Goal: Task Accomplishment & Management: Use online tool/utility

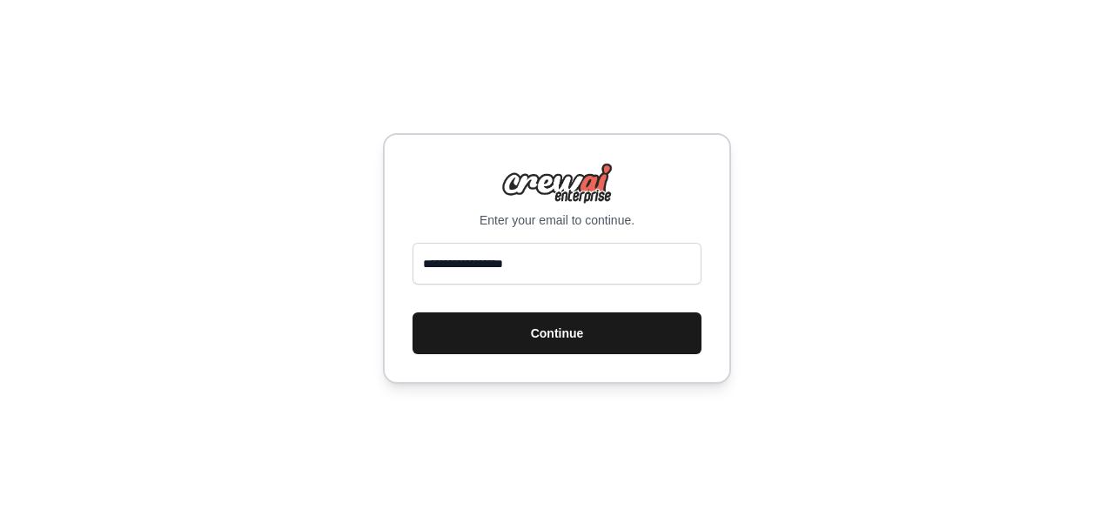
click at [510, 344] on button "Continue" at bounding box center [557, 333] width 289 height 42
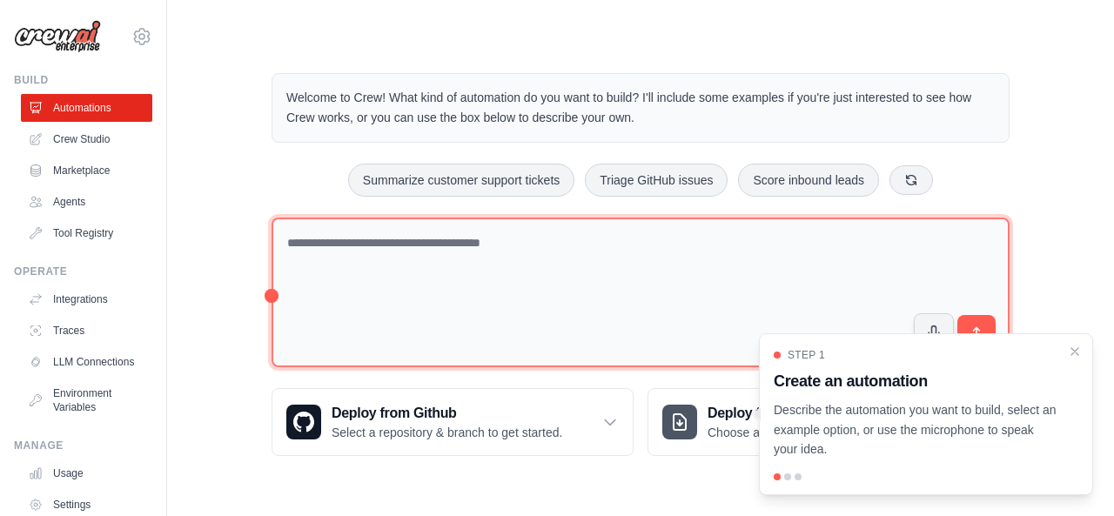
click at [501, 258] on textarea at bounding box center [641, 293] width 738 height 151
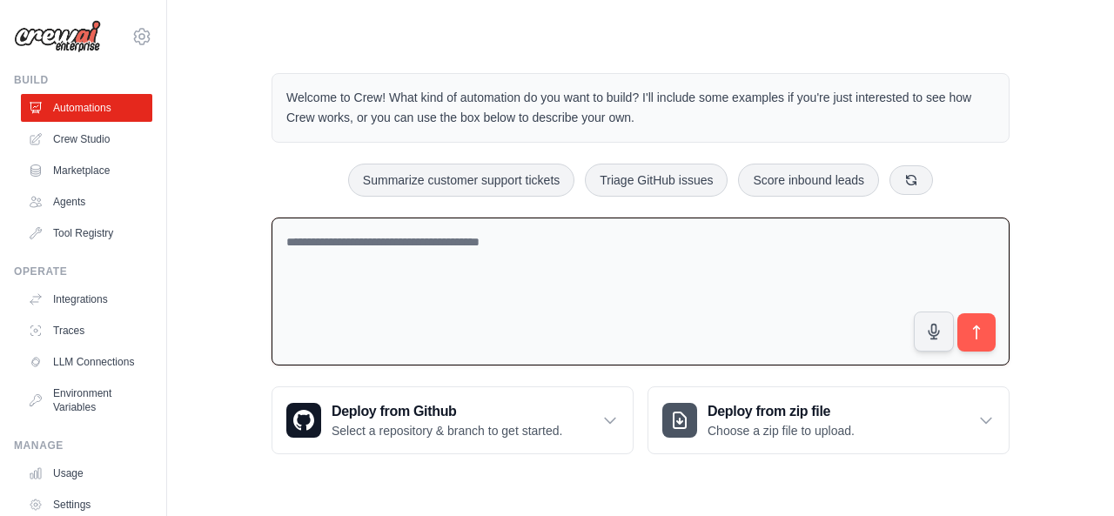
paste textarea "**********"
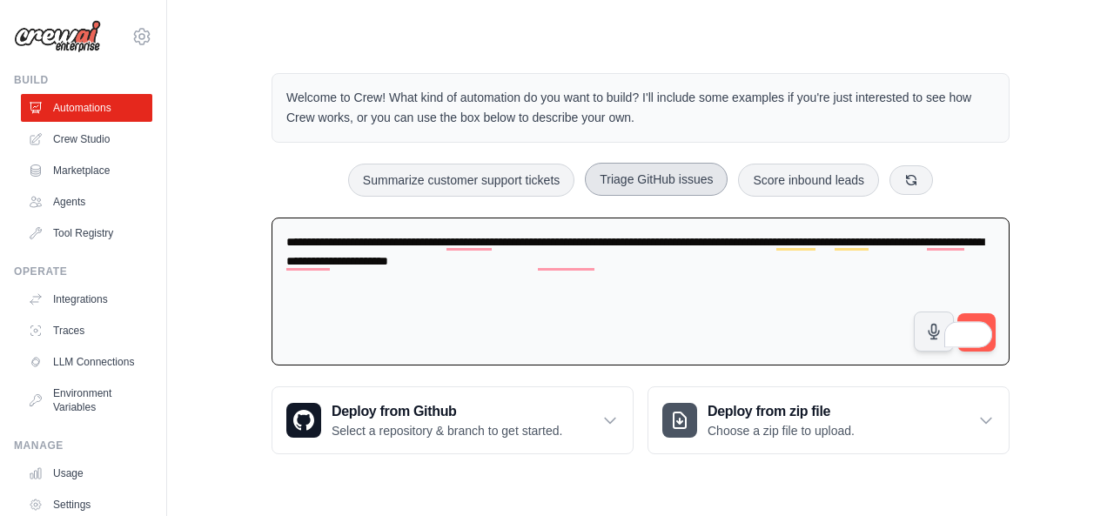
paste textarea "**********"
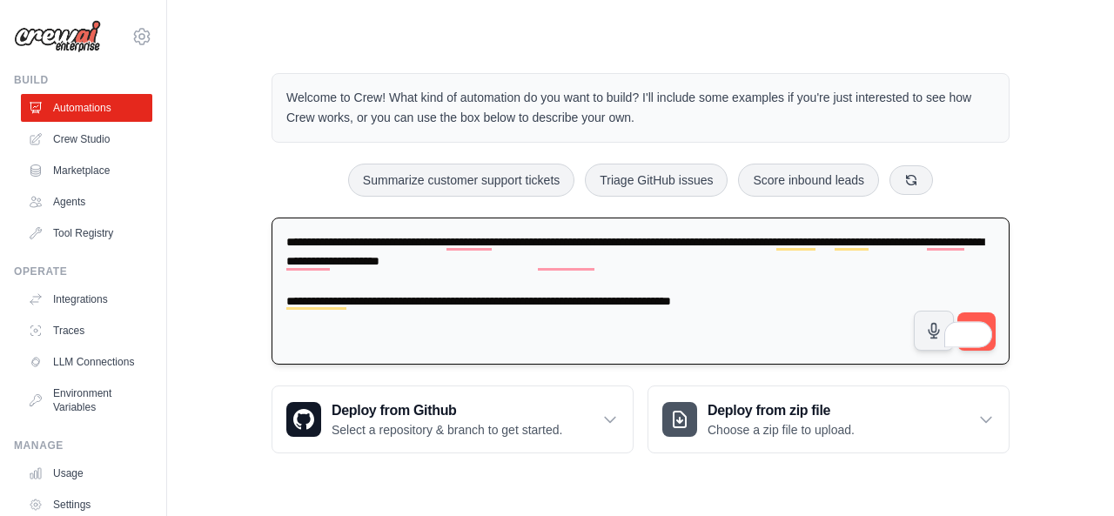
paste textarea "**********"
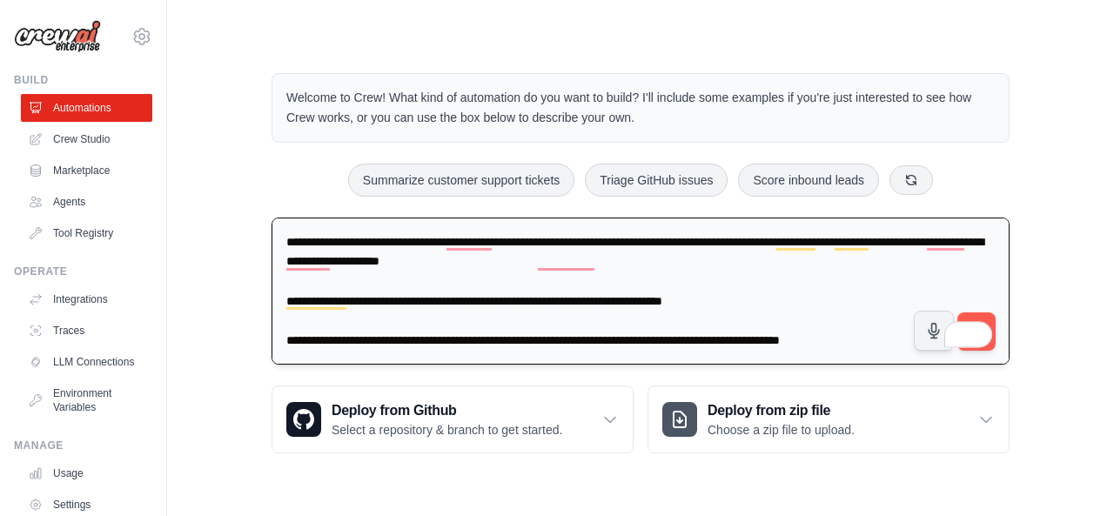
click at [848, 343] on textarea "**********" at bounding box center [641, 292] width 738 height 148
type textarea "**********"
click at [975, 326] on div "4" at bounding box center [979, 334] width 21 height 21
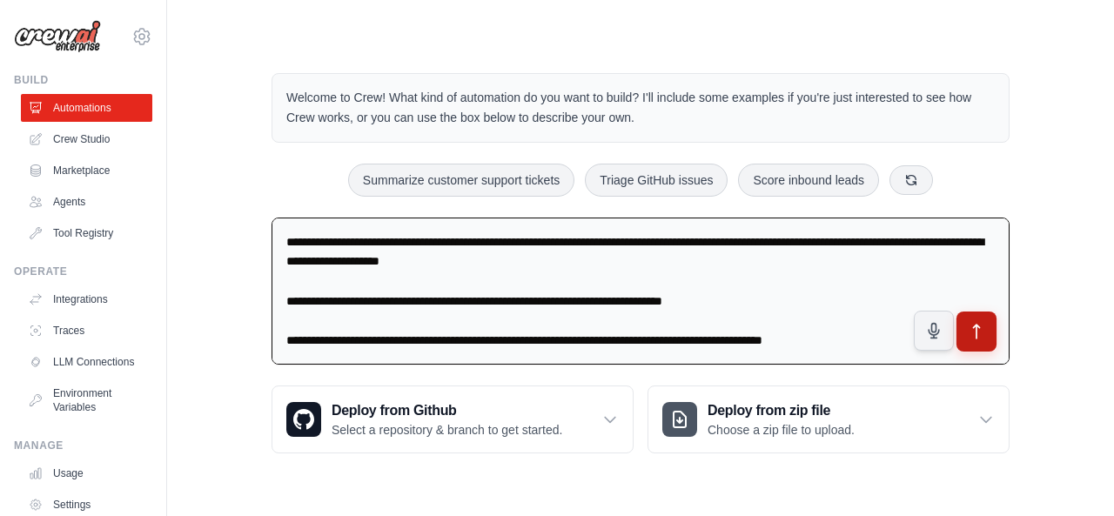
click at [992, 330] on button "submit" at bounding box center [976, 332] width 40 height 40
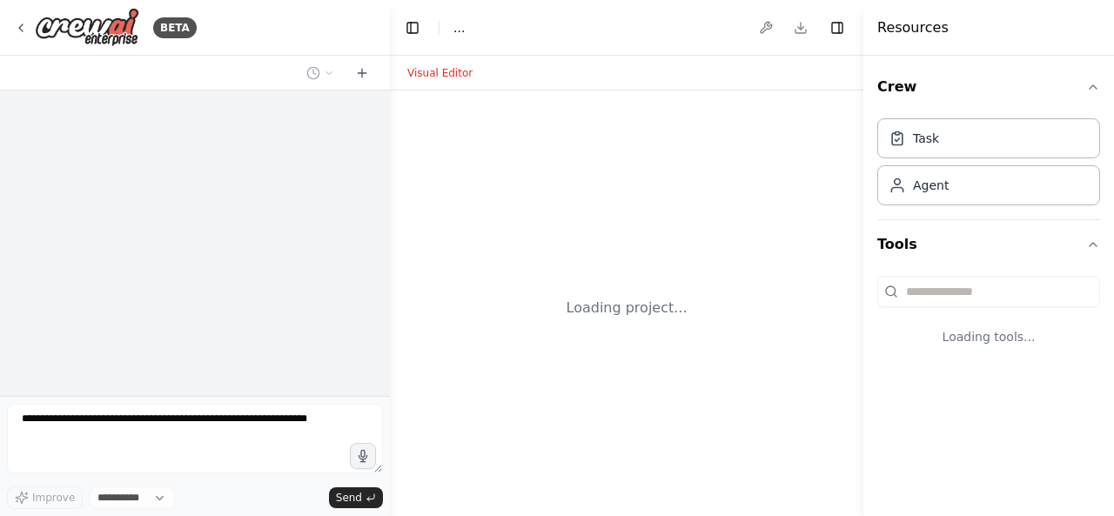
select select "****"
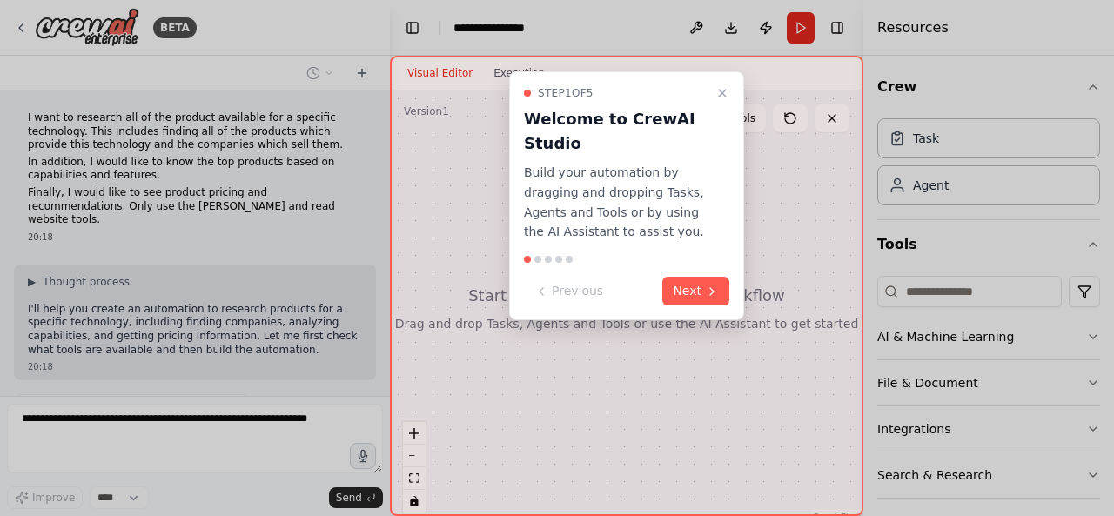
scroll to position [171, 0]
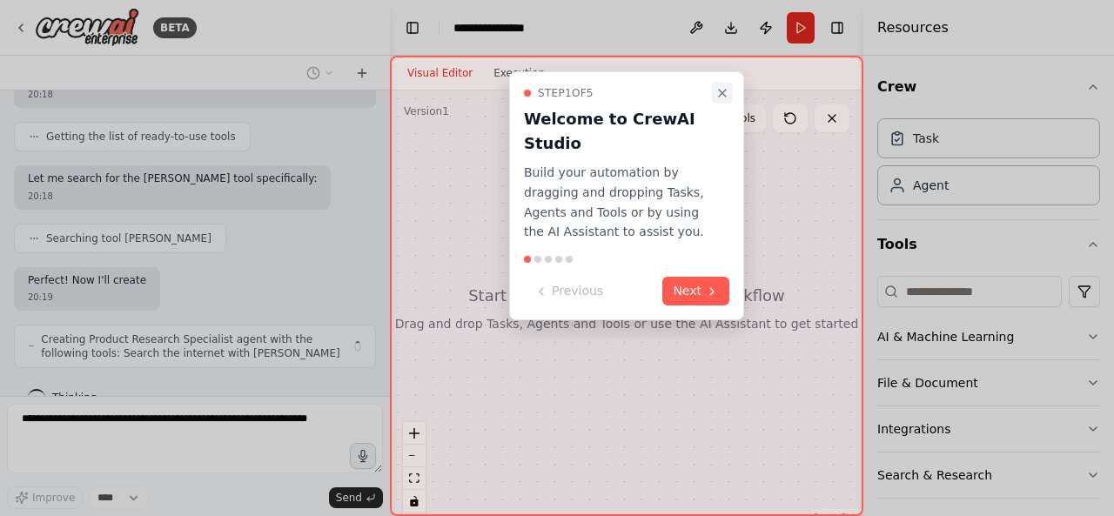
click at [719, 93] on icon "Close walkthrough" at bounding box center [722, 93] width 14 height 14
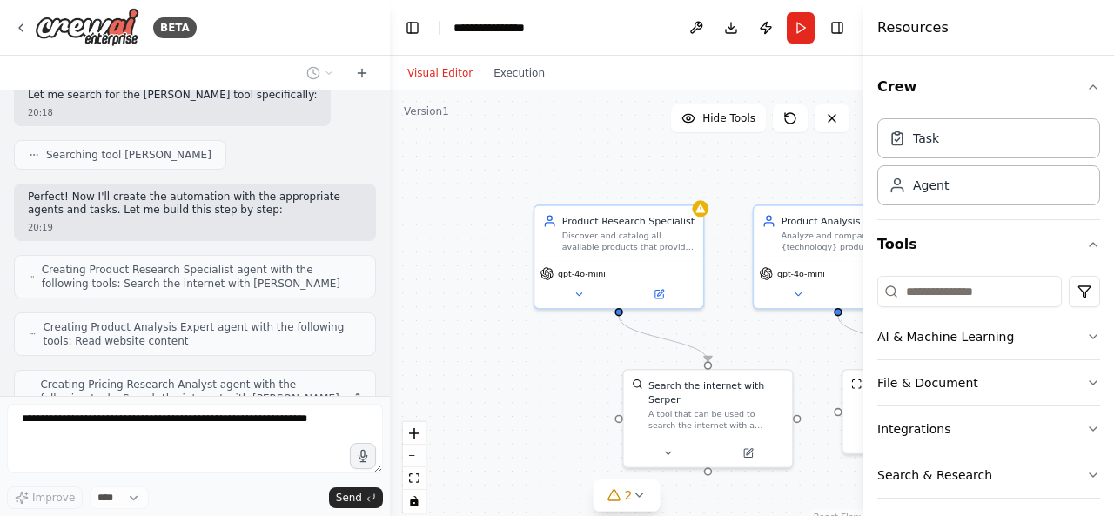
scroll to position [413, 0]
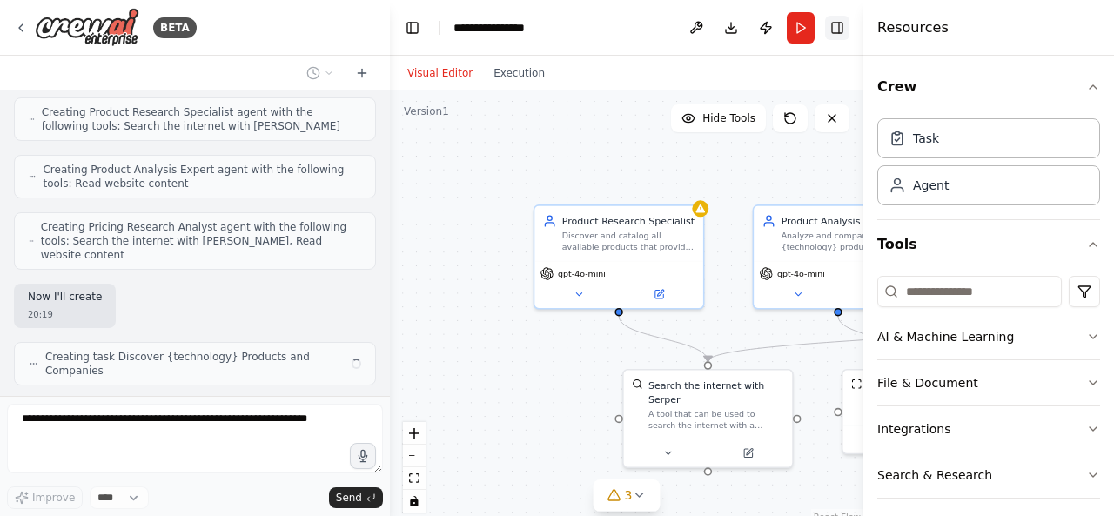
click at [836, 31] on button "Toggle Right Sidebar" at bounding box center [837, 28] width 24 height 24
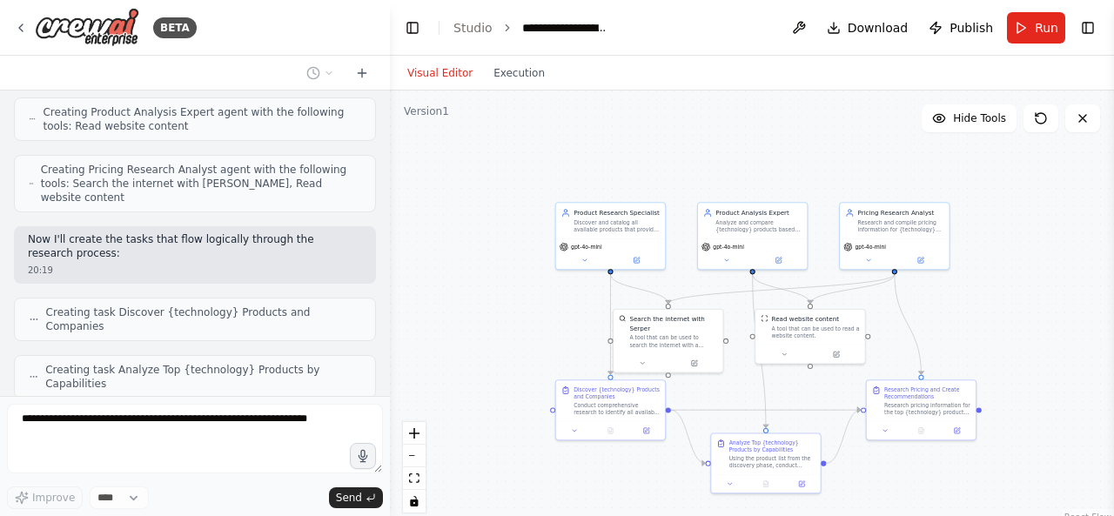
scroll to position [757, 0]
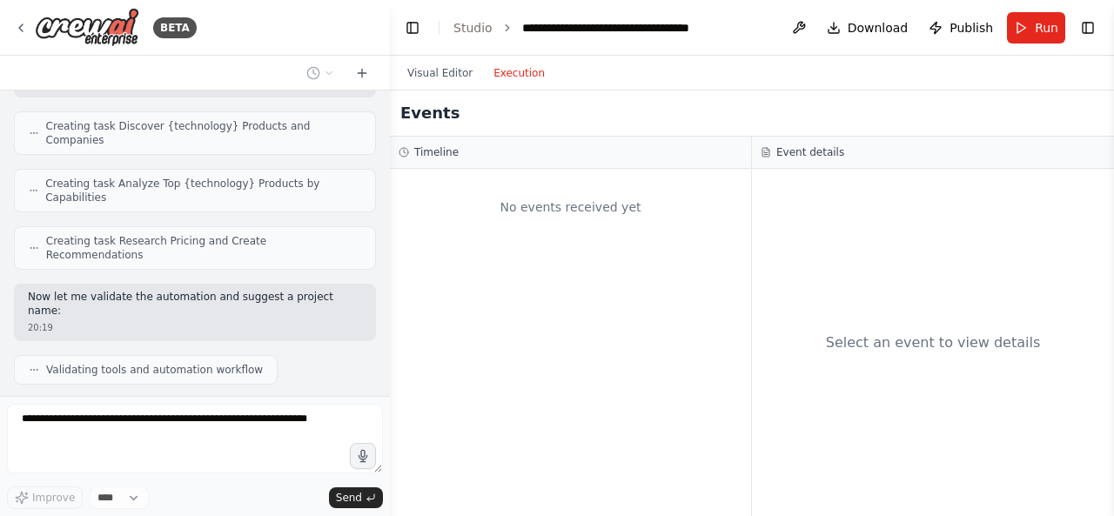
click at [517, 70] on button "Execution" at bounding box center [519, 73] width 72 height 21
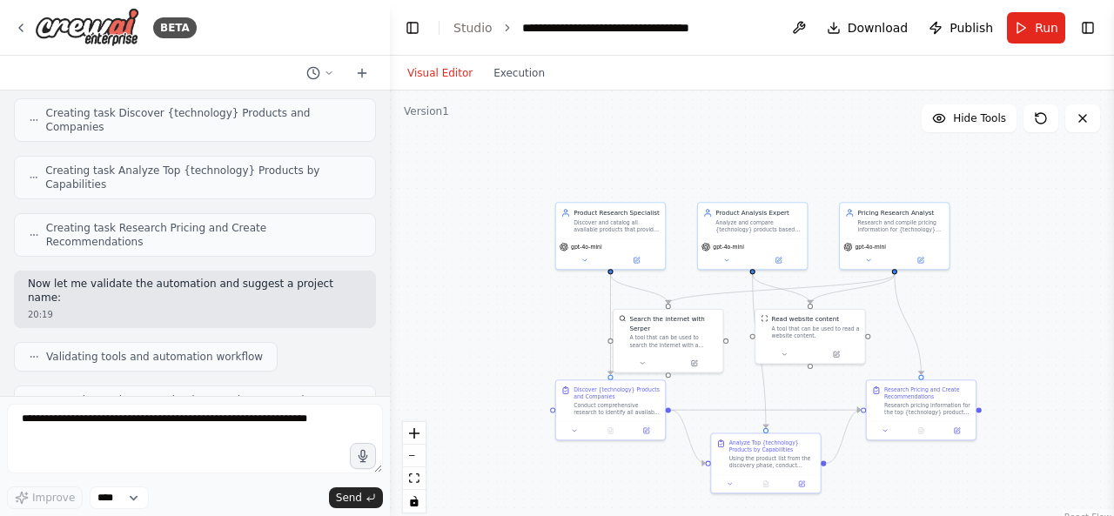
click at [451, 73] on button "Visual Editor" at bounding box center [440, 73] width 86 height 21
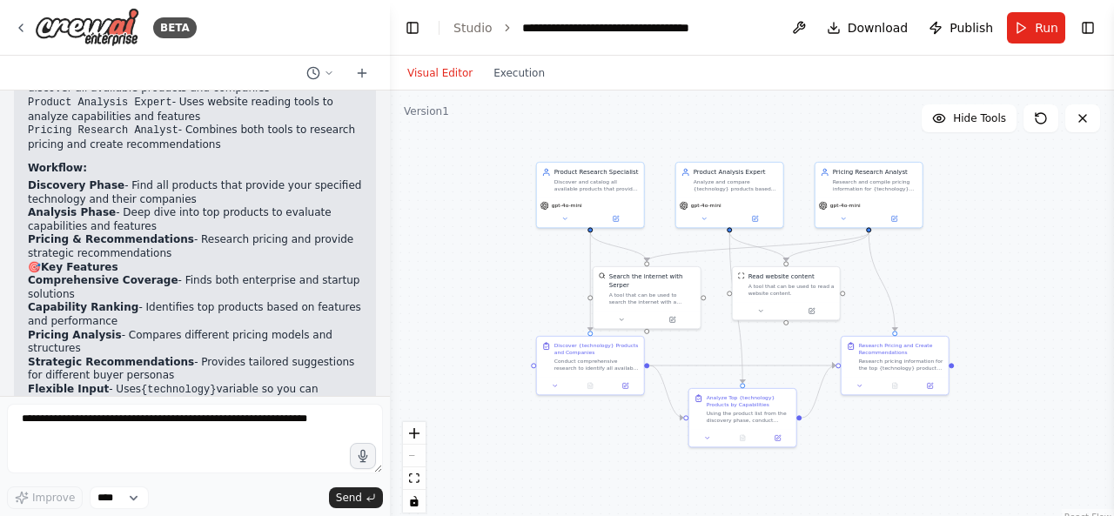
drag, startPoint x: 973, startPoint y: 297, endPoint x: 949, endPoint y: 258, distance: 45.4
click at [949, 258] on div ".deletable-edge-delete-btn { width: 20px; height: 20px; border: 0px solid #ffff…" at bounding box center [752, 308] width 724 height 435
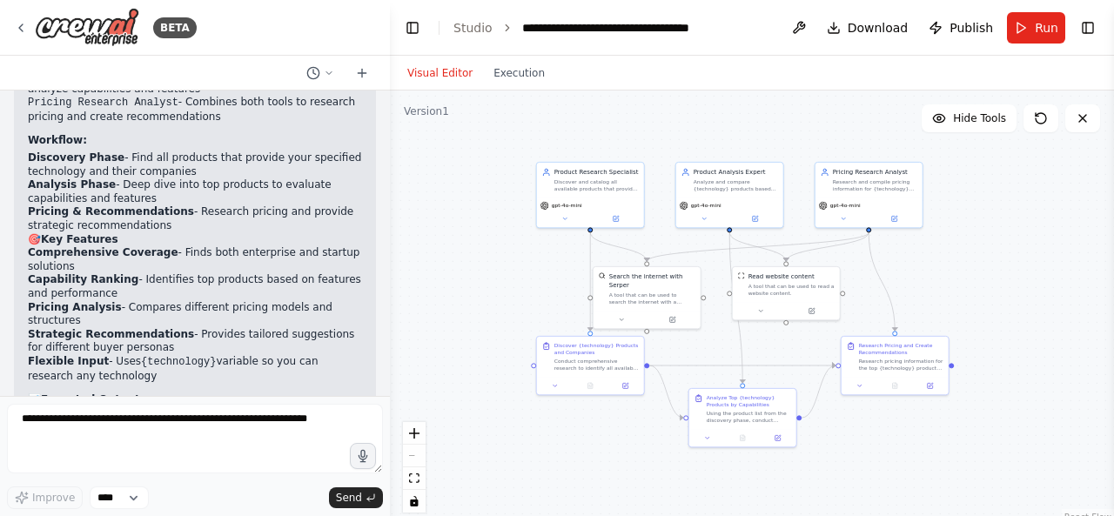
scroll to position [1312, 0]
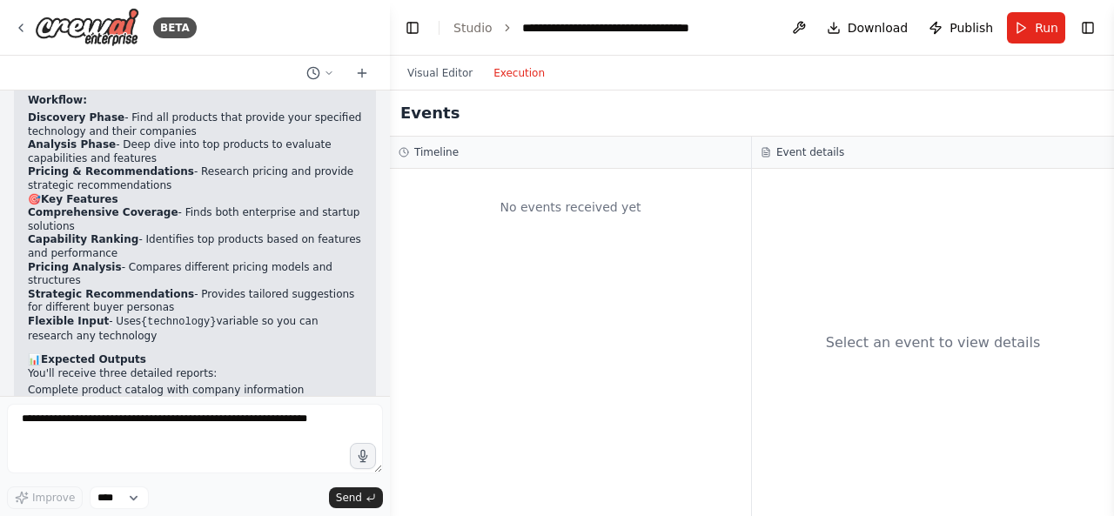
click at [495, 80] on button "Execution" at bounding box center [519, 73] width 72 height 21
click at [417, 157] on h3 "Timeline" at bounding box center [436, 152] width 44 height 14
click at [447, 69] on button "Visual Editor" at bounding box center [440, 73] width 86 height 21
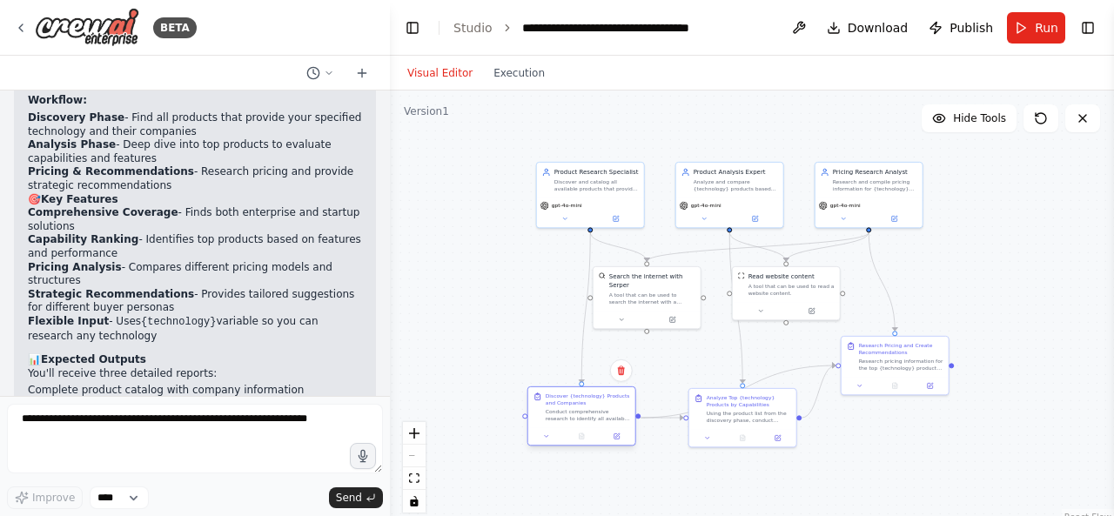
drag, startPoint x: 604, startPoint y: 366, endPoint x: 596, endPoint y: 418, distance: 51.9
click at [596, 418] on div "Conduct comprehensive research to identify all available products that provide …" at bounding box center [588, 415] width 84 height 14
click at [597, 410] on div "Conduct comprehensive research to identify all available products that provide …" at bounding box center [588, 406] width 84 height 14
drag, startPoint x: 865, startPoint y: 362, endPoint x: 876, endPoint y: 399, distance: 39.1
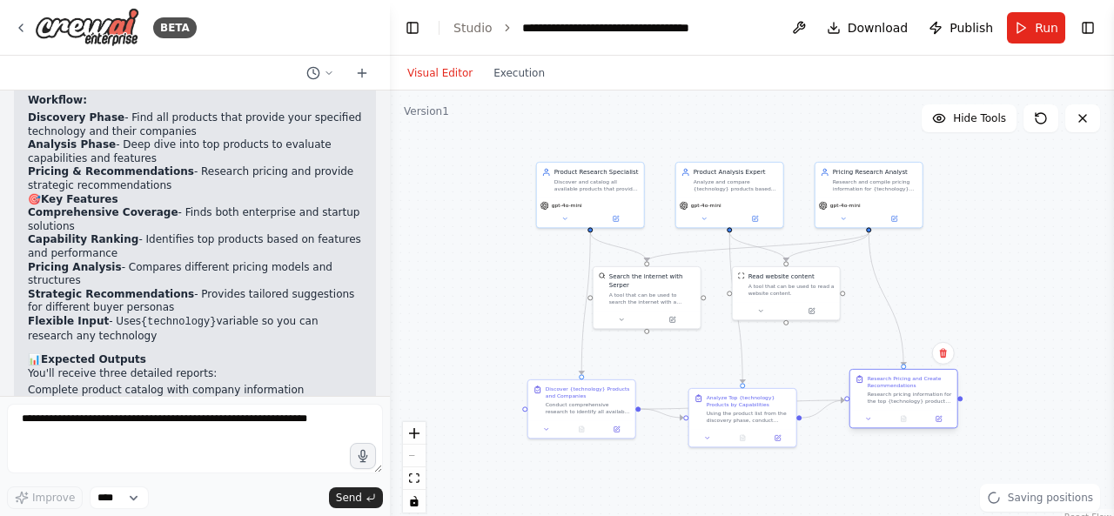
click at [876, 399] on div "Research pricing information for the top {technology} products identified in th…" at bounding box center [910, 398] width 84 height 14
drag, startPoint x: 643, startPoint y: 290, endPoint x: 658, endPoint y: 299, distance: 17.2
click at [658, 299] on div "A tool that can be used to search the internet with a search_query. Supports di…" at bounding box center [665, 306] width 86 height 14
click at [621, 221] on button at bounding box center [616, 216] width 50 height 10
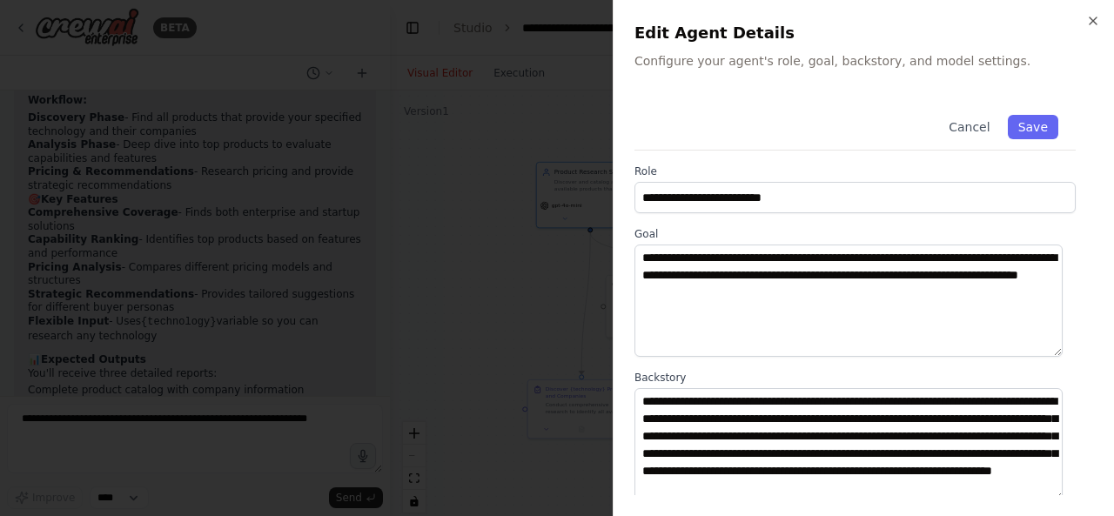
click at [1083, 22] on h2 "Edit Agent Details" at bounding box center [863, 33] width 459 height 24
click at [1092, 21] on icon "button" at bounding box center [1093, 20] width 7 height 7
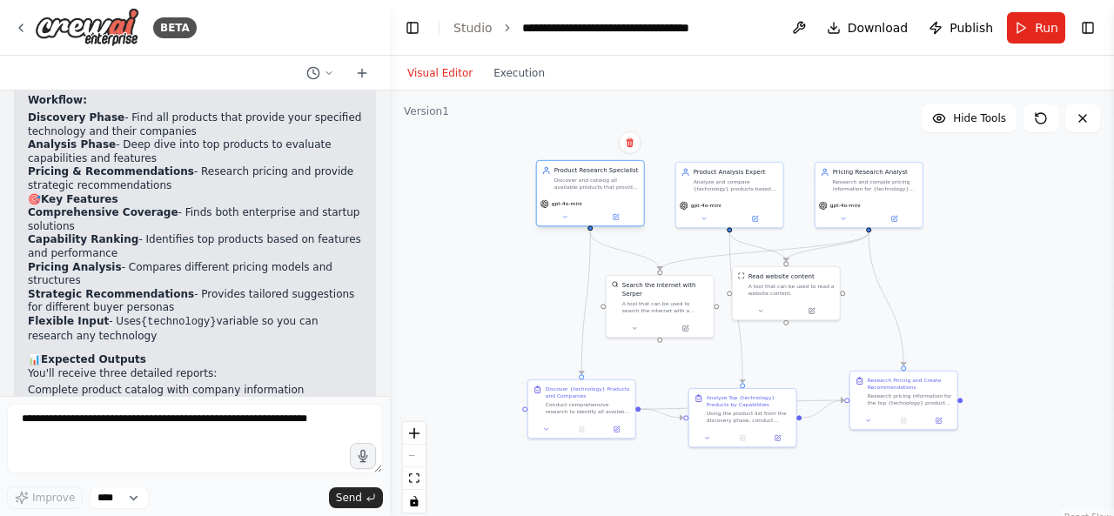
click at [592, 180] on div "Discover and catalog all available products that provide {technology}, identify…" at bounding box center [596, 184] width 84 height 14
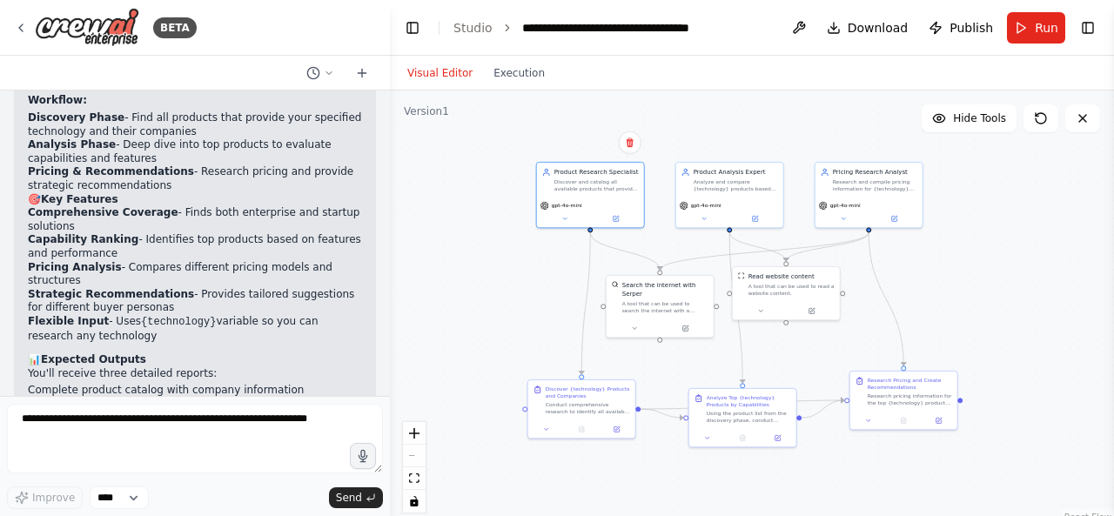
click at [508, 84] on div "Visual Editor Execution" at bounding box center [476, 73] width 158 height 35
click at [506, 77] on button "Execution" at bounding box center [519, 73] width 72 height 21
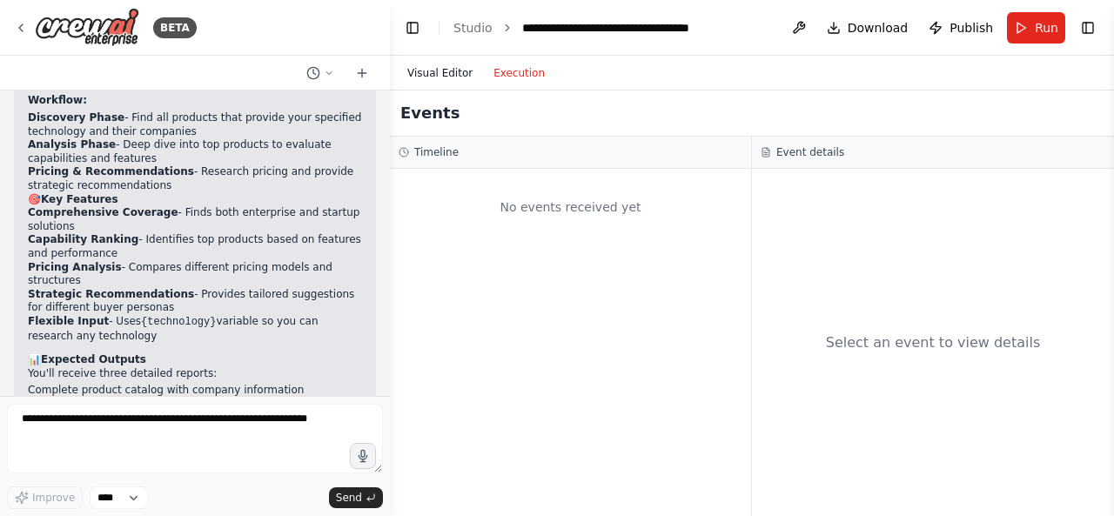
click at [453, 76] on button "Visual Editor" at bounding box center [440, 73] width 86 height 21
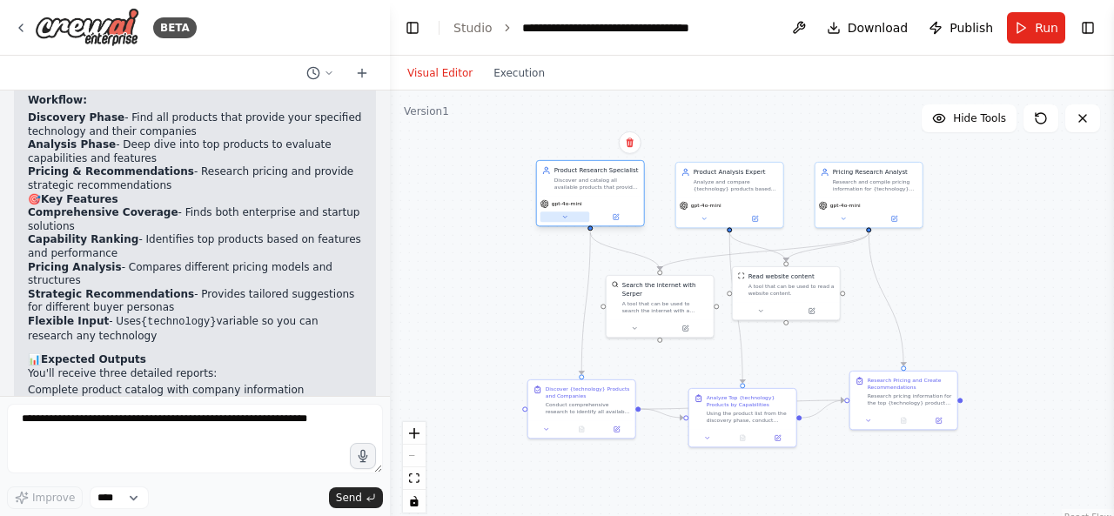
click at [560, 217] on button at bounding box center [565, 216] width 50 height 10
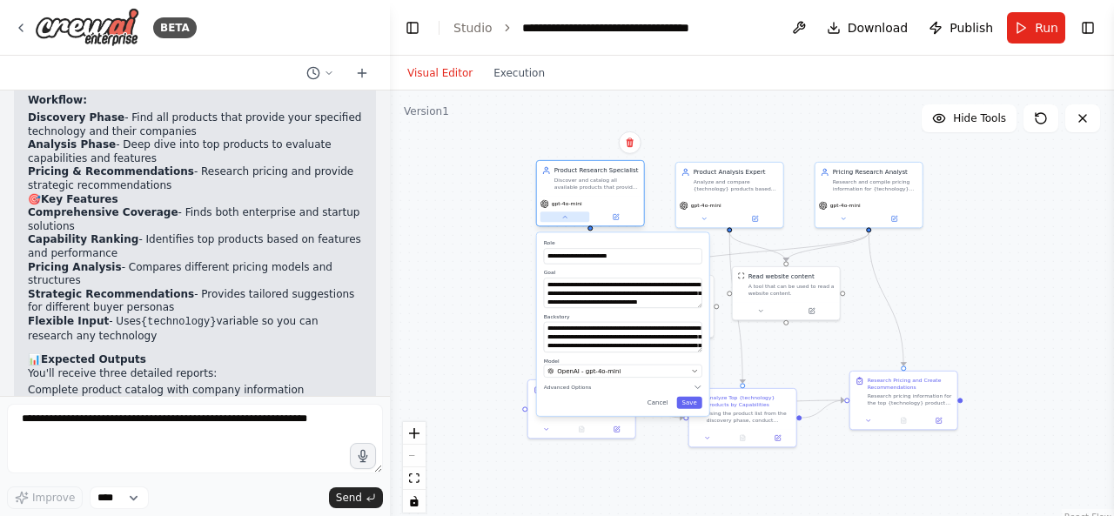
click at [560, 217] on button at bounding box center [565, 216] width 50 height 10
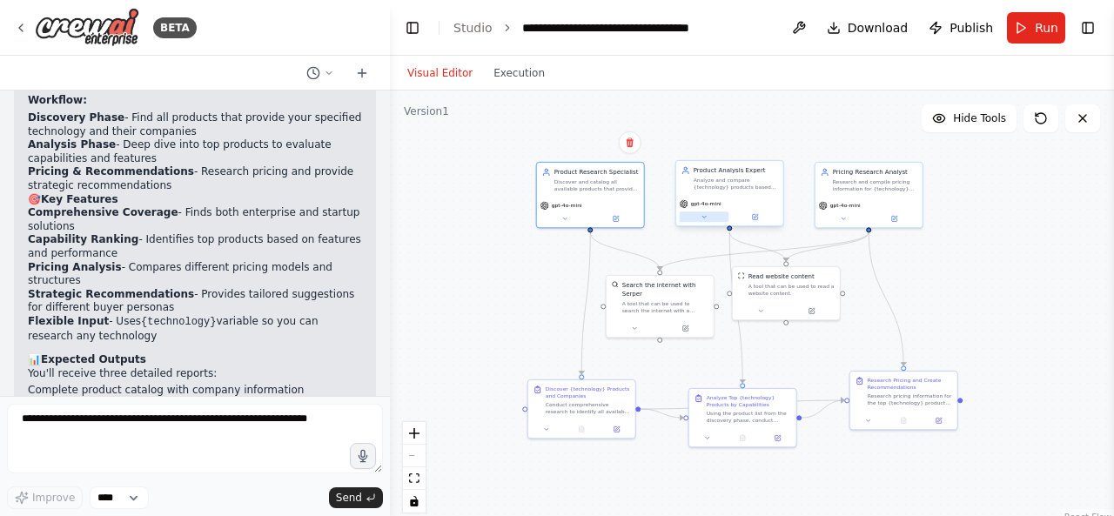
click at [698, 220] on button at bounding box center [705, 216] width 50 height 10
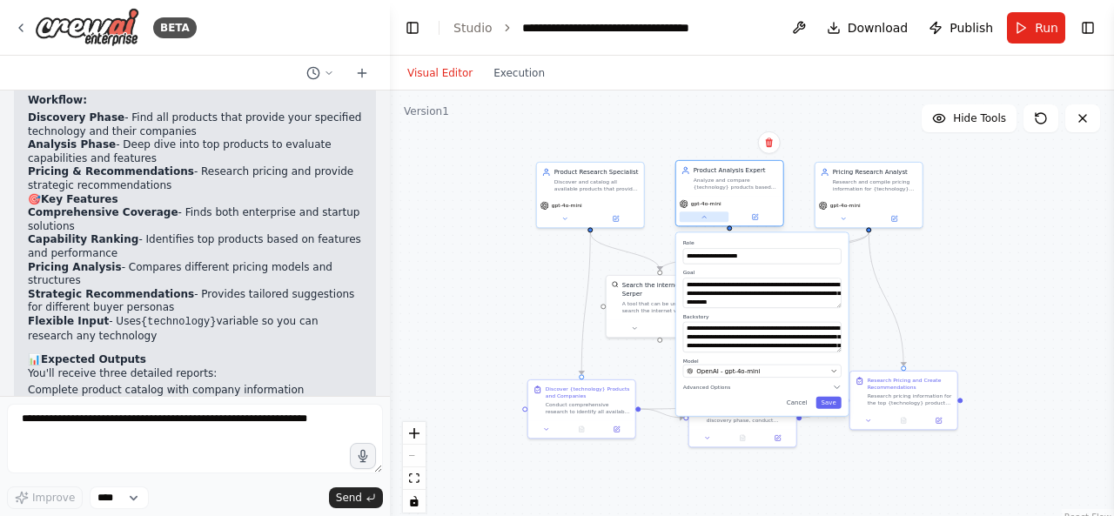
click at [698, 220] on button at bounding box center [705, 216] width 50 height 10
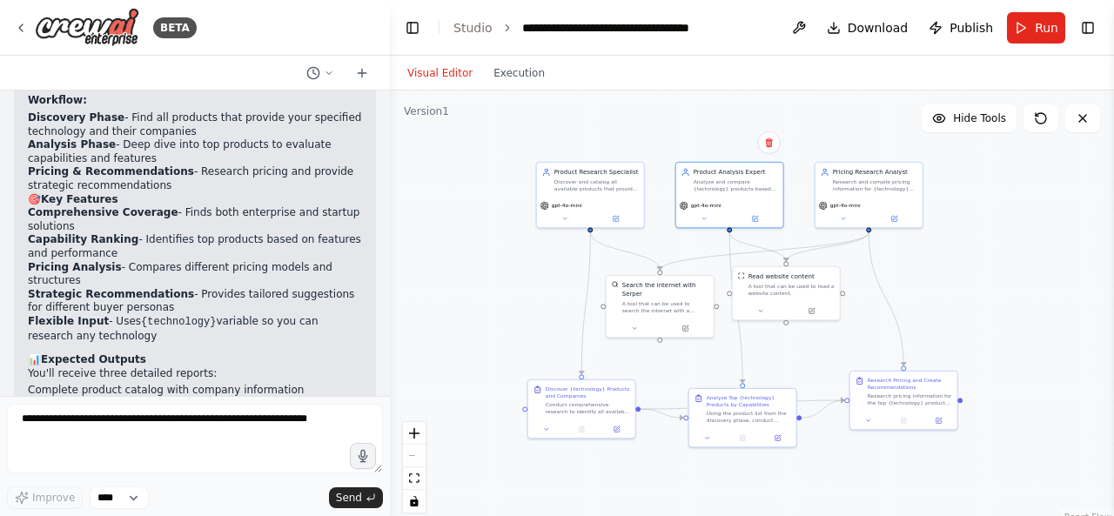
click at [512, 83] on div "Visual Editor Execution" at bounding box center [476, 73] width 158 height 35
click at [515, 74] on button "Execution" at bounding box center [519, 73] width 72 height 21
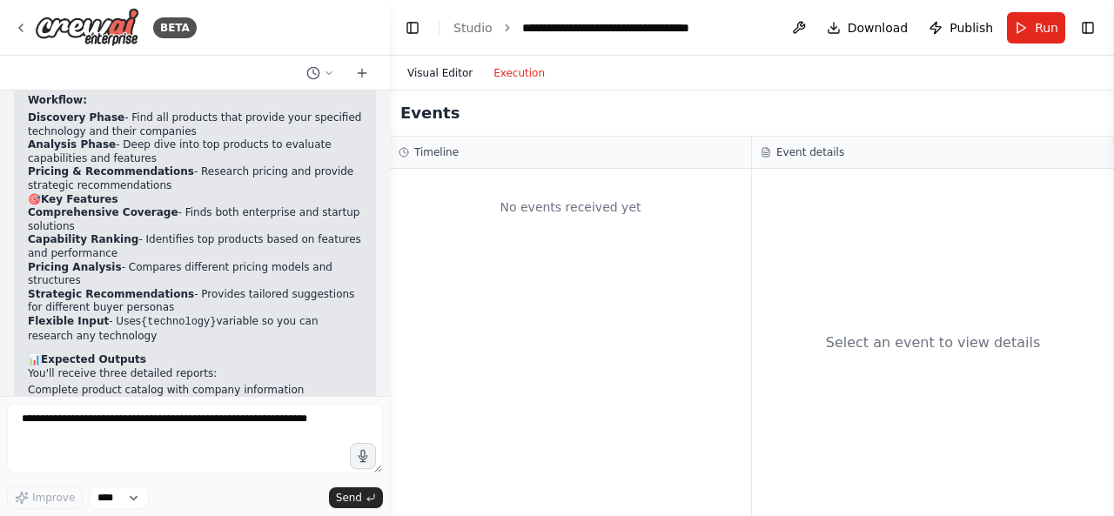
click at [449, 74] on button "Visual Editor" at bounding box center [440, 73] width 86 height 21
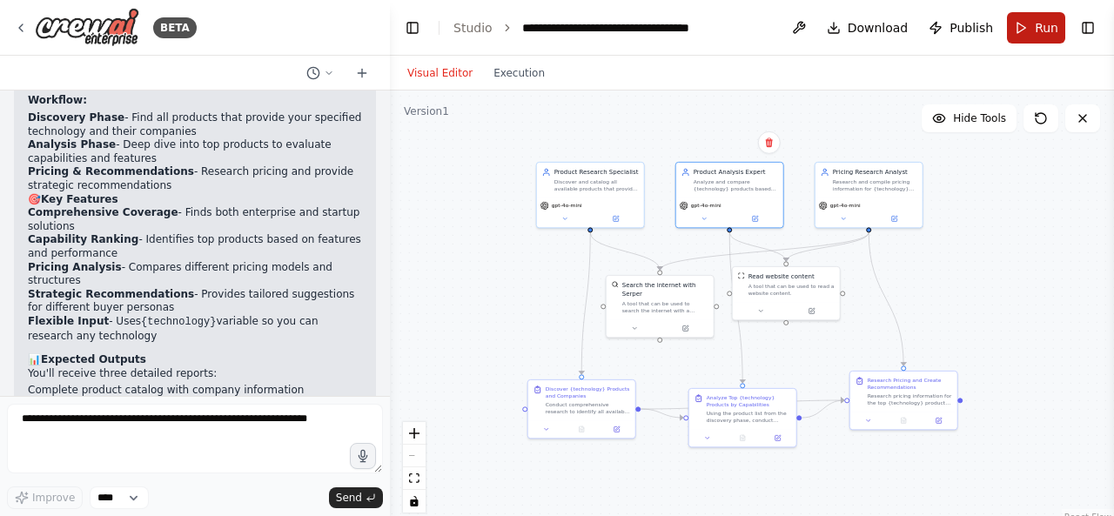
click at [1036, 31] on span "Run" at bounding box center [1046, 27] width 23 height 17
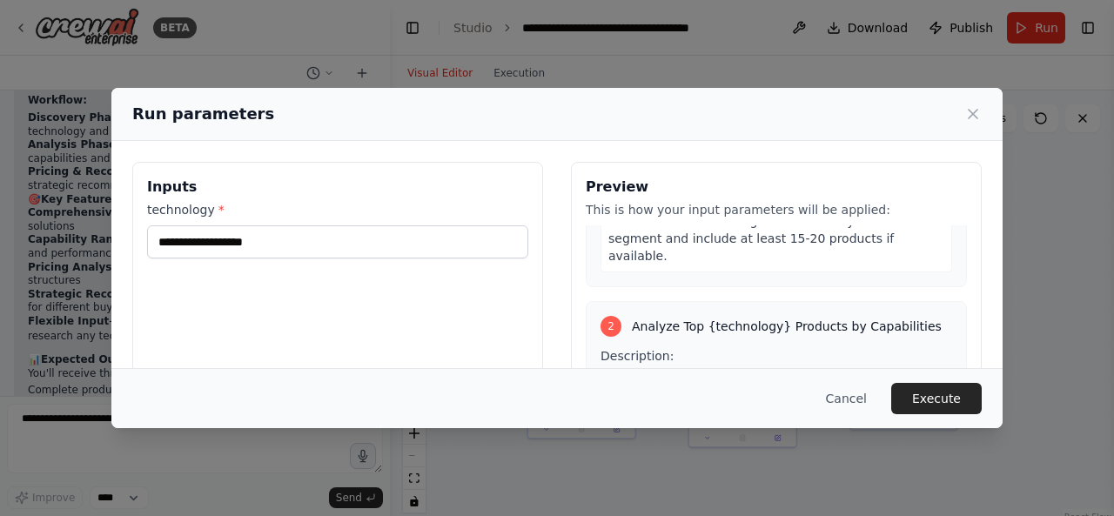
scroll to position [362, 0]
click at [961, 396] on button "Execute" at bounding box center [936, 398] width 91 height 31
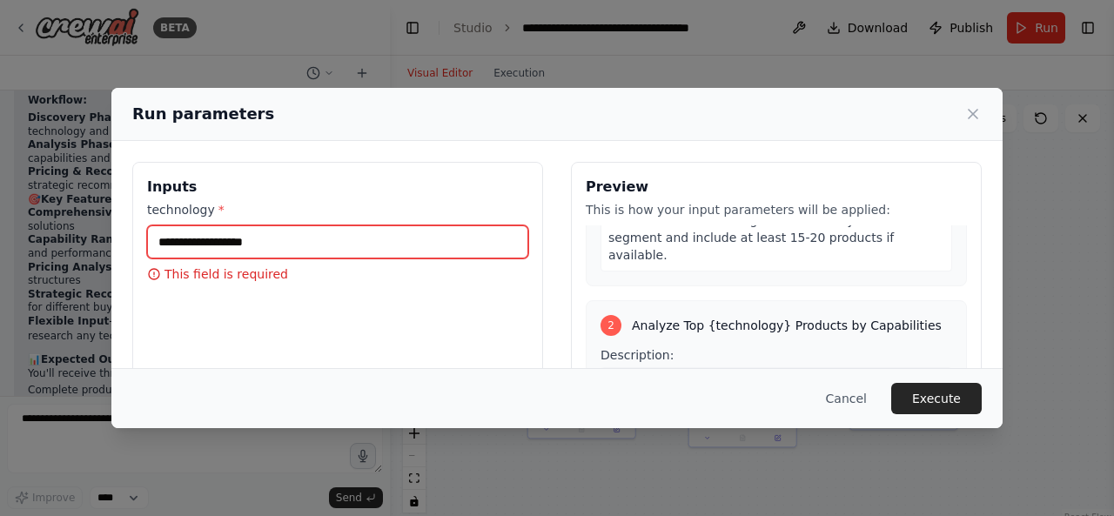
click at [482, 246] on input "technology *" at bounding box center [337, 241] width 381 height 33
type input "*"
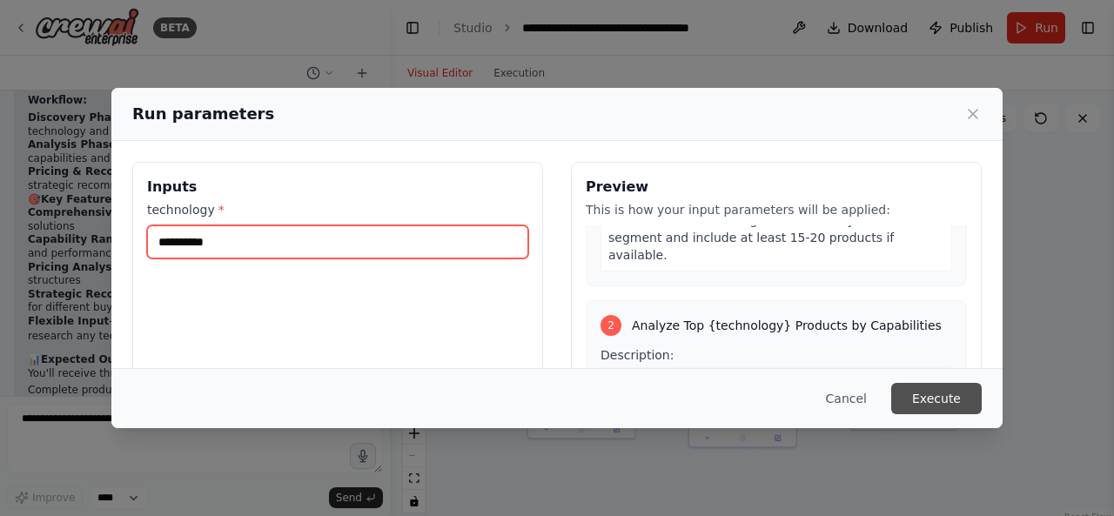
type input "**********"
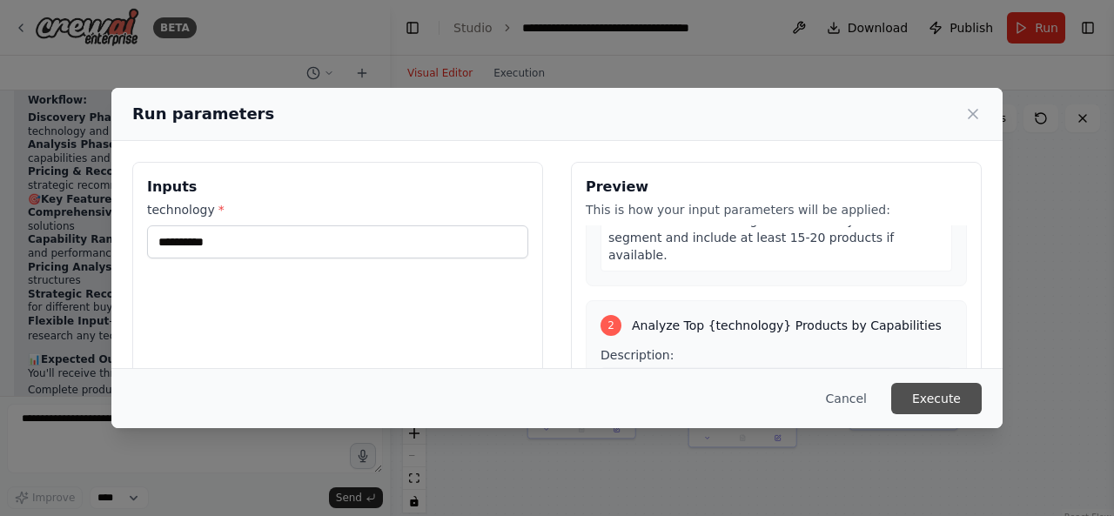
click at [963, 398] on button "Execute" at bounding box center [936, 398] width 91 height 31
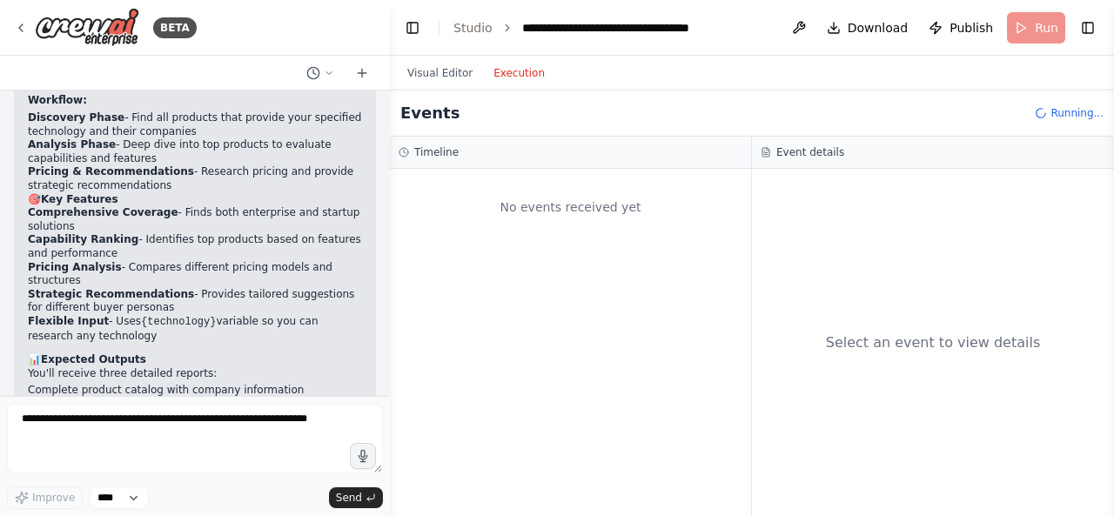
click at [498, 74] on button "Execution" at bounding box center [519, 73] width 72 height 21
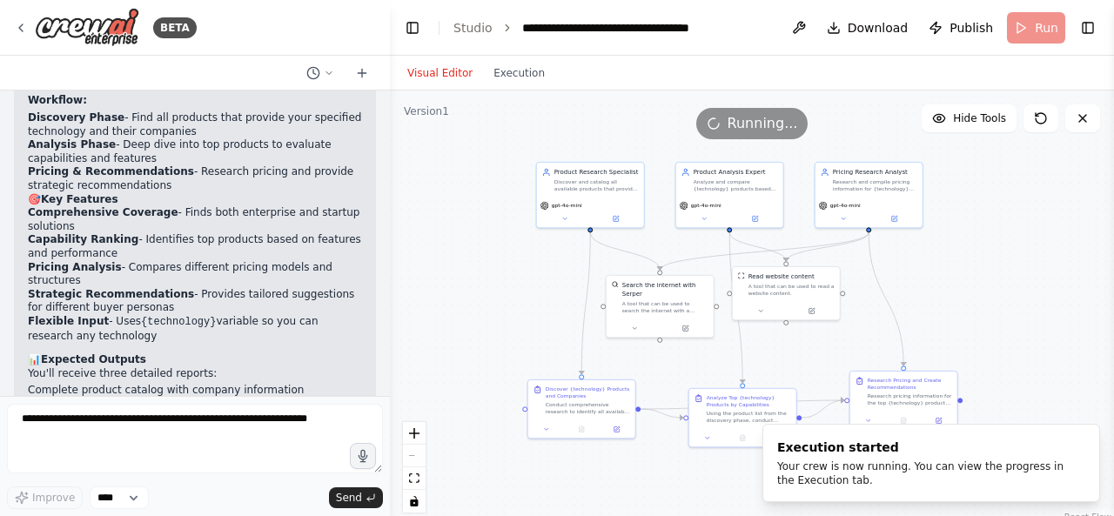
click at [454, 81] on button "Visual Editor" at bounding box center [440, 73] width 86 height 21
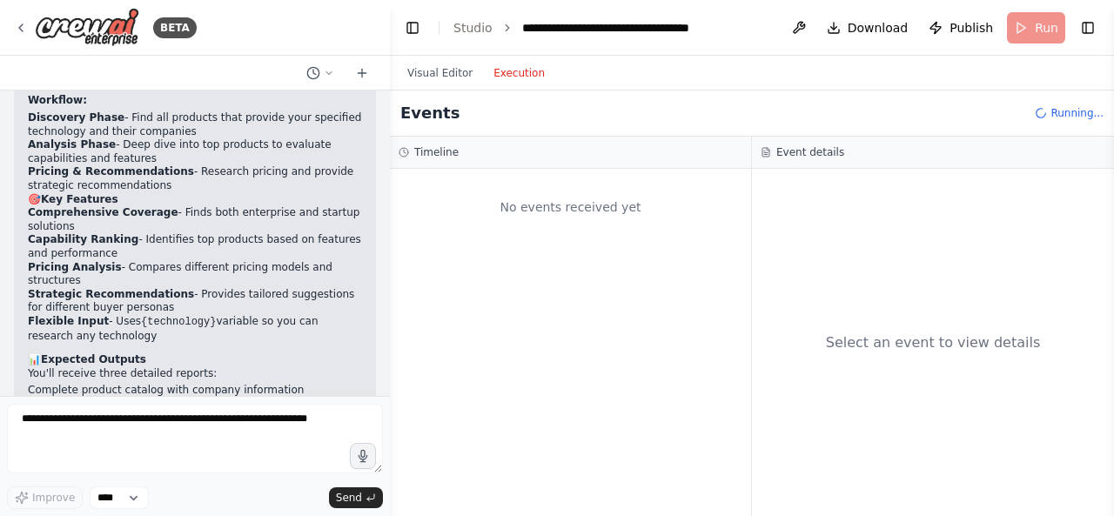
click at [525, 81] on button "Execution" at bounding box center [519, 73] width 72 height 21
click at [442, 75] on button "Visual Editor" at bounding box center [440, 73] width 86 height 21
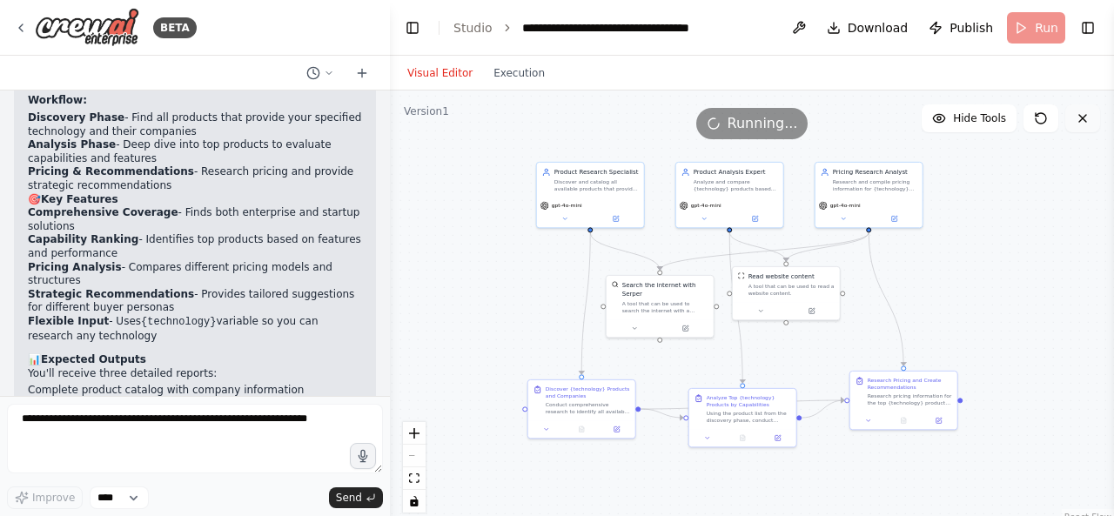
click at [1077, 121] on icon at bounding box center [1083, 118] width 14 height 14
click at [1041, 121] on icon at bounding box center [1041, 118] width 14 height 14
click at [966, 264] on div ".deletable-edge-delete-btn { width: 20px; height: 20px; border: 0px solid #ffff…" at bounding box center [752, 308] width 724 height 435
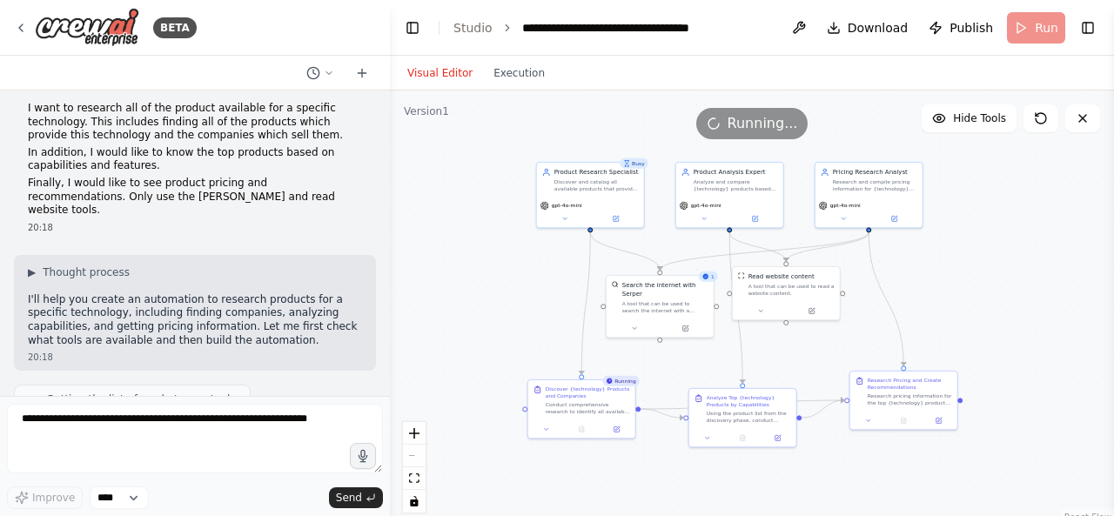
scroll to position [0, 0]
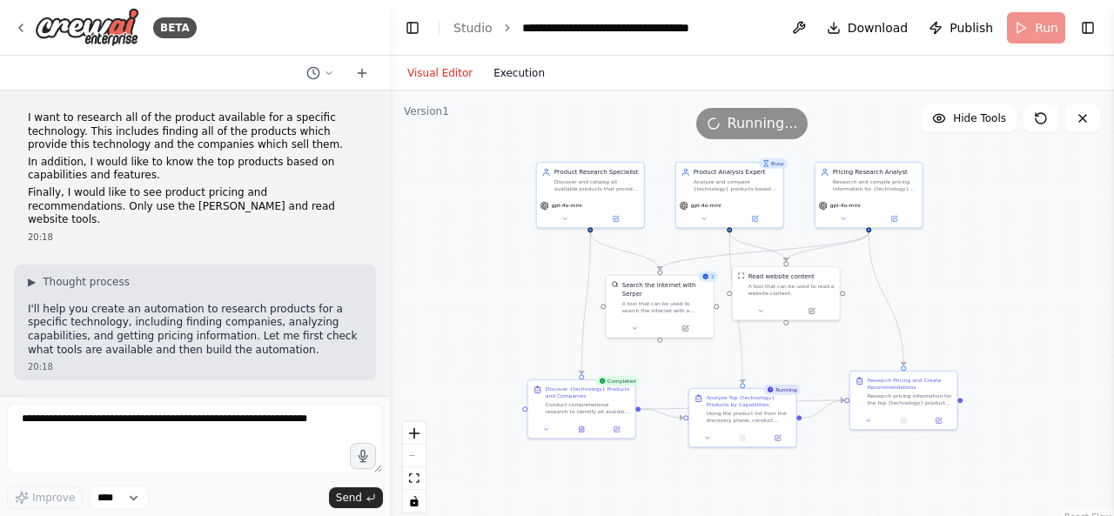
click at [525, 81] on button "Execution" at bounding box center [519, 73] width 72 height 21
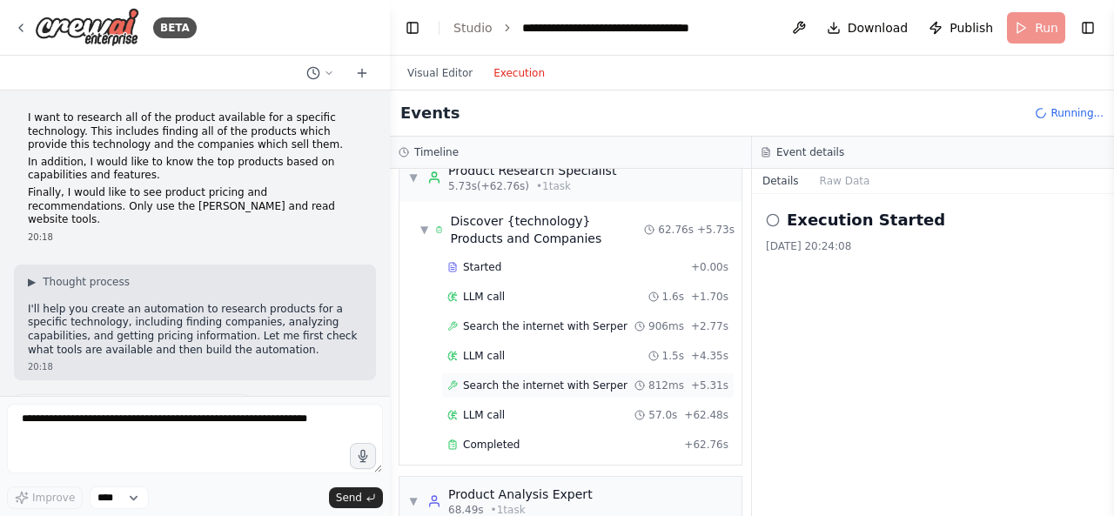
scroll to position [15, 0]
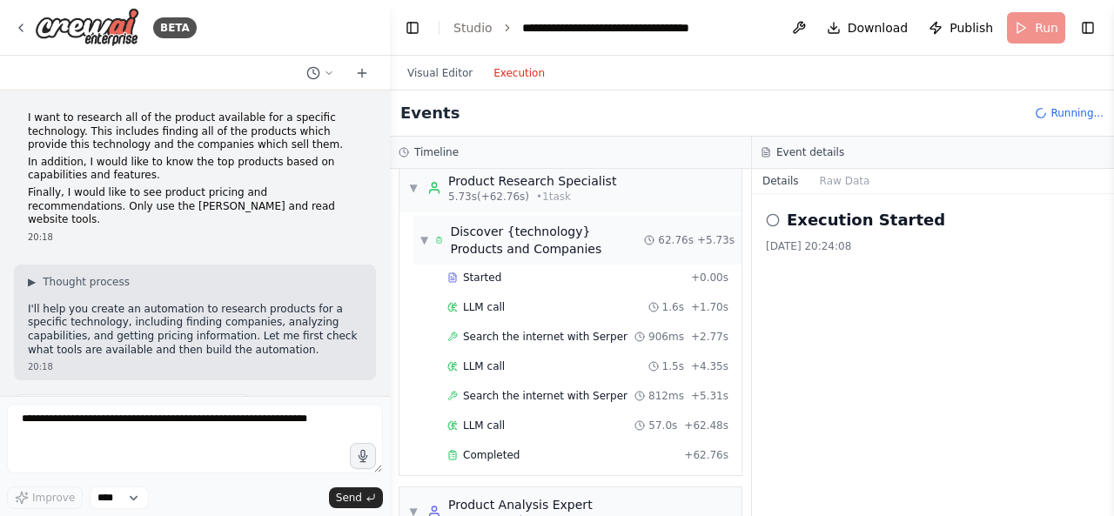
click at [438, 246] on div "Discover {technology} Products and Companies" at bounding box center [539, 240] width 209 height 35
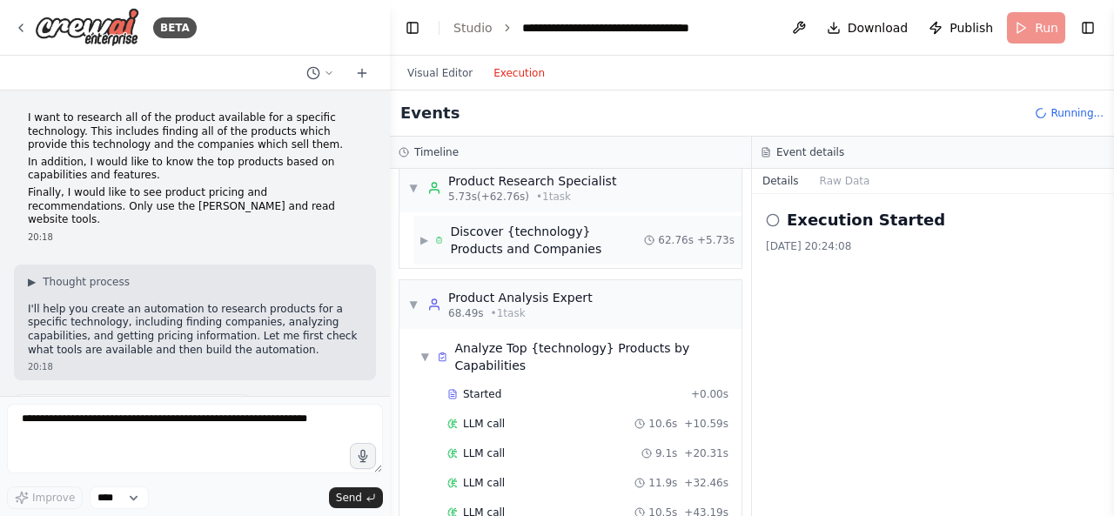
click at [438, 246] on div "Discover {technology} Products and Companies" at bounding box center [539, 240] width 209 height 35
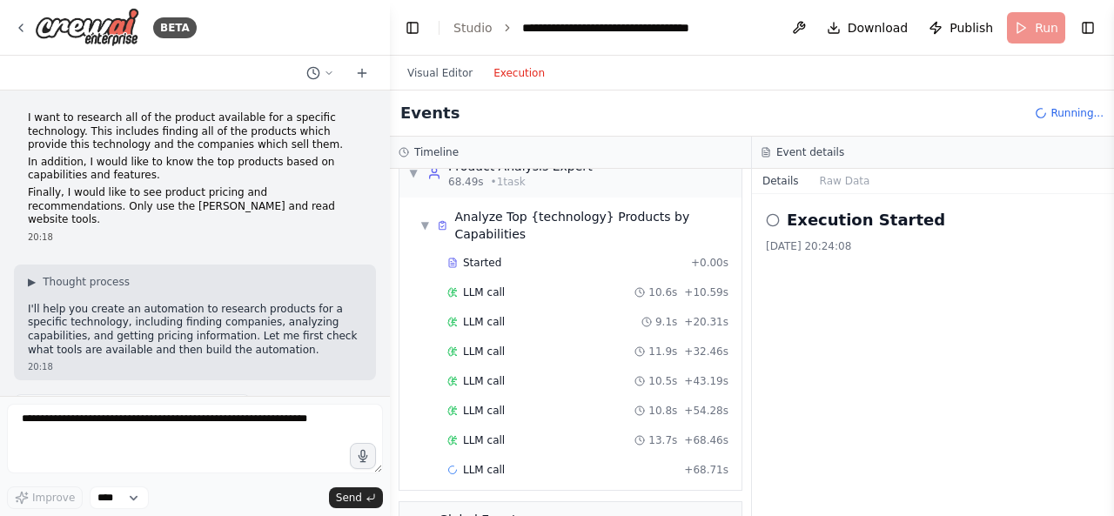
scroll to position [383, 0]
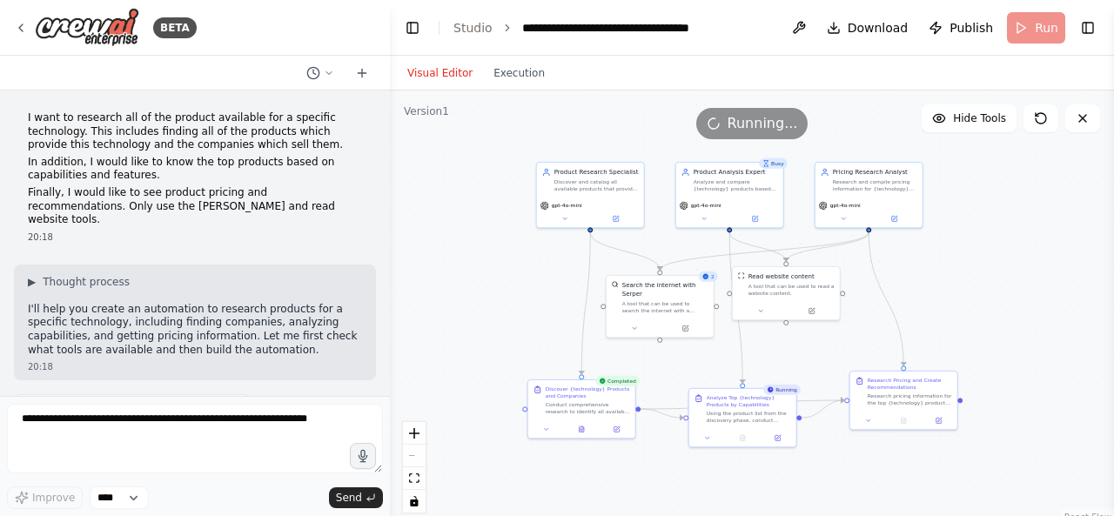
click at [448, 74] on button "Visual Editor" at bounding box center [440, 73] width 86 height 21
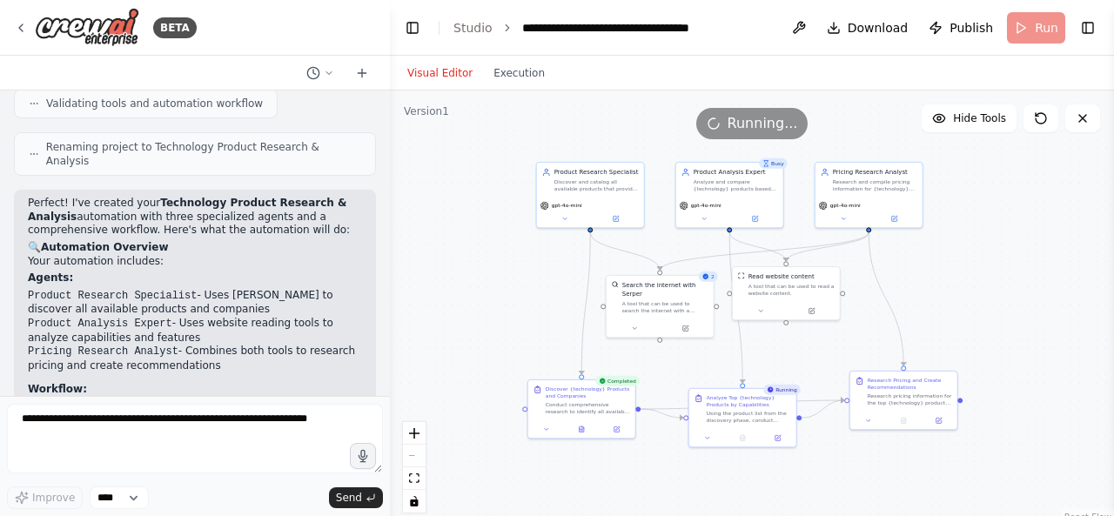
scroll to position [1312, 0]
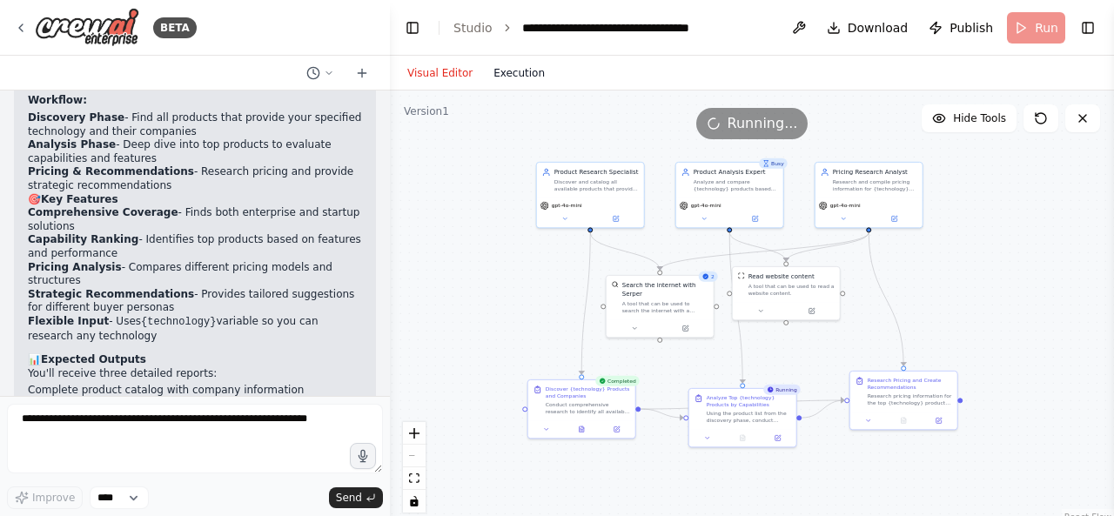
click at [498, 76] on button "Execution" at bounding box center [519, 73] width 72 height 21
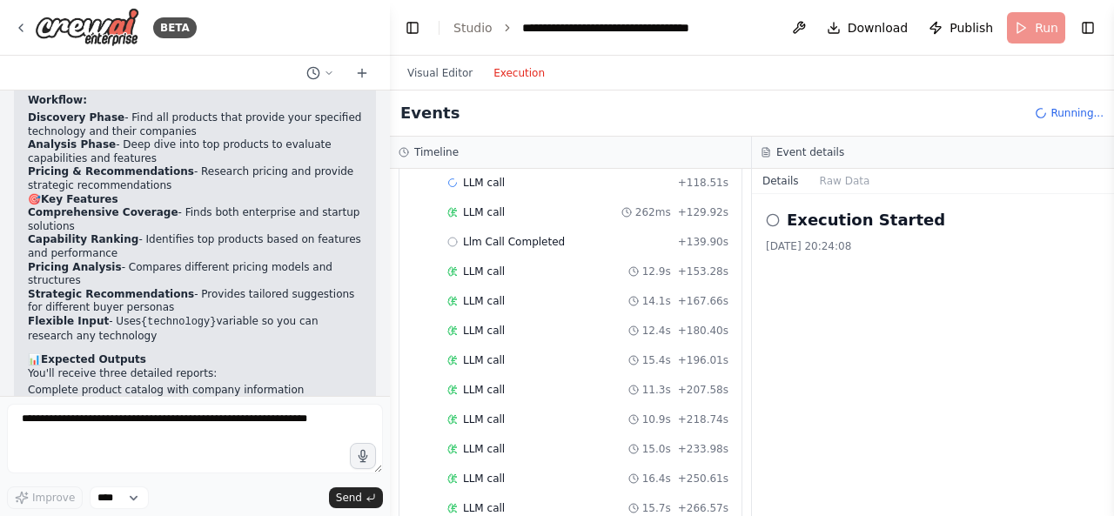
scroll to position [992, 0]
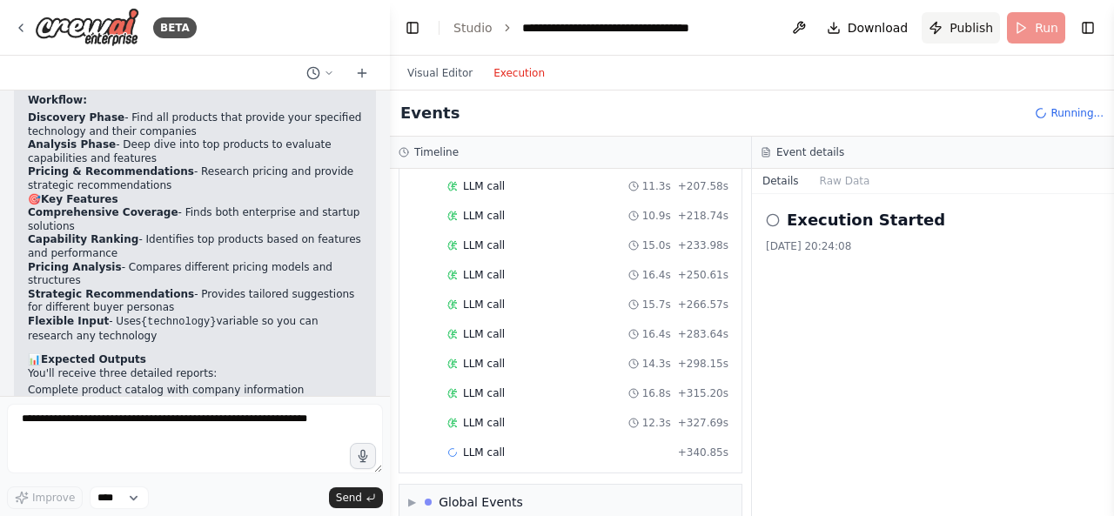
click at [949, 32] on button "Publish" at bounding box center [961, 27] width 78 height 31
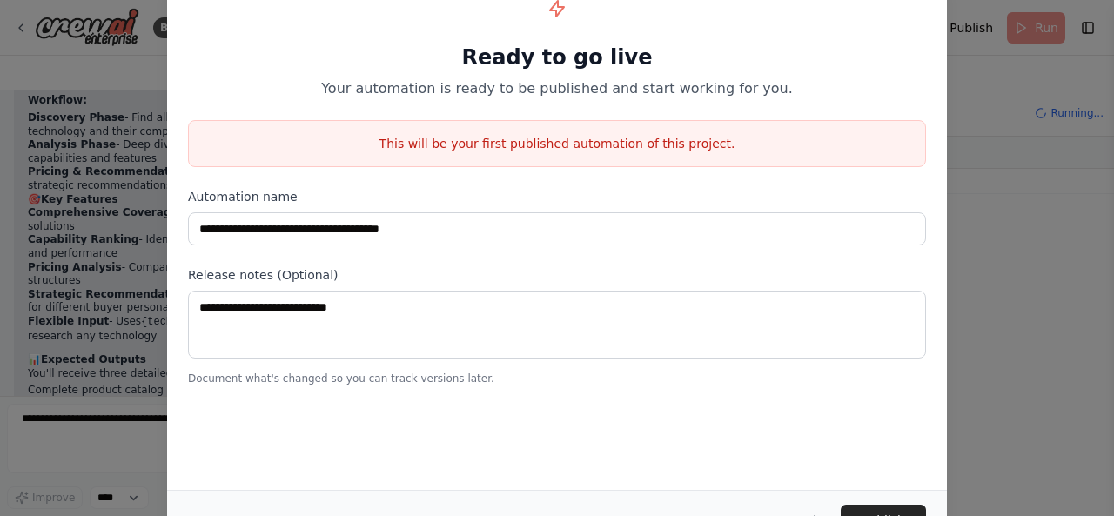
scroll to position [1206, 0]
click at [1016, 208] on div "**********" at bounding box center [557, 258] width 1114 height 516
click at [1010, 228] on div "**********" at bounding box center [557, 258] width 1114 height 516
drag, startPoint x: 1010, startPoint y: 228, endPoint x: 802, endPoint y: 399, distance: 268.3
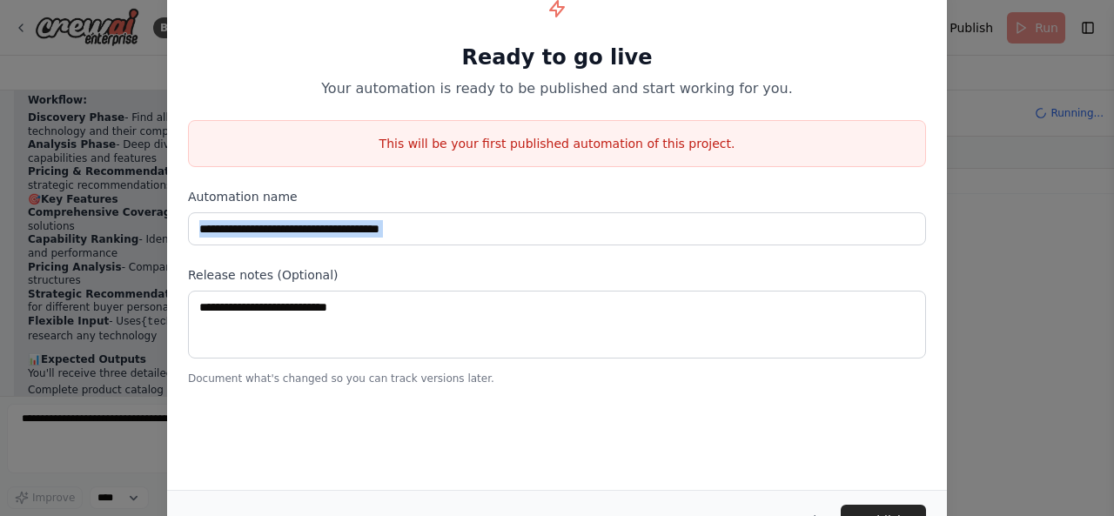
click at [1002, 238] on div "**********" at bounding box center [557, 258] width 1114 height 516
click at [745, 423] on div "**********" at bounding box center [557, 228] width 780 height 523
click at [807, 506] on button "Cancel" at bounding box center [795, 520] width 69 height 31
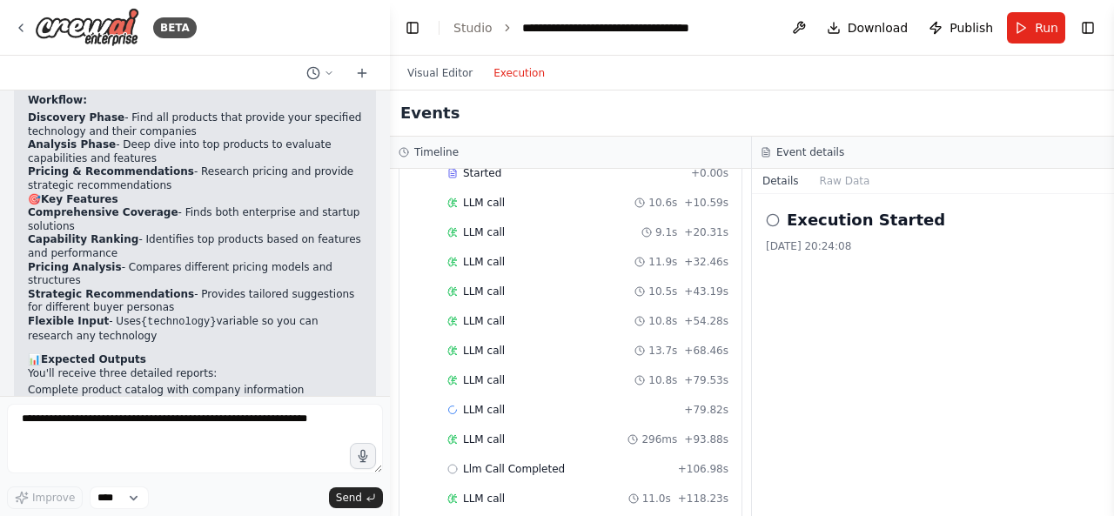
scroll to position [0, 0]
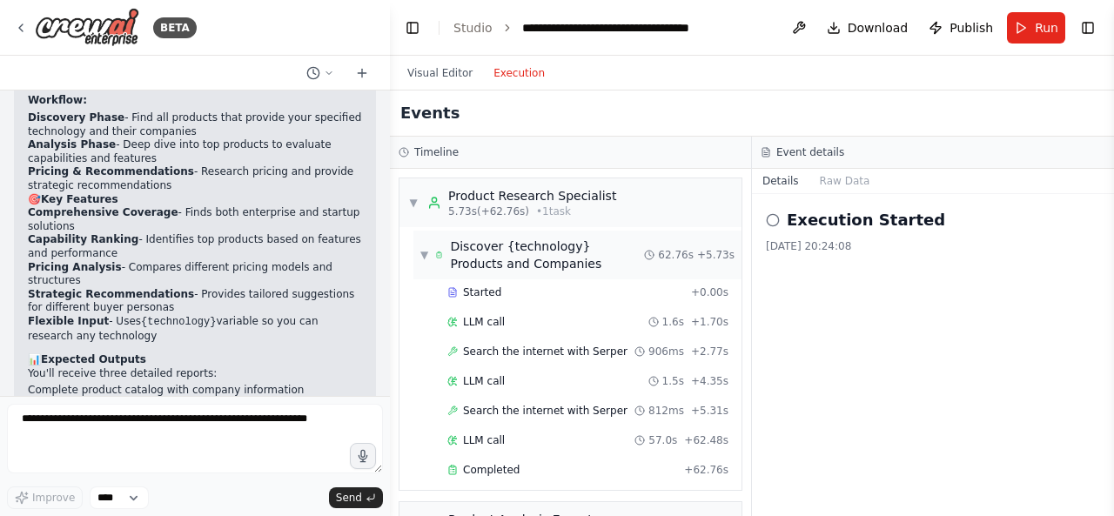
click at [425, 245] on div "▼ Discover {technology} Products and Companies" at bounding box center [532, 255] width 224 height 35
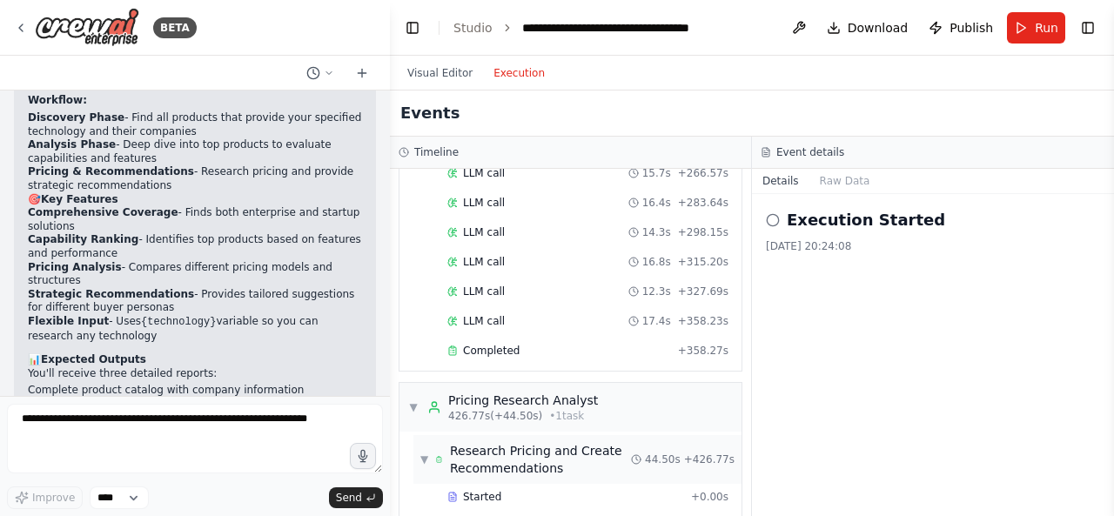
scroll to position [916, 0]
click at [426, 453] on span "▼" at bounding box center [424, 460] width 8 height 14
click at [417, 401] on span "▼" at bounding box center [413, 408] width 10 height 14
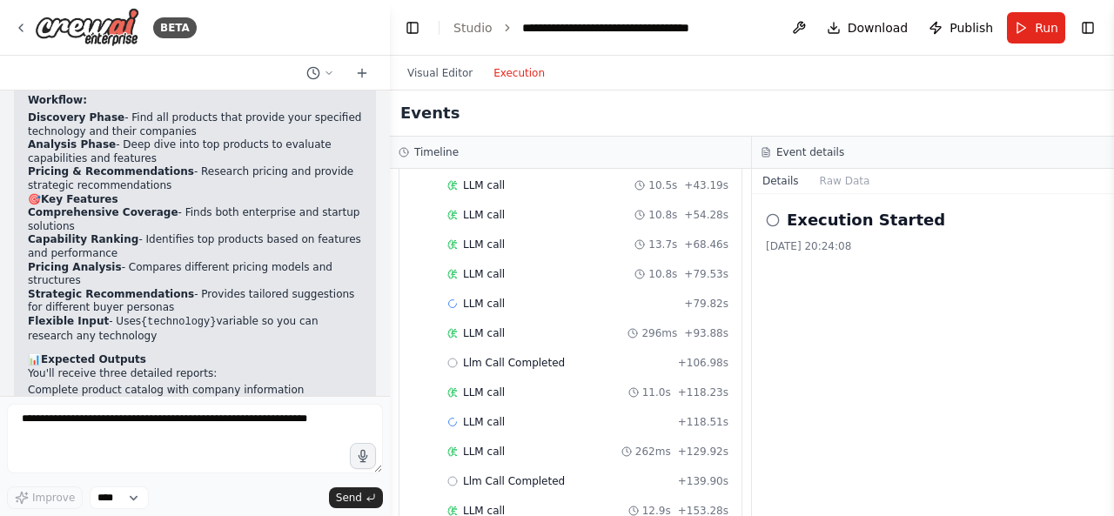
scroll to position [0, 0]
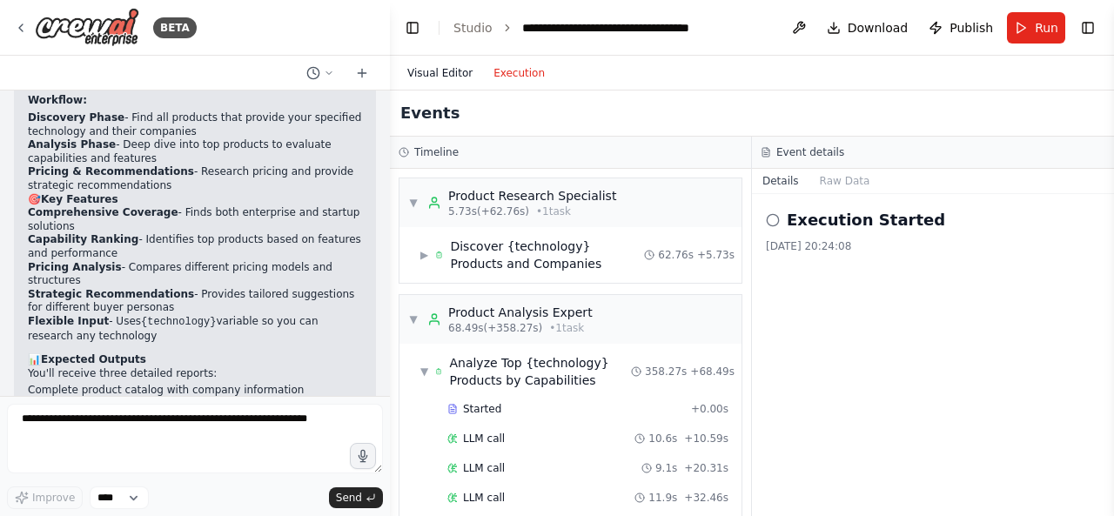
click at [447, 70] on button "Visual Editor" at bounding box center [440, 73] width 86 height 21
click at [505, 77] on button "Execution" at bounding box center [519, 73] width 72 height 21
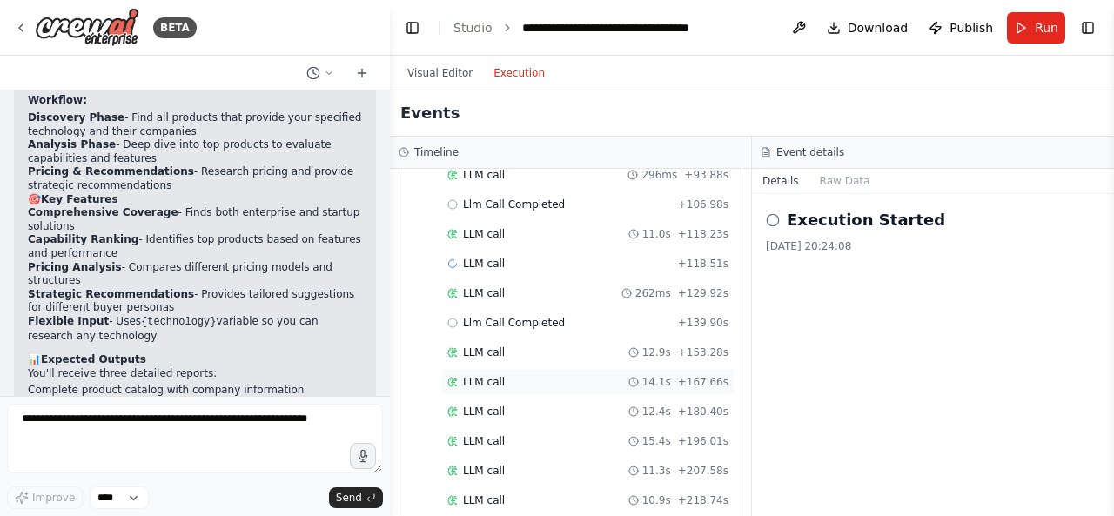
scroll to position [500, 0]
click at [455, 70] on button "Visual Editor" at bounding box center [440, 73] width 86 height 21
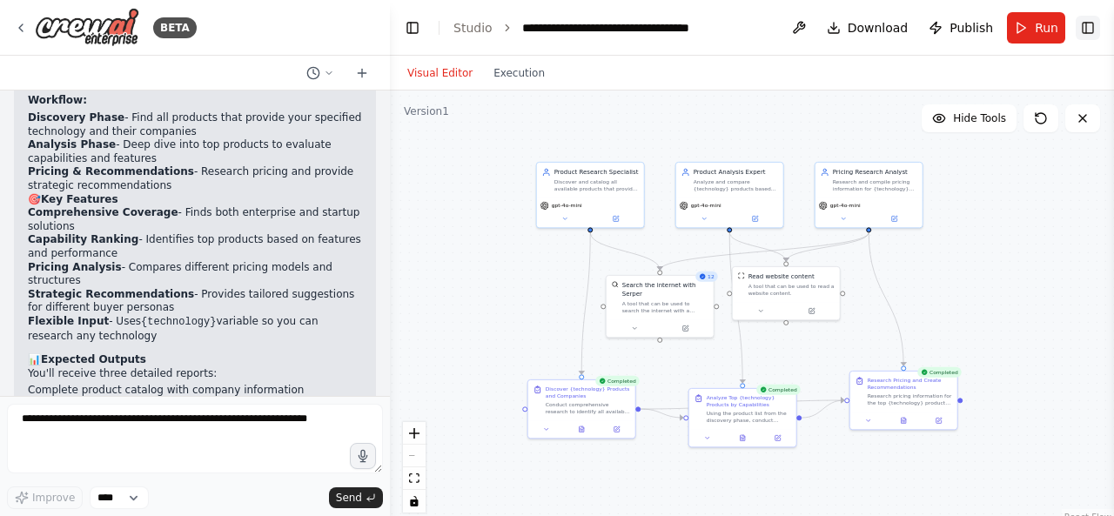
click at [1088, 31] on button "Toggle Right Sidebar" at bounding box center [1088, 28] width 24 height 24
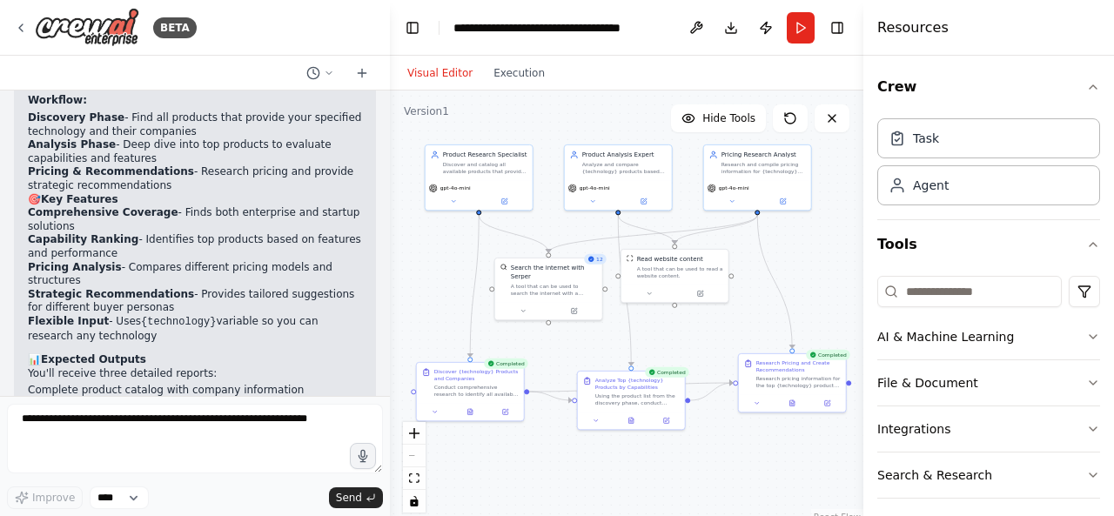
drag, startPoint x: 564, startPoint y: 290, endPoint x: 453, endPoint y: 272, distance: 112.7
click at [453, 272] on div ".deletable-edge-delete-btn { width: 20px; height: 20px; border: 0px solid #ffff…" at bounding box center [626, 308] width 473 height 435
click at [414, 32] on button "Toggle Left Sidebar" at bounding box center [412, 28] width 24 height 24
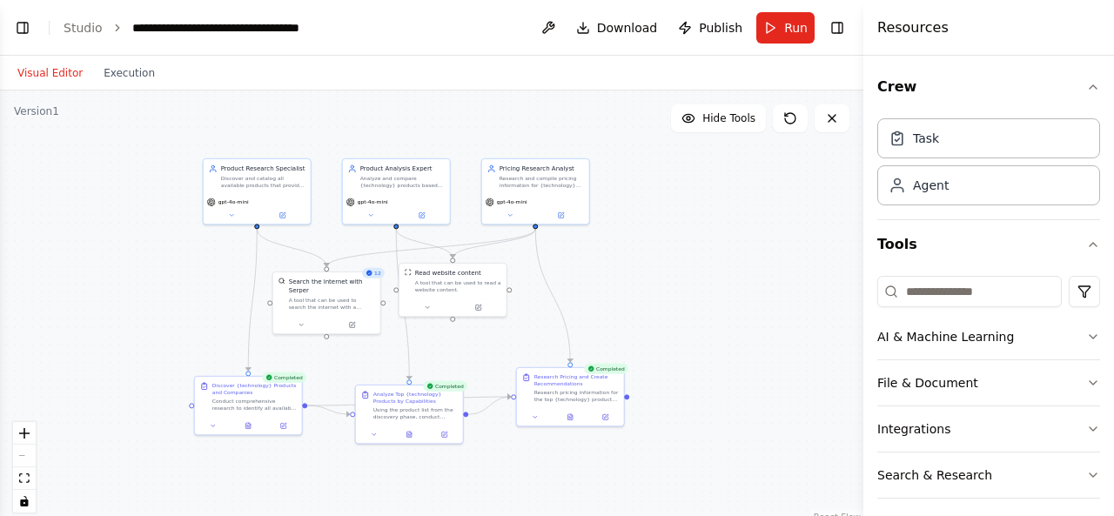
drag, startPoint x: 474, startPoint y: 236, endPoint x: 601, endPoint y: 260, distance: 129.4
click at [601, 260] on div ".deletable-edge-delete-btn { width: 20px; height: 20px; border: 0px solid #ffff…" at bounding box center [431, 308] width 863 height 435
click at [512, 214] on icon at bounding box center [509, 213] width 7 height 7
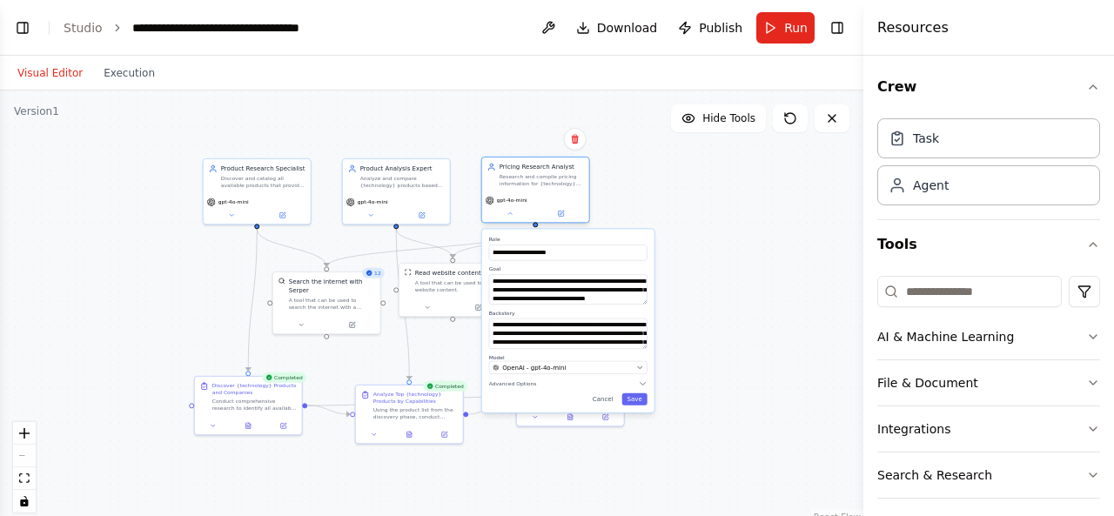
click at [579, 198] on div "gpt-4o-mini" at bounding box center [536, 200] width 100 height 9
click at [564, 215] on button at bounding box center [561, 213] width 50 height 10
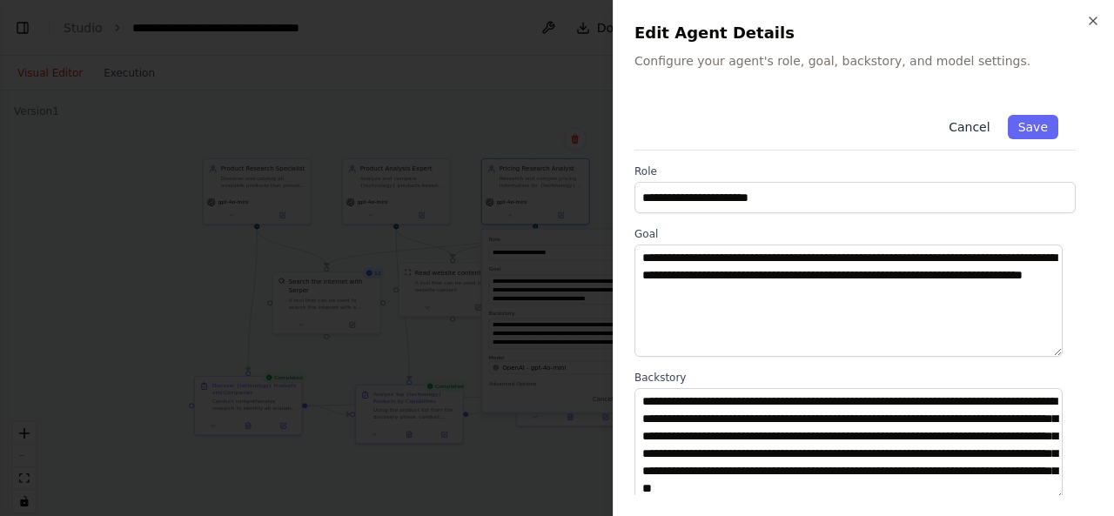
click at [973, 126] on button "Cancel" at bounding box center [969, 127] width 62 height 24
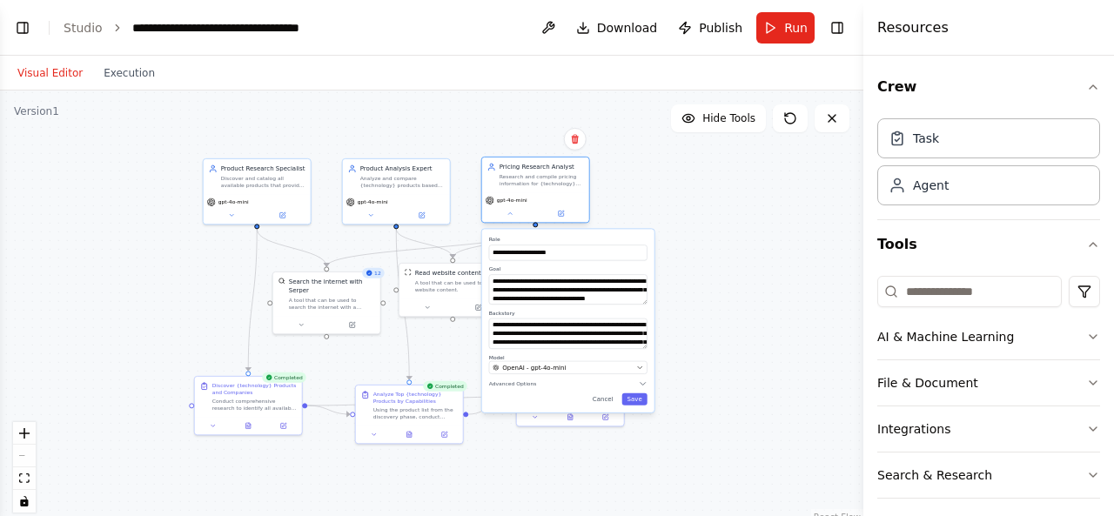
click at [509, 220] on div "gpt-4o-mini" at bounding box center [535, 207] width 107 height 30
click at [660, 206] on div ".deletable-edge-delete-btn { width: 20px; height: 20px; border: 0px solid #ffff…" at bounding box center [431, 308] width 863 height 435
click at [745, 252] on div ".deletable-edge-delete-btn { width: 20px; height: 20px; border: 0px solid #ffff…" at bounding box center [431, 308] width 863 height 435
click at [533, 419] on button at bounding box center [535, 415] width 30 height 10
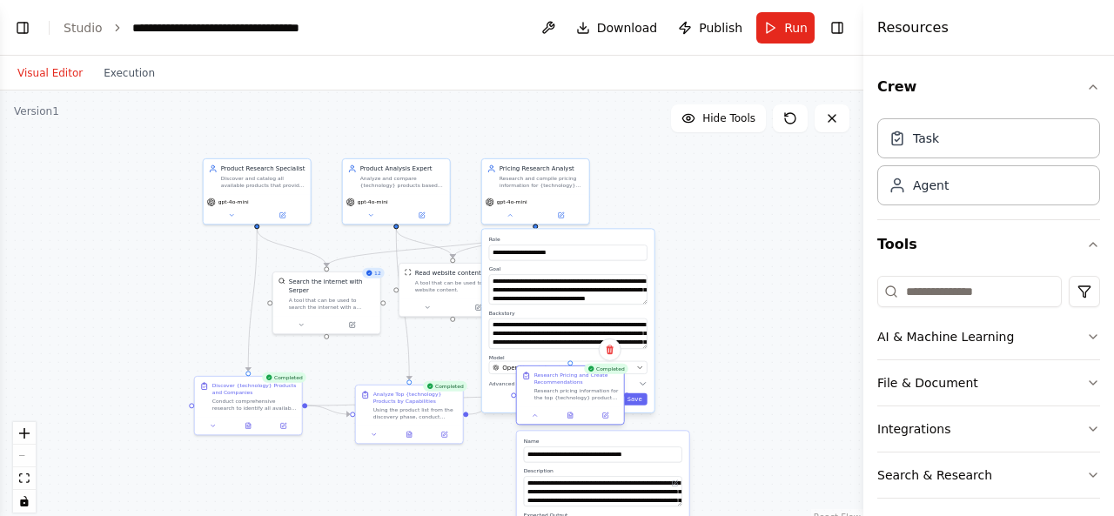
click at [535, 420] on div at bounding box center [570, 415] width 107 height 18
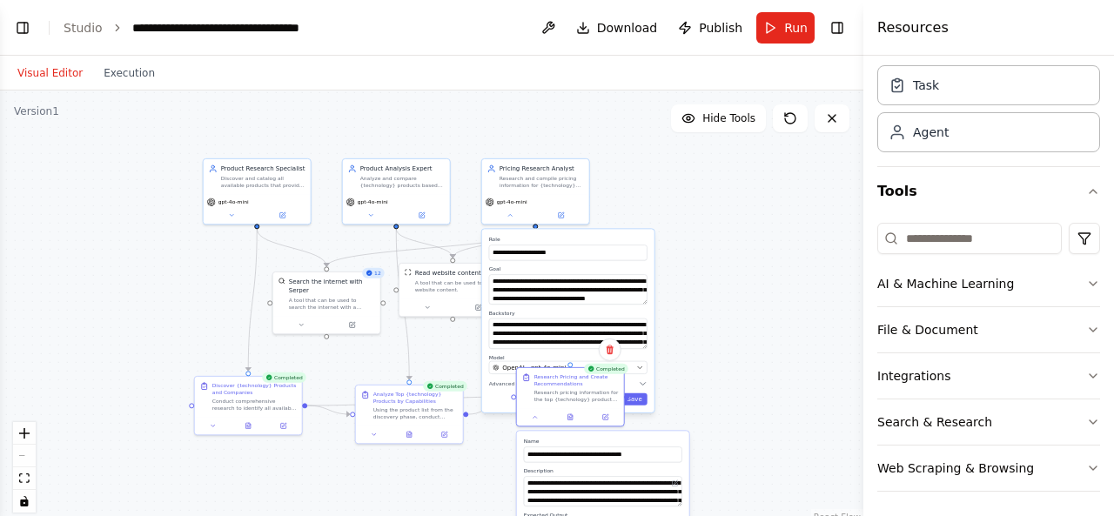
click at [683, 334] on div ".deletable-edge-delete-btn { width: 20px; height: 20px; border: 0px solid #ffff…" at bounding box center [431, 308] width 863 height 435
click at [572, 396] on div "Research pricing information for the top {technology} products identified in th…" at bounding box center [578, 393] width 84 height 14
click at [506, 404] on div "**********" at bounding box center [570, 319] width 172 height 183
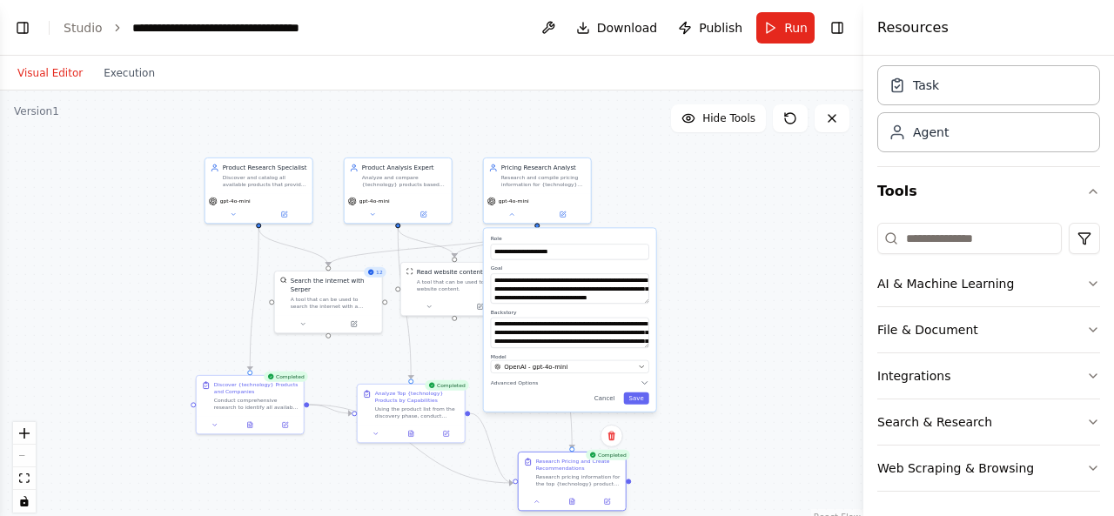
drag, startPoint x: 572, startPoint y: 388, endPoint x: 570, endPoint y: 480, distance: 91.4
click at [570, 480] on div "Research pricing information for the top {technology} products identified in th…" at bounding box center [578, 480] width 84 height 14
click at [607, 399] on button "Cancel" at bounding box center [604, 398] width 31 height 12
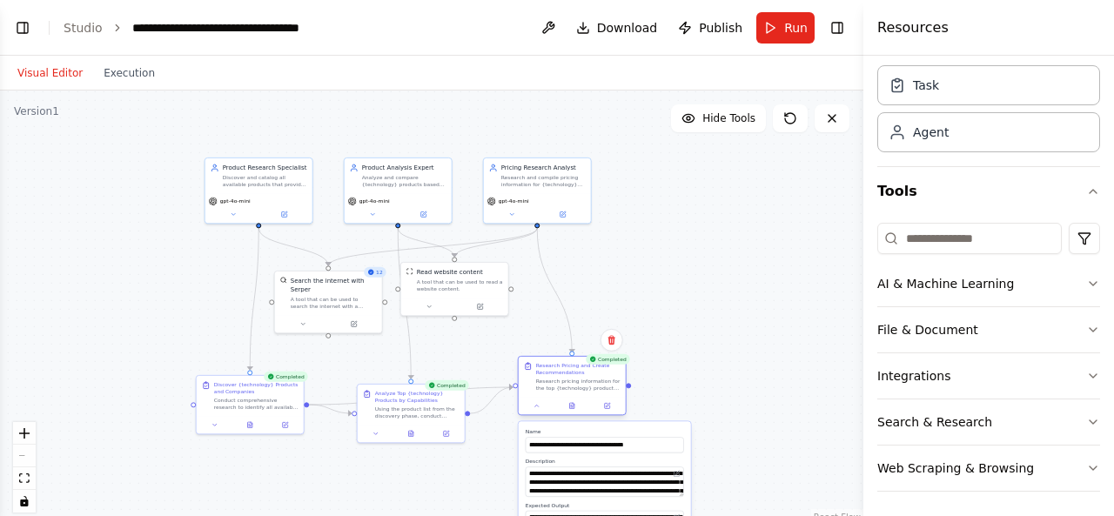
drag, startPoint x: 564, startPoint y: 469, endPoint x: 564, endPoint y: 375, distance: 94.0
click at [564, 375] on div "Research Pricing and Create Recommendations Research pricing information for th…" at bounding box center [578, 377] width 84 height 30
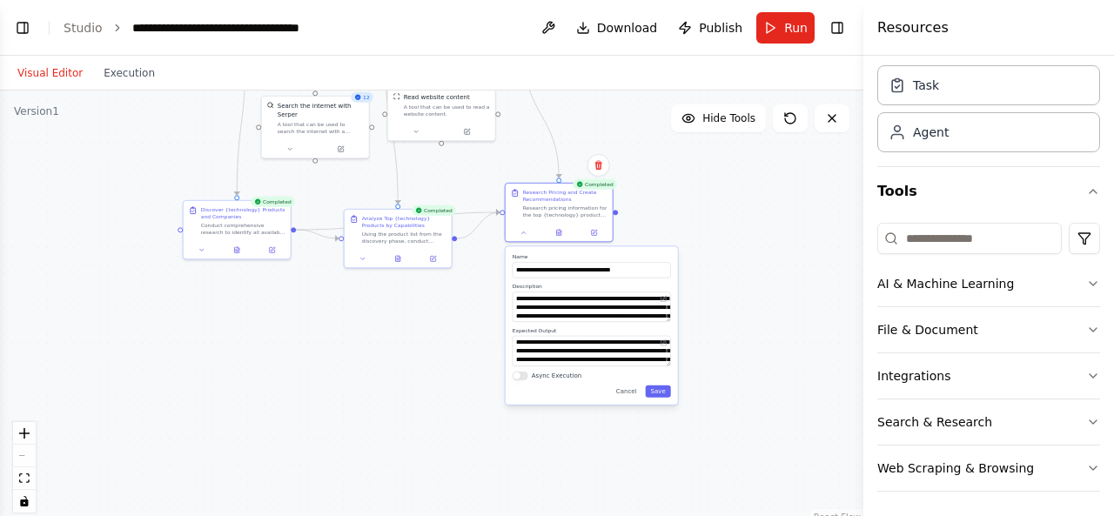
drag, startPoint x: 704, startPoint y: 415, endPoint x: 691, endPoint y: 240, distance: 175.4
click at [691, 240] on div ".deletable-edge-delete-btn { width: 20px; height: 20px; border: 0px solid #ffff…" at bounding box center [431, 308] width 863 height 435
click at [633, 391] on button "Cancel" at bounding box center [626, 392] width 31 height 12
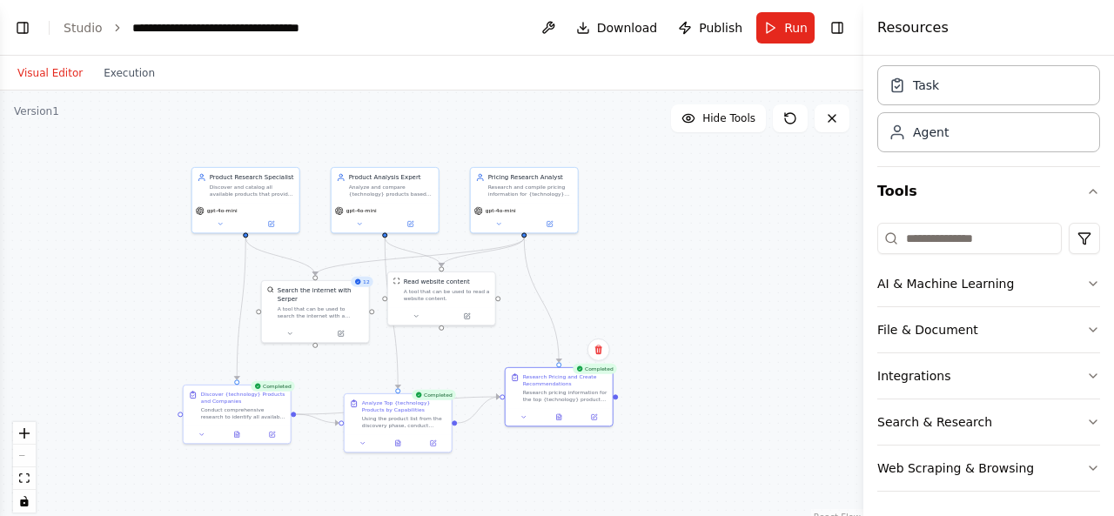
drag, startPoint x: 621, startPoint y: 395, endPoint x: 620, endPoint y: 499, distance: 103.6
click at [620, 499] on div ".deletable-edge-delete-btn { width: 20px; height: 20px; border: 0px solid #ffff…" at bounding box center [431, 308] width 863 height 435
click at [759, 376] on div ".deletable-edge-delete-btn { width: 20px; height: 20px; border: 0px solid #ffff…" at bounding box center [431, 308] width 863 height 435
click at [554, 201] on div "Pricing Research Analyst Research and compile pricing information for {technolo…" at bounding box center [524, 185] width 107 height 35
click at [991, 381] on button "Integrations" at bounding box center [988, 375] width 223 height 45
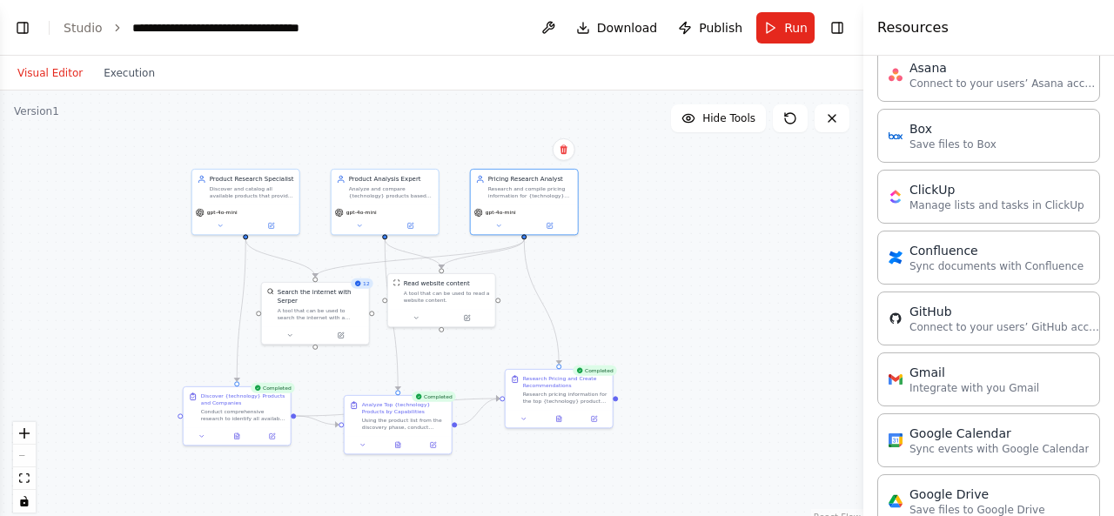
scroll to position [412, 0]
drag, startPoint x: 713, startPoint y: 296, endPoint x: 630, endPoint y: 271, distance: 86.4
click at [630, 279] on div "Integrate with you Gmail" at bounding box center [643, 282] width 86 height 7
drag, startPoint x: 639, startPoint y: 252, endPoint x: 520, endPoint y: 234, distance: 119.6
click at [520, 234] on div "Product Research Specialist Discover and catalog all available products that pr…" at bounding box center [364, 234] width 432 height 218
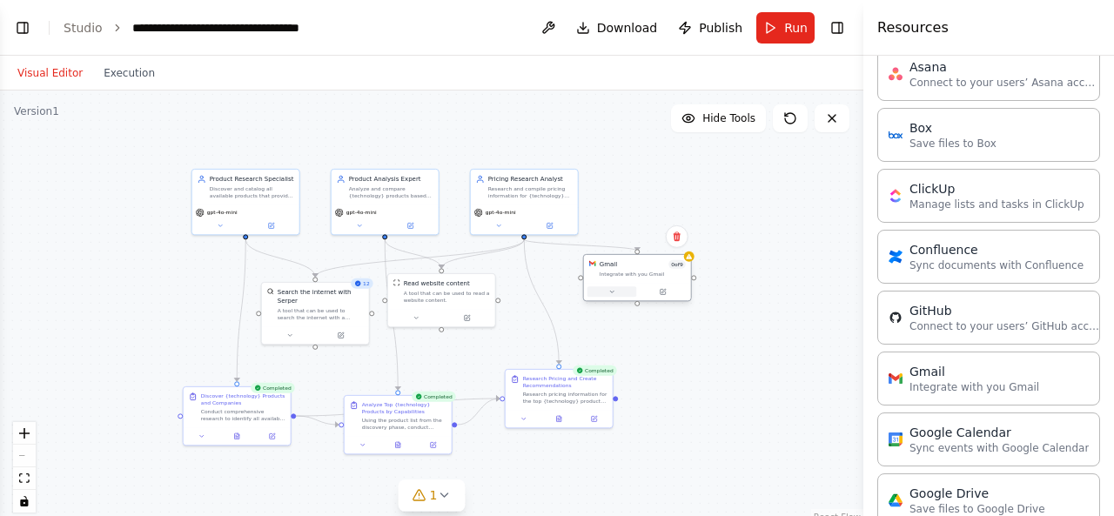
click at [634, 294] on button at bounding box center [612, 291] width 50 height 10
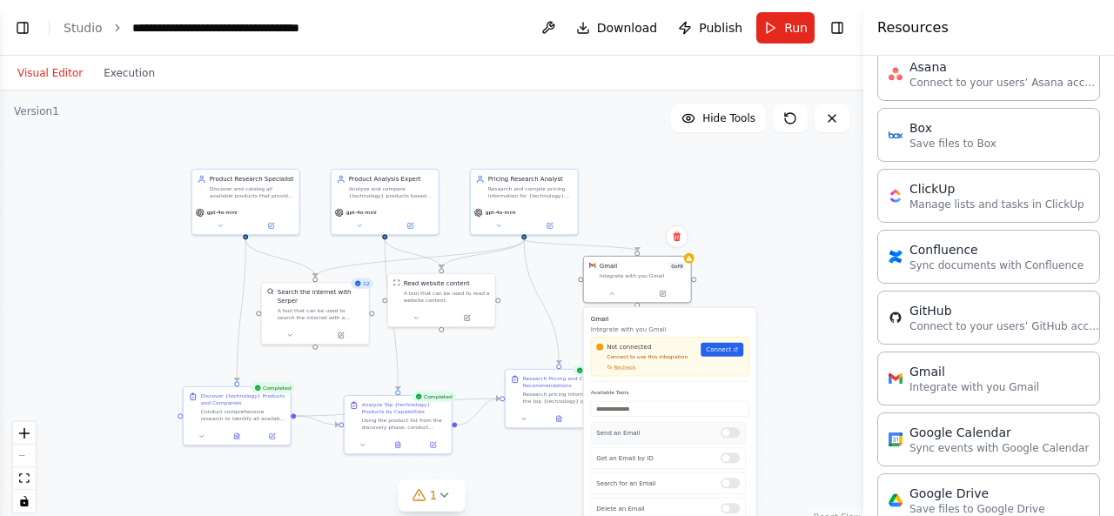
click at [728, 436] on div at bounding box center [730, 432] width 19 height 10
click at [715, 363] on div "Not connected Connect to use this integration Recheck Connect" at bounding box center [669, 357] width 147 height 28
click at [721, 355] on link "Connect" at bounding box center [722, 350] width 43 height 14
click at [735, 29] on span "Publish" at bounding box center [721, 27] width 44 height 17
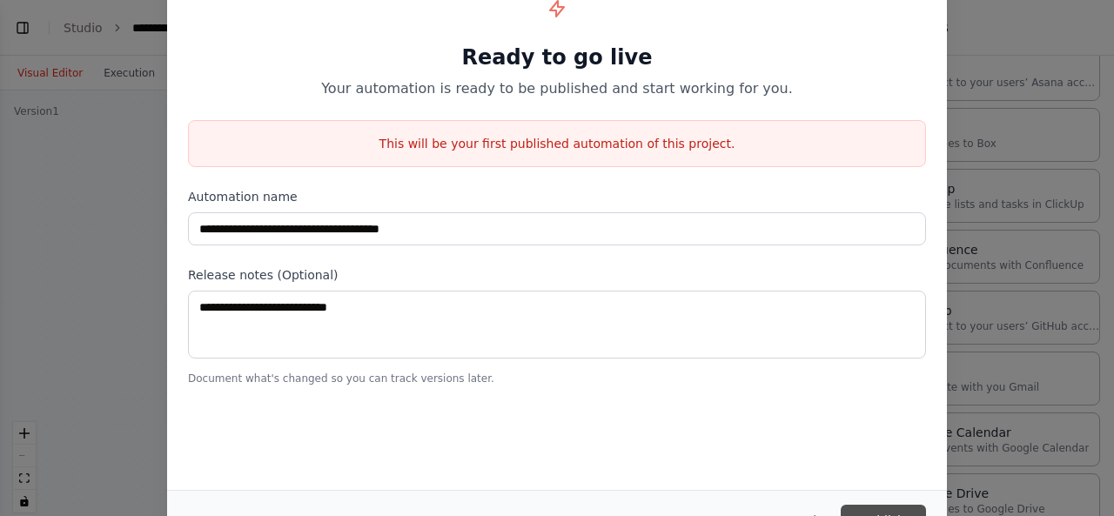
click at [870, 509] on button "Publish" at bounding box center [883, 520] width 85 height 31
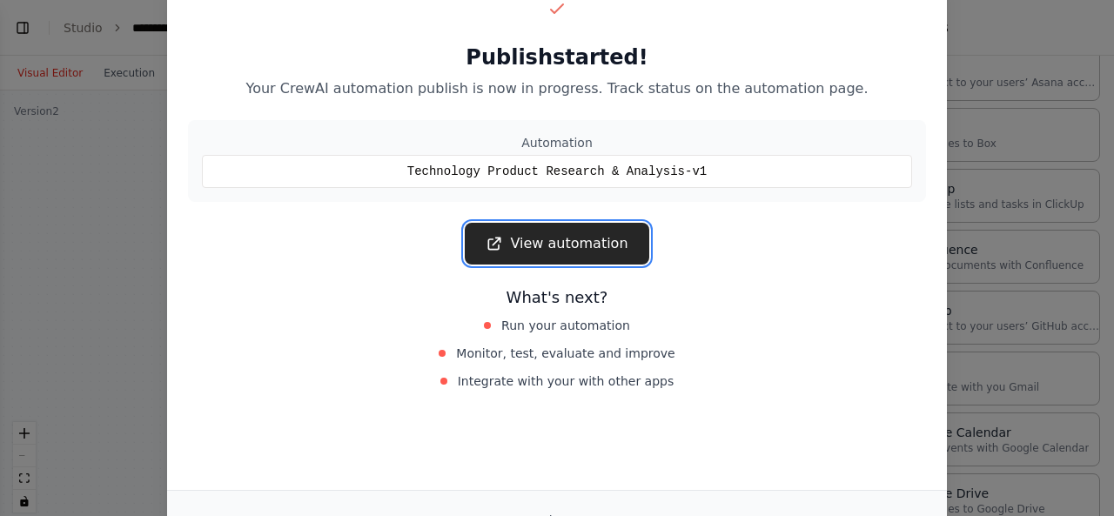
click at [583, 251] on link "View automation" at bounding box center [557, 244] width 184 height 42
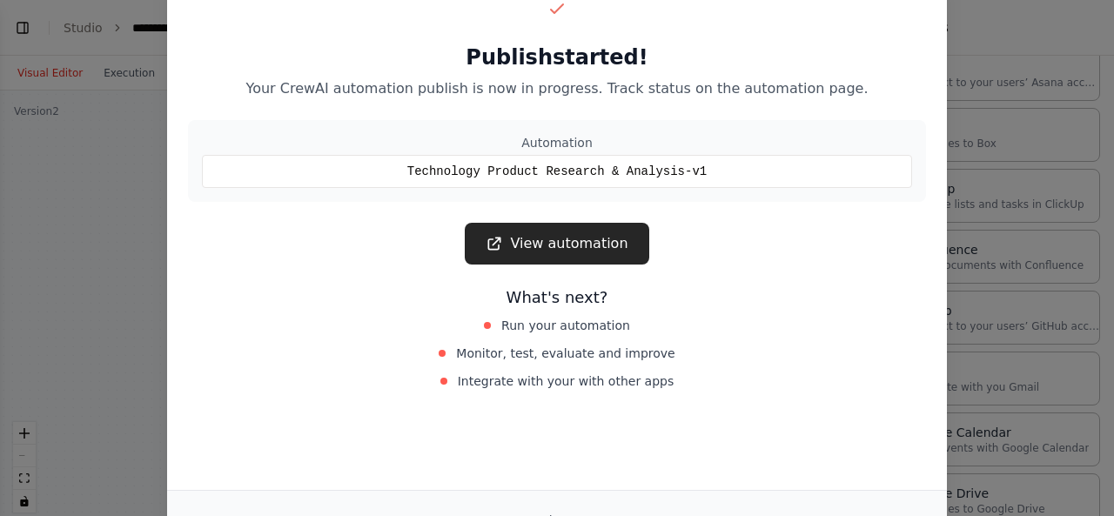
click at [996, 248] on div "Publish started! Your CrewAI automation publish is now in progress. Track statu…" at bounding box center [557, 258] width 1114 height 516
click at [122, 231] on div "Publish started! Your CrewAI automation publish is now in progress. Track statu…" at bounding box center [557, 258] width 1114 height 516
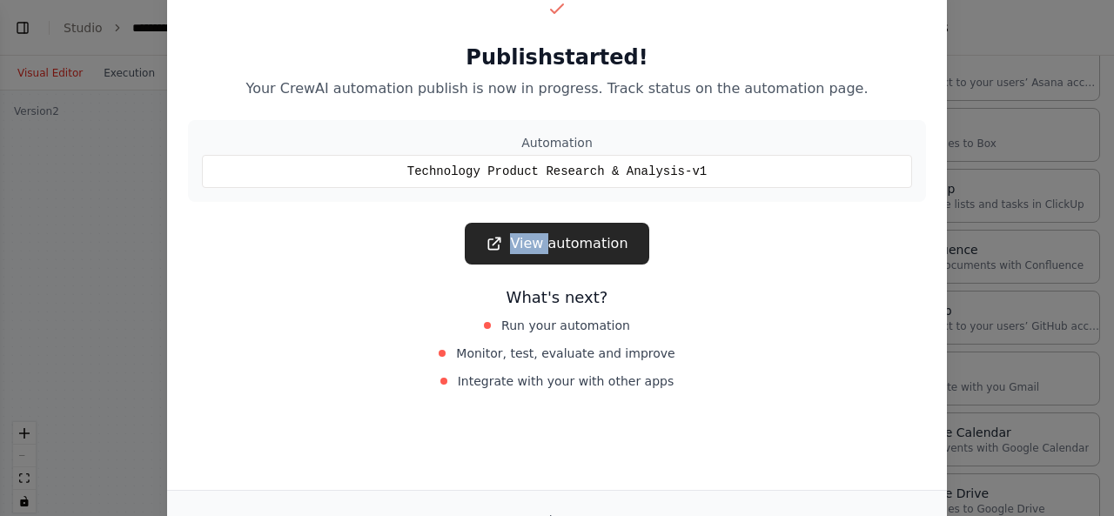
click at [122, 231] on div "Publish started! Your CrewAI automation publish is now in progress. Track statu…" at bounding box center [557, 258] width 1114 height 516
click at [162, 235] on div "Publish started! Your CrewAI automation publish is now in progress. Track statu…" at bounding box center [557, 258] width 1114 height 516
click at [141, 184] on div "Publish started! Your CrewAI automation publish is now in progress. Track statu…" at bounding box center [557, 258] width 1114 height 516
click at [675, 499] on div "Close" at bounding box center [557, 520] width 780 height 60
click at [806, 505] on div "Close" at bounding box center [557, 520] width 738 height 31
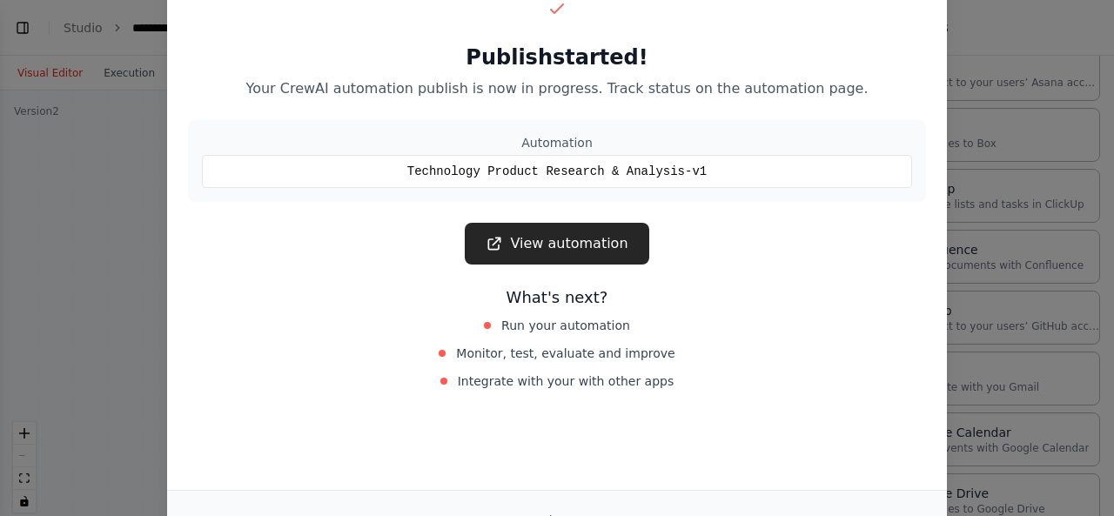
click at [54, 219] on div "Publish started! Your CrewAI automation publish is now in progress. Track statu…" at bounding box center [557, 258] width 1114 height 516
click at [55, 218] on div "Publish started! Your CrewAI automation publish is now in progress. Track statu…" at bounding box center [557, 258] width 1114 height 516
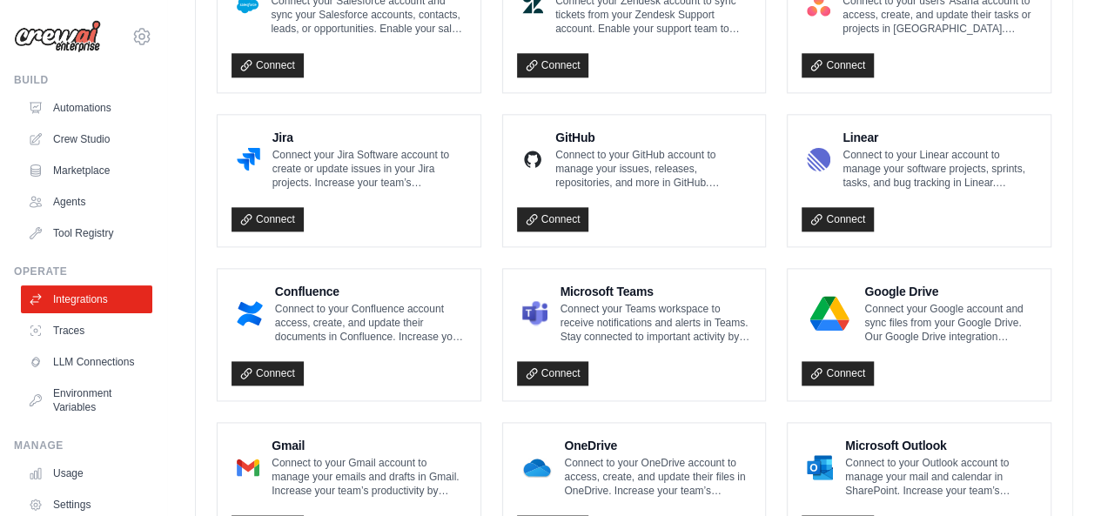
scroll to position [1113, 0]
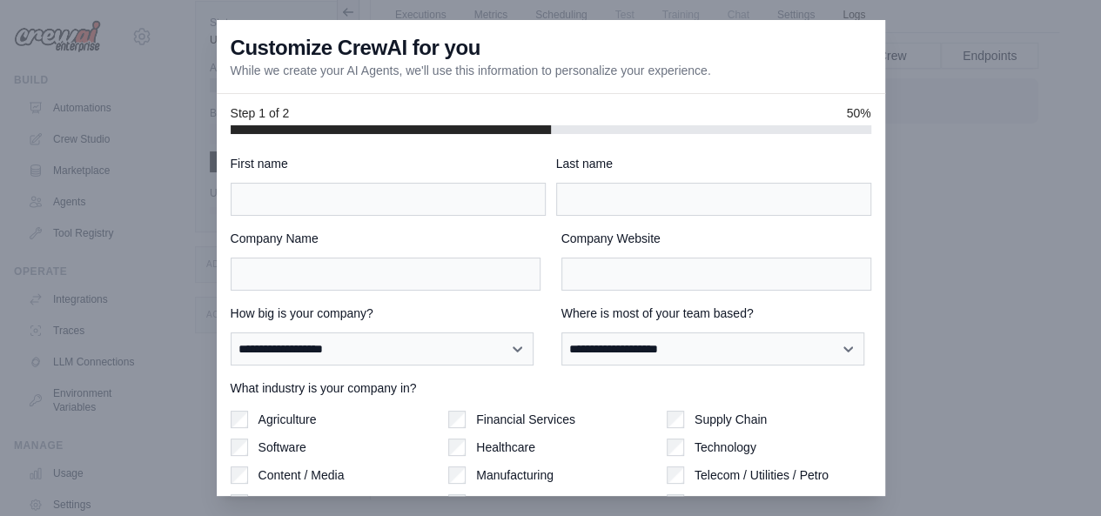
type input "*******"
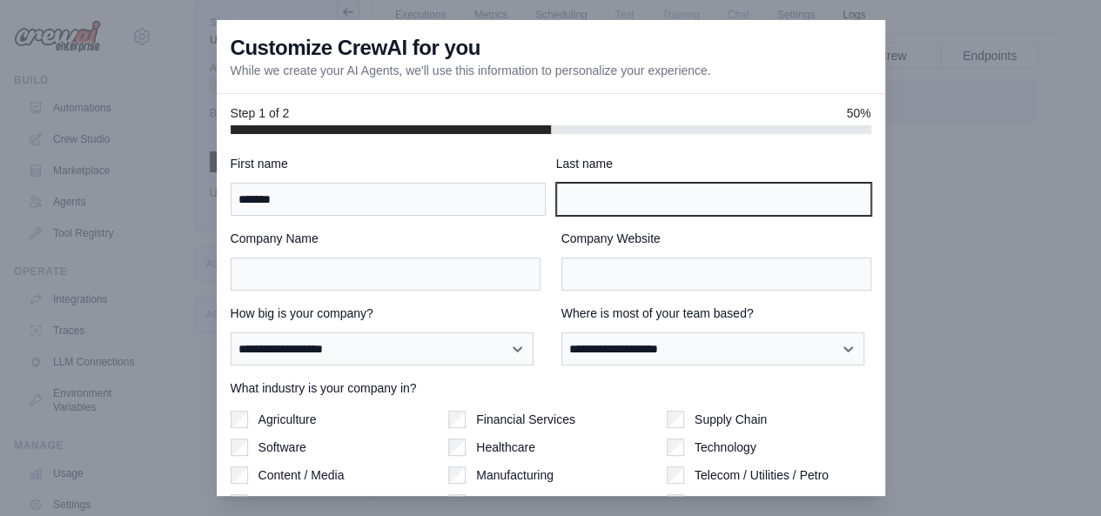
type input "*****"
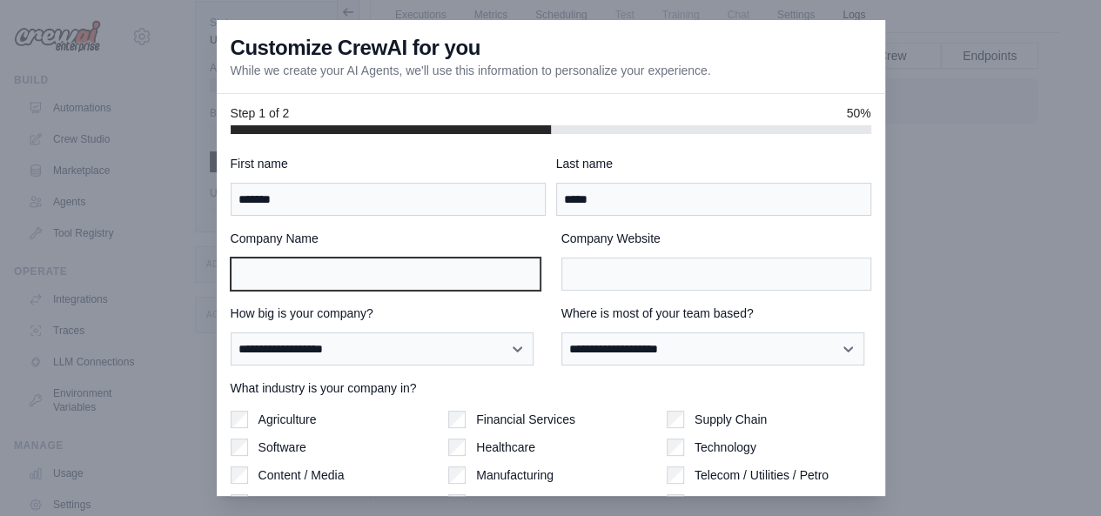
type input "**********"
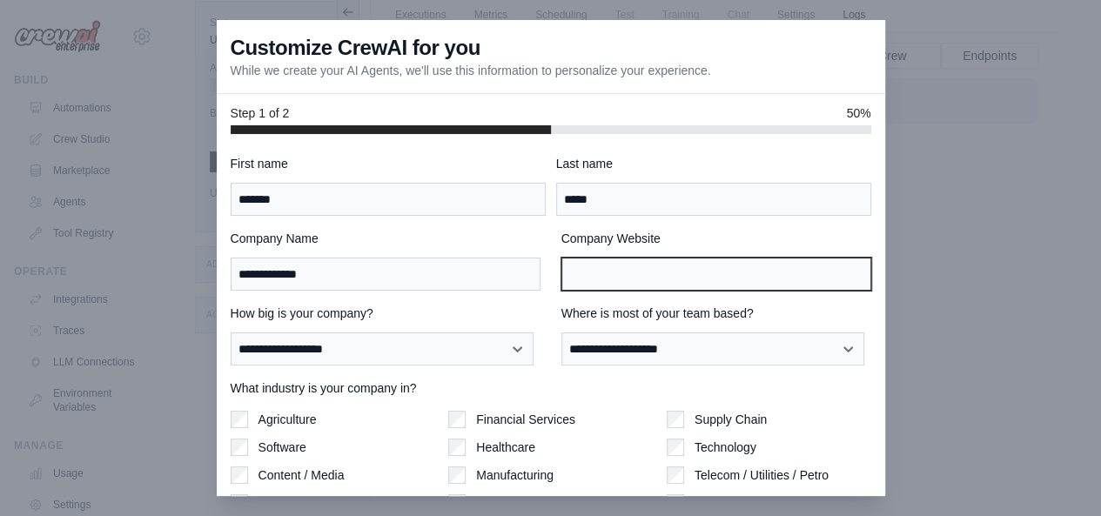
type input "**********"
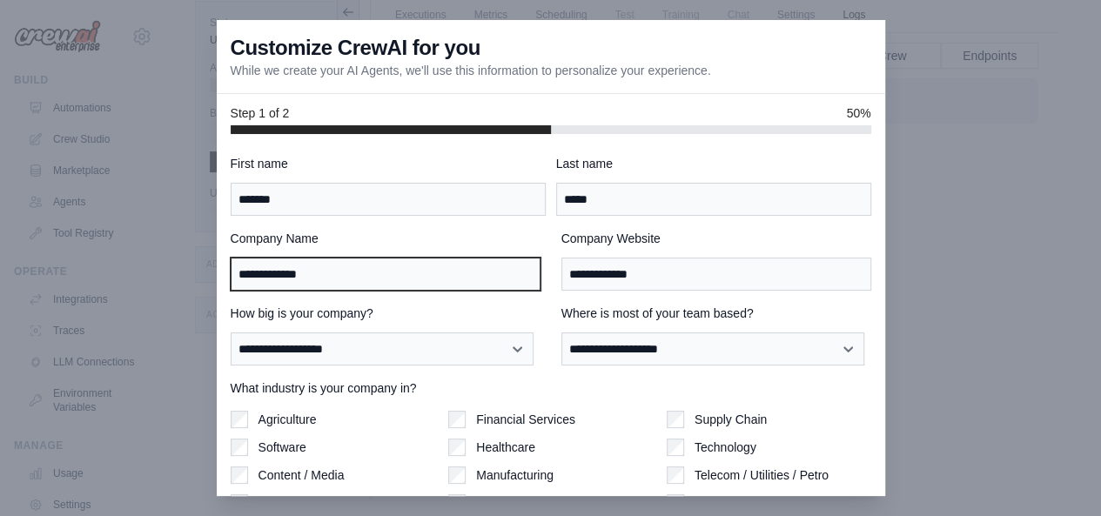
click at [449, 270] on input "**********" at bounding box center [386, 274] width 310 height 33
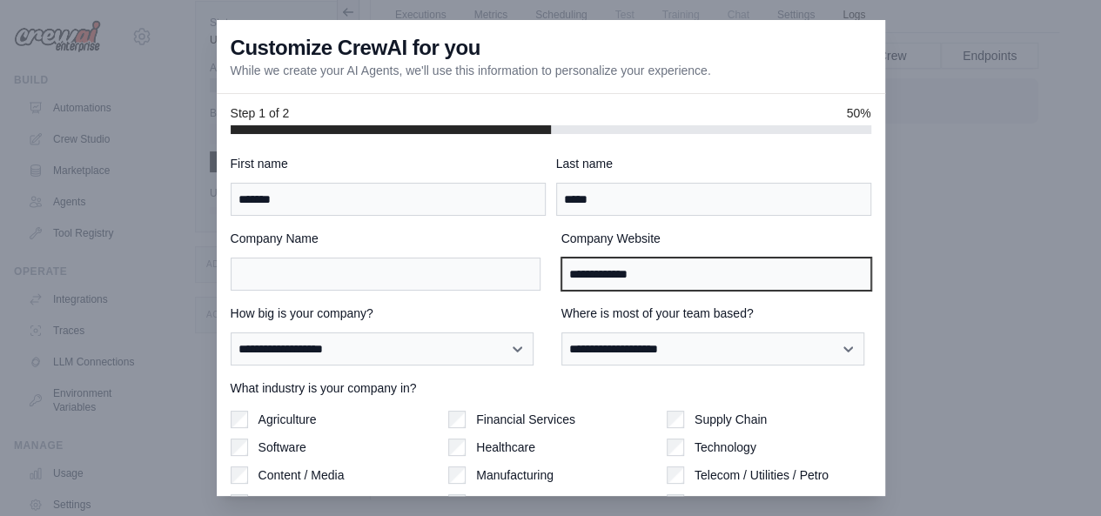
click at [614, 265] on input "**********" at bounding box center [716, 274] width 310 height 33
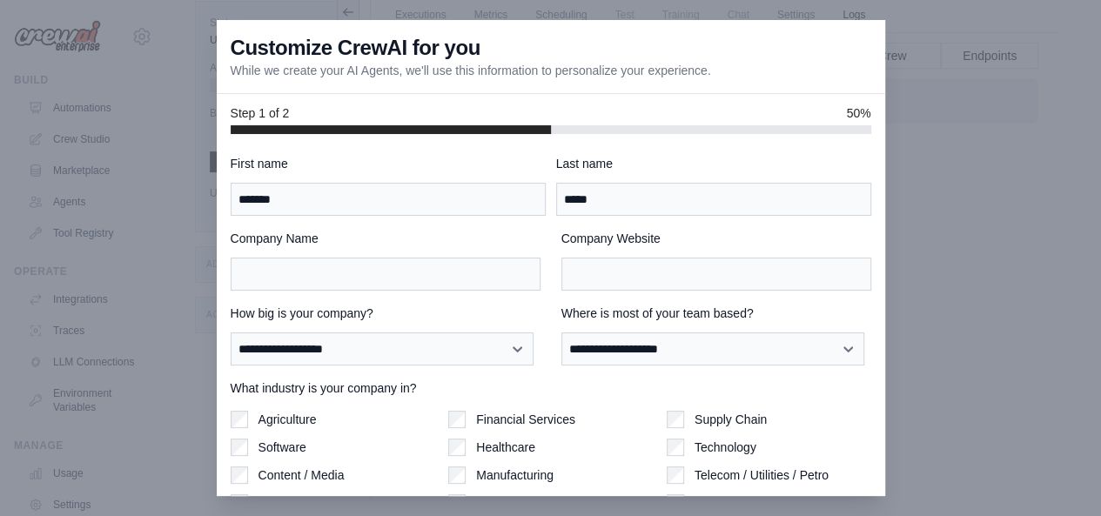
click at [538, 309] on div "**********" at bounding box center [551, 335] width 641 height 60
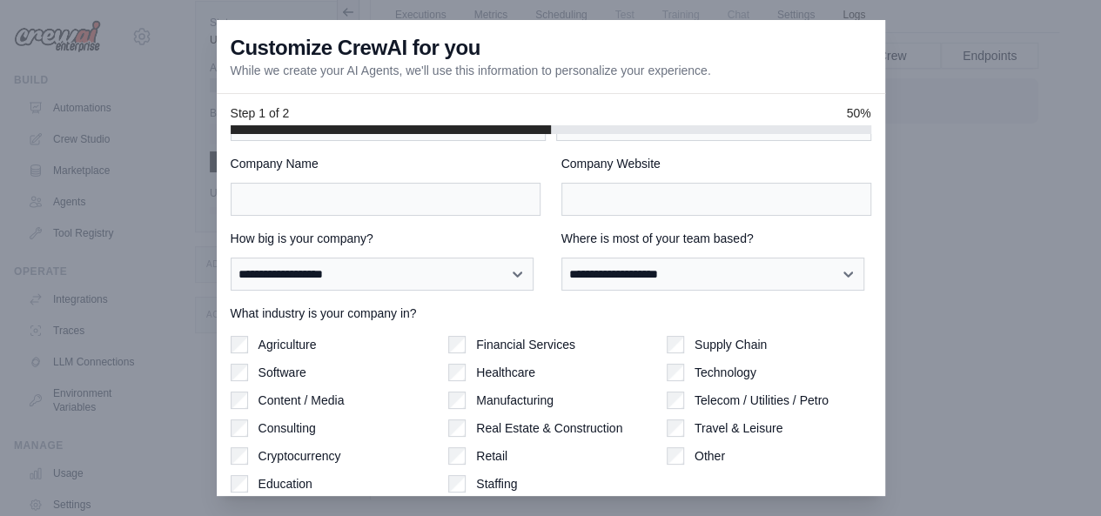
scroll to position [119, 0]
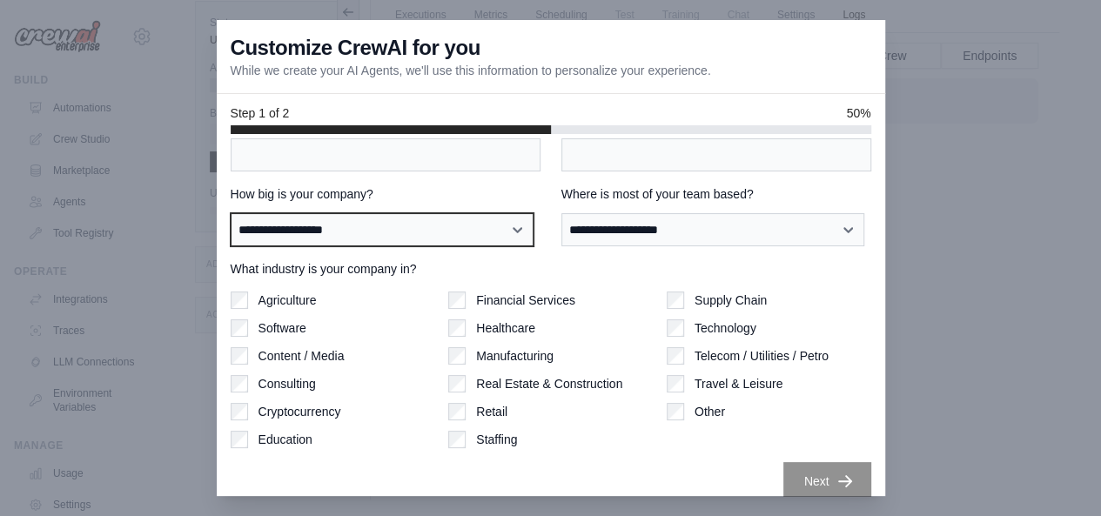
click at [506, 230] on select "**********" at bounding box center [382, 229] width 303 height 32
select select "**********"
click at [231, 213] on select "**********" at bounding box center [382, 229] width 303 height 32
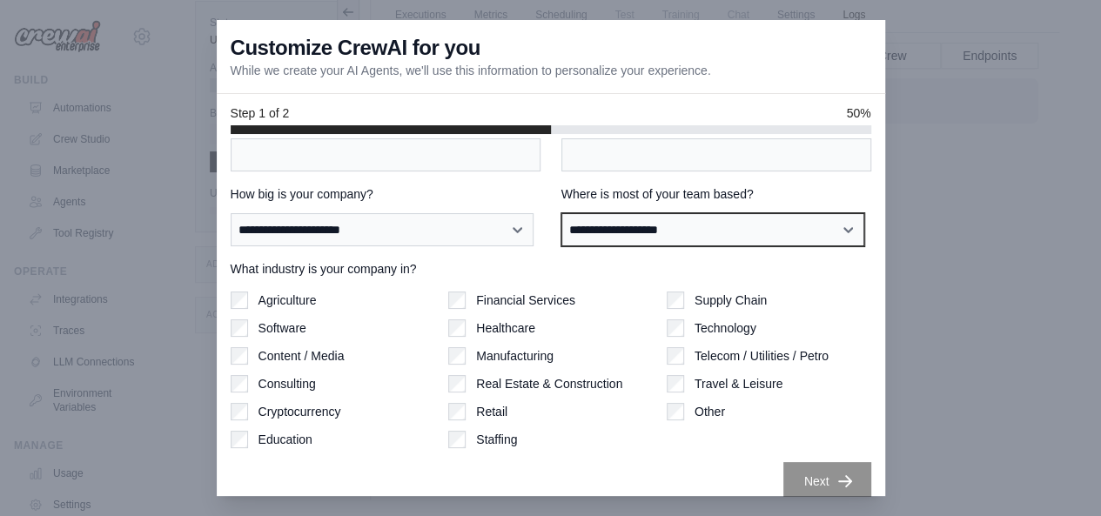
click at [625, 234] on select "**********" at bounding box center [712, 229] width 303 height 32
select select "**********"
click at [561, 213] on select "**********" at bounding box center [712, 229] width 303 height 32
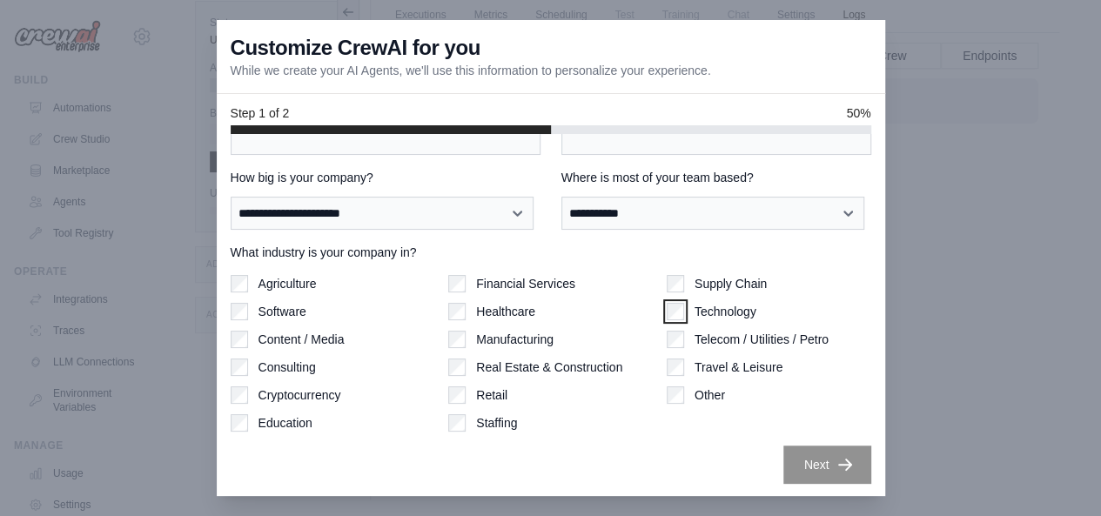
scroll to position [0, 0]
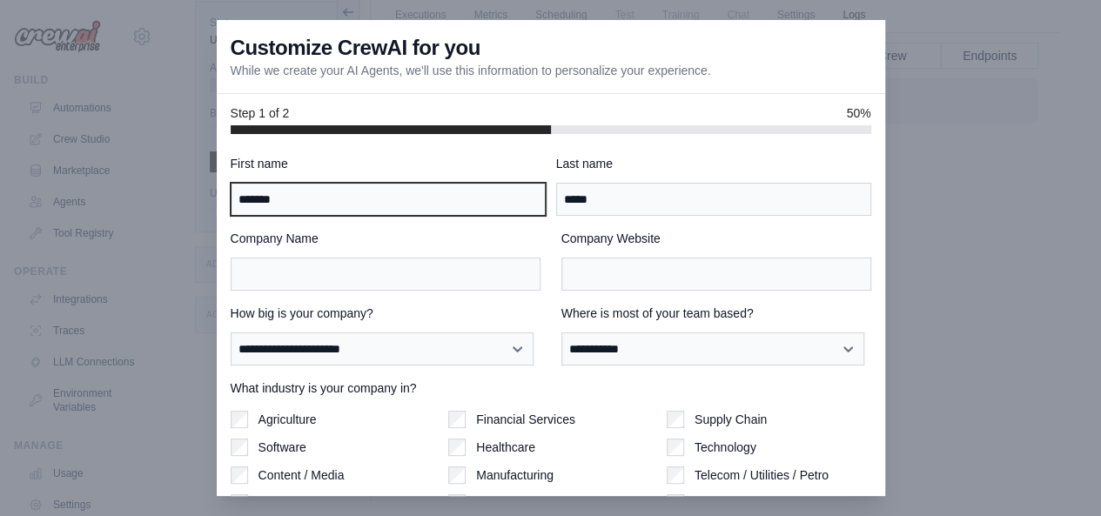
click at [519, 202] on input "*******" at bounding box center [388, 199] width 315 height 33
type input "*******"
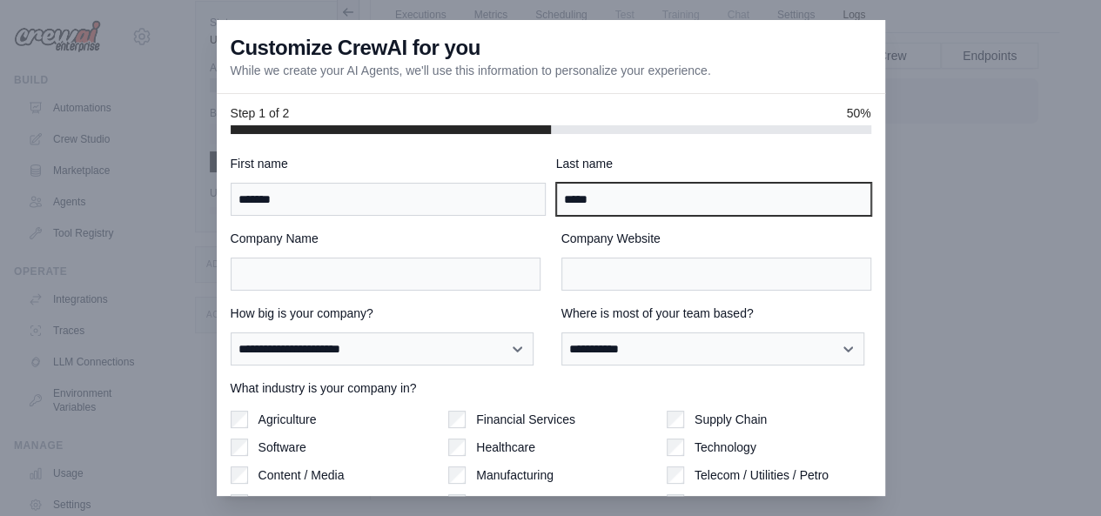
click at [608, 198] on input "*****" at bounding box center [713, 199] width 315 height 33
type input "*****"
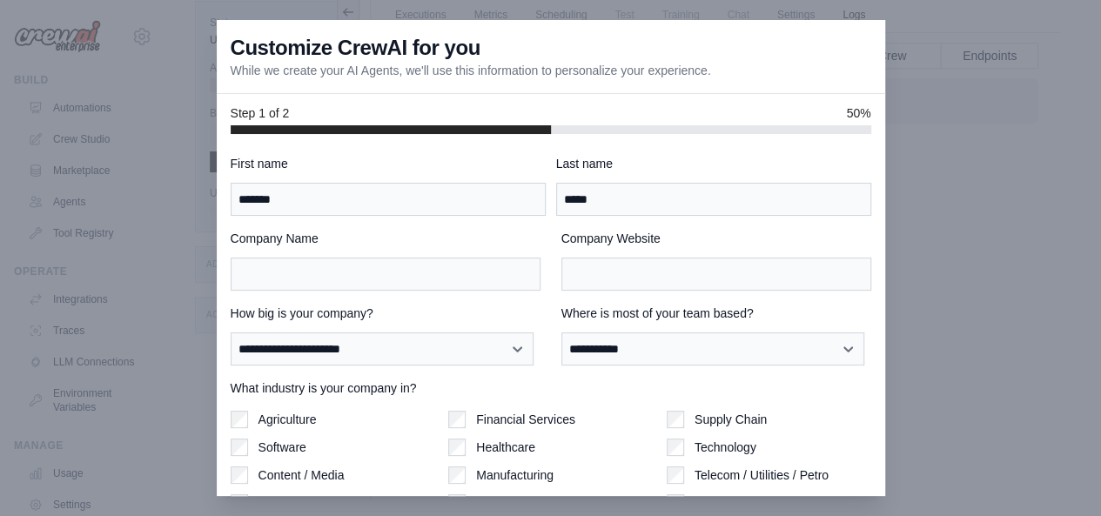
click at [546, 237] on div "Company Name Company Website" at bounding box center [551, 260] width 641 height 61
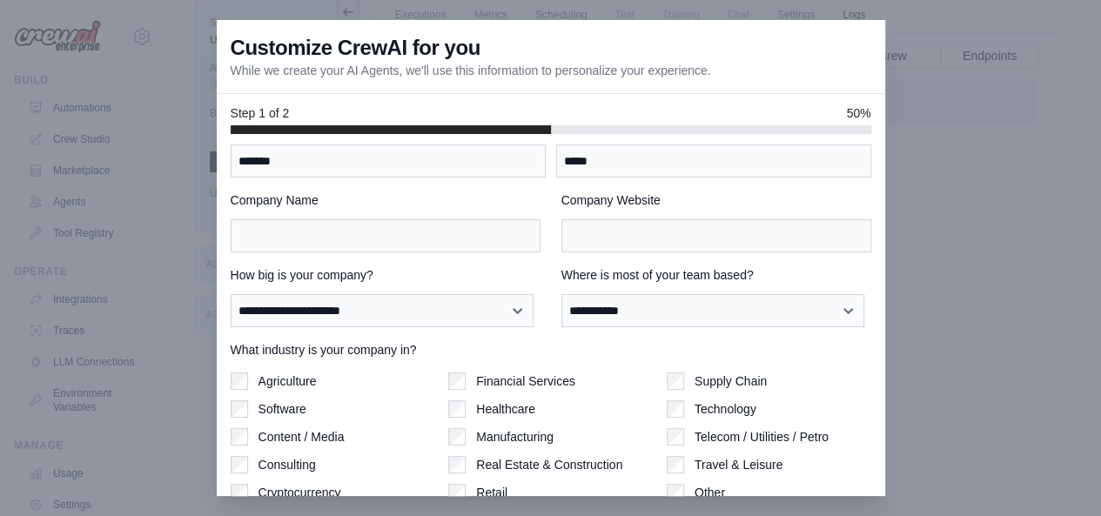
scroll to position [24, 0]
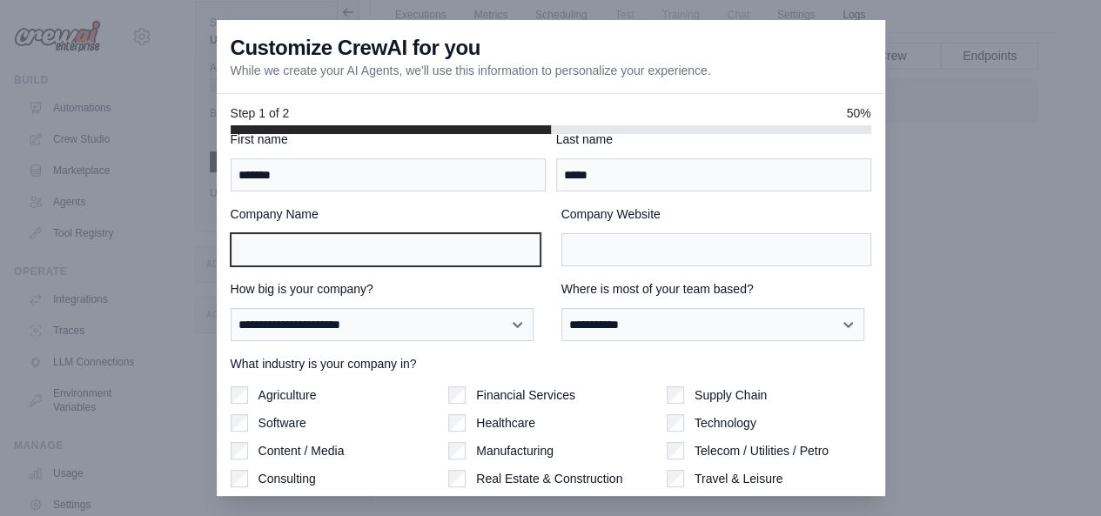
click at [491, 253] on input "Company Name" at bounding box center [386, 249] width 310 height 33
type input "**********"
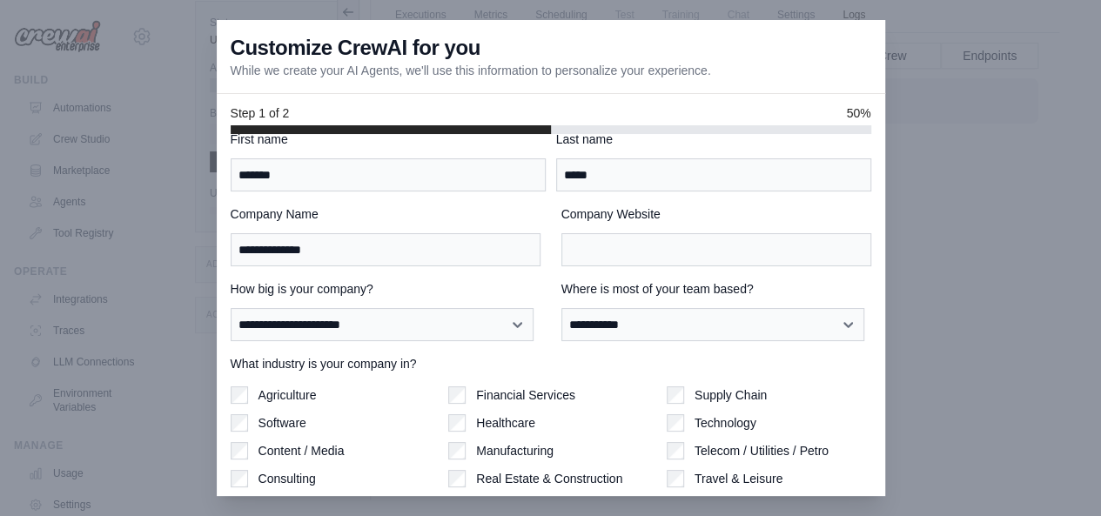
click at [546, 298] on div "**********" at bounding box center [551, 310] width 641 height 60
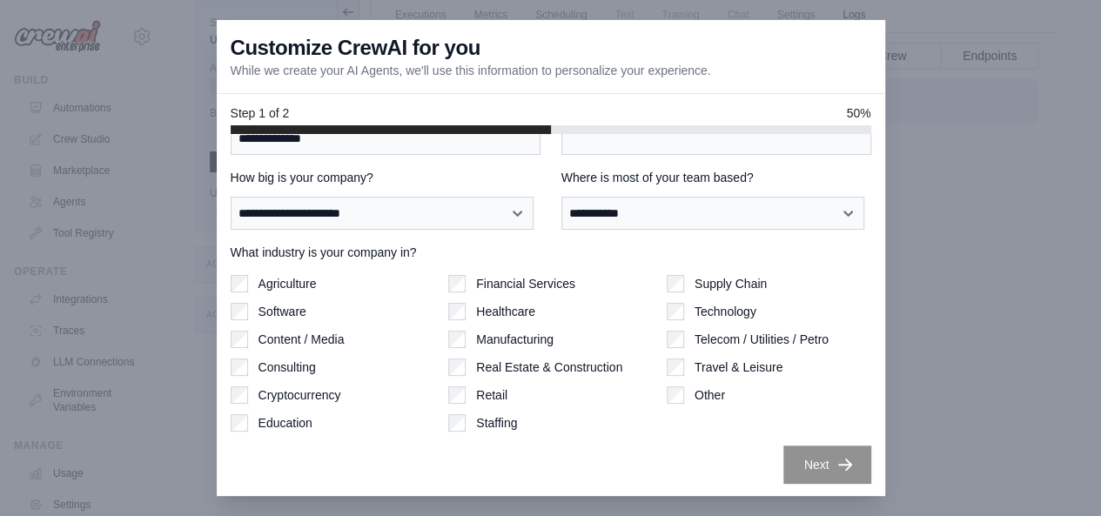
scroll to position [0, 0]
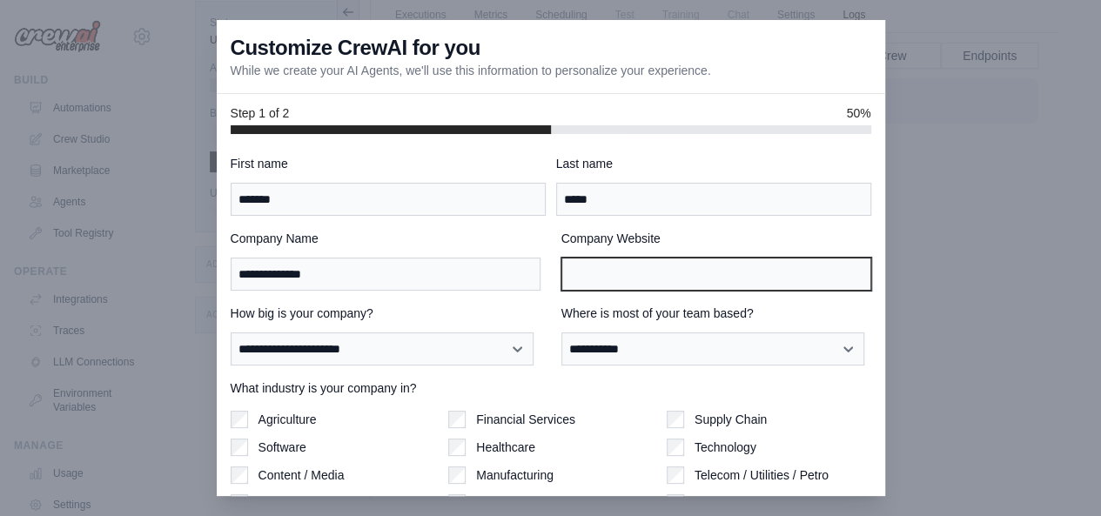
click at [629, 265] on input "Company Website" at bounding box center [716, 274] width 310 height 33
paste input "**********"
type input "**********"
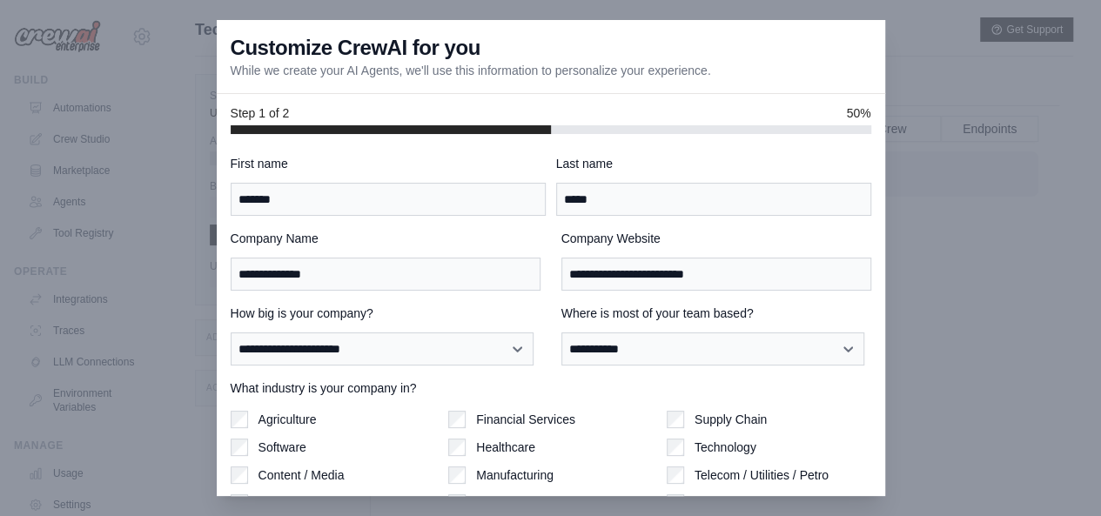
click at [533, 217] on div "**********" at bounding box center [551, 387] width 641 height 464
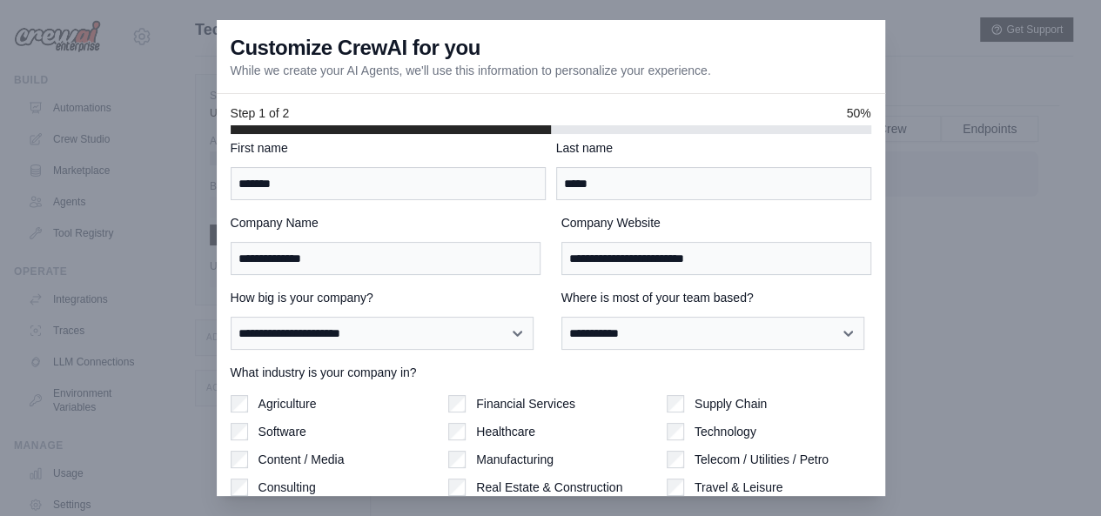
scroll to position [136, 0]
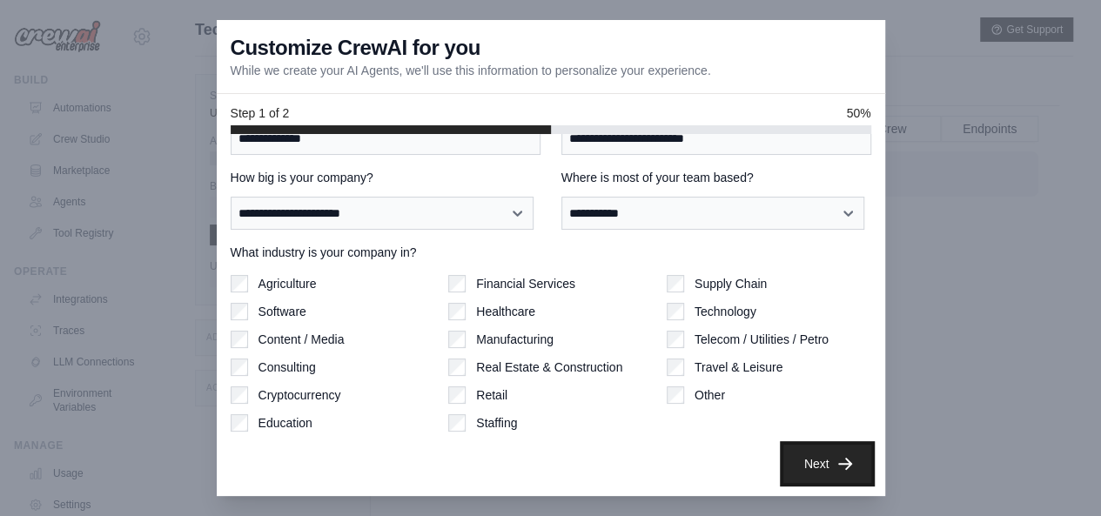
click at [818, 466] on button "Next" at bounding box center [827, 464] width 88 height 38
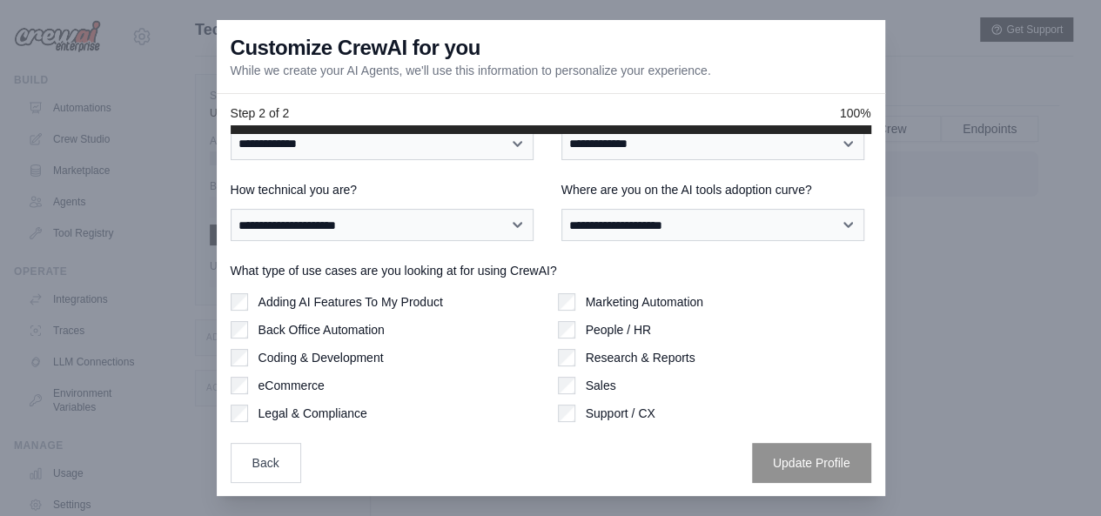
scroll to position [0, 0]
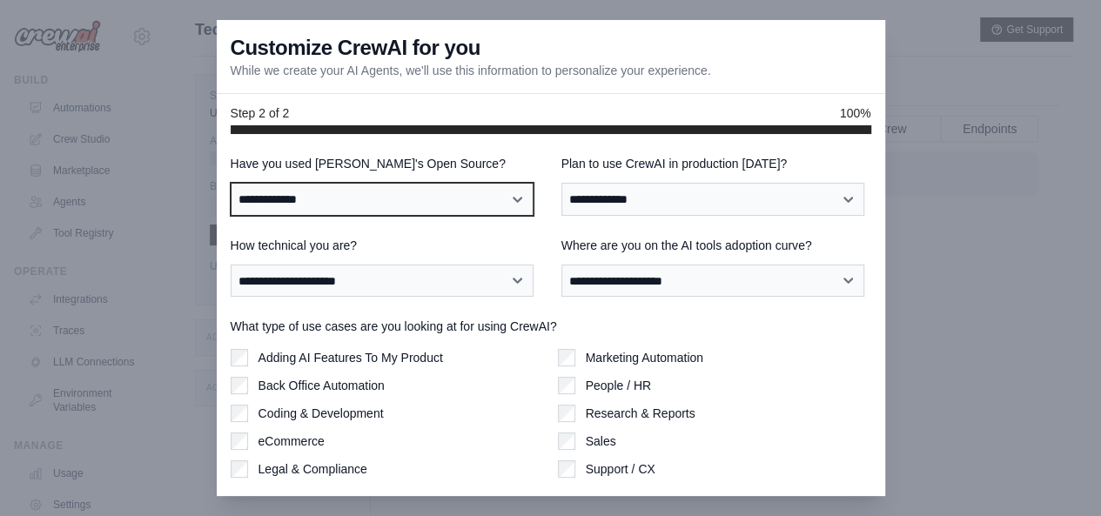
click at [486, 208] on select "**********" at bounding box center [382, 199] width 303 height 32
select select "**********"
click at [231, 183] on select "**********" at bounding box center [382, 199] width 303 height 32
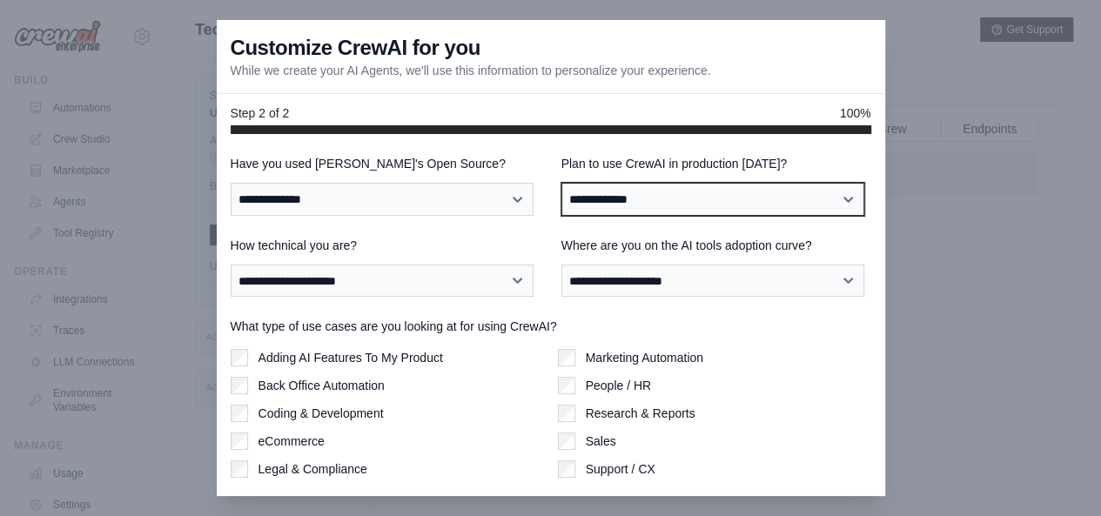
click at [663, 204] on select "**********" at bounding box center [712, 199] width 303 height 32
select select "*****"
click at [561, 183] on select "**********" at bounding box center [712, 199] width 303 height 32
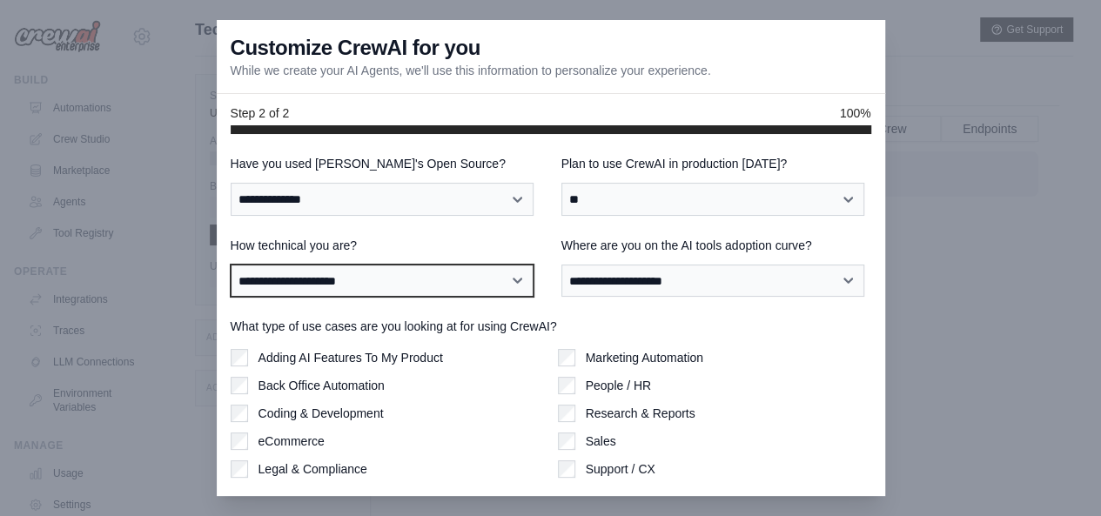
click at [506, 284] on select "**********" at bounding box center [382, 281] width 303 height 32
select select "**********"
click at [231, 265] on select "**********" at bounding box center [382, 281] width 303 height 32
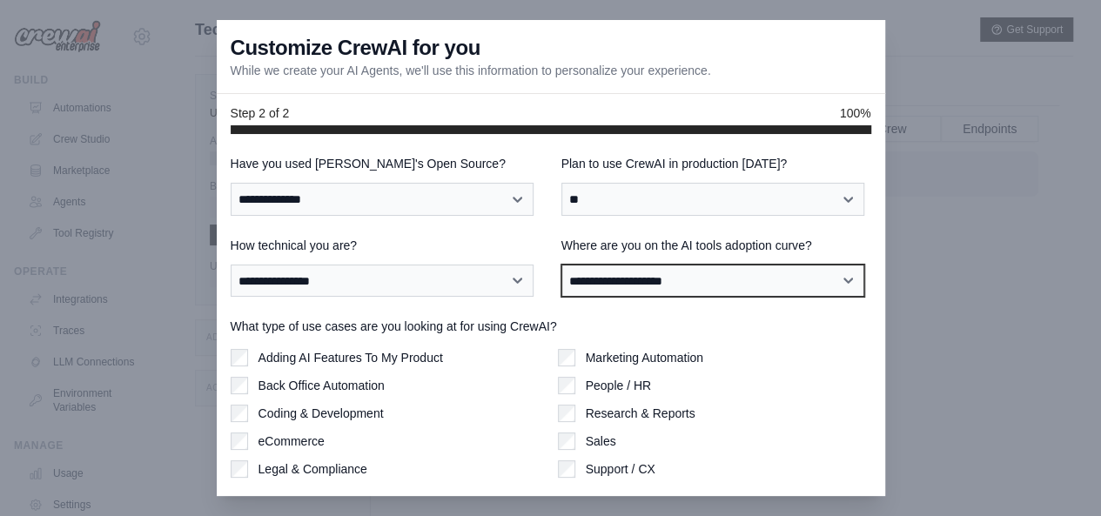
click at [647, 289] on select "**********" at bounding box center [712, 281] width 303 height 32
select select "**********"
click at [561, 265] on select "**********" at bounding box center [712, 281] width 303 height 32
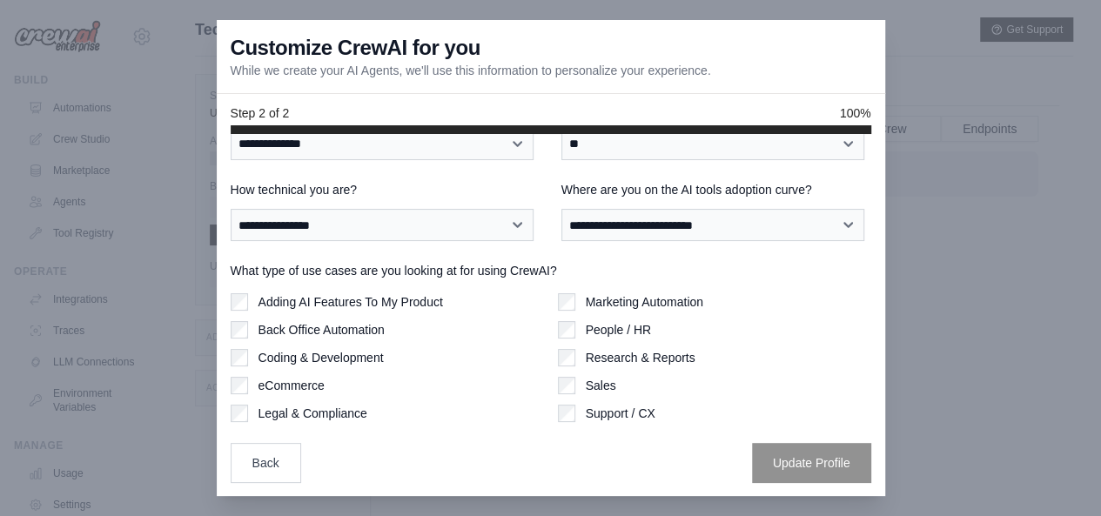
click at [329, 303] on label "Adding AI Features To My Product" at bounding box center [350, 301] width 184 height 17
click at [362, 361] on label "Coding & Development" at bounding box center [320, 357] width 125 height 17
click at [307, 383] on label "eCommerce" at bounding box center [291, 385] width 66 height 17
click at [822, 460] on button "Update Profile" at bounding box center [811, 462] width 119 height 40
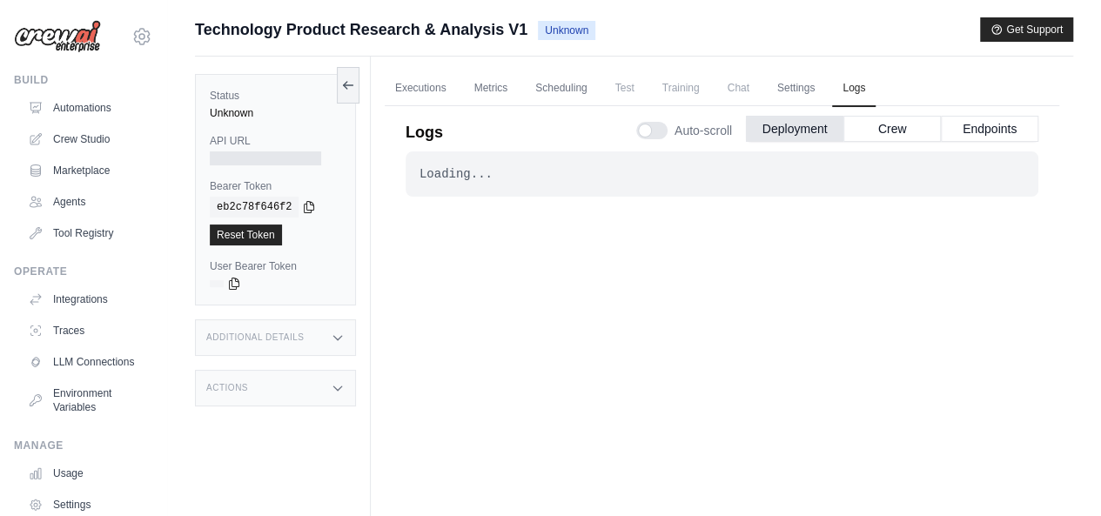
click at [658, 372] on div "Loading... . . ." at bounding box center [722, 339] width 633 height 376
click at [969, 123] on button "Endpoints" at bounding box center [989, 128] width 97 height 26
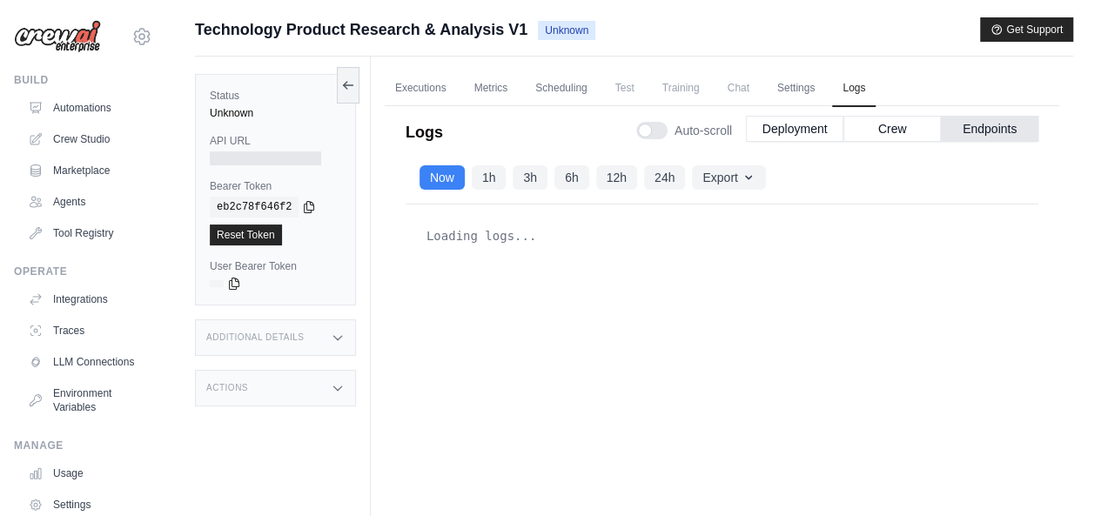
click at [703, 131] on span "Auto-scroll" at bounding box center [702, 130] width 57 height 17
click at [788, 131] on button "Deployment" at bounding box center [794, 128] width 97 height 26
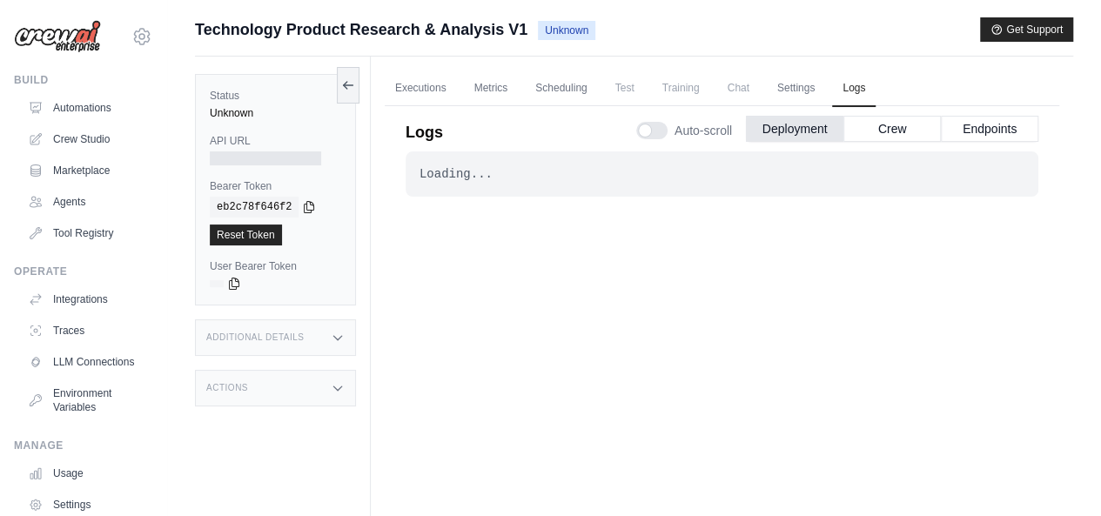
click at [649, 130] on div at bounding box center [651, 130] width 31 height 17
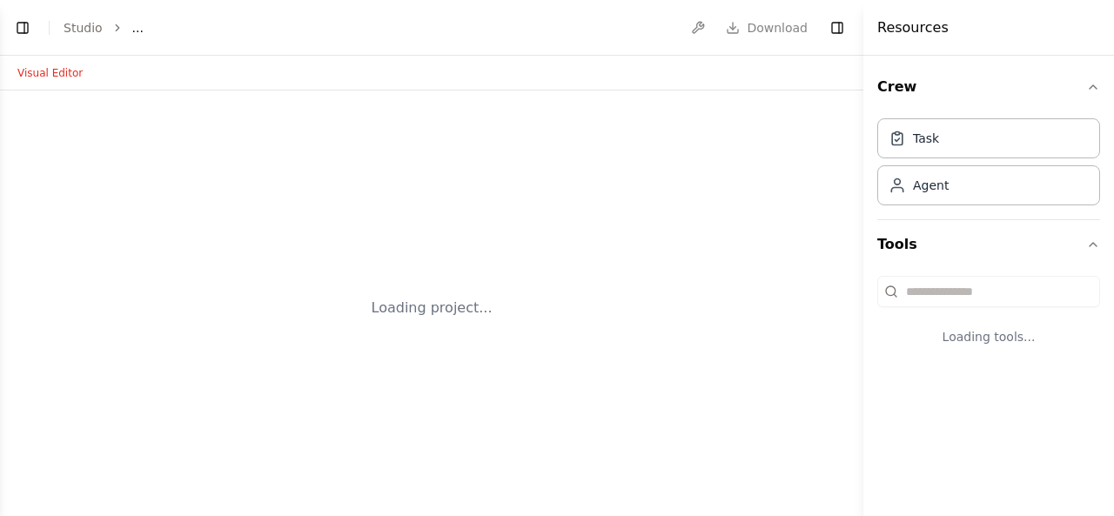
select select "****"
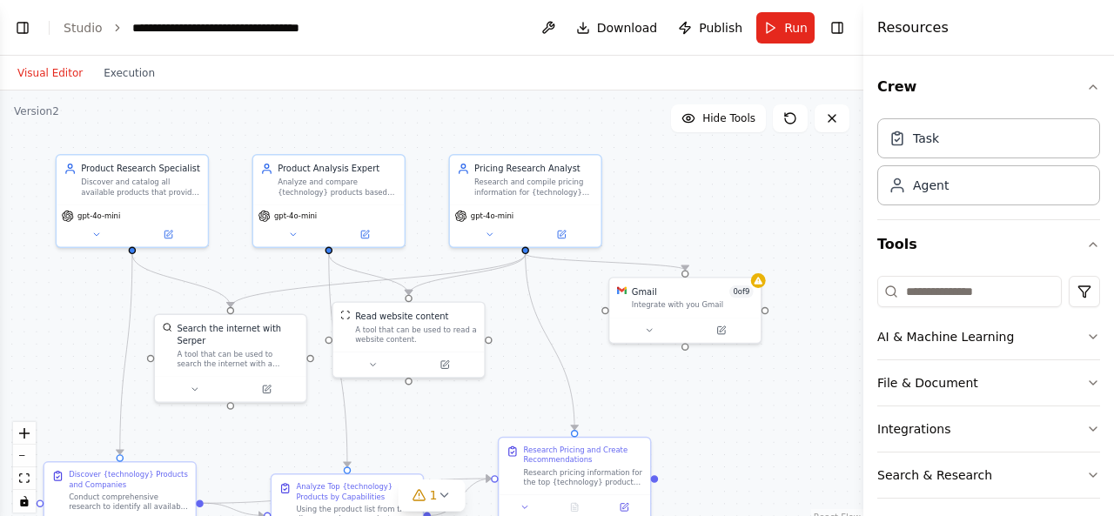
drag, startPoint x: 622, startPoint y: 200, endPoint x: 433, endPoint y: 130, distance: 201.6
click at [433, 130] on div ".deletable-edge-delete-btn { width: 20px; height: 20px; border: 0px solid #ffff…" at bounding box center [431, 308] width 863 height 435
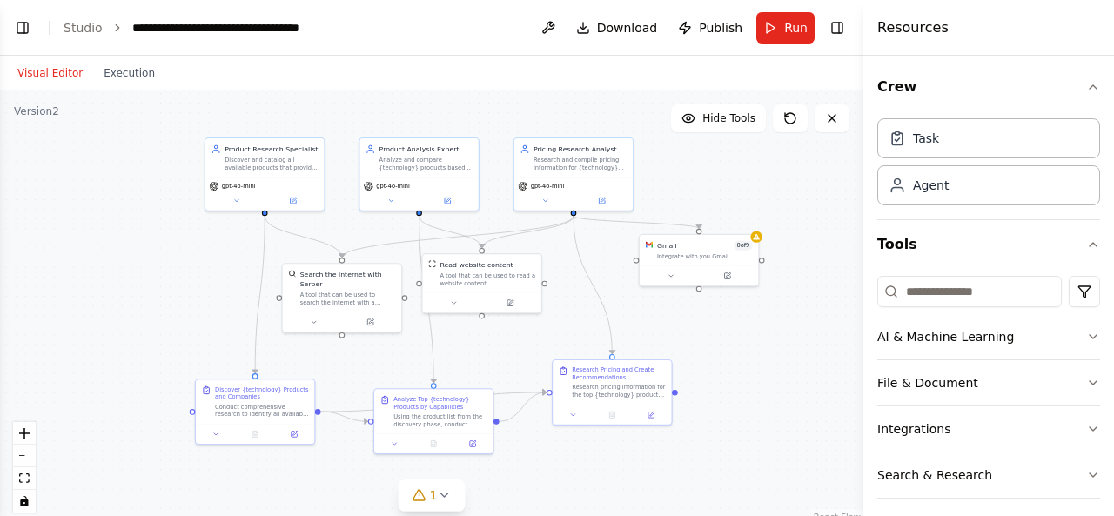
drag, startPoint x: 398, startPoint y: 142, endPoint x: 466, endPoint y: 131, distance: 68.8
click at [466, 131] on div ".deletable-edge-delete-btn { width: 20px; height: 20px; border: 0px solid #ffff…" at bounding box center [431, 308] width 863 height 435
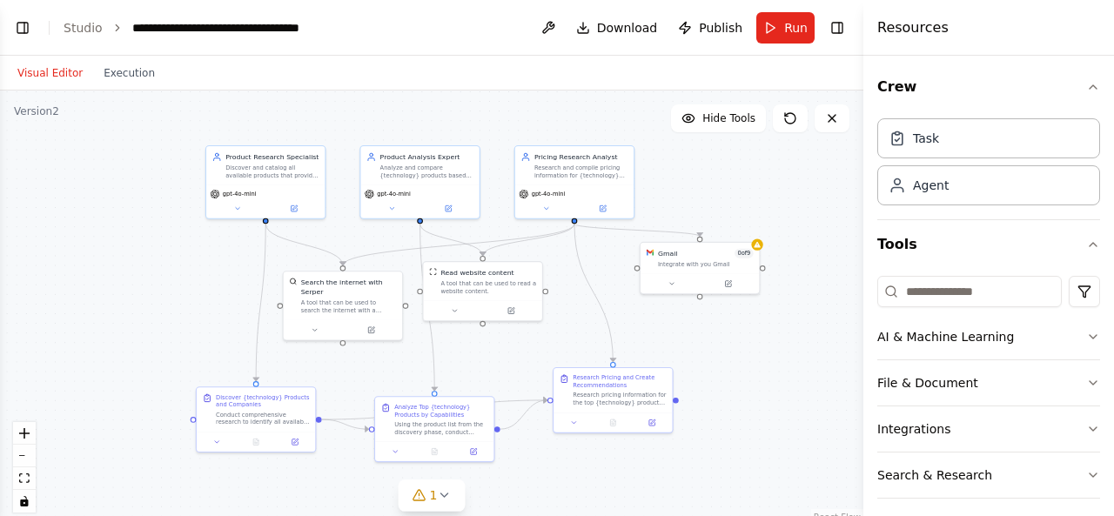
click at [191, 232] on div ".deletable-edge-delete-btn { width: 20px; height: 20px; border: 0px solid #ffff…" at bounding box center [431, 308] width 863 height 435
click at [18, 34] on button "Toggle Left Sidebar" at bounding box center [22, 28] width 24 height 24
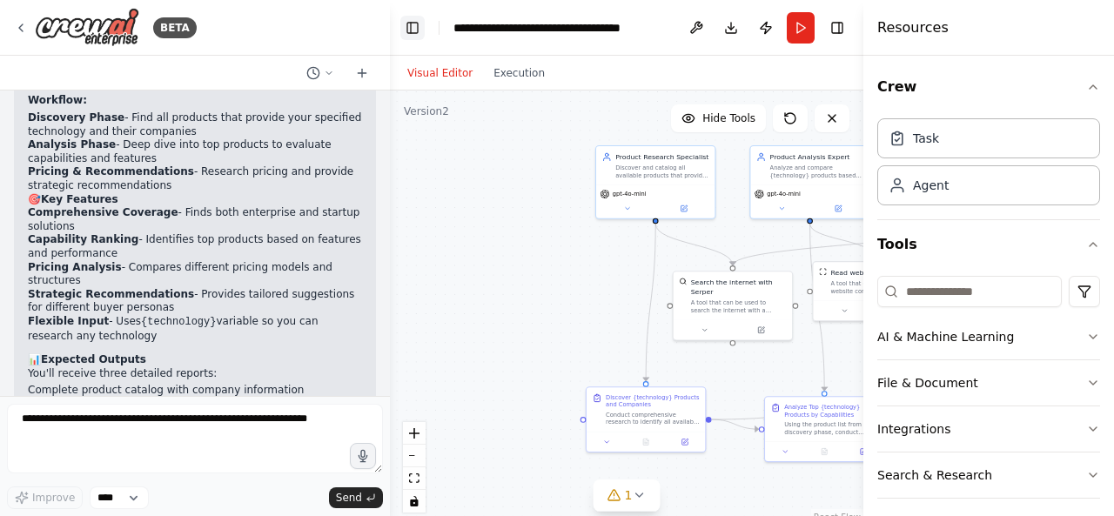
click at [412, 29] on button "Toggle Left Sidebar" at bounding box center [412, 28] width 24 height 24
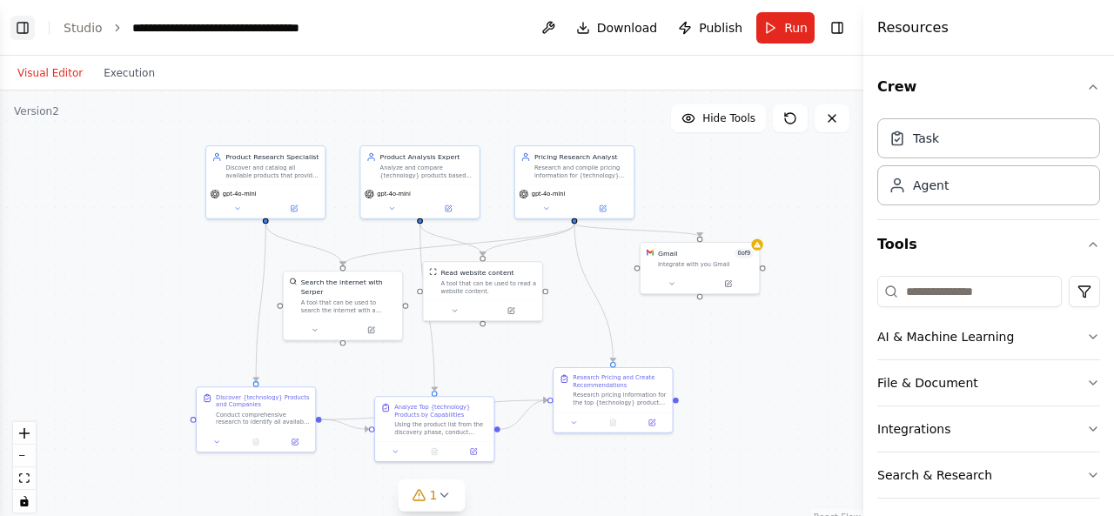
click at [23, 37] on button "Toggle Left Sidebar" at bounding box center [22, 28] width 24 height 24
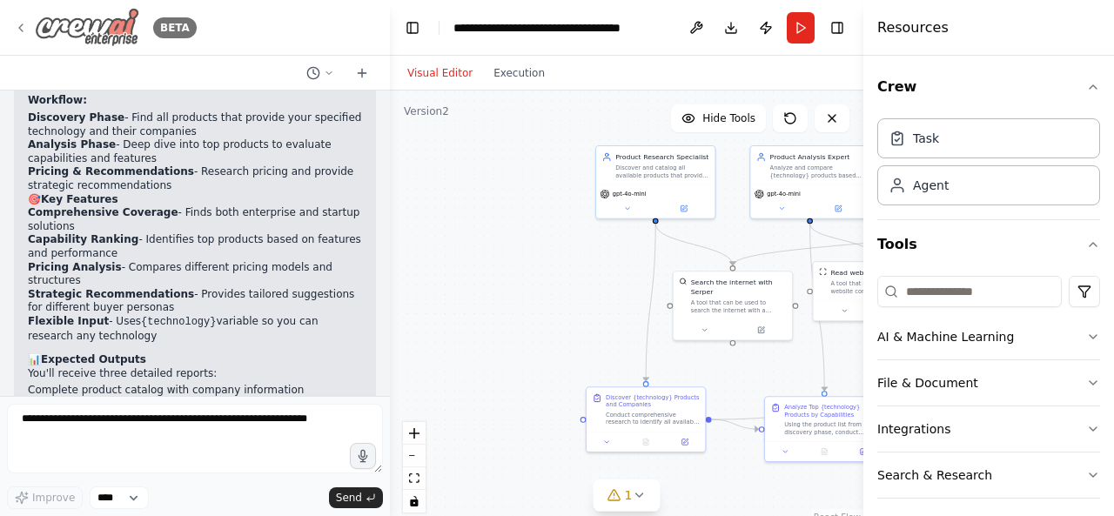
click at [25, 37] on div "BETA" at bounding box center [105, 27] width 183 height 39
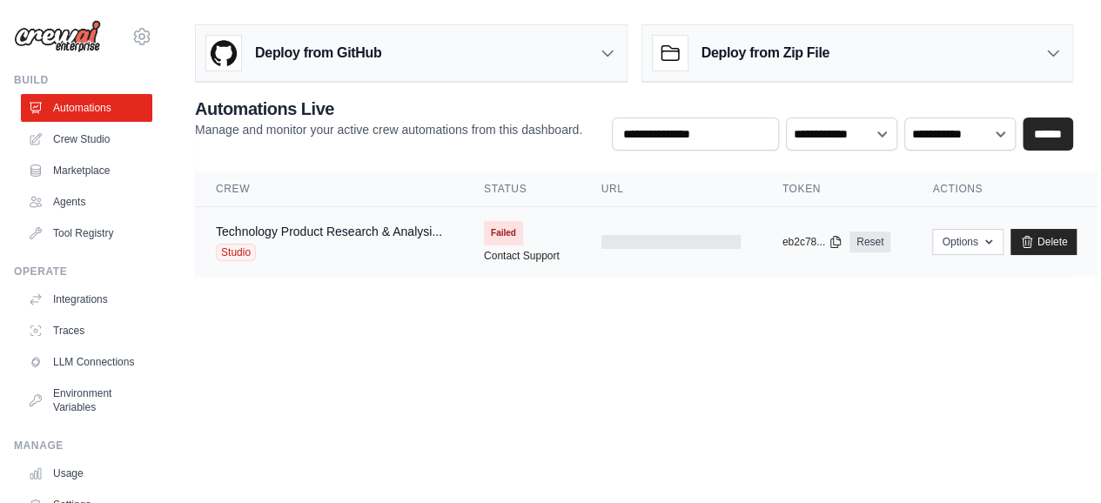
click at [411, 252] on div "Studio" at bounding box center [329, 252] width 226 height 17
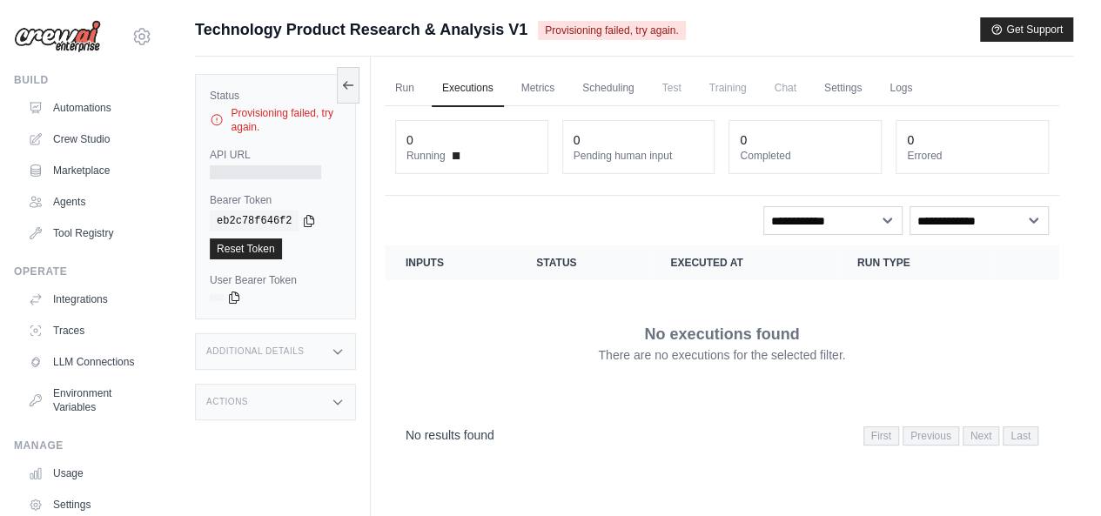
drag, startPoint x: 261, startPoint y: 126, endPoint x: 232, endPoint y: 108, distance: 34.0
click at [232, 108] on div "Provisioning failed, try again." at bounding box center [275, 120] width 131 height 28
click at [234, 109] on div "Provisioning failed, try again." at bounding box center [275, 120] width 131 height 28
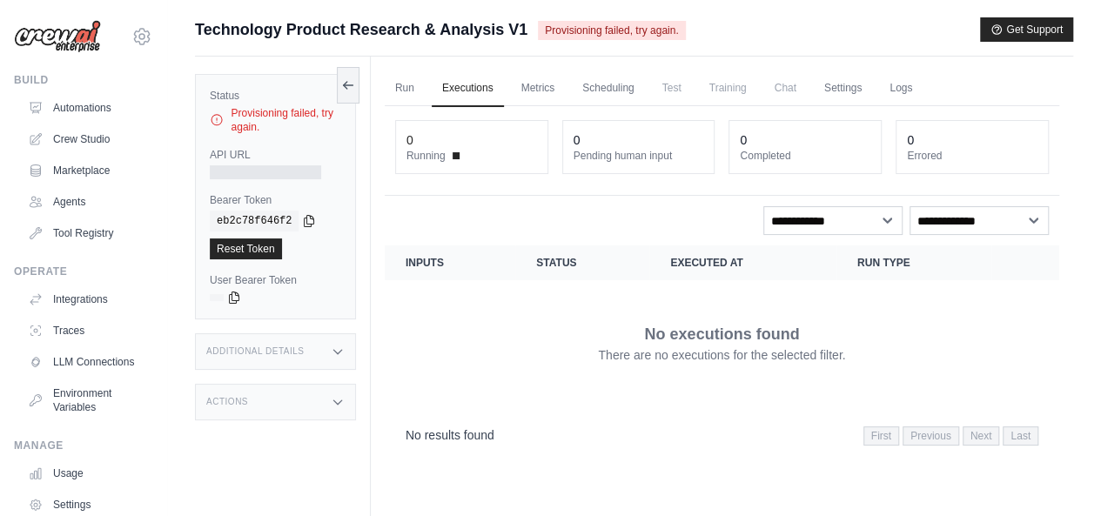
drag, startPoint x: 261, startPoint y: 124, endPoint x: 260, endPoint y: 133, distance: 8.7
click at [260, 133] on div "Provisioning failed, try again." at bounding box center [275, 120] width 131 height 28
copy div "Provisioning failed, try again."
click at [990, 30] on icon "button" at bounding box center [996, 29] width 12 height 12
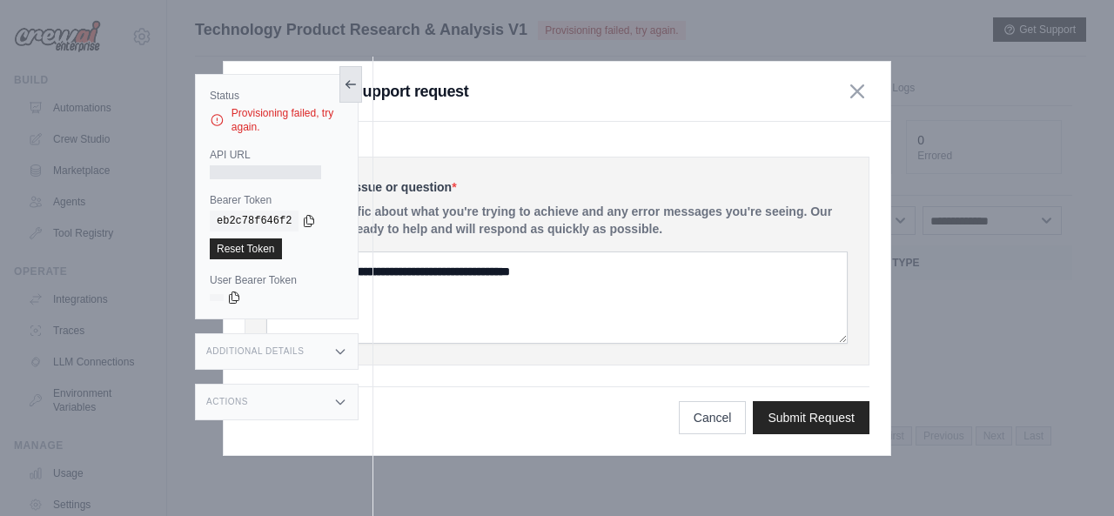
click at [354, 88] on icon at bounding box center [351, 84] width 14 height 14
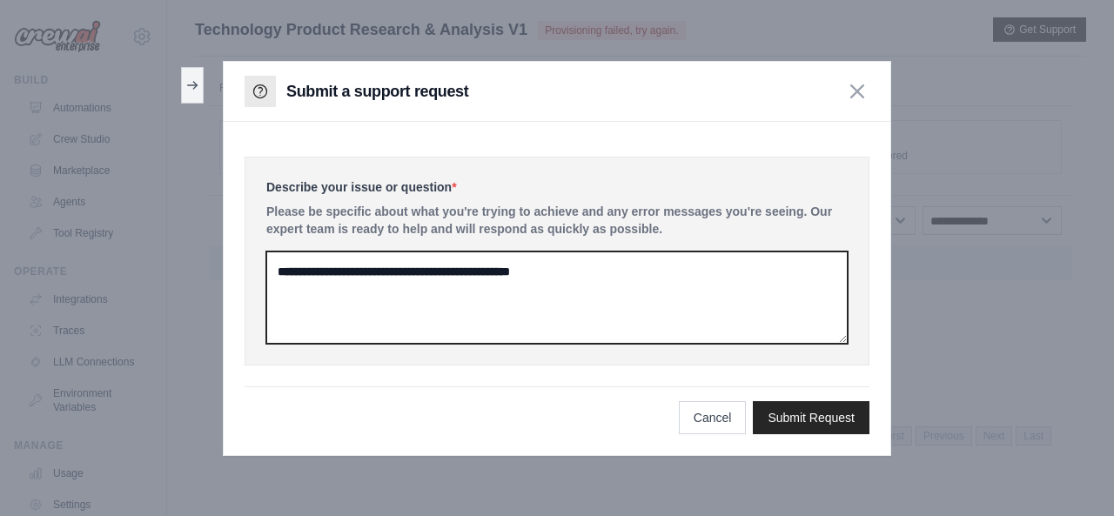
click at [433, 296] on textarea at bounding box center [556, 298] width 581 height 92
paste textarea "**********"
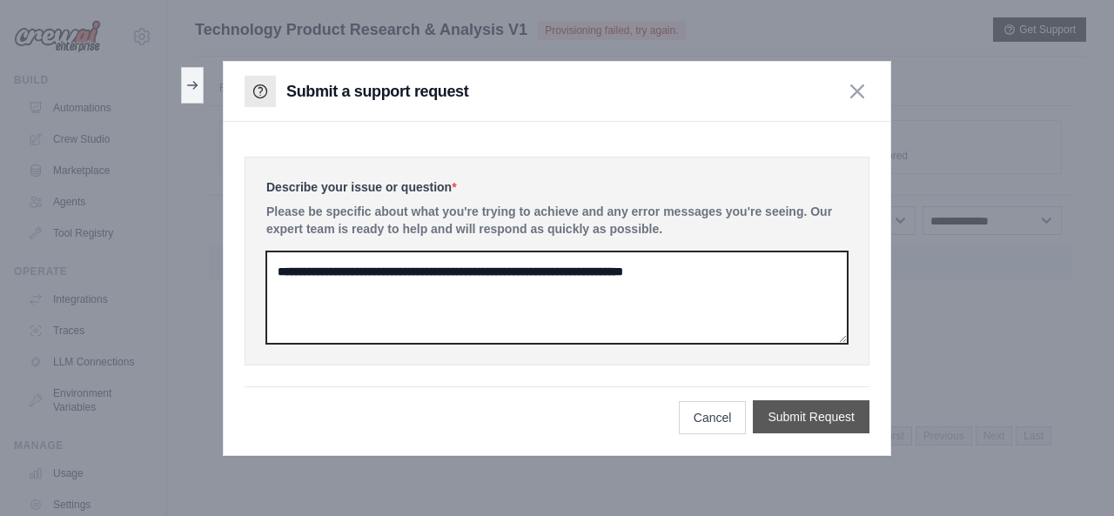
type textarea "**********"
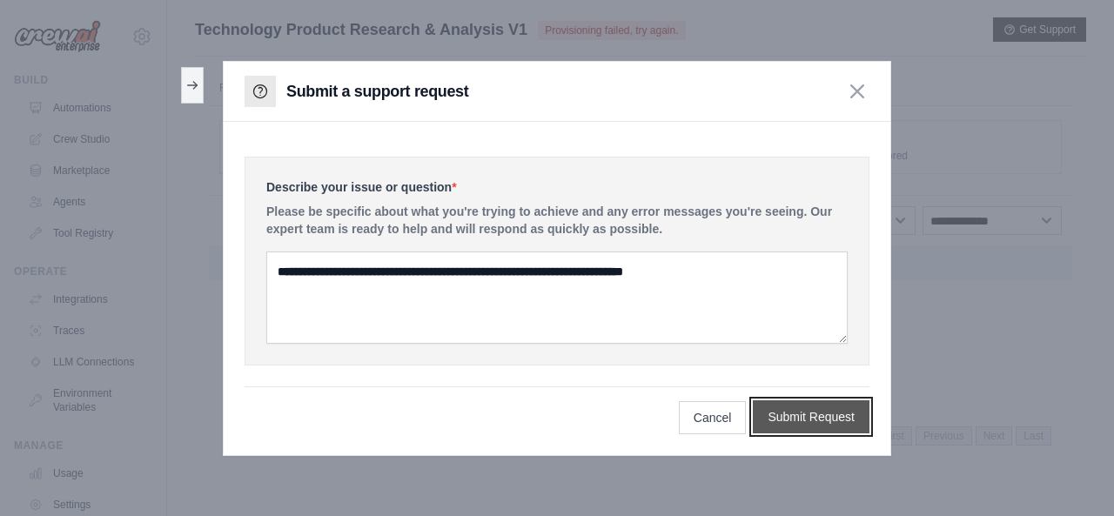
click at [819, 405] on button "Submit Request" at bounding box center [811, 416] width 117 height 33
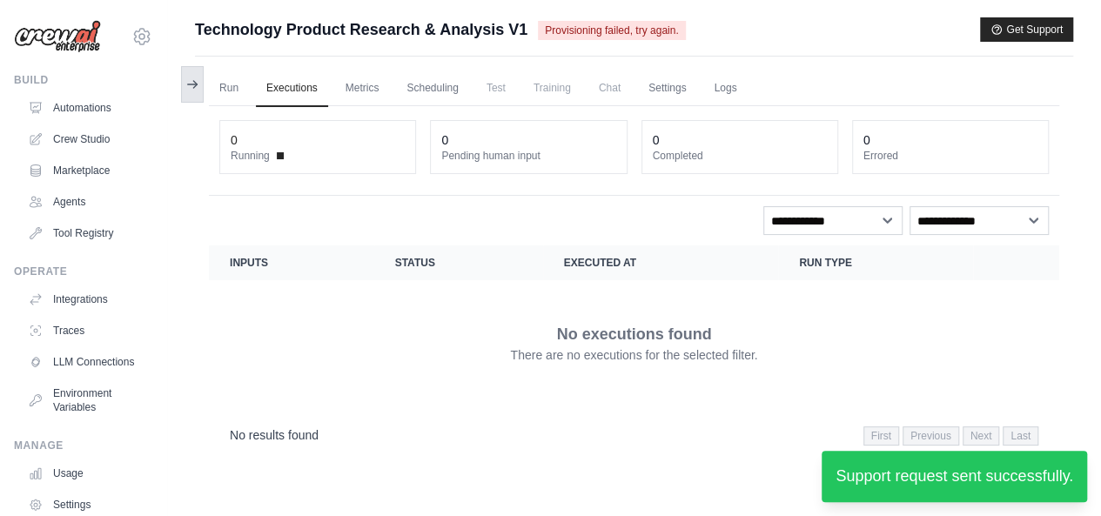
click at [188, 92] on button at bounding box center [192, 84] width 23 height 37
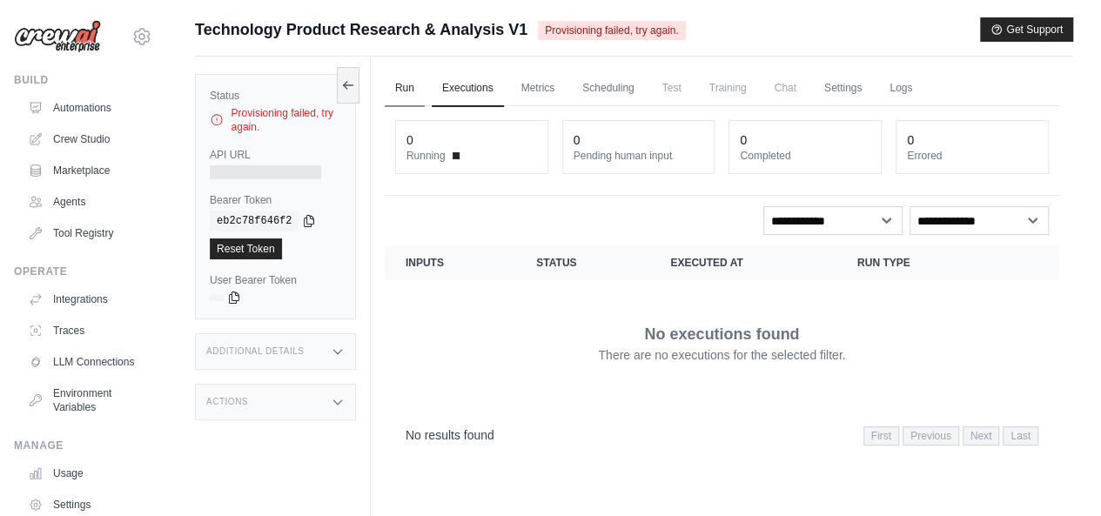
click at [407, 90] on link "Run" at bounding box center [405, 88] width 40 height 37
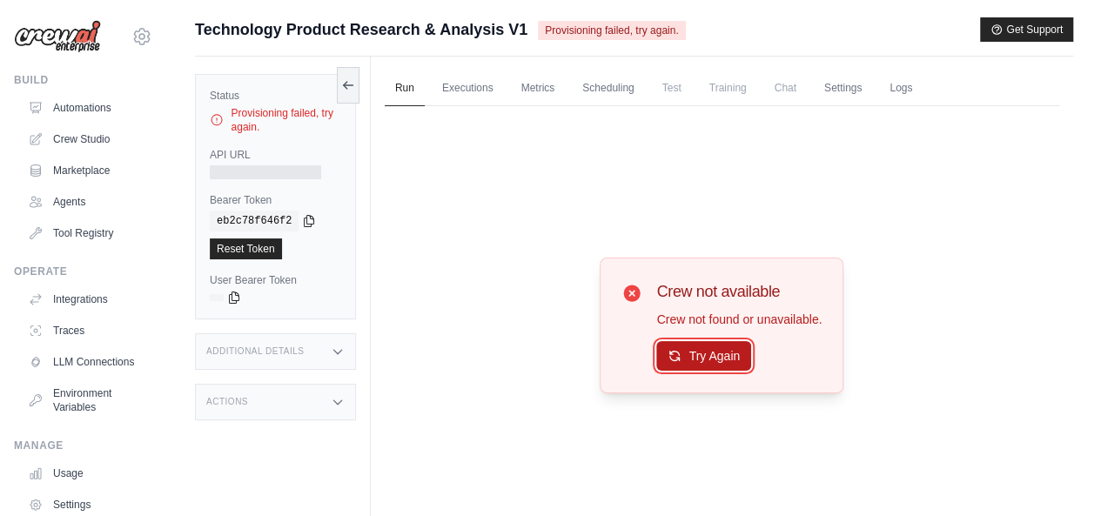
click at [696, 350] on button "Try Again" at bounding box center [703, 356] width 95 height 30
click at [707, 356] on button "Try Again" at bounding box center [703, 356] width 95 height 30
click at [464, 94] on link "Executions" at bounding box center [468, 88] width 72 height 37
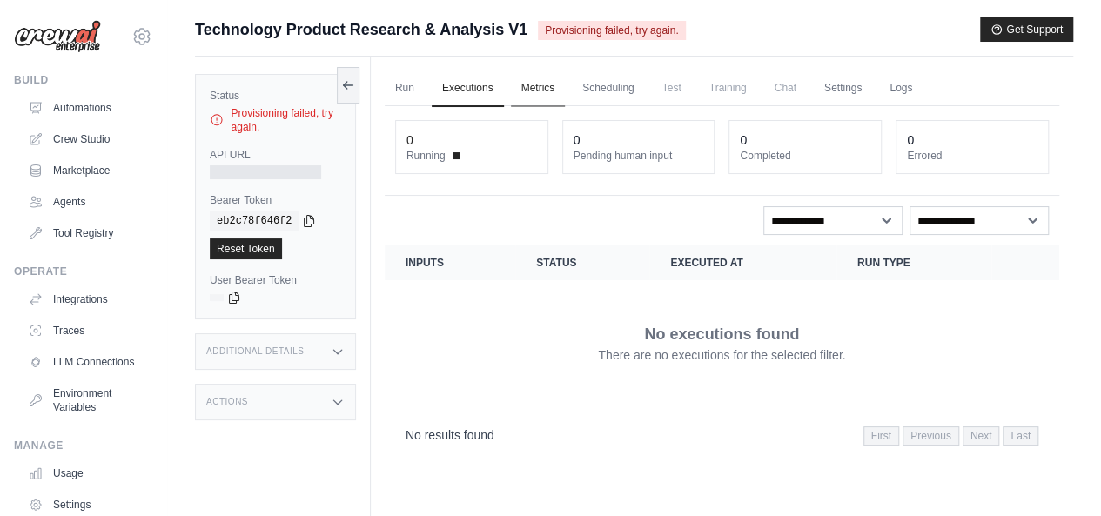
click at [531, 88] on link "Metrics" at bounding box center [538, 88] width 55 height 37
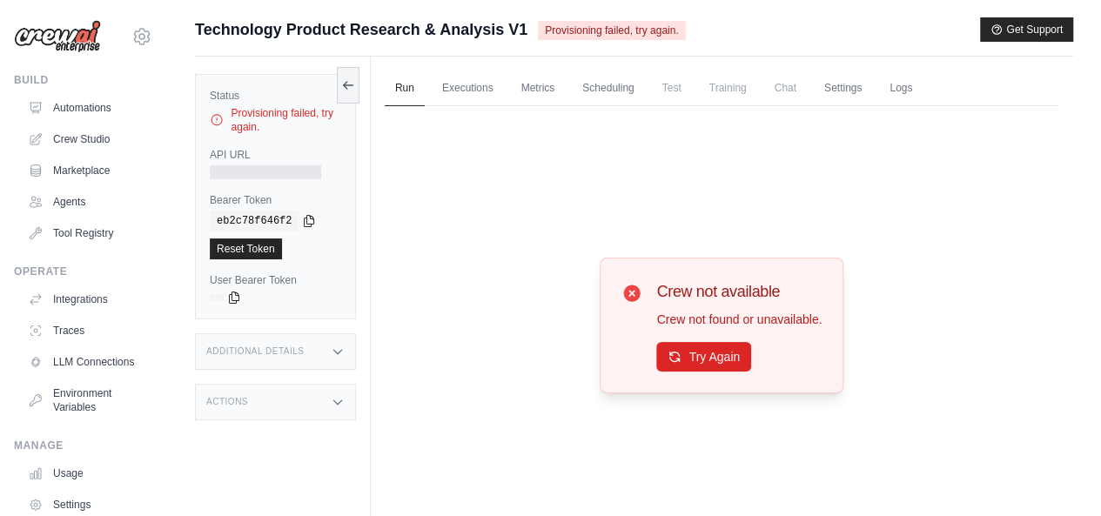
scroll to position [73, 0]
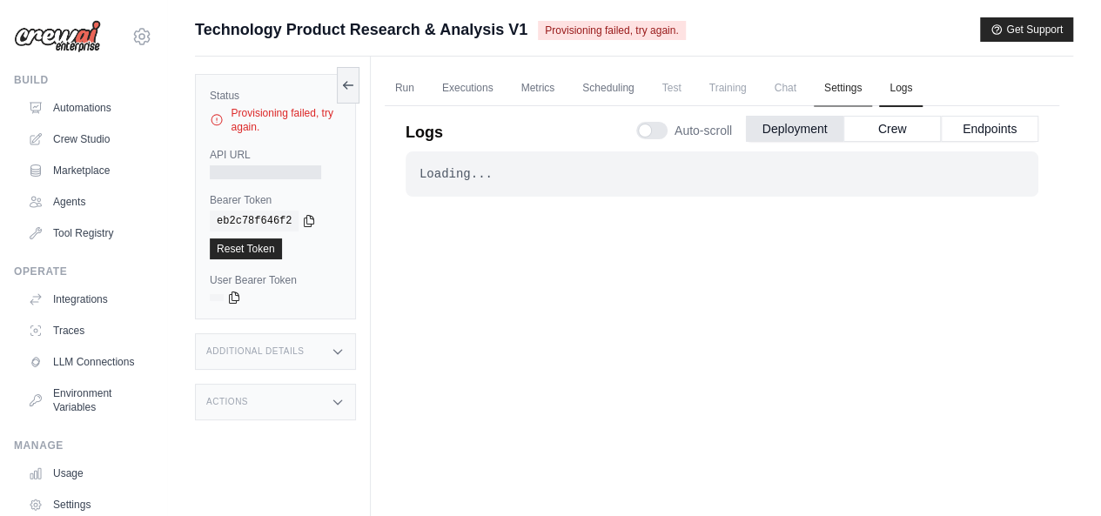
click at [855, 95] on link "Settings" at bounding box center [843, 88] width 58 height 37
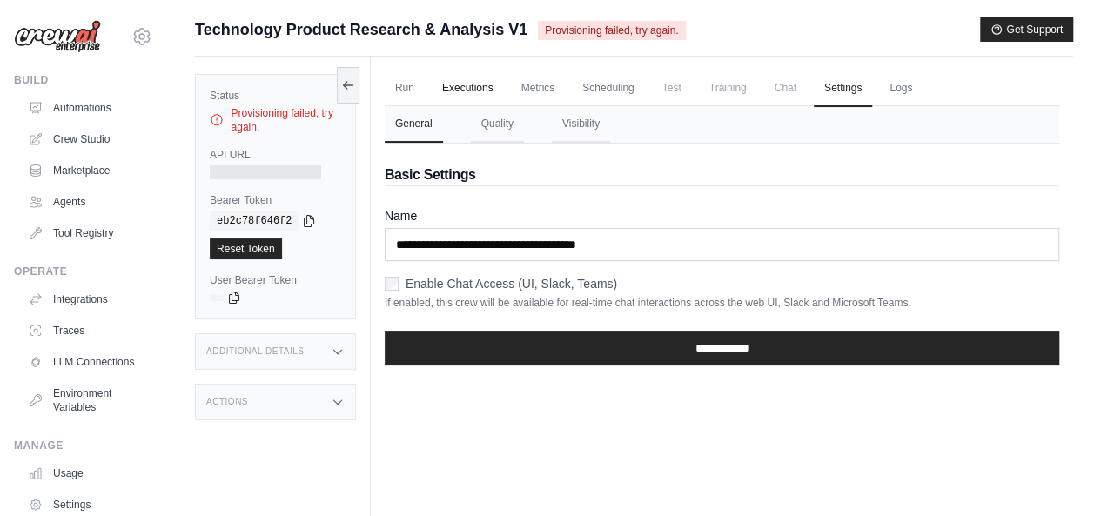
click at [461, 93] on link "Executions" at bounding box center [468, 88] width 72 height 37
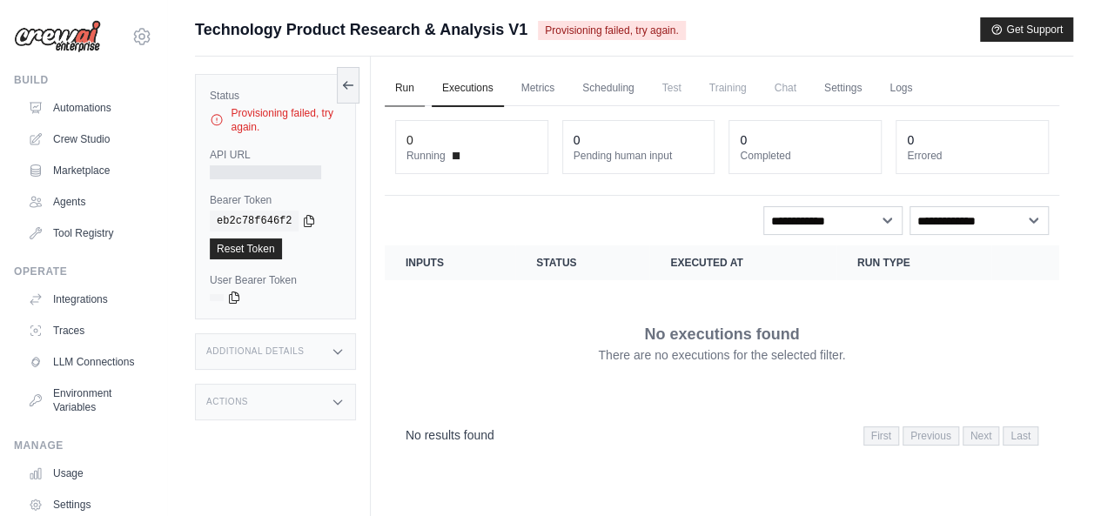
click at [407, 94] on link "Run" at bounding box center [405, 88] width 40 height 37
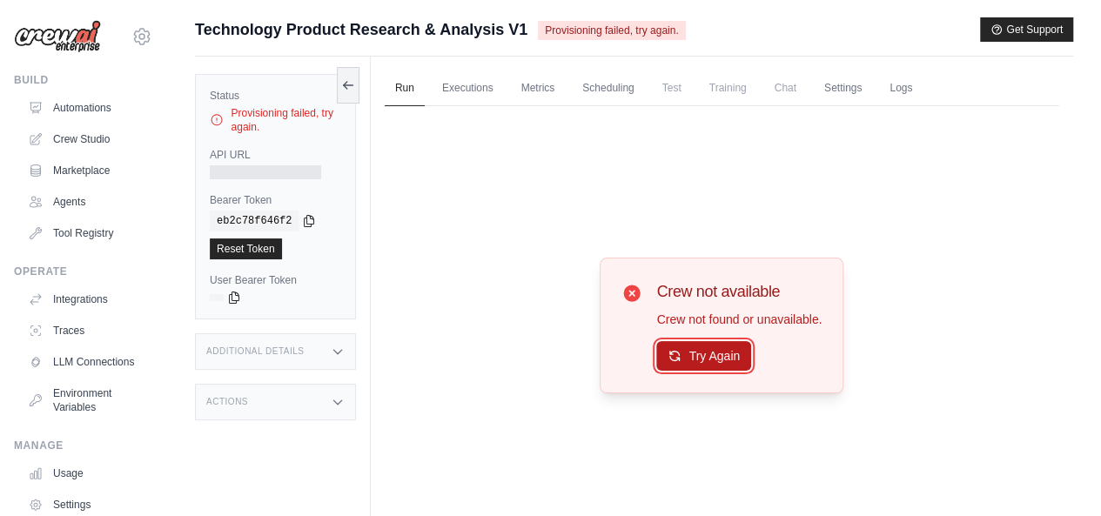
click at [696, 352] on button "Try Again" at bounding box center [703, 356] width 95 height 30
click at [696, 352] on button "Try Again" at bounding box center [703, 357] width 95 height 30
click at [98, 117] on link "Automations" at bounding box center [88, 108] width 131 height 28
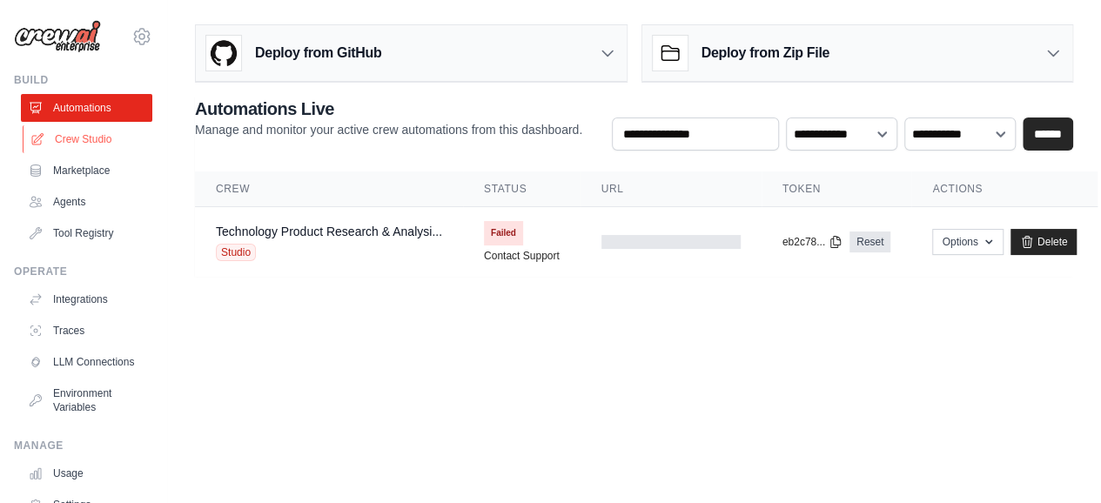
click at [98, 143] on link "Crew Studio" at bounding box center [88, 139] width 131 height 28
click at [541, 245] on td "Failed Contact Support" at bounding box center [521, 242] width 117 height 70
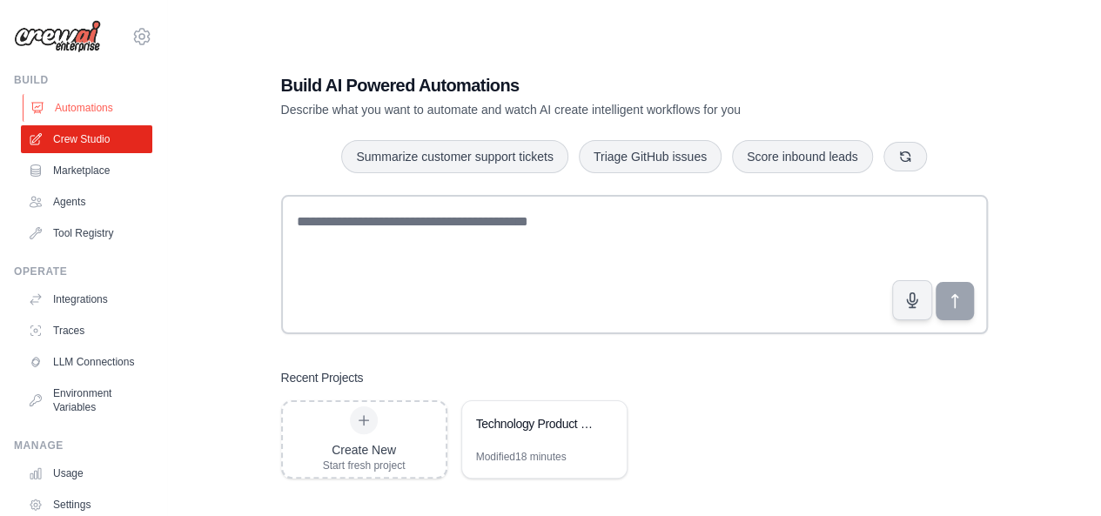
click at [105, 113] on link "Automations" at bounding box center [88, 108] width 131 height 28
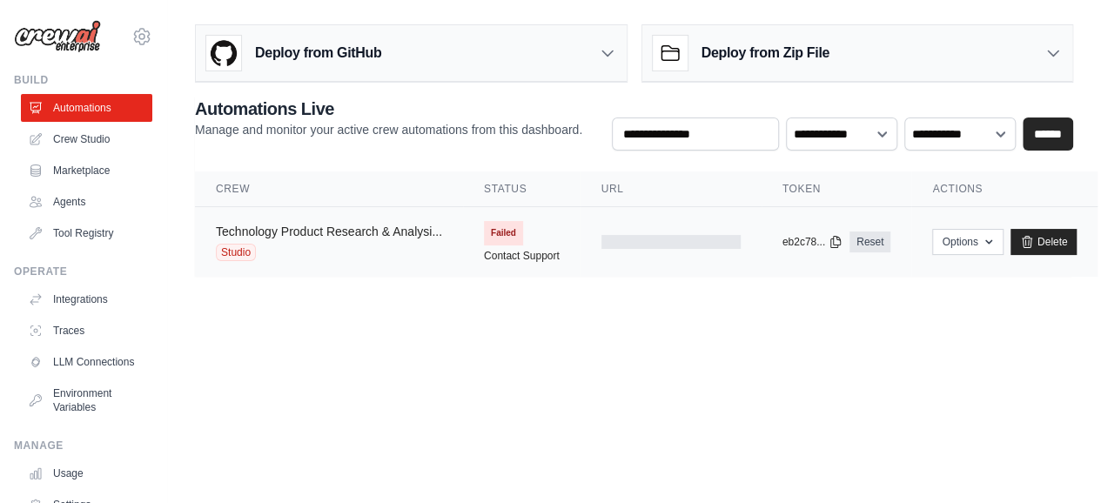
click at [357, 238] on link "Technology Product Research & Analysi..." at bounding box center [329, 232] width 226 height 14
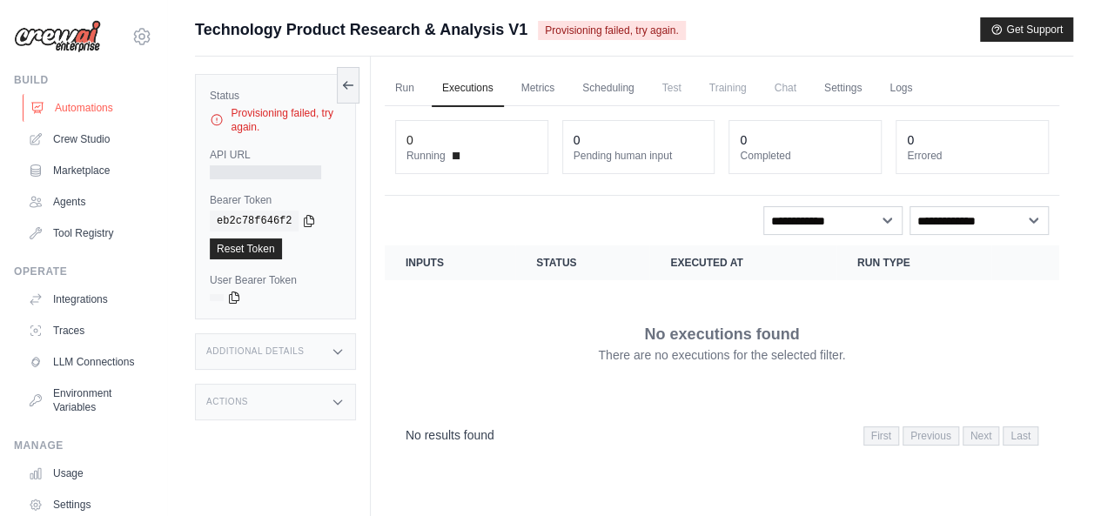
click at [106, 114] on link "Automations" at bounding box center [88, 108] width 131 height 28
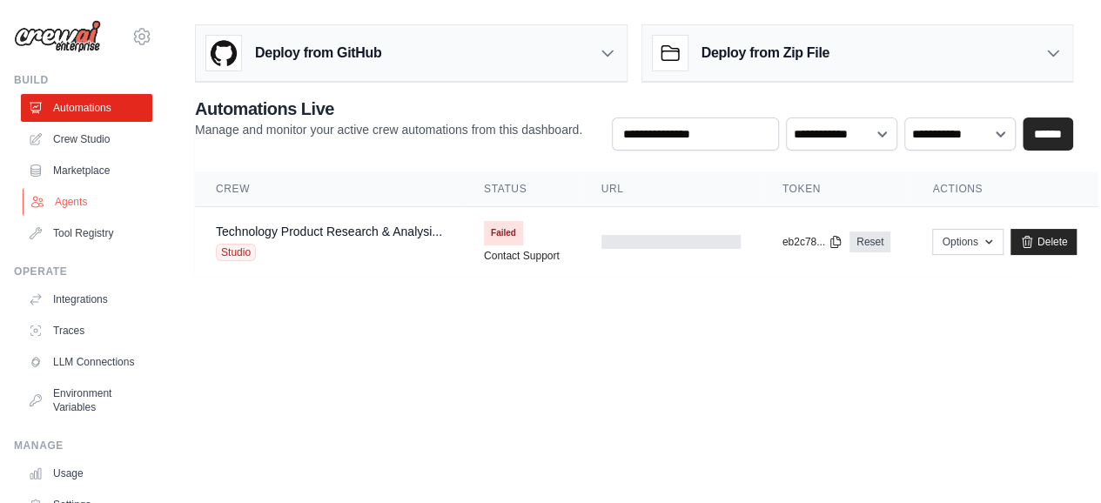
click at [86, 202] on link "Agents" at bounding box center [88, 202] width 131 height 28
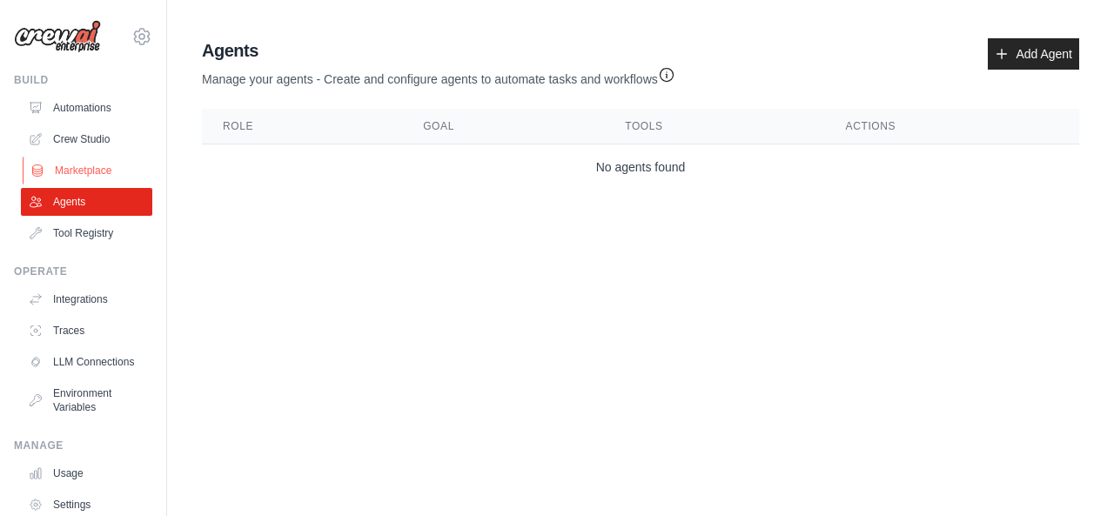
click at [88, 171] on link "Marketplace" at bounding box center [88, 171] width 131 height 28
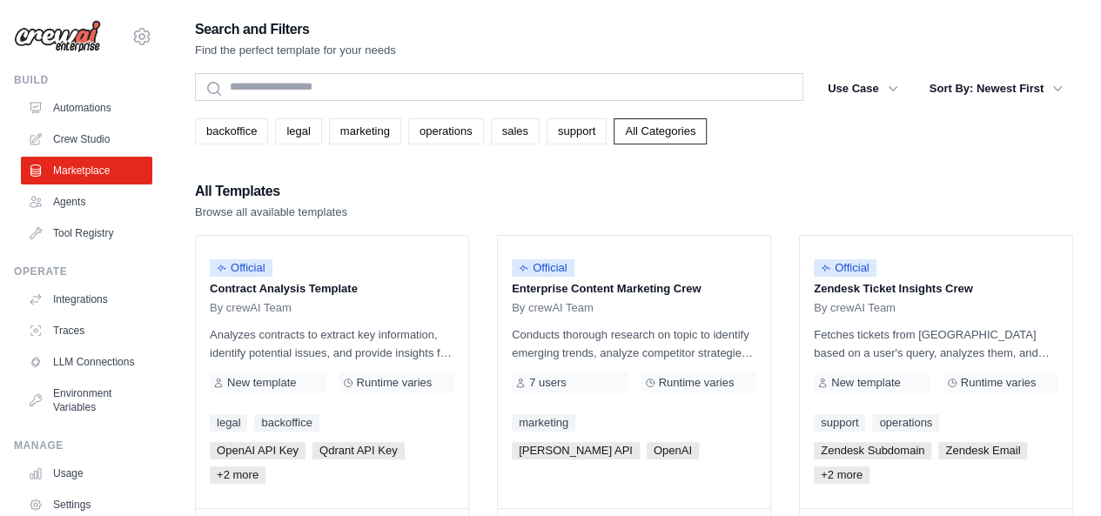
click at [105, 227] on link "Tool Registry" at bounding box center [86, 233] width 131 height 28
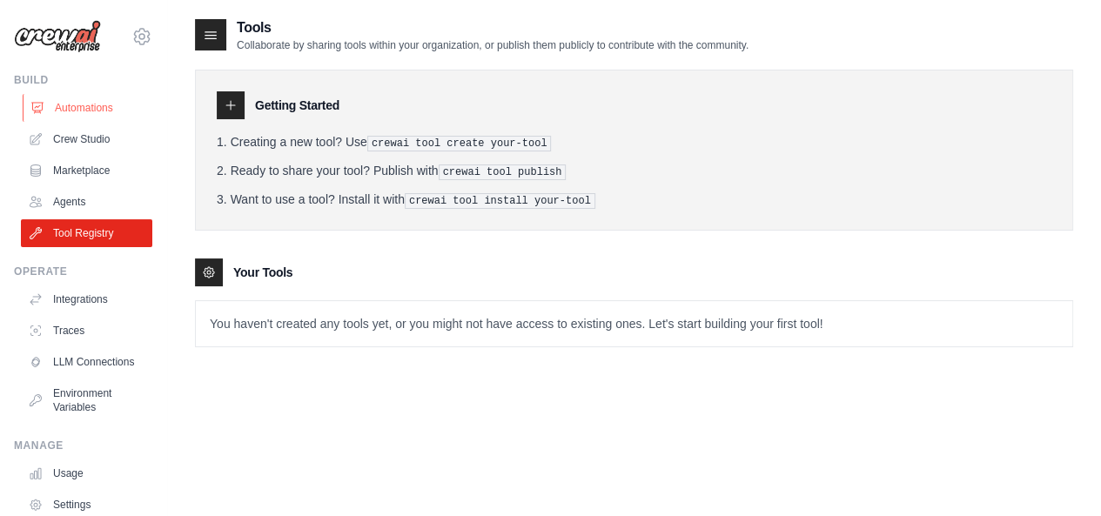
click at [112, 105] on link "Automations" at bounding box center [88, 108] width 131 height 28
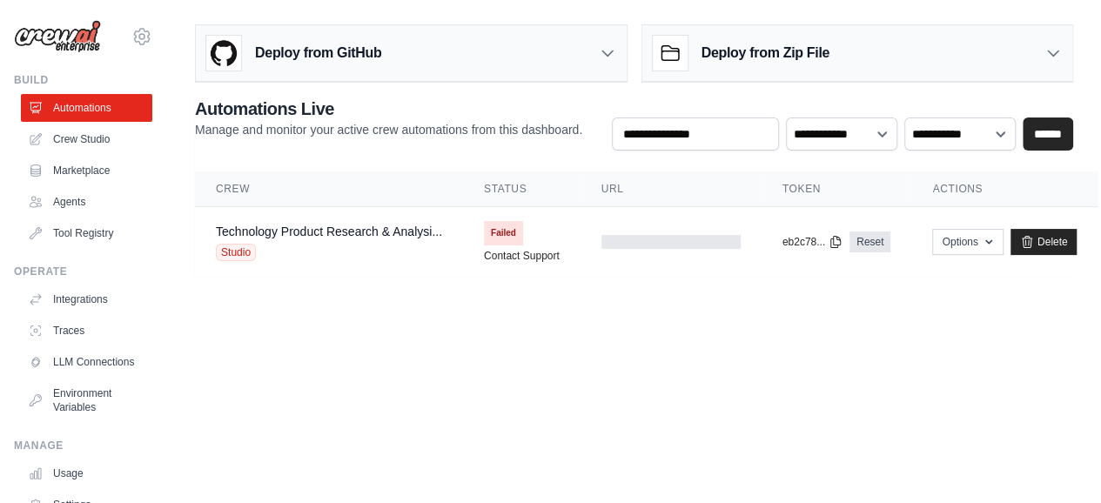
click at [104, 138] on link "Crew Studio" at bounding box center [86, 139] width 131 height 28
click at [981, 243] on button "Options" at bounding box center [967, 241] width 70 height 26
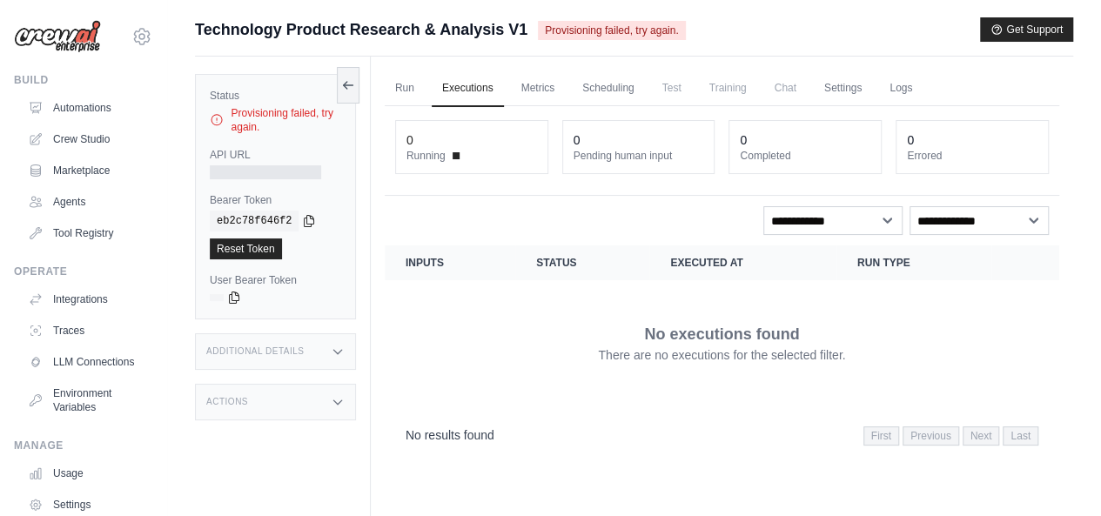
click at [319, 358] on div "Additional Details" at bounding box center [275, 351] width 161 height 37
click at [96, 106] on link "Automations" at bounding box center [88, 108] width 131 height 28
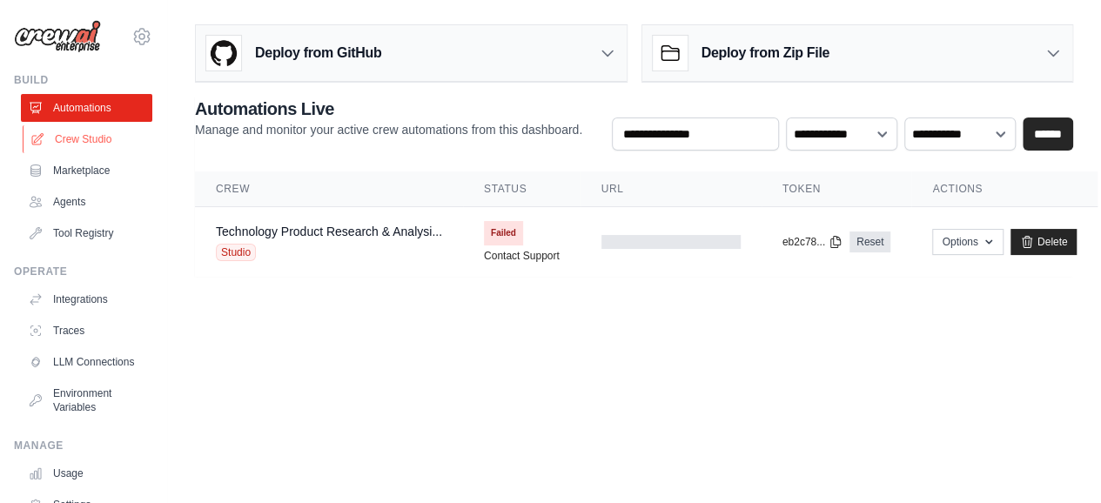
click at [93, 142] on link "Crew Studio" at bounding box center [88, 139] width 131 height 28
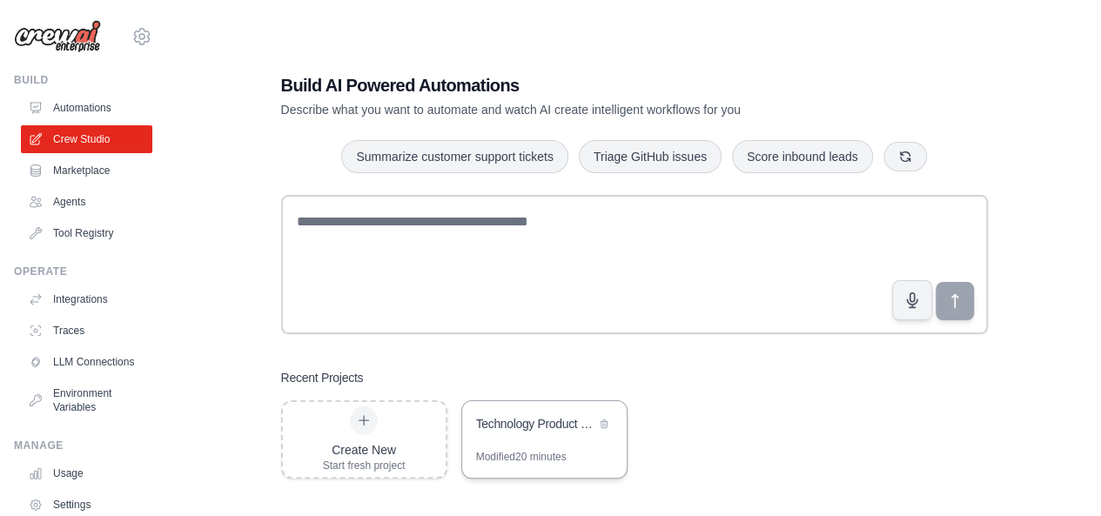
click at [560, 446] on div "Technology Product Research & Analysis" at bounding box center [544, 425] width 164 height 49
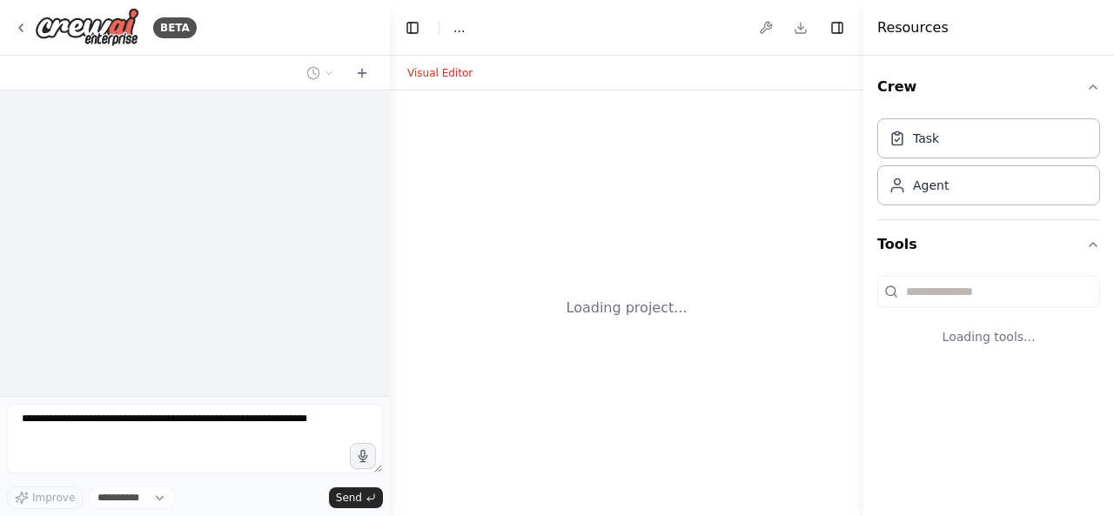
select select "****"
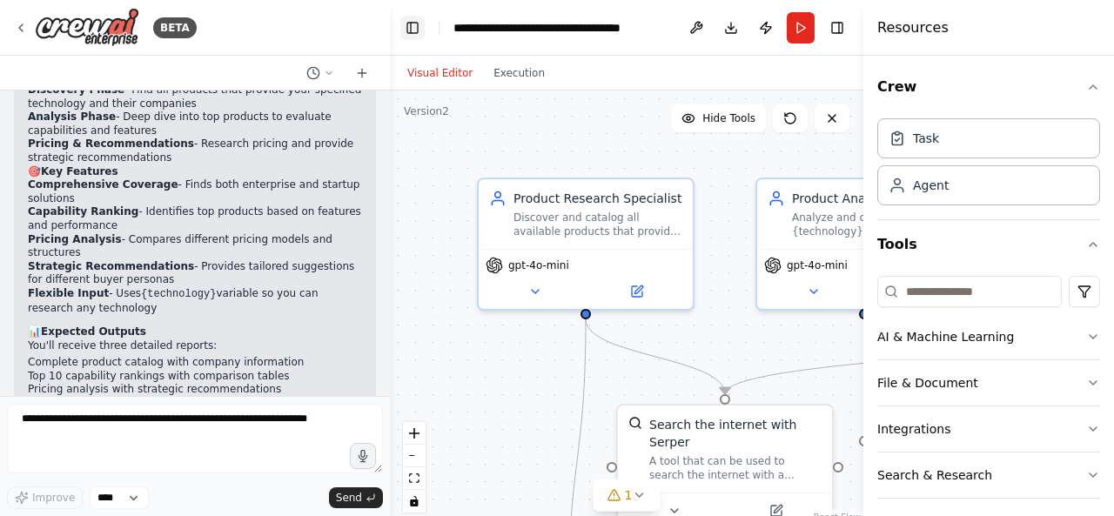
scroll to position [1312, 0]
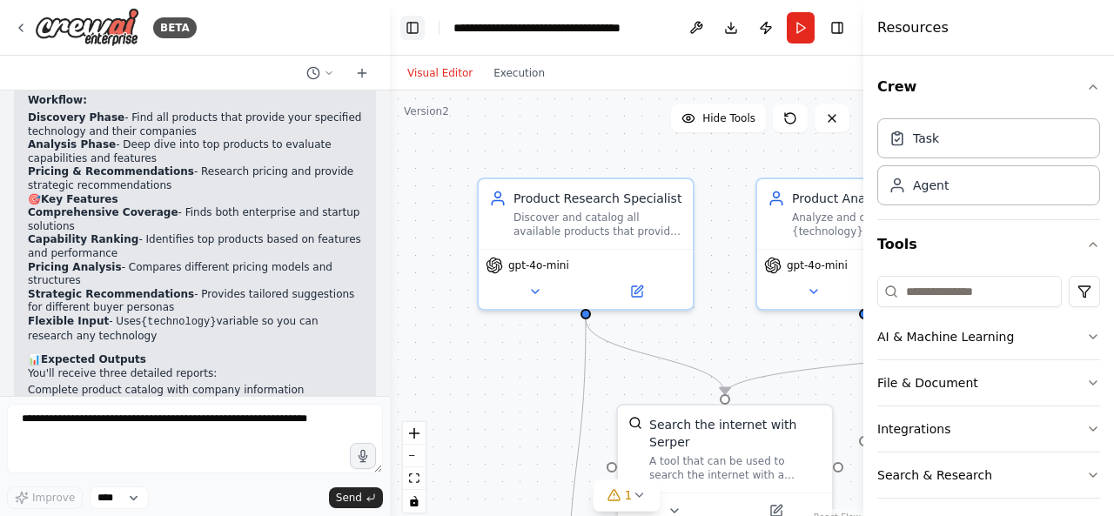
click at [405, 29] on button "Toggle Left Sidebar" at bounding box center [412, 28] width 24 height 24
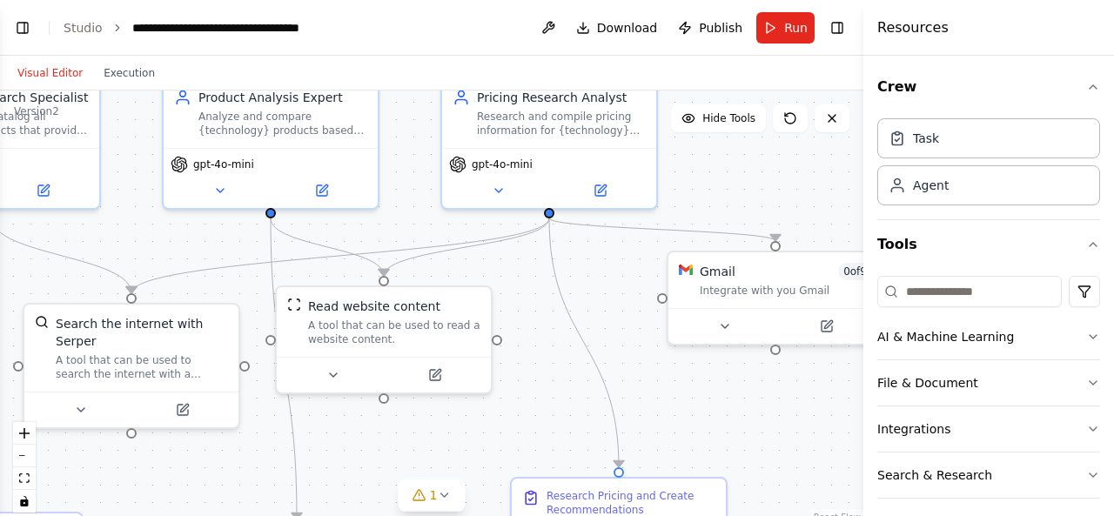
drag, startPoint x: 618, startPoint y: 283, endPoint x: 402, endPoint y: 175, distance: 241.3
click at [402, 175] on div ".deletable-edge-delete-btn { width: 20px; height: 20px; border: 0px solid #ffff…" at bounding box center [431, 308] width 863 height 435
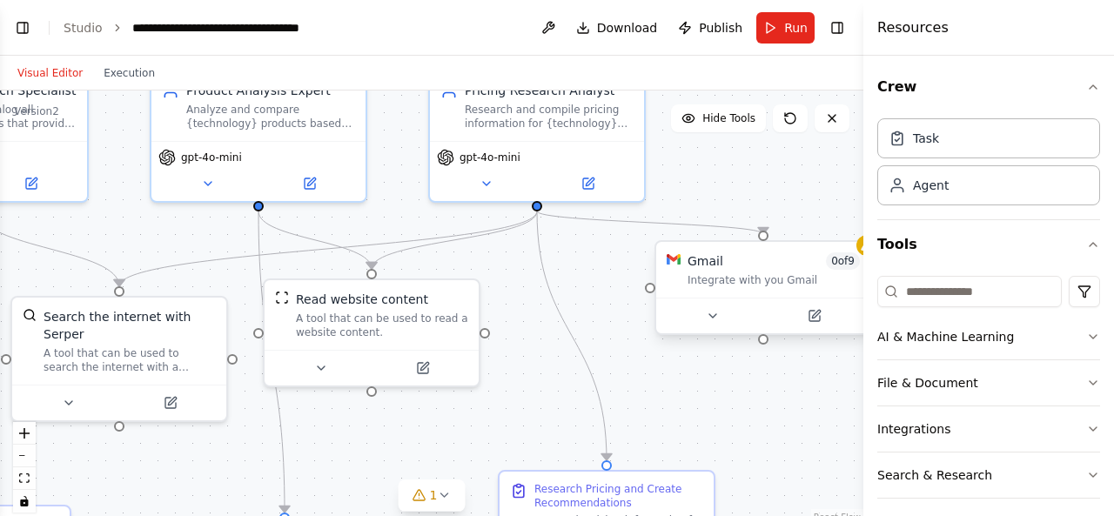
click at [715, 285] on div "Integrate with you Gmail" at bounding box center [774, 280] width 172 height 14
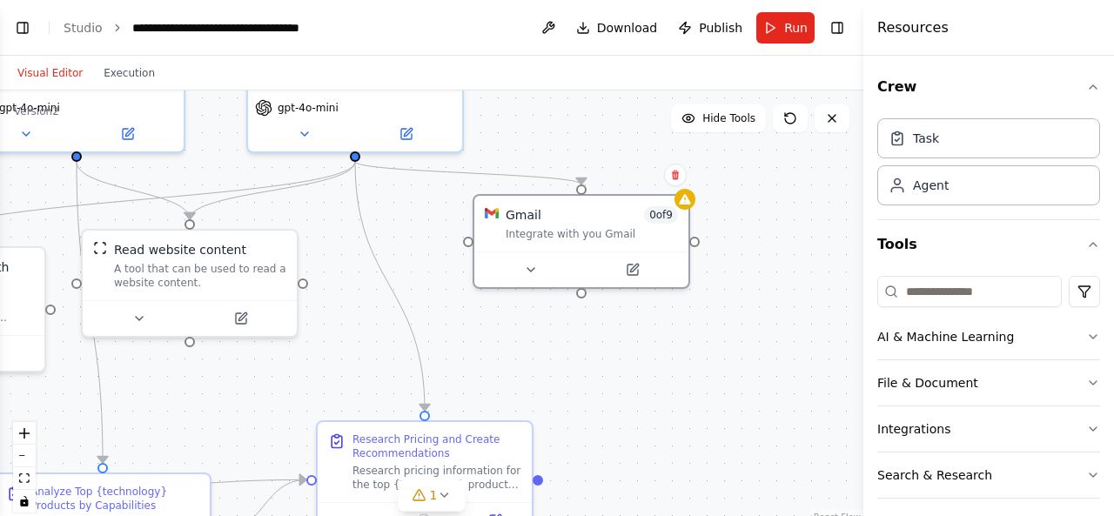
drag, startPoint x: 738, startPoint y: 388, endPoint x: 553, endPoint y: 339, distance: 191.0
click at [553, 339] on div ".deletable-edge-delete-btn { width: 20px; height: 20px; border: 0px solid #ffff…" at bounding box center [431, 308] width 863 height 435
click at [634, 269] on icon at bounding box center [630, 266] width 10 height 10
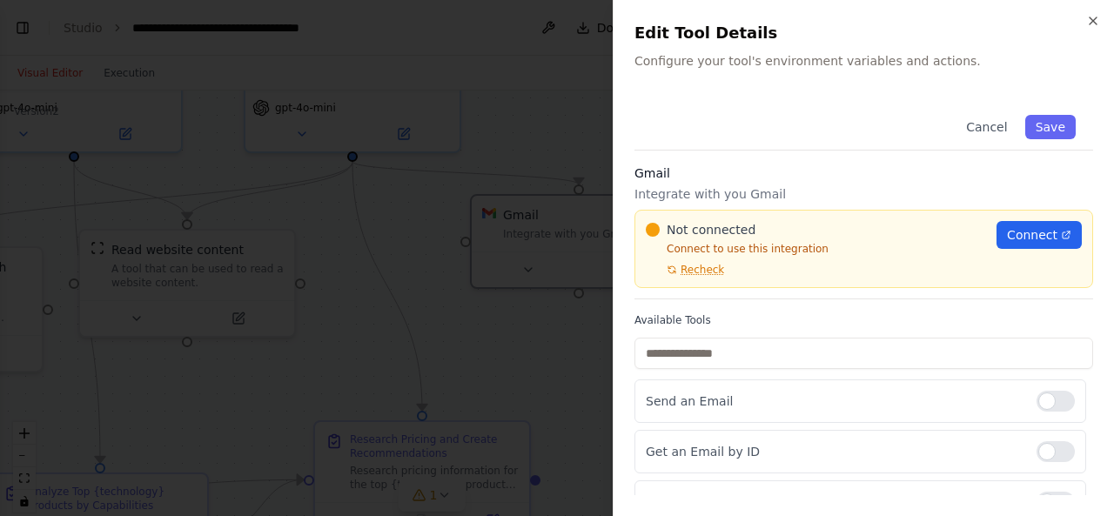
click at [1090, 13] on div "Close Edit Tool Details Configure your tool's environment variables and actions…" at bounding box center [863, 258] width 501 height 516
click at [1095, 23] on icon "button" at bounding box center [1093, 21] width 14 height 14
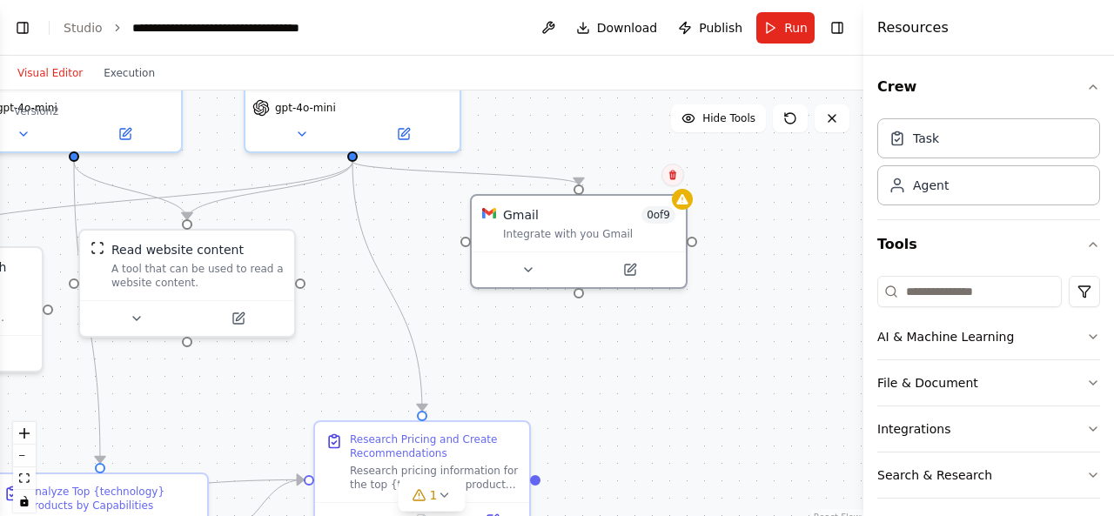
click at [671, 180] on icon at bounding box center [672, 175] width 10 height 10
click at [670, 179] on icon at bounding box center [671, 176] width 7 height 10
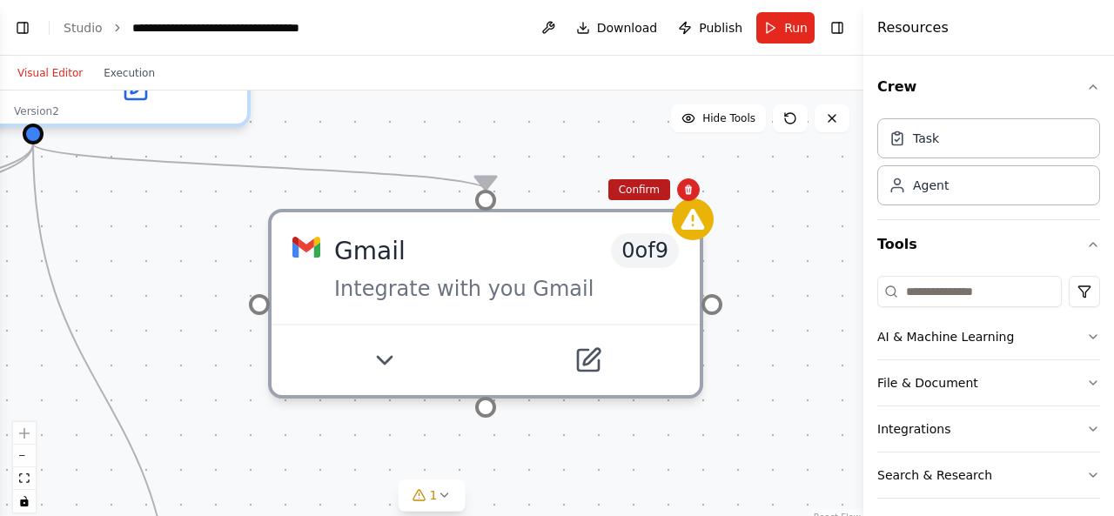
click at [640, 196] on button "Confirm" at bounding box center [639, 189] width 62 height 21
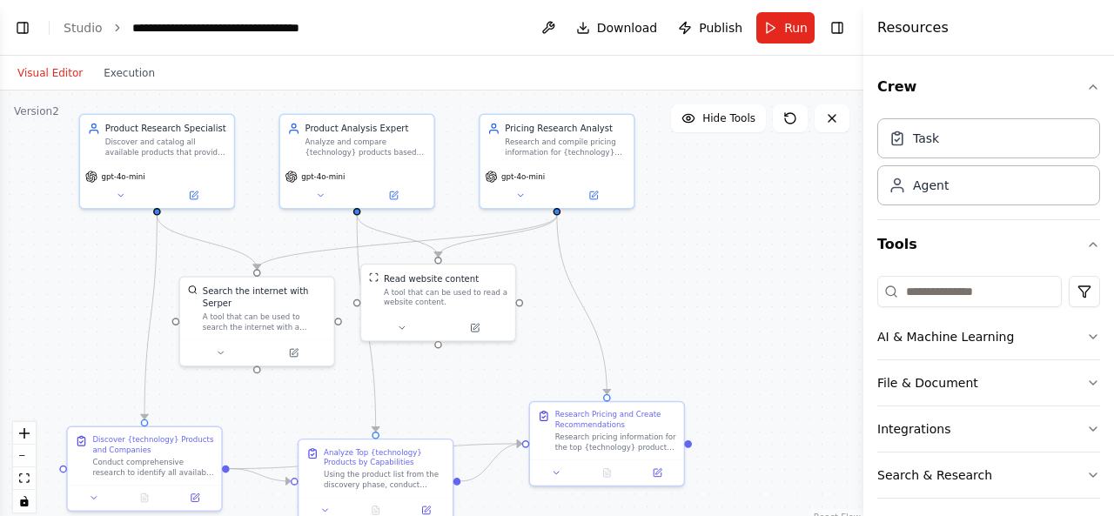
drag, startPoint x: 557, startPoint y: 250, endPoint x: 748, endPoint y: 253, distance: 190.6
click at [747, 253] on div ".deletable-edge-delete-btn { width: 20px; height: 20px; border: 0px solid #ffff…" at bounding box center [431, 308] width 863 height 435
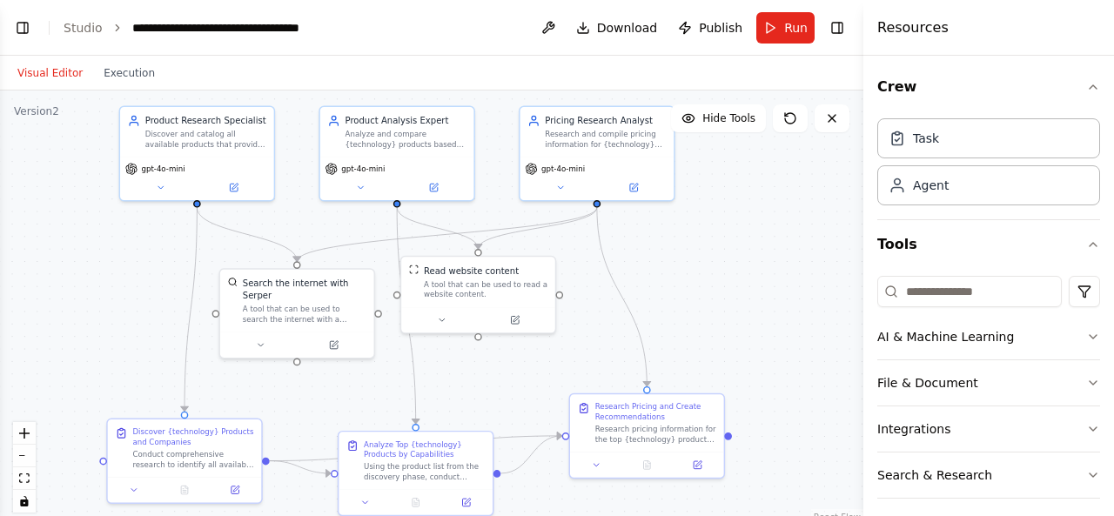
drag, startPoint x: 616, startPoint y: 292, endPoint x: 660, endPoint y: 284, distance: 44.2
click at [660, 284] on div ".deletable-edge-delete-btn { width: 20px; height: 20px; border: 0px solid #ffff…" at bounding box center [431, 308] width 863 height 435
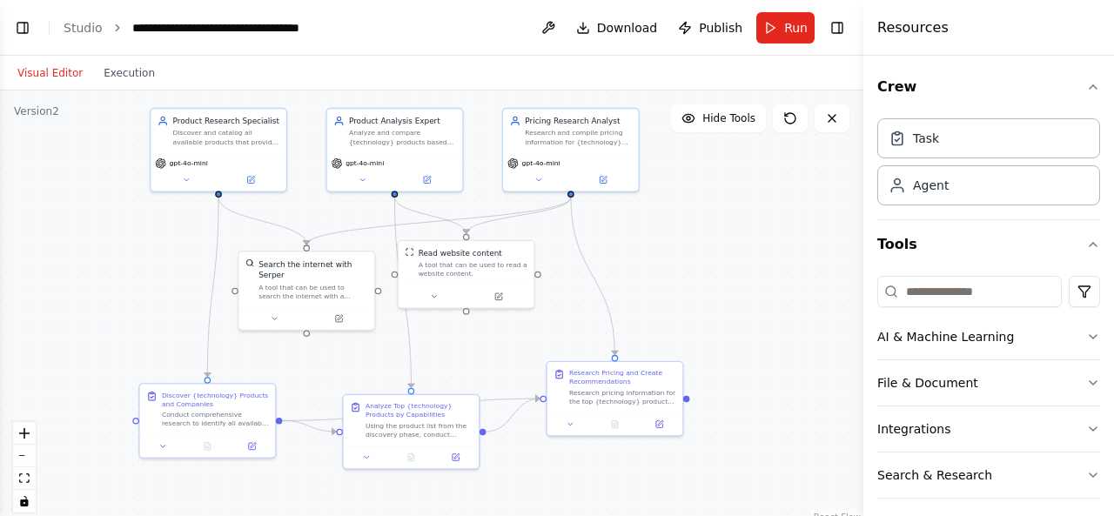
drag, startPoint x: 679, startPoint y: 285, endPoint x: 641, endPoint y: 265, distance: 43.2
click at [641, 265] on div ".deletable-edge-delete-btn { width: 20px; height: 20px; border: 0px solid #ffff…" at bounding box center [431, 308] width 863 height 435
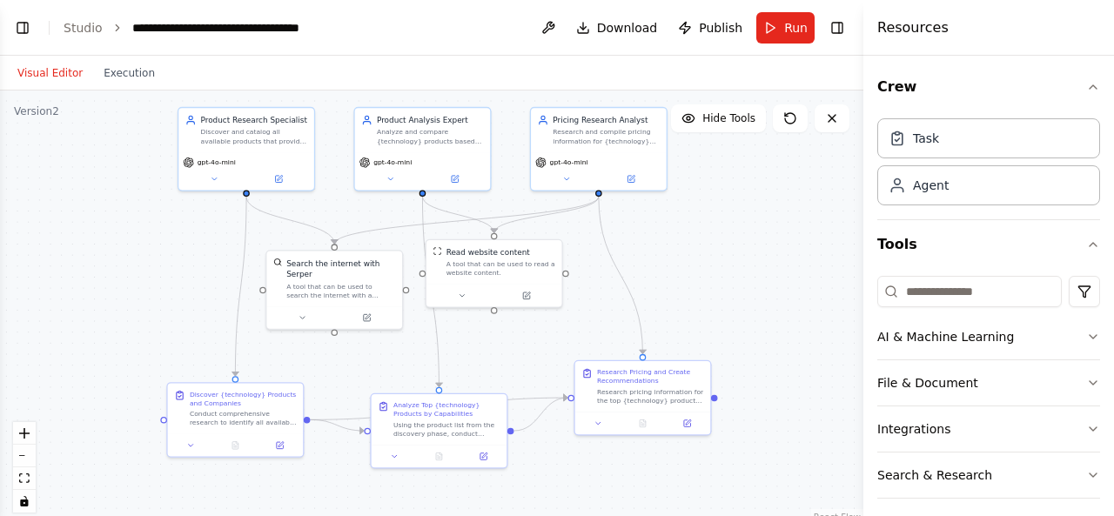
drag, startPoint x: 651, startPoint y: 260, endPoint x: 679, endPoint y: 260, distance: 27.8
click at [679, 260] on div ".deletable-edge-delete-btn { width: 20px; height: 20px; border: 0px solid #ffff…" at bounding box center [431, 308] width 863 height 435
click at [789, 31] on span "Run" at bounding box center [795, 27] width 23 height 17
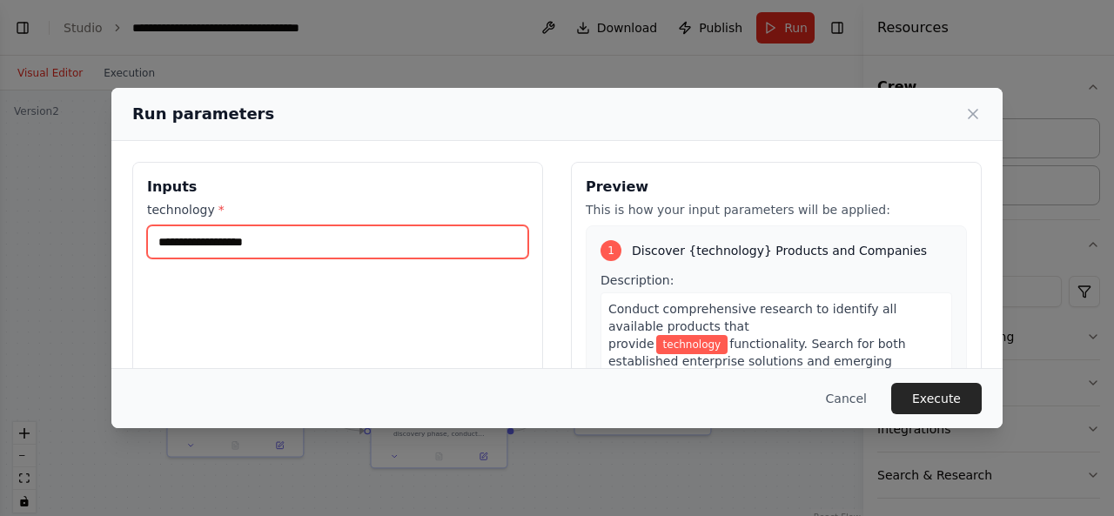
click at [453, 238] on input "technology *" at bounding box center [337, 241] width 381 height 33
type input "**********"
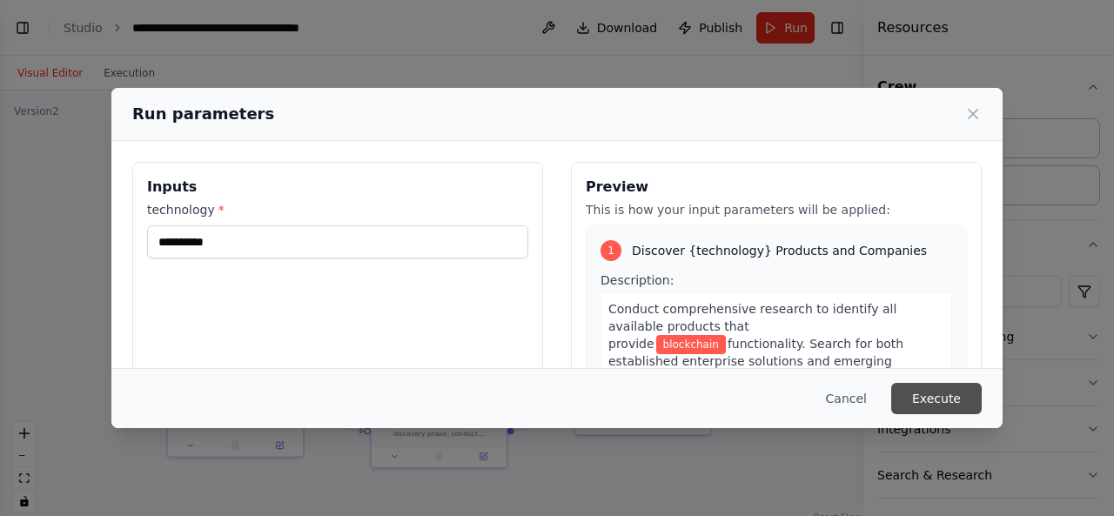
click at [936, 390] on button "Execute" at bounding box center [936, 398] width 91 height 31
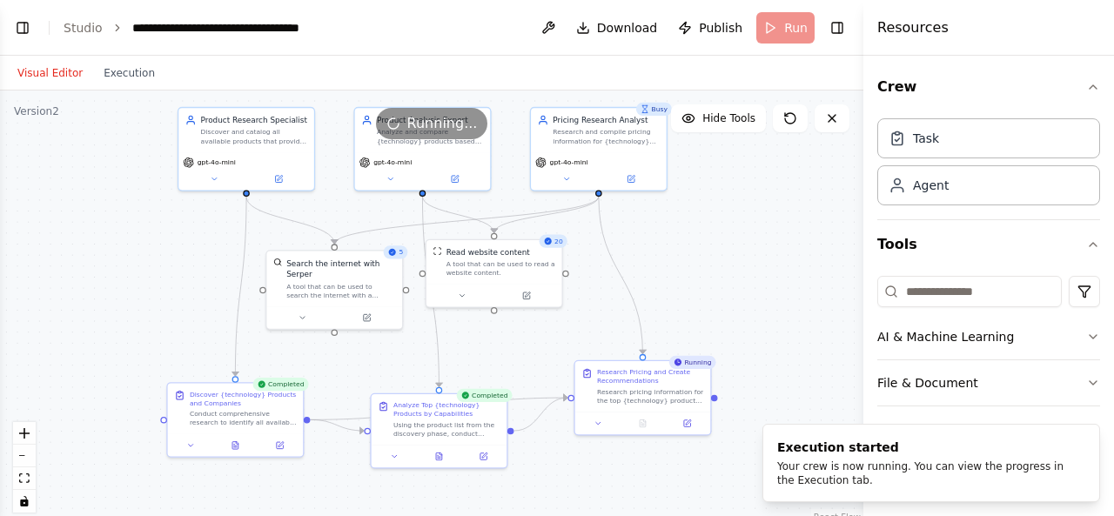
click at [732, 22] on span "Publish" at bounding box center [721, 27] width 44 height 17
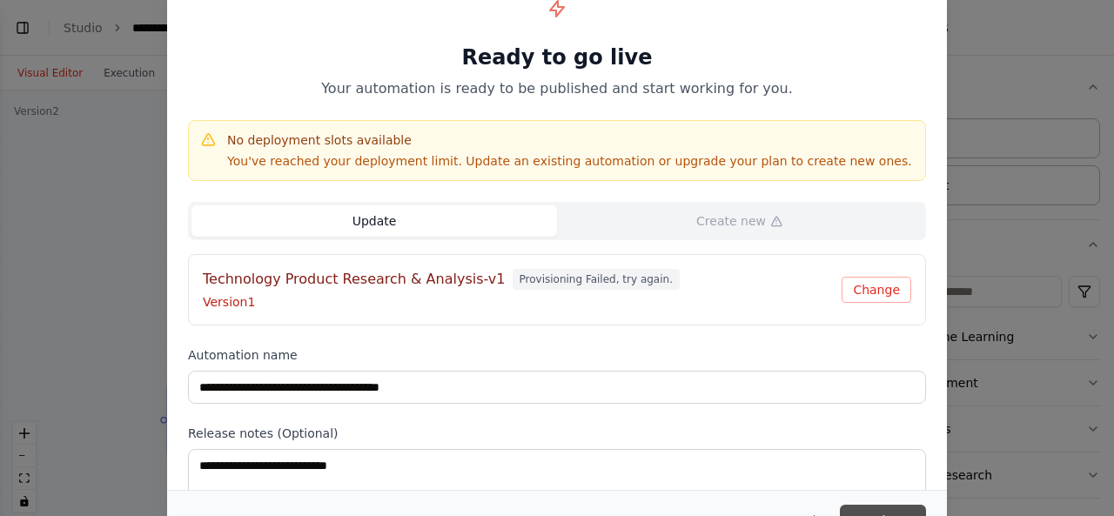
click at [865, 508] on button "Update" at bounding box center [883, 520] width 86 height 31
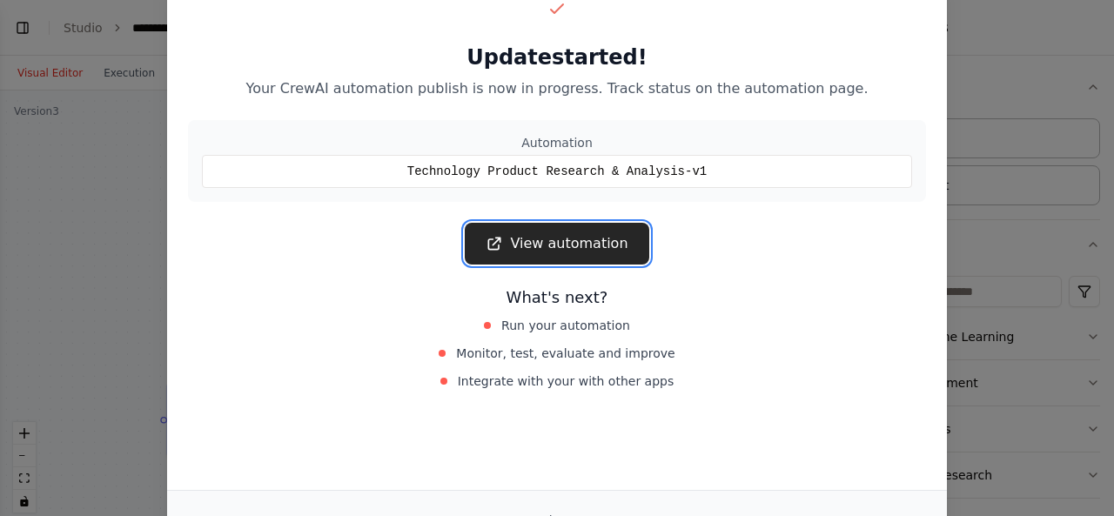
click at [622, 235] on link "View automation" at bounding box center [557, 244] width 184 height 42
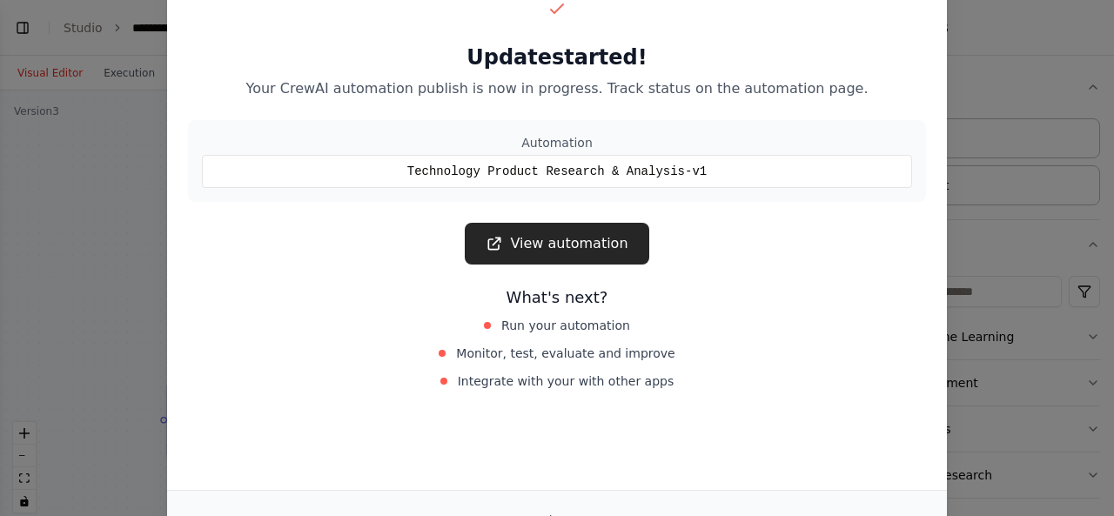
click at [143, 242] on div "Update started! Your CrewAI automation publish is now in progress. Track status…" at bounding box center [557, 258] width 1114 height 516
click at [141, 170] on div "Update started! Your CrewAI automation publish is now in progress. Track status…" at bounding box center [557, 258] width 1114 height 516
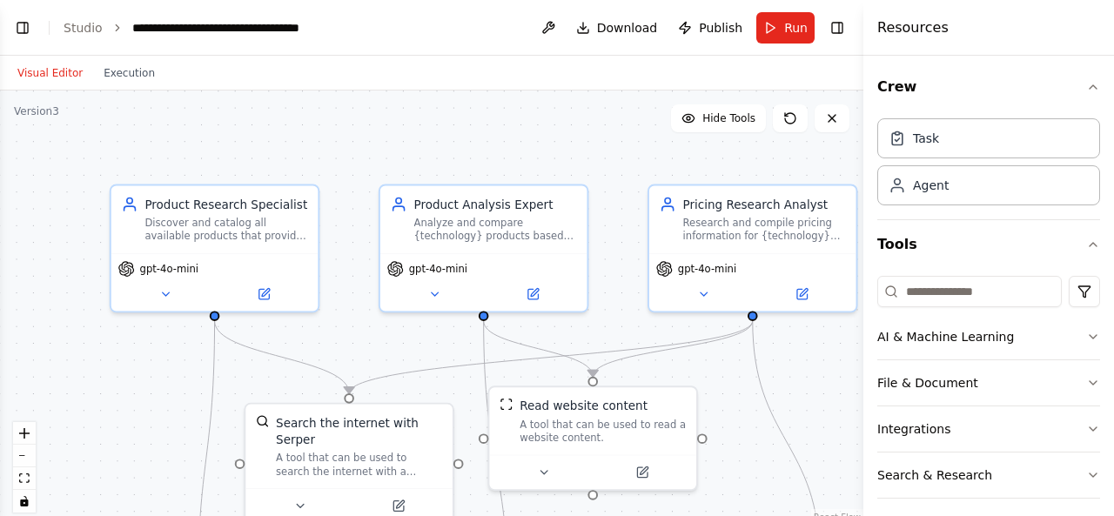
scroll to position [1312, 0]
click at [747, 370] on div ".deletable-edge-delete-btn { width: 20px; height: 20px; border: 0px solid #ffff…" at bounding box center [431, 308] width 863 height 435
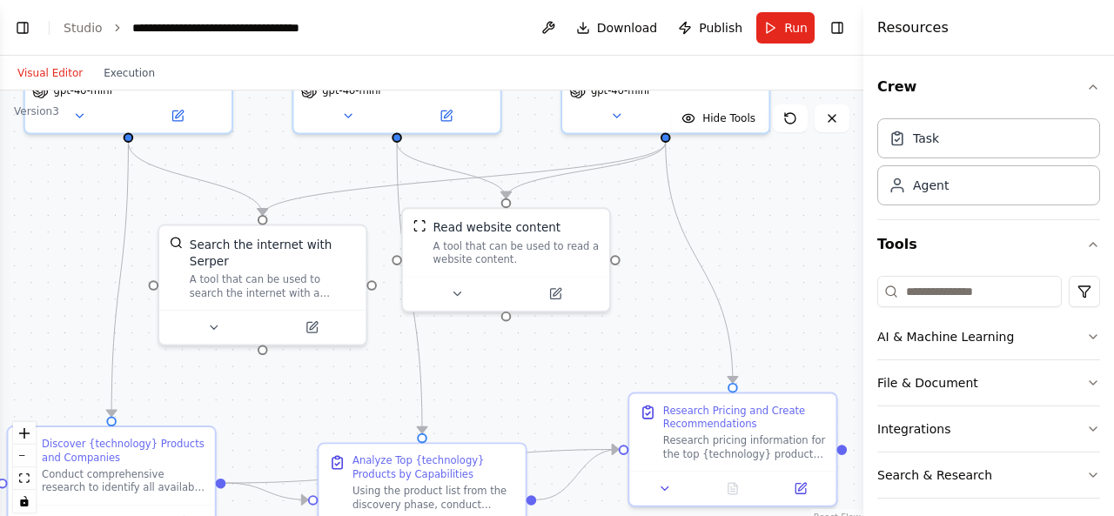
drag, startPoint x: 747, startPoint y: 370, endPoint x: 660, endPoint y: 191, distance: 198.5
click at [660, 191] on div ".deletable-edge-delete-btn { width: 20px; height: 20px; border: 0px solid #ffff…" at bounding box center [431, 308] width 863 height 435
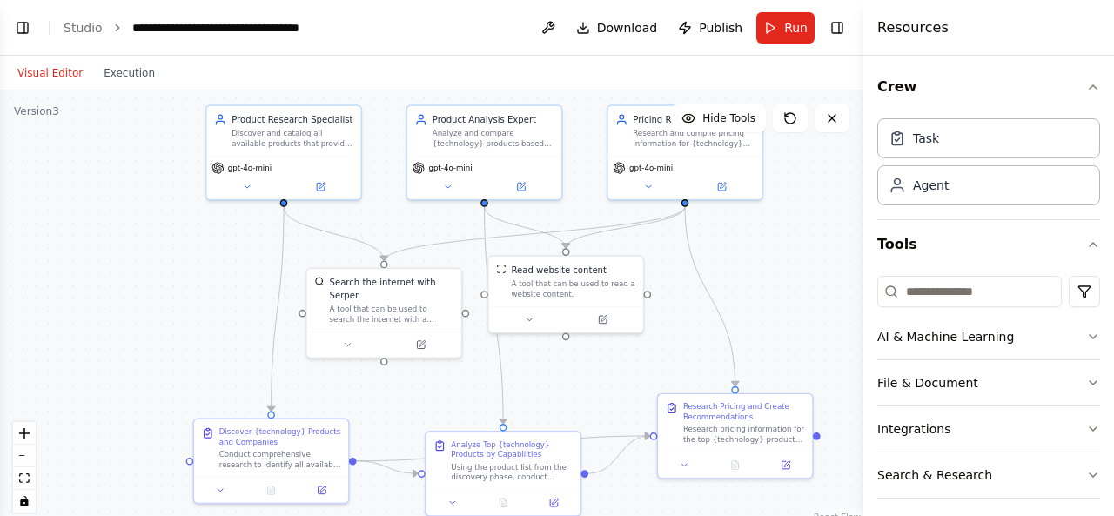
drag, startPoint x: 651, startPoint y: 238, endPoint x: 672, endPoint y: 287, distance: 53.8
click at [672, 287] on div ".deletable-edge-delete-btn { width: 20px; height: 20px; border: 0px solid #ffff…" at bounding box center [431, 308] width 863 height 435
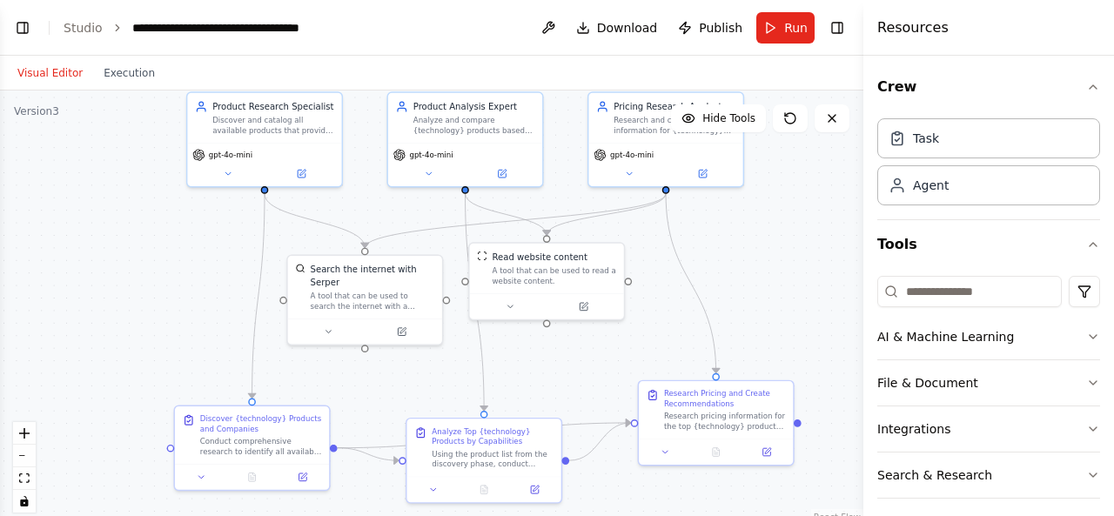
drag, startPoint x: 672, startPoint y: 287, endPoint x: 653, endPoint y: 274, distance: 23.2
click at [653, 274] on div ".deletable-edge-delete-btn { width: 20px; height: 20px; border: 0px solid #ffff…" at bounding box center [431, 308] width 863 height 435
click at [27, 33] on button "Toggle Left Sidebar" at bounding box center [22, 28] width 24 height 24
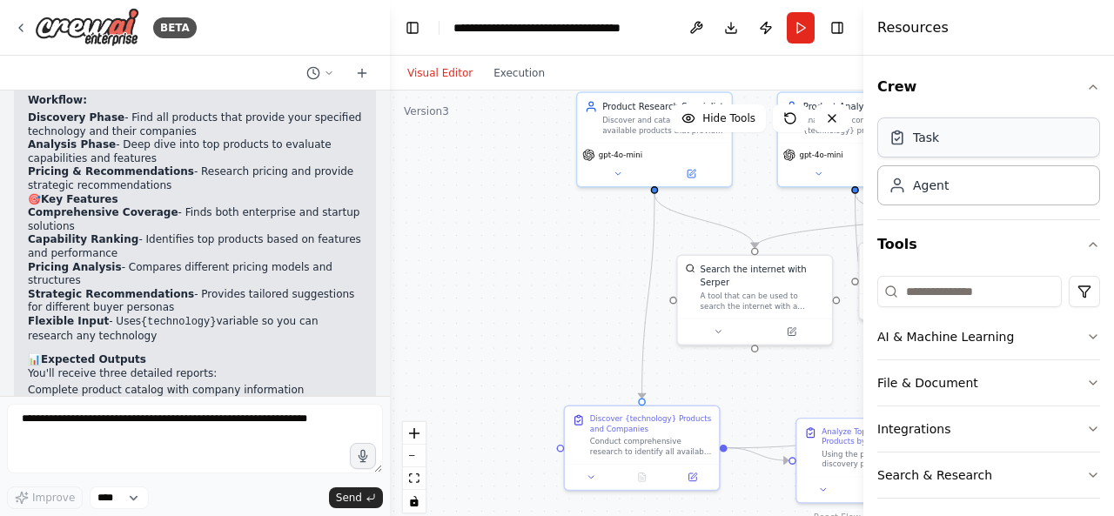
click at [951, 139] on div "Task" at bounding box center [988, 137] width 223 height 40
click at [942, 157] on div "Task Agent" at bounding box center [988, 158] width 223 height 94
click at [927, 150] on div "Task" at bounding box center [988, 137] width 223 height 40
click at [927, 149] on div "Task" at bounding box center [988, 137] width 223 height 40
click at [950, 194] on div "Agent" at bounding box center [988, 184] width 223 height 40
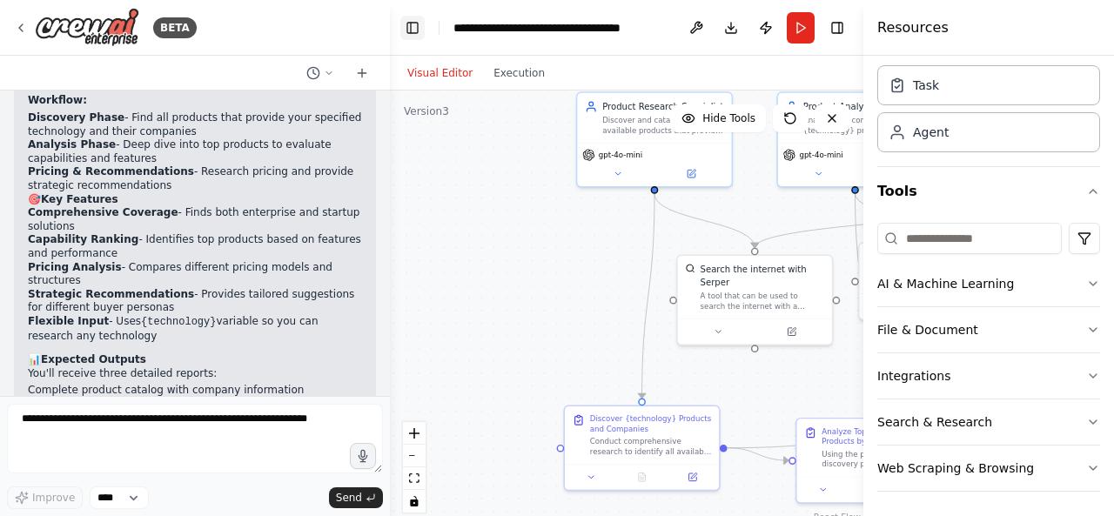
click at [419, 36] on button "Toggle Left Sidebar" at bounding box center [412, 28] width 24 height 24
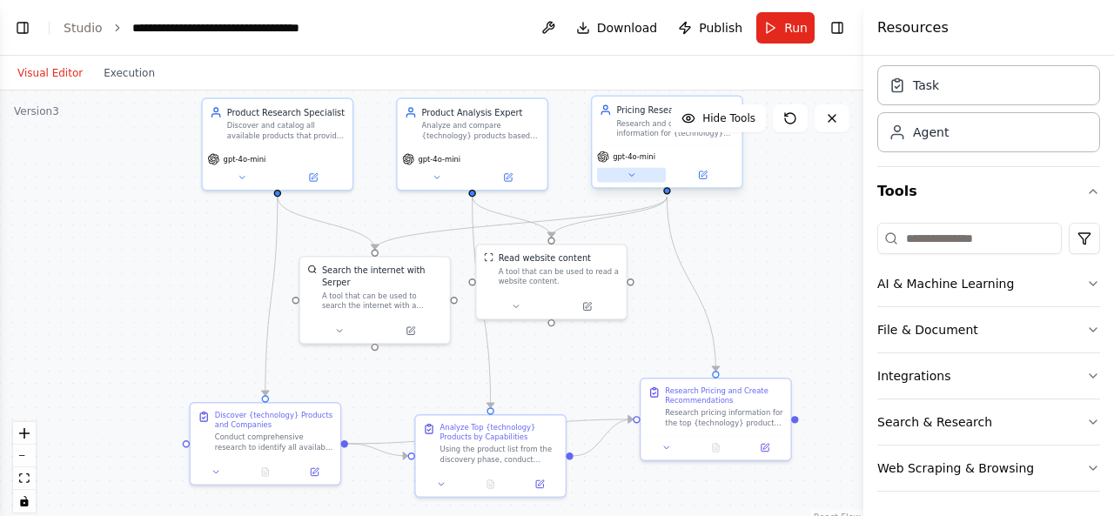
click at [632, 177] on icon at bounding box center [632, 176] width 10 height 10
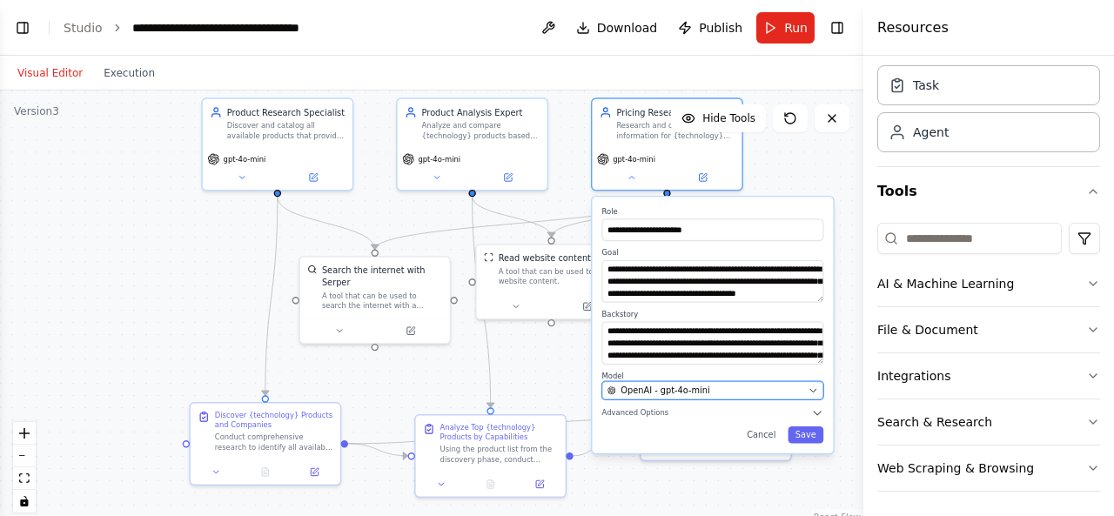
click at [693, 387] on span "OpenAI - gpt-4o-mini" at bounding box center [664, 391] width 89 height 12
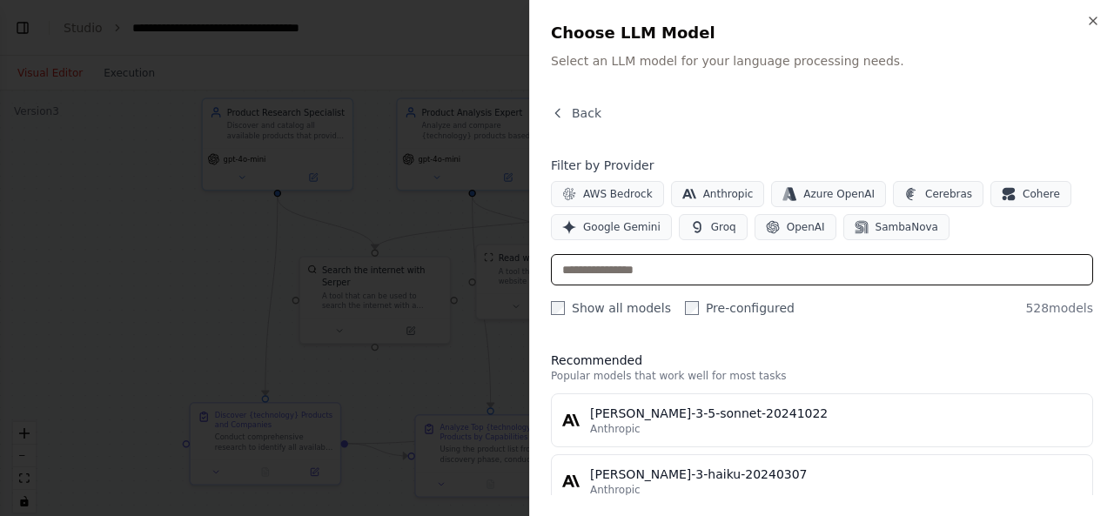
click at [696, 256] on input "text" at bounding box center [822, 269] width 542 height 31
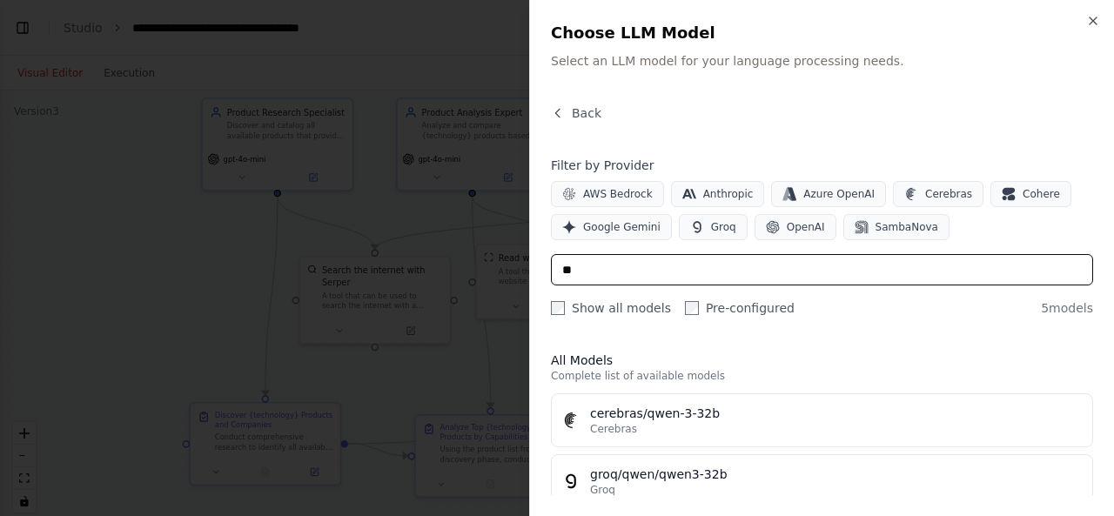
type input "*"
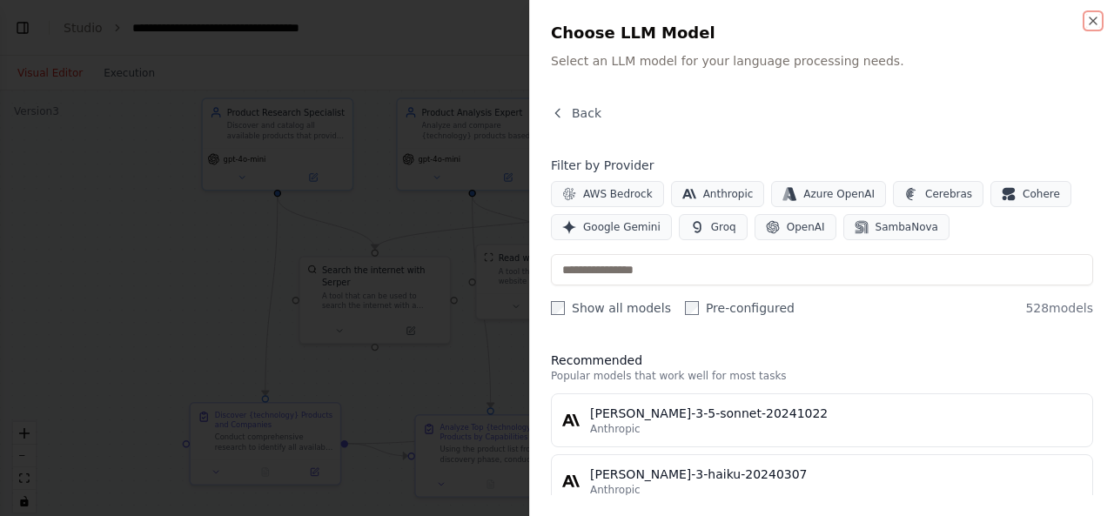
click at [1096, 23] on icon "button" at bounding box center [1093, 21] width 14 height 14
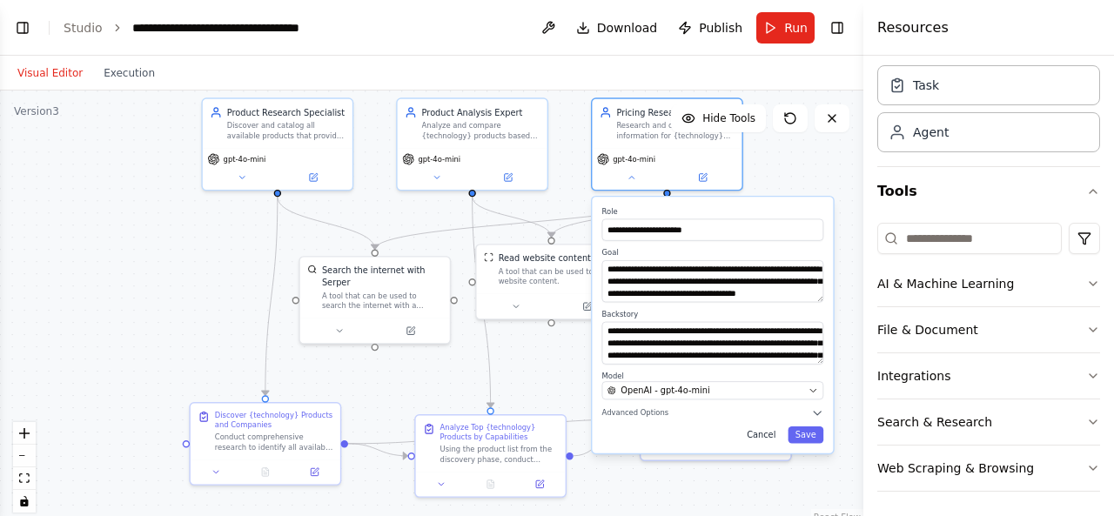
click at [768, 434] on button "Cancel" at bounding box center [762, 434] width 44 height 17
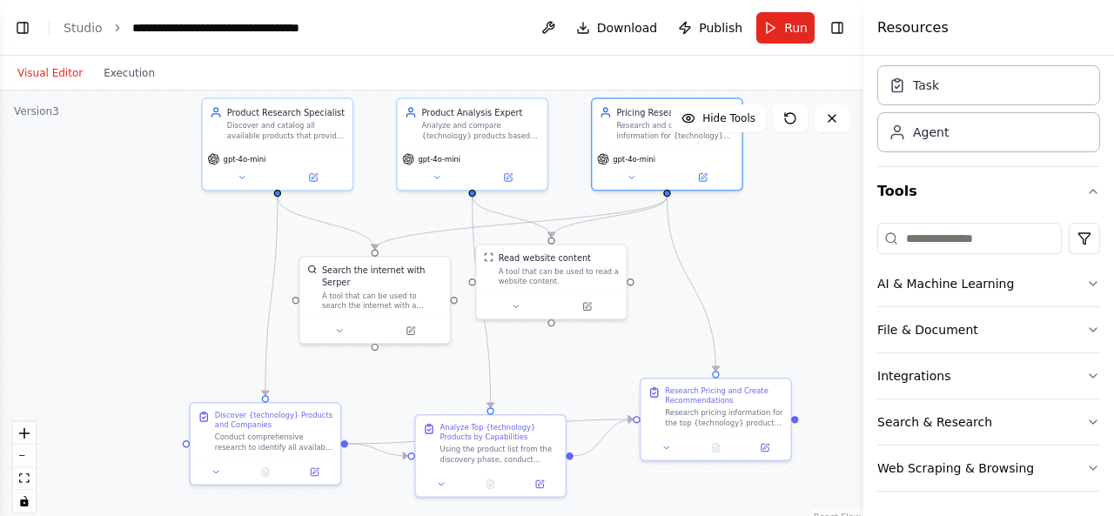
click at [783, 230] on div ".deletable-edge-delete-btn { width: 20px; height: 20px; border: 0px solid #ffff…" at bounding box center [431, 308] width 863 height 435
click at [89, 33] on link "Studio" at bounding box center [83, 28] width 39 height 14
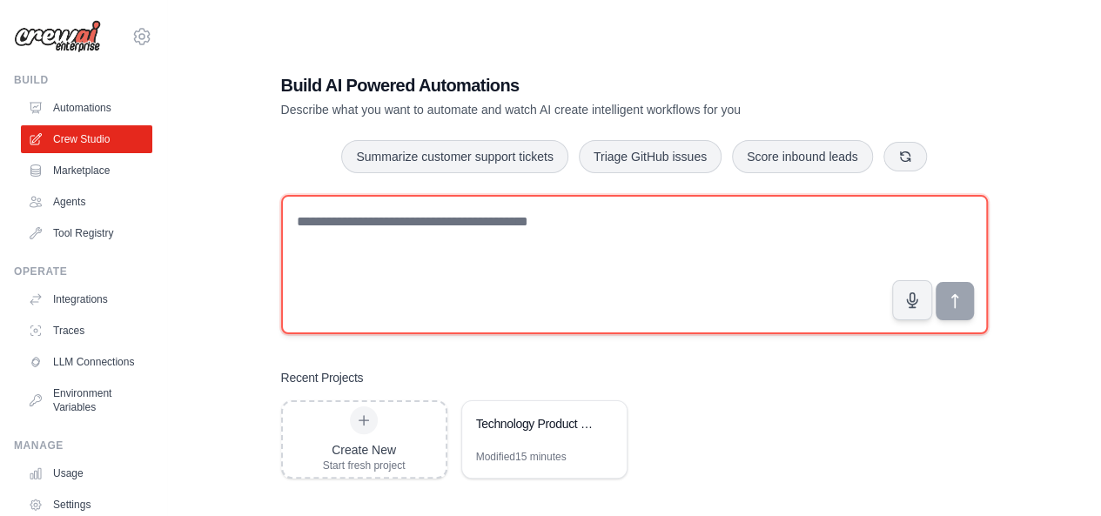
click at [466, 225] on textarea at bounding box center [634, 264] width 707 height 139
paste textarea "**********"
type textarea "**********"
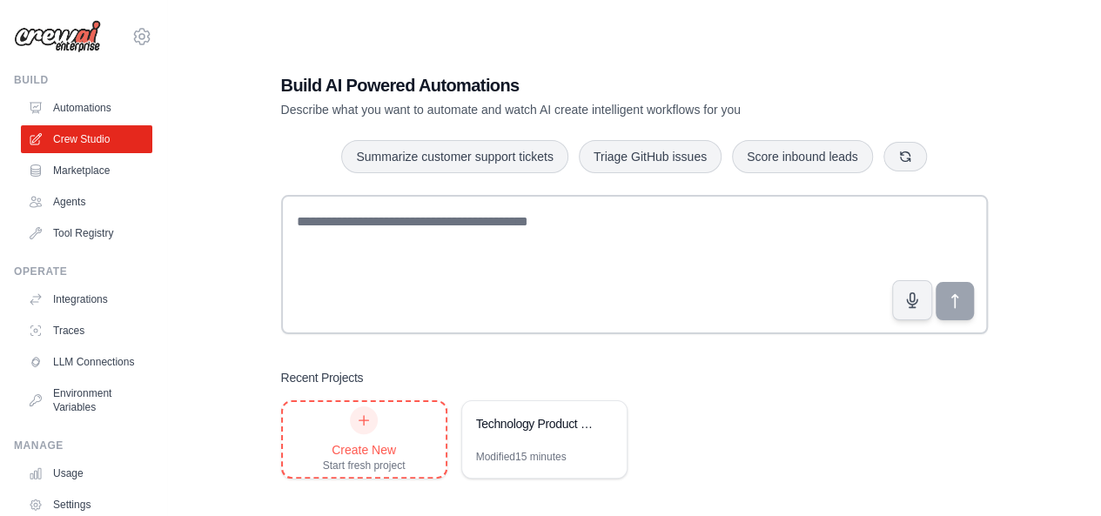
click at [359, 434] on div "Create New Start fresh project" at bounding box center [364, 439] width 83 height 66
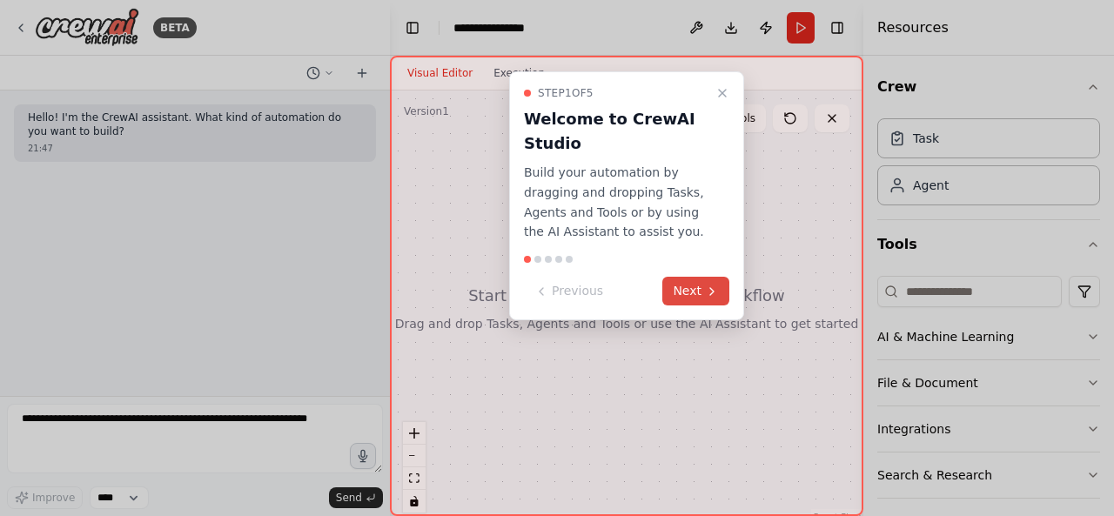
click at [694, 281] on button "Next" at bounding box center [695, 291] width 67 height 29
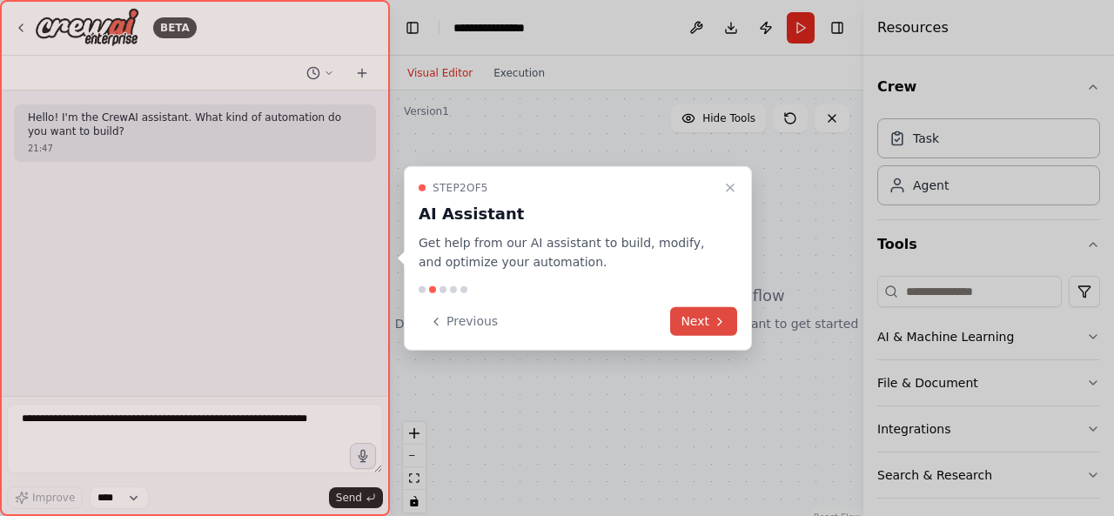
click at [694, 318] on button "Next" at bounding box center [703, 321] width 67 height 29
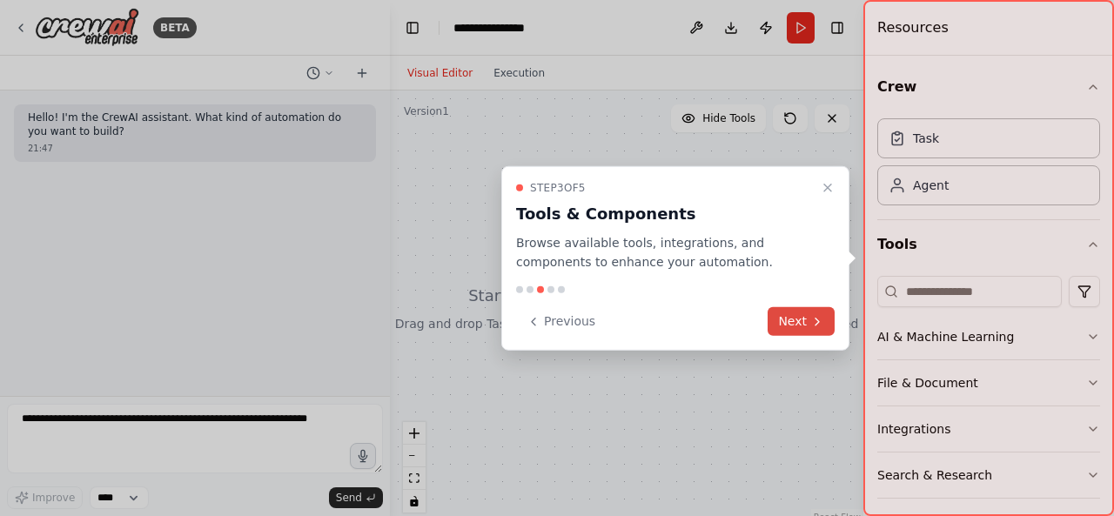
click at [787, 316] on button "Next" at bounding box center [801, 321] width 67 height 29
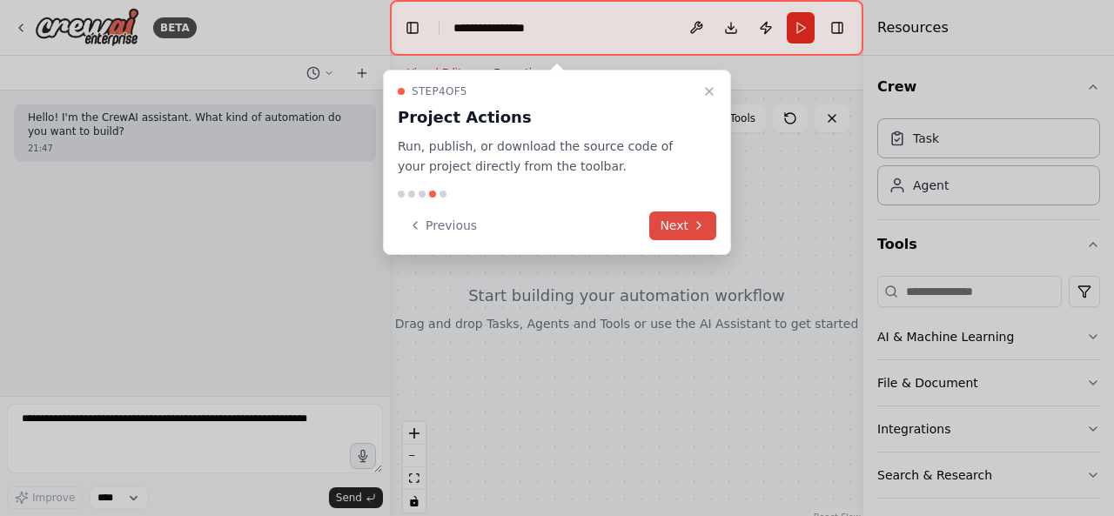
click at [671, 224] on button "Next" at bounding box center [682, 225] width 67 height 29
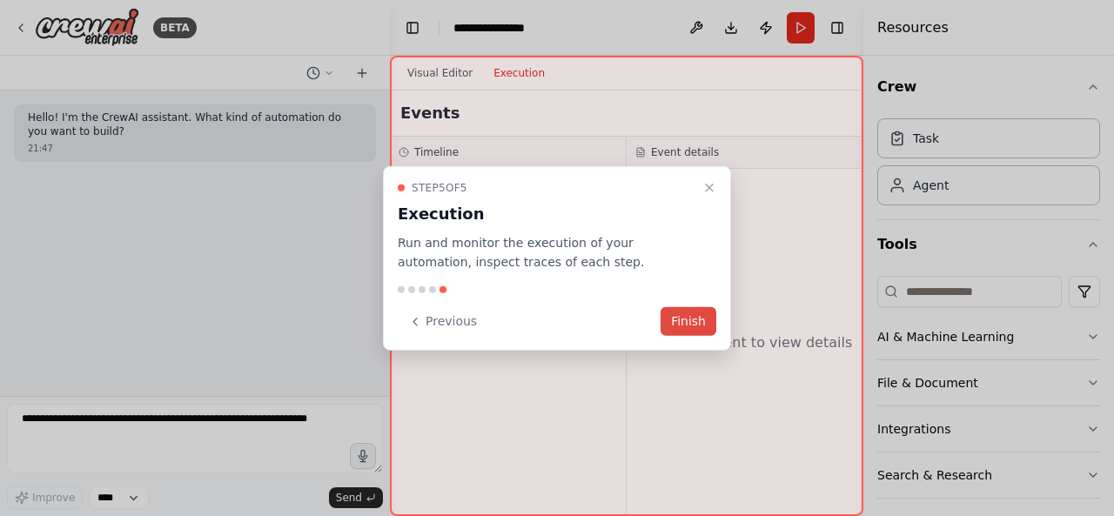
click at [688, 318] on button "Finish" at bounding box center [689, 321] width 56 height 29
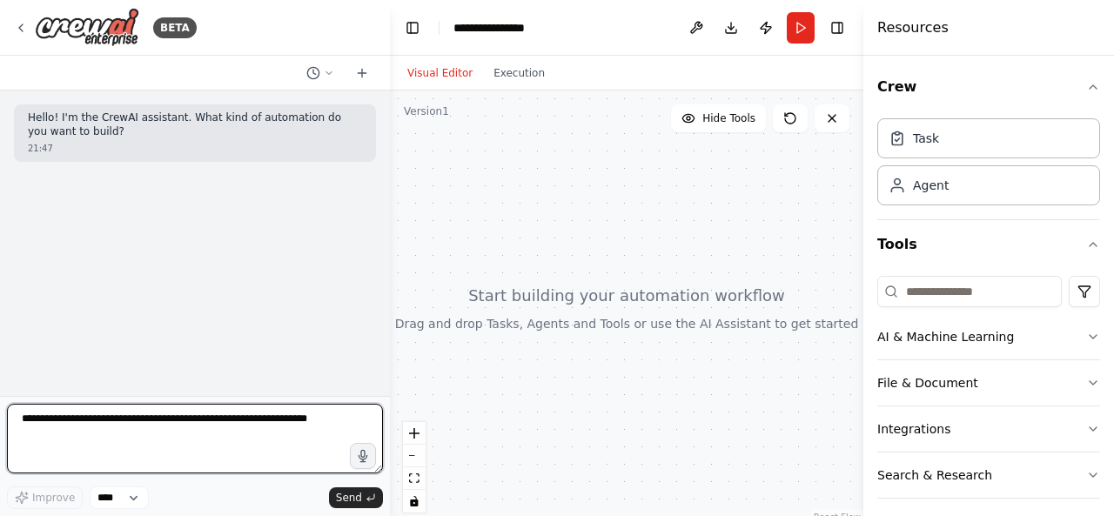
click at [233, 434] on textarea at bounding box center [195, 439] width 376 height 70
paste textarea "**********"
type textarea "**********"
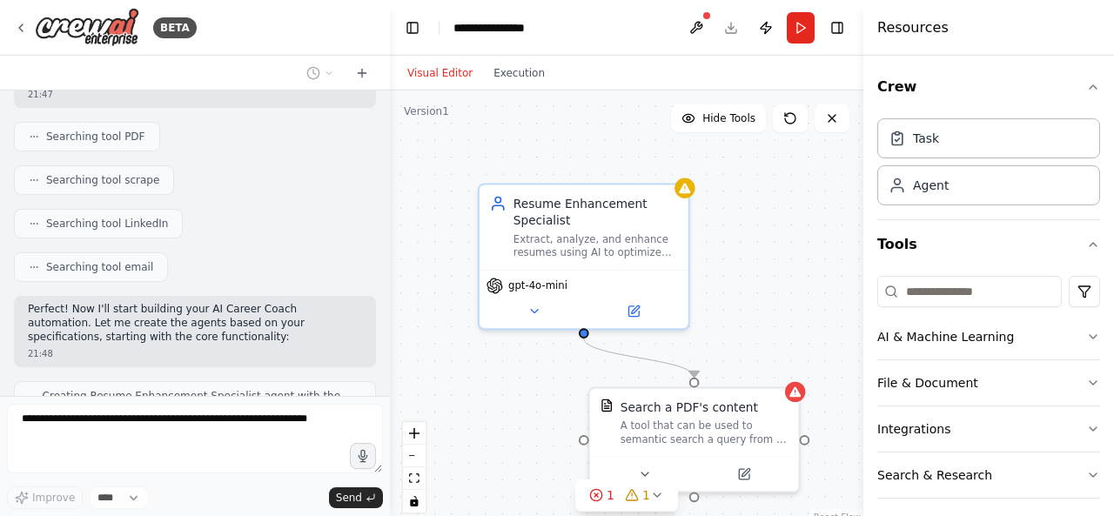
scroll to position [1493, 0]
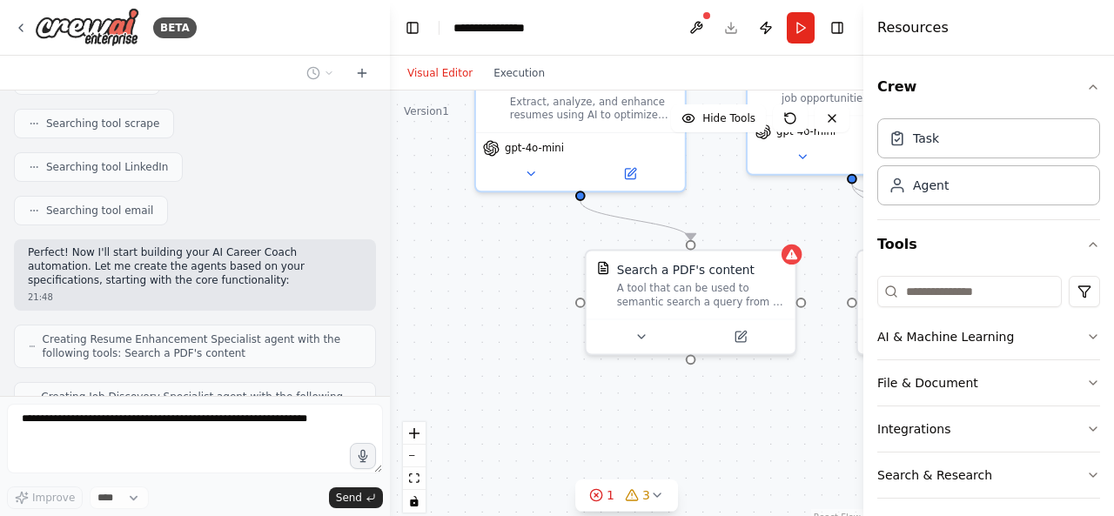
drag, startPoint x: 508, startPoint y: 405, endPoint x: 494, endPoint y: 266, distance: 139.1
click at [499, 266] on div ".deletable-edge-delete-btn { width: 20px; height: 20px; border: 0px solid #ffff…" at bounding box center [626, 308] width 473 height 435
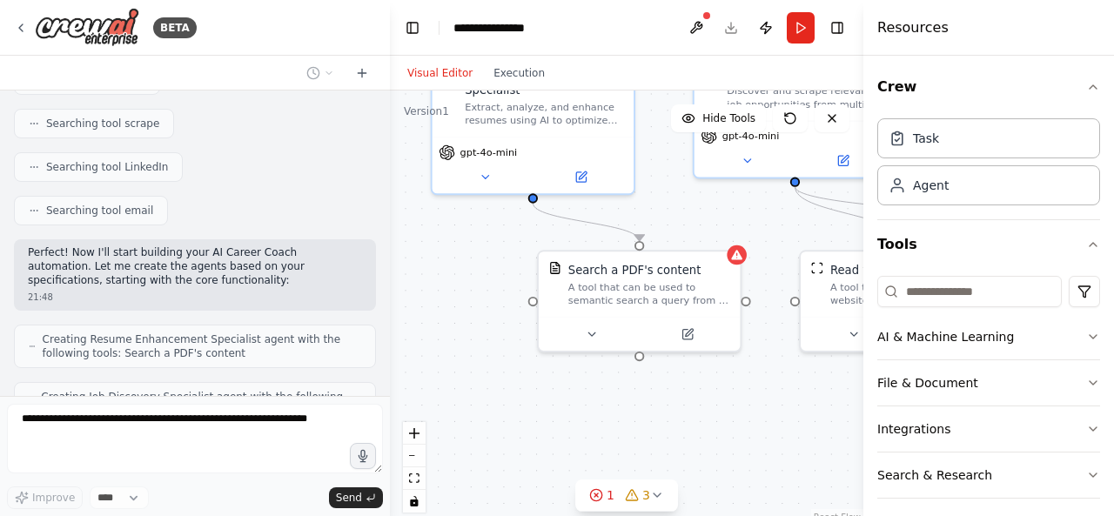
scroll to position [1535, 0]
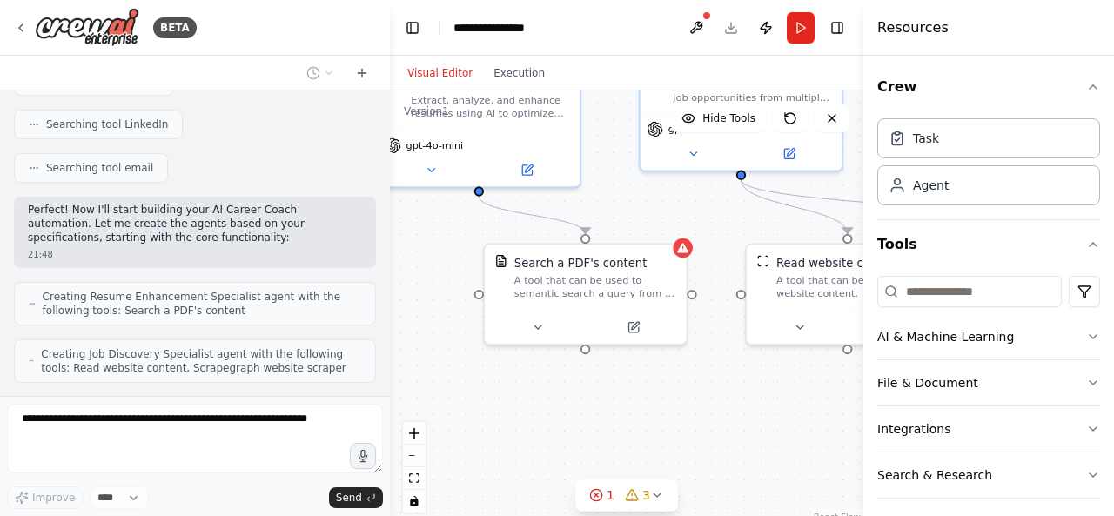
drag, startPoint x: 526, startPoint y: 289, endPoint x: 432, endPoint y: 282, distance: 94.2
click at [432, 282] on div ".deletable-edge-delete-btn { width: 20px; height: 20px; border: 0px solid #ffff…" at bounding box center [626, 308] width 473 height 435
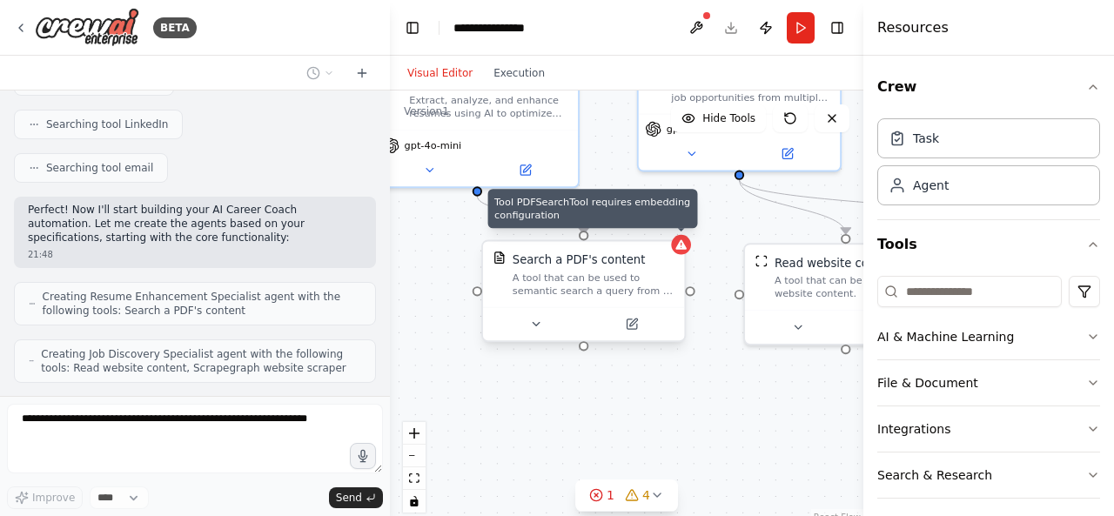
scroll to position [1593, 0]
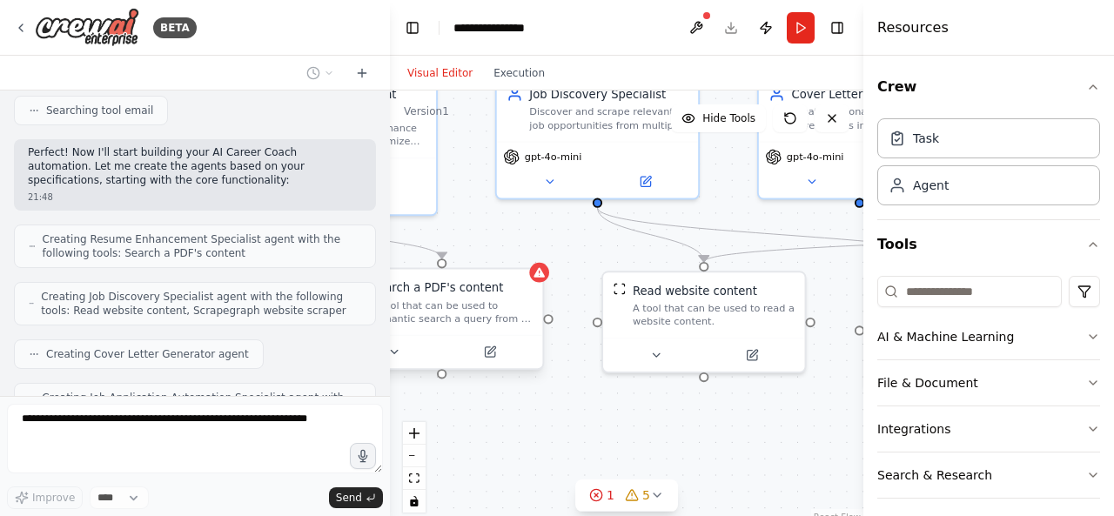
drag, startPoint x: 687, startPoint y: 387, endPoint x: 545, endPoint y: 415, distance: 144.6
click at [545, 415] on div ".deletable-edge-delete-btn { width: 20px; height: 20px; border: 0px solid #ffff…" at bounding box center [626, 308] width 473 height 435
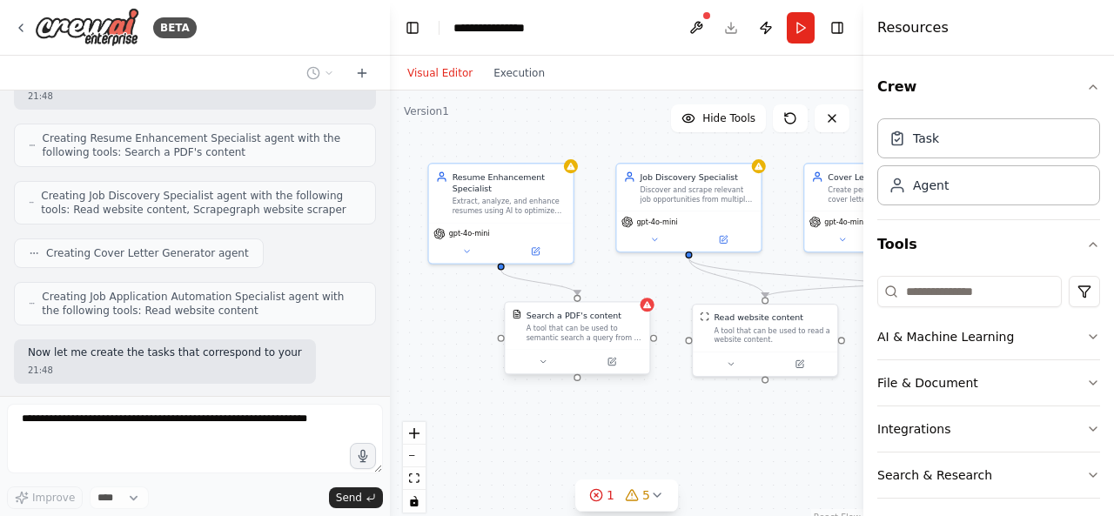
drag, startPoint x: 594, startPoint y: 414, endPoint x: 693, endPoint y: 406, distance: 98.7
click at [693, 406] on div ".deletable-edge-delete-btn { width: 20px; height: 20px; border: 0px solid #ffff…" at bounding box center [626, 308] width 473 height 435
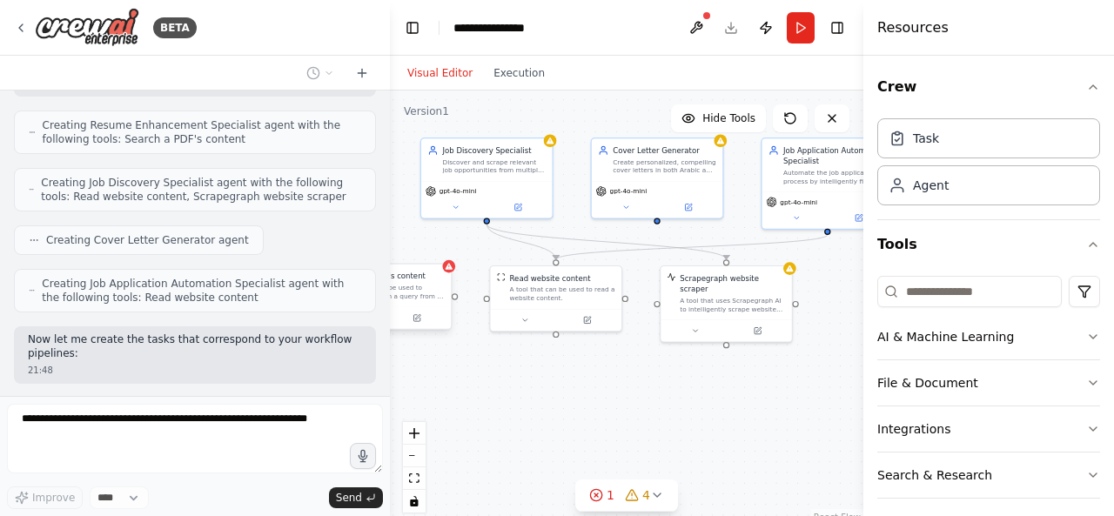
drag, startPoint x: 693, startPoint y: 406, endPoint x: 472, endPoint y: 356, distance: 226.7
click at [472, 356] on div ".deletable-edge-delete-btn { width: 20px; height: 20px; border: 0px solid #ffff…" at bounding box center [626, 308] width 473 height 435
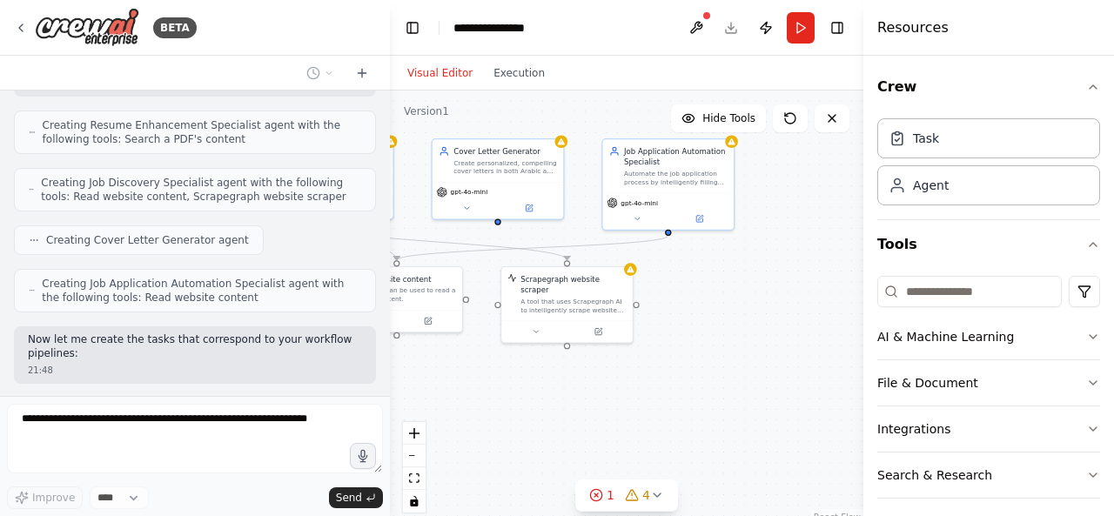
drag, startPoint x: 594, startPoint y: 391, endPoint x: 447, endPoint y: 394, distance: 146.2
click at [447, 394] on div ".deletable-edge-delete-btn { width: 20px; height: 20px; border: 0px solid #ffff…" at bounding box center [626, 308] width 473 height 435
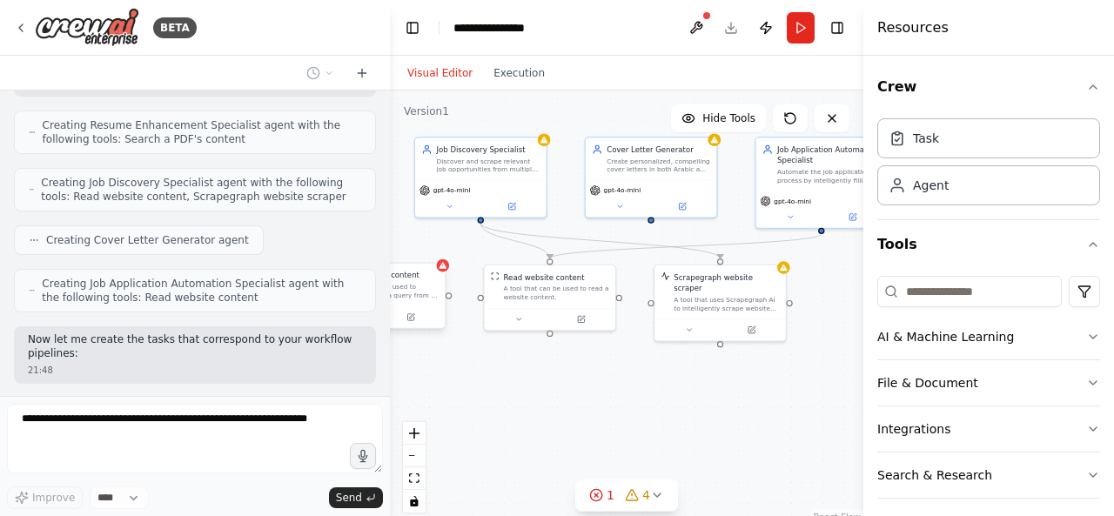
drag, startPoint x: 475, startPoint y: 392, endPoint x: 630, endPoint y: 392, distance: 154.9
click at [630, 392] on div ".deletable-edge-delete-btn { width: 20px; height: 20px; border: 0px solid #ffff…" at bounding box center [626, 308] width 473 height 435
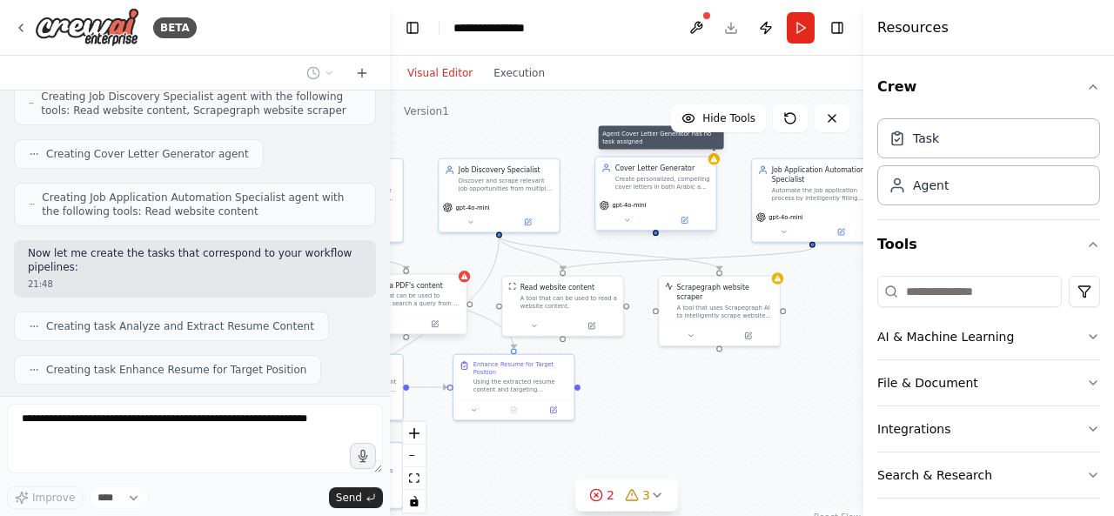
scroll to position [1835, 0]
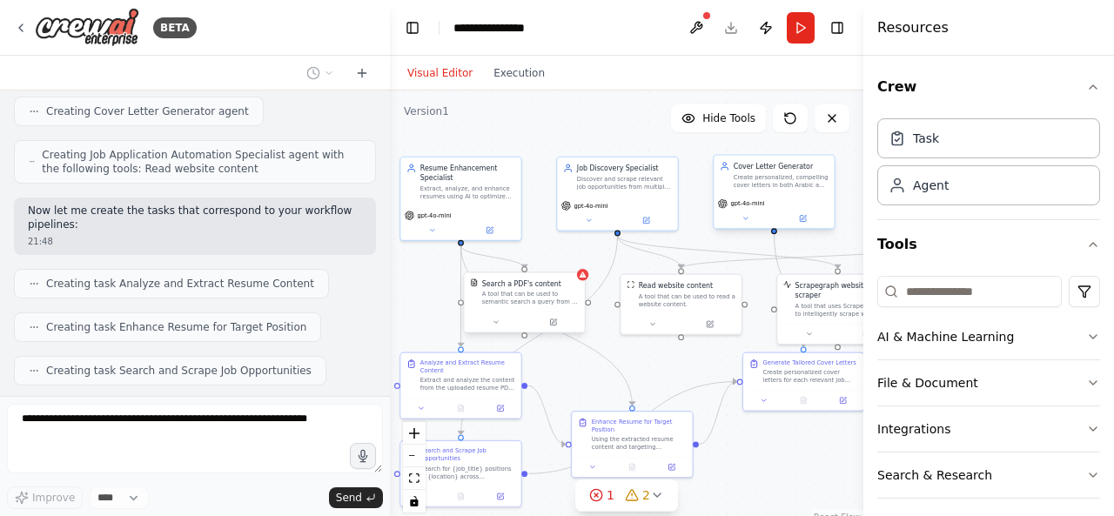
drag, startPoint x: 559, startPoint y: 128, endPoint x: 654, endPoint y: 147, distance: 96.8
click at [663, 132] on div ".deletable-edge-delete-btn { width: 20px; height: 20px; border: 0px solid #ffff…" at bounding box center [626, 308] width 473 height 435
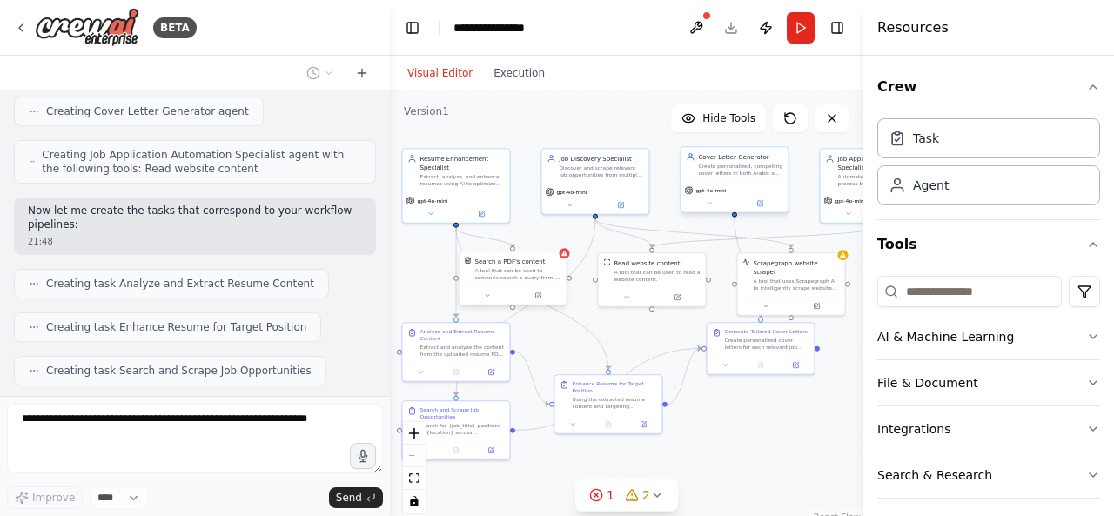
scroll to position [1878, 0]
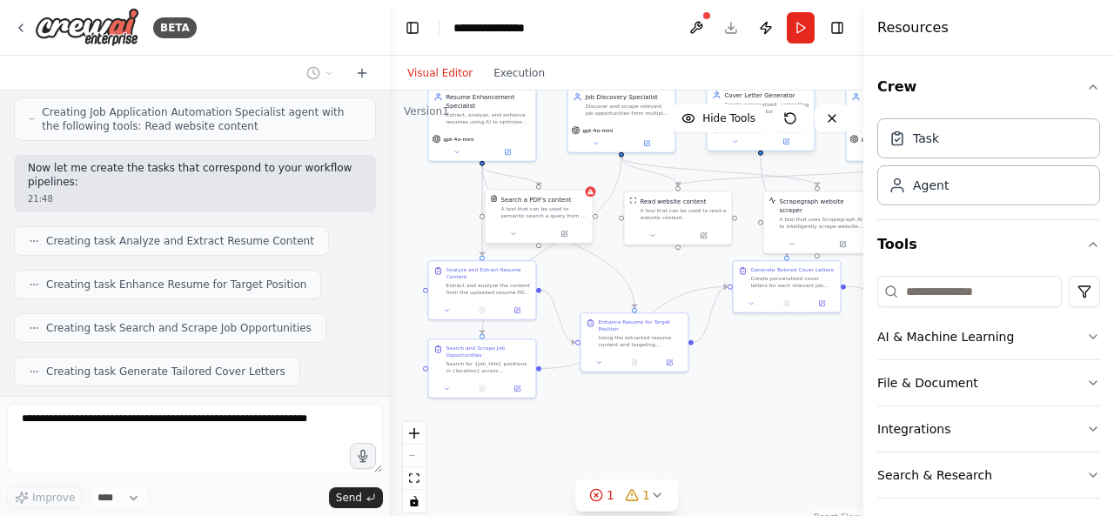
drag, startPoint x: 746, startPoint y: 460, endPoint x: 750, endPoint y: 379, distance: 81.1
click at [750, 379] on div ".deletable-edge-delete-btn { width: 20px; height: 20px; border: 0px solid #ffff…" at bounding box center [626, 308] width 473 height 435
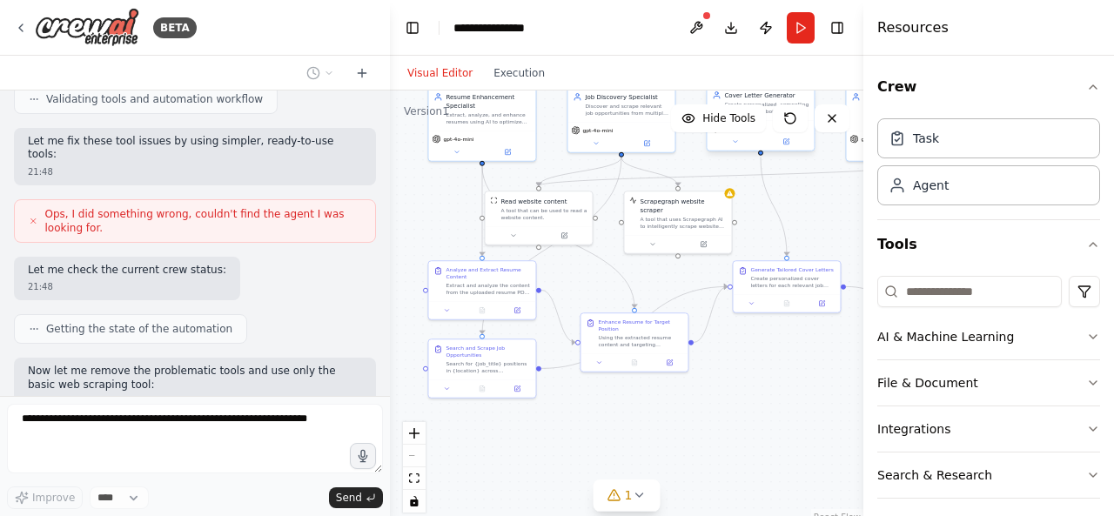
scroll to position [2352, 0]
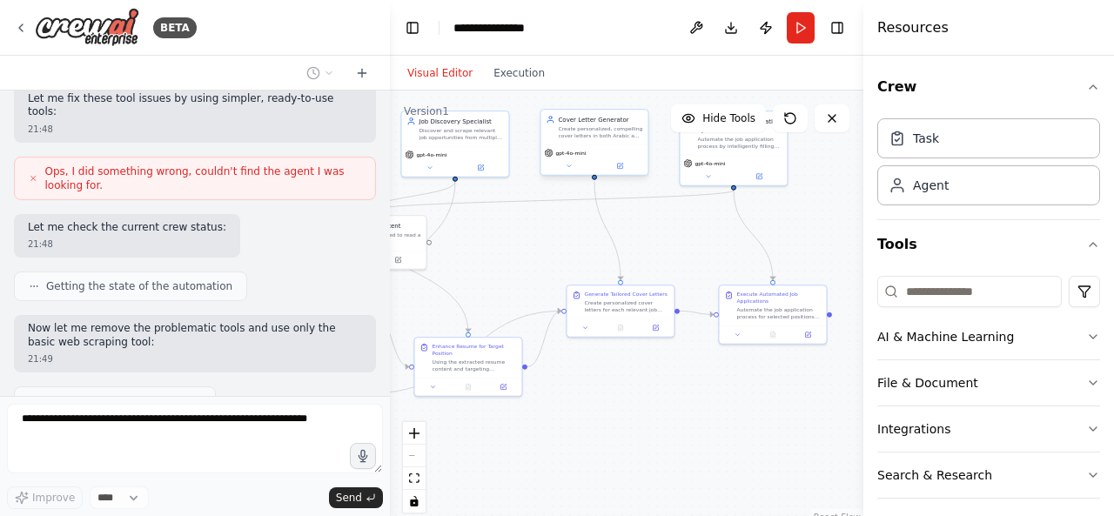
drag, startPoint x: 755, startPoint y: 396, endPoint x: 586, endPoint y: 420, distance: 170.6
click at [586, 420] on div ".deletable-edge-delete-btn { width: 20px; height: 20px; border: 0px solid #ffff…" at bounding box center [626, 308] width 473 height 435
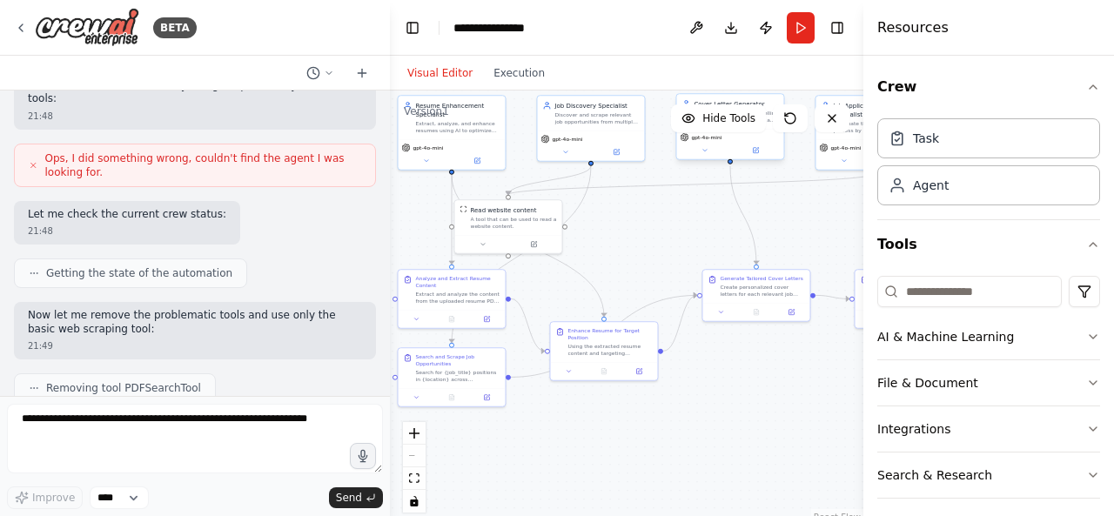
drag, startPoint x: 665, startPoint y: 403, endPoint x: 780, endPoint y: 404, distance: 114.9
click at [780, 404] on div ".deletable-edge-delete-btn { width: 20px; height: 20px; border: 0px solid #ffff…" at bounding box center [626, 308] width 473 height 435
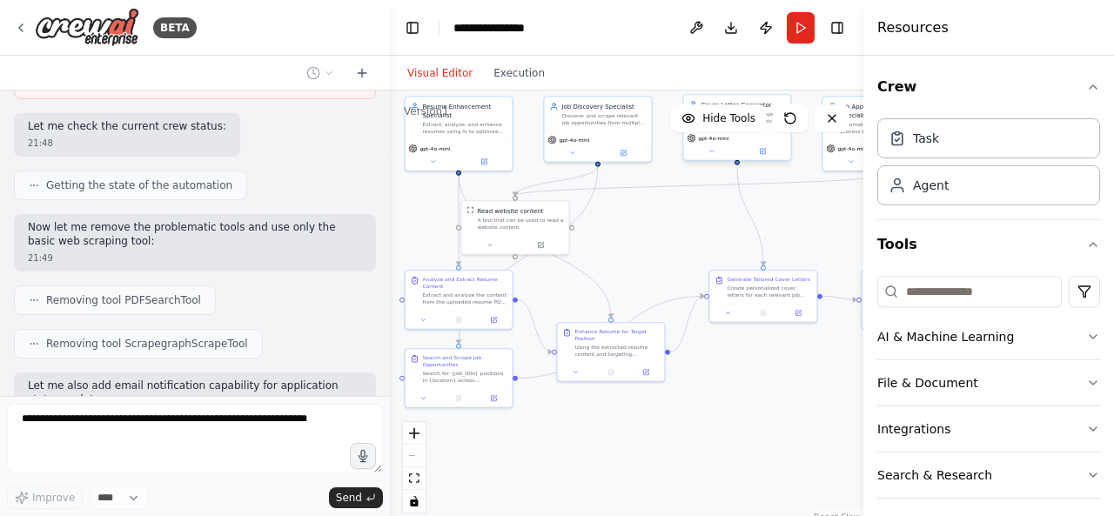
scroll to position [2466, 0]
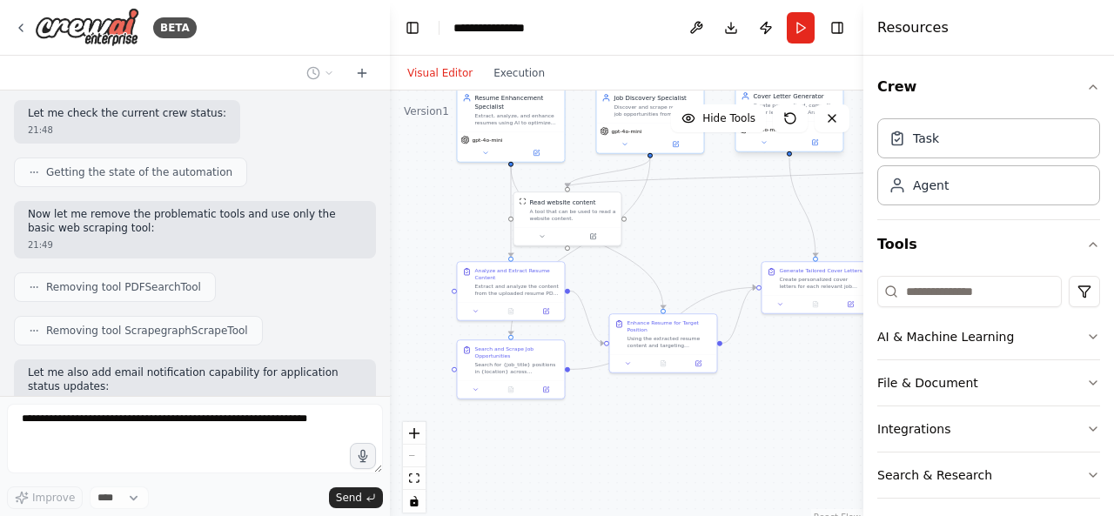
drag, startPoint x: 641, startPoint y: 417, endPoint x: 693, endPoint y: 408, distance: 52.9
click at [693, 408] on div ".deletable-edge-delete-btn { width: 20px; height: 20px; border: 0px solid #ffff…" at bounding box center [626, 308] width 473 height 435
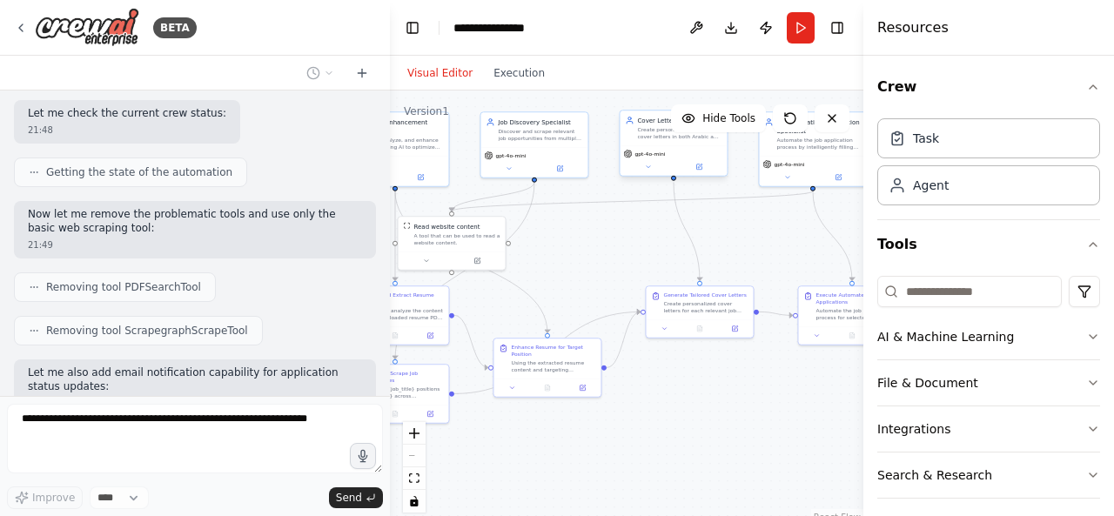
drag, startPoint x: 714, startPoint y: 402, endPoint x: 598, endPoint y: 426, distance: 118.3
click at [598, 426] on div ".deletable-edge-delete-btn { width: 20px; height: 20px; border: 0px solid #ffff…" at bounding box center [626, 308] width 473 height 435
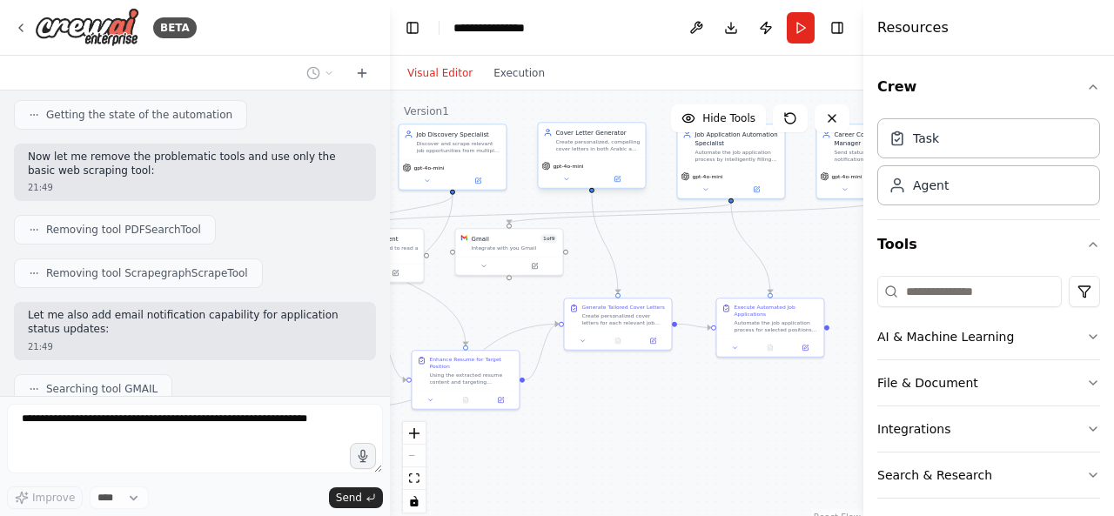
drag, startPoint x: 674, startPoint y: 401, endPoint x: 592, endPoint y: 413, distance: 82.7
click at [592, 413] on div ".deletable-edge-delete-btn { width: 20px; height: 20px; border: 0px solid #ffff…" at bounding box center [626, 308] width 473 height 435
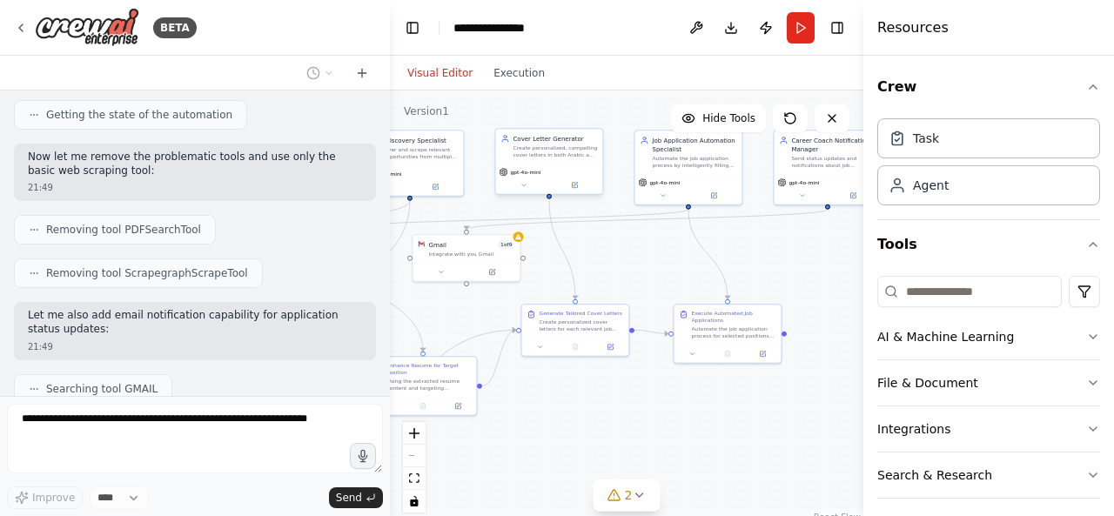
drag, startPoint x: 615, startPoint y: 406, endPoint x: 573, endPoint y: 412, distance: 43.1
click at [573, 412] on div ".deletable-edge-delete-btn { width: 20px; height: 20px; border: 0px solid #ffff…" at bounding box center [626, 308] width 473 height 435
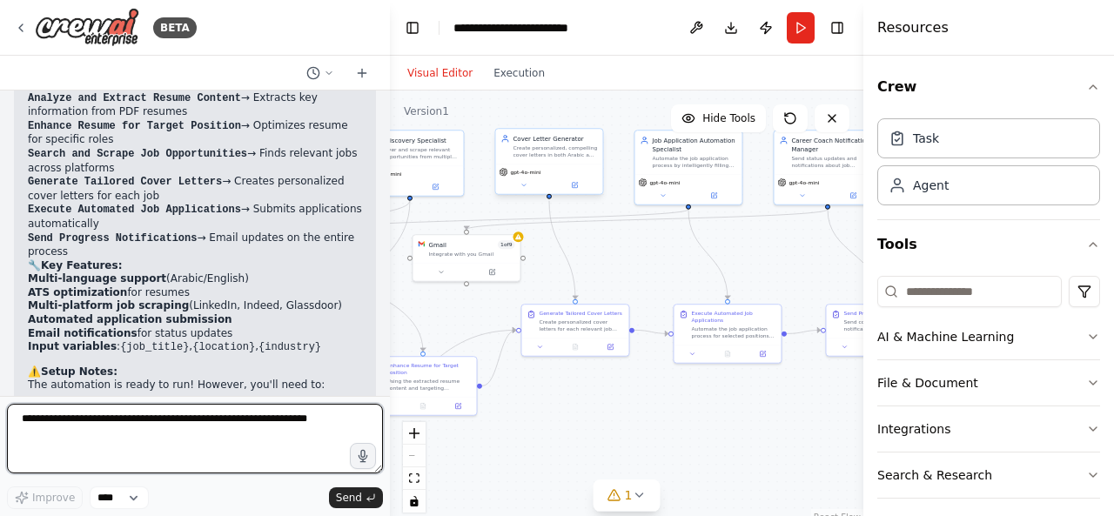
scroll to position [3314, 0]
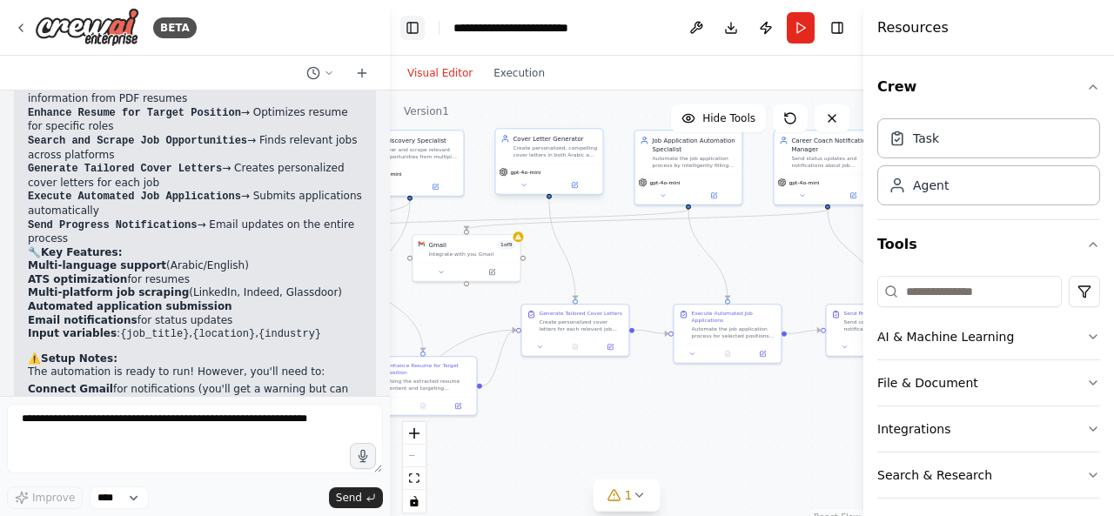
click at [412, 37] on button "Toggle Left Sidebar" at bounding box center [412, 28] width 24 height 24
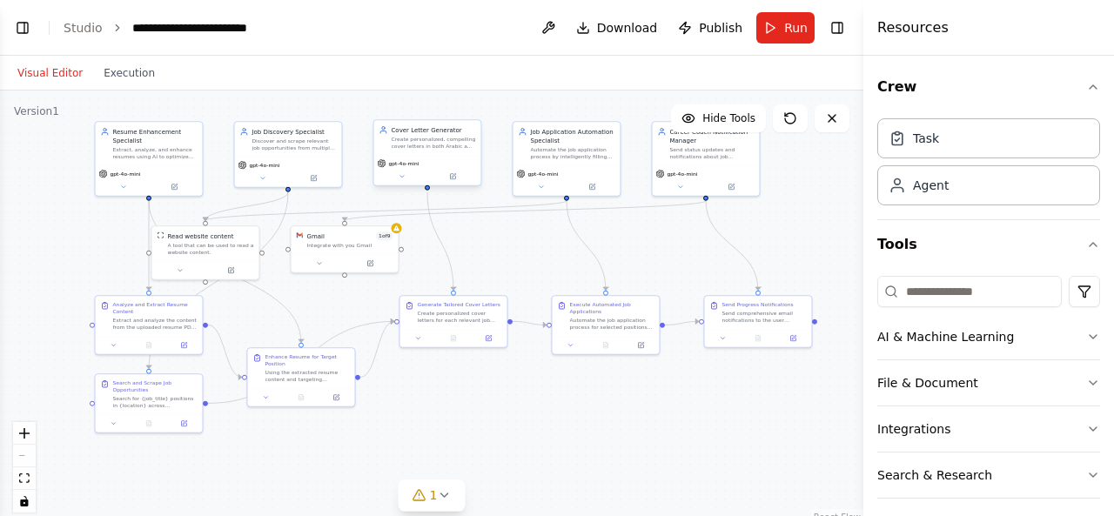
drag, startPoint x: 546, startPoint y: 271, endPoint x: 776, endPoint y: 272, distance: 230.6
click at [776, 272] on div ".deletable-edge-delete-btn { width: 20px; height: 20px; border: 0px solid #ffff…" at bounding box center [431, 308] width 863 height 435
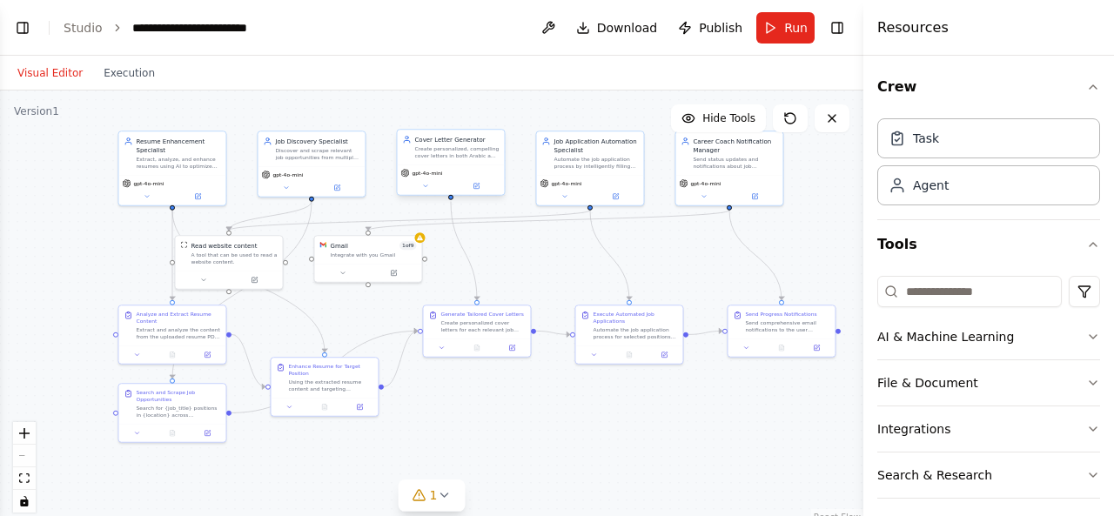
drag, startPoint x: 466, startPoint y: 406, endPoint x: 486, endPoint y: 414, distance: 21.5
click at [486, 414] on div ".deletable-edge-delete-btn { width: 20px; height: 20px; border: 0px solid #ffff…" at bounding box center [431, 308] width 863 height 435
click at [794, 36] on button "Run" at bounding box center [785, 27] width 58 height 31
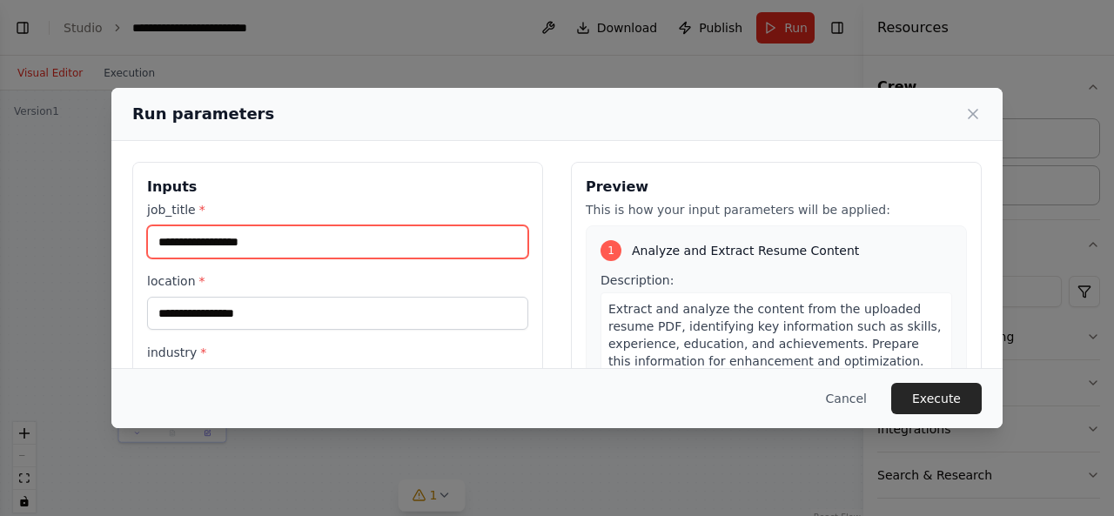
click at [387, 241] on input "job_title *" at bounding box center [337, 241] width 381 height 33
type input "**********"
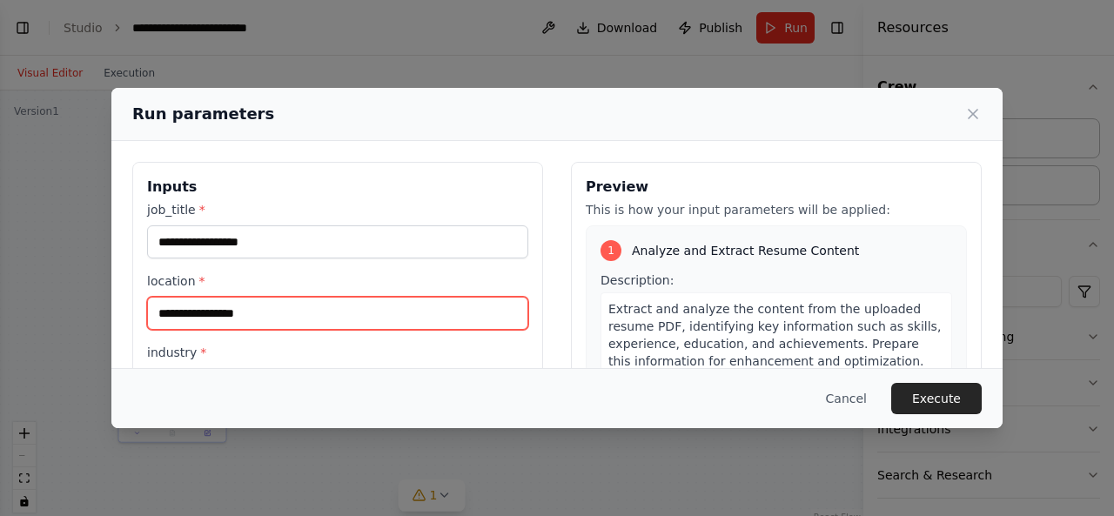
click at [353, 322] on input "location *" at bounding box center [337, 313] width 381 height 33
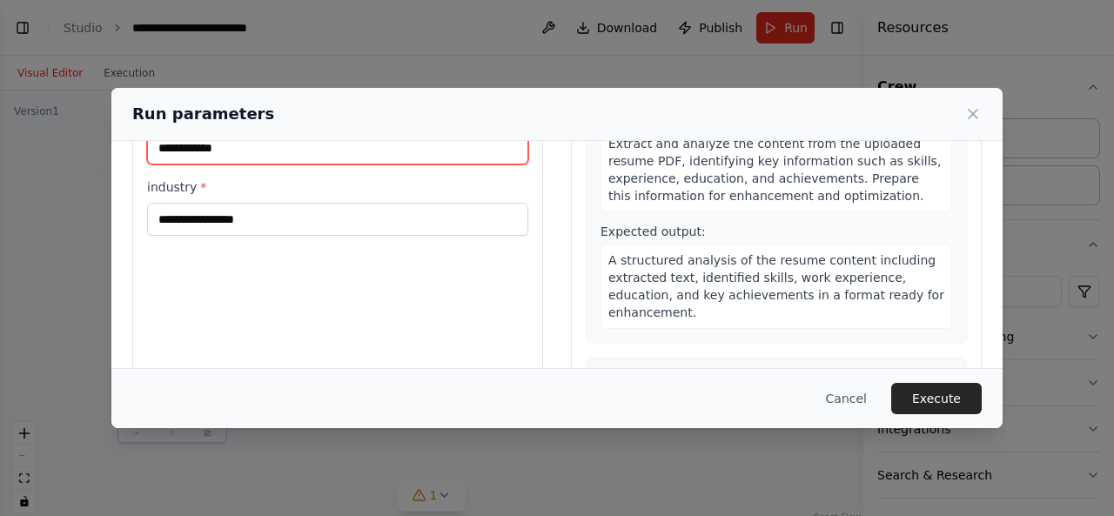
scroll to position [164, 0]
type input "**********"
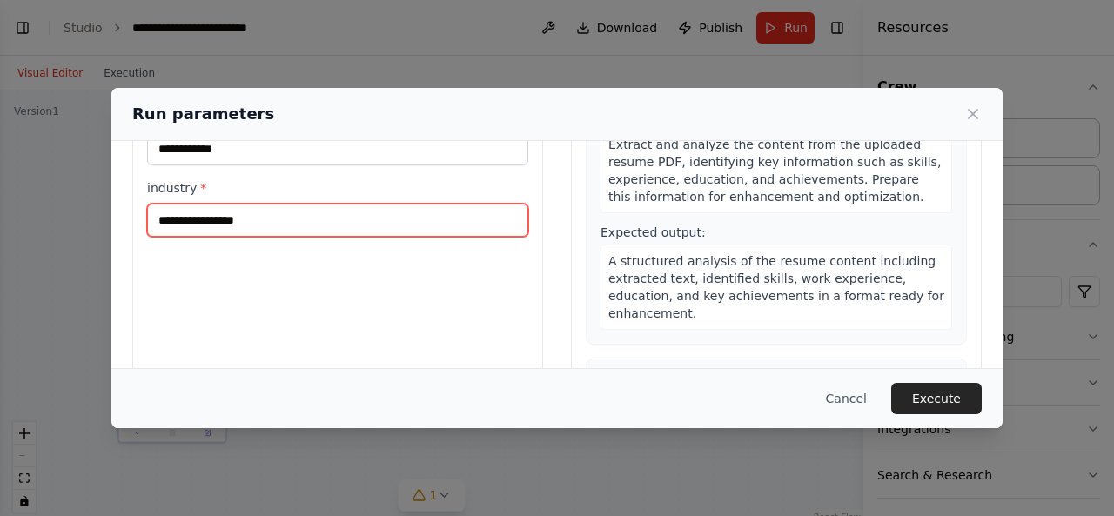
click at [385, 215] on input "industry *" at bounding box center [337, 220] width 381 height 33
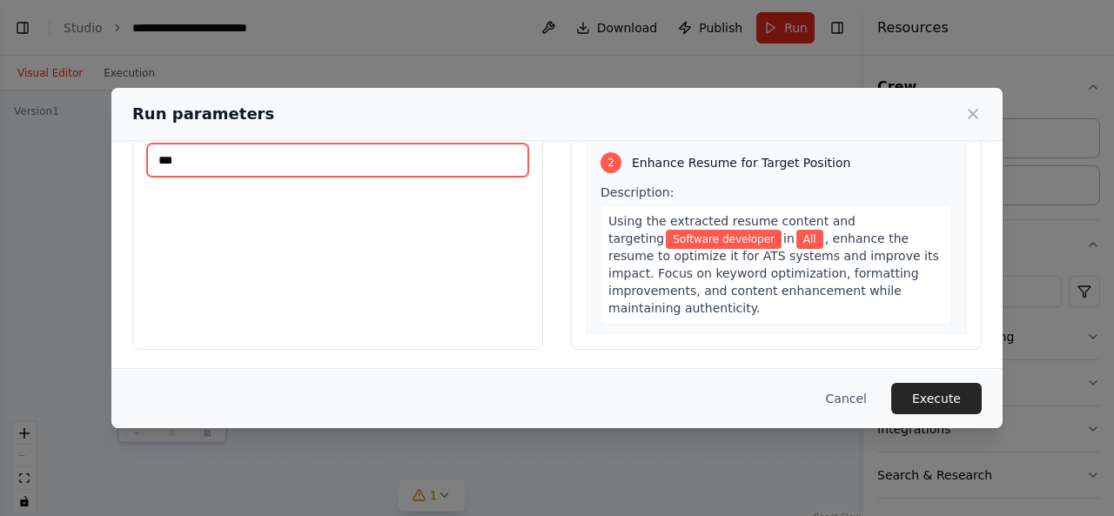
scroll to position [165, 0]
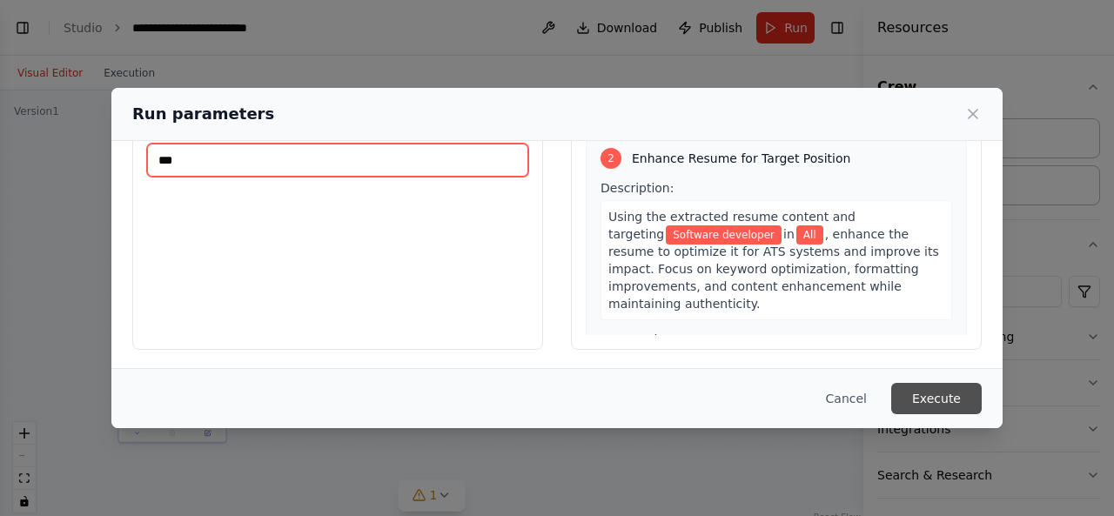
type input "***"
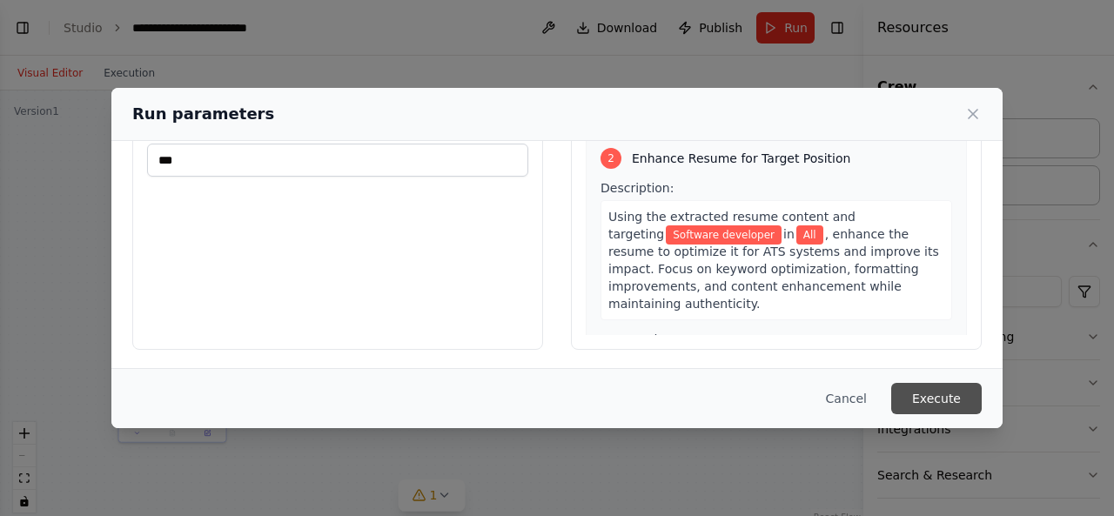
click at [942, 408] on button "Execute" at bounding box center [936, 398] width 91 height 31
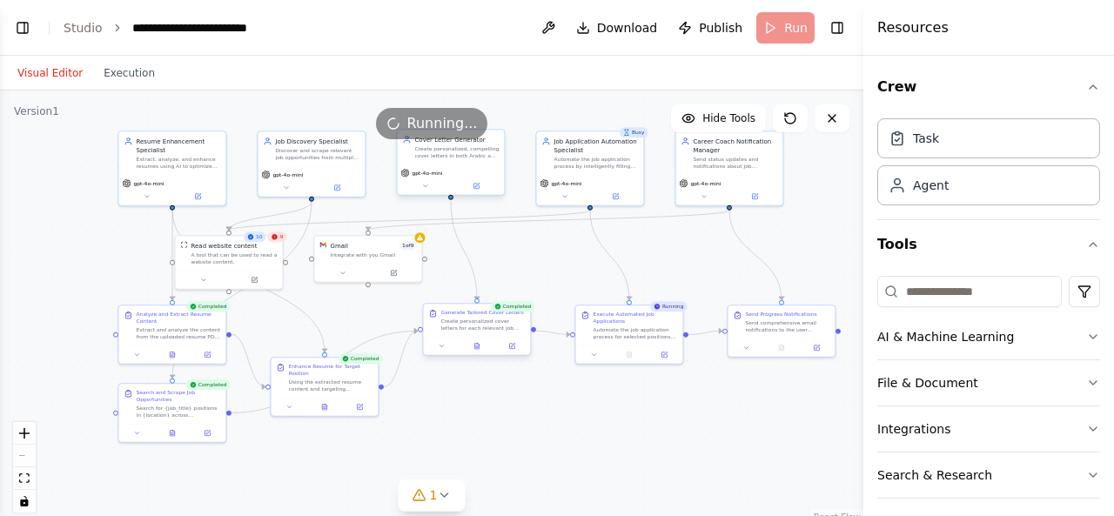
click at [489, 330] on div "Create personalized cover letters for each relevant job opportunity found. Use …" at bounding box center [482, 325] width 84 height 14
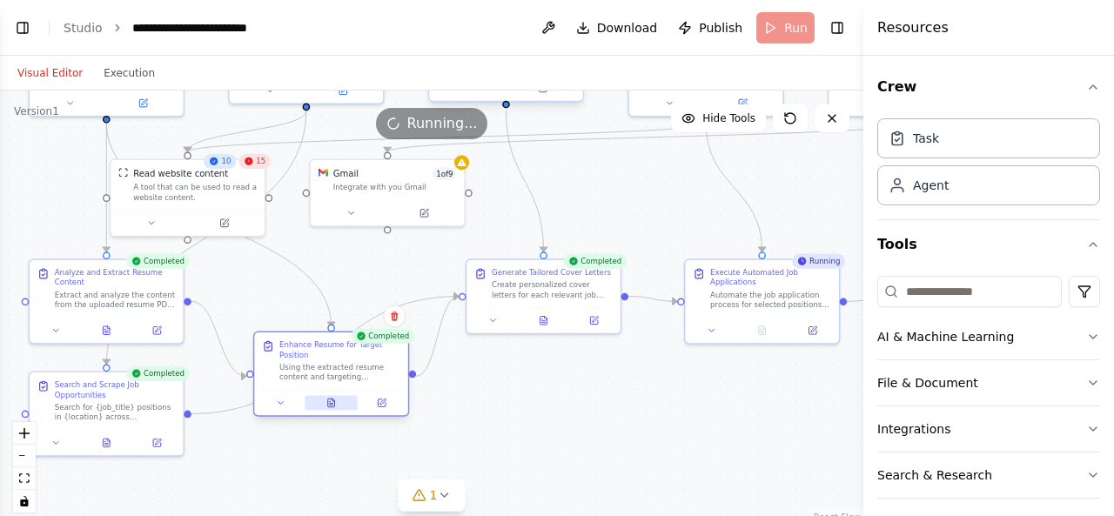
click at [329, 399] on icon at bounding box center [331, 403] width 10 height 10
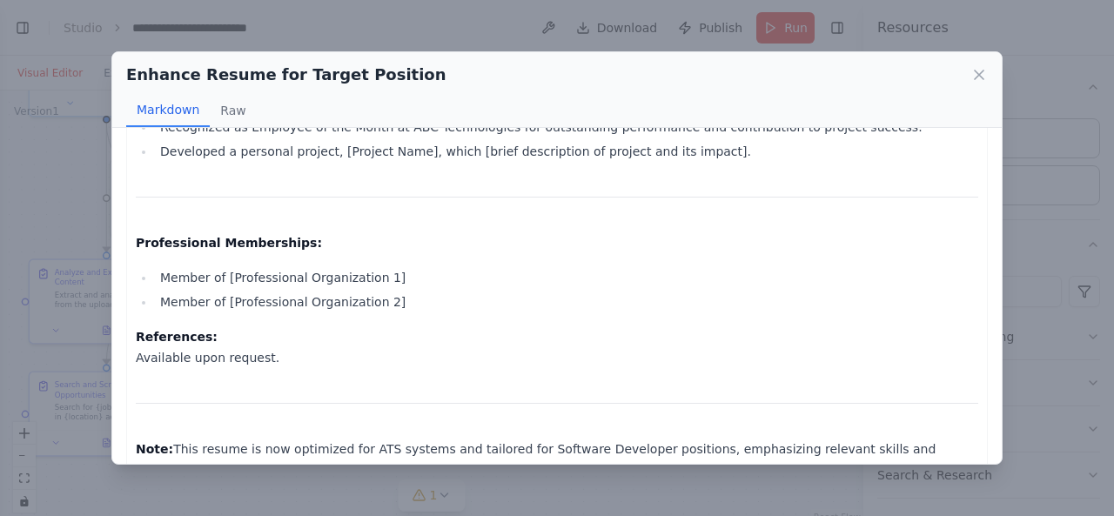
scroll to position [1680, 0]
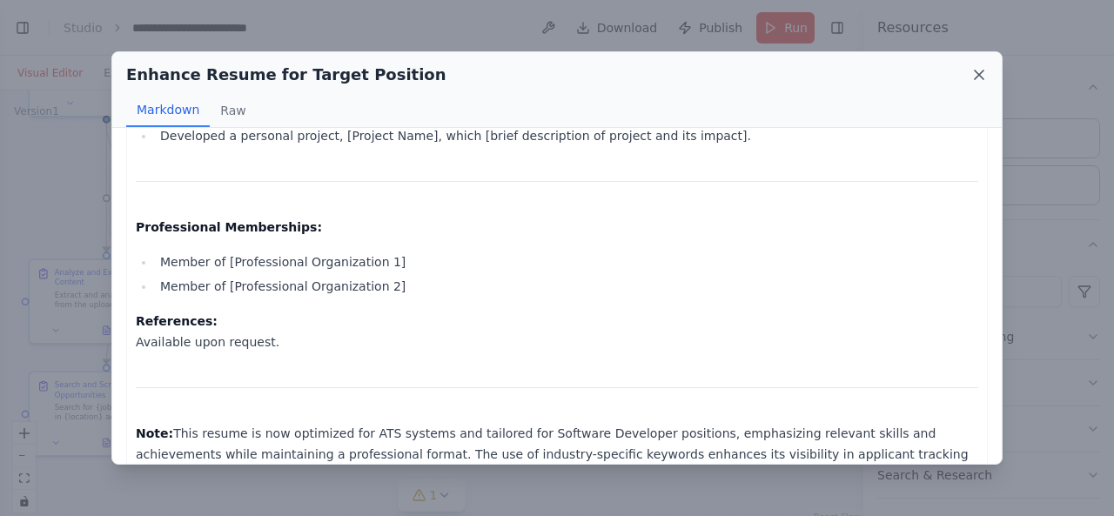
click at [977, 78] on icon at bounding box center [978, 74] width 17 height 17
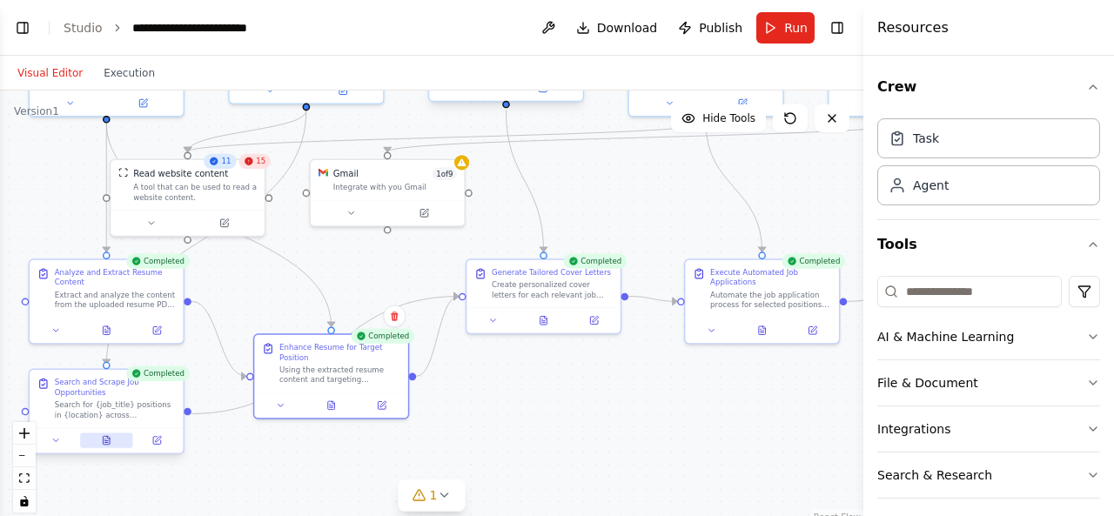
click at [103, 447] on button at bounding box center [106, 440] width 53 height 15
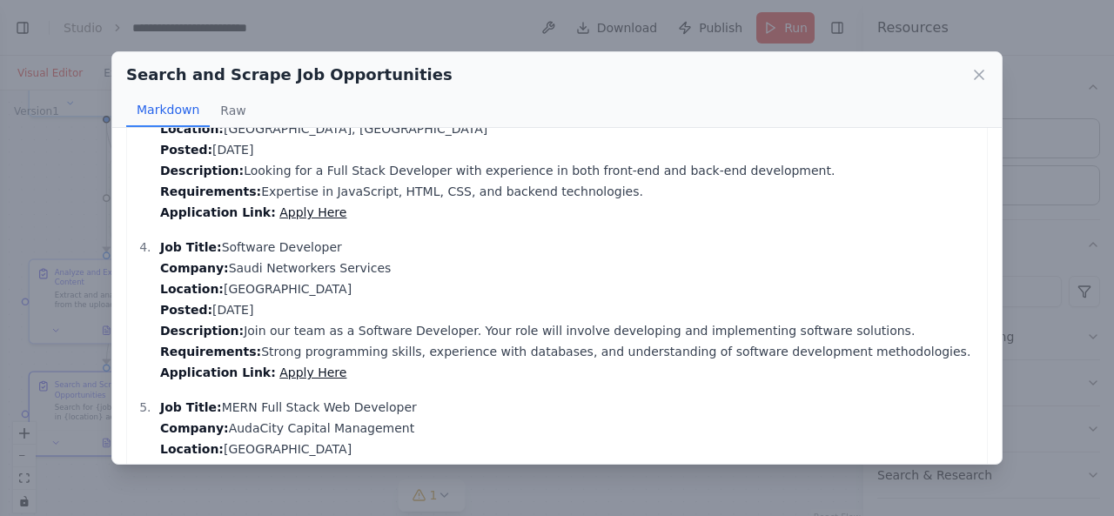
scroll to position [566, 0]
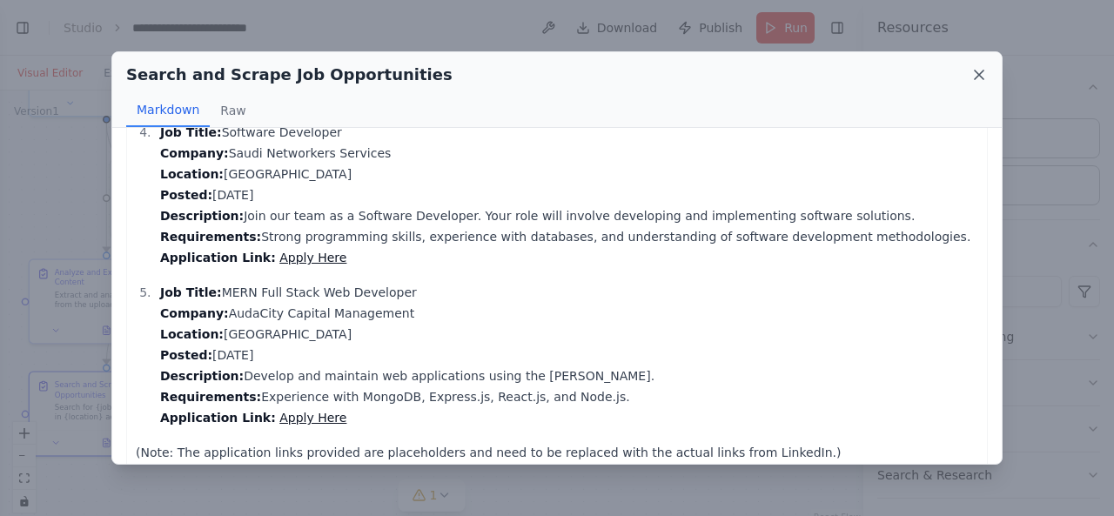
click at [975, 72] on icon at bounding box center [978, 74] width 17 height 17
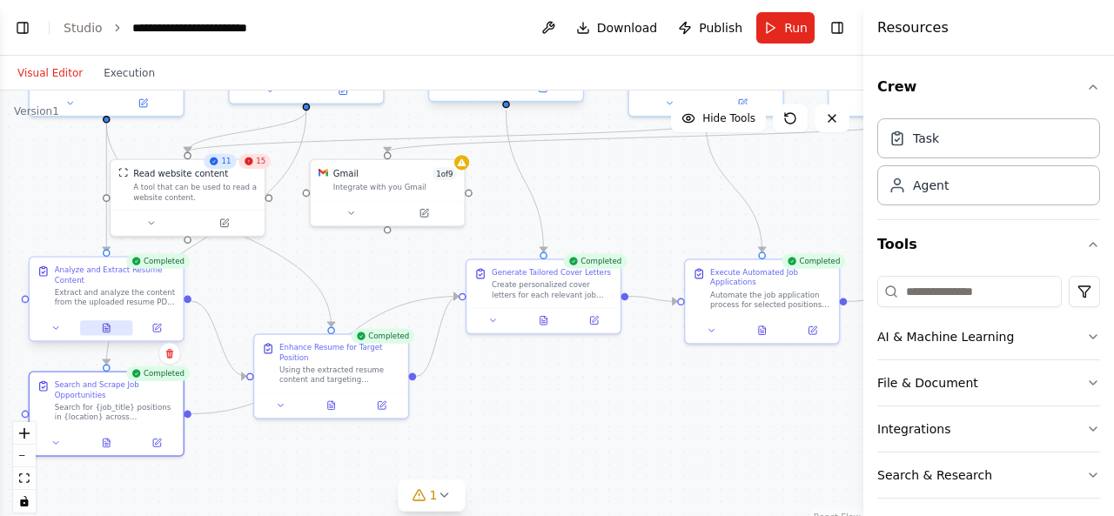
click at [104, 324] on icon at bounding box center [106, 328] width 7 height 9
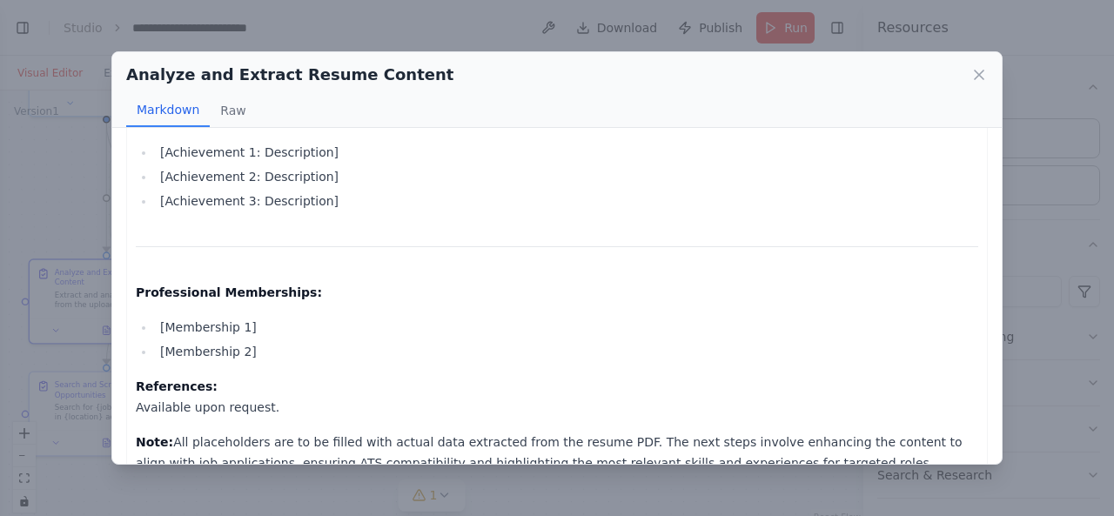
scroll to position [1238, 0]
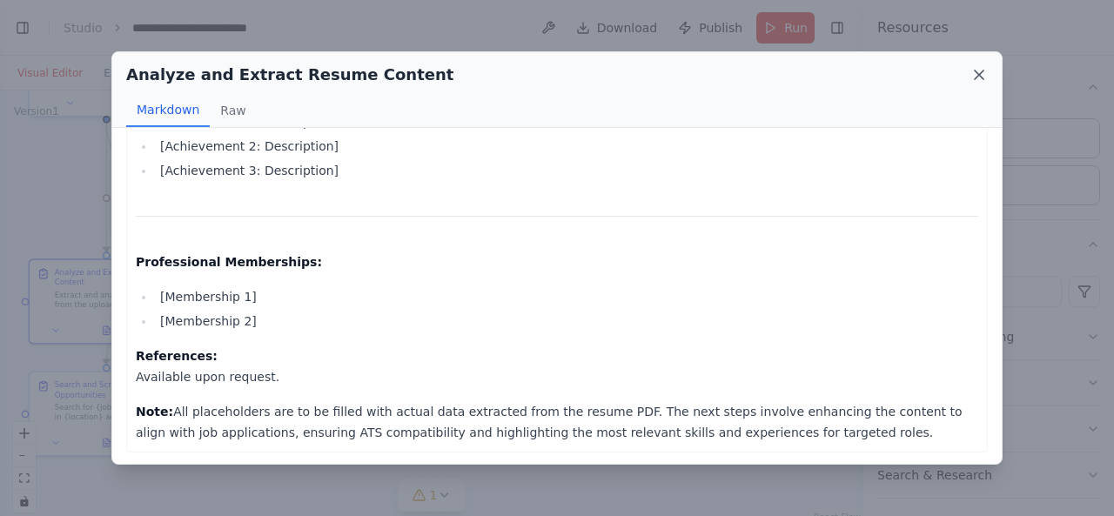
click at [980, 74] on icon at bounding box center [979, 74] width 9 height 9
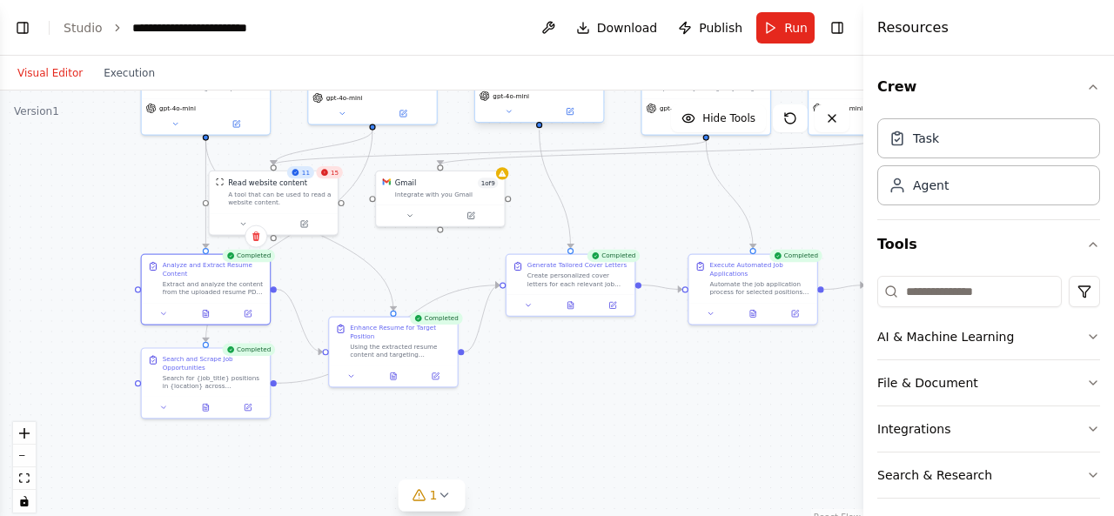
click at [332, 177] on div "15" at bounding box center [329, 172] width 27 height 12
click at [243, 227] on button at bounding box center [242, 222] width 59 height 12
click at [392, 307] on button "Save" at bounding box center [392, 306] width 30 height 15
click at [458, 211] on button at bounding box center [469, 215] width 58 height 12
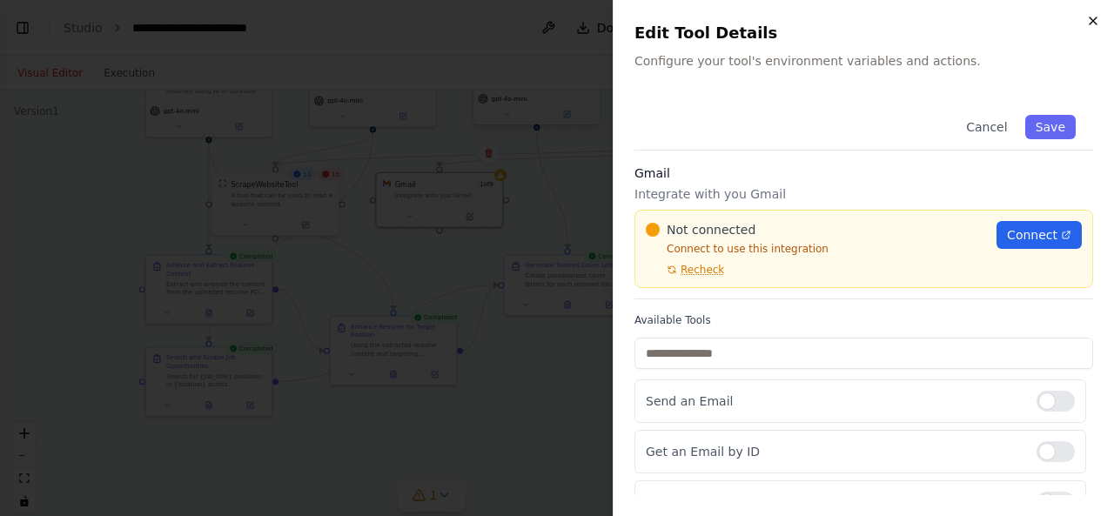
click at [1095, 20] on icon "button" at bounding box center [1093, 21] width 14 height 14
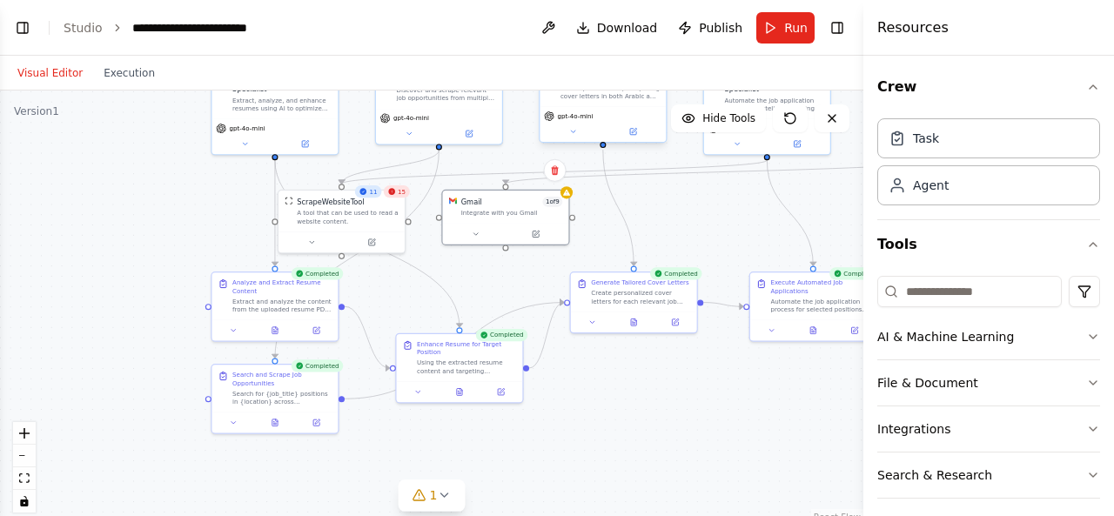
drag, startPoint x: 360, startPoint y: 244, endPoint x: 500, endPoint y: 281, distance: 145.0
click at [499, 281] on div ".deletable-edge-delete-btn { width: 20px; height: 20px; border: 0px solid #ffff…" at bounding box center [431, 308] width 863 height 435
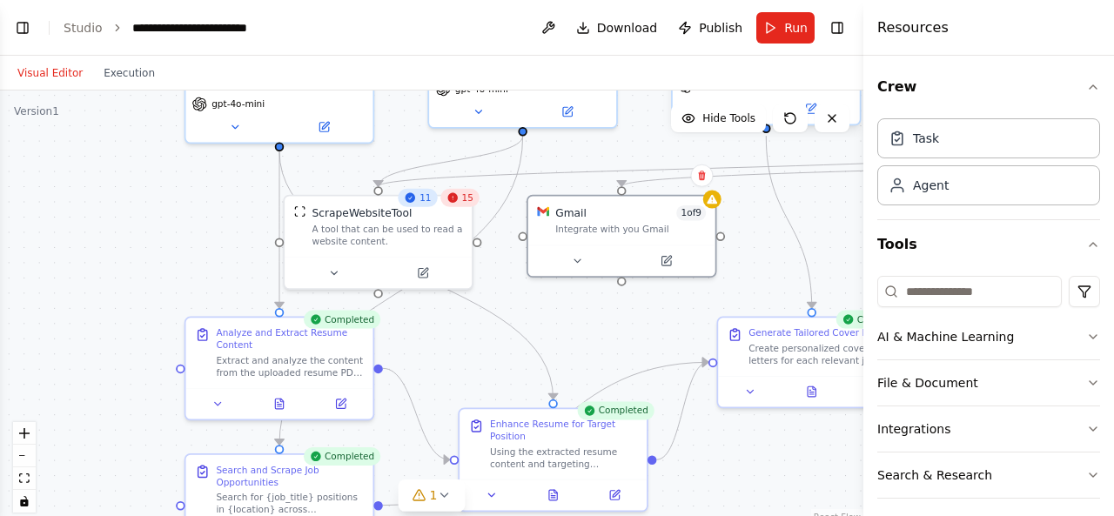
click at [459, 203] on icon at bounding box center [452, 197] width 12 height 12
click at [425, 278] on button at bounding box center [422, 270] width 86 height 18
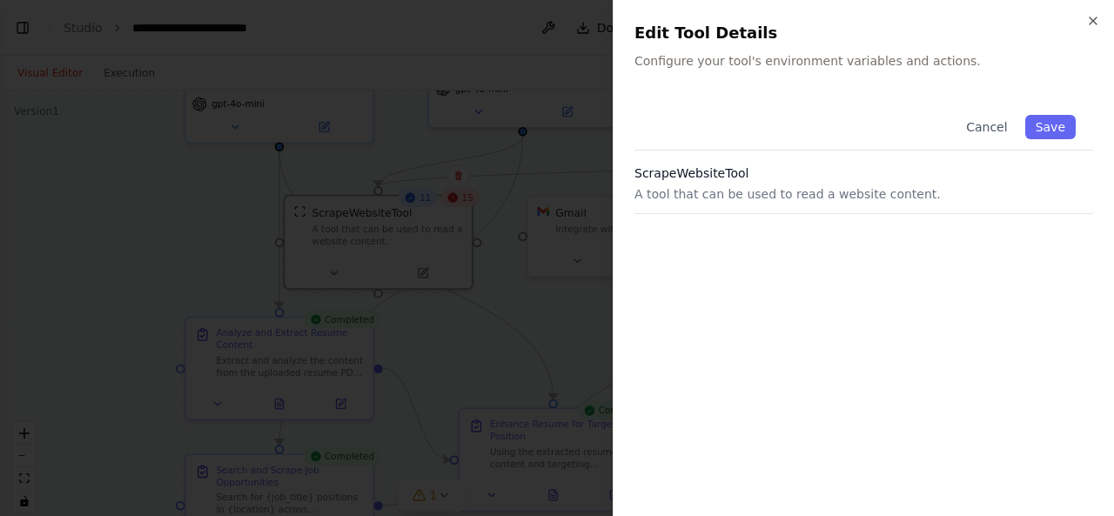
click at [728, 170] on h3 "ScrapeWebsiteTool" at bounding box center [863, 172] width 459 height 17
click at [1050, 126] on button "Save" at bounding box center [1050, 127] width 50 height 24
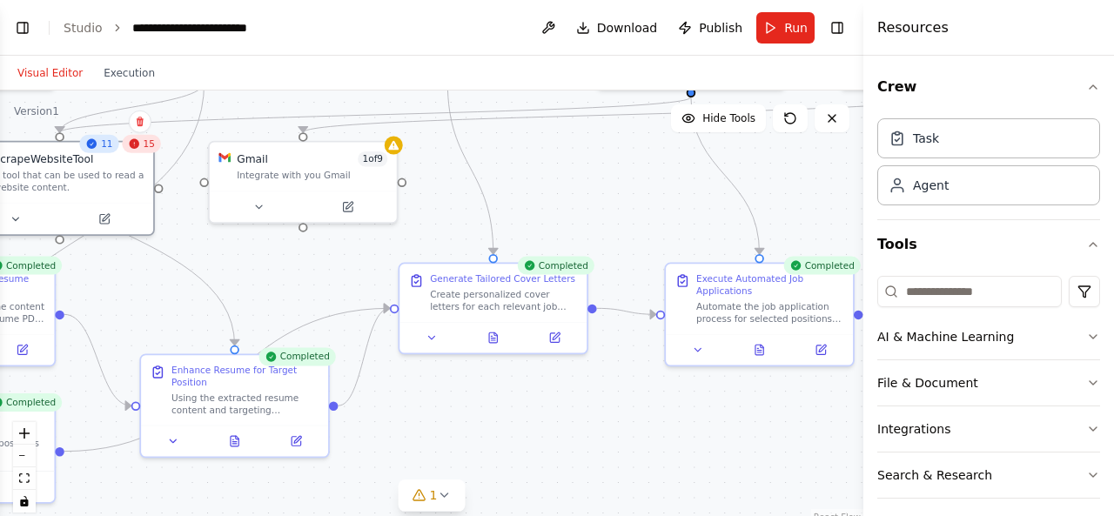
drag, startPoint x: 766, startPoint y: 236, endPoint x: 447, endPoint y: 182, distance: 323.1
click at [447, 182] on div ".deletable-edge-delete-btn { width: 20px; height: 20px; border: 0px solid #ffff…" at bounding box center [431, 308] width 863 height 435
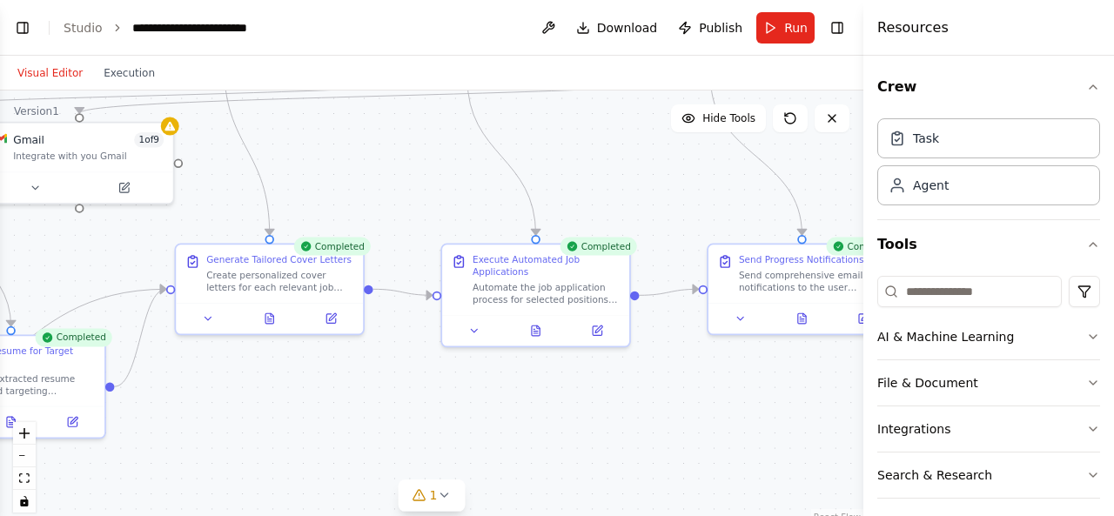
drag, startPoint x: 587, startPoint y: 211, endPoint x: 366, endPoint y: 182, distance: 222.2
click at [366, 182] on div ".deletable-edge-delete-btn { width: 20px; height: 20px; border: 0px solid #ffff…" at bounding box center [431, 308] width 863 height 435
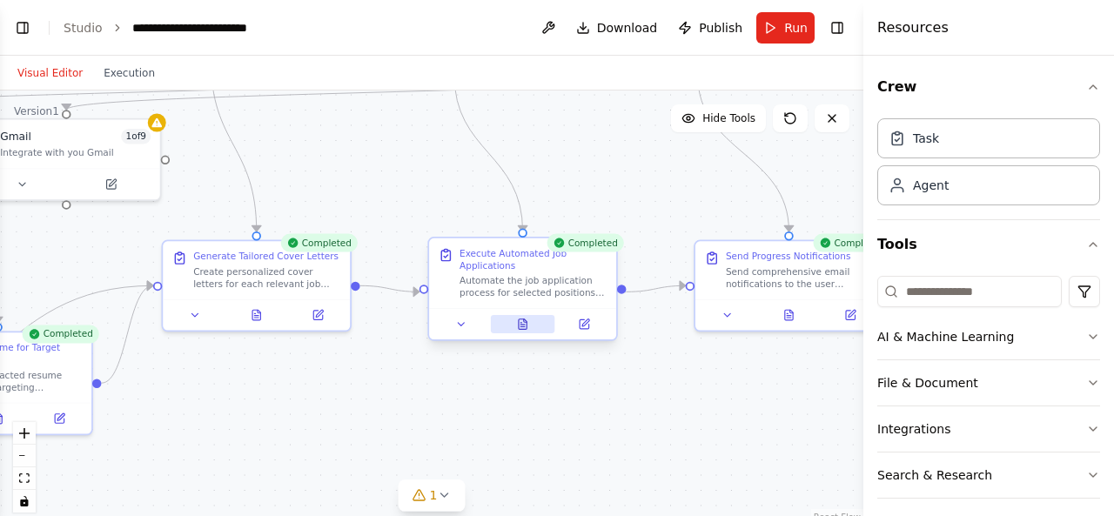
click at [520, 327] on icon at bounding box center [523, 324] width 8 height 10
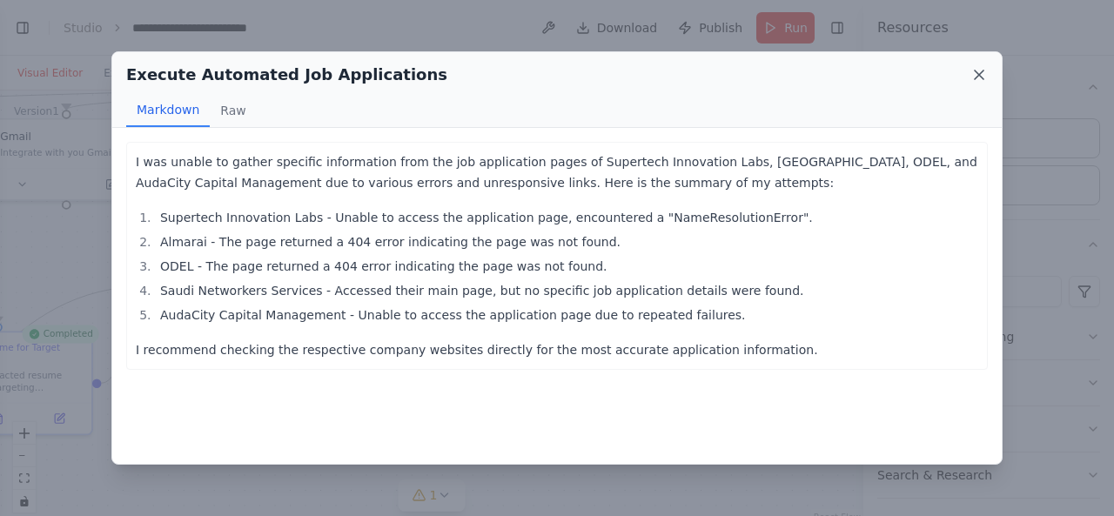
click at [982, 71] on icon at bounding box center [979, 74] width 9 height 9
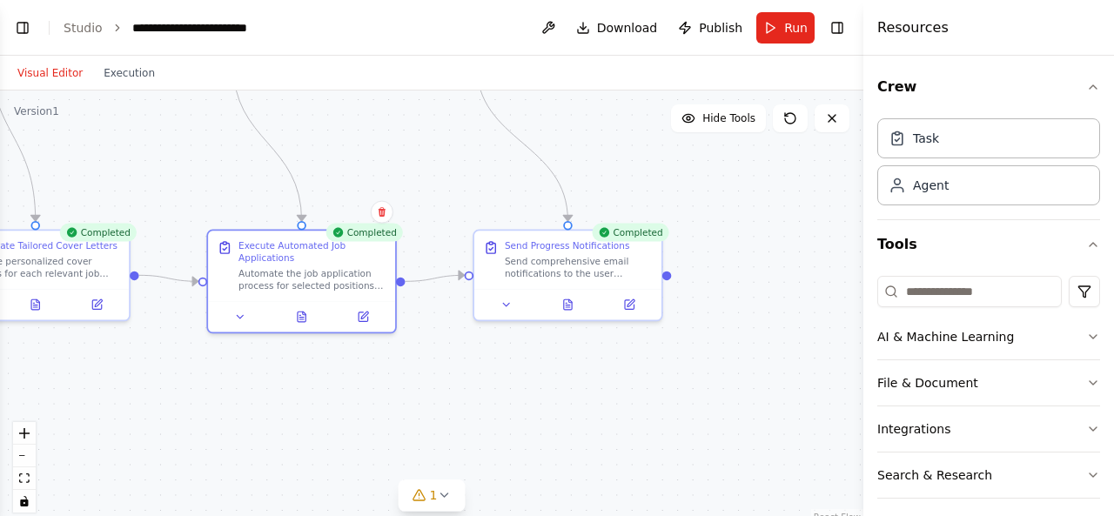
drag, startPoint x: 672, startPoint y: 382, endPoint x: 417, endPoint y: 358, distance: 256.1
click at [419, 358] on div ".deletable-edge-delete-btn { width: 20px; height: 20px; border: 0px solid #ffff…" at bounding box center [431, 308] width 863 height 435
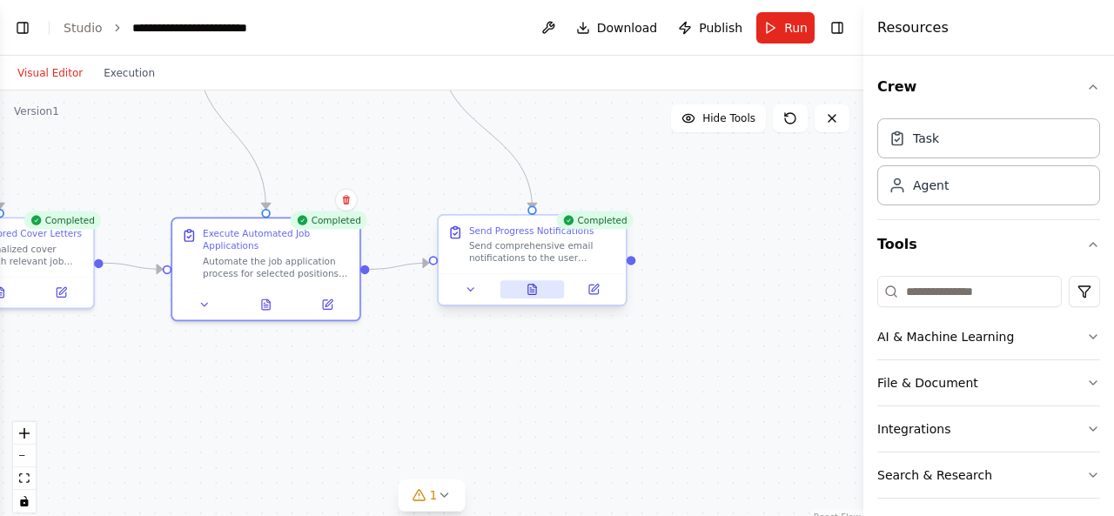
click at [538, 293] on button at bounding box center [532, 289] width 64 height 18
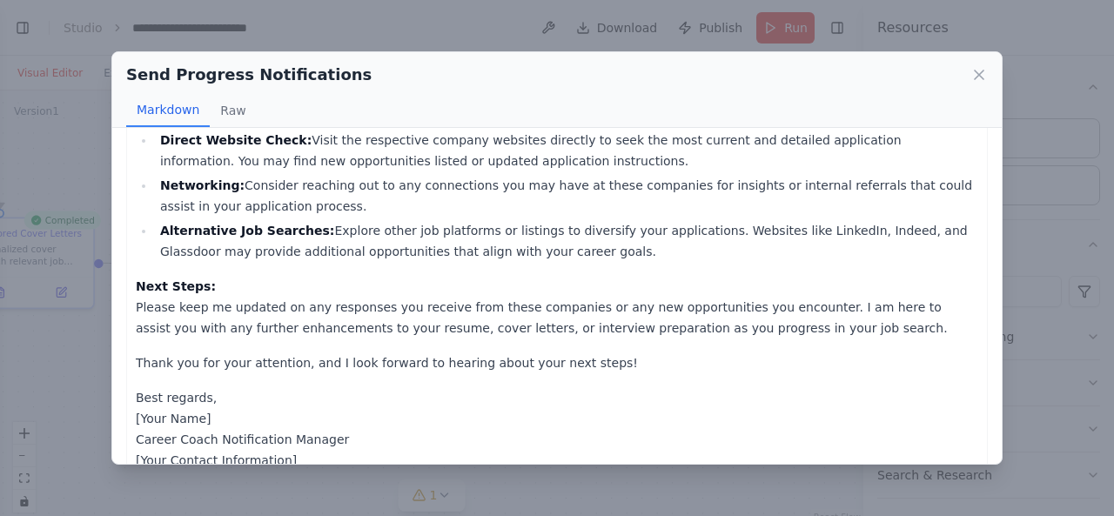
scroll to position [761, 0]
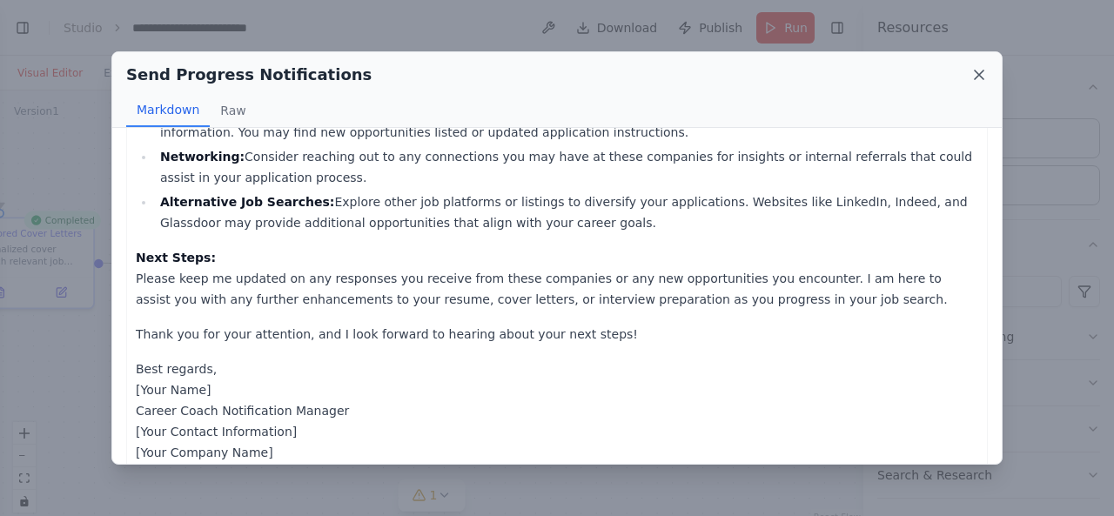
click at [980, 77] on icon at bounding box center [978, 74] width 17 height 17
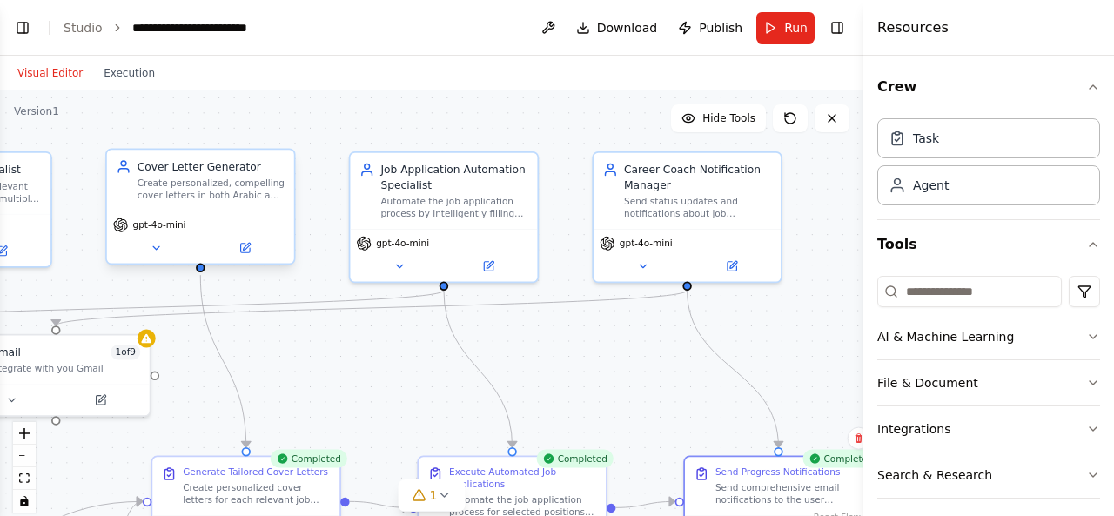
drag, startPoint x: 507, startPoint y: 201, endPoint x: 755, endPoint y: 439, distance: 344.1
click at [755, 439] on div ".deletable-edge-delete-btn { width: 20px; height: 20px; border: 0px solid #ffff…" at bounding box center [431, 308] width 863 height 435
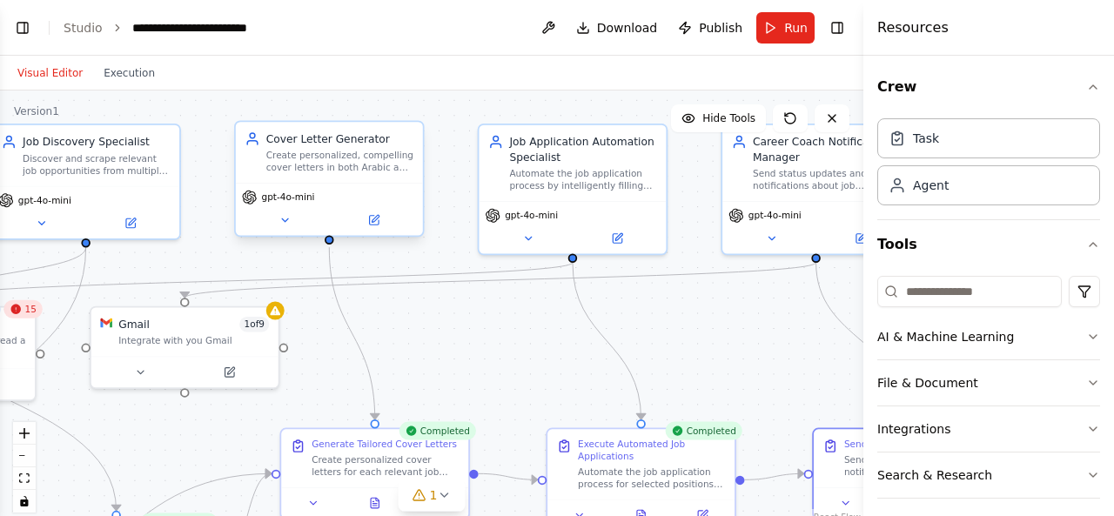
drag, startPoint x: 621, startPoint y: 352, endPoint x: 802, endPoint y: 339, distance: 181.5
click at [802, 339] on div ".deletable-edge-delete-btn { width: 20px; height: 20px; border: 0px solid #ffff…" at bounding box center [431, 308] width 863 height 435
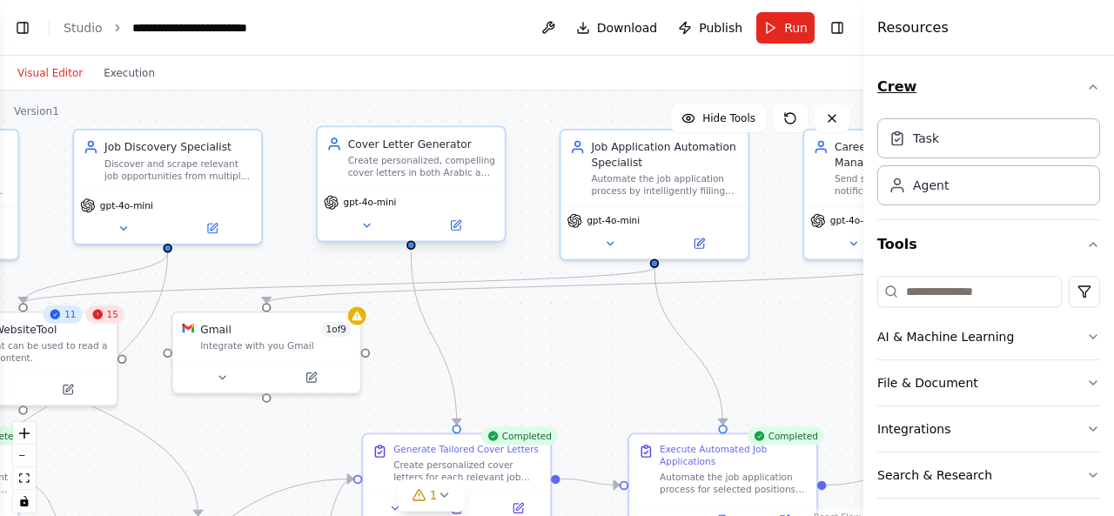
click at [1086, 84] on icon "button" at bounding box center [1093, 87] width 14 height 14
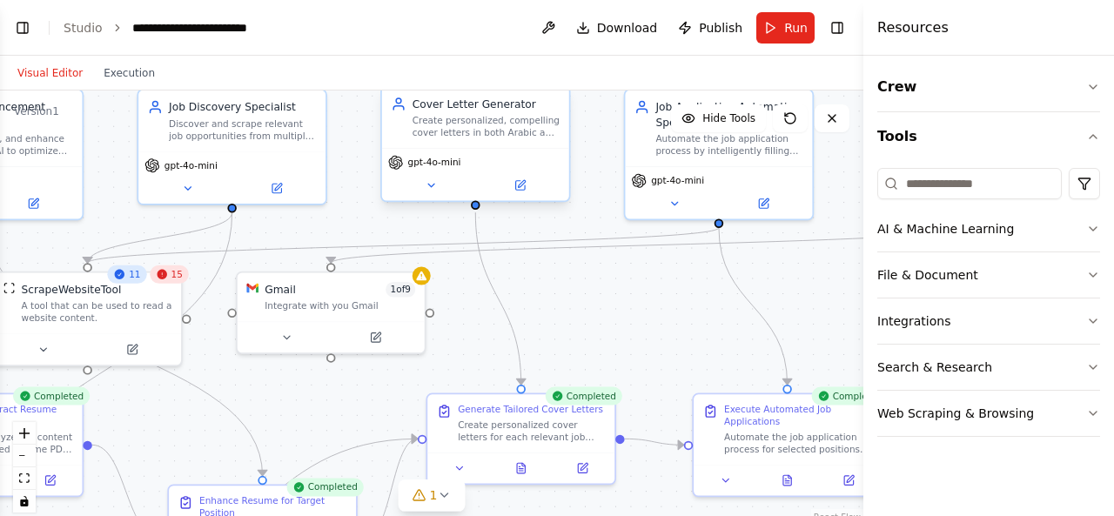
drag, startPoint x: 677, startPoint y: 372, endPoint x: 714, endPoint y: 321, distance: 62.3
click at [727, 325] on div ".deletable-edge-delete-btn { width: 20px; height: 20px; border: 0px solid #ffff…" at bounding box center [431, 308] width 863 height 435
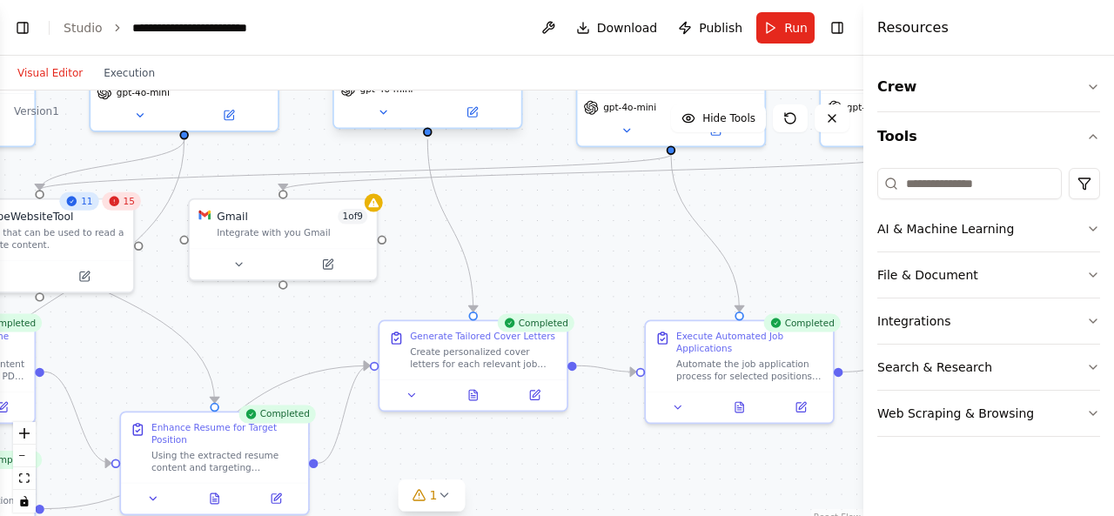
drag, startPoint x: 676, startPoint y: 305, endPoint x: 649, endPoint y: 245, distance: 65.8
click at [649, 245] on div ".deletable-edge-delete-btn { width: 20px; height: 20px; border: 0px solid #ffff…" at bounding box center [431, 308] width 863 height 435
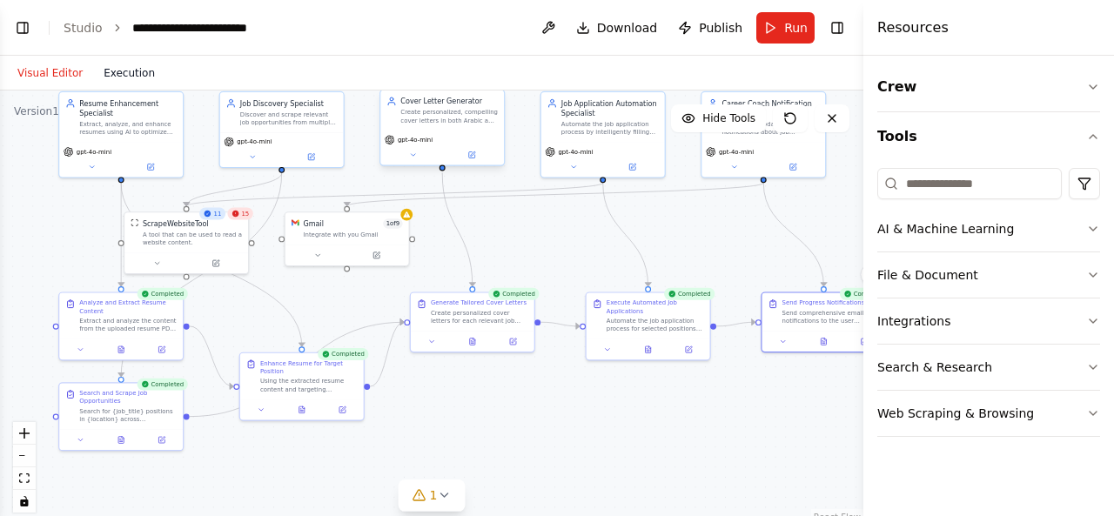
click at [127, 77] on button "Execution" at bounding box center [129, 73] width 72 height 21
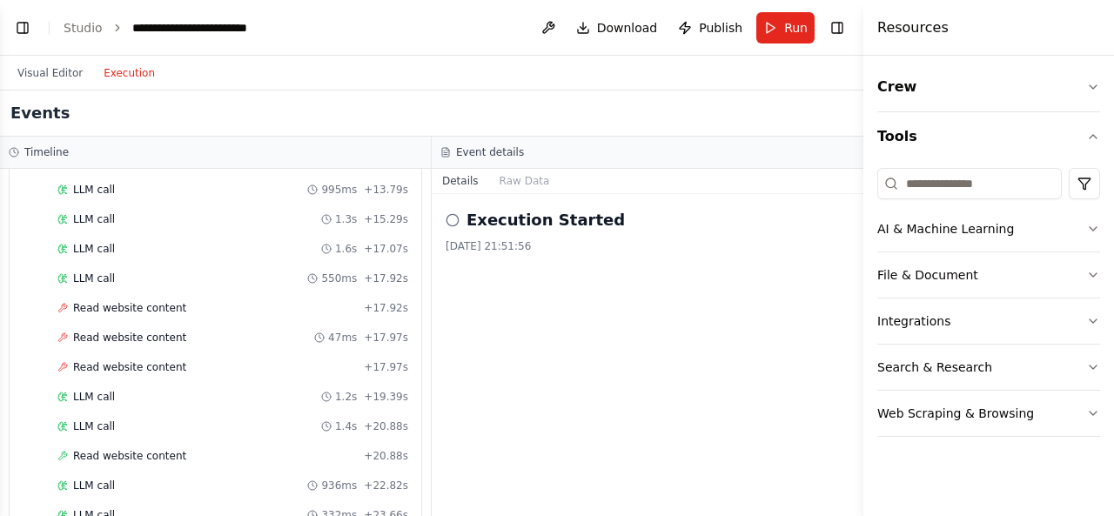
scroll to position [1514, 0]
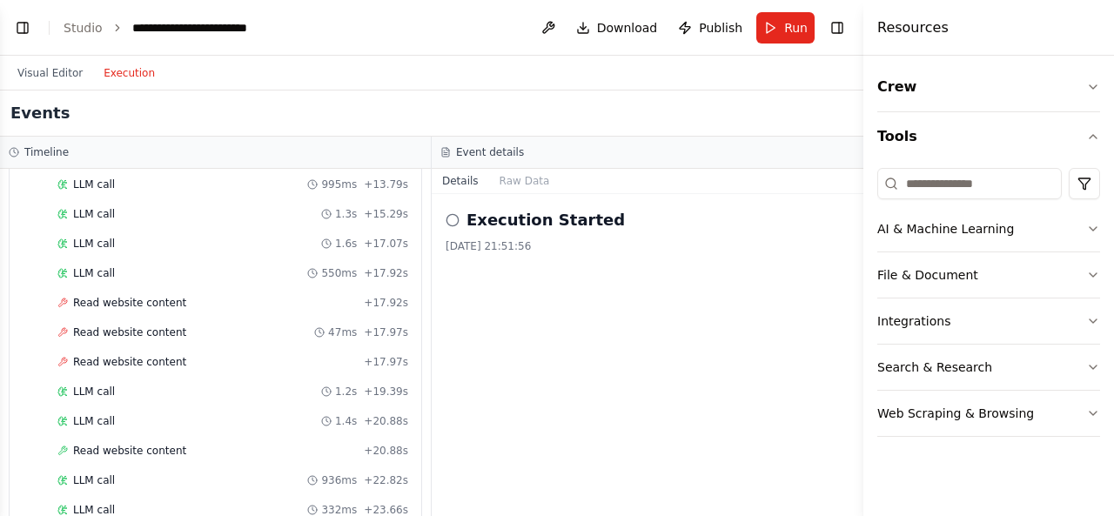
click at [453, 220] on icon at bounding box center [453, 220] width 14 height 14
click at [70, 75] on button "Visual Editor" at bounding box center [50, 73] width 86 height 21
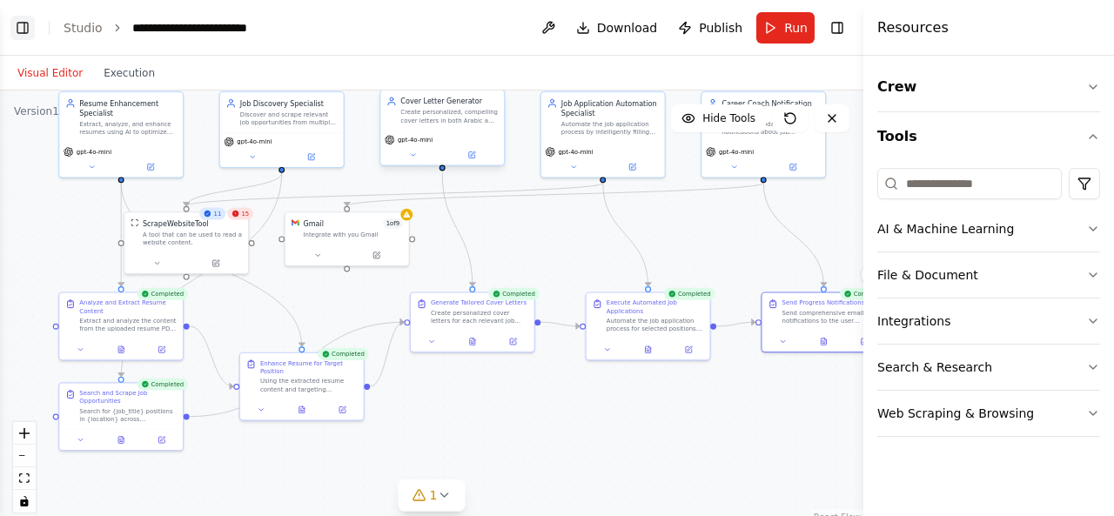
click at [30, 26] on button "Toggle Left Sidebar" at bounding box center [22, 28] width 24 height 24
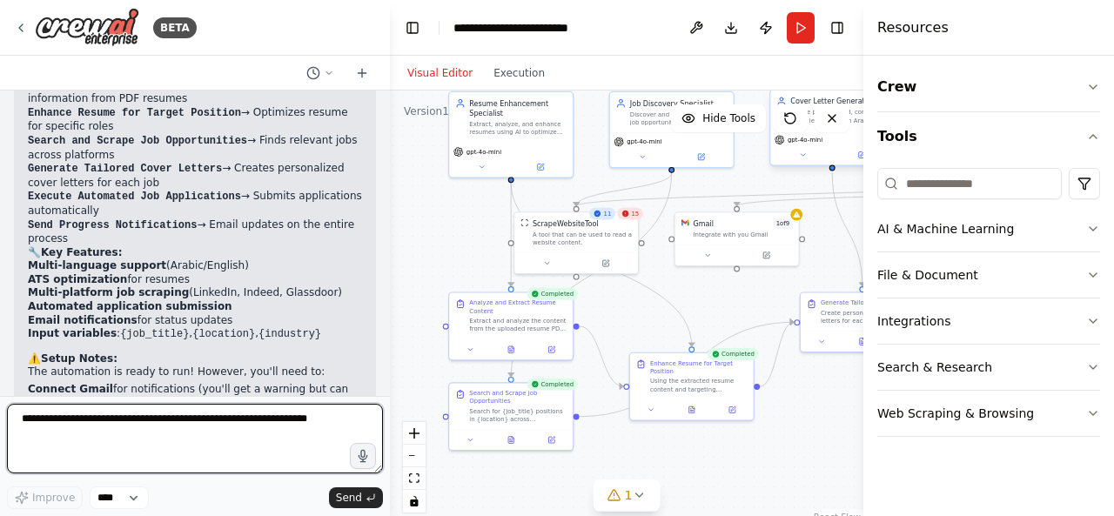
click at [239, 423] on textarea at bounding box center [195, 439] width 376 height 70
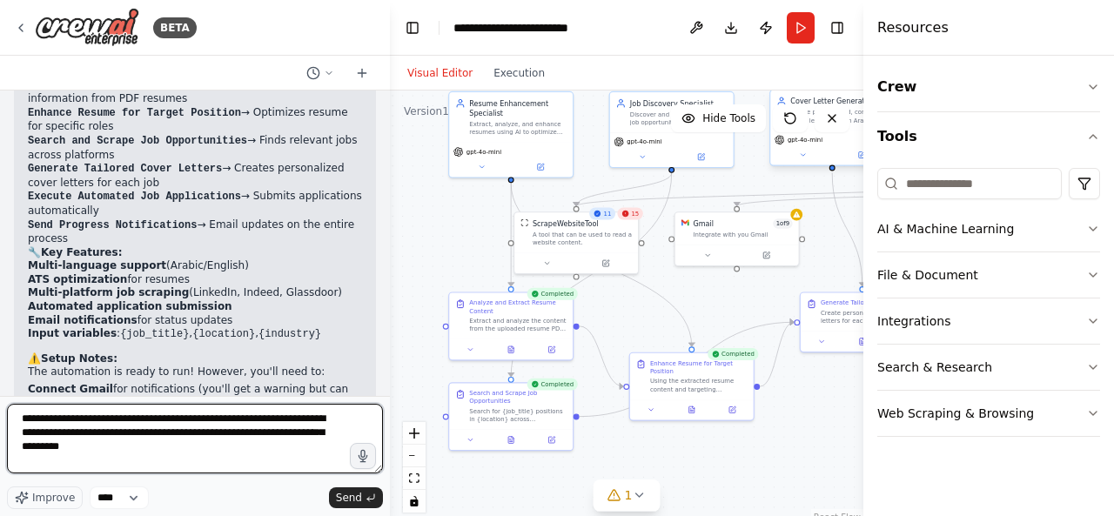
type textarea "**********"
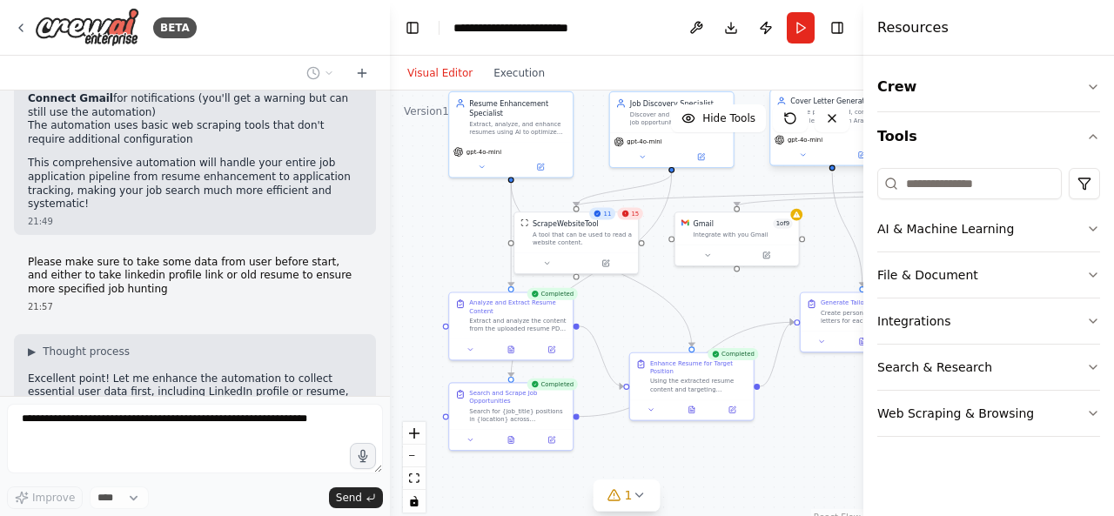
scroll to position [3635, 0]
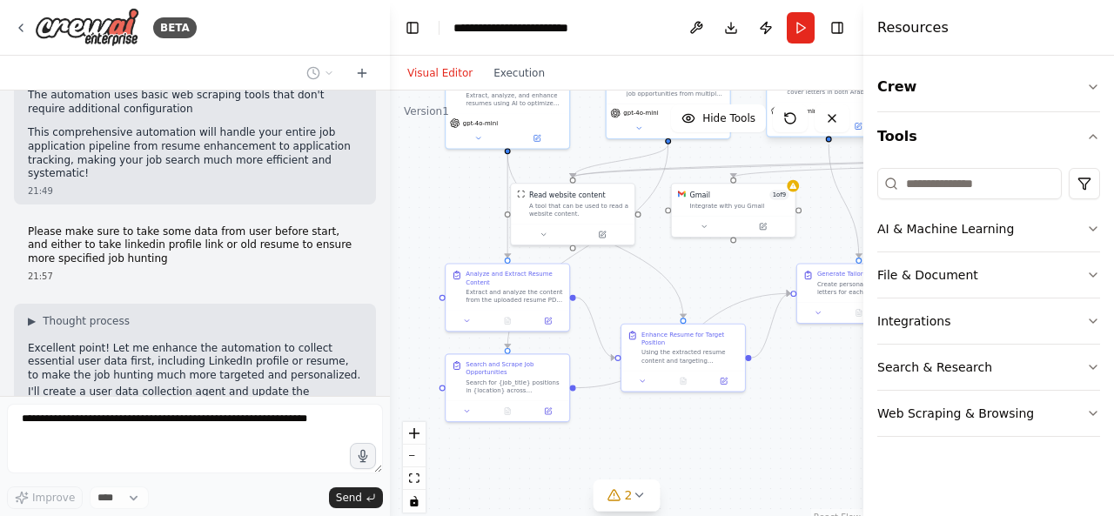
drag, startPoint x: 465, startPoint y: 238, endPoint x: 453, endPoint y: 213, distance: 28.0
click at [453, 213] on div ".deletable-edge-delete-btn { width: 20px; height: 20px; border: 0px solid #ffff…" at bounding box center [626, 308] width 473 height 435
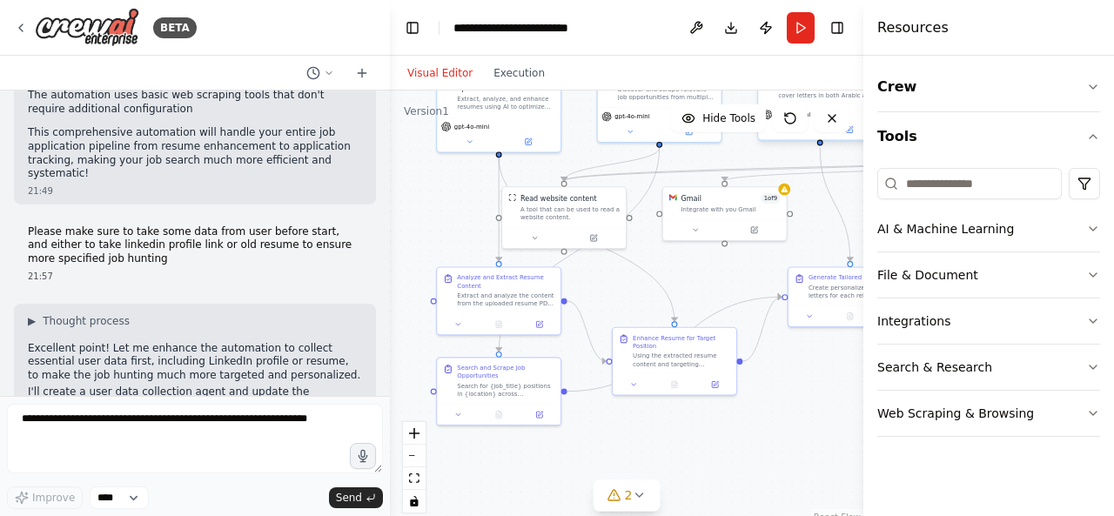
scroll to position [3736, 0]
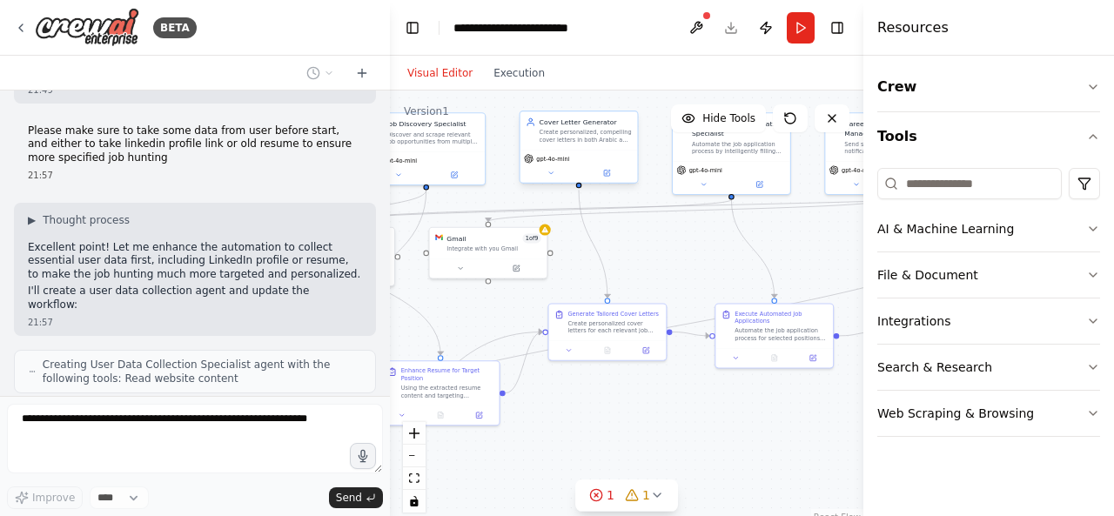
drag, startPoint x: 772, startPoint y: 377, endPoint x: 541, endPoint y: 408, distance: 232.7
click at [540, 413] on div ".deletable-edge-delete-btn { width: 20px; height: 20px; border: 0px solid #ffff…" at bounding box center [626, 308] width 473 height 435
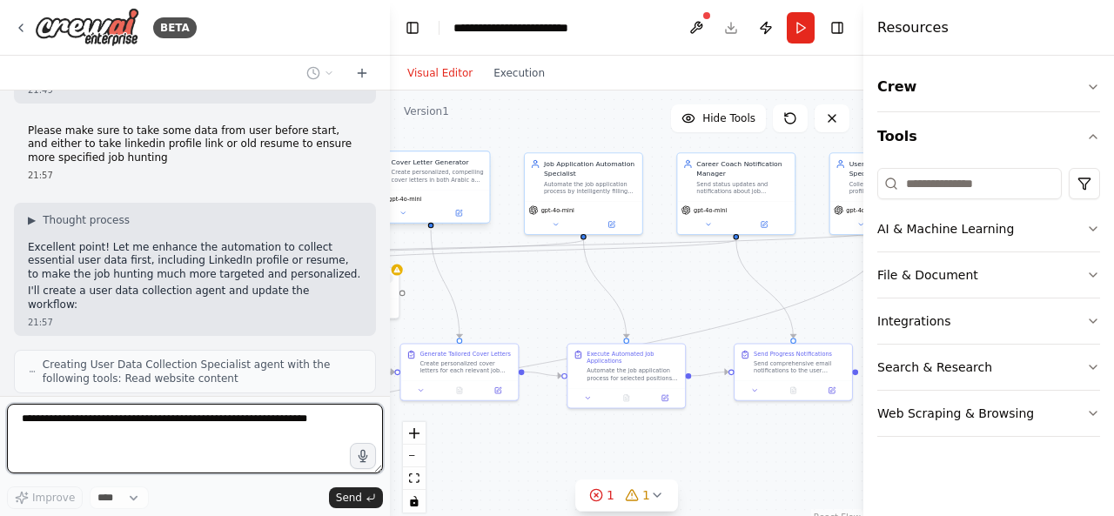
drag, startPoint x: 656, startPoint y: 252, endPoint x: 480, endPoint y: 297, distance: 181.5
click at [480, 297] on div ".deletable-edge-delete-btn { width: 20px; height: 20px; border: 0px solid #ffff…" at bounding box center [626, 308] width 473 height 435
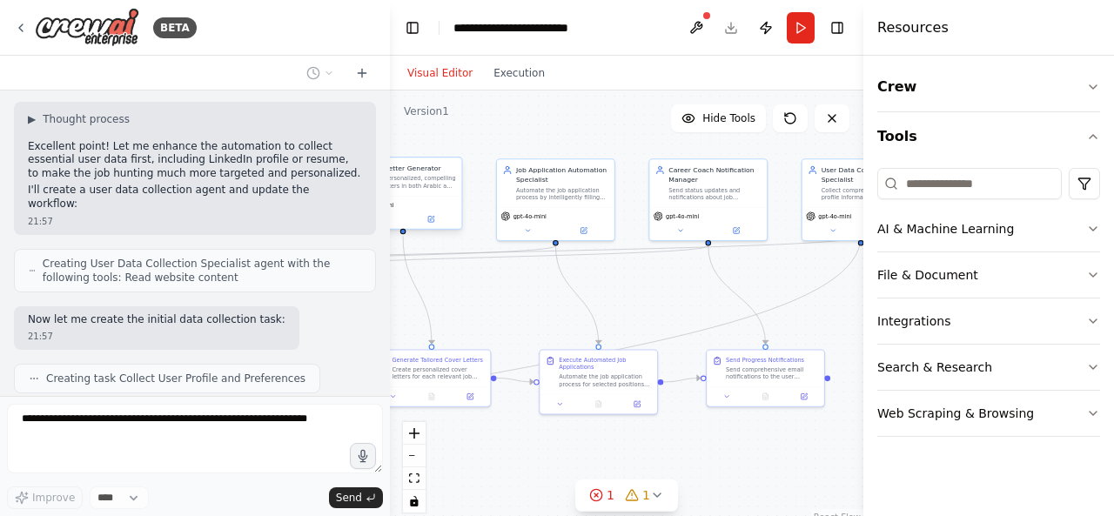
scroll to position [3850, 0]
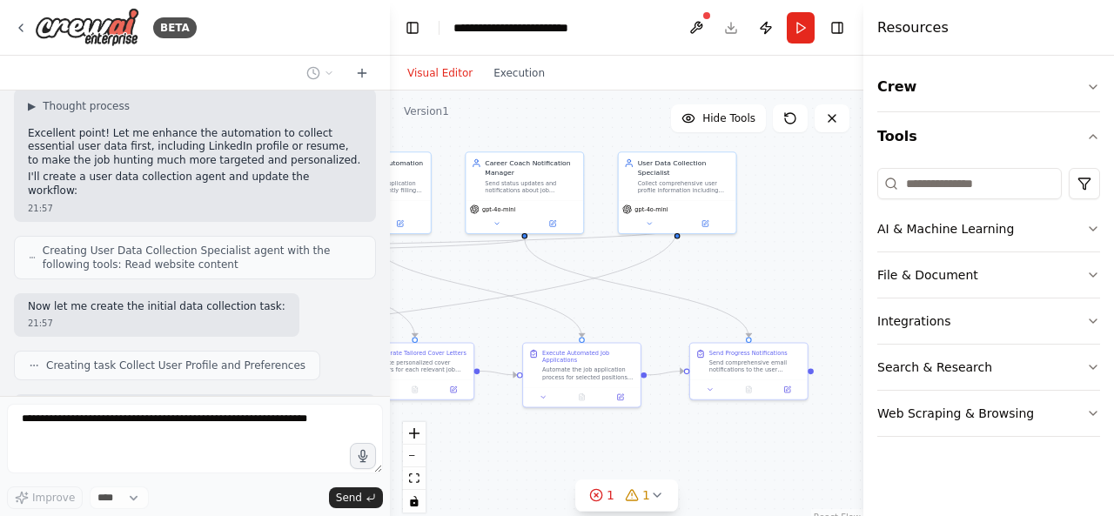
drag, startPoint x: 630, startPoint y: 278, endPoint x: 446, endPoint y: 271, distance: 183.8
click at [446, 271] on div ".deletable-edge-delete-btn { width: 20px; height: 20px; border: 0px solid #ffff…" at bounding box center [626, 308] width 473 height 435
drag, startPoint x: 441, startPoint y: 282, endPoint x: 681, endPoint y: 238, distance: 244.3
click at [681, 238] on div ".deletable-edge-delete-btn { width: 20px; height: 20px; border: 0px solid #ffff…" at bounding box center [626, 308] width 473 height 435
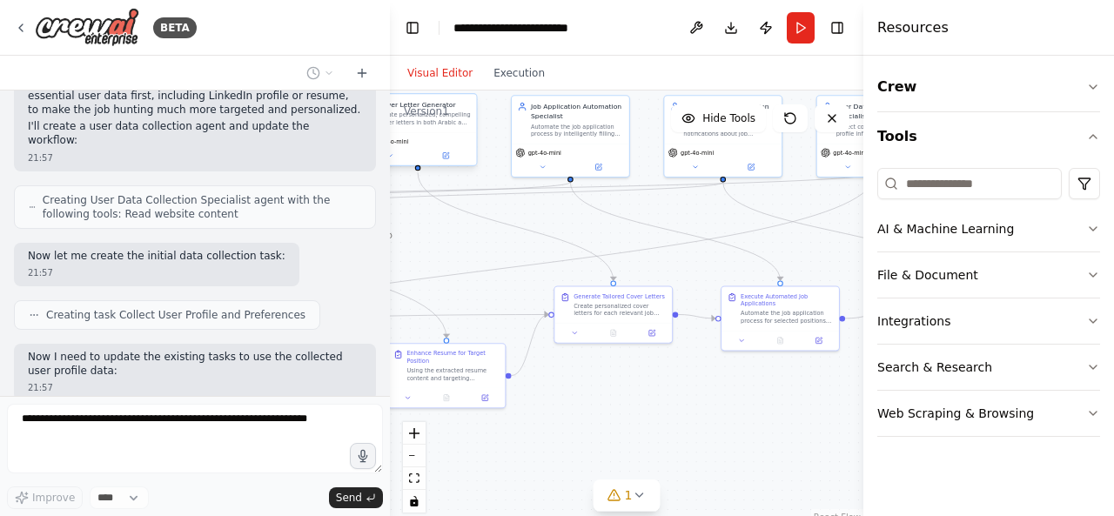
drag, startPoint x: 496, startPoint y: 284, endPoint x: 753, endPoint y: 208, distance: 267.7
click at [752, 208] on div ".deletable-edge-delete-btn { width: 20px; height: 20px; border: 0px solid #ffff…" at bounding box center [626, 308] width 473 height 435
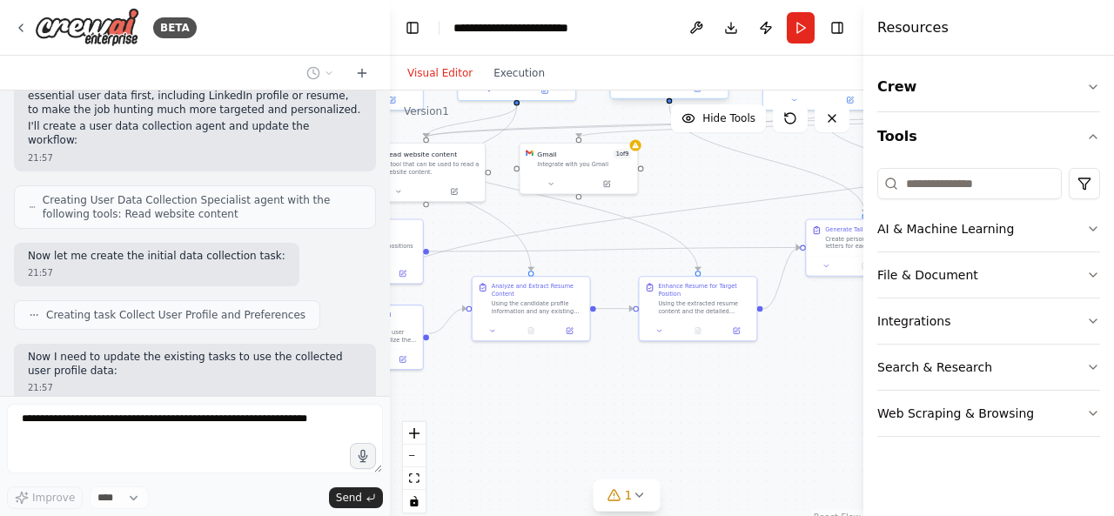
drag, startPoint x: 525, startPoint y: 226, endPoint x: 719, endPoint y: 178, distance: 199.9
click at [719, 178] on div ".deletable-edge-delete-btn { width: 20px; height: 20px; border: 0px solid #ffff…" at bounding box center [626, 308] width 473 height 435
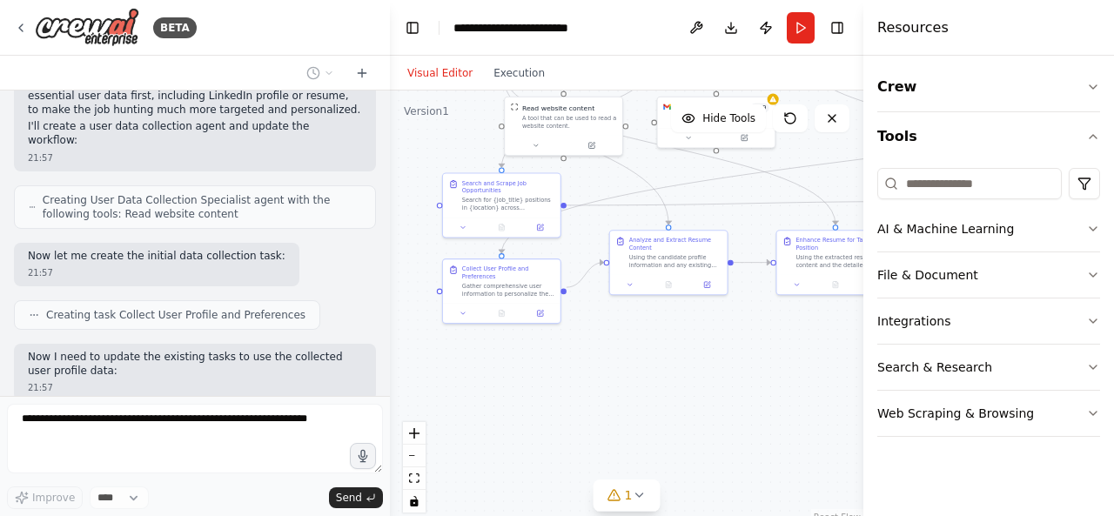
drag, startPoint x: 587, startPoint y: 231, endPoint x: 728, endPoint y: 184, distance: 148.3
click at [728, 184] on div ".deletable-edge-delete-btn { width: 20px; height: 20px; border: 0px solid #ffff…" at bounding box center [626, 308] width 473 height 435
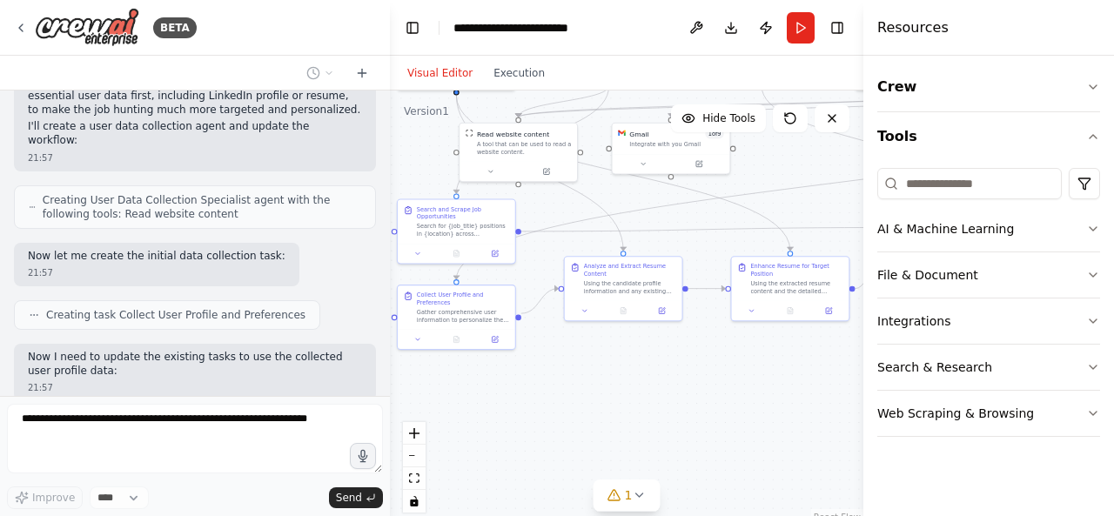
drag, startPoint x: 599, startPoint y: 352, endPoint x: 550, endPoint y: 378, distance: 55.3
click at [550, 378] on div ".deletable-edge-delete-btn { width: 20px; height: 20px; border: 0px solid #ffff…" at bounding box center [626, 308] width 473 height 435
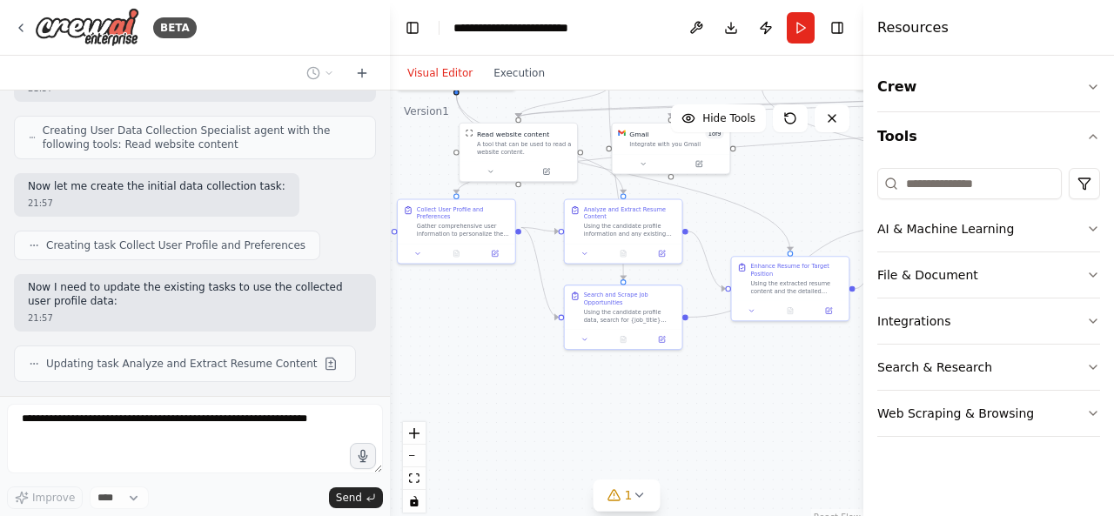
scroll to position [4058, 0]
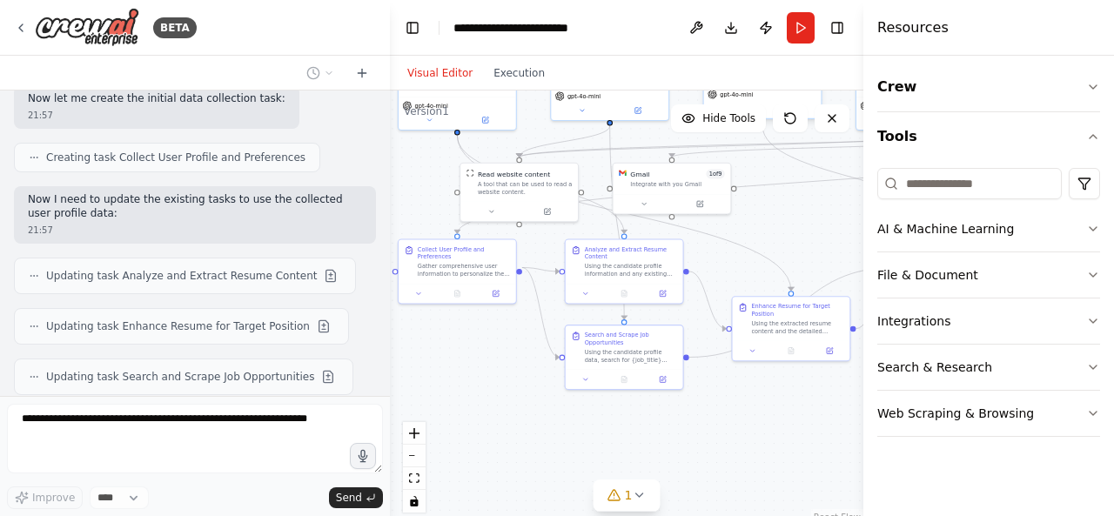
drag, startPoint x: 641, startPoint y: 405, endPoint x: 646, endPoint y: 445, distance: 40.3
click at [646, 445] on div ".deletable-edge-delete-btn { width: 20px; height: 20px; border: 0px solid #ffff…" at bounding box center [626, 308] width 473 height 435
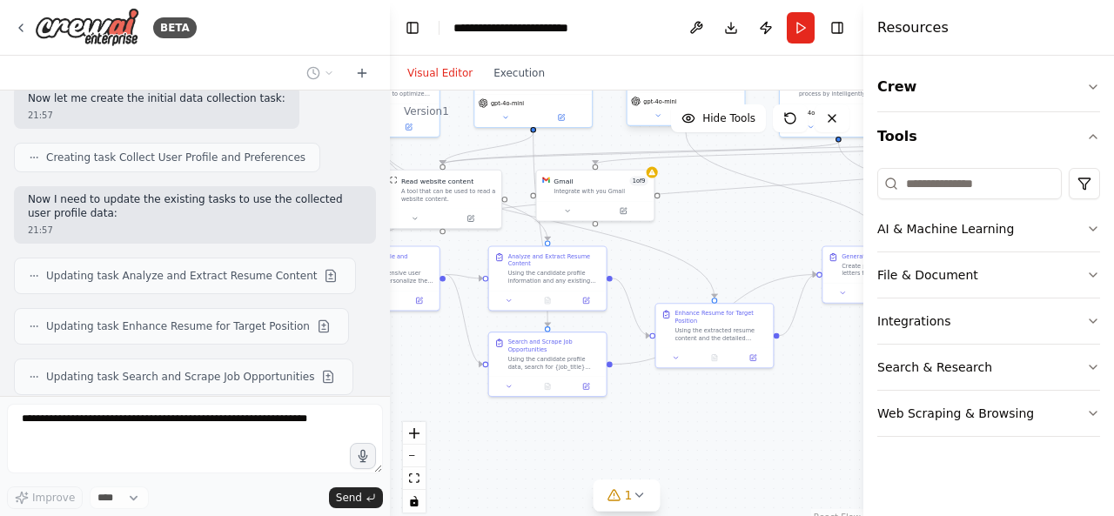
drag, startPoint x: 497, startPoint y: 407, endPoint x: 414, endPoint y: 406, distance: 82.7
click at [414, 406] on div ".deletable-edge-delete-btn { width: 20px; height: 20px; border: 0px solid #ffff…" at bounding box center [626, 308] width 473 height 435
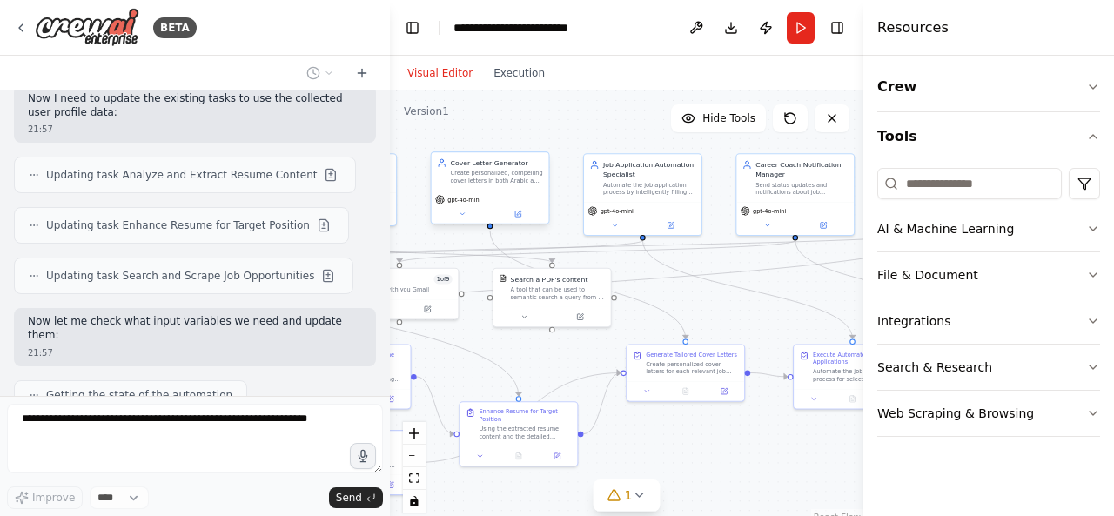
scroll to position [4172, 0]
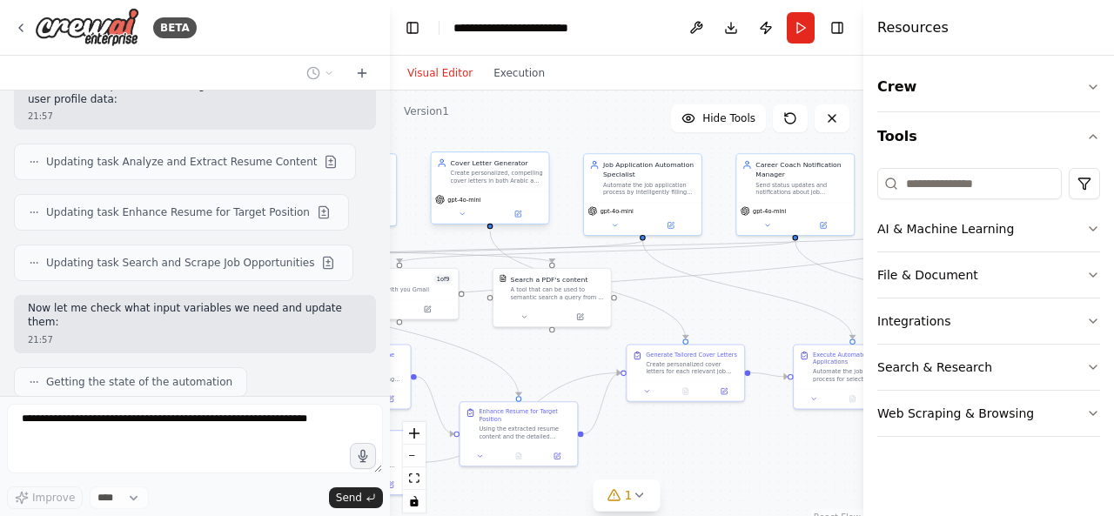
drag, startPoint x: 669, startPoint y: 238, endPoint x: 526, endPoint y: 337, distance: 174.0
click at [526, 337] on div ".deletable-edge-delete-btn { width: 20px; height: 20px; border: 0px solid #ffff…" at bounding box center [626, 308] width 473 height 435
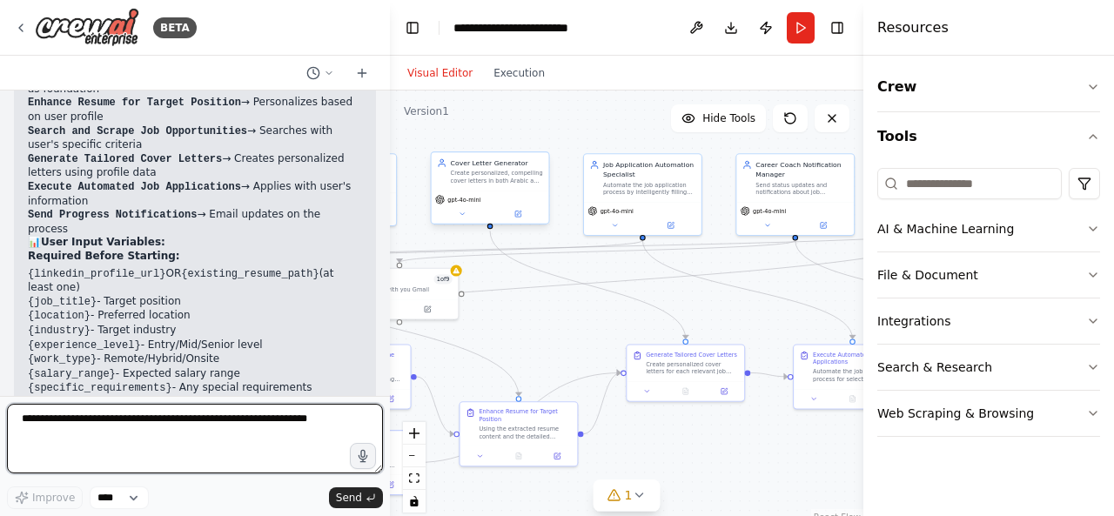
scroll to position [5086, 0]
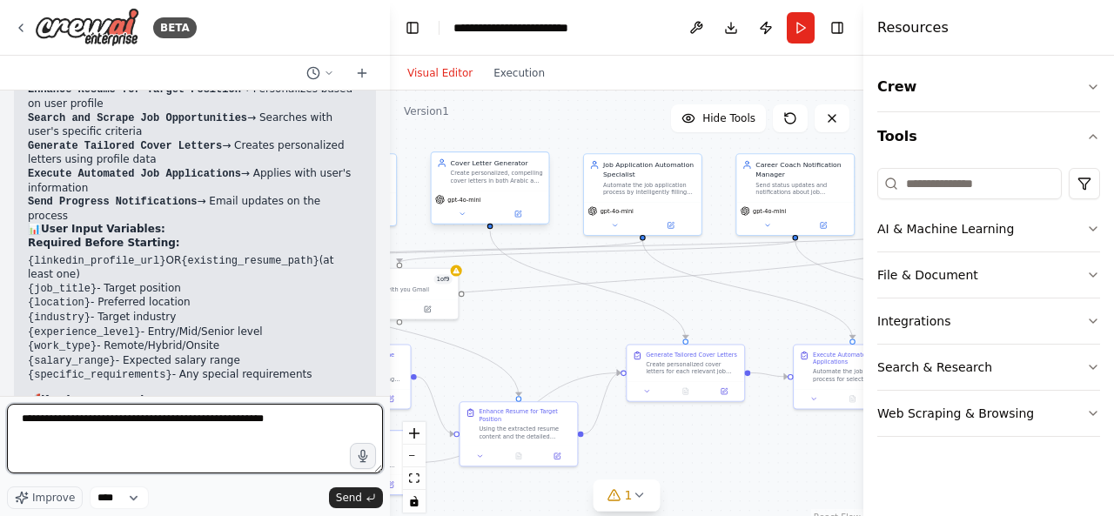
type textarea "**********"
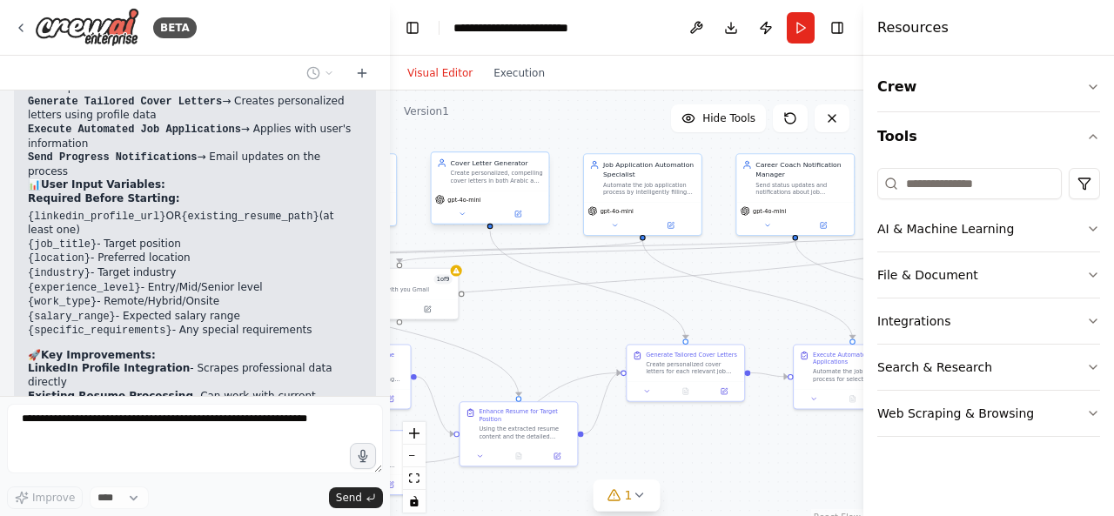
scroll to position [5189, 0]
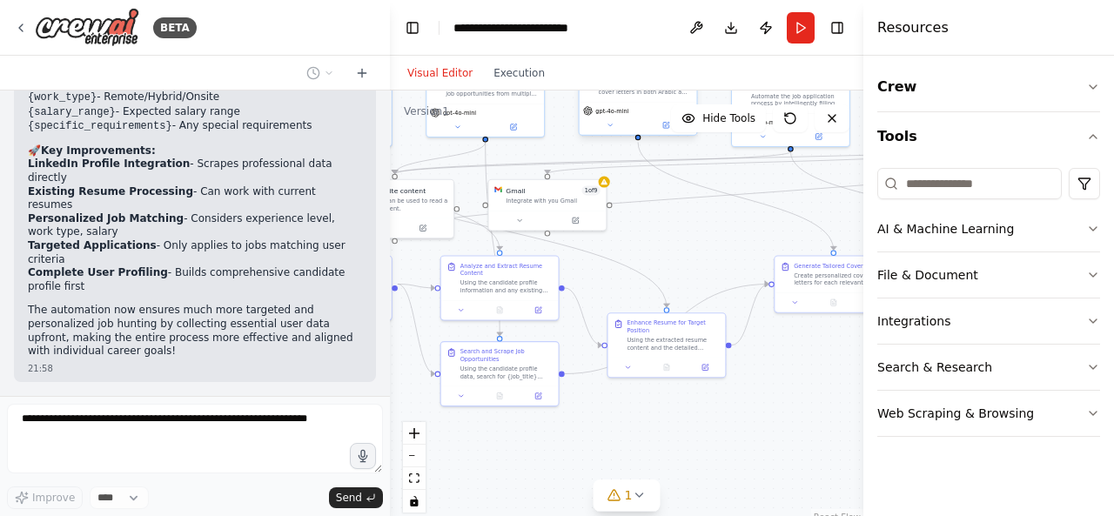
drag, startPoint x: 544, startPoint y: 332, endPoint x: 694, endPoint y: 239, distance: 176.6
click at [694, 240] on div ".deletable-edge-delete-btn { width: 20px; height: 20px; border: 0px solid #ffff…" at bounding box center [626, 308] width 473 height 435
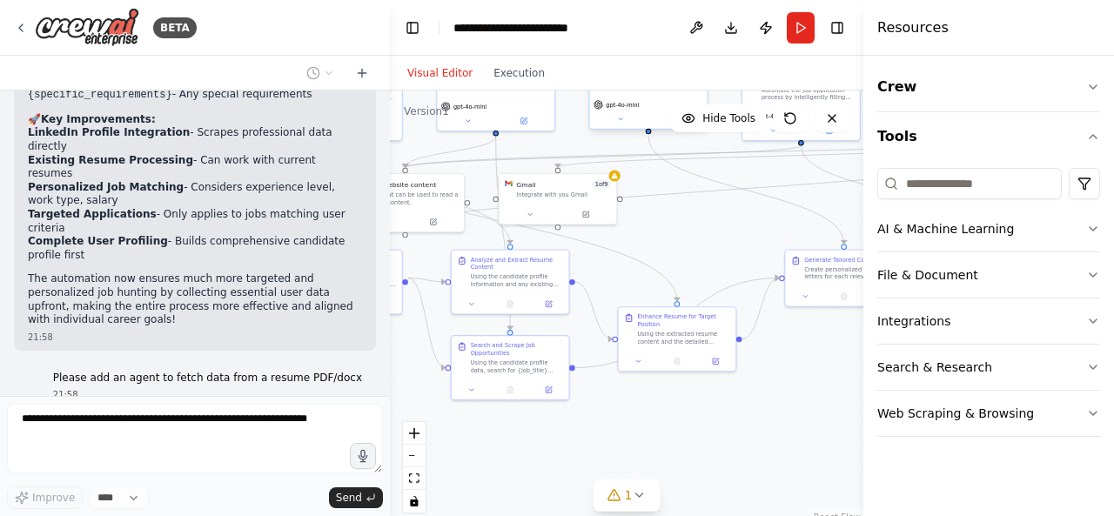
scroll to position [5409, 0]
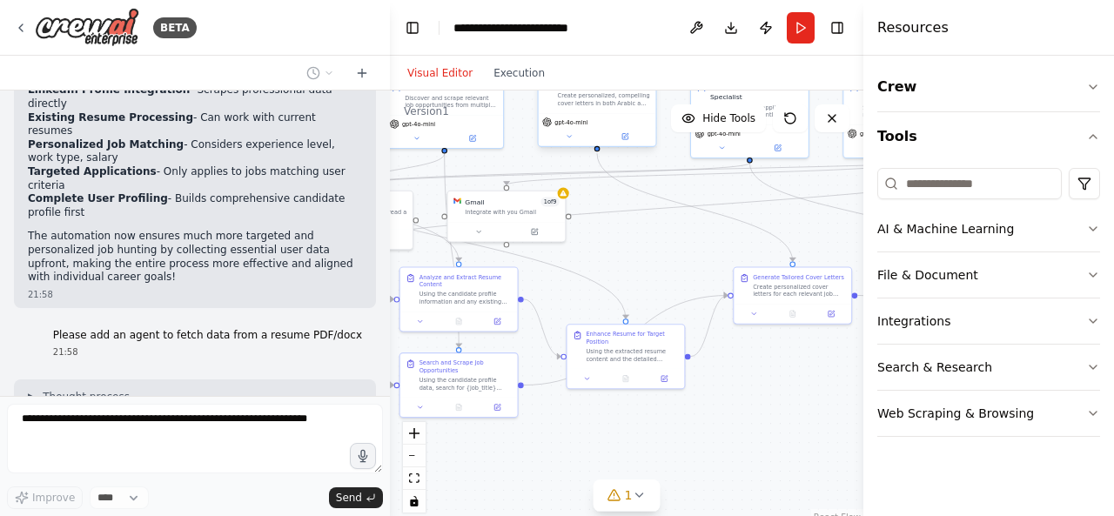
drag, startPoint x: 663, startPoint y: 246, endPoint x: 505, endPoint y: 299, distance: 167.0
click at [506, 299] on div ".deletable-edge-delete-btn { width: 20px; height: 20px; border: 0px solid #ffff…" at bounding box center [626, 308] width 473 height 435
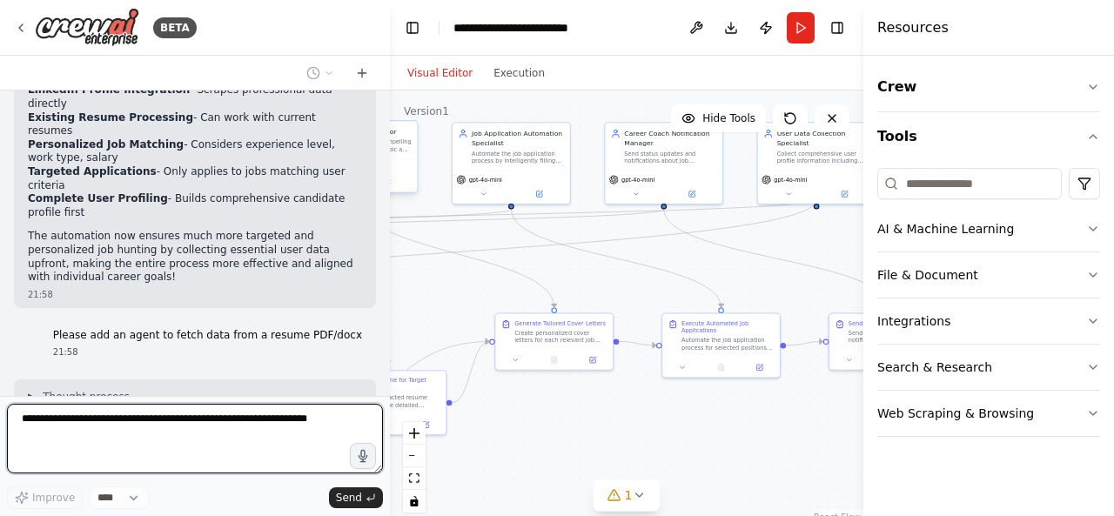
drag, startPoint x: 595, startPoint y: 301, endPoint x: 395, endPoint y: 313, distance: 200.5
click at [395, 313] on div ".deletable-edge-delete-btn { width: 20px; height: 20px; border: 0px solid #ffff…" at bounding box center [626, 308] width 473 height 435
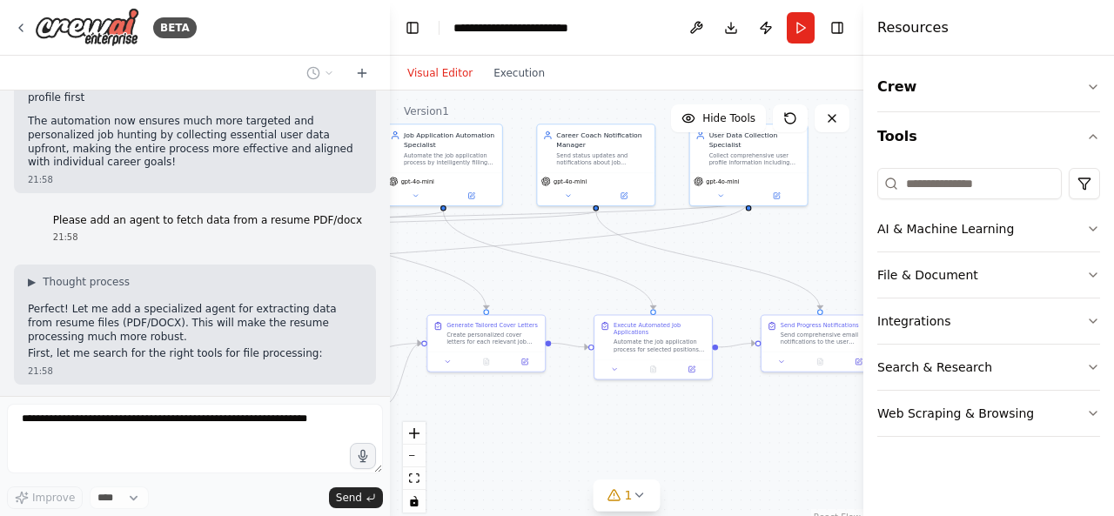
scroll to position [5537, 0]
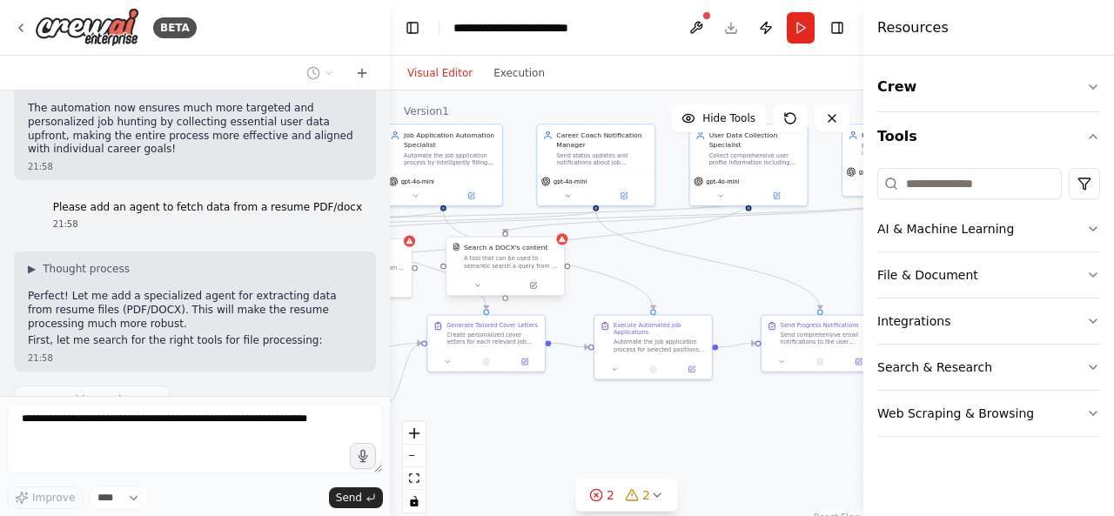
click at [138, 265] on div ".deletable-edge-delete-btn { width: 20px; height: 20px; border: 0px solid #ffff…" at bounding box center [7, 195] width 259 height 238
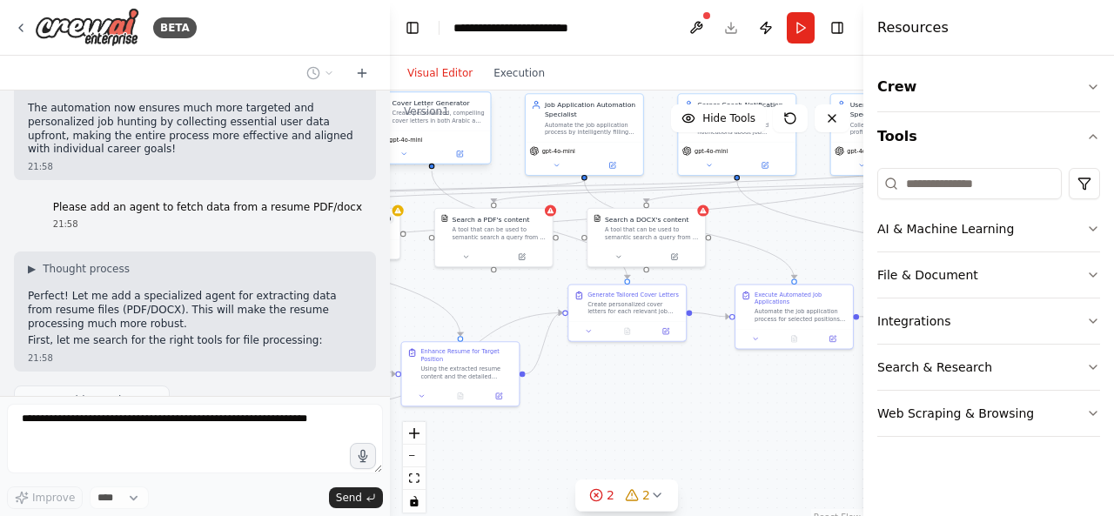
drag, startPoint x: 607, startPoint y: 261, endPoint x: 758, endPoint y: 227, distance: 154.3
click at [757, 227] on div ".deletable-edge-delete-btn { width: 20px; height: 20px; border: 0px solid #ffff…" at bounding box center [626, 308] width 473 height 435
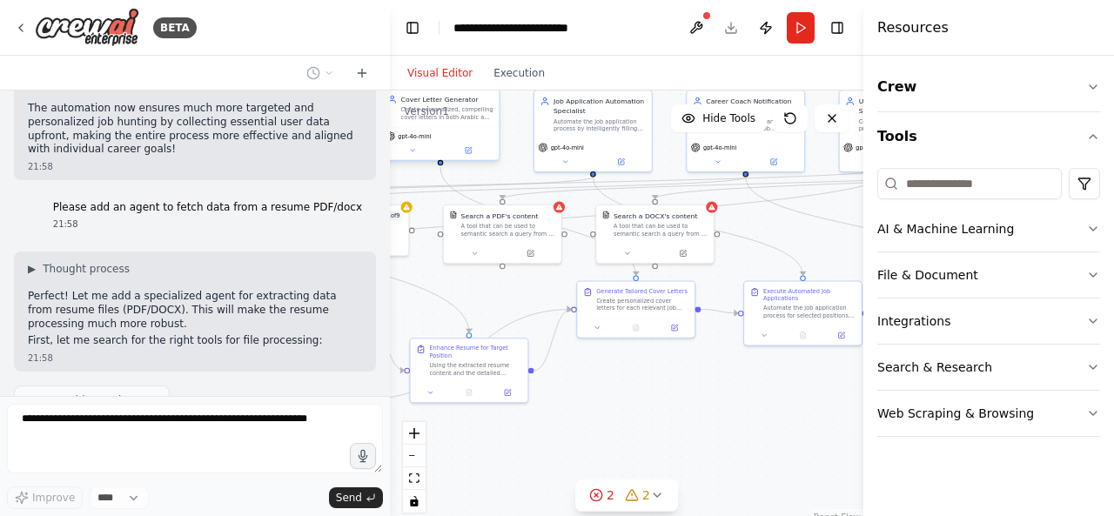
scroll to position [5638, 0]
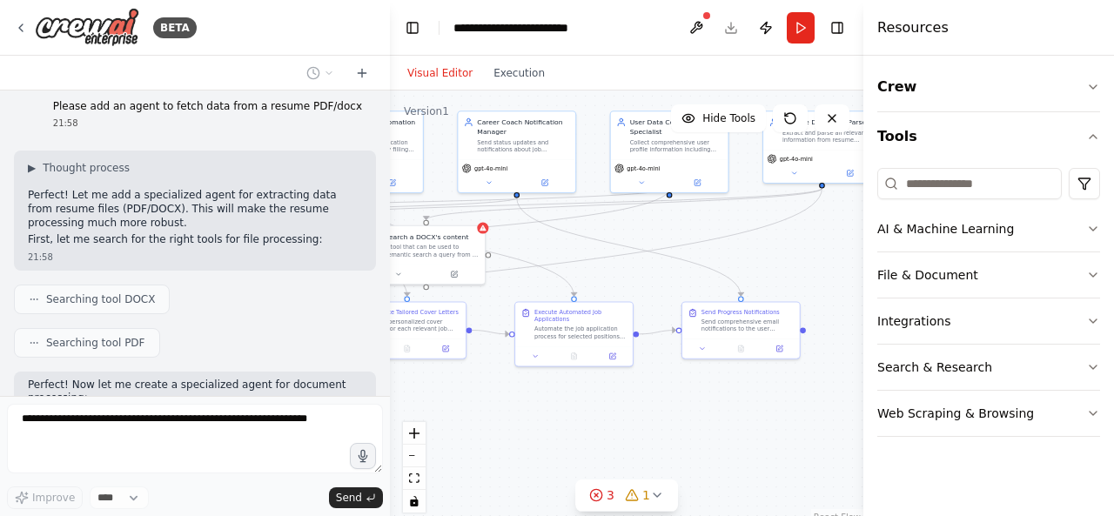
click at [364, 424] on div "BETA Hello! I'm the CrewAI assistant. What kind of automation do you want to bu…" at bounding box center [557, 258] width 1114 height 516
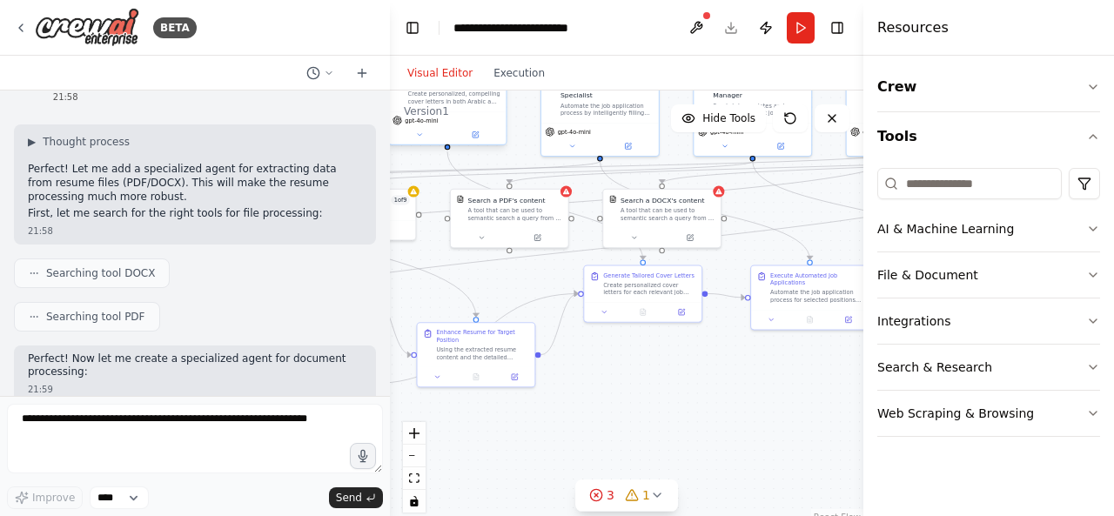
click at [628, 384] on div ".deletable-edge-delete-btn { width: 20px; height: 20px; border: 0px solid #ffff…" at bounding box center [626, 308] width 473 height 435
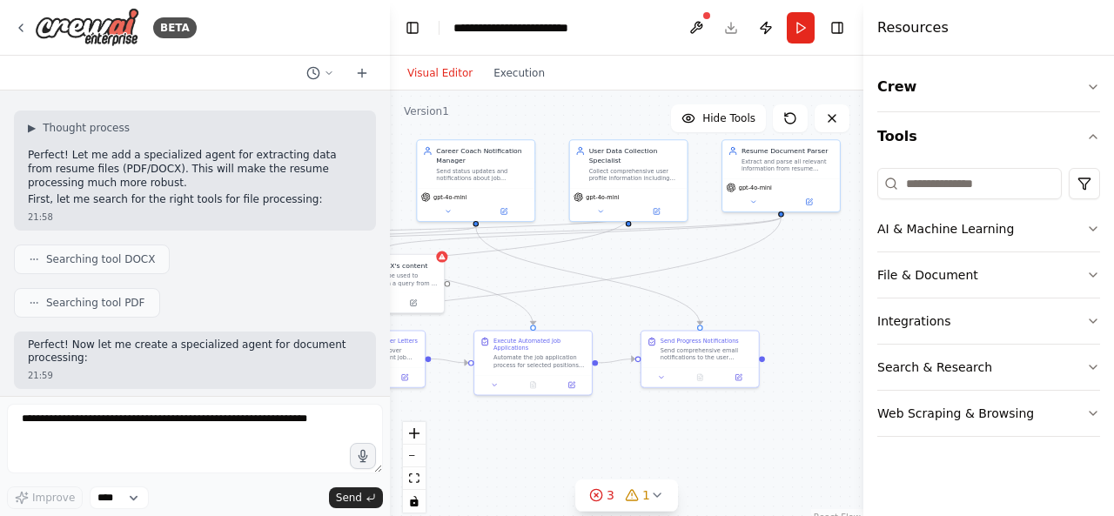
drag, startPoint x: 735, startPoint y: 344, endPoint x: 456, endPoint y: 406, distance: 285.4
click at [456, 406] on div ".deletable-edge-delete-btn { width: 20px; height: 20px; border: 0px solid #ffff…" at bounding box center [626, 308] width 473 height 435
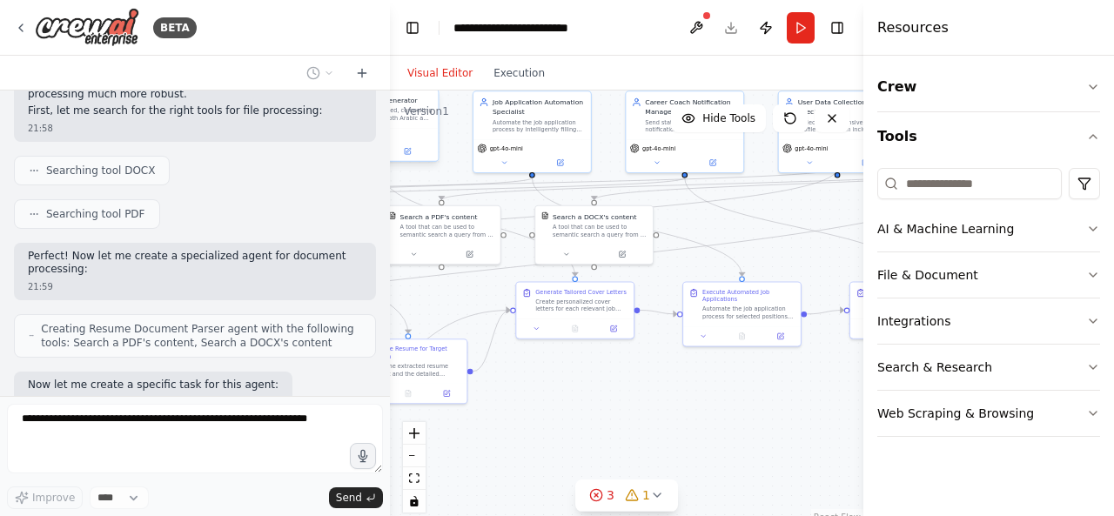
drag, startPoint x: 548, startPoint y: 419, endPoint x: 726, endPoint y: 373, distance: 183.4
click at [763, 371] on div ".deletable-edge-delete-btn { width: 20px; height: 20px; border: 0px solid #ffff…" at bounding box center [626, 308] width 473 height 435
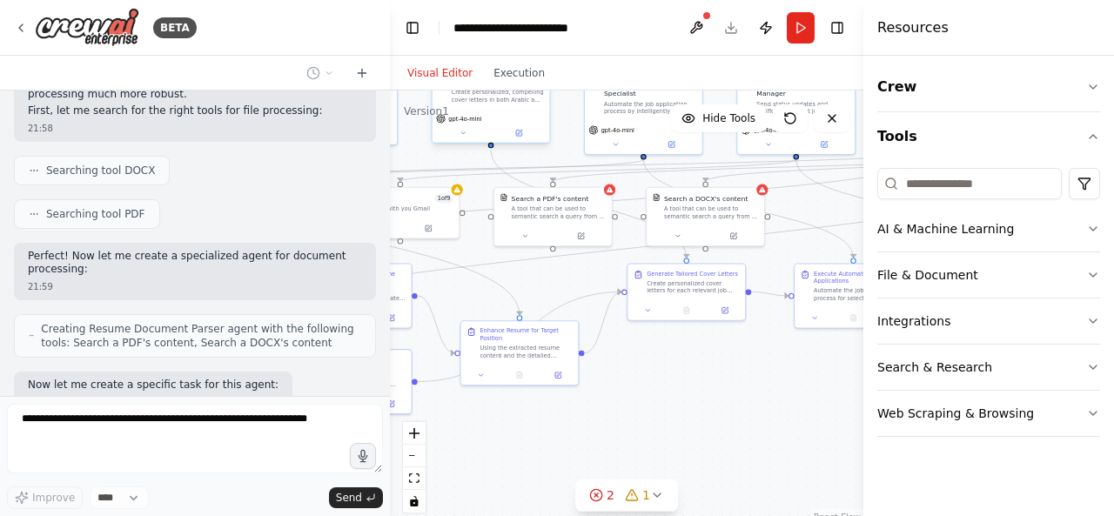
drag, startPoint x: 578, startPoint y: 381, endPoint x: 689, endPoint y: 363, distance: 112.9
click at [689, 363] on div ".deletable-edge-delete-btn { width: 20px; height: 20px; border: 0px solid #ffff…" at bounding box center [626, 308] width 473 height 435
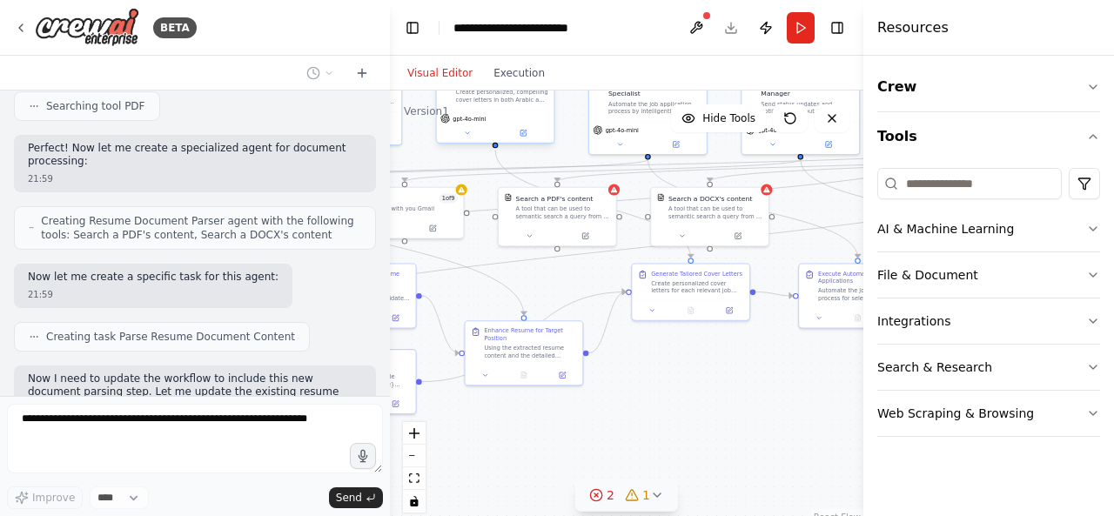
click at [643, 484] on button "2 1" at bounding box center [626, 496] width 103 height 32
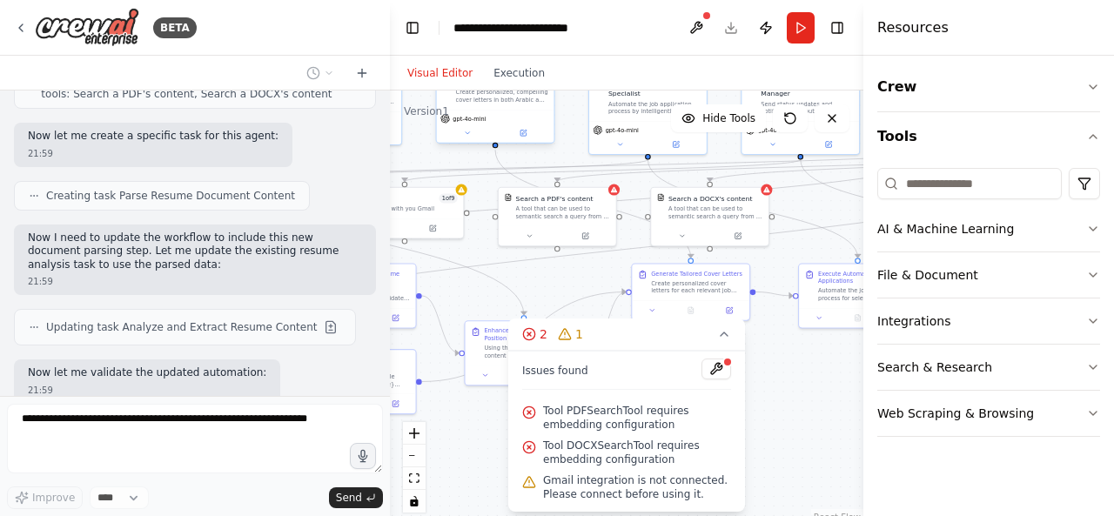
scroll to position [6116, 0]
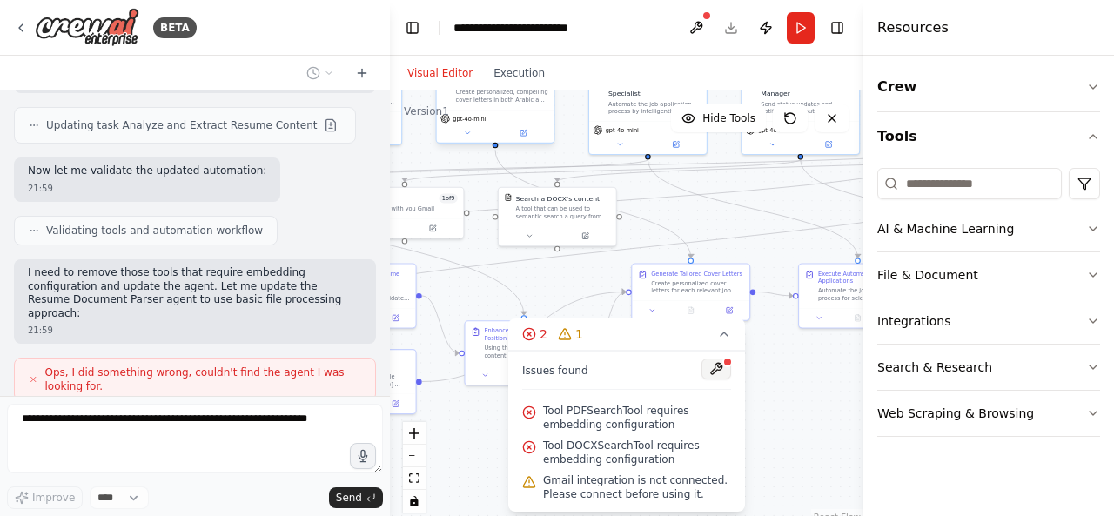
click at [720, 365] on button at bounding box center [716, 369] width 30 height 21
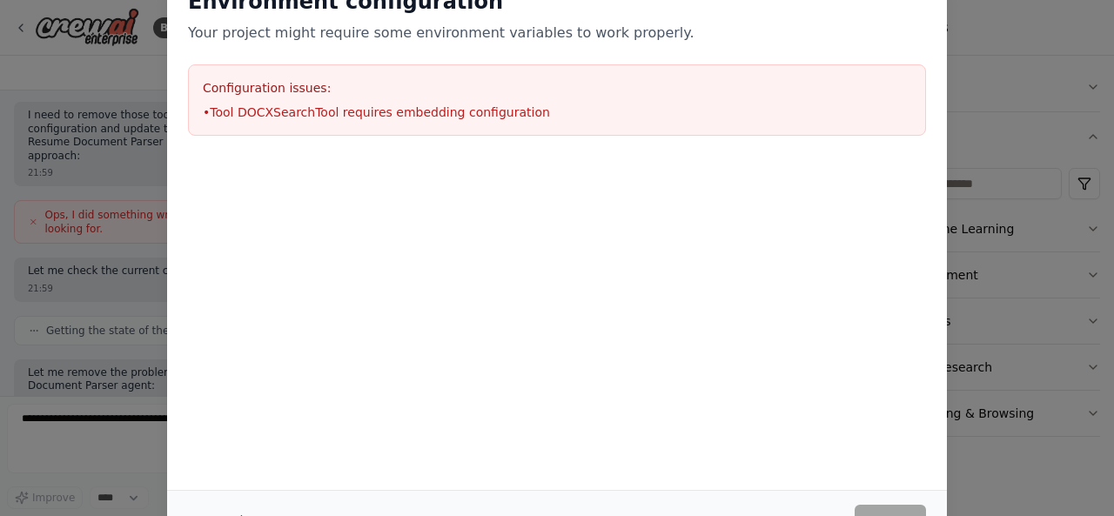
scroll to position [6389, 0]
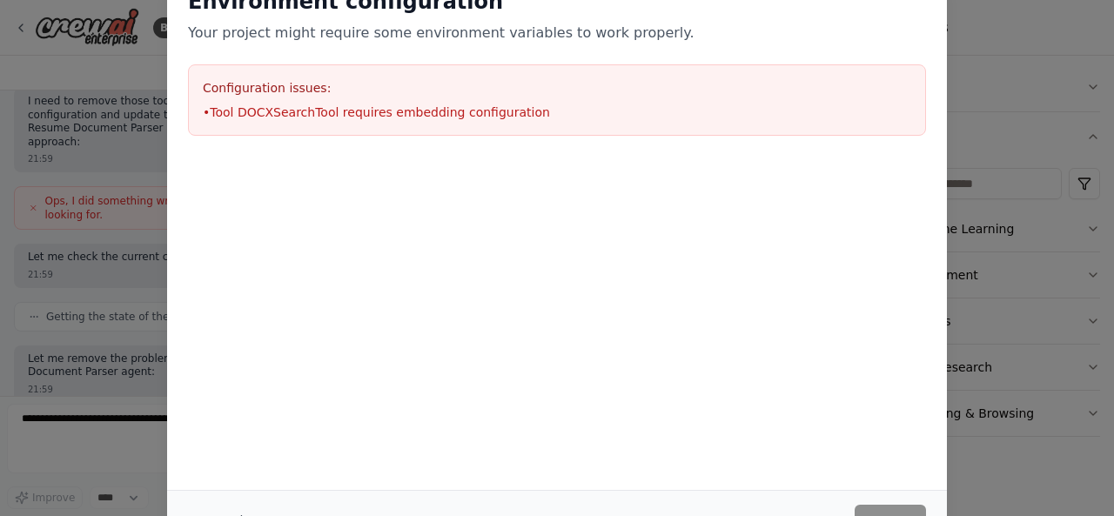
click at [991, 295] on div "Environment configuration Your project might require some environment variables…" at bounding box center [557, 258] width 1114 height 516
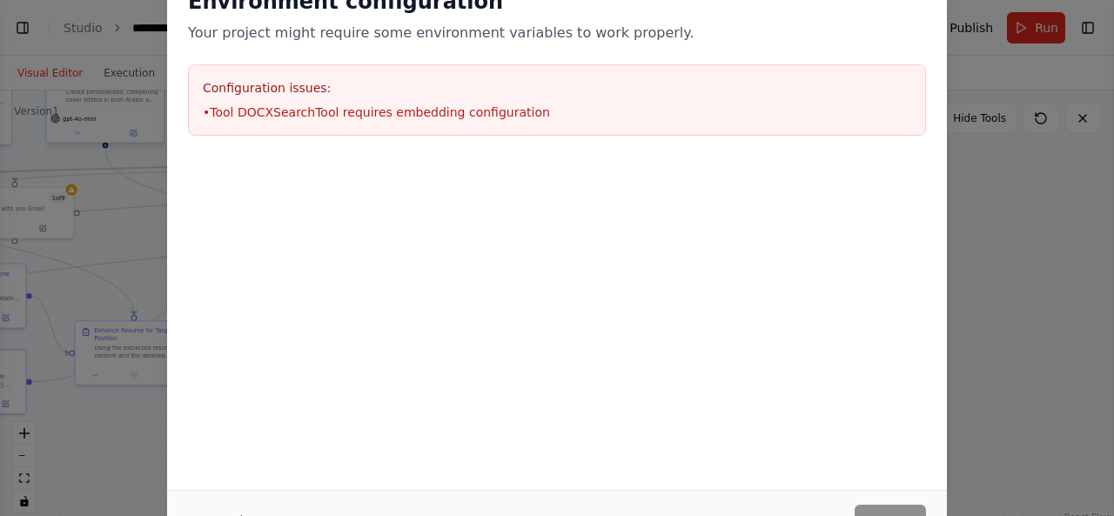
select select "****"
click at [225, 510] on button "Cancel" at bounding box center [222, 520] width 69 height 31
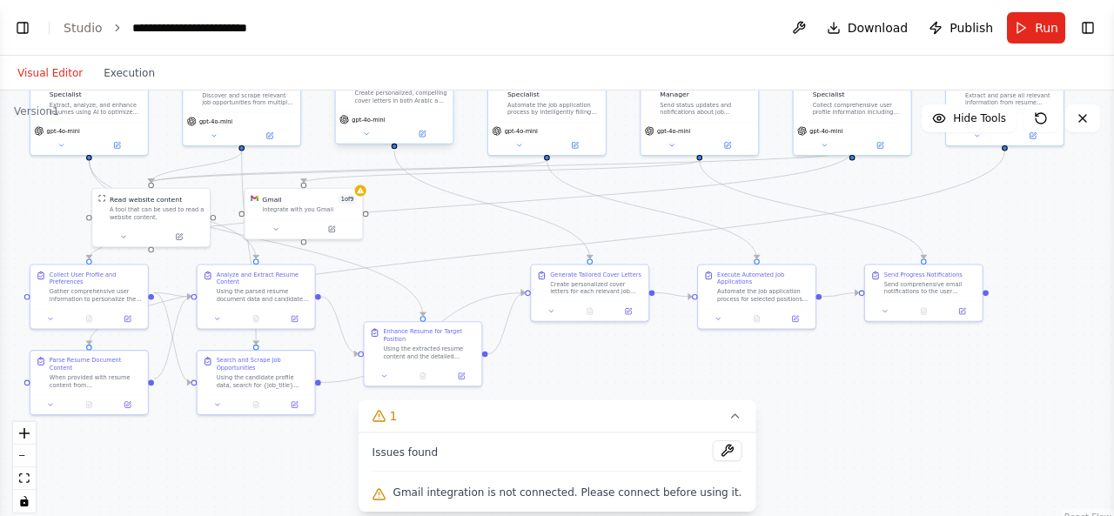
drag, startPoint x: 456, startPoint y: 358, endPoint x: 748, endPoint y: 359, distance: 291.5
click at [748, 359] on div ".deletable-edge-delete-btn { width: 20px; height: 20px; border: 0px solid #ffff…" at bounding box center [557, 308] width 1114 height 435
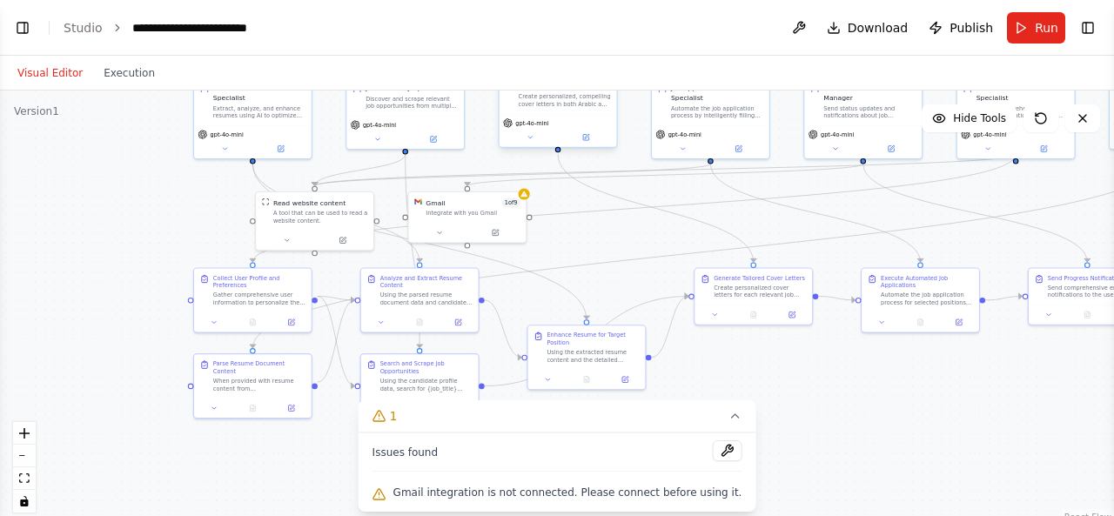
drag, startPoint x: 413, startPoint y: 246, endPoint x: 574, endPoint y: 250, distance: 161.0
click at [574, 250] on div ".deletable-edge-delete-btn { width: 20px; height: 20px; border: 0px solid #ffff…" at bounding box center [557, 308] width 1114 height 435
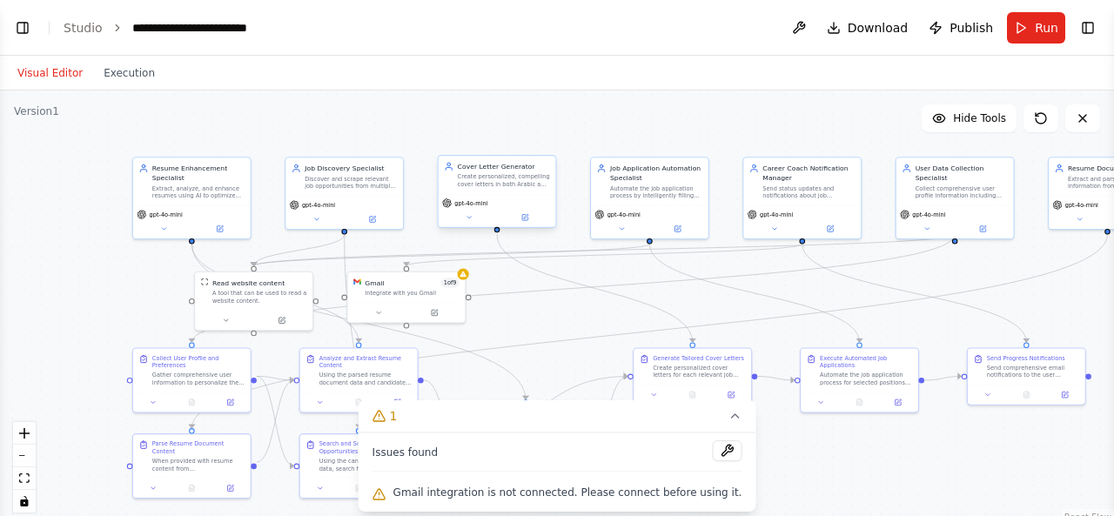
drag, startPoint x: 574, startPoint y: 250, endPoint x: 513, endPoint y: 330, distance: 100.6
click at [513, 330] on div ".deletable-edge-delete-btn { width: 20px; height: 20px; border: 0px solid #ffff…" at bounding box center [557, 308] width 1114 height 435
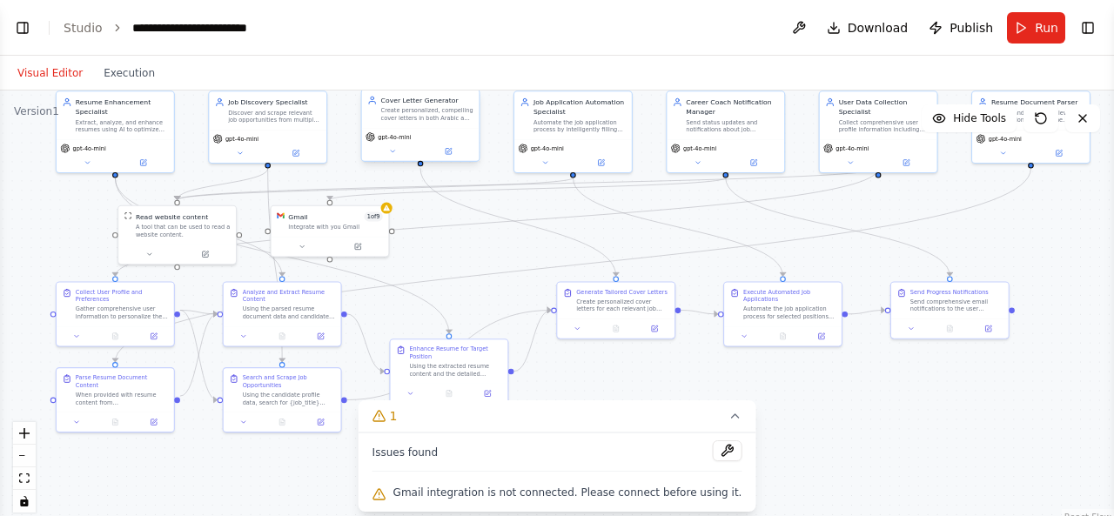
drag, startPoint x: 513, startPoint y: 330, endPoint x: 438, endPoint y: 263, distance: 101.1
click at [438, 263] on div ".deletable-edge-delete-btn { width: 20px; height: 20px; border: 0px solid #ffff…" at bounding box center [557, 308] width 1114 height 435
click at [21, 27] on button "Toggle Left Sidebar" at bounding box center [22, 28] width 24 height 24
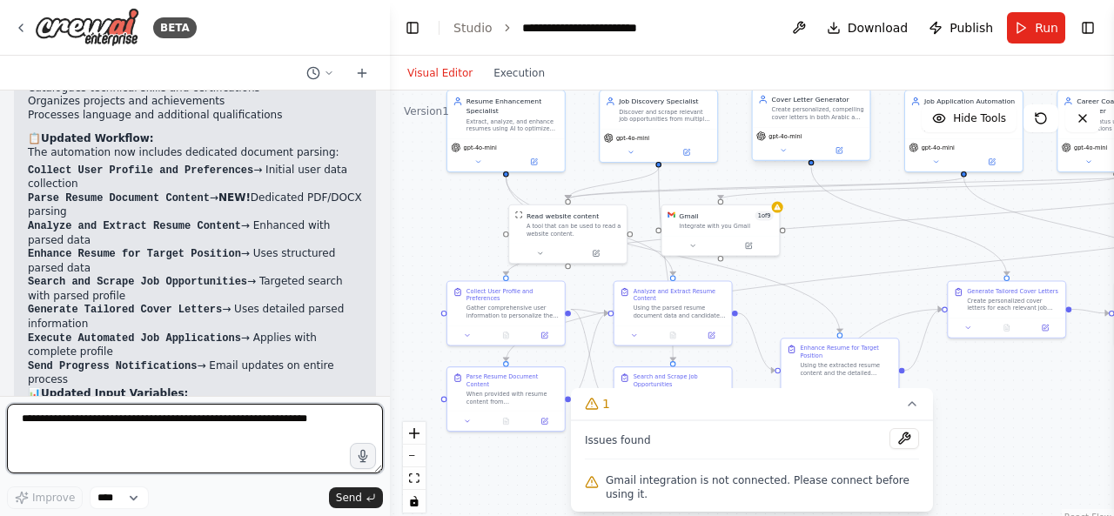
click at [263, 416] on textarea at bounding box center [195, 439] width 376 height 70
type textarea "*"
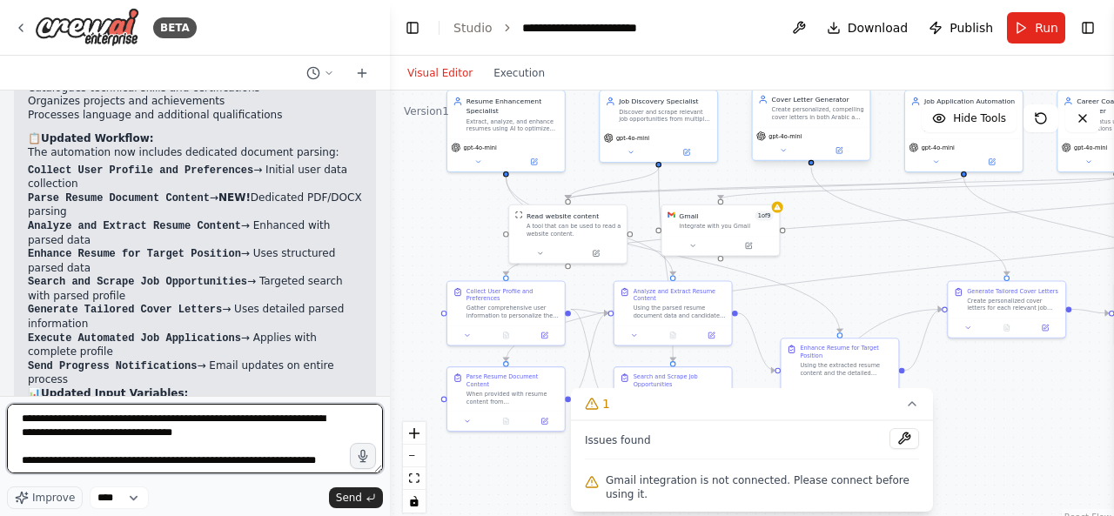
scroll to position [8, 0]
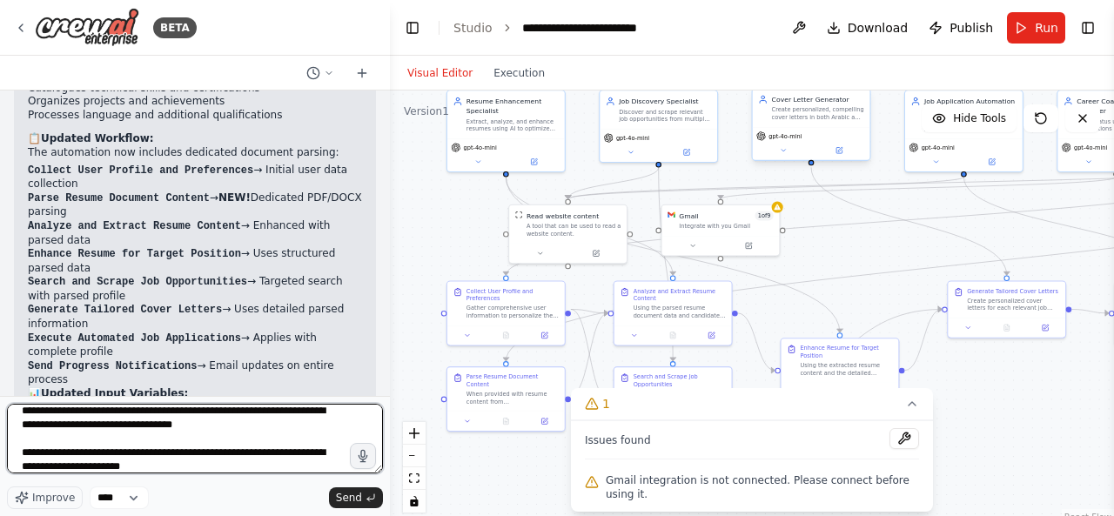
type textarea "**********"
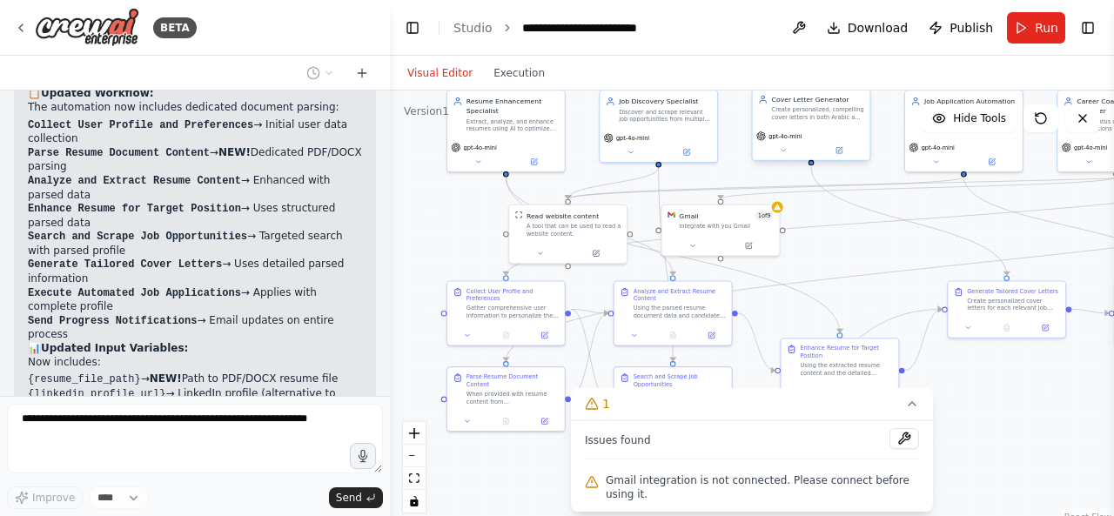
scroll to position [7496, 0]
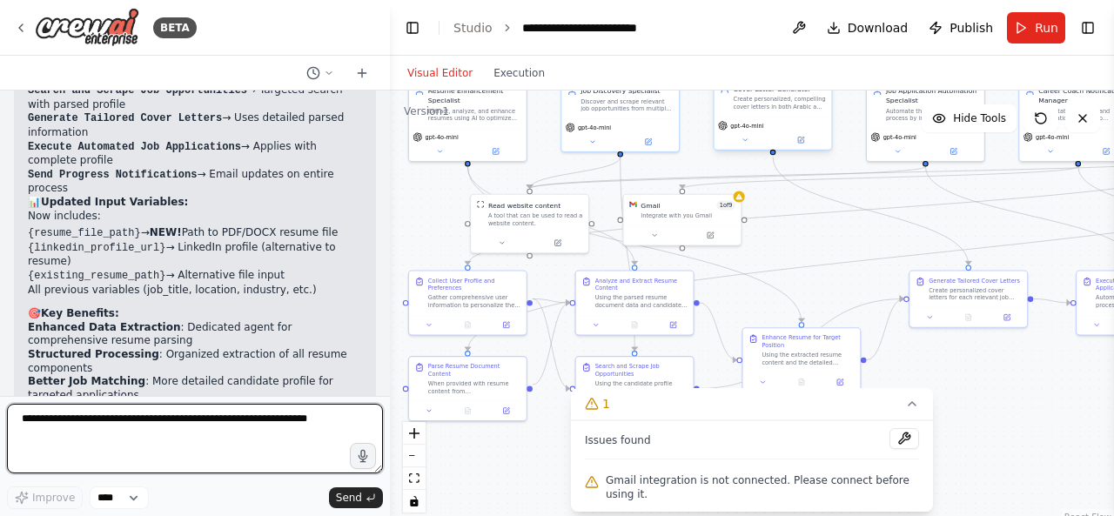
drag, startPoint x: 832, startPoint y: 288, endPoint x: 803, endPoint y: 274, distance: 31.9
click at [803, 274] on div ".deletable-edge-delete-btn { width: 20px; height: 20px; border: 0px solid #ffff…" at bounding box center [752, 308] width 724 height 435
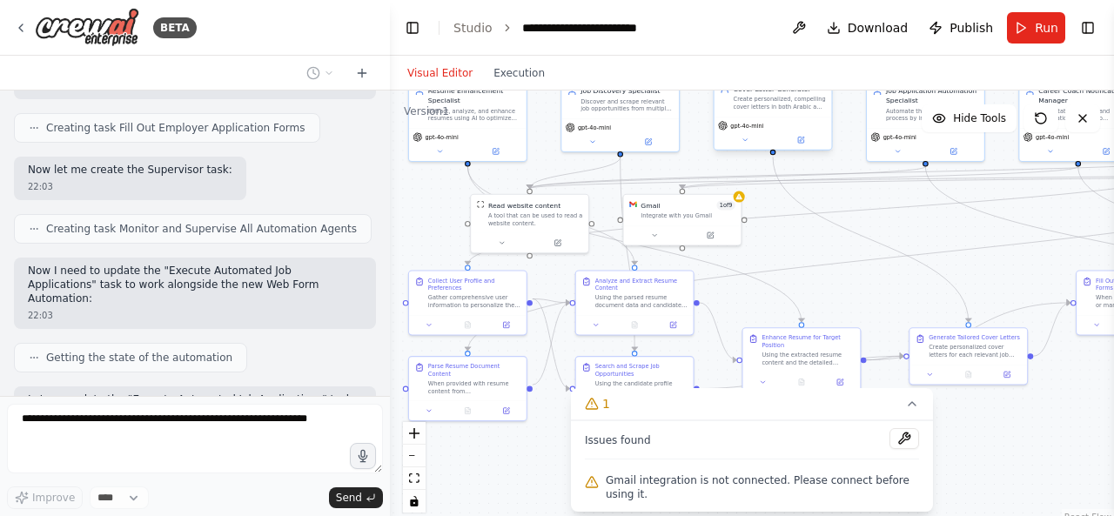
scroll to position [8783, 0]
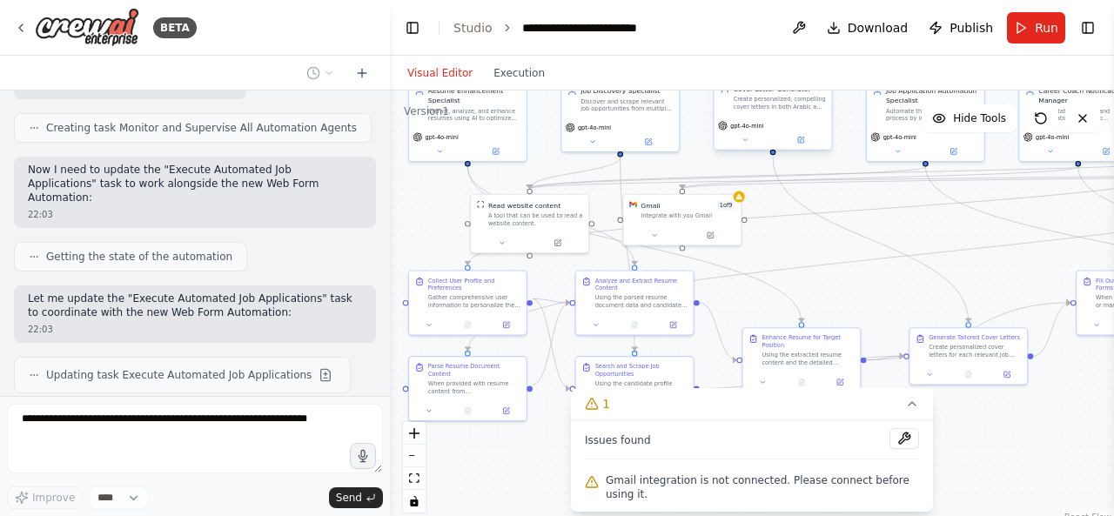
copy span "BrowserbaseLoadTool"
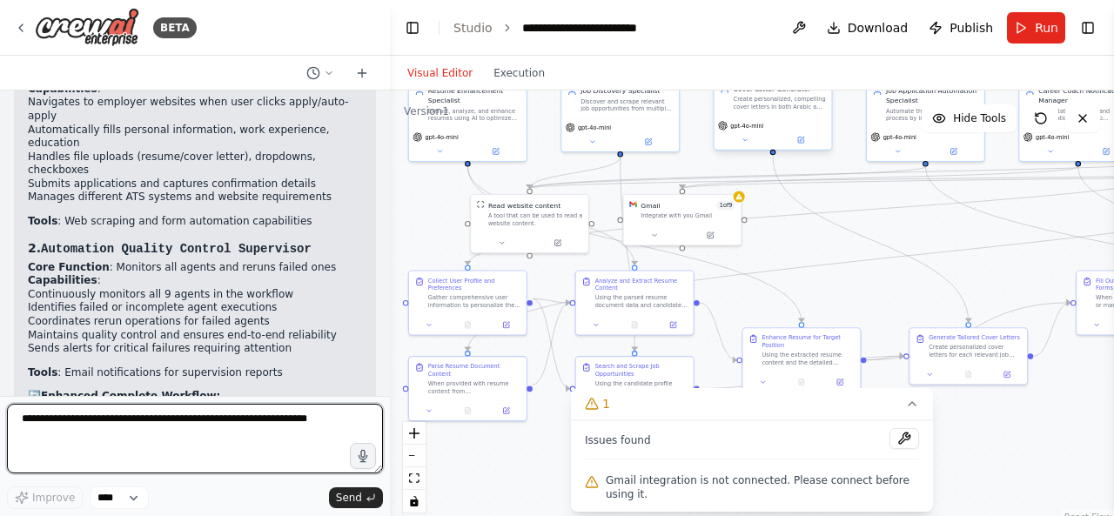
scroll to position [9549, 0]
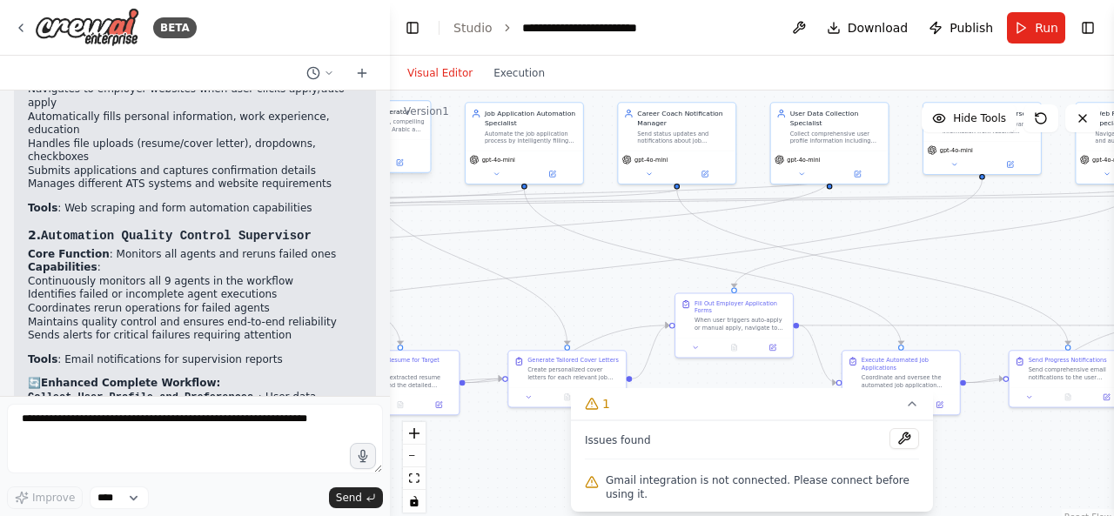
drag, startPoint x: 856, startPoint y: 288, endPoint x: 454, endPoint y: 312, distance: 402.8
click at [454, 312] on div ".deletable-edge-delete-btn { width: 20px; height: 20px; border: 0px solid #ffff…" at bounding box center [752, 308] width 724 height 435
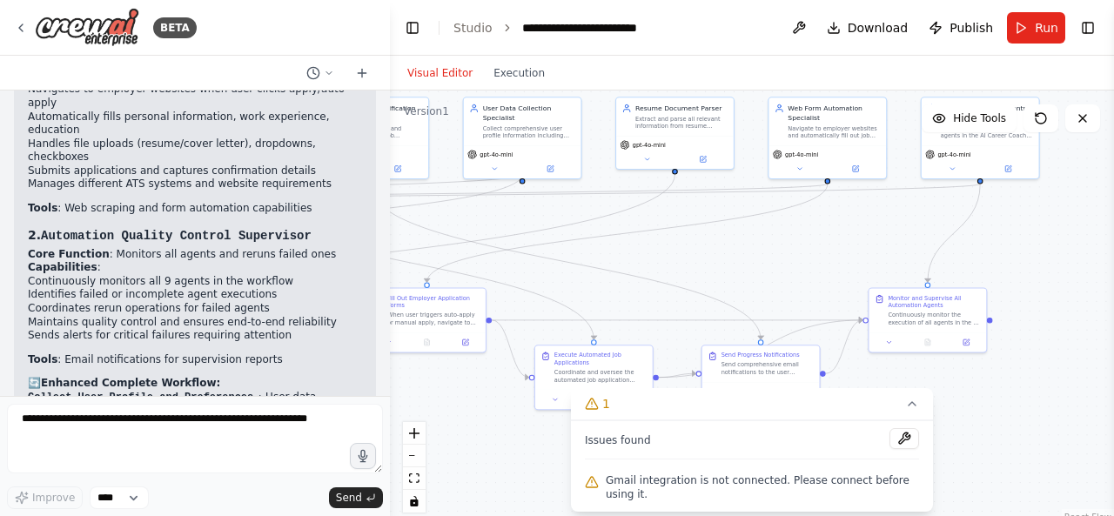
drag, startPoint x: 666, startPoint y: 244, endPoint x: 360, endPoint y: 239, distance: 305.5
click at [360, 239] on div "BETA Hello! I'm the CrewAI assistant. What kind of automation do you want to bu…" at bounding box center [557, 258] width 1114 height 516
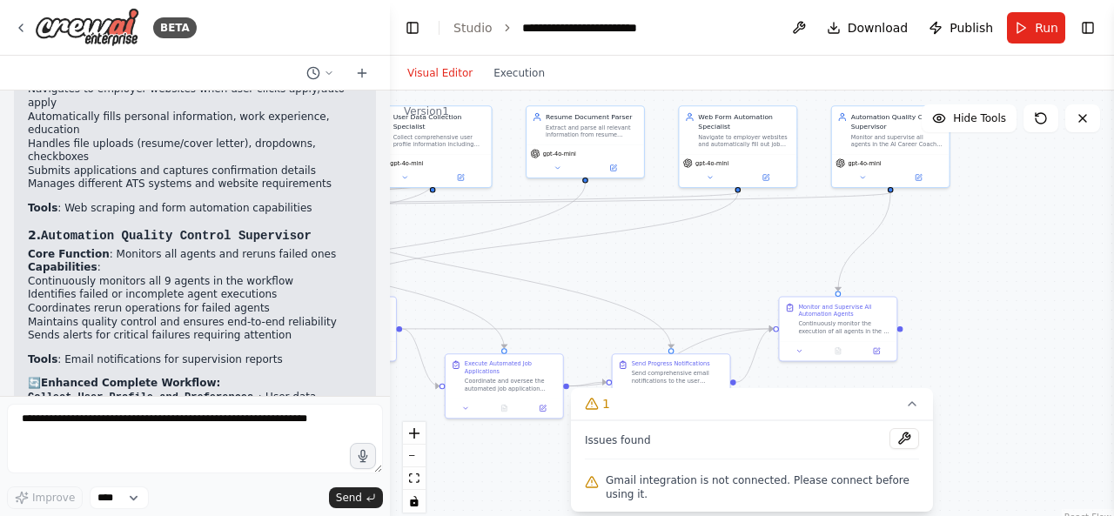
drag, startPoint x: 679, startPoint y: 239, endPoint x: 589, endPoint y: 248, distance: 90.1
click at [589, 248] on div ".deletable-edge-delete-btn { width: 20px; height: 20px; border: 0px solid #ffff…" at bounding box center [752, 308] width 724 height 435
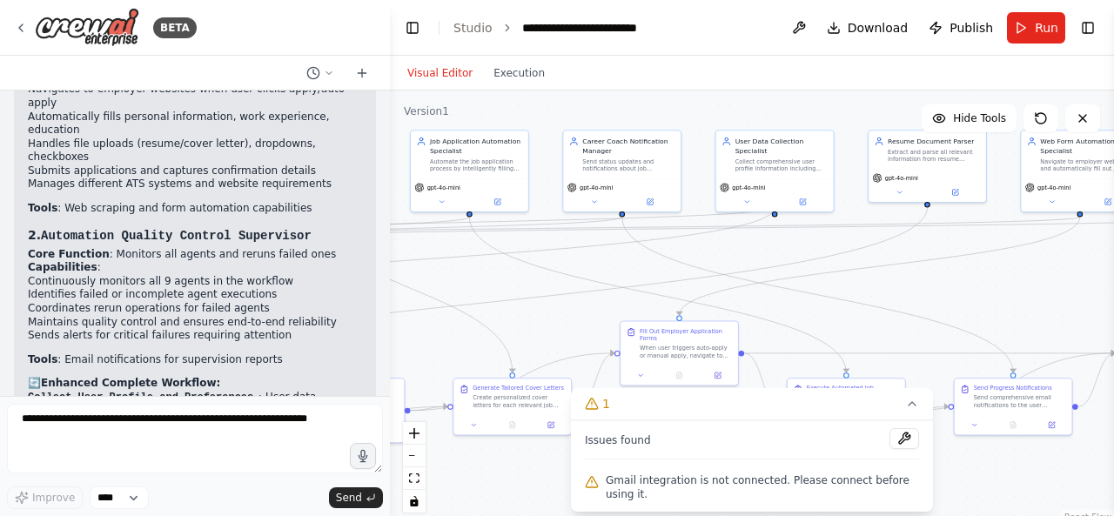
drag, startPoint x: 589, startPoint y: 248, endPoint x: 931, endPoint y: 272, distance: 342.9
click at [931, 272] on div ".deletable-edge-delete-btn { width: 20px; height: 20px; border: 0px solid #ffff…" at bounding box center [752, 308] width 724 height 435
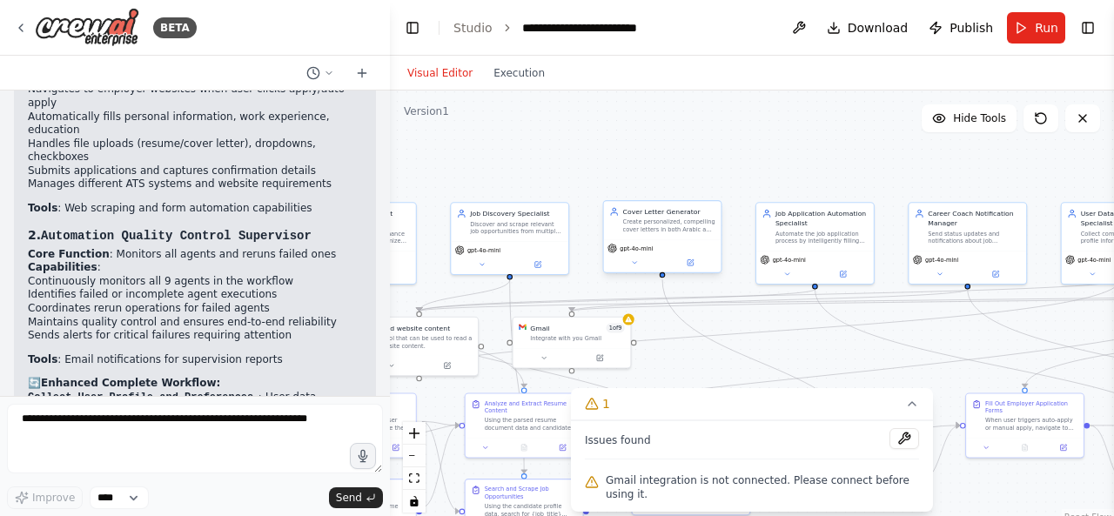
drag, startPoint x: 531, startPoint y: 272, endPoint x: 919, endPoint y: 379, distance: 402.6
click at [916, 377] on div ".deletable-edge-delete-btn { width: 20px; height: 20px; border: 0px solid #ffff…" at bounding box center [752, 308] width 724 height 435
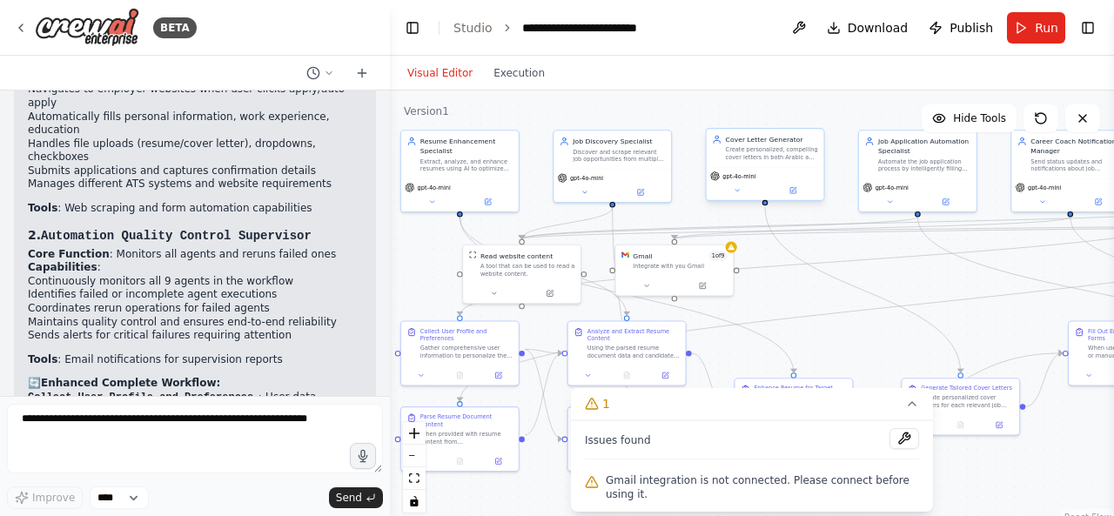
drag, startPoint x: 623, startPoint y: 248, endPoint x: 682, endPoint y: 143, distance: 120.8
click at [682, 143] on div ".deletable-edge-delete-btn { width: 20px; height: 20px; border: 0px solid #ffff…" at bounding box center [752, 308] width 724 height 435
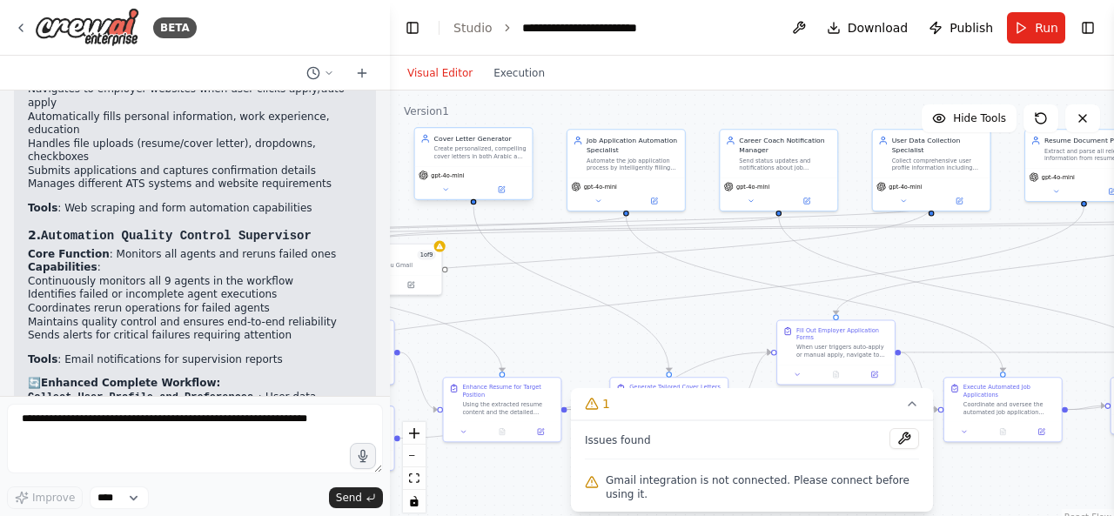
drag, startPoint x: 862, startPoint y: 292, endPoint x: 611, endPoint y: 289, distance: 251.5
click at [611, 289] on div ".deletable-edge-delete-btn { width: 20px; height: 20px; border: 0px solid #ffff…" at bounding box center [752, 308] width 724 height 435
drag, startPoint x: 801, startPoint y: 290, endPoint x: 620, endPoint y: 293, distance: 180.2
click at [620, 293] on div ".deletable-edge-delete-btn { width: 20px; height: 20px; border: 0px solid #ffff…" at bounding box center [752, 308] width 724 height 435
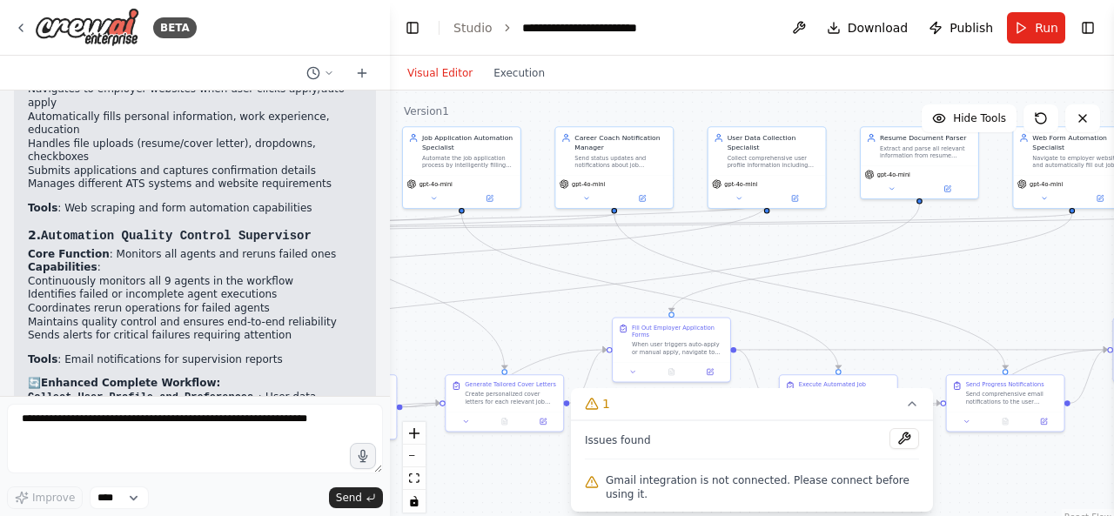
drag, startPoint x: 776, startPoint y: 258, endPoint x: 604, endPoint y: 255, distance: 172.3
click at [604, 255] on div ".deletable-edge-delete-btn { width: 20px; height: 20px; border: 0px solid #ffff…" at bounding box center [752, 308] width 724 height 435
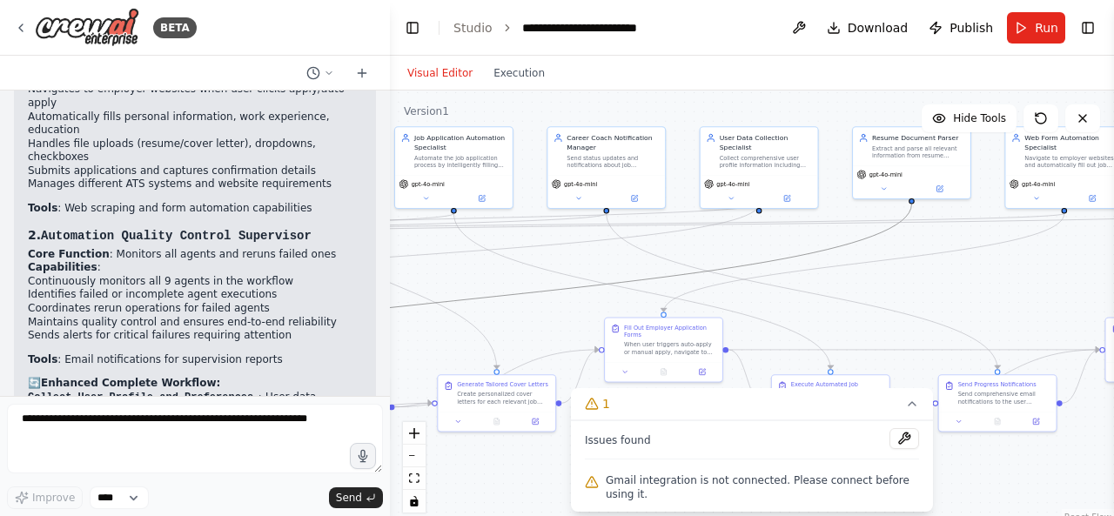
click at [790, 258] on icon "Edge from 2248c5f7-d986-4673-88f5-2102fb2c3110 to baa6cb78-55f6-432b-851e-9a321…" at bounding box center [454, 301] width 916 height 194
drag, startPoint x: 790, startPoint y: 258, endPoint x: 635, endPoint y: 262, distance: 154.9
click at [635, 262] on div ".deletable-edge-delete-btn { width: 20px; height: 20px; border: 0px solid #ffff…" at bounding box center [752, 308] width 724 height 435
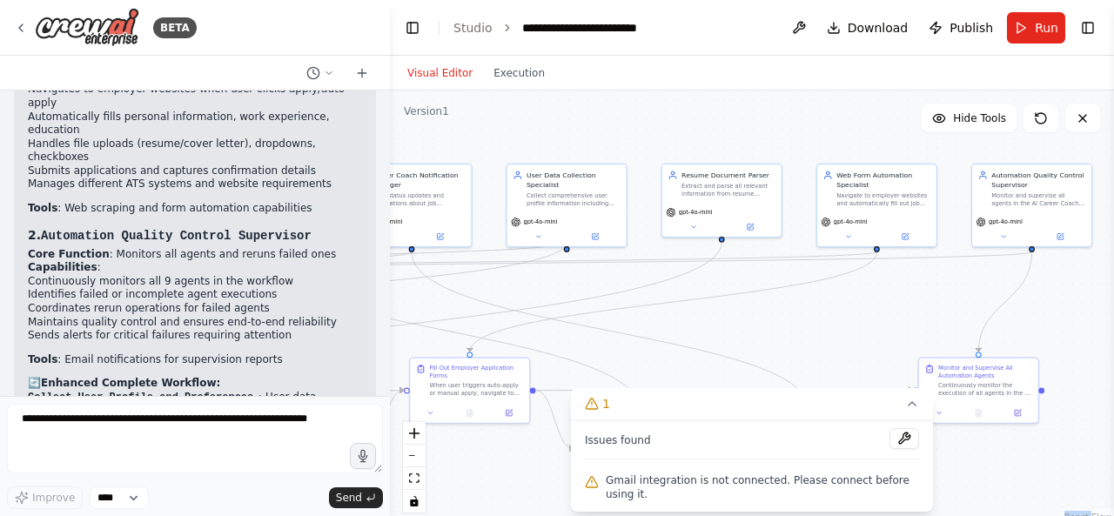
drag, startPoint x: 769, startPoint y: 255, endPoint x: 506, endPoint y: 299, distance: 266.5
click at [506, 299] on div ".deletable-edge-delete-btn { width: 20px; height: 20px; border: 0px solid #ffff…" at bounding box center [752, 308] width 724 height 435
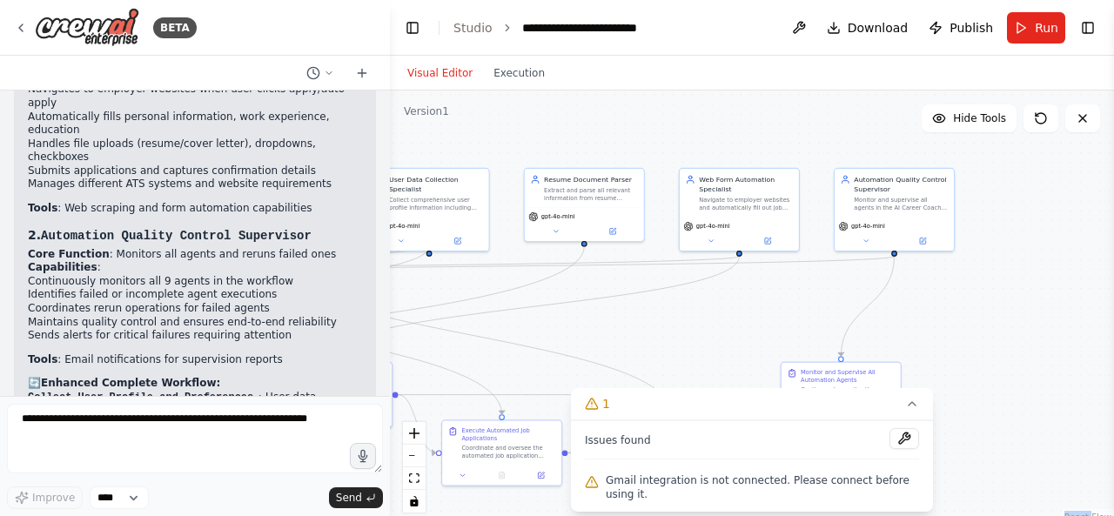
drag, startPoint x: 647, startPoint y: 337, endPoint x: 574, endPoint y: 339, distance: 73.1
click at [574, 339] on div ".deletable-edge-delete-btn { width: 20px; height: 20px; border: 0px solid #ffff…" at bounding box center [752, 308] width 724 height 435
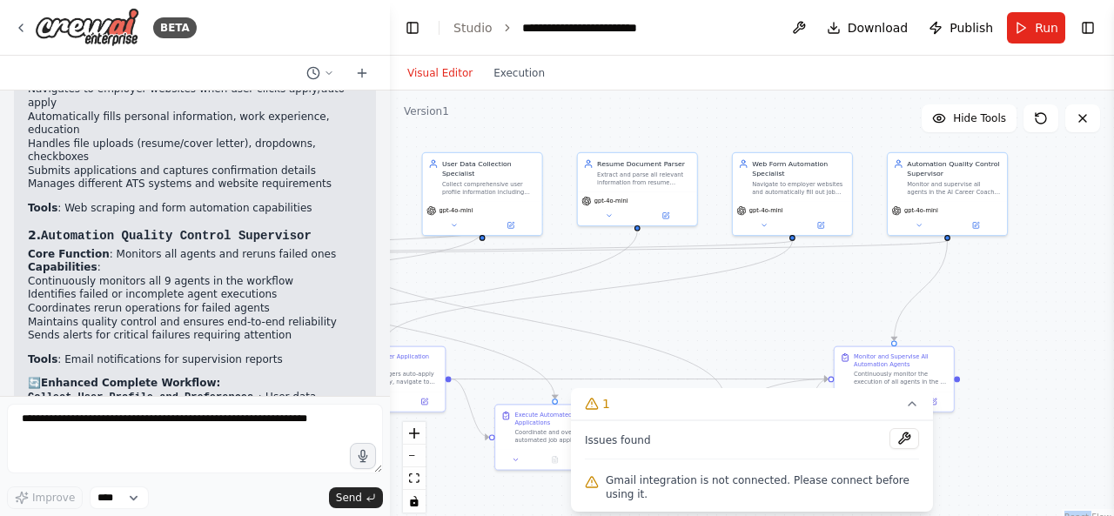
drag, startPoint x: 605, startPoint y: 326, endPoint x: 881, endPoint y: 292, distance: 278.1
click at [881, 292] on div ".deletable-edge-delete-btn { width: 20px; height: 20px; border: 0px solid #ffff…" at bounding box center [752, 308] width 724 height 435
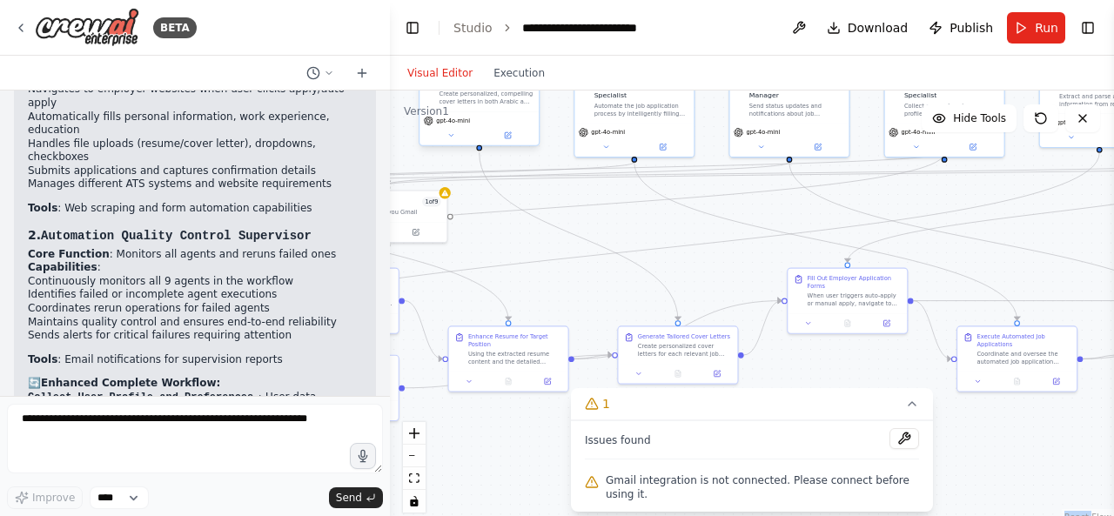
drag, startPoint x: 594, startPoint y: 297, endPoint x: 835, endPoint y: 251, distance: 246.3
click at [835, 251] on div ".deletable-edge-delete-btn { width: 20px; height: 20px; border: 0px solid #ffff…" at bounding box center [752, 308] width 724 height 435
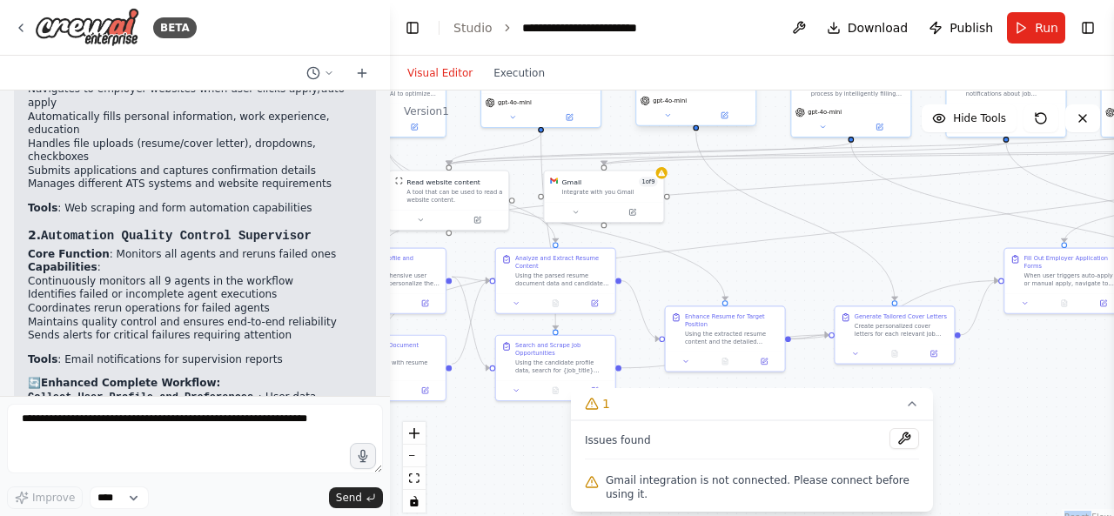
drag, startPoint x: 628, startPoint y: 266, endPoint x: 790, endPoint y: 249, distance: 162.8
click at [790, 249] on div ".deletable-edge-delete-btn { width: 20px; height: 20px; border: 0px solid #ffff…" at bounding box center [752, 308] width 724 height 435
click at [1044, 38] on button "Run" at bounding box center [1036, 27] width 58 height 31
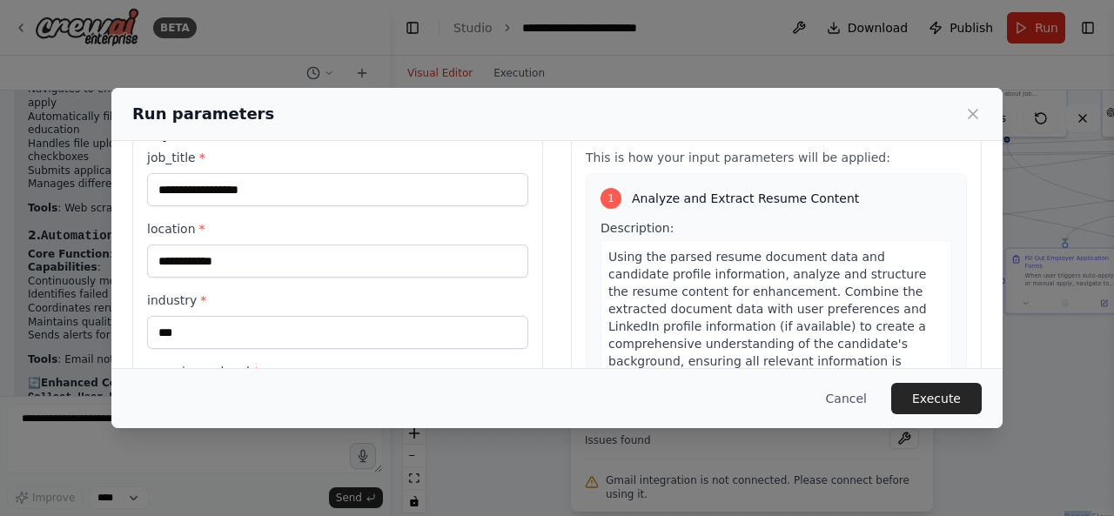
scroll to position [84, 0]
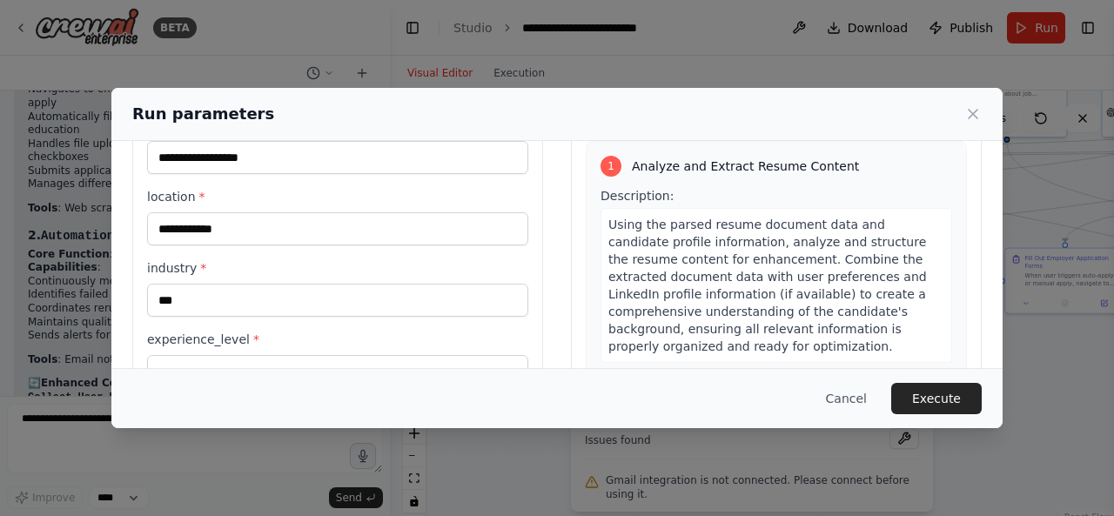
click at [660, 258] on span "Using the parsed resume document data and candidate profile information, analyz…" at bounding box center [767, 286] width 319 height 136
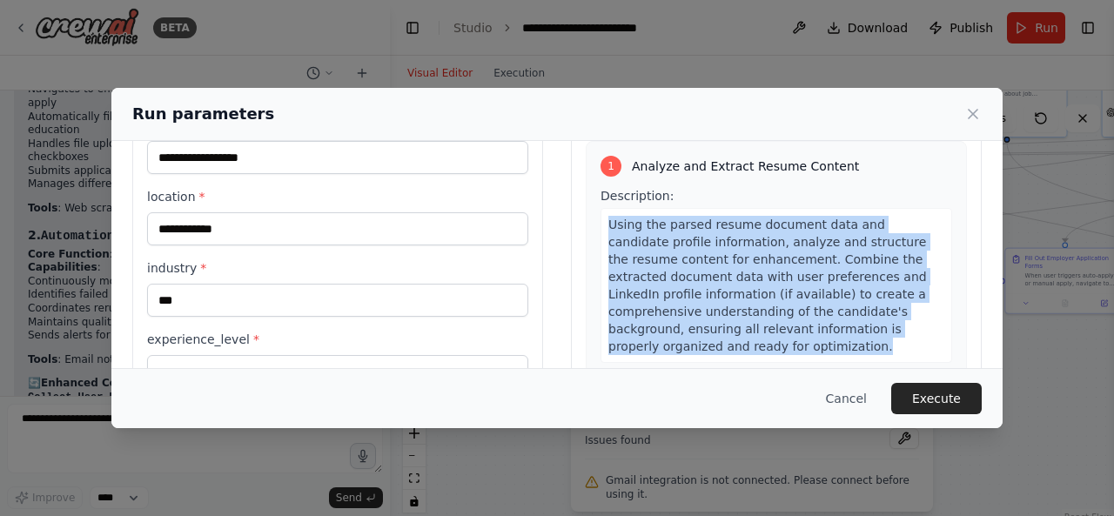
click at [660, 258] on span "Using the parsed resume document data and candidate profile information, analyz…" at bounding box center [767, 286] width 319 height 136
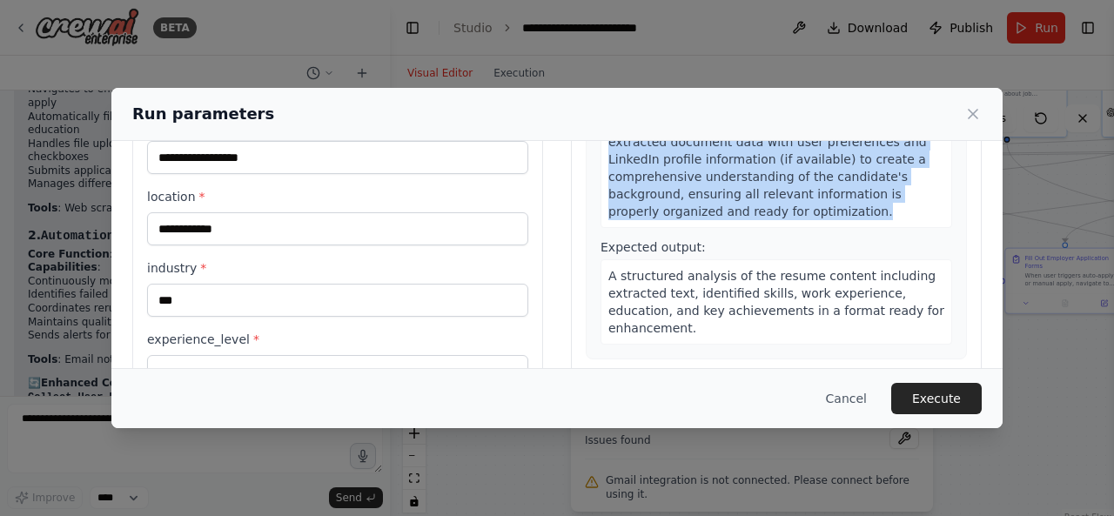
scroll to position [138, 0]
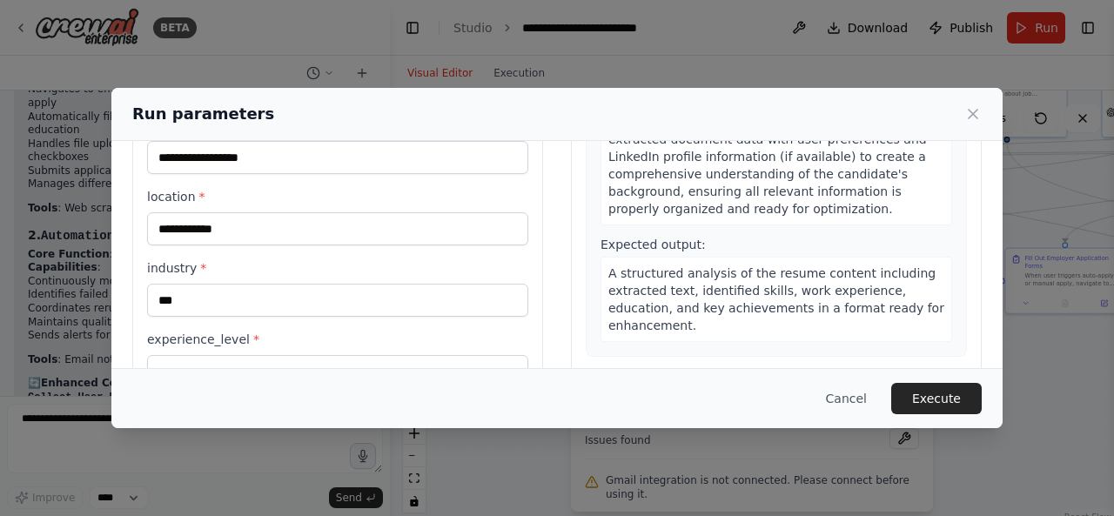
click at [722, 245] on div "Expected output: A structured analysis of the resume content including extracte…" at bounding box center [776, 289] width 352 height 106
click at [691, 288] on span "A structured analysis of the resume content including extracted text, identifie…" at bounding box center [776, 299] width 336 height 66
click at [636, 287] on span "A structured analysis of the resume content including extracted text, identifie…" at bounding box center [776, 299] width 336 height 66
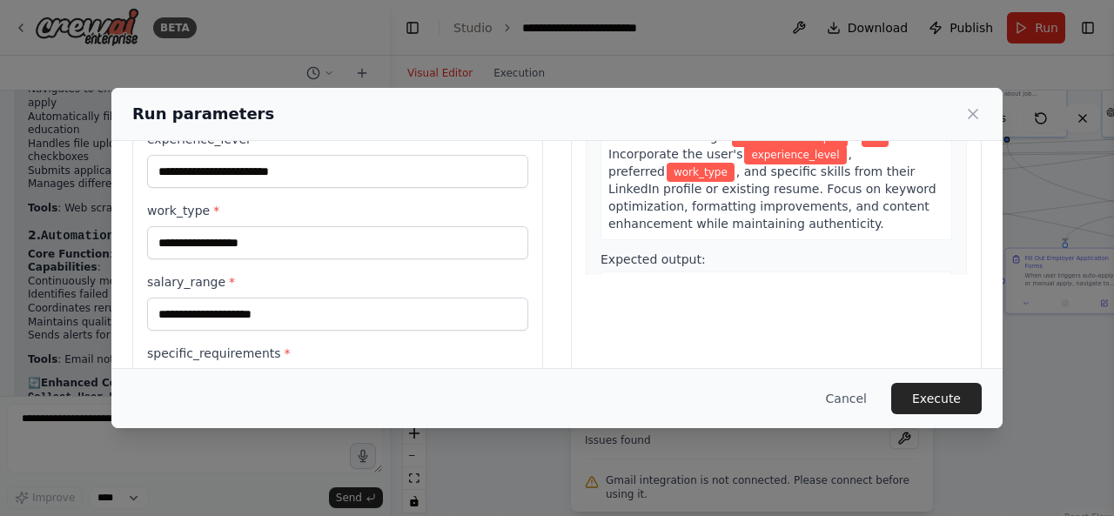
scroll to position [290, 0]
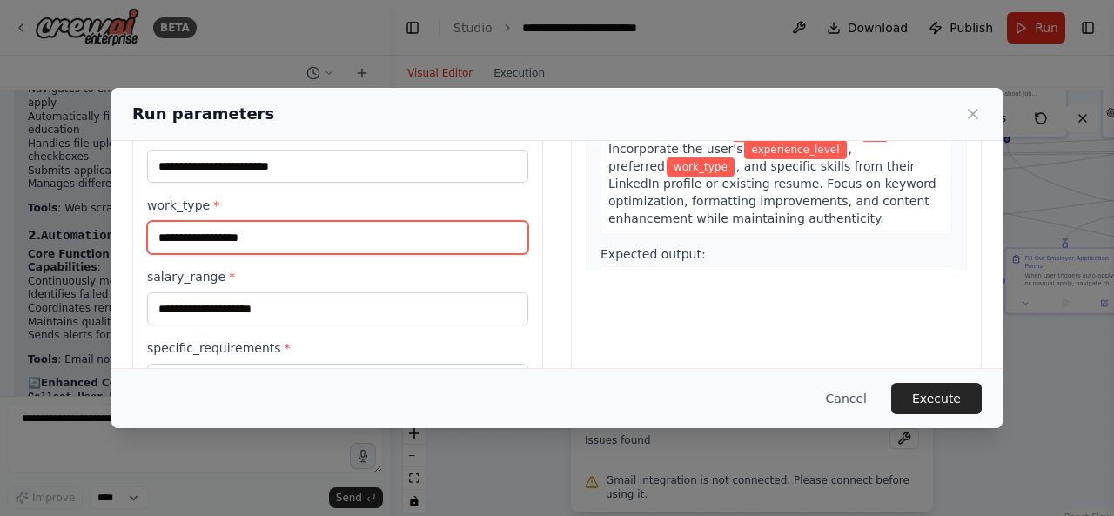
click at [509, 238] on input "work_type *" at bounding box center [337, 237] width 381 height 33
type input "*"
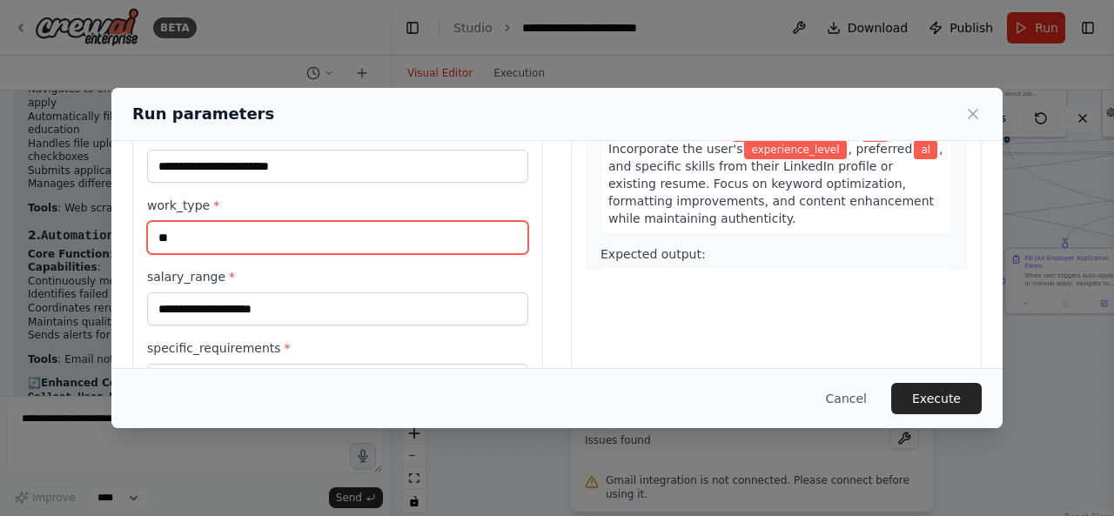
type input "*"
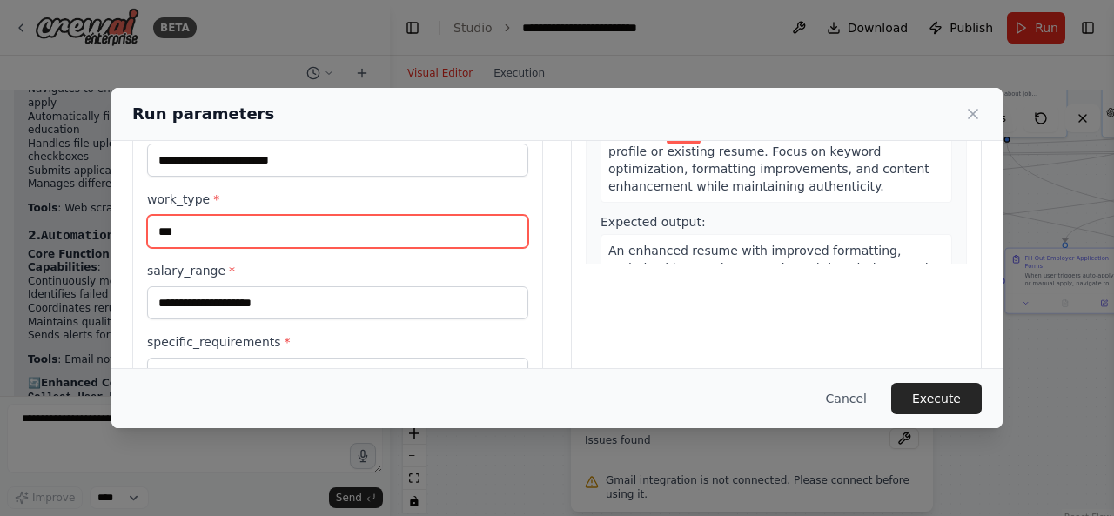
scroll to position [320, 0]
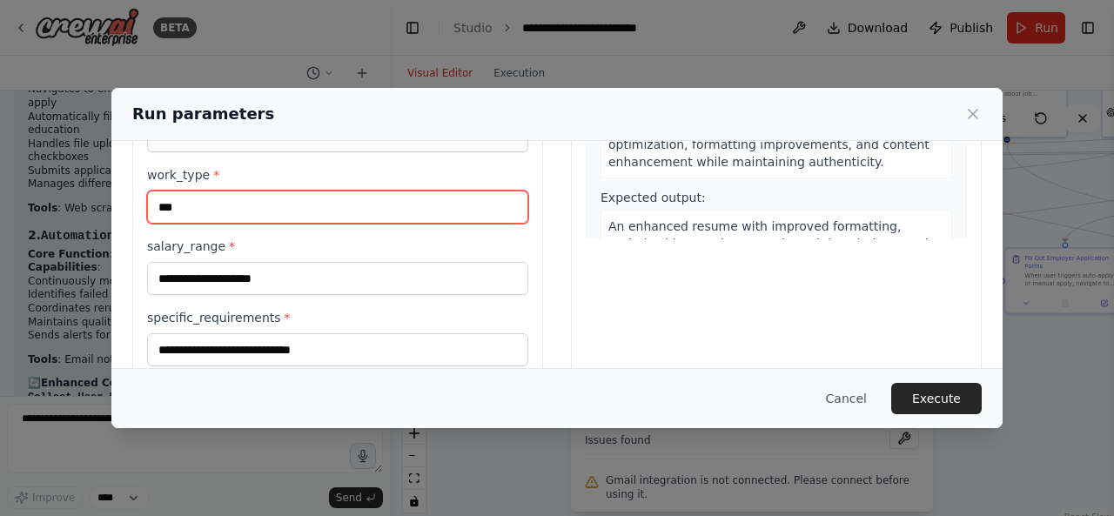
type input "***"
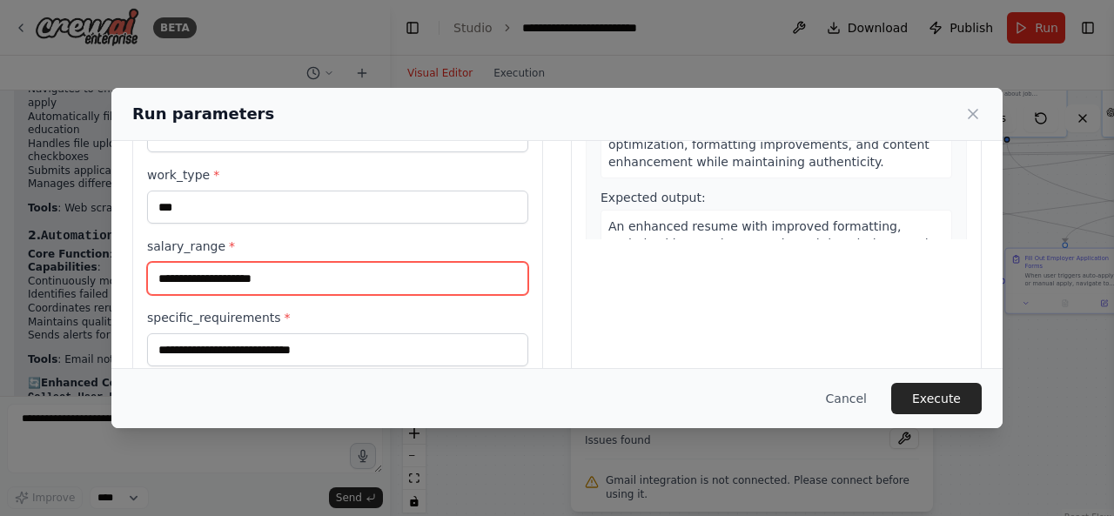
click at [473, 284] on input "salary_range *" at bounding box center [337, 278] width 381 height 33
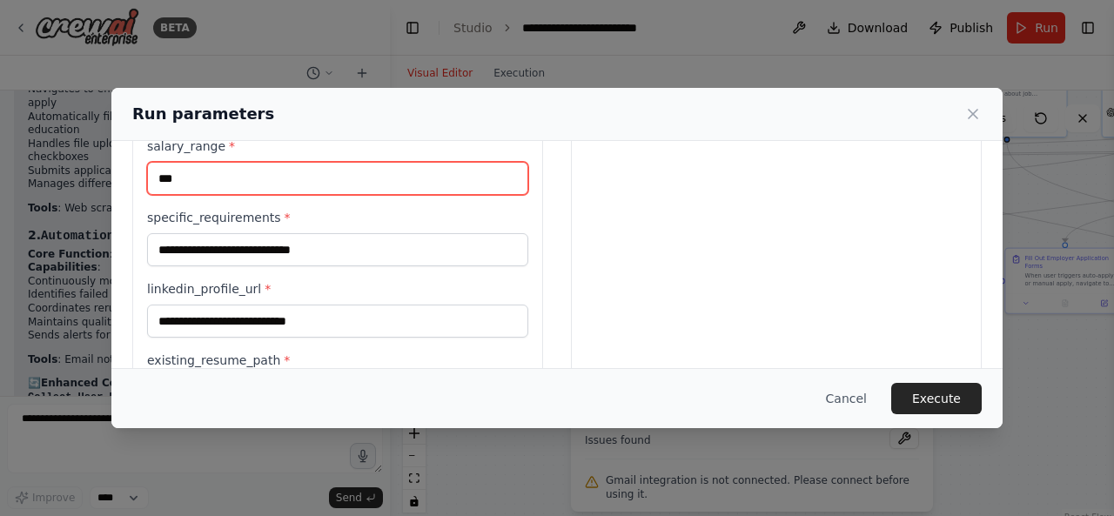
scroll to position [421, 0]
type input "***"
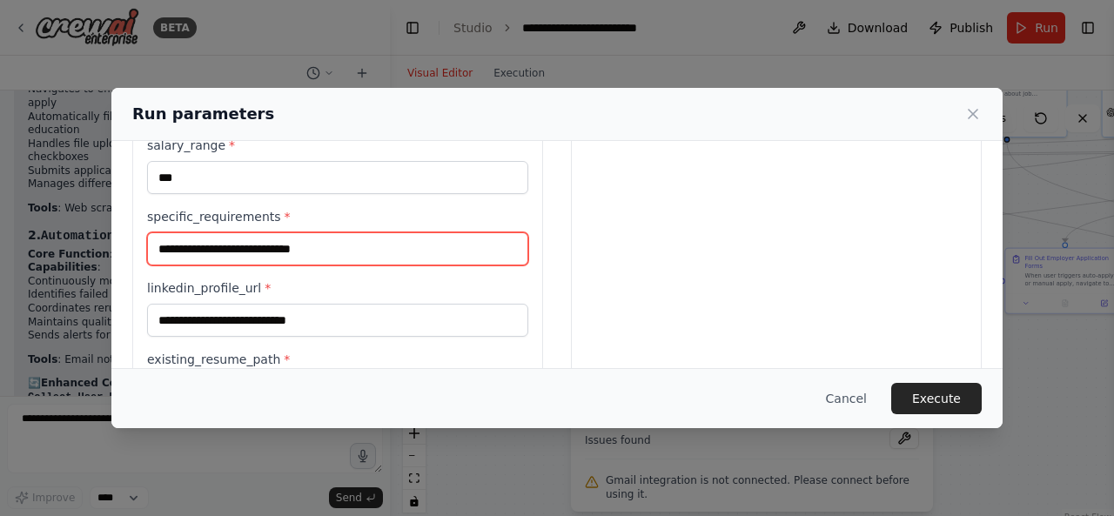
click at [445, 251] on input "specific_requirements *" at bounding box center [337, 248] width 381 height 33
type input "****"
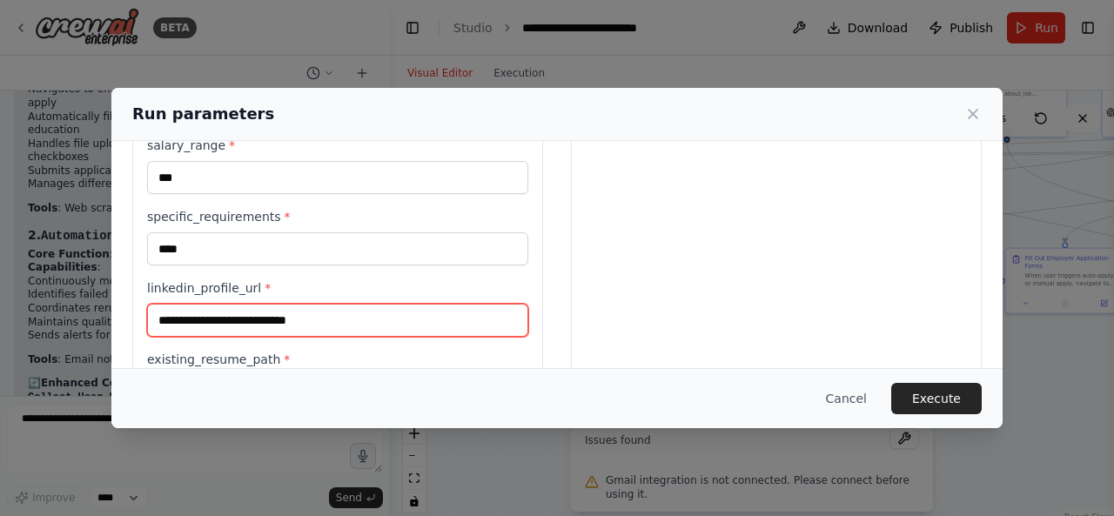
click at [404, 308] on input "linkedin_profile_url *" at bounding box center [337, 320] width 381 height 33
paste input "**********"
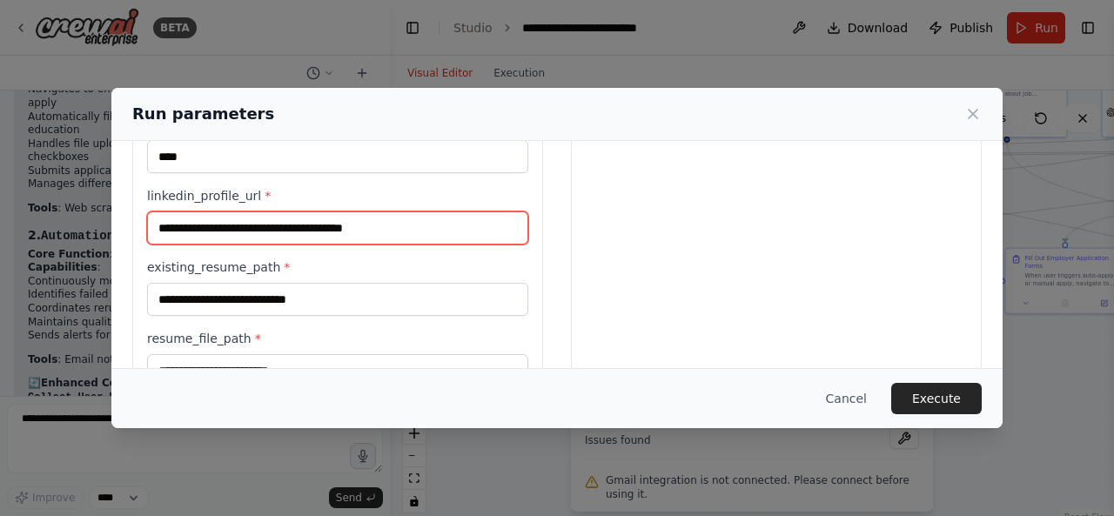
scroll to position [560, 0]
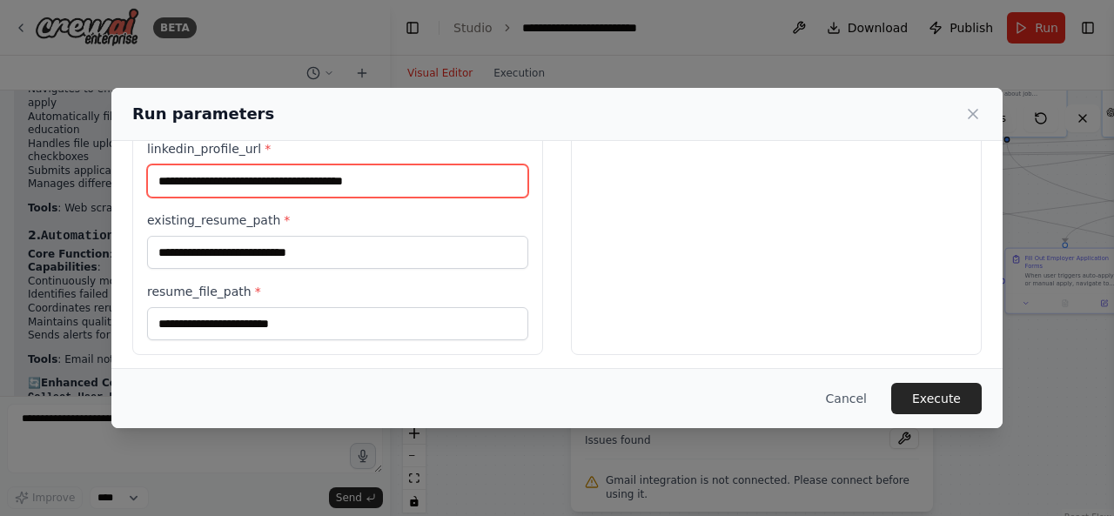
type input "**********"
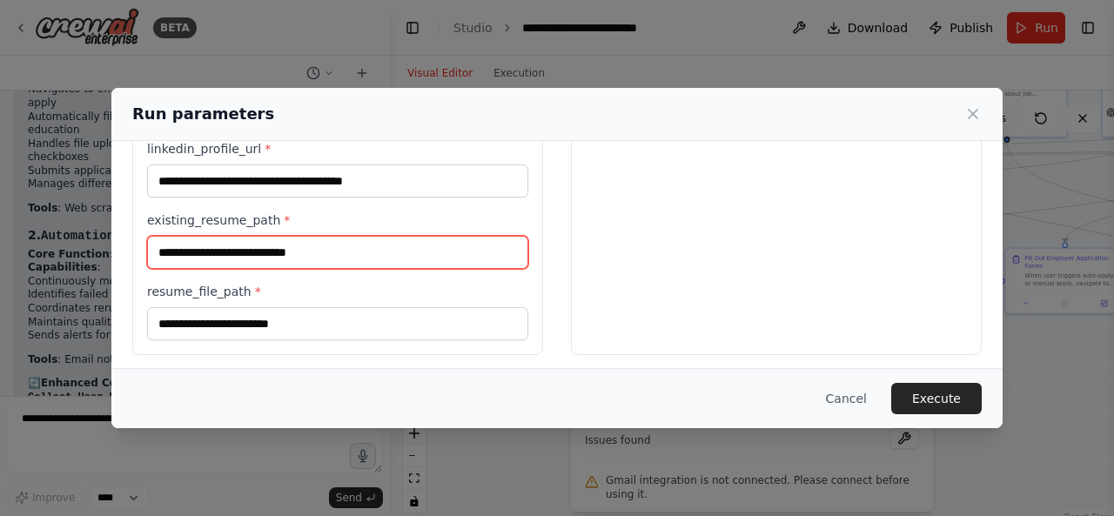
click at [453, 253] on input "existing_resume_path *" at bounding box center [337, 252] width 381 height 33
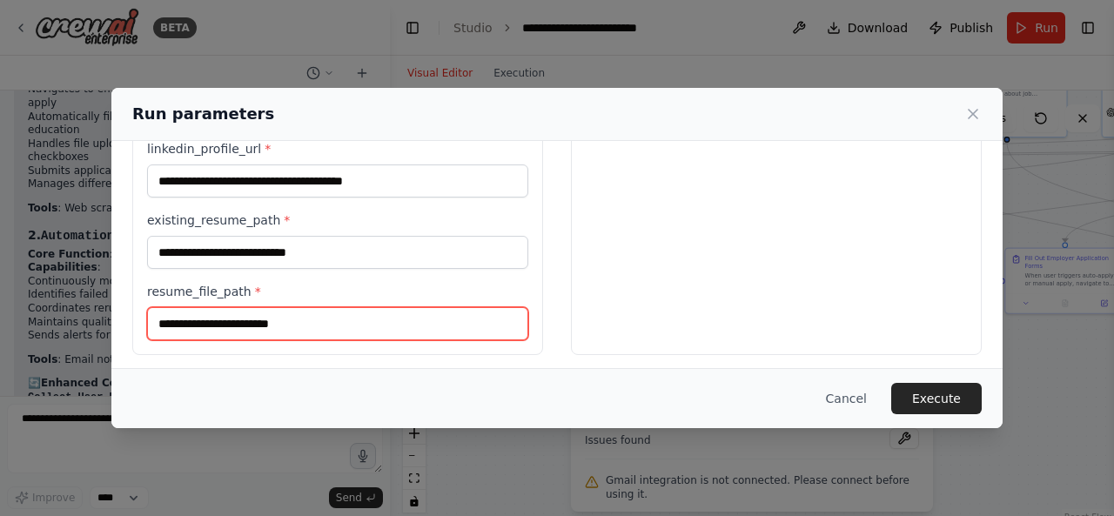
click at [414, 319] on input "resume_file_path *" at bounding box center [337, 323] width 381 height 33
click at [409, 319] on input "resume_file_path *" at bounding box center [337, 323] width 381 height 33
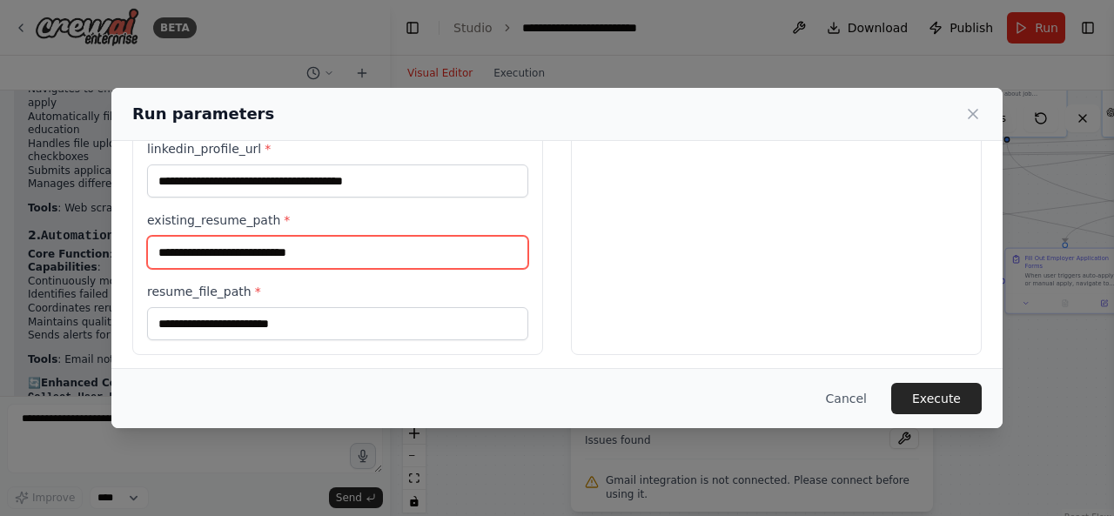
click at [413, 258] on input "existing_resume_path *" at bounding box center [337, 252] width 381 height 33
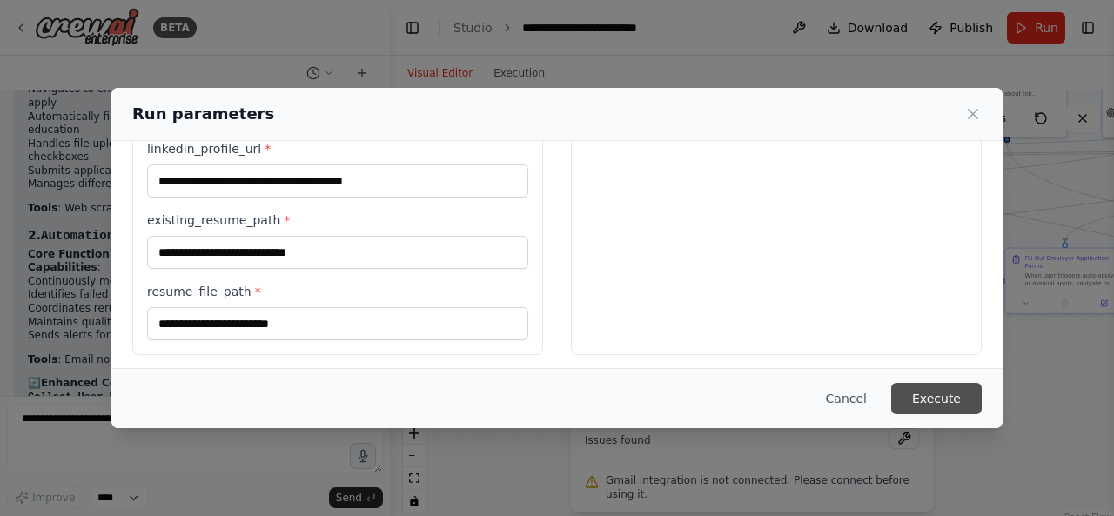
click at [937, 396] on button "Execute" at bounding box center [936, 398] width 91 height 31
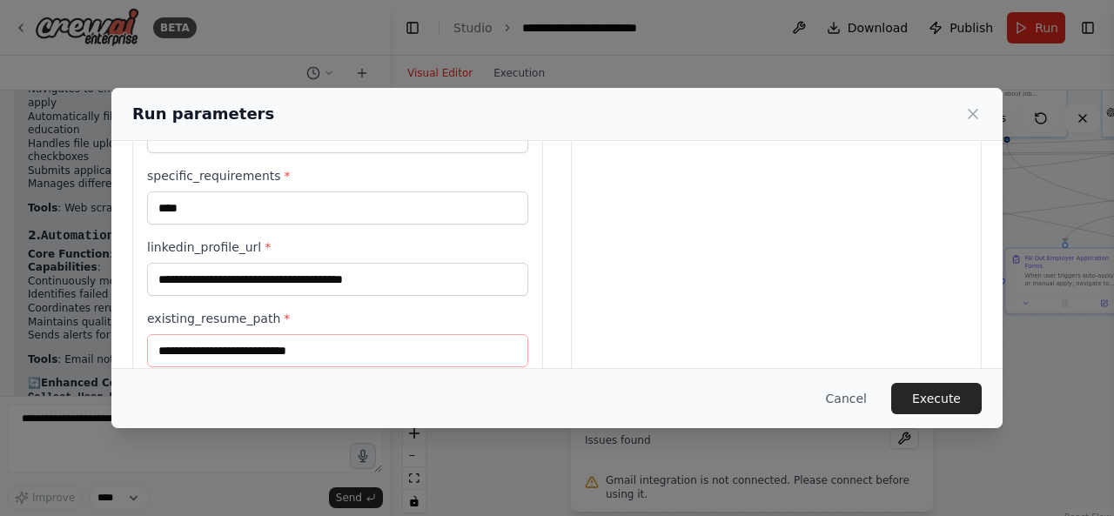
scroll to position [485, 0]
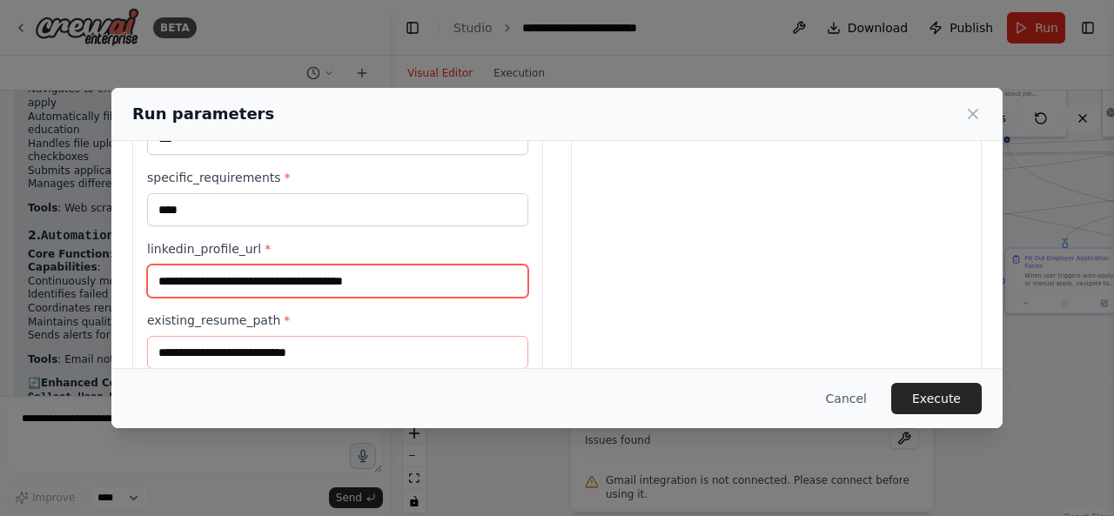
click at [450, 281] on input "**********" at bounding box center [337, 281] width 381 height 33
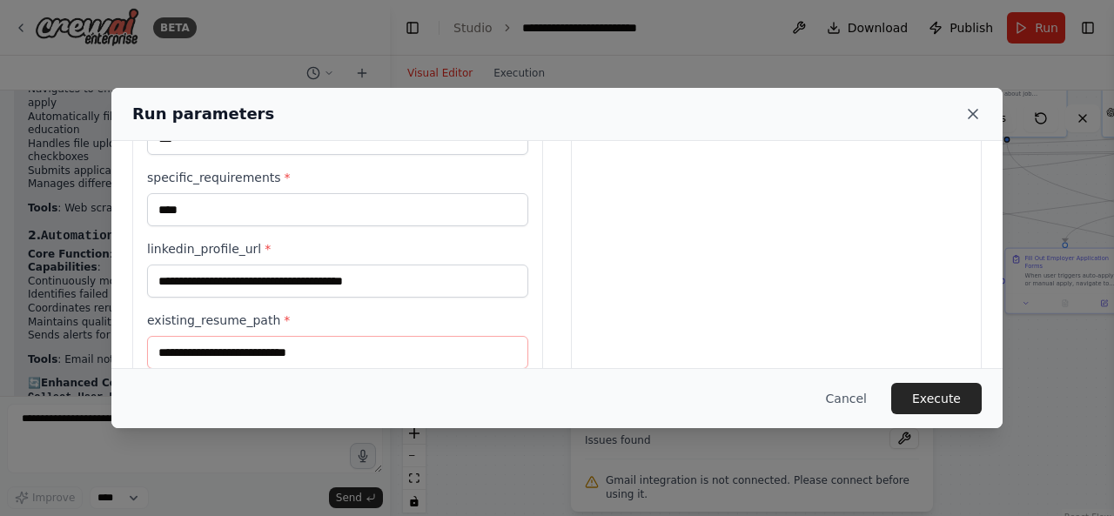
click at [968, 113] on icon at bounding box center [972, 113] width 17 height 17
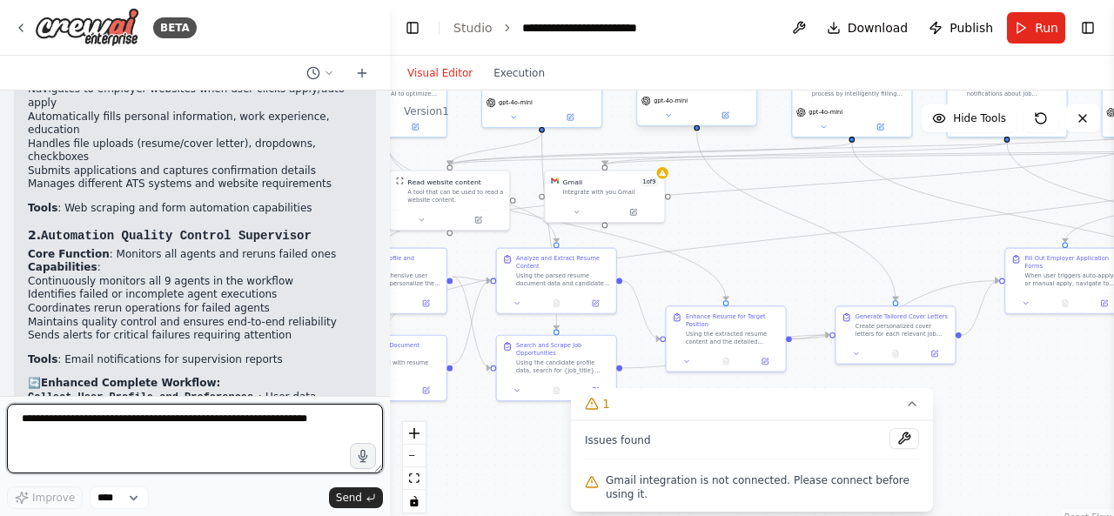
click at [289, 433] on textarea at bounding box center [195, 439] width 376 height 70
type textarea "**********"
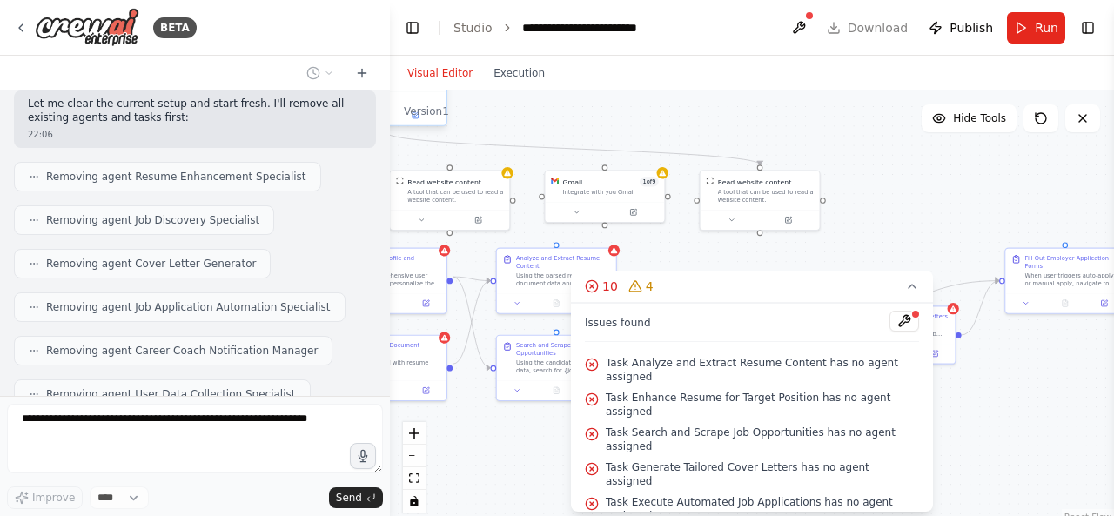
scroll to position [10646, 0]
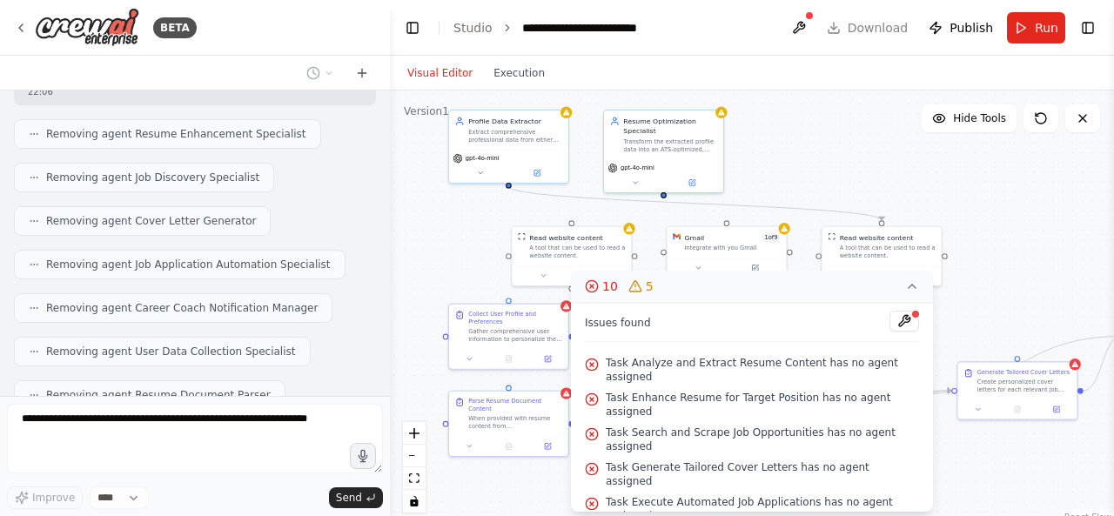
drag, startPoint x: 665, startPoint y: 245, endPoint x: 787, endPoint y: 301, distance: 134.0
click at [787, 301] on div "Version 1 Hide Tools .deletable-edge-delete-btn { width: 20px; height: 20px; bo…" at bounding box center [752, 308] width 724 height 435
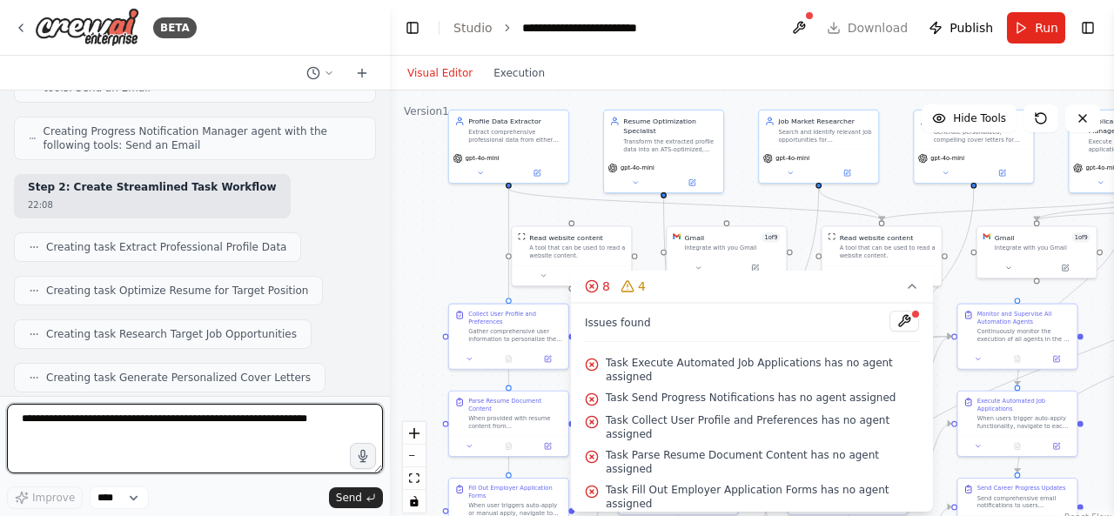
scroll to position [11632, 0]
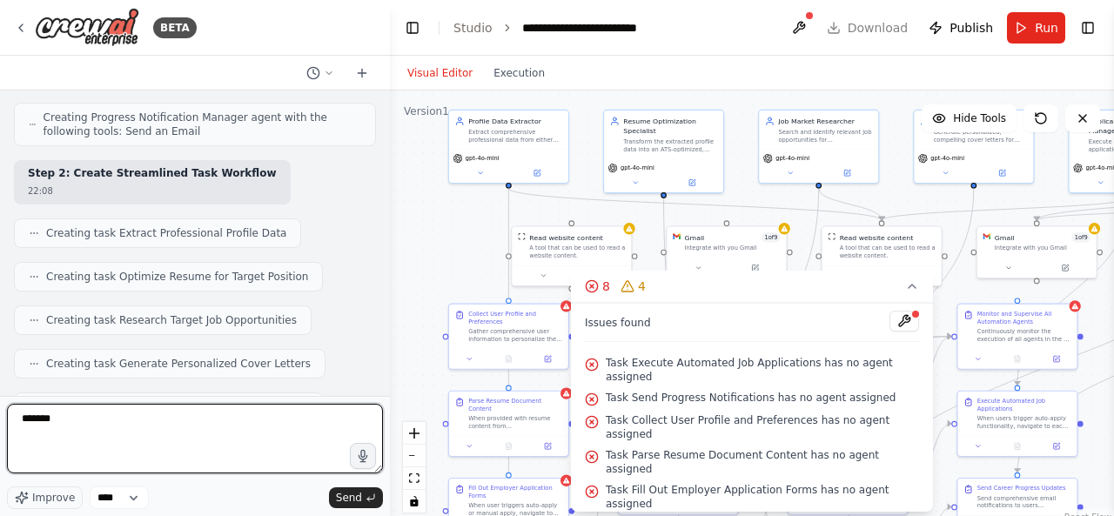
type textarea "********"
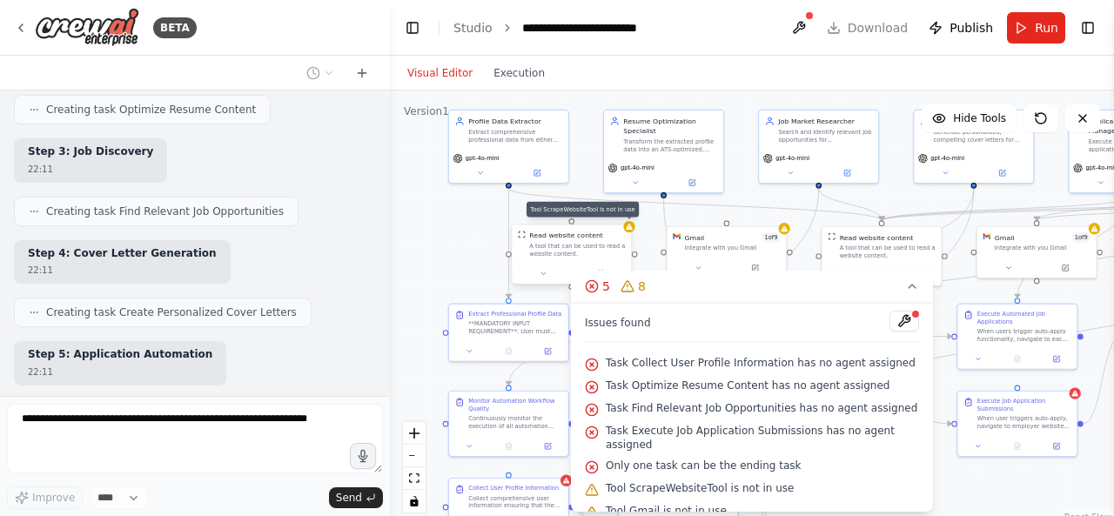
scroll to position [13147, 0]
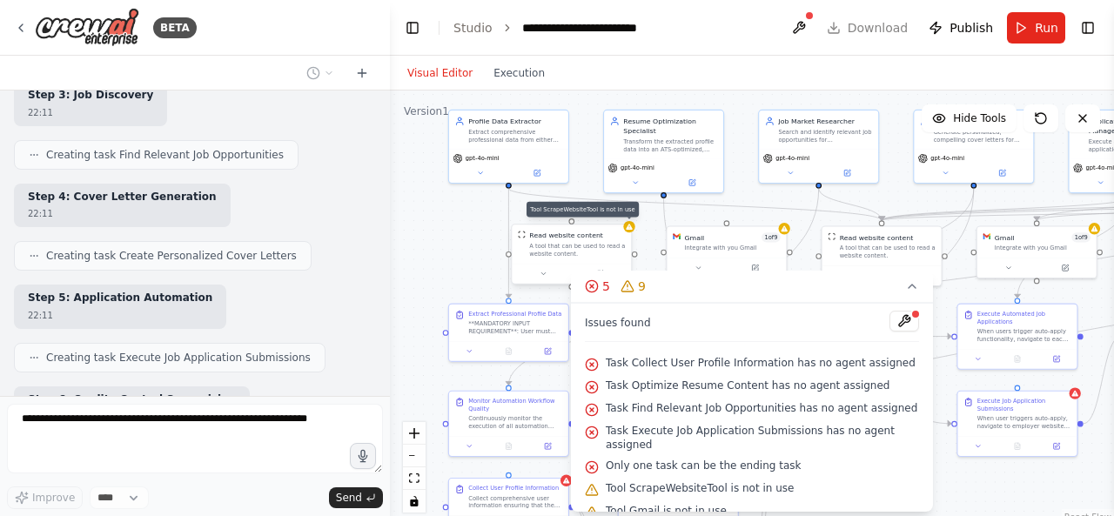
click at [631, 229] on icon at bounding box center [629, 227] width 6 height 6
click at [901, 284] on button "5 9" at bounding box center [752, 287] width 362 height 32
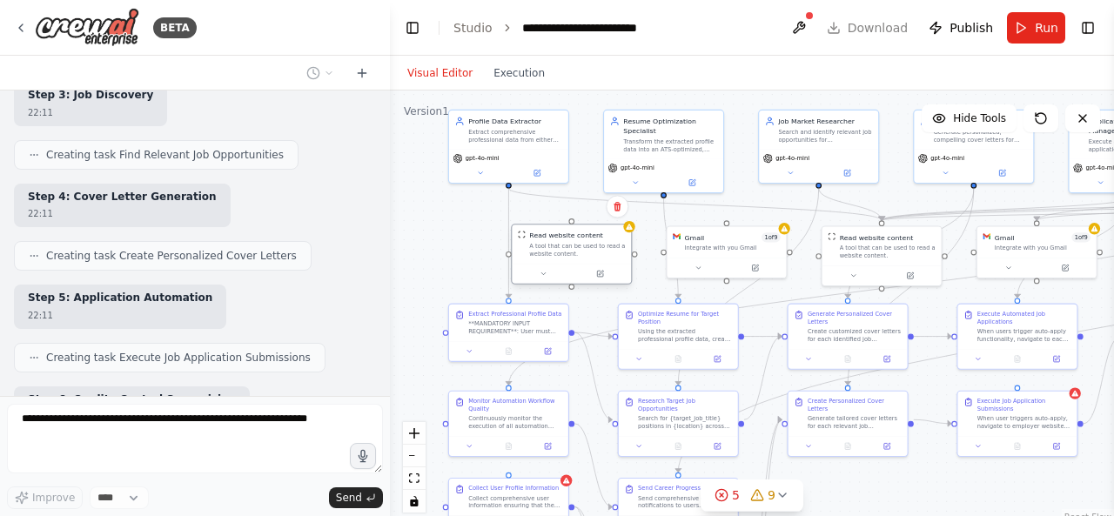
click at [602, 279] on div at bounding box center [571, 274] width 119 height 20
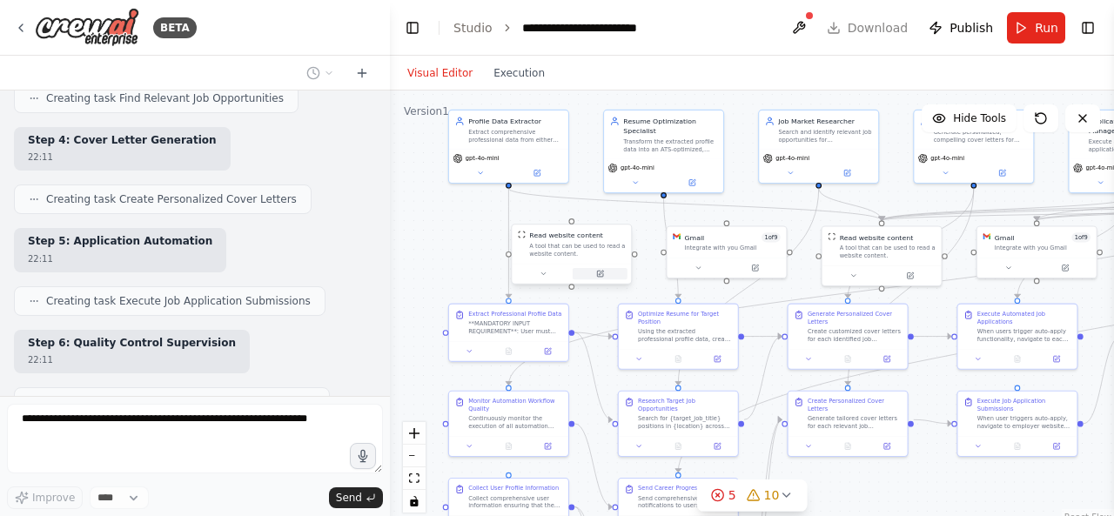
click at [600, 276] on icon at bounding box center [600, 274] width 6 height 6
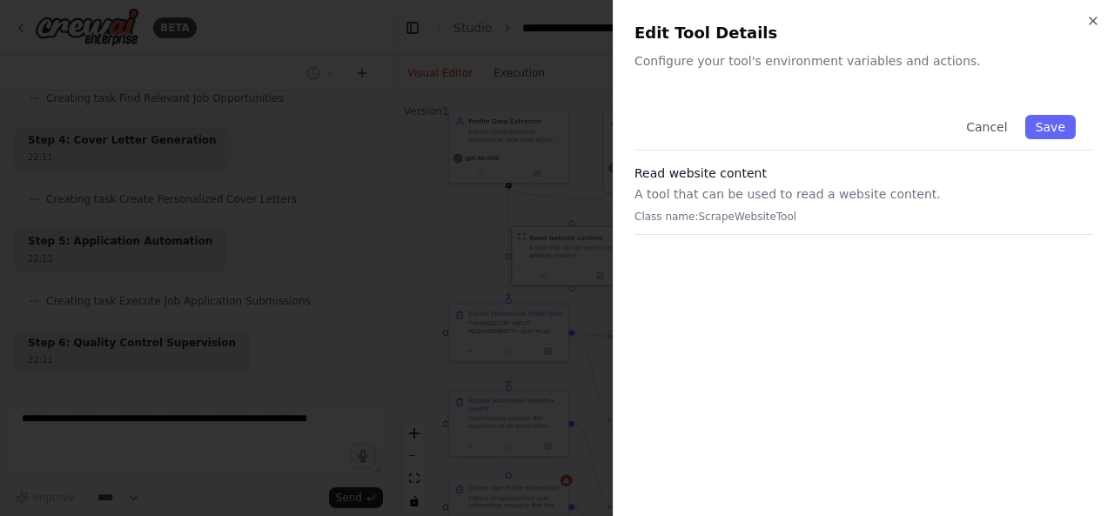
drag, startPoint x: 761, startPoint y: 189, endPoint x: 748, endPoint y: 186, distance: 14.2
click at [759, 188] on p "A tool that can be used to read a website content." at bounding box center [863, 193] width 459 height 17
click at [748, 186] on p "A tool that can be used to read a website content." at bounding box center [863, 193] width 459 height 17
click at [1042, 124] on button "Save" at bounding box center [1050, 127] width 50 height 24
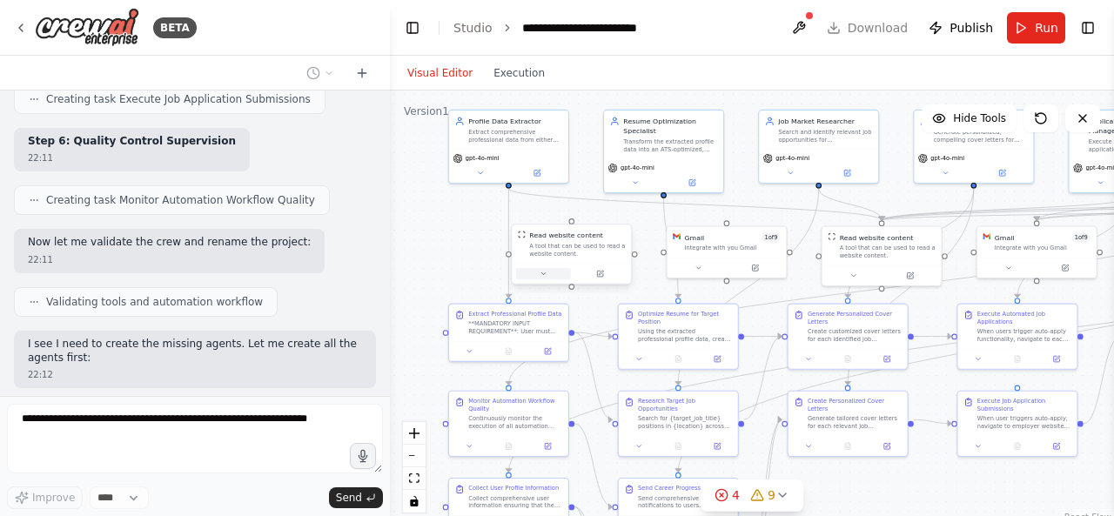
scroll to position [13419, 0]
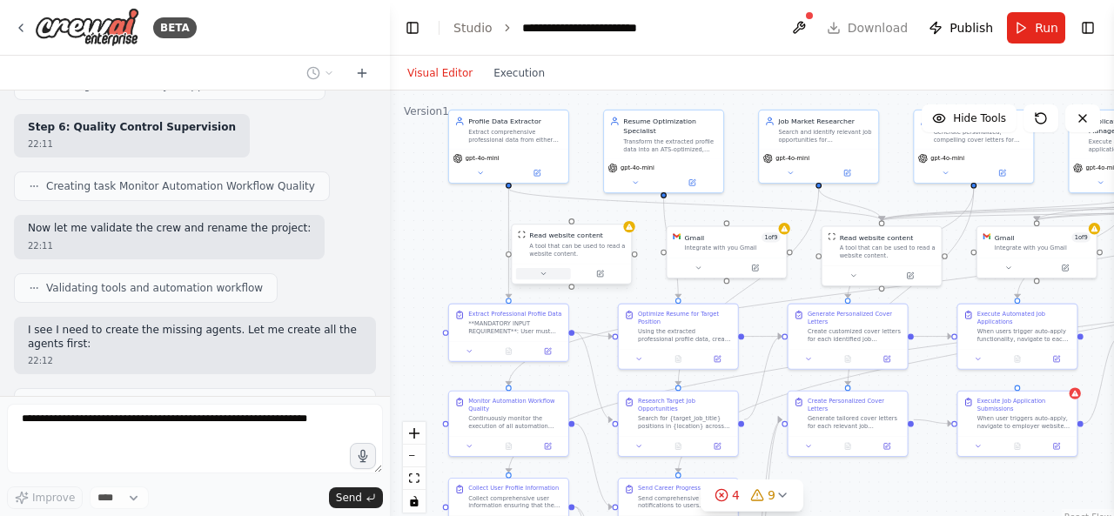
click at [553, 279] on button at bounding box center [543, 273] width 55 height 11
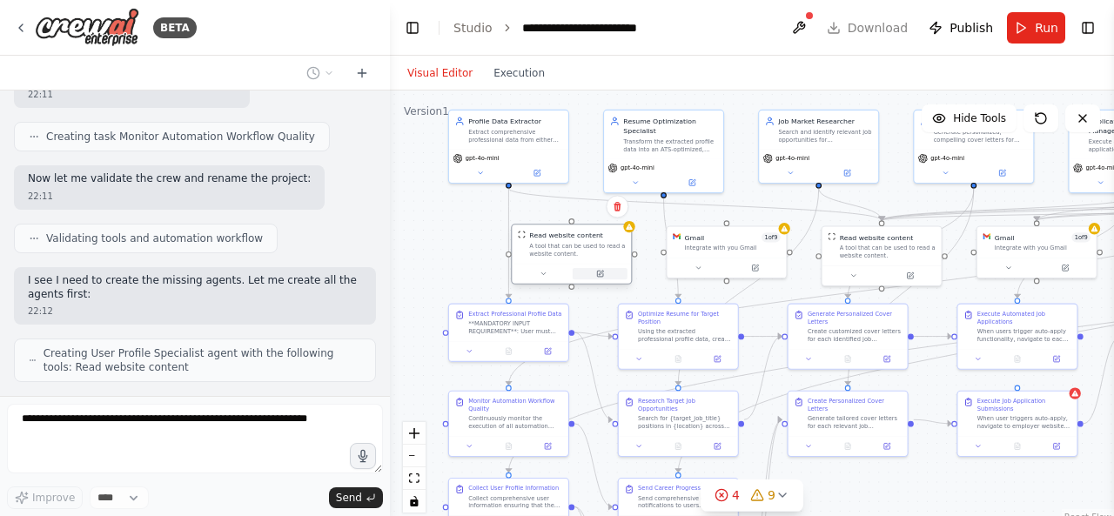
click at [598, 272] on icon at bounding box center [600, 274] width 6 height 6
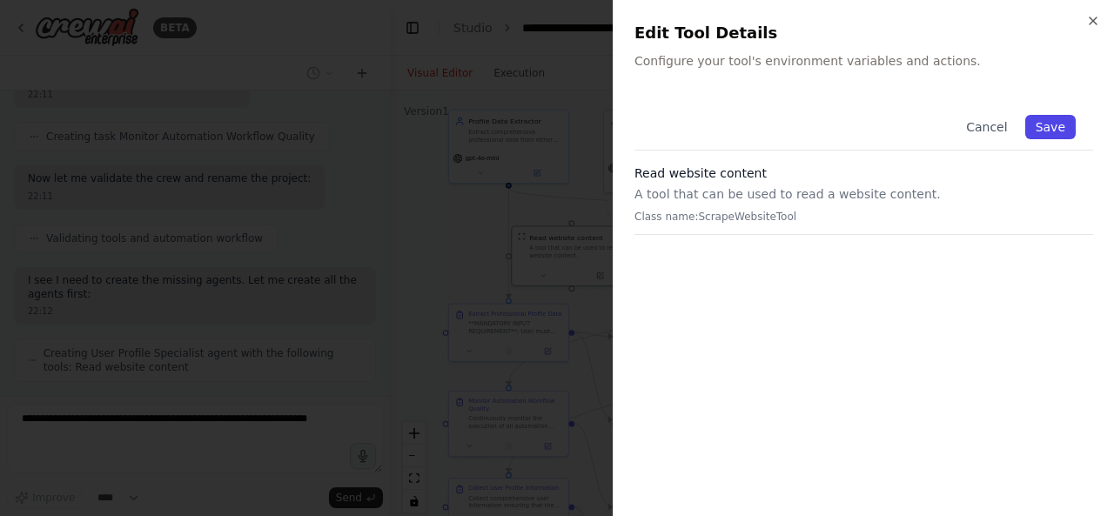
click at [1057, 136] on button "Save" at bounding box center [1050, 127] width 50 height 24
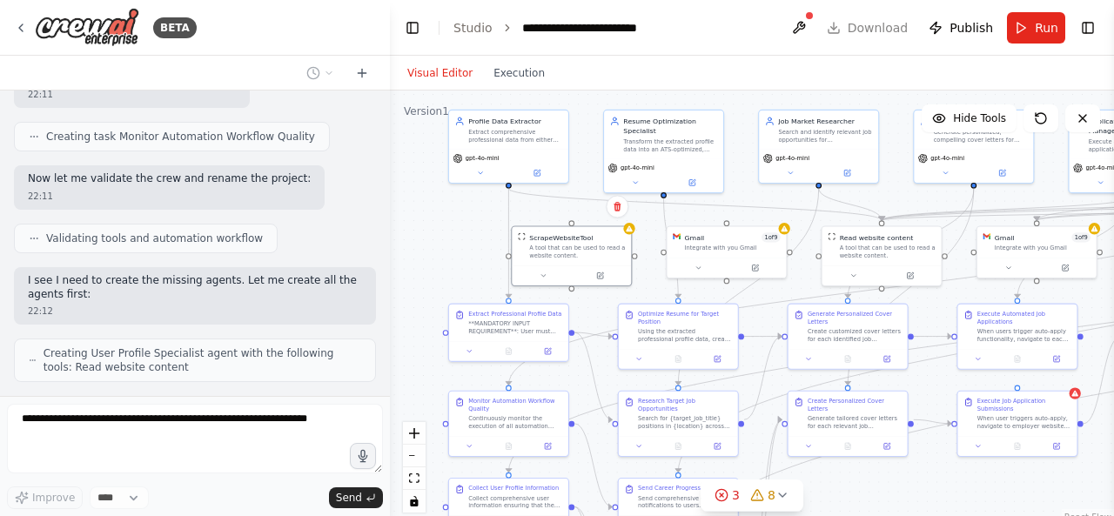
scroll to position [13519, 0]
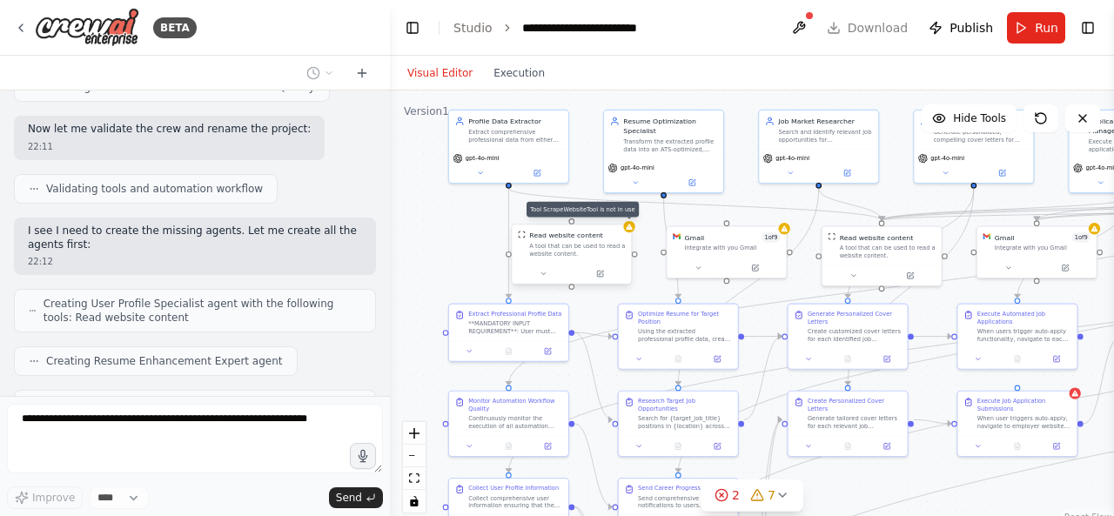
click at [628, 231] on div at bounding box center [628, 226] width 11 height 11
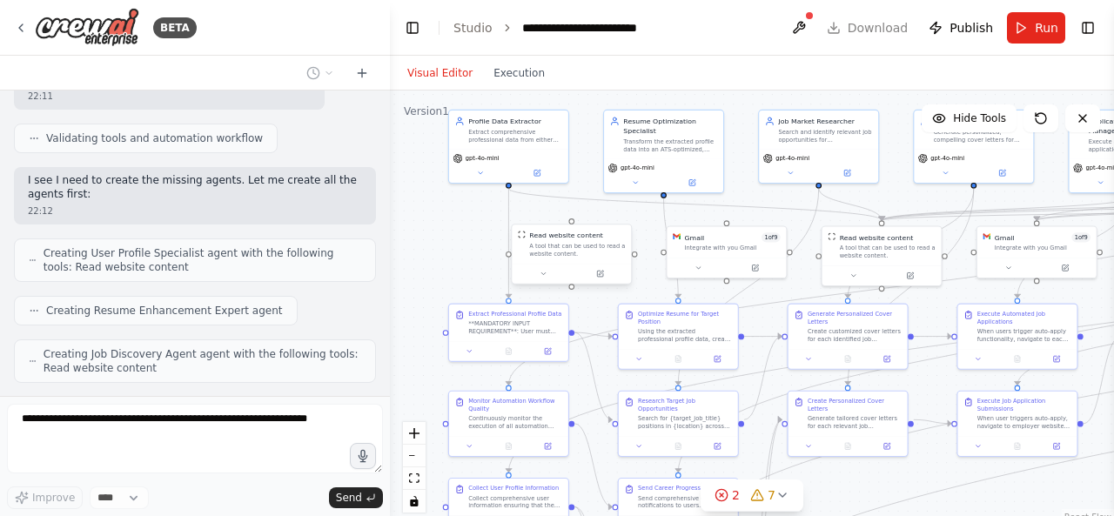
click at [614, 251] on div "A tool that can be used to read a website content." at bounding box center [577, 250] width 96 height 16
click at [478, 272] on div ".deletable-edge-delete-btn { width: 20px; height: 20px; border: 0px solid #ffff…" at bounding box center [752, 308] width 724 height 435
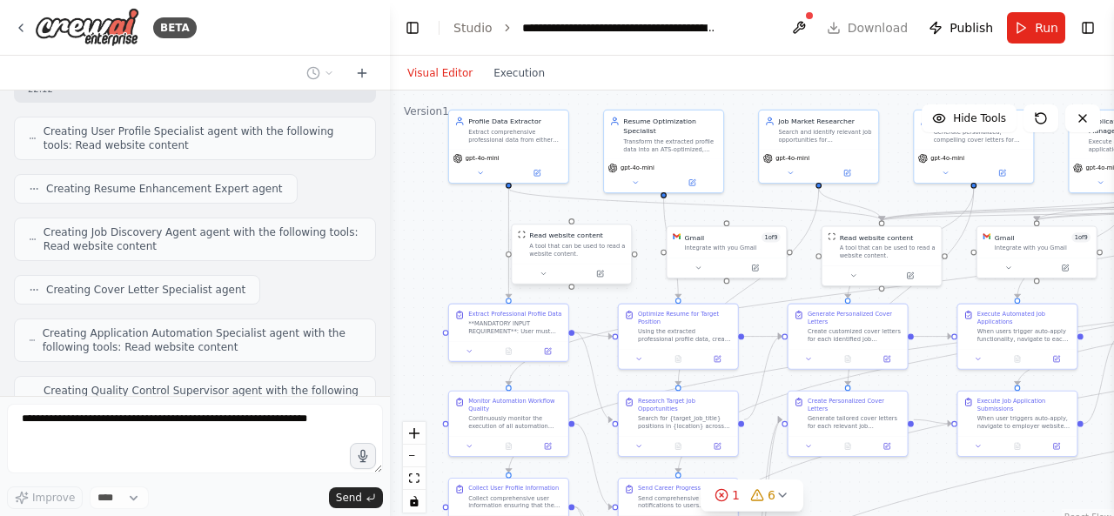
click at [571, 269] on div at bounding box center [571, 273] width 111 height 11
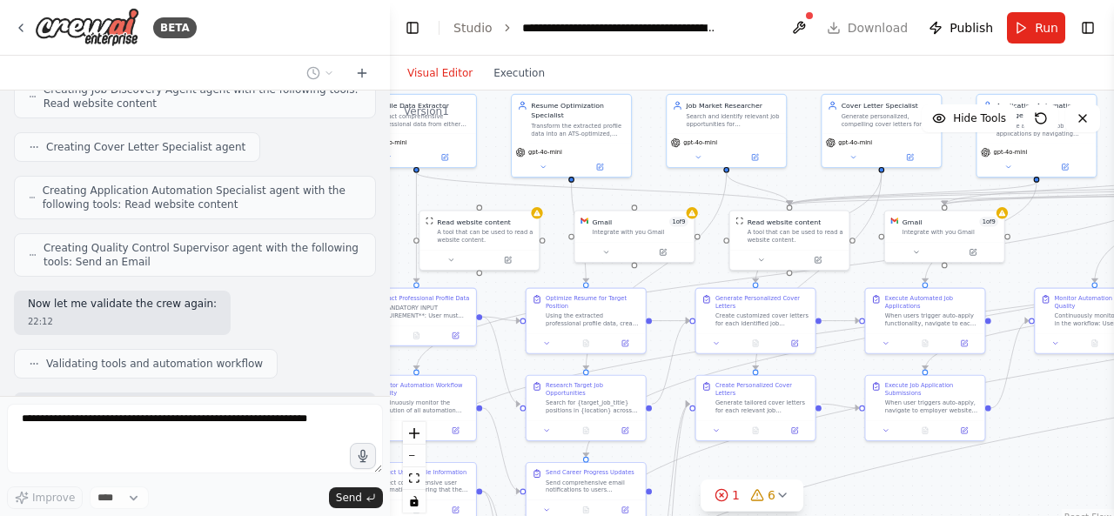
scroll to position [13848, 0]
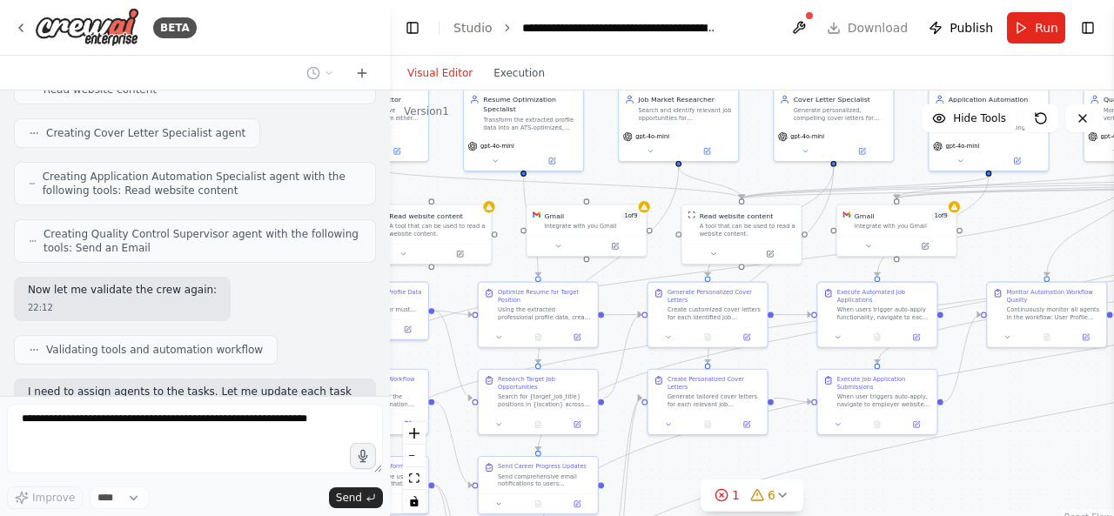
drag, startPoint x: 466, startPoint y: 258, endPoint x: 318, endPoint y: 229, distance: 151.7
click at [305, 234] on div "BETA Hello! I'm the CrewAI assistant. What kind of automation do you want to bu…" at bounding box center [557, 258] width 1114 height 516
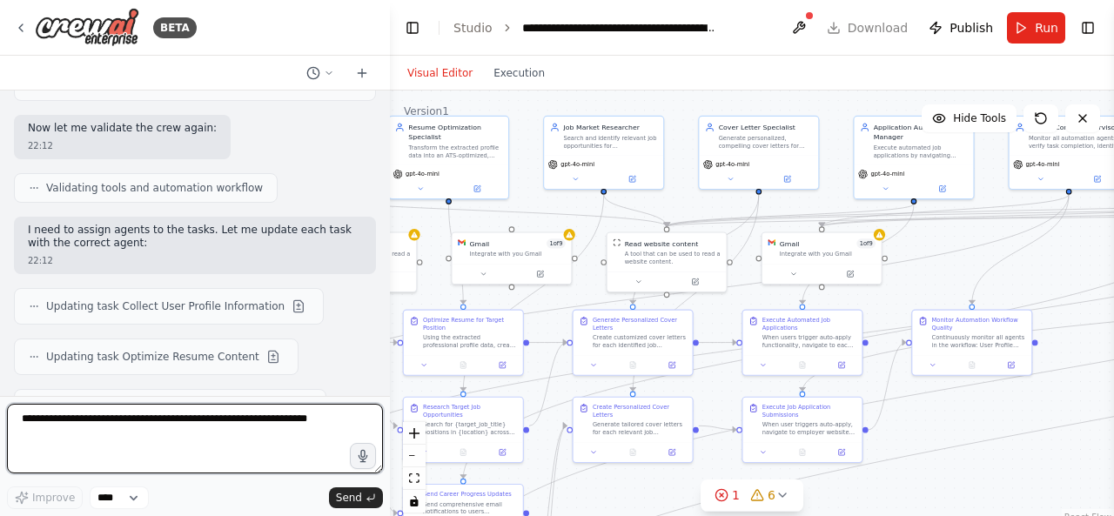
drag, startPoint x: 943, startPoint y: 247, endPoint x: 889, endPoint y: 278, distance: 62.0
click at [889, 278] on div ".deletable-edge-delete-btn { width: 20px; height: 20px; border: 0px solid #ffff…" at bounding box center [752, 308] width 724 height 435
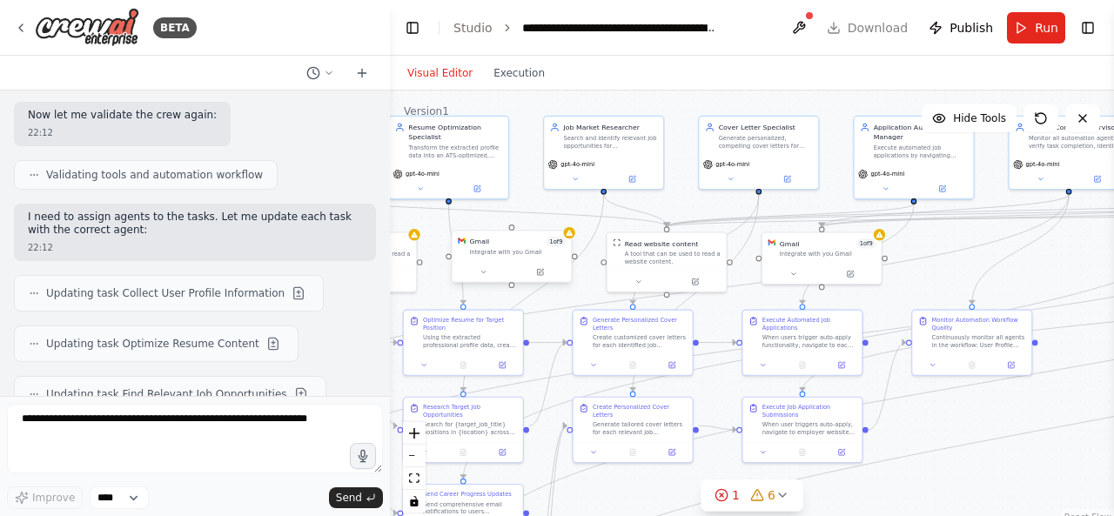
click at [514, 250] on div "Integrate with you Gmail" at bounding box center [517, 252] width 96 height 8
drag, startPoint x: 533, startPoint y: 249, endPoint x: 1027, endPoint y: 487, distance: 548.0
click at [1027, 487] on div "Gmail 1 of 9 Integrate with you Gmail" at bounding box center [1007, 488] width 96 height 19
click at [1047, 460] on icon at bounding box center [1046, 455] width 7 height 10
click at [1024, 450] on button "Confirm" at bounding box center [997, 455] width 62 height 21
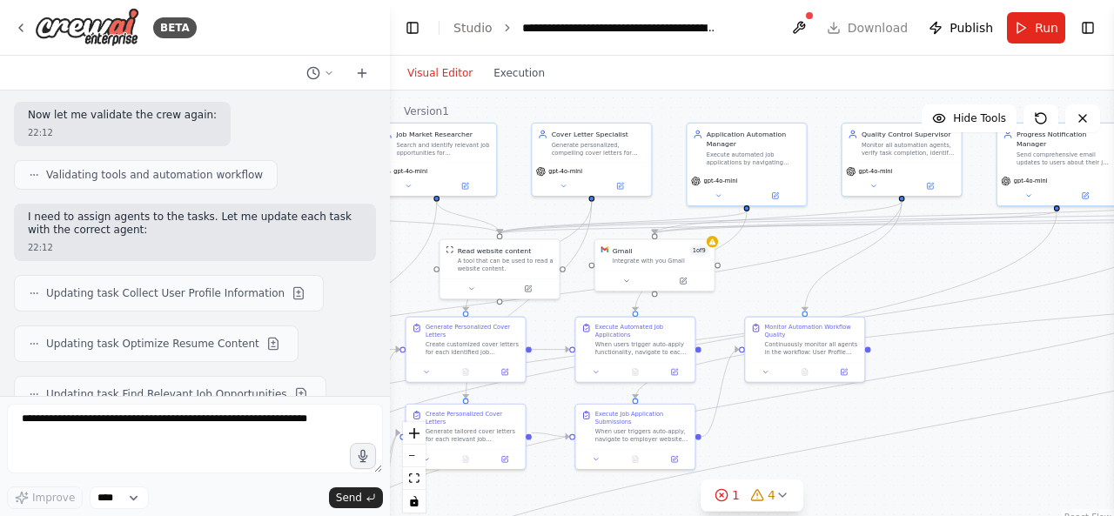
drag, startPoint x: 940, startPoint y: 278, endPoint x: 753, endPoint y: 292, distance: 187.6
click at [753, 292] on div ".deletable-edge-delete-btn { width: 20px; height: 20px; border: 0px solid #ffff…" at bounding box center [752, 308] width 724 height 435
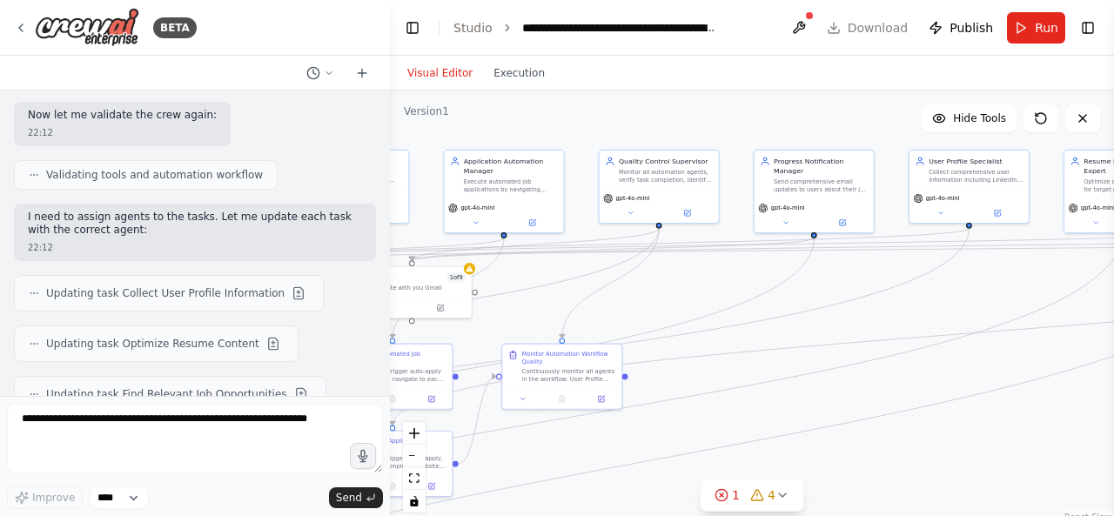
drag, startPoint x: 884, startPoint y: 287, endPoint x: 684, endPoint y: 301, distance: 200.6
click at [684, 301] on div ".deletable-edge-delete-btn { width: 20px; height: 20px; border: 0px solid #ffff…" at bounding box center [752, 308] width 724 height 435
drag, startPoint x: 876, startPoint y: 297, endPoint x: 600, endPoint y: 298, distance: 275.9
click at [600, 298] on div ".deletable-edge-delete-btn { width: 20px; height: 20px; border: 0px solid #ffff…" at bounding box center [752, 308] width 724 height 435
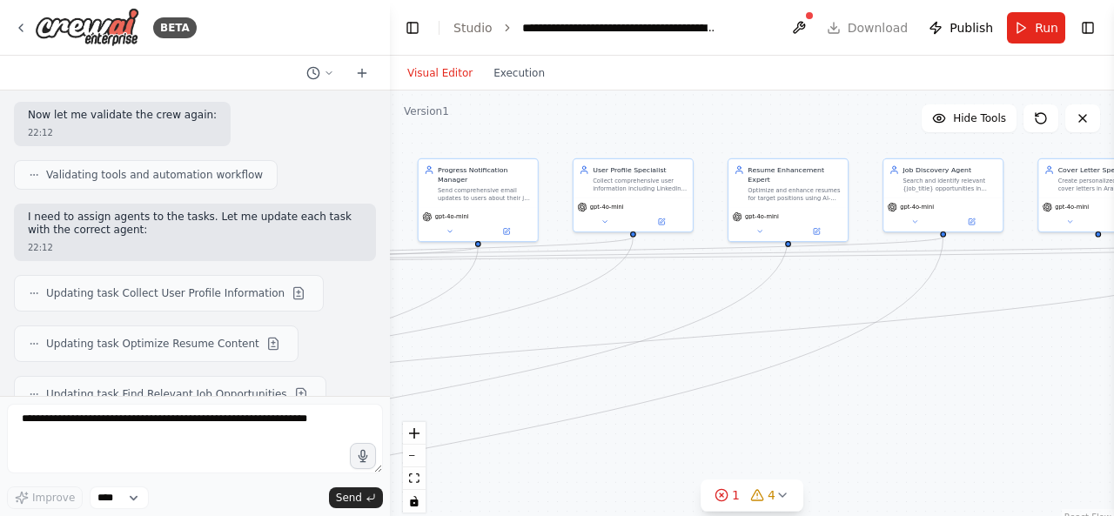
drag, startPoint x: 889, startPoint y: 278, endPoint x: 554, endPoint y: 286, distance: 334.3
click at [554, 286] on div ".deletable-edge-delete-btn { width: 20px; height: 20px; border: 0px solid #ffff…" at bounding box center [752, 308] width 724 height 435
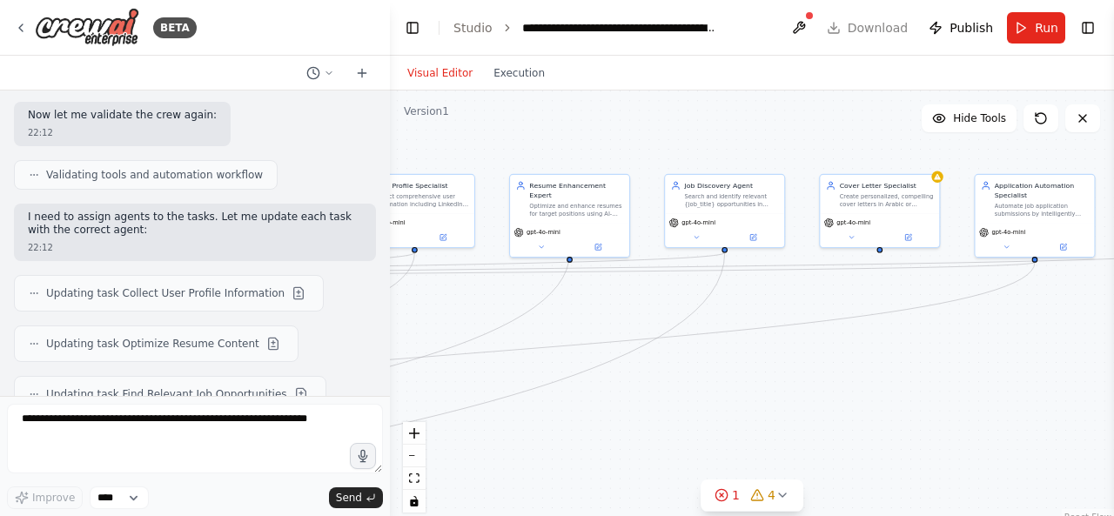
drag, startPoint x: 775, startPoint y: 309, endPoint x: 584, endPoint y: 313, distance: 190.6
click at [584, 313] on div ".deletable-edge-delete-btn { width: 20px; height: 20px; border: 0px solid #ffff…" at bounding box center [752, 308] width 724 height 435
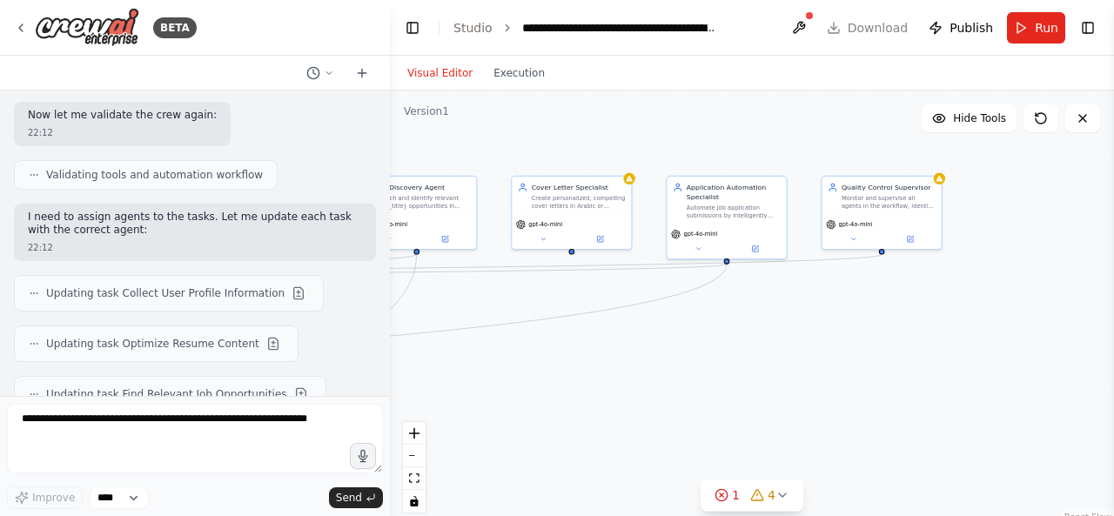
drag, startPoint x: 787, startPoint y: 330, endPoint x: 569, endPoint y: 329, distance: 217.6
click at [569, 329] on div ".deletable-edge-delete-btn { width: 20px; height: 20px; border: 0px solid #ffff…" at bounding box center [752, 308] width 724 height 435
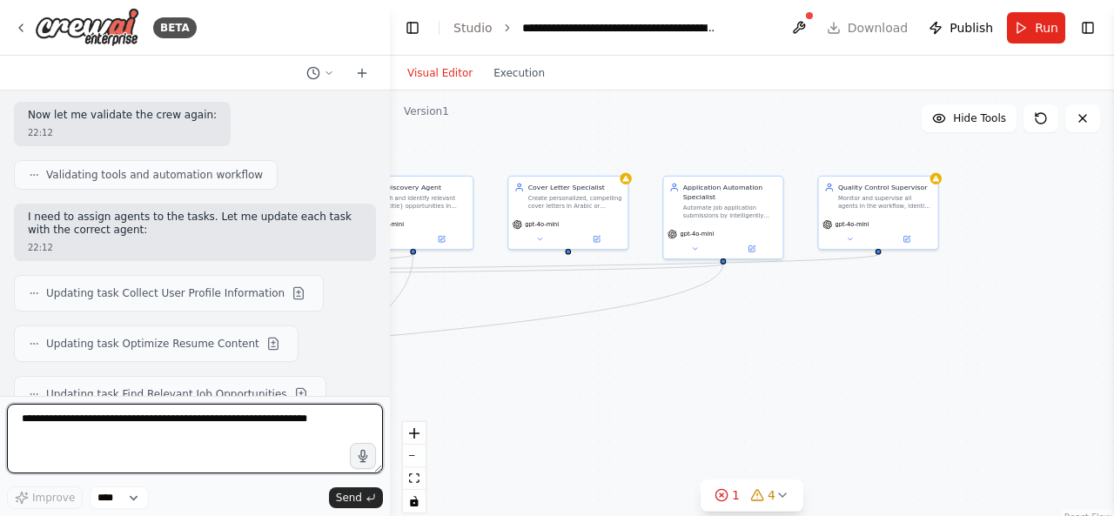
click at [258, 439] on textarea at bounding box center [195, 439] width 376 height 70
type textarea "**********"
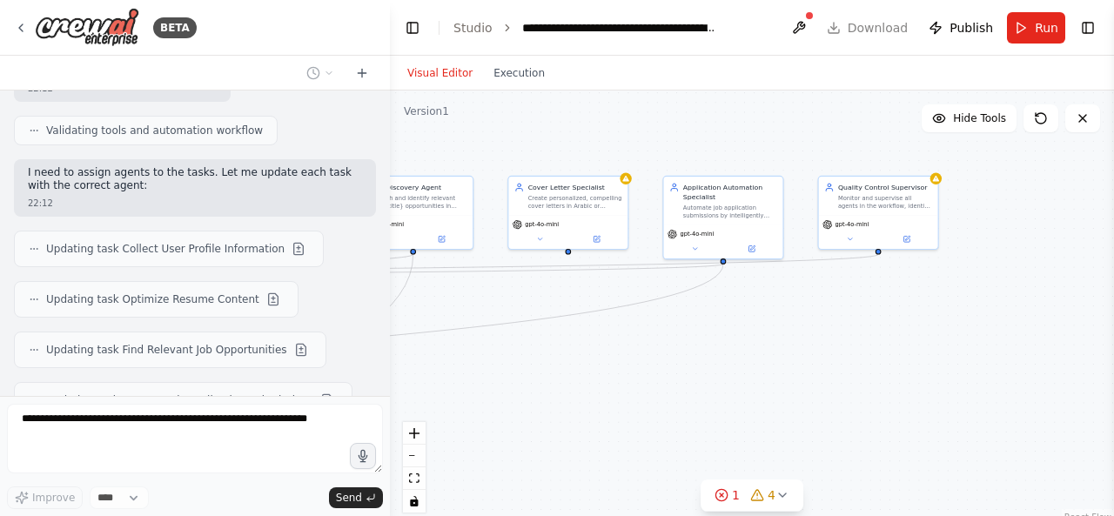
scroll to position [14126, 0]
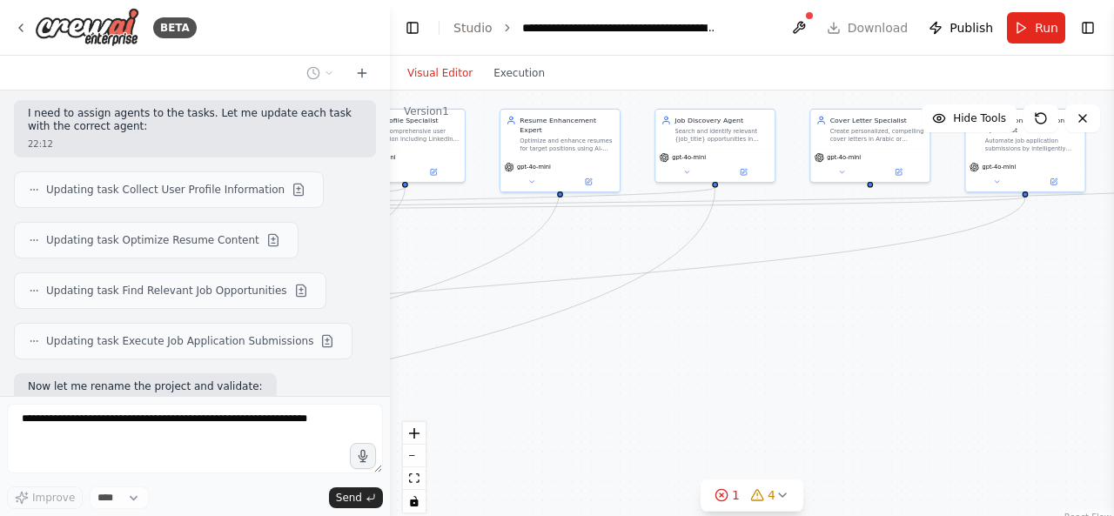
drag, startPoint x: 672, startPoint y: 392, endPoint x: 989, endPoint y: 319, distance: 324.9
click at [1000, 321] on div ".deletable-edge-delete-btn { width: 20px; height: 20px; border: 0px solid #ffff…" at bounding box center [752, 308] width 724 height 435
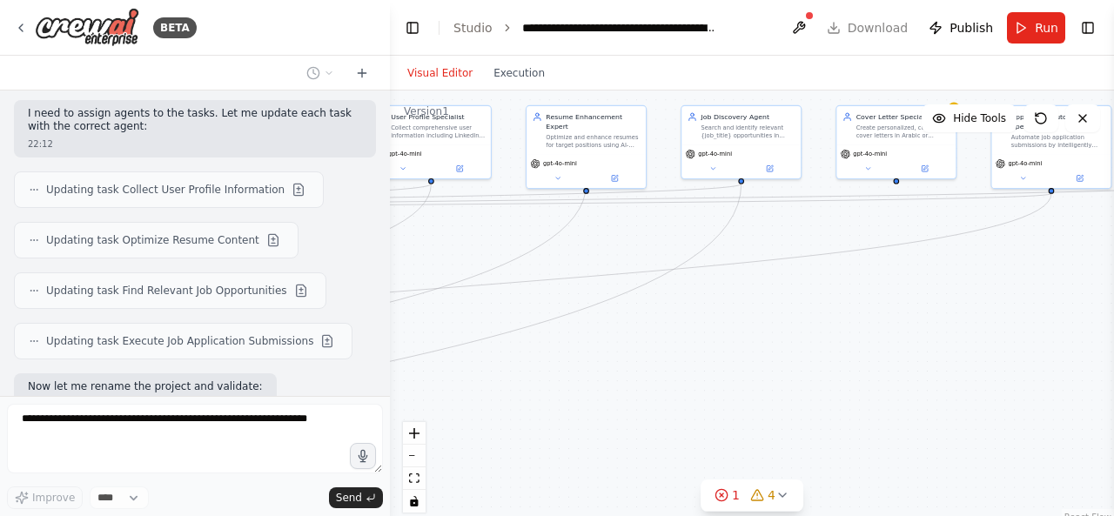
click at [627, 350] on div ".deletable-edge-delete-btn { width: 20px; height: 20px; border: 0px solid #ffff…" at bounding box center [752, 308] width 724 height 435
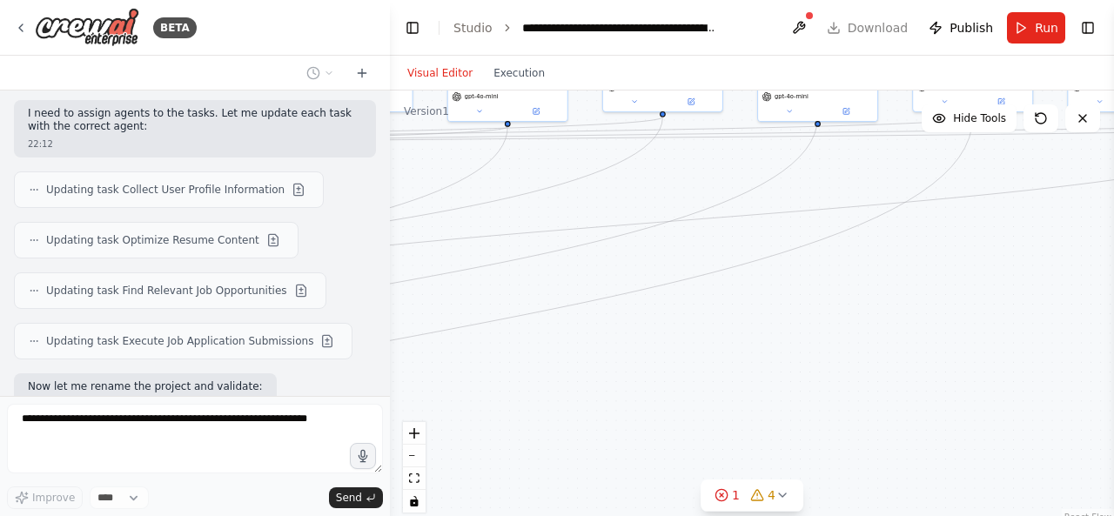
drag, startPoint x: 627, startPoint y: 349, endPoint x: 864, endPoint y: 276, distance: 248.6
click at [869, 278] on div ".deletable-edge-delete-btn { width: 20px; height: 20px; border: 0px solid #ffff…" at bounding box center [752, 308] width 724 height 435
drag, startPoint x: 784, startPoint y: 248, endPoint x: 910, endPoint y: 234, distance: 127.0
click at [908, 234] on div ".deletable-edge-delete-btn { width: 20px; height: 20px; border: 0px solid #ffff…" at bounding box center [752, 308] width 724 height 435
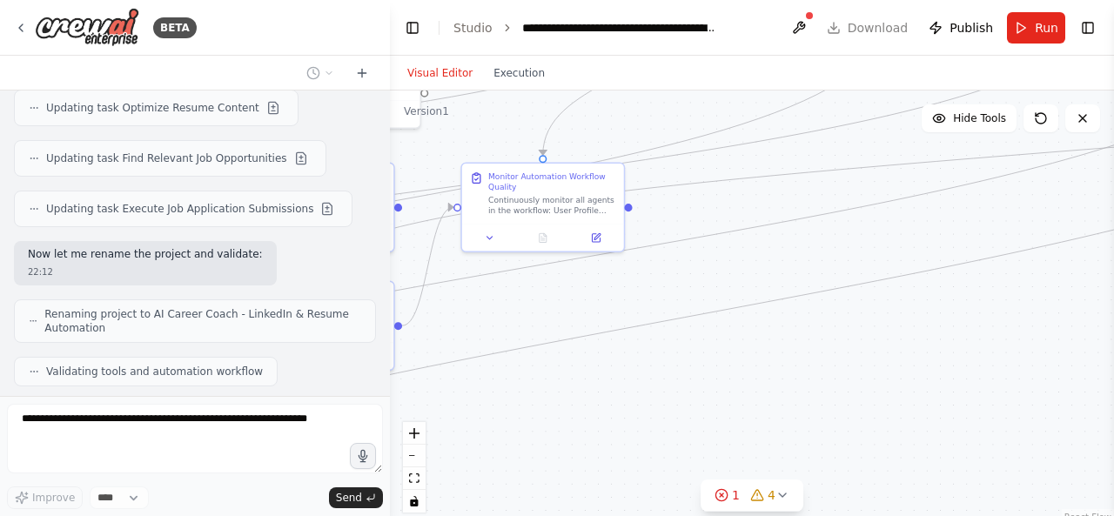
drag, startPoint x: 887, startPoint y: 254, endPoint x: 902, endPoint y: 254, distance: 15.7
click at [902, 254] on div ".deletable-edge-delete-btn { width: 20px; height: 20px; border: 0px solid #ffff…" at bounding box center [752, 308] width 724 height 435
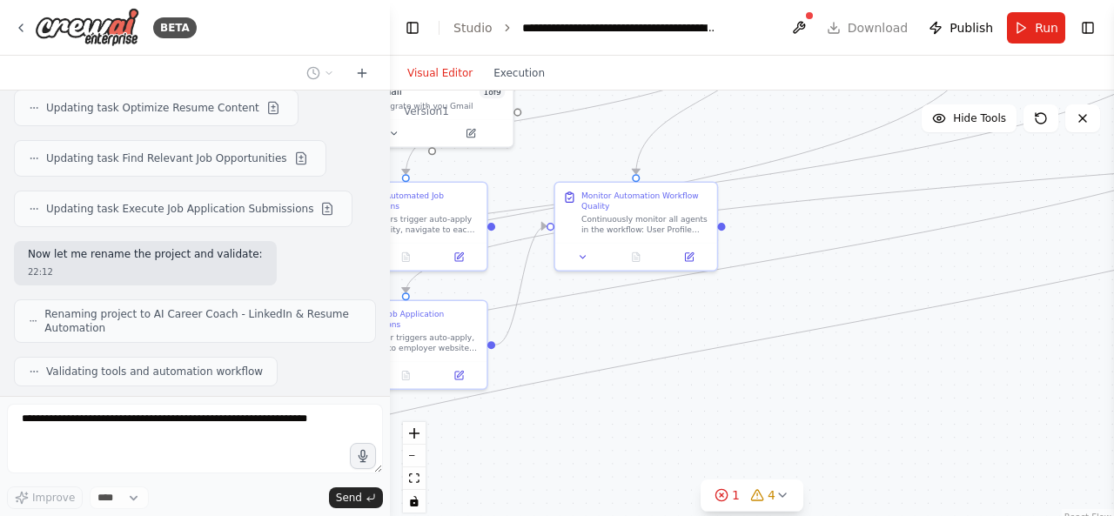
scroll to position [14278, 0]
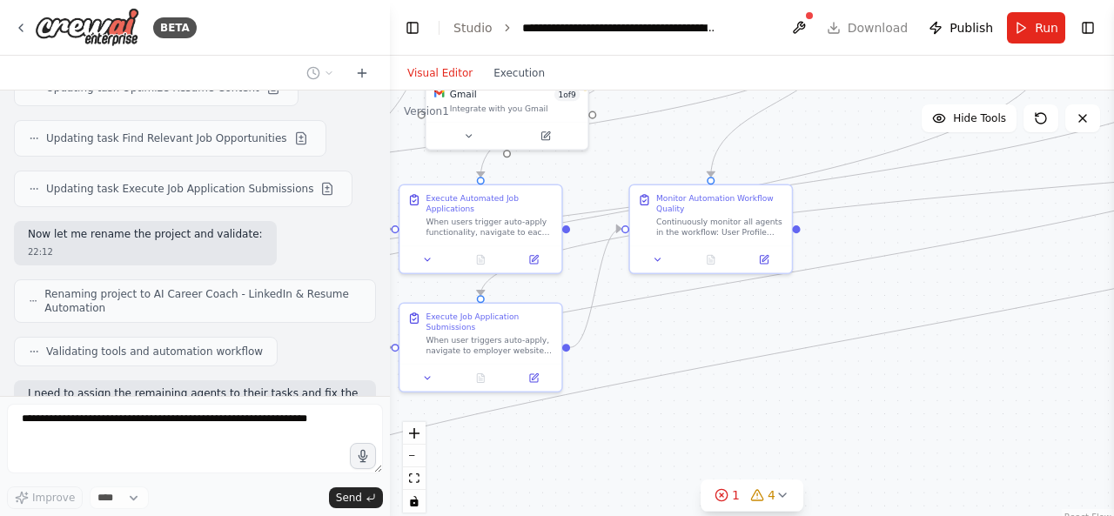
drag, startPoint x: 519, startPoint y: 290, endPoint x: 759, endPoint y: 342, distance: 245.8
click at [756, 342] on div ".deletable-edge-delete-btn { width: 20px; height: 20px; border: 0px solid #ffff…" at bounding box center [752, 308] width 724 height 435
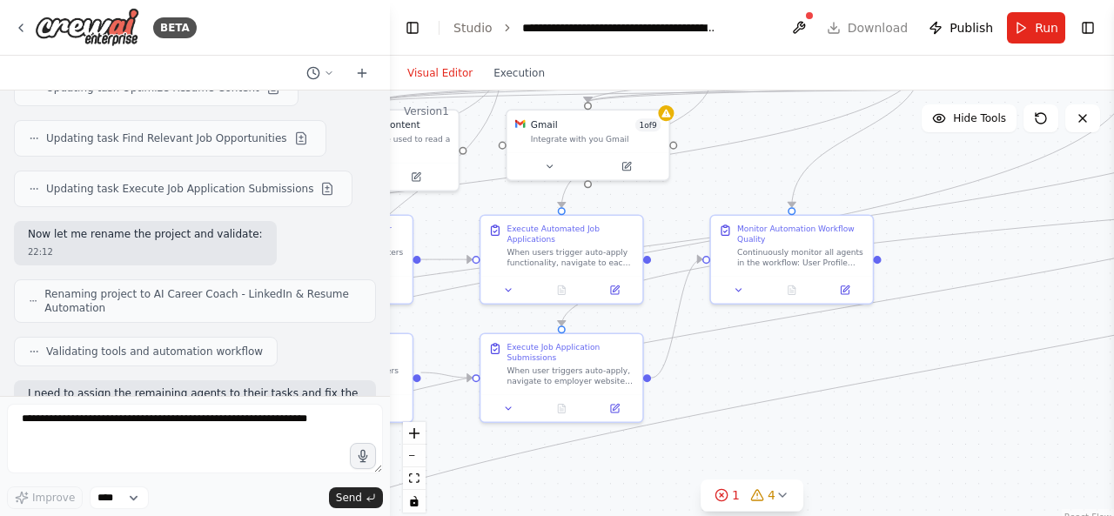
scroll to position [14379, 0]
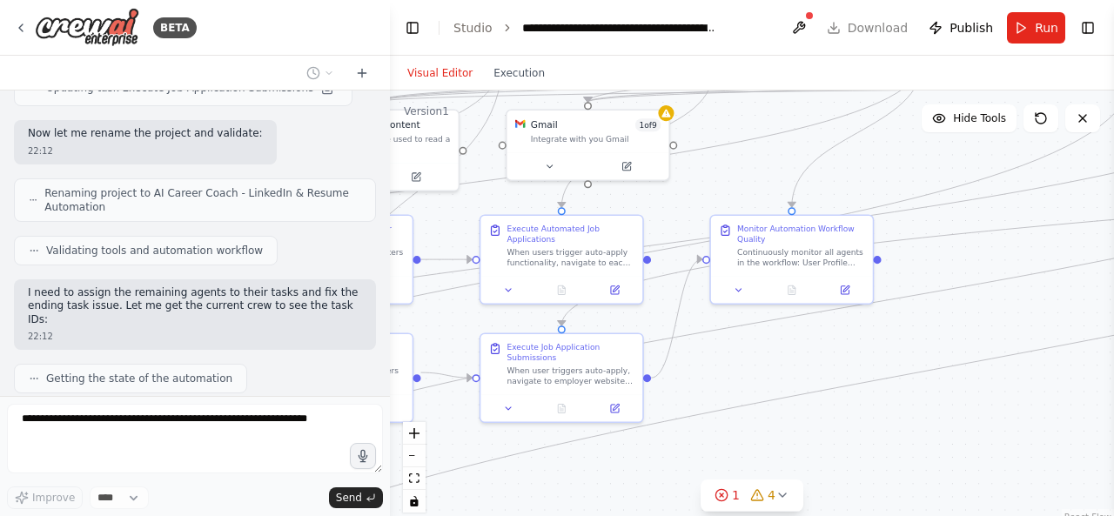
click at [461, 319] on div ".deletable-edge-delete-btn { width: 20px; height: 20px; border: 0px solid #ffff…" at bounding box center [752, 308] width 724 height 435
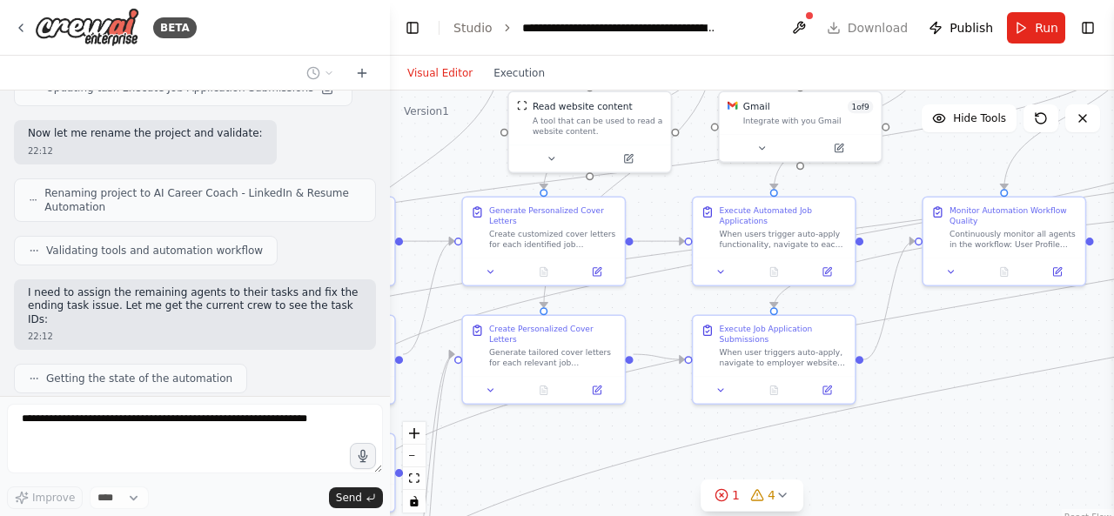
drag, startPoint x: 638, startPoint y: 302, endPoint x: 667, endPoint y: 297, distance: 30.0
click at [690, 300] on div ".deletable-edge-delete-btn { width: 20px; height: 20px; border: 0px solid #ffff…" at bounding box center [752, 308] width 724 height 435
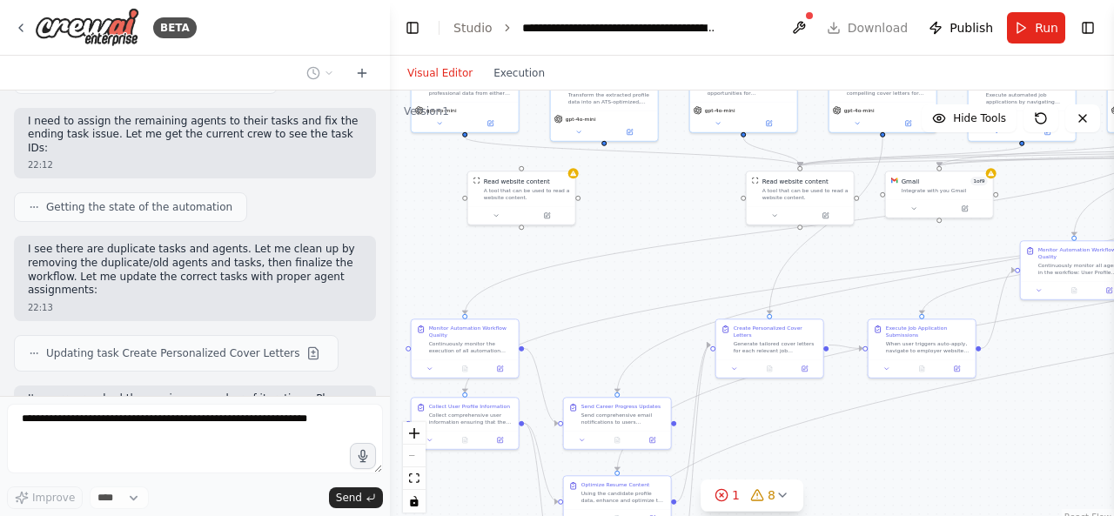
scroll to position [14594, 0]
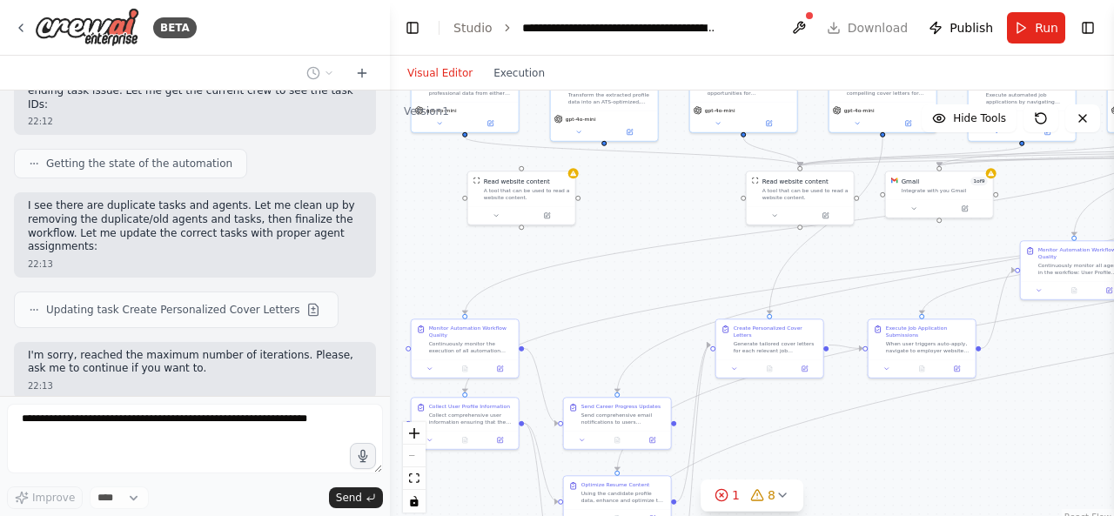
drag, startPoint x: 541, startPoint y: 281, endPoint x: 721, endPoint y: 262, distance: 180.3
click at [762, 275] on div ".deletable-edge-delete-btn { width: 20px; height: 20px; border: 0px solid #ffff…" at bounding box center [752, 308] width 724 height 435
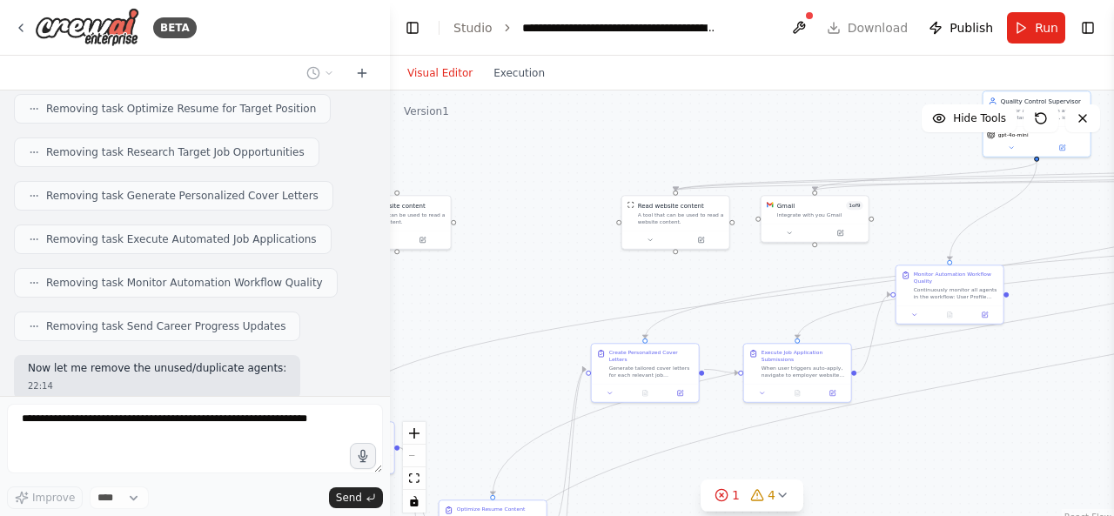
scroll to position [15240, 0]
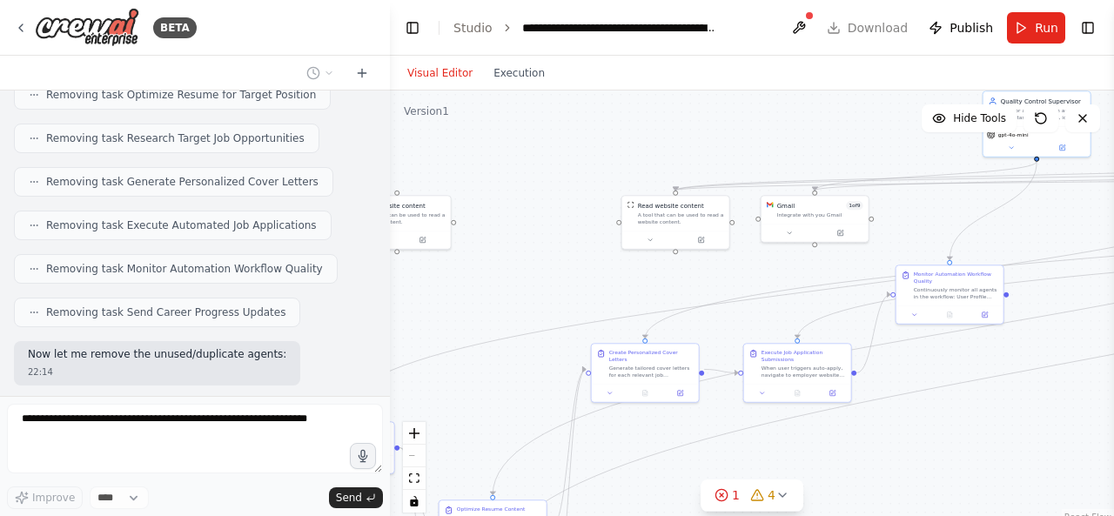
drag, startPoint x: 615, startPoint y: 297, endPoint x: 621, endPoint y: 320, distance: 24.3
click at [438, 328] on div ".deletable-edge-delete-btn { width: 20px; height: 20px; border: 0px solid #ffff…" at bounding box center [752, 308] width 724 height 435
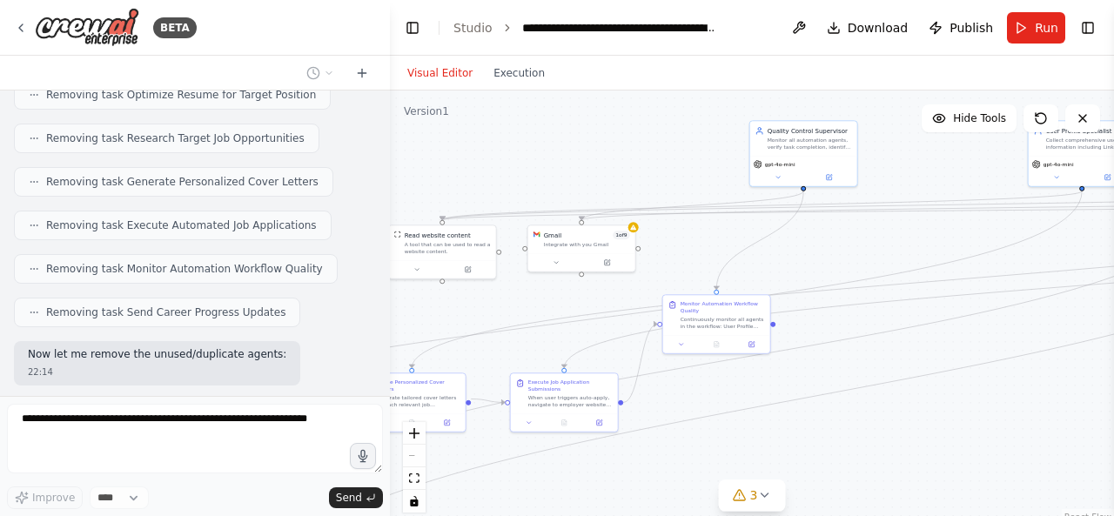
drag, startPoint x: 766, startPoint y: 315, endPoint x: 444, endPoint y: 365, distance: 325.8
click at [444, 365] on div ".deletable-edge-delete-btn { width: 20px; height: 20px; border: 0px solid #ffff…" at bounding box center [752, 308] width 724 height 435
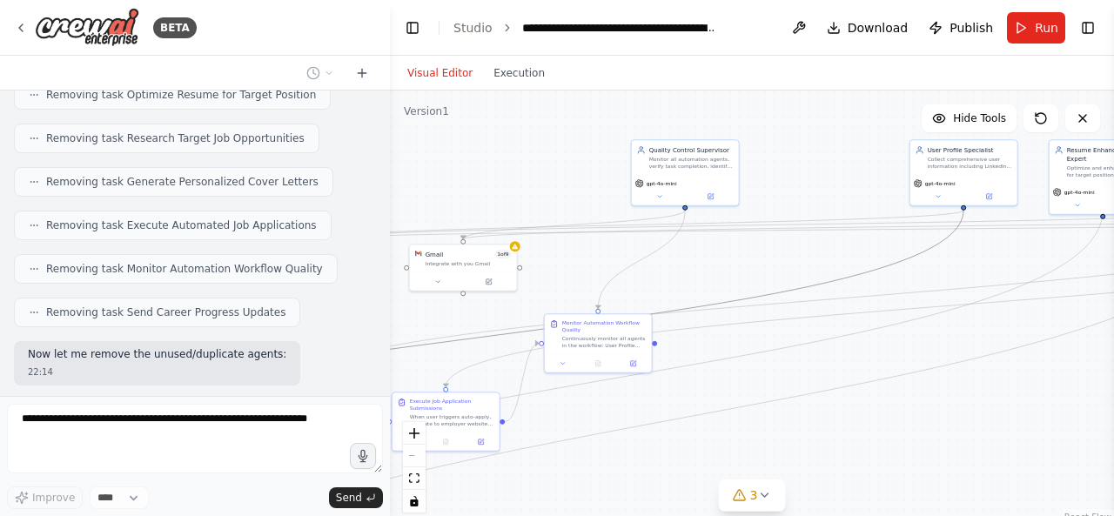
drag, startPoint x: 801, startPoint y: 292, endPoint x: 449, endPoint y: 326, distance: 353.3
click at [449, 326] on div ".deletable-edge-delete-btn { width: 20px; height: 20px; border: 0px solid #ffff…" at bounding box center [752, 308] width 724 height 435
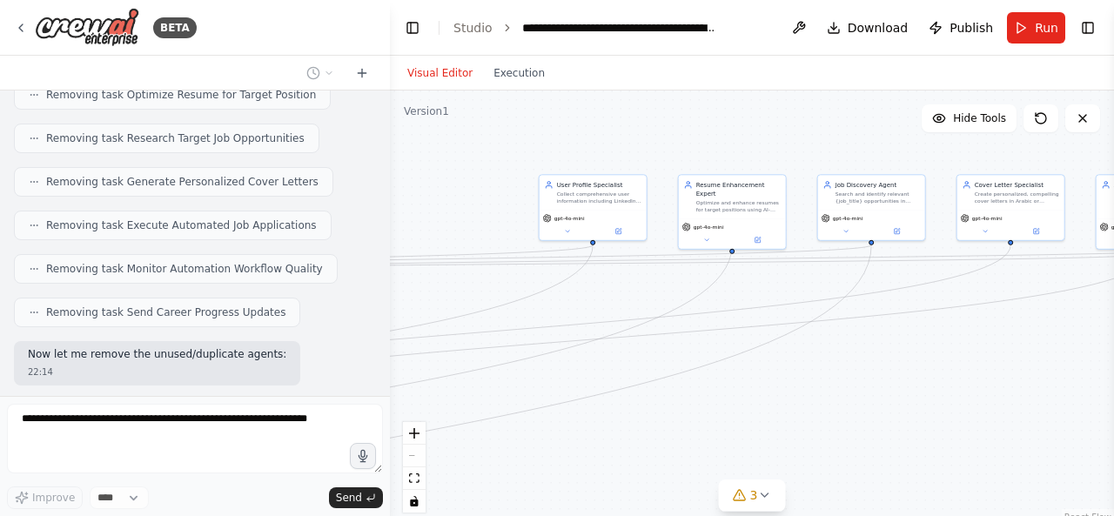
drag, startPoint x: 748, startPoint y: 243, endPoint x: 374, endPoint y: 277, distance: 375.8
click at [376, 278] on div "BETA Hello! I'm the CrewAI assistant. What kind of automation do you want to bu…" at bounding box center [557, 258] width 1114 height 516
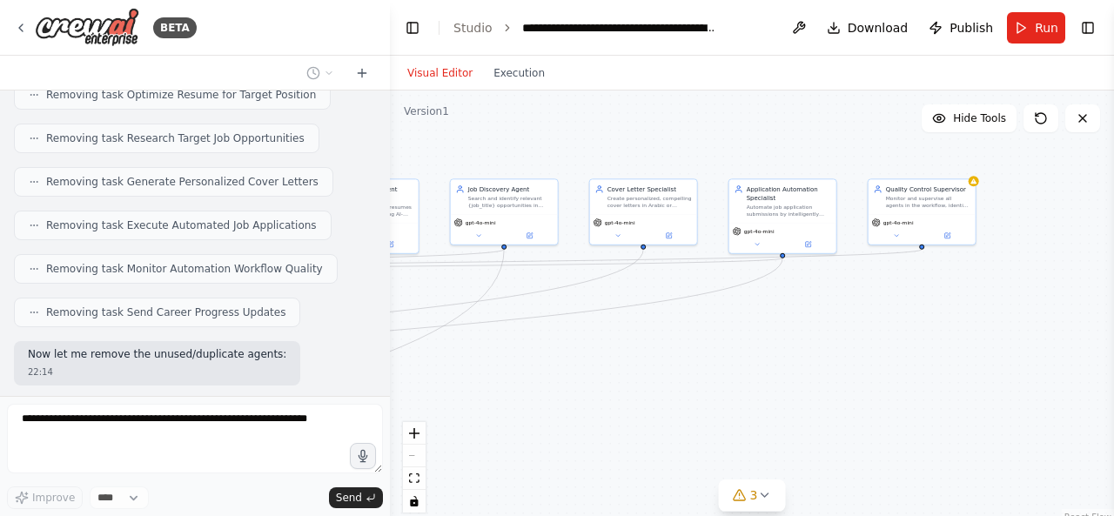
drag, startPoint x: 858, startPoint y: 329, endPoint x: 481, endPoint y: 333, distance: 376.9
click at [481, 333] on div ".deletable-edge-delete-btn { width: 20px; height: 20px; border: 0px solid #ffff…" at bounding box center [752, 308] width 724 height 435
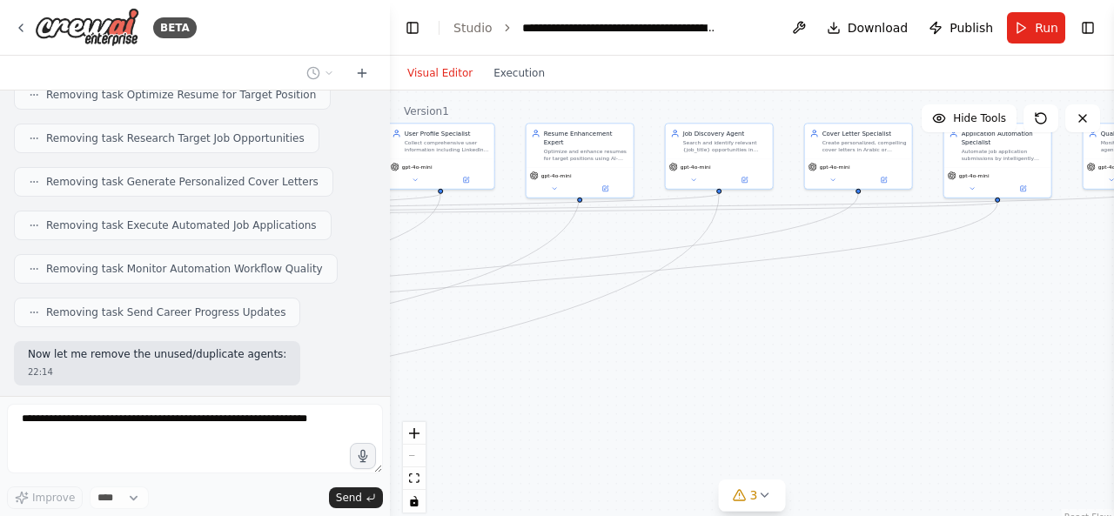
drag, startPoint x: 806, startPoint y: 305, endPoint x: 860, endPoint y: 325, distance: 57.5
click at [900, 311] on div ".deletable-edge-delete-btn { width: 20px; height: 20px; border: 0px solid #ffff…" at bounding box center [752, 308] width 724 height 435
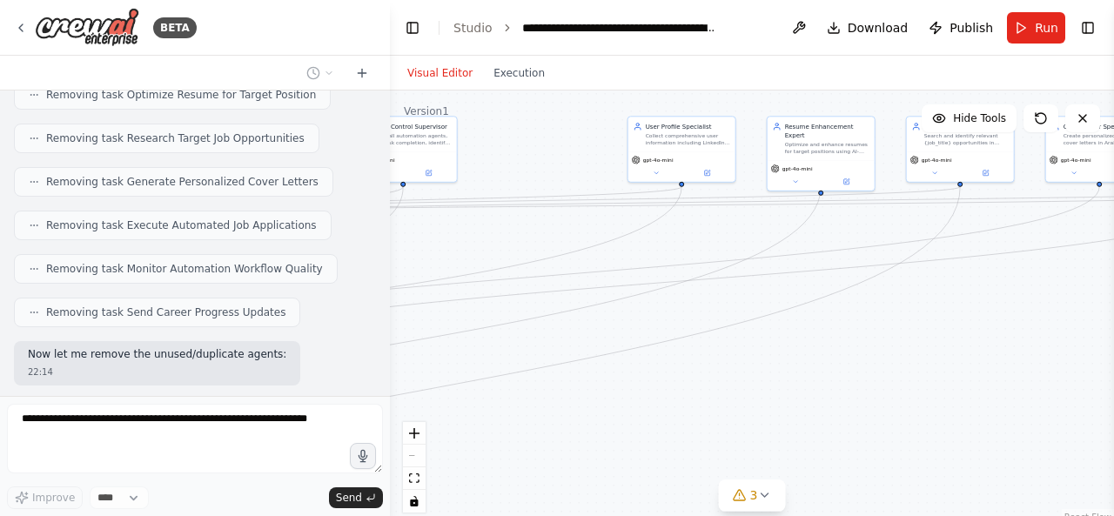
drag, startPoint x: 840, startPoint y: 309, endPoint x: 913, endPoint y: 315, distance: 73.4
click at [909, 315] on div ".deletable-edge-delete-btn { width: 20px; height: 20px; border: 0px solid #ffff…" at bounding box center [752, 308] width 724 height 435
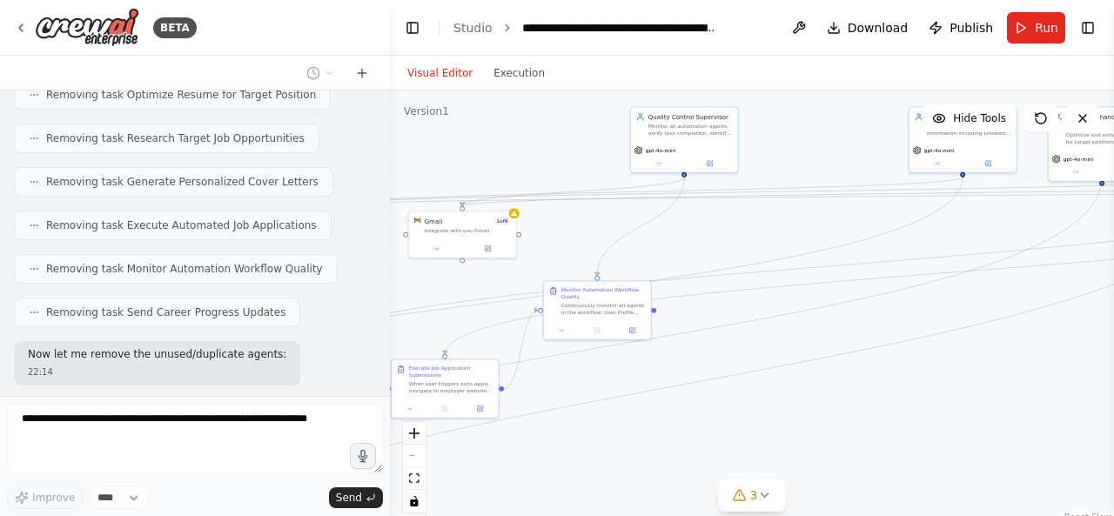
drag, startPoint x: 578, startPoint y: 307, endPoint x: 798, endPoint y: 293, distance: 220.6
click at [798, 293] on div ".deletable-edge-delete-btn { width: 20px; height: 20px; border: 0px solid #ffff…" at bounding box center [752, 308] width 724 height 435
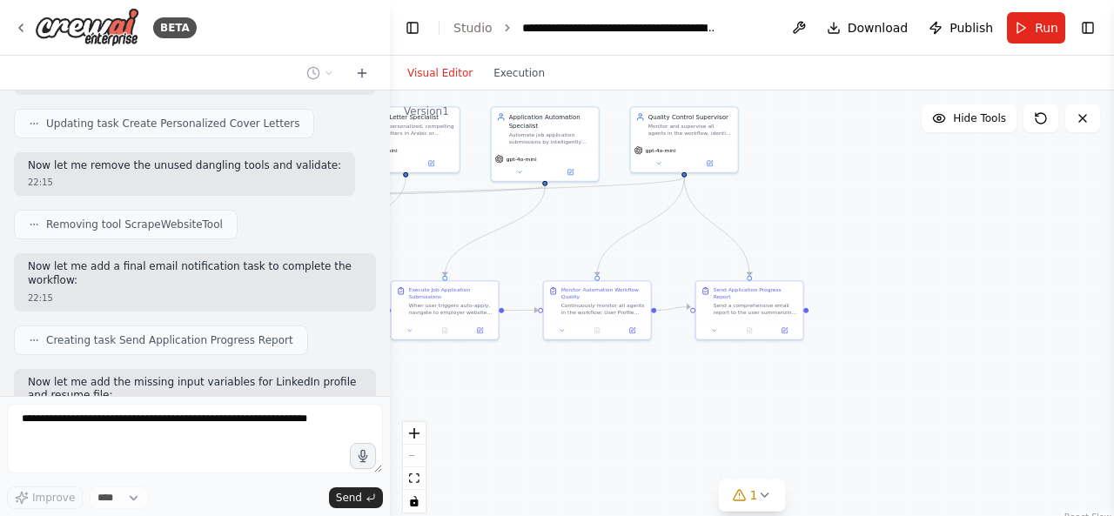
scroll to position [16144, 0]
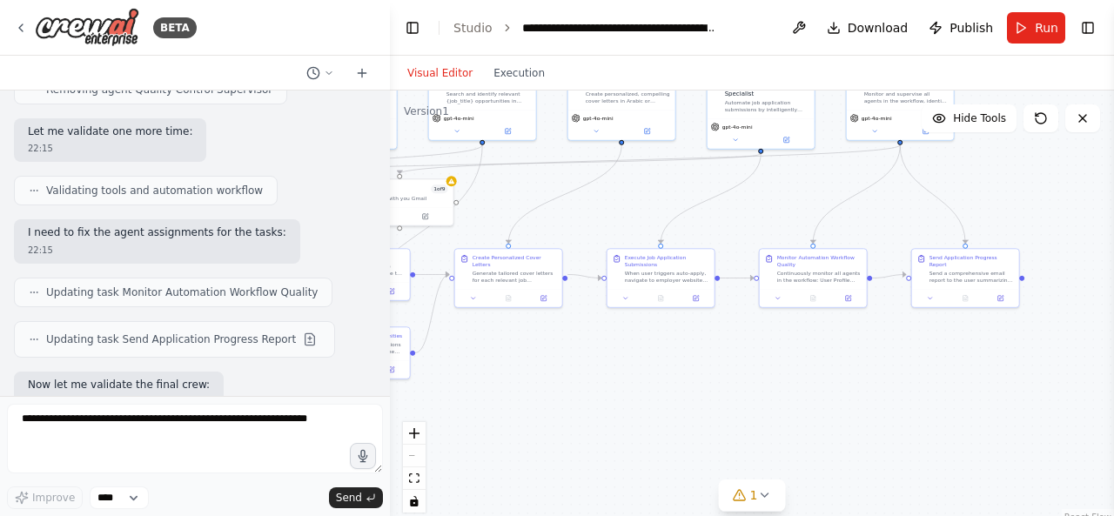
drag, startPoint x: 630, startPoint y: 260, endPoint x: 909, endPoint y: 212, distance: 282.6
click at [909, 212] on div ".deletable-edge-delete-btn { width: 20px; height: 20px; border: 0px solid #ffff…" at bounding box center [752, 308] width 724 height 435
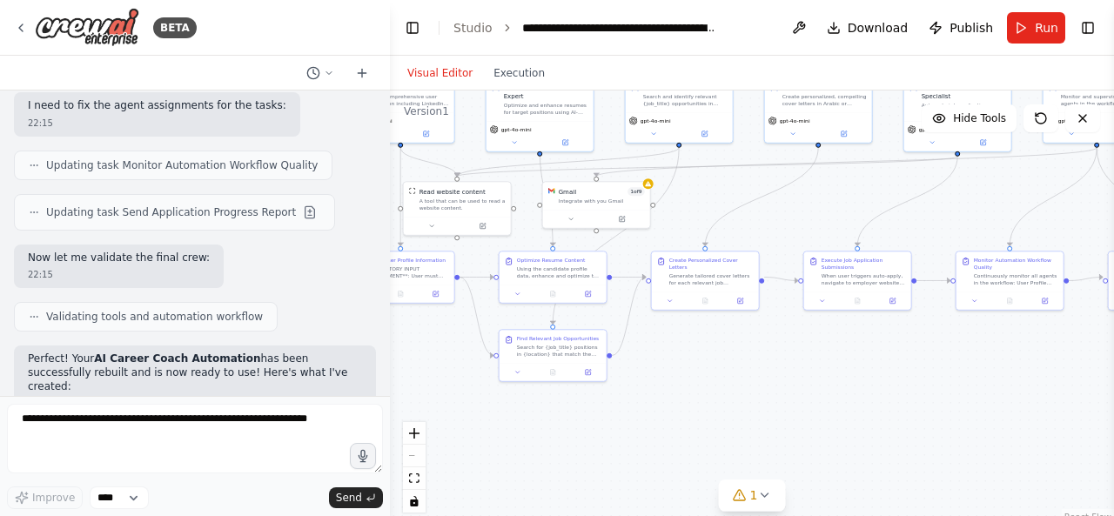
drag, startPoint x: 578, startPoint y: 217, endPoint x: 758, endPoint y: 241, distance: 181.8
click at [755, 241] on div ".deletable-edge-delete-btn { width: 20px; height: 20px; border: 0px solid #ffff…" at bounding box center [752, 308] width 724 height 435
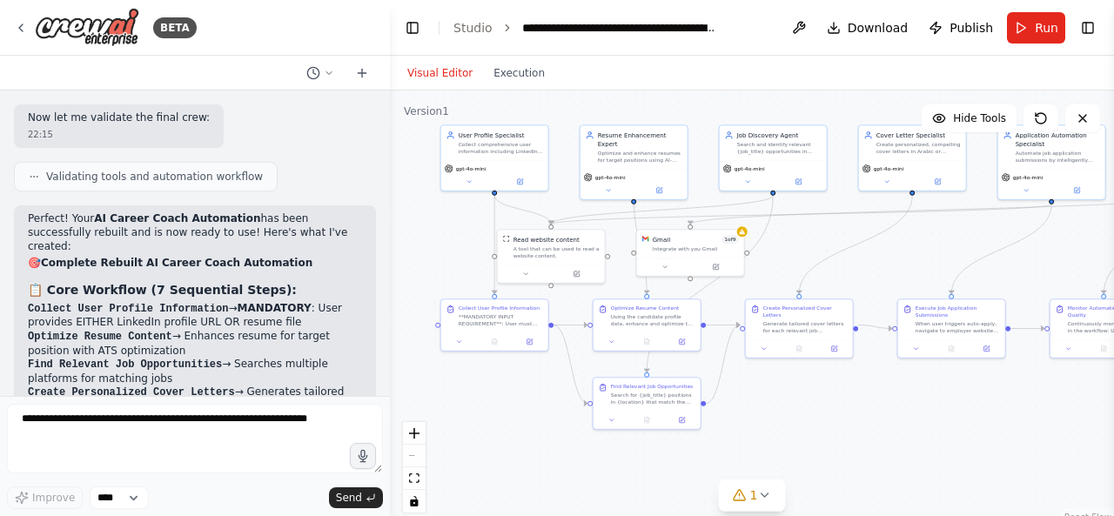
drag, startPoint x: 504, startPoint y: 370, endPoint x: 555, endPoint y: 412, distance: 66.2
click at [555, 412] on div ".deletable-edge-delete-btn { width: 20px; height: 20px; border: 0px solid #ffff…" at bounding box center [752, 308] width 724 height 435
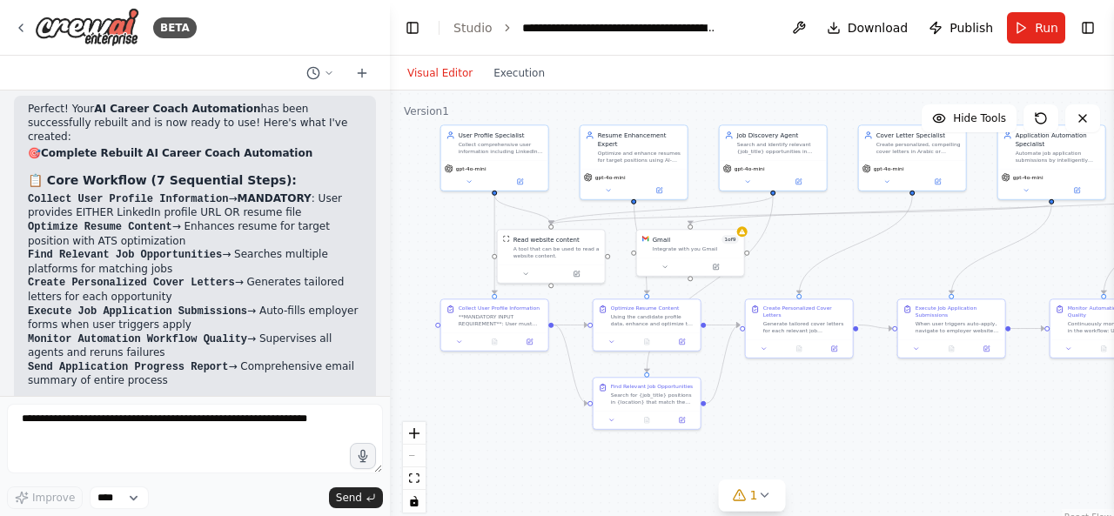
scroll to position [17015, 0]
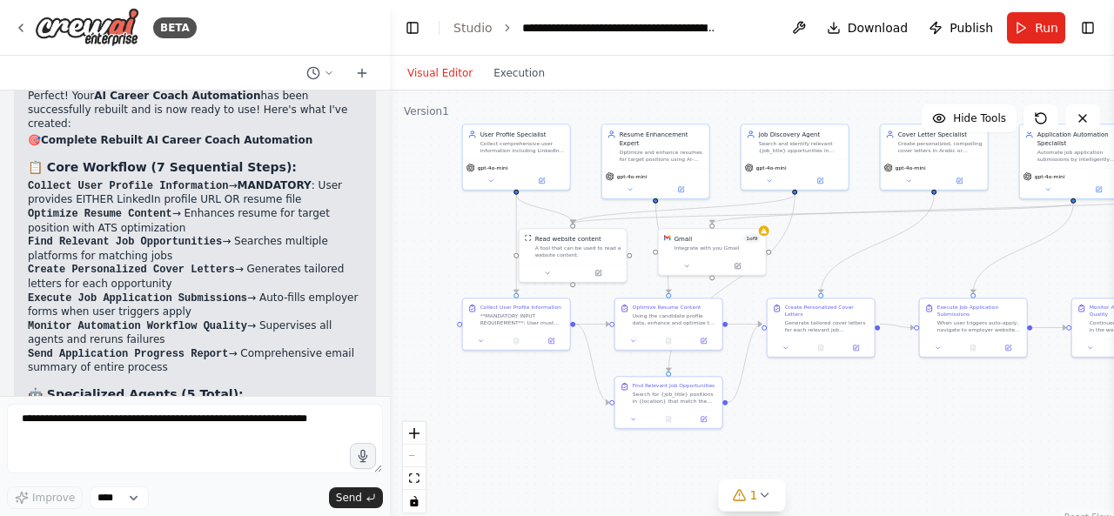
drag, startPoint x: 775, startPoint y: 381, endPoint x: 796, endPoint y: 380, distance: 21.8
click at [796, 380] on div ".deletable-edge-delete-btn { width: 20px; height: 20px; border: 0px solid #ffff…" at bounding box center [752, 308] width 724 height 435
click at [1027, 31] on button "Run" at bounding box center [1036, 27] width 58 height 31
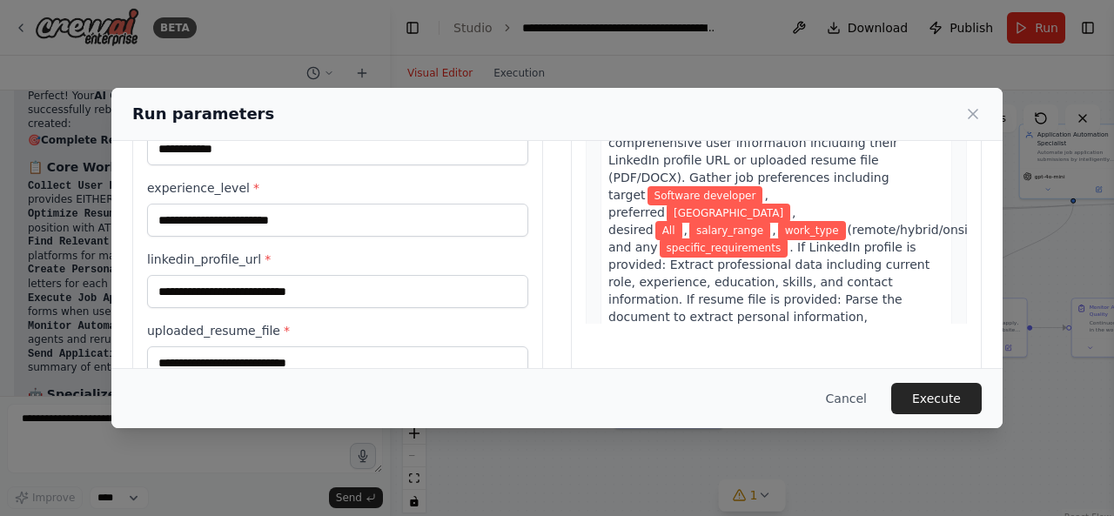
scroll to position [252, 0]
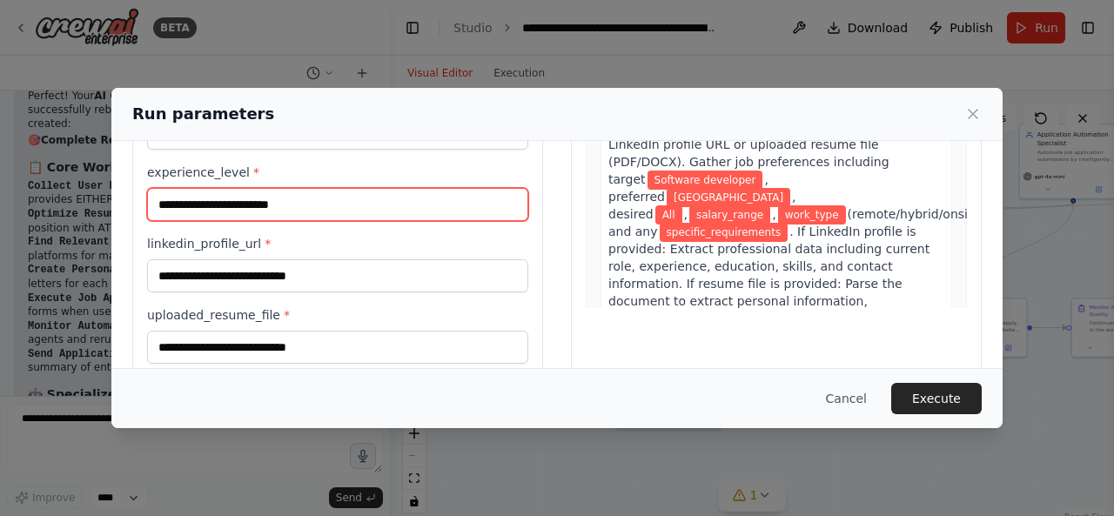
click at [454, 202] on input "experience_level *" at bounding box center [337, 204] width 381 height 33
type input "*"
click at [186, 199] on input "*******" at bounding box center [337, 204] width 381 height 33
click at [166, 200] on input "******" at bounding box center [337, 204] width 381 height 33
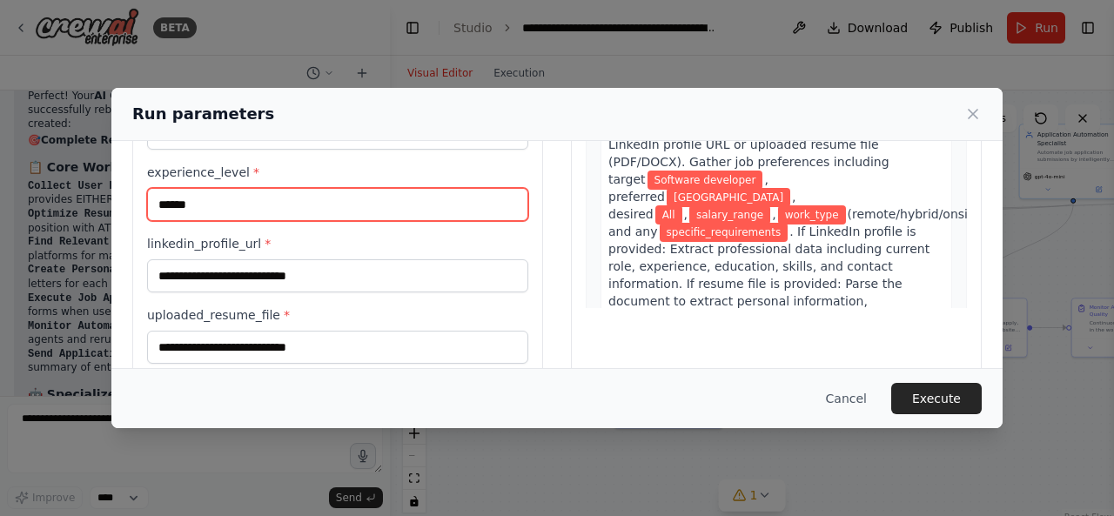
type input "******"
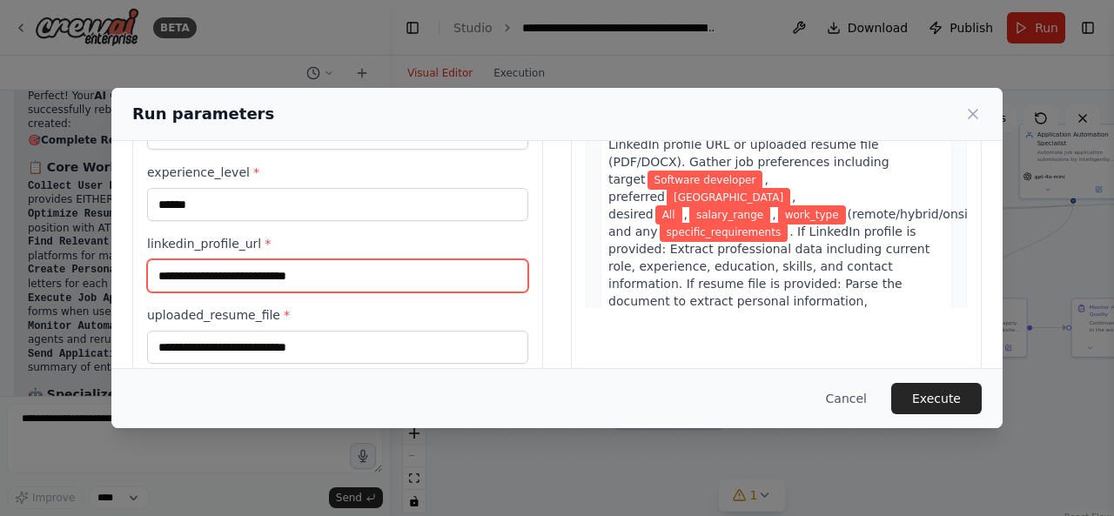
click at [307, 279] on input "linkedin_profile_url *" at bounding box center [337, 275] width 381 height 33
paste input "**********"
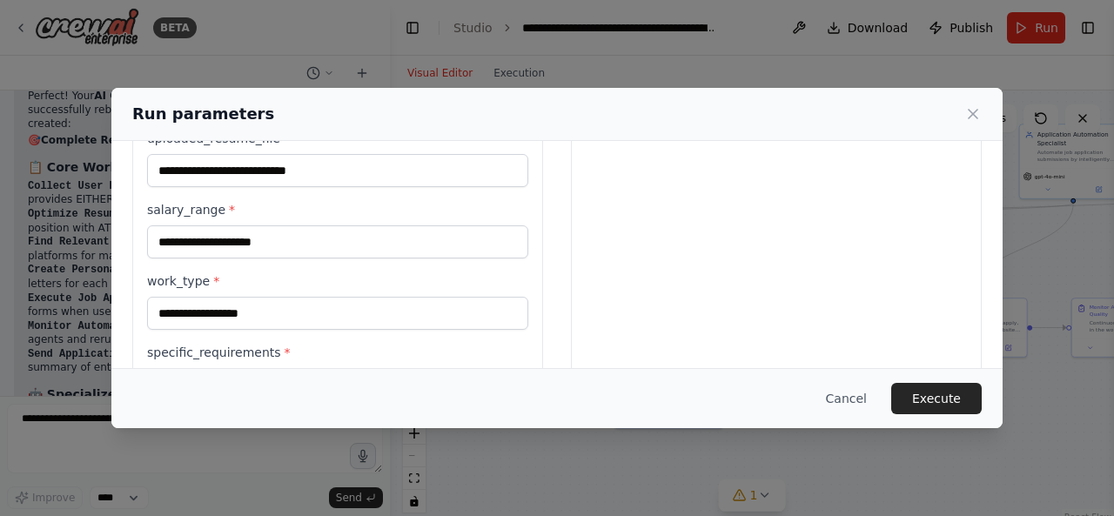
scroll to position [429, 0]
type input "**********"
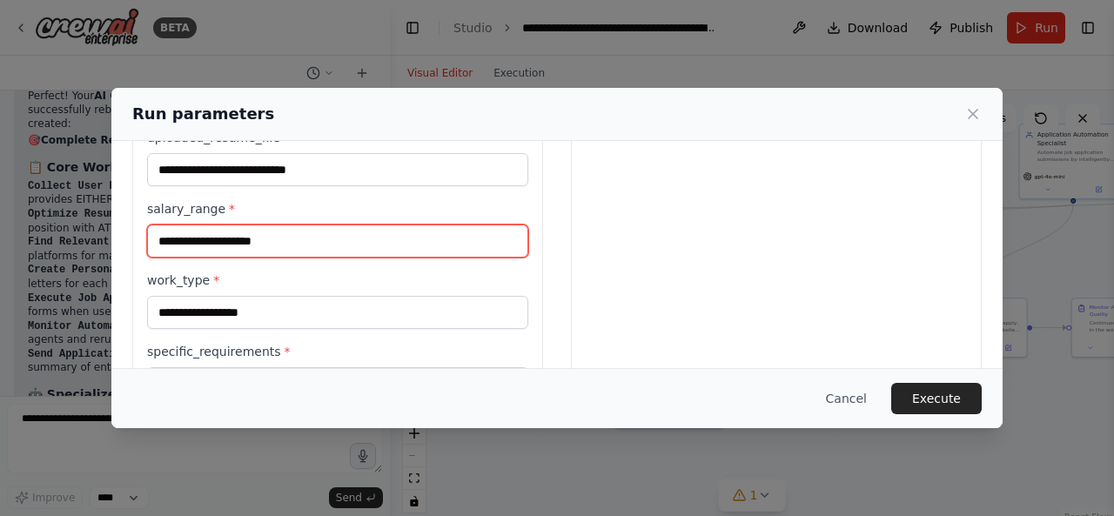
click at [435, 238] on input "salary_range *" at bounding box center [337, 241] width 381 height 33
type input "***"
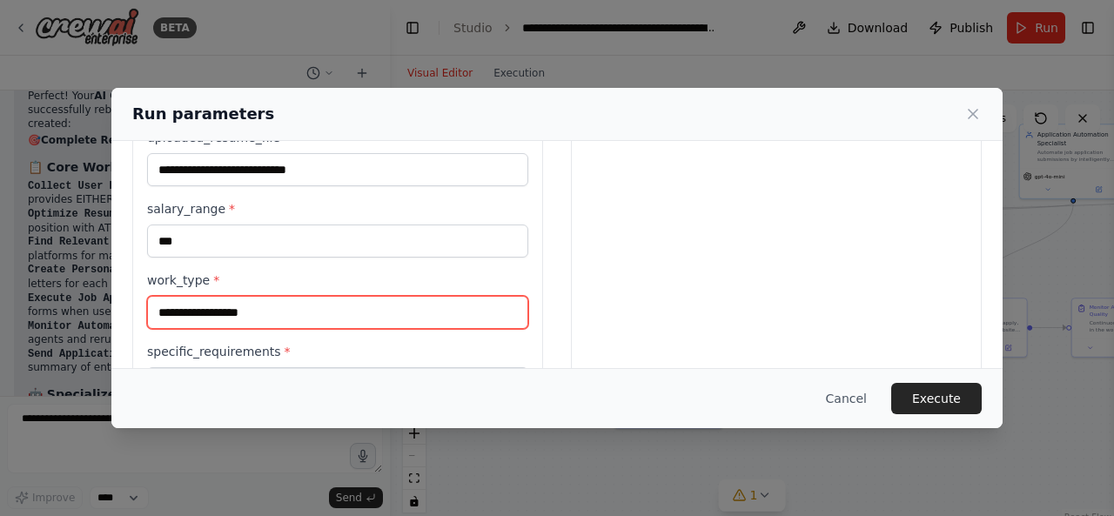
click at [399, 312] on input "work_type *" at bounding box center [337, 312] width 381 height 33
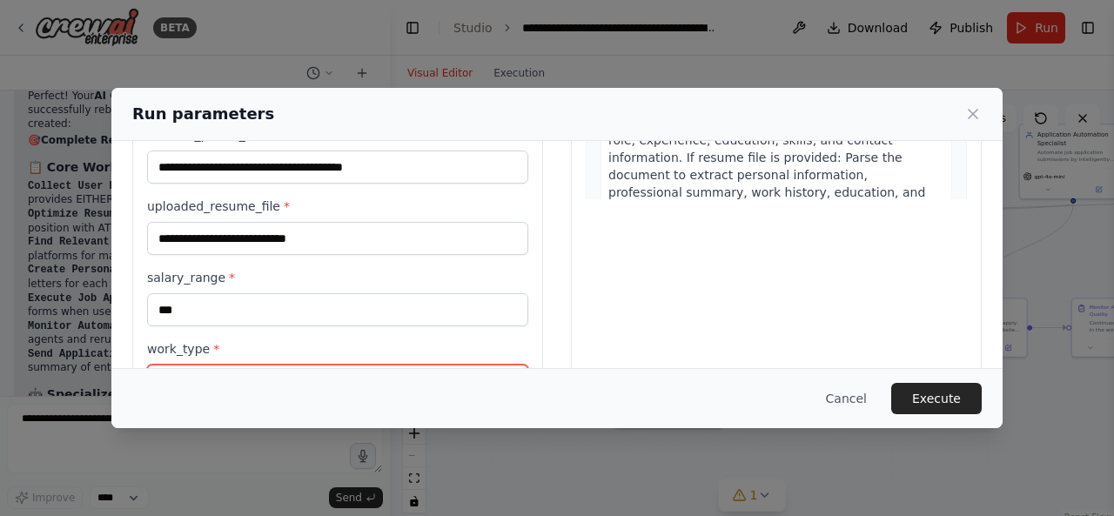
scroll to position [359, 0]
type input "***"
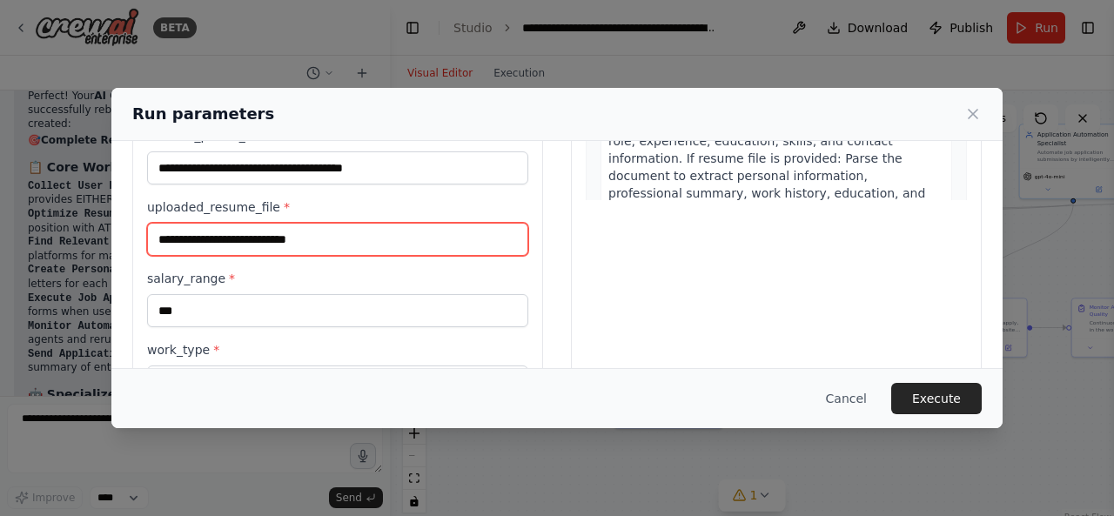
click at [374, 234] on input "uploaded_resume_file *" at bounding box center [337, 239] width 381 height 33
click at [341, 236] on input "uploaded_resume_file *" at bounding box center [337, 239] width 381 height 33
click at [303, 229] on input "uploaded_resume_file *" at bounding box center [337, 239] width 381 height 33
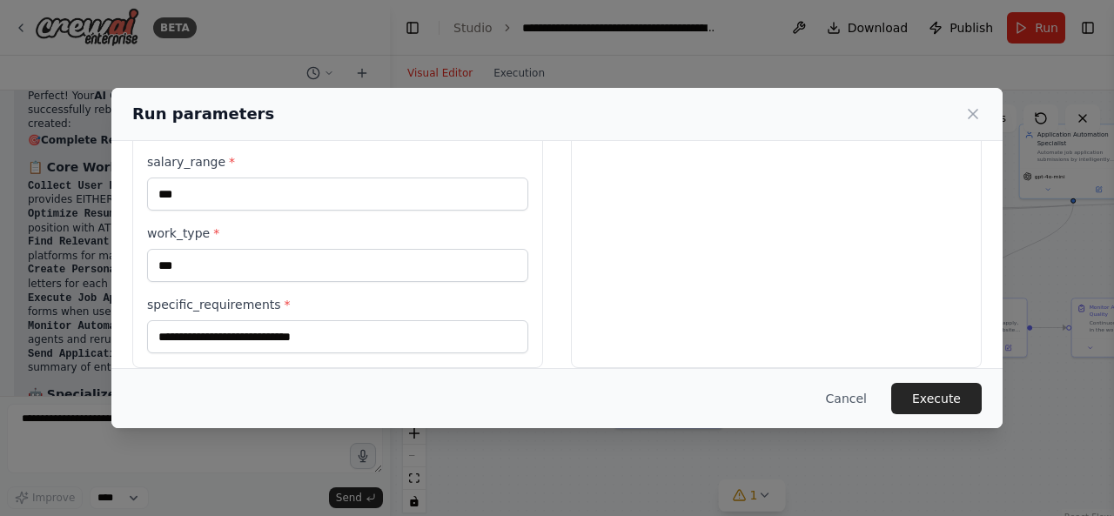
scroll to position [489, 0]
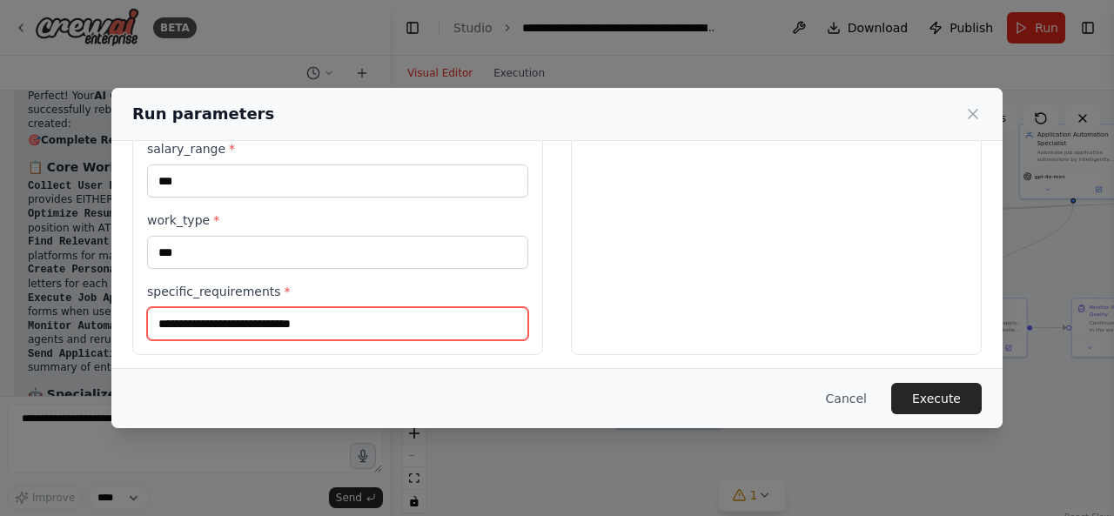
click at [412, 326] on input "specific_requirements *" at bounding box center [337, 323] width 381 height 33
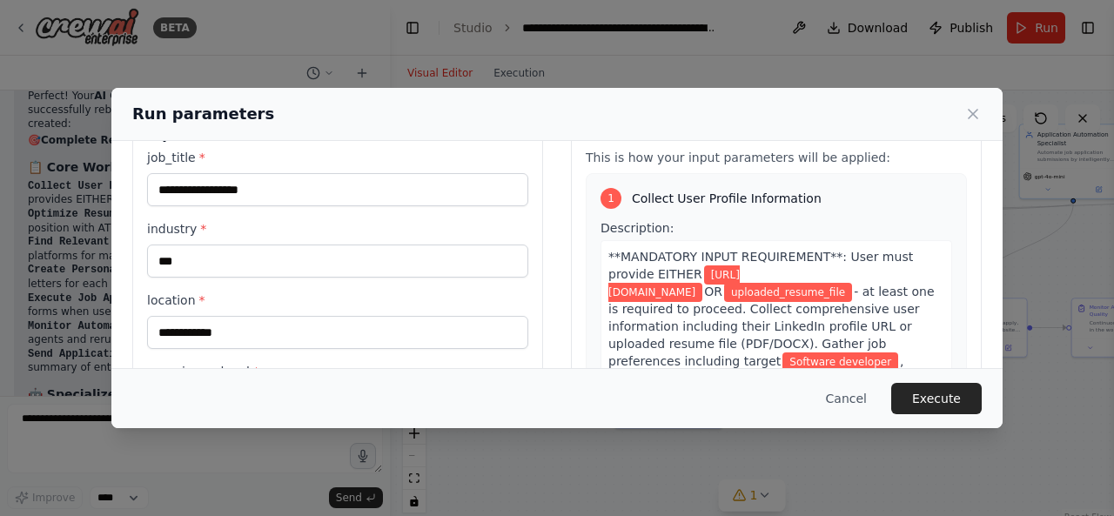
scroll to position [0, 0]
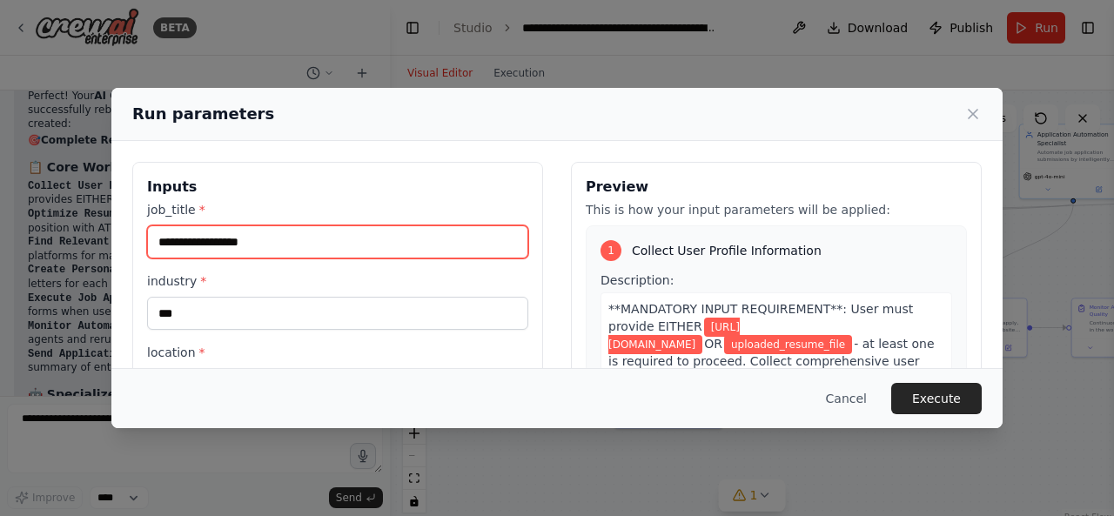
click at [191, 244] on input "**********" at bounding box center [337, 241] width 381 height 33
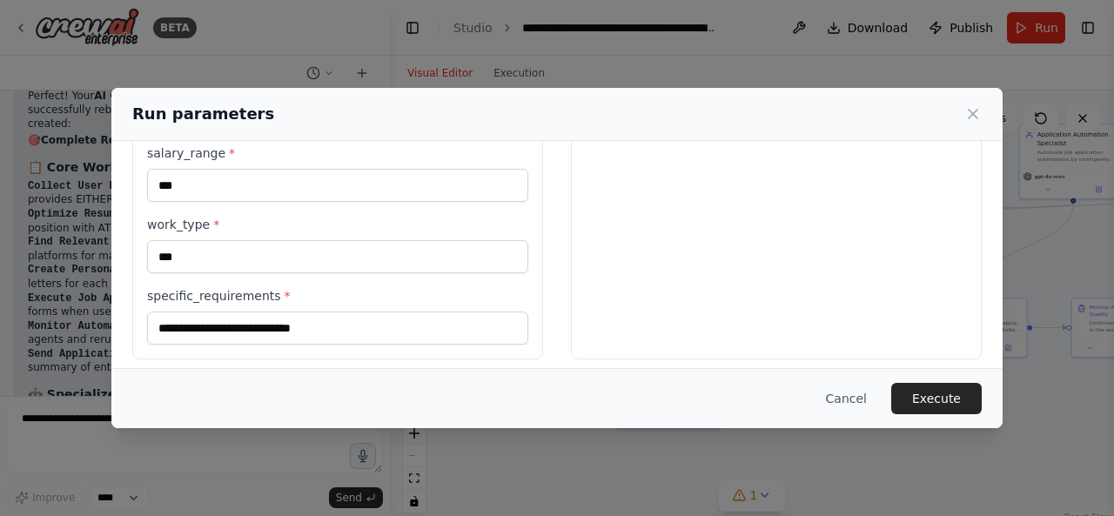
scroll to position [452, 0]
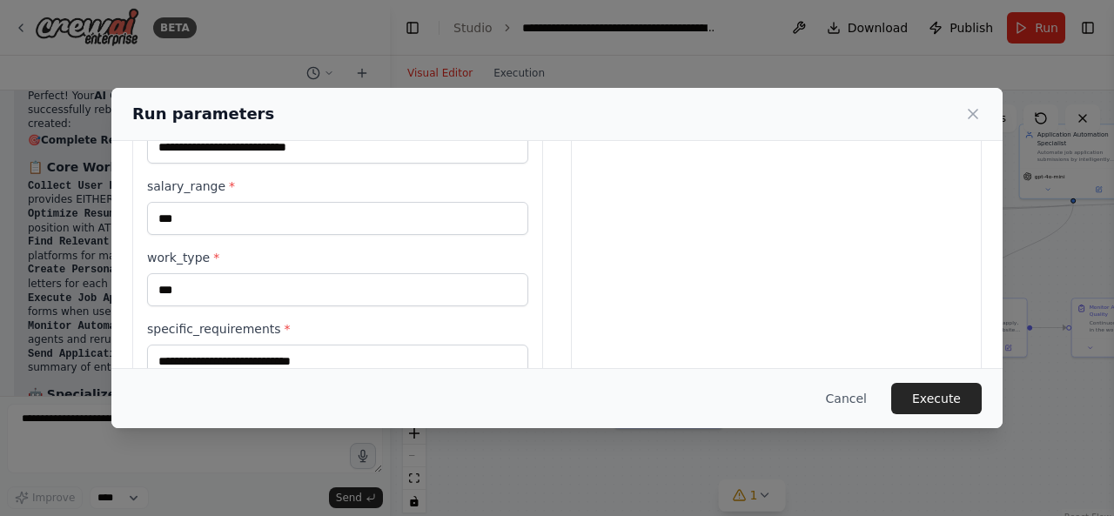
type input "**********"
click at [262, 354] on input "specific_requirements *" at bounding box center [337, 361] width 381 height 33
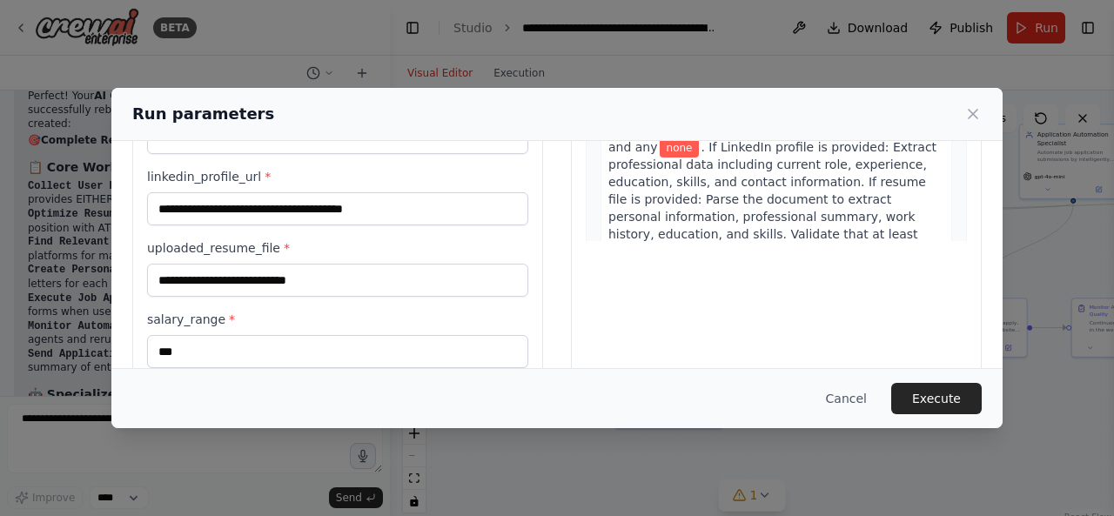
scroll to position [314, 0]
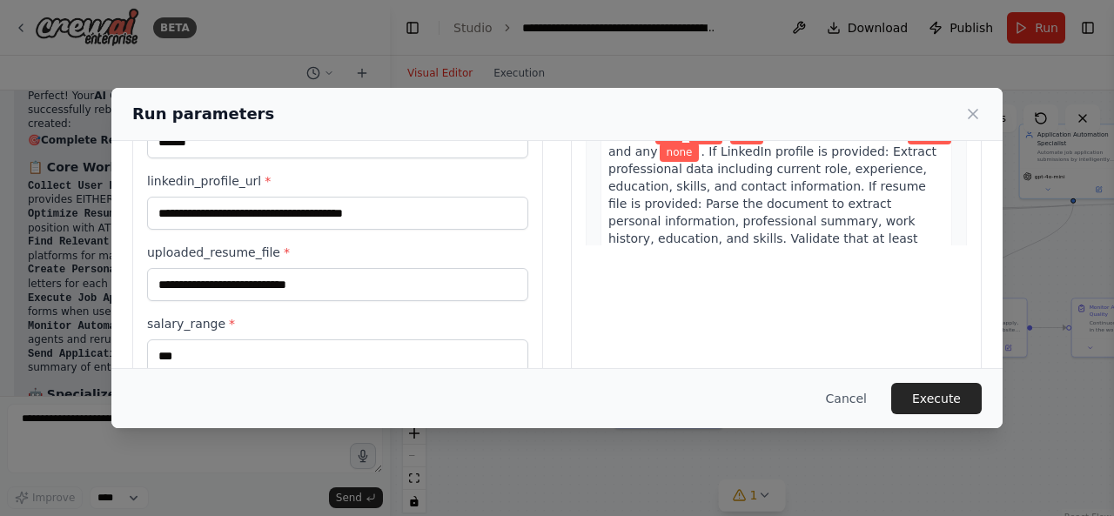
type input "****"
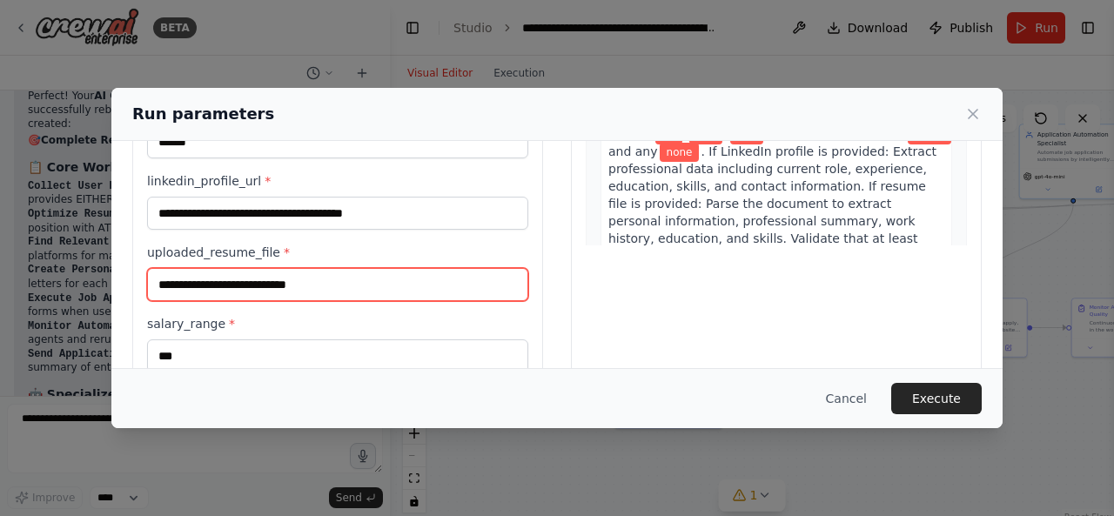
click at [288, 278] on input "uploaded_resume_file *" at bounding box center [337, 284] width 381 height 33
type input "****"
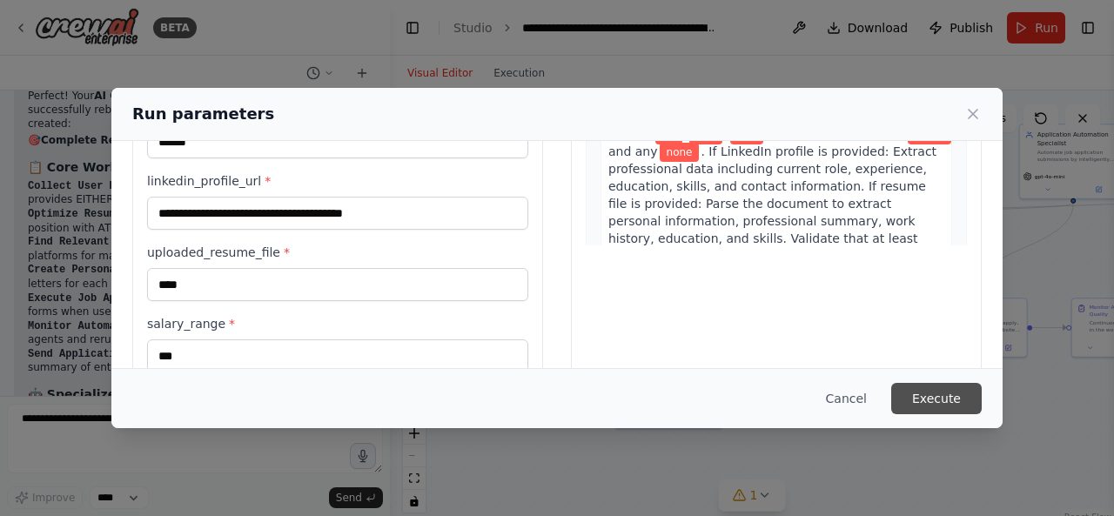
click at [938, 399] on button "Execute" at bounding box center [936, 398] width 91 height 31
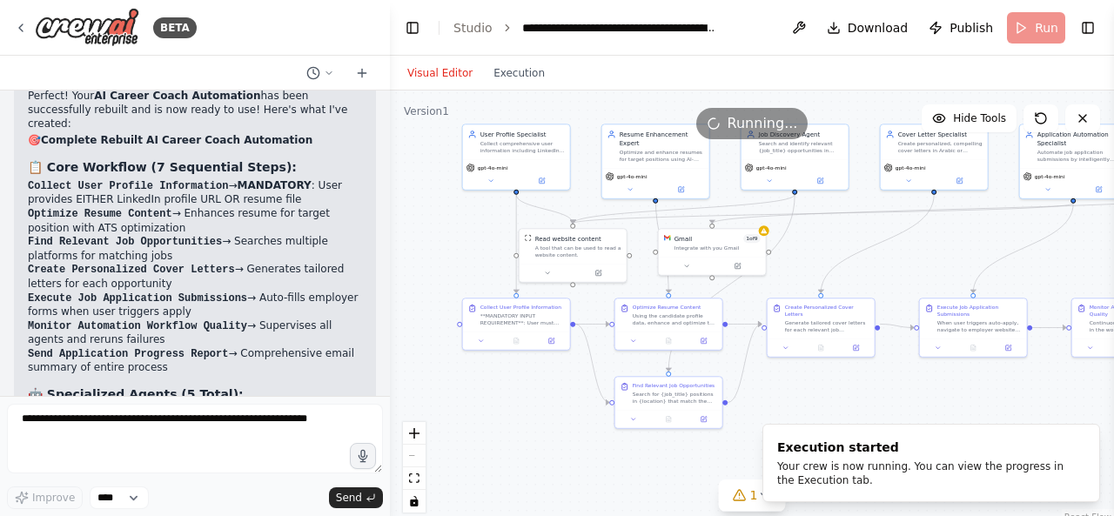
click at [777, 381] on div ".deletable-edge-delete-btn { width: 20px; height: 20px; border: 0px solid #ffff…" at bounding box center [752, 308] width 724 height 435
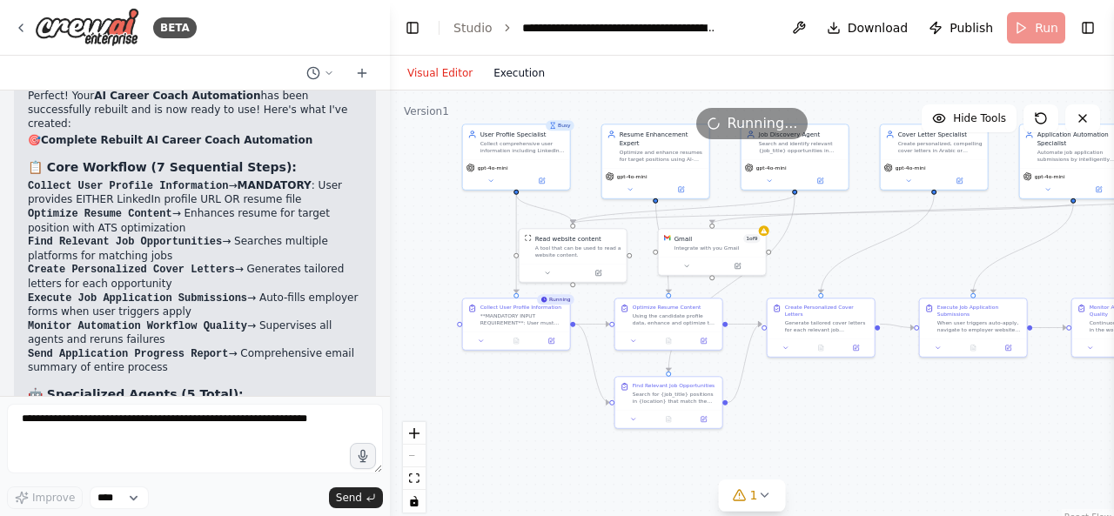
click at [518, 77] on button "Execution" at bounding box center [519, 73] width 72 height 21
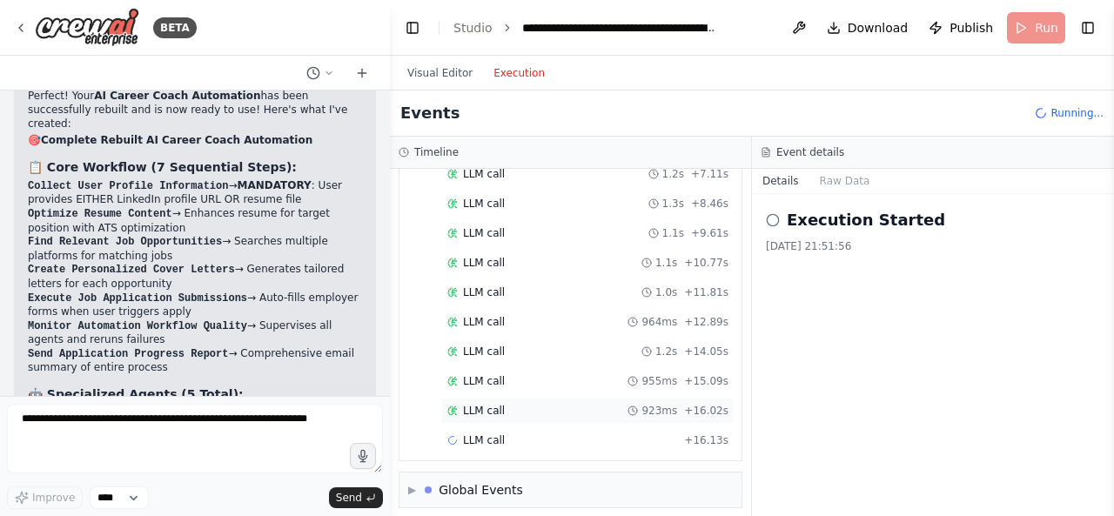
scroll to position [0, 0]
click at [602, 339] on div "LLM call 955ms + 15.09s" at bounding box center [587, 352] width 293 height 26
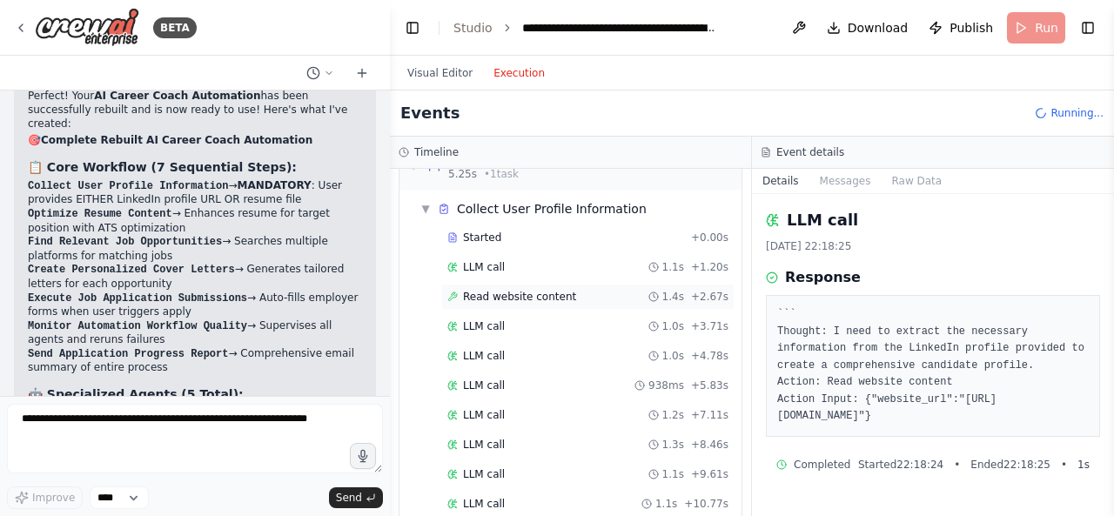
scroll to position [8, 0]
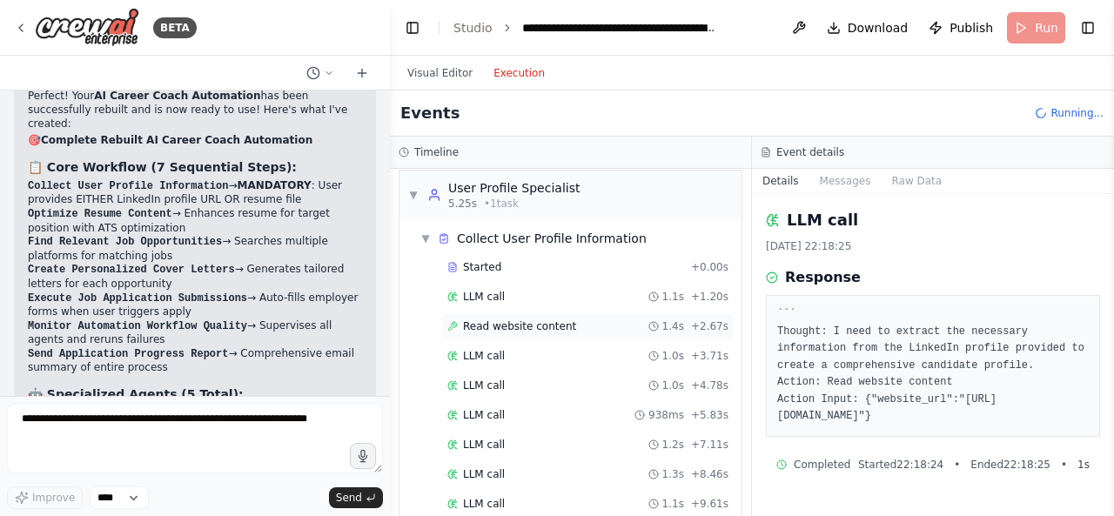
click at [596, 321] on div "Read website content 1.4s + 2.67s" at bounding box center [587, 326] width 281 height 14
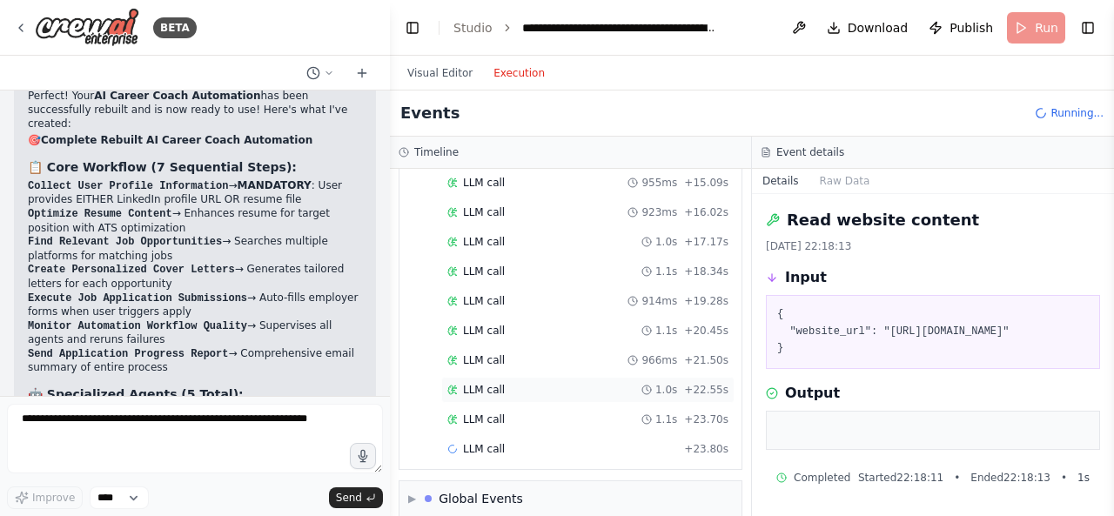
scroll to position [481, 0]
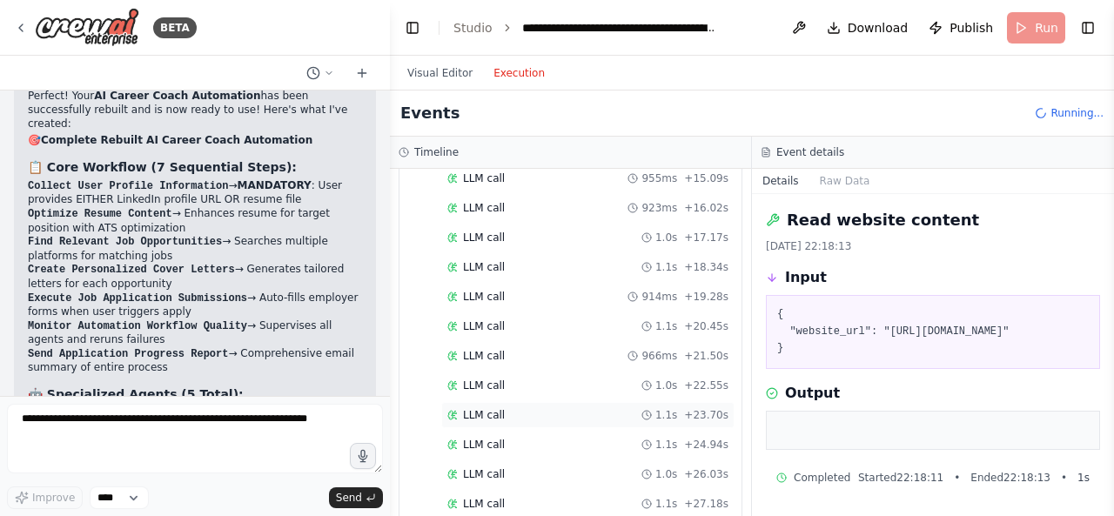
click at [590, 412] on div "LLM call 1.1s + 23.70s" at bounding box center [587, 415] width 293 height 26
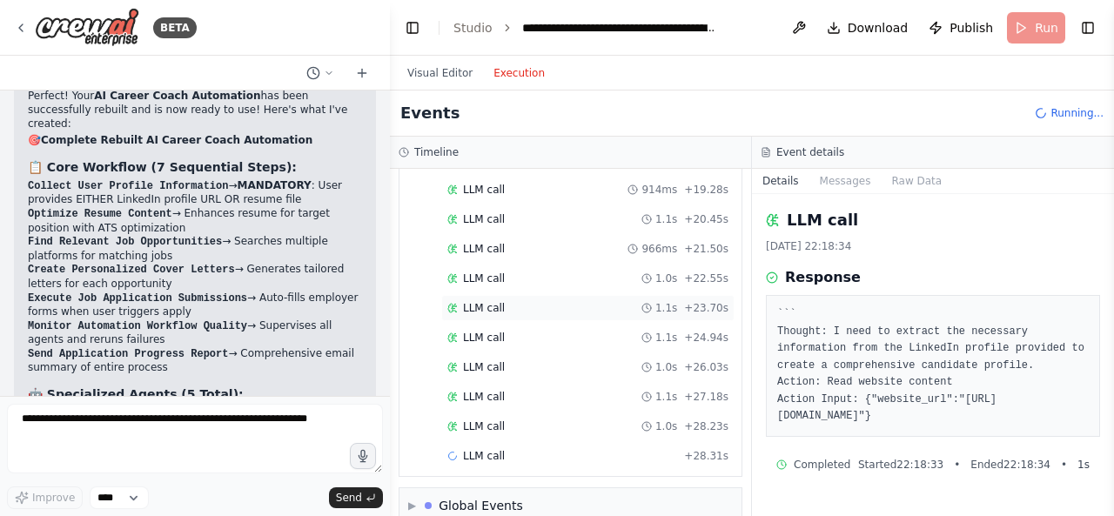
scroll to position [597, 0]
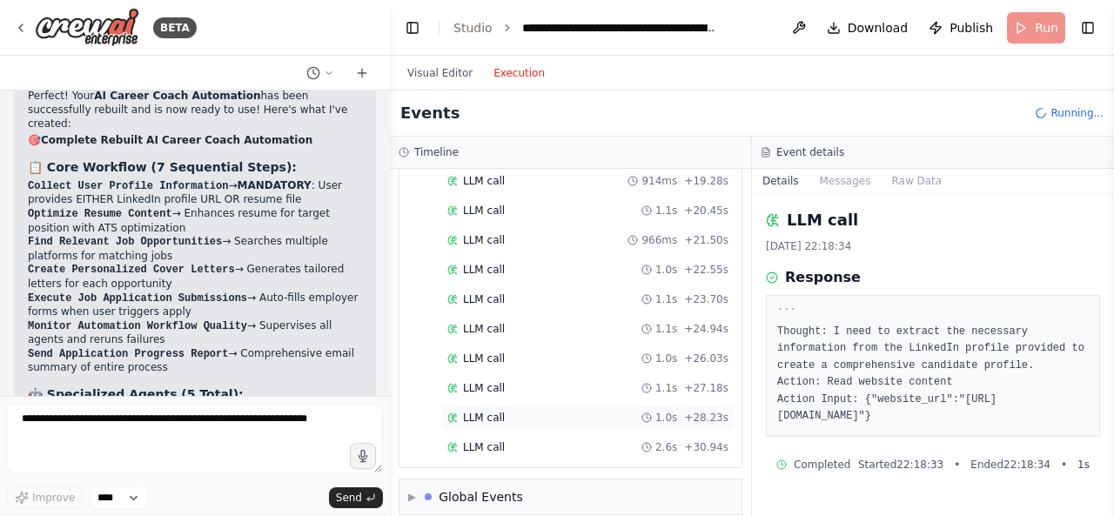
click at [553, 411] on div "LLM call 1.0s + 28.23s" at bounding box center [587, 418] width 281 height 14
click at [498, 411] on span "LLM call" at bounding box center [484, 418] width 42 height 14
click at [560, 352] on div "LLM call 1.0s + 26.03s" at bounding box center [587, 359] width 281 height 14
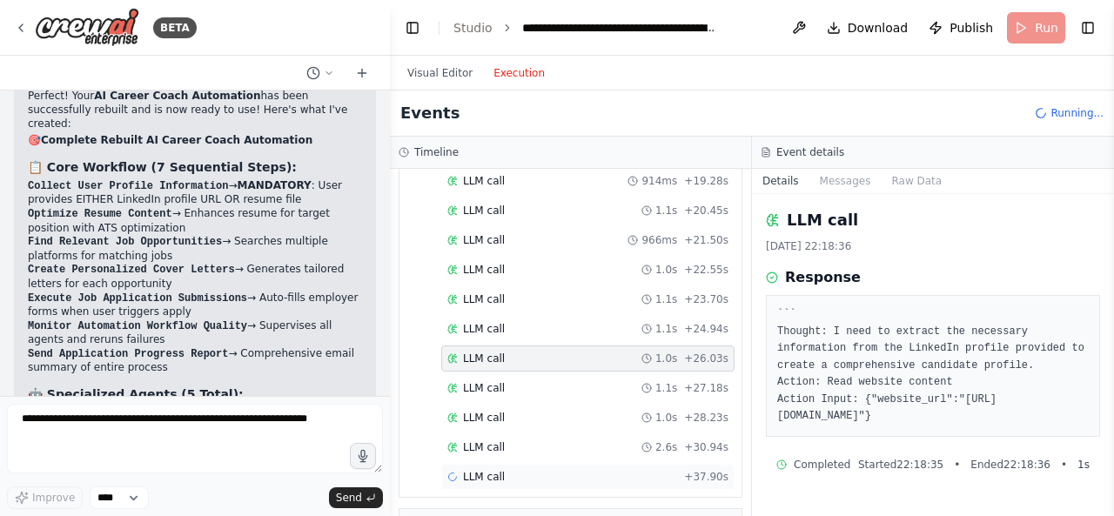
click at [547, 470] on div "LLM call + 37.90s" at bounding box center [587, 477] width 281 height 14
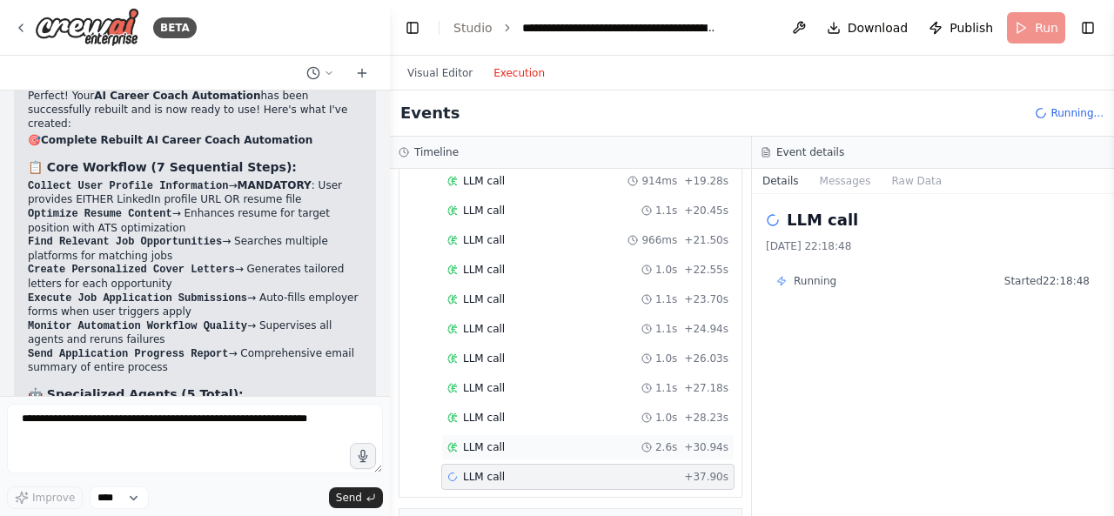
scroll to position [627, 0]
click at [536, 411] on div "LLM call 2.6s + 30.94s" at bounding box center [587, 418] width 281 height 14
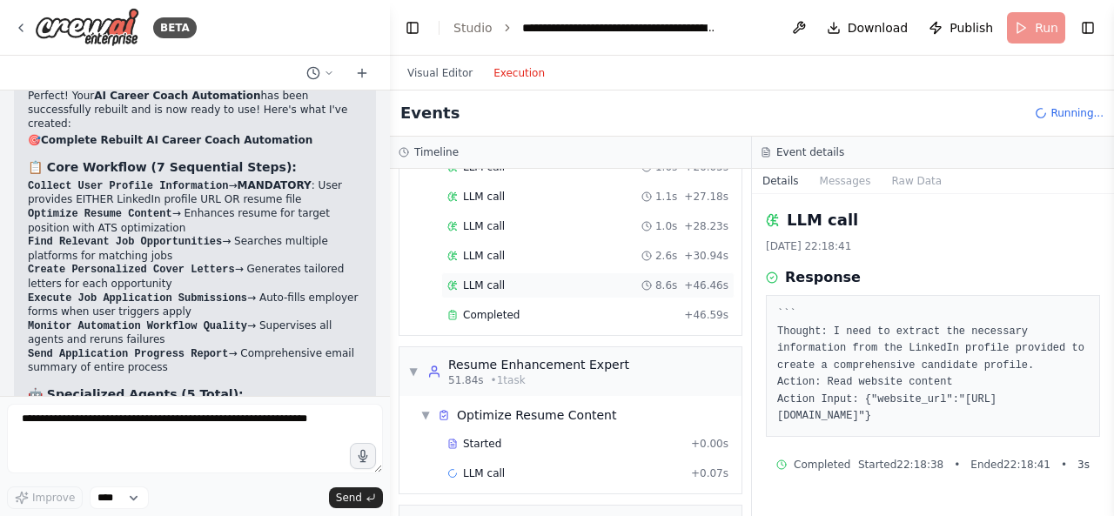
scroll to position [812, 0]
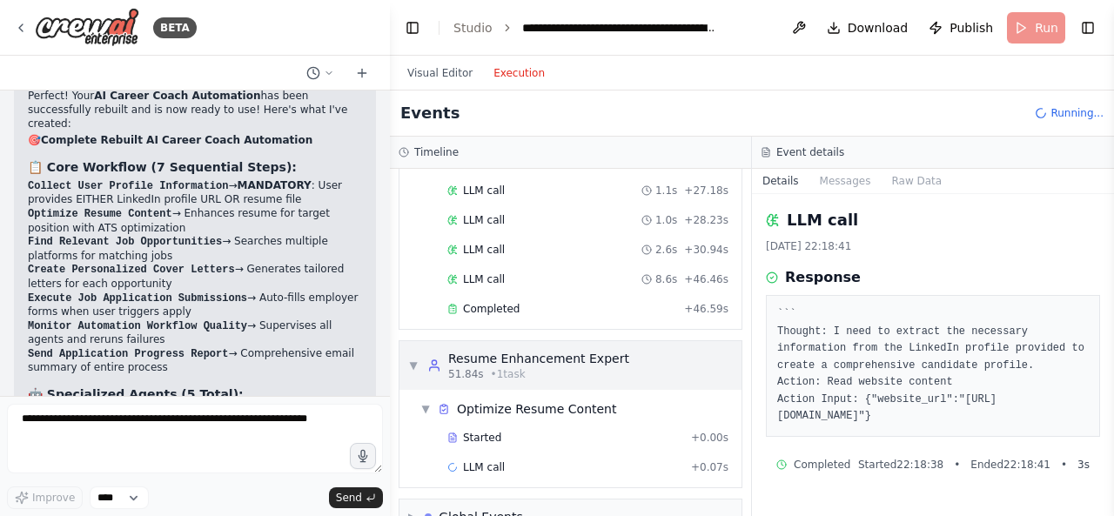
click at [505, 367] on span "• 1 task" at bounding box center [508, 374] width 35 height 14
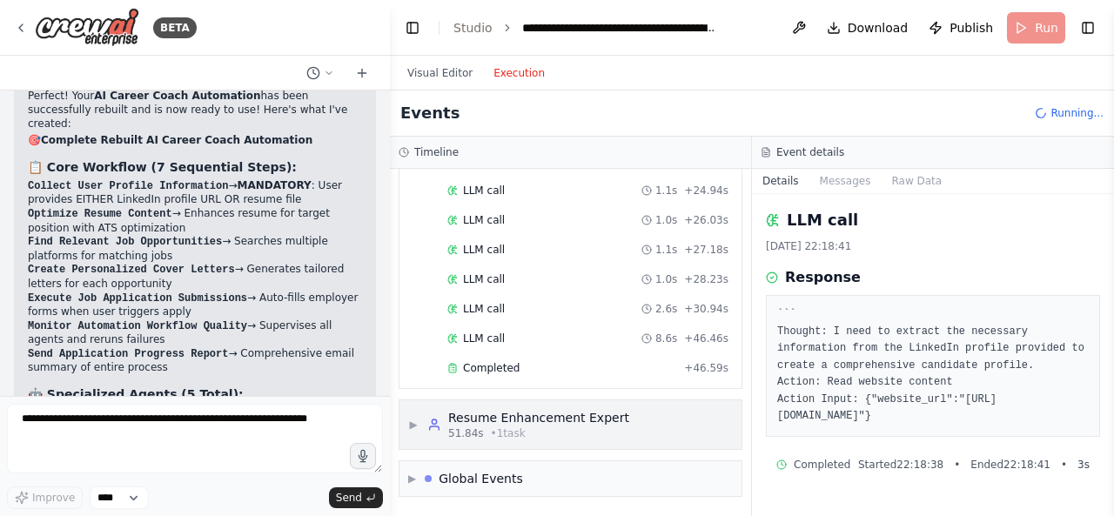
scroll to position [715, 0]
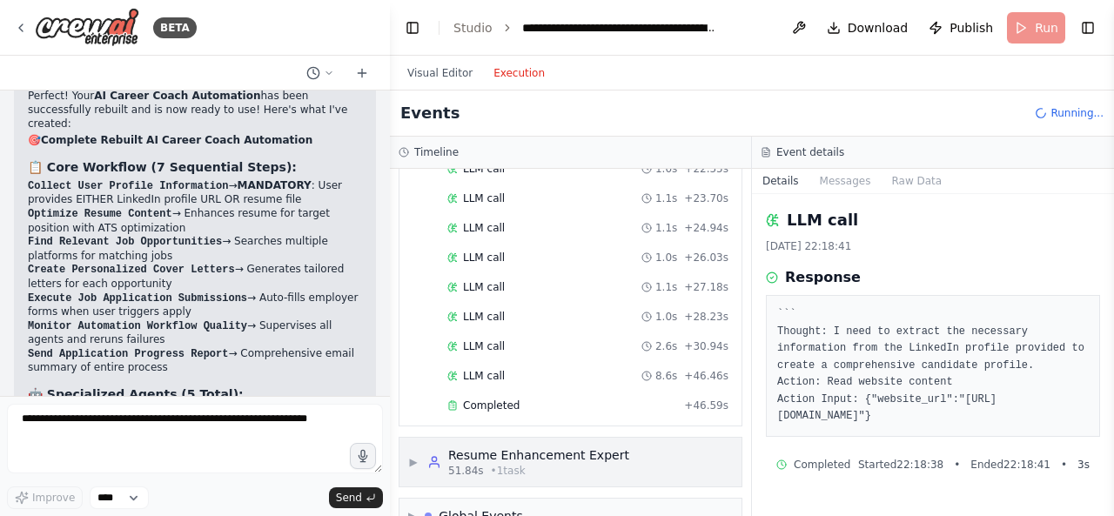
click at [513, 446] on div "Resume Enhancement Expert" at bounding box center [538, 454] width 181 height 17
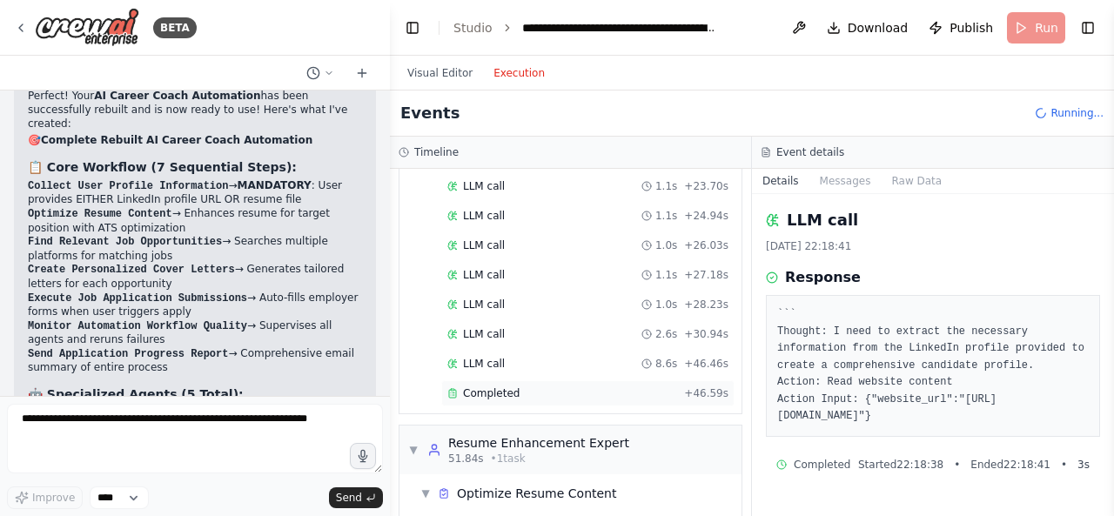
scroll to position [737, 0]
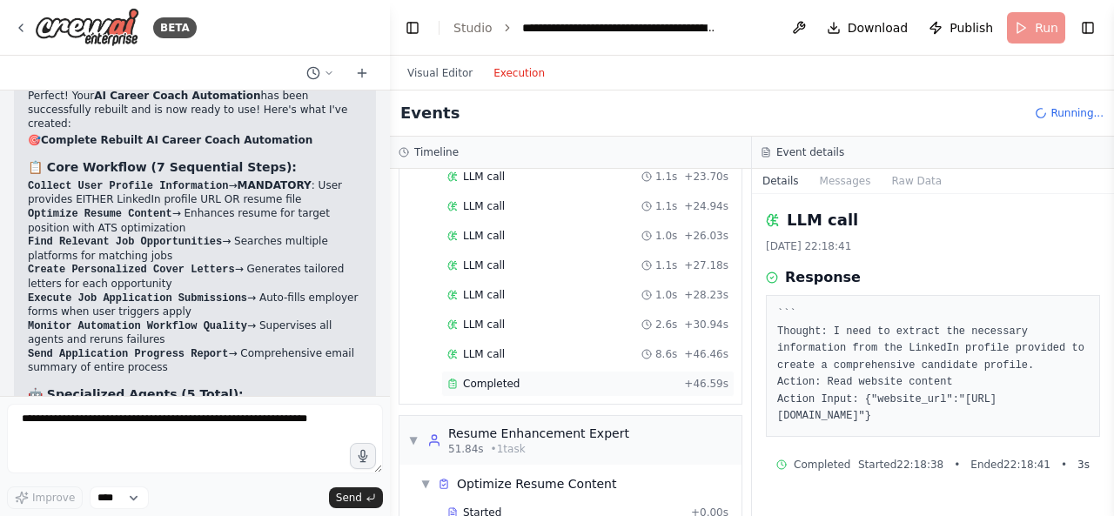
click at [517, 377] on div "Completed" at bounding box center [562, 384] width 230 height 14
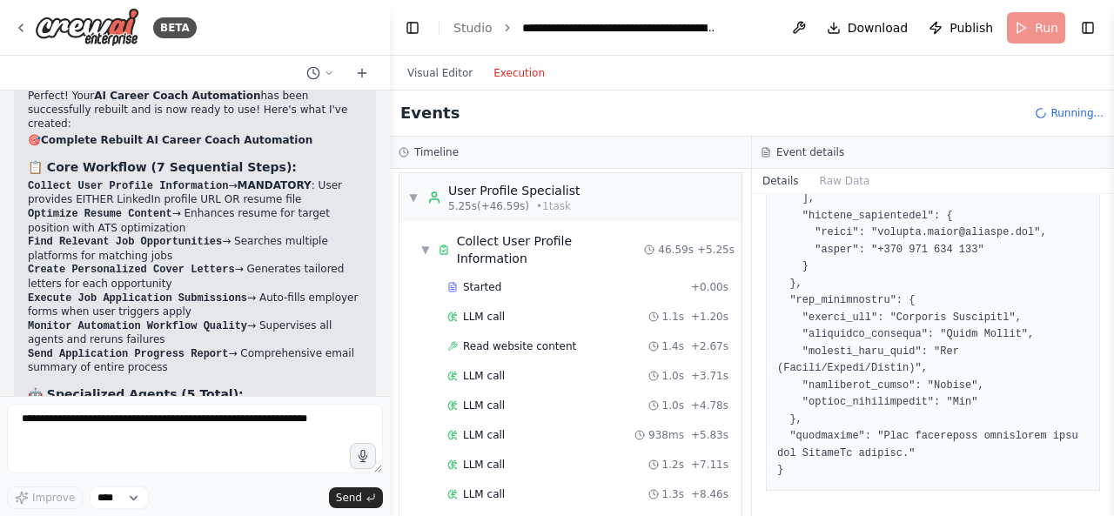
scroll to position [0, 0]
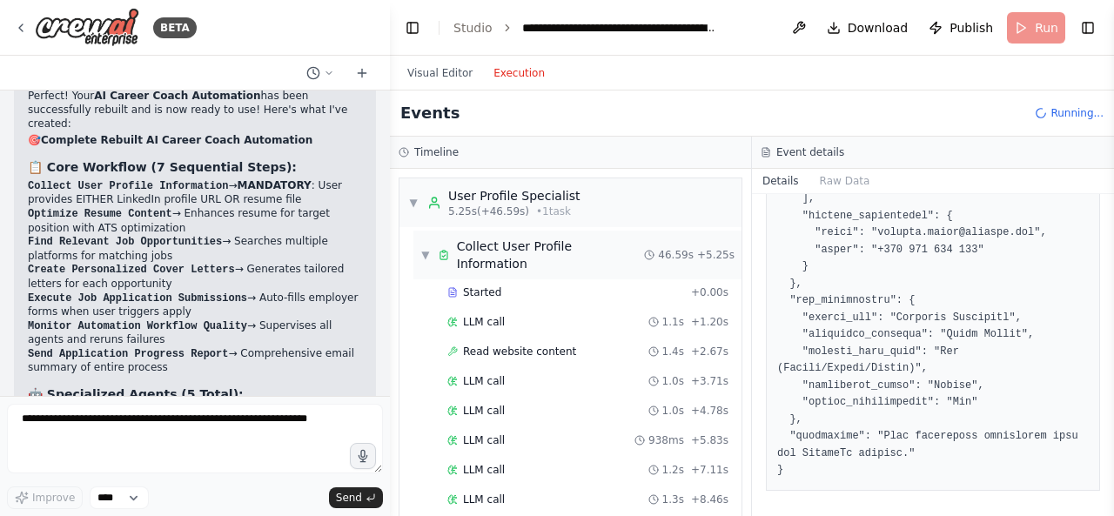
click at [438, 255] on div "▼ Collect User Profile Information 46.59s + 5.25s" at bounding box center [577, 255] width 328 height 49
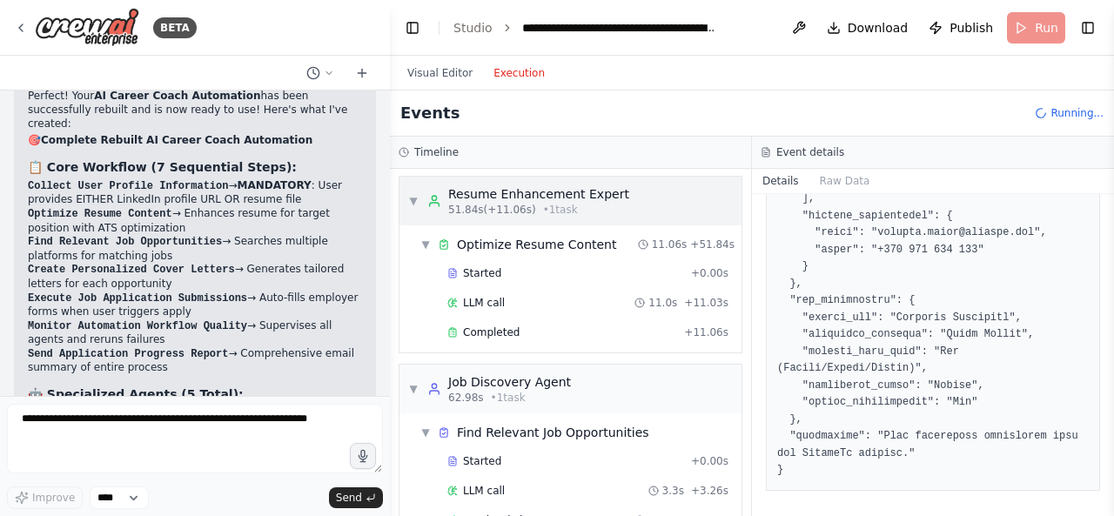
scroll to position [125, 0]
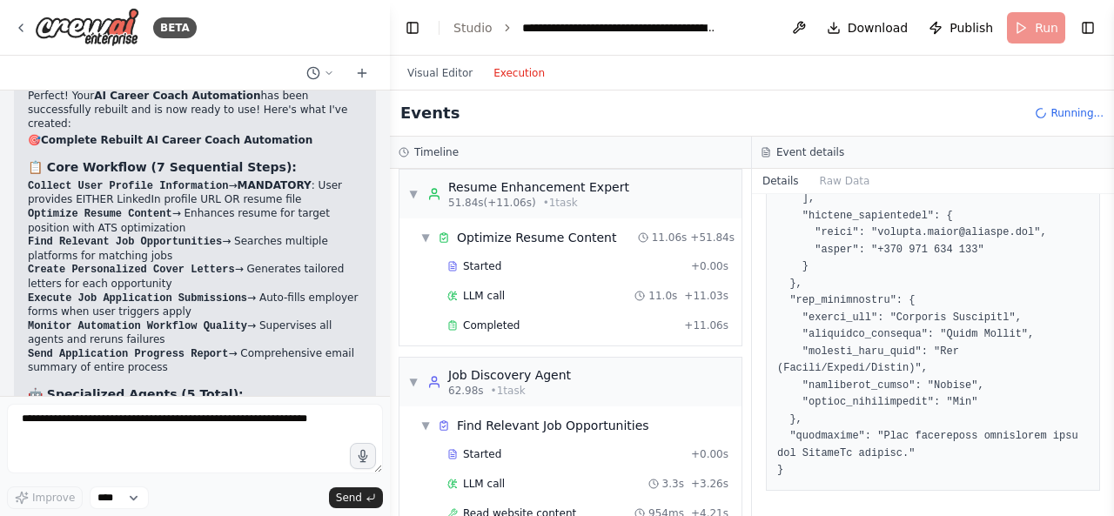
click at [549, 319] on div "Started + 0.00s LLM call 11.0s + 11.03s Completed + 11.06s" at bounding box center [577, 297] width 328 height 89
click at [560, 319] on div "Completed" at bounding box center [562, 326] width 230 height 14
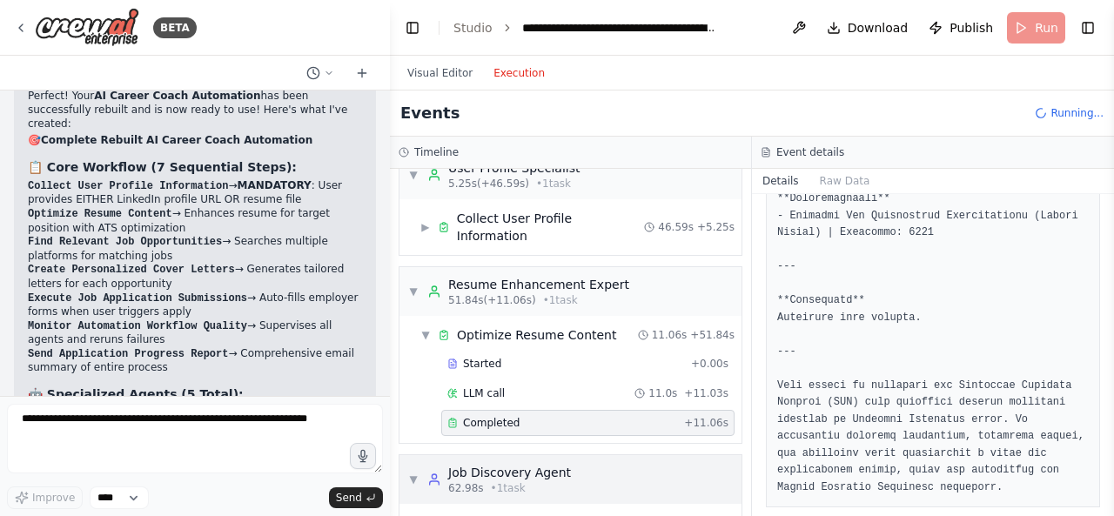
scroll to position [6, 0]
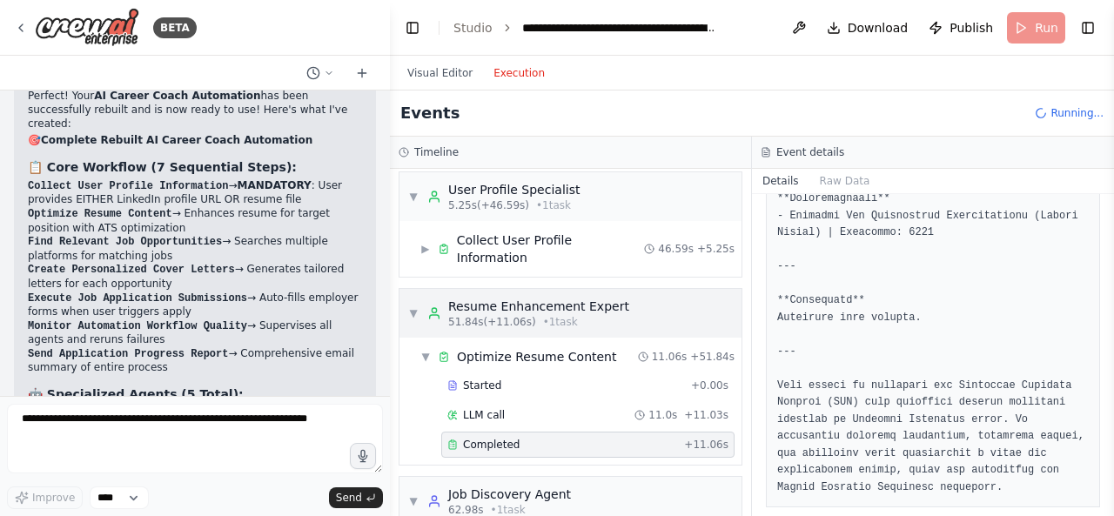
click at [550, 315] on span "• 1 task" at bounding box center [560, 322] width 35 height 14
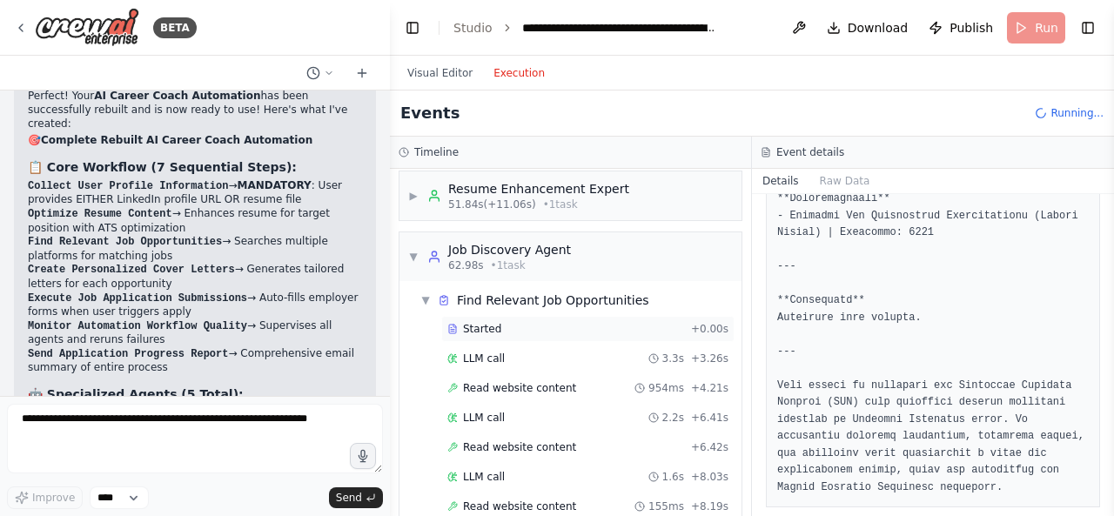
scroll to position [0, 0]
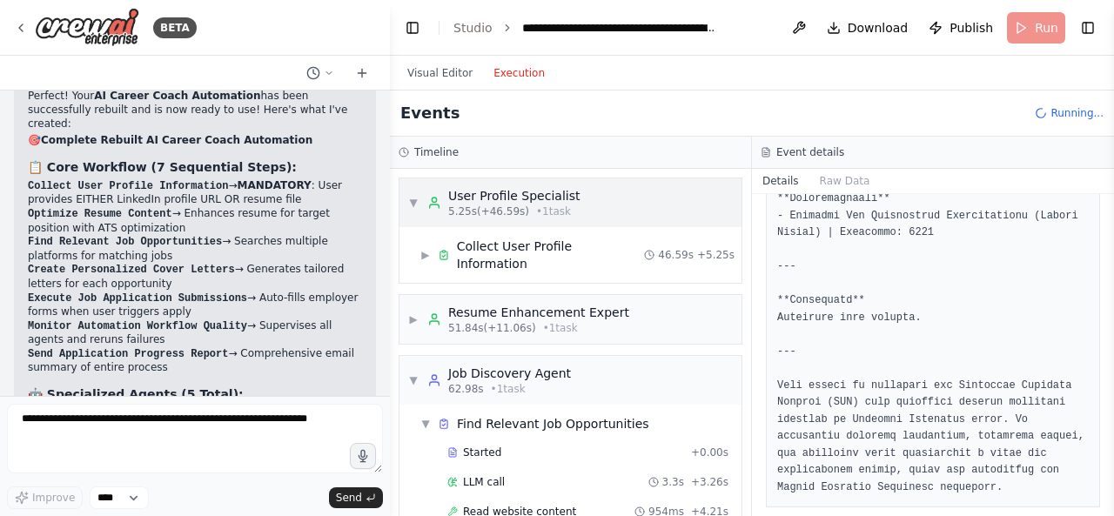
click at [412, 200] on span "▼" at bounding box center [413, 203] width 10 height 14
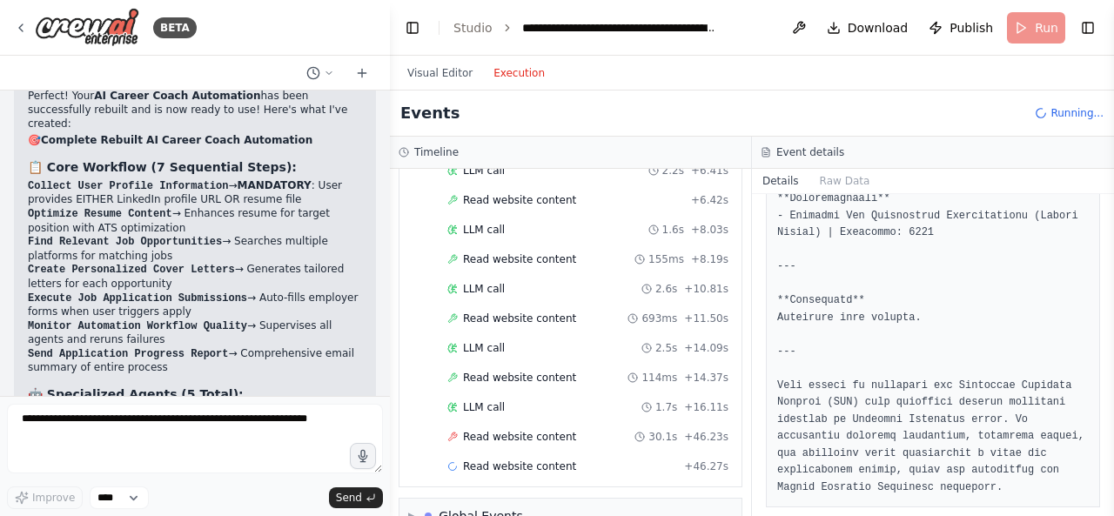
scroll to position [341, 0]
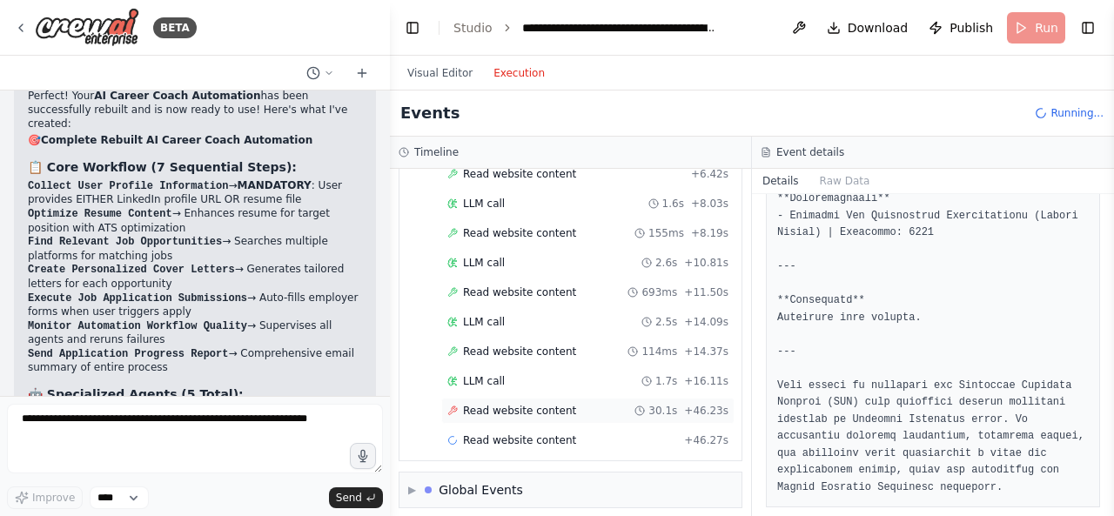
click at [547, 405] on span "Read website content" at bounding box center [519, 411] width 113 height 14
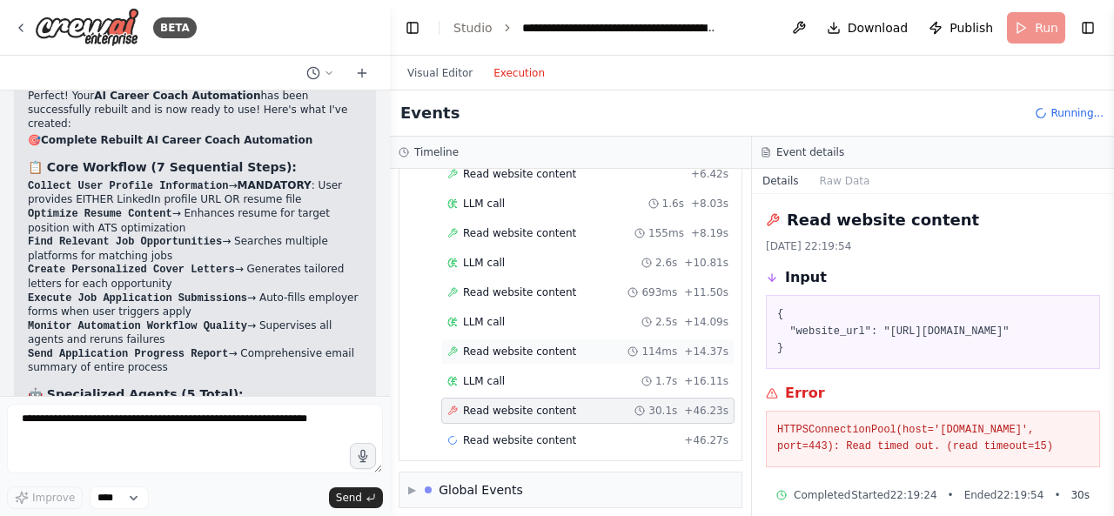
click at [563, 350] on div "Read website content 114ms + 14.37s" at bounding box center [587, 352] width 281 height 14
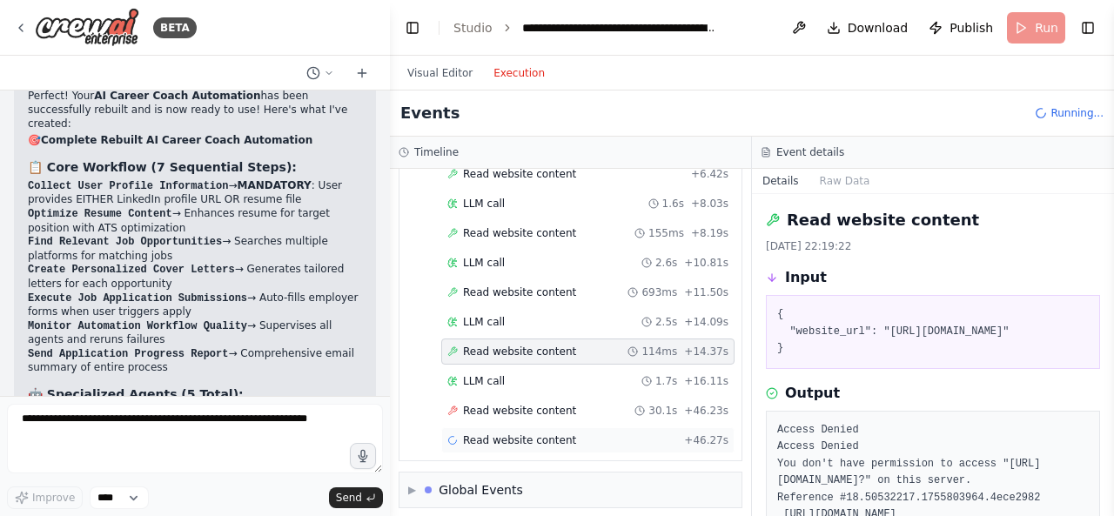
click at [542, 433] on span "Read website content" at bounding box center [519, 440] width 113 height 14
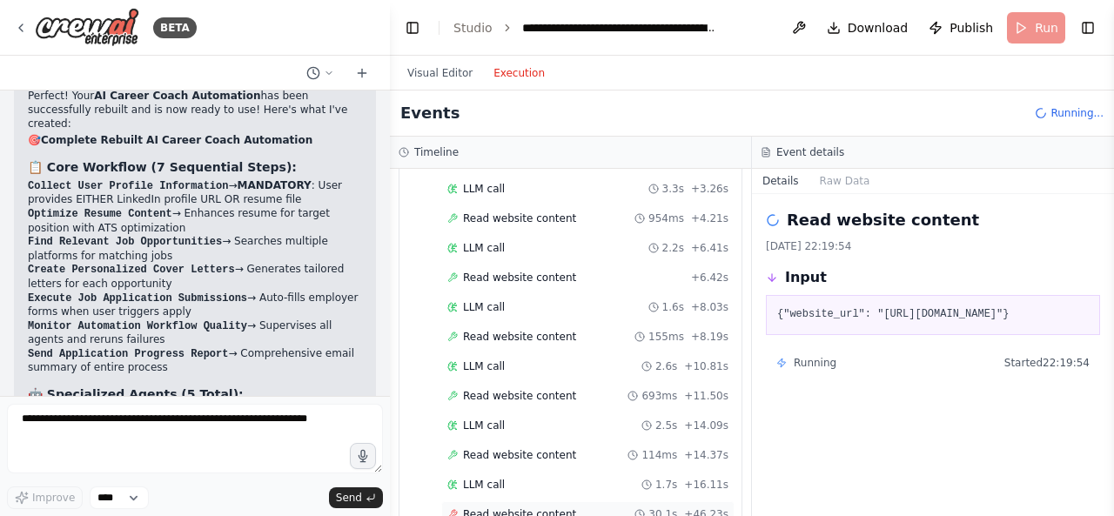
scroll to position [419, 0]
click at [555, 272] on span "Read website content" at bounding box center [519, 279] width 113 height 14
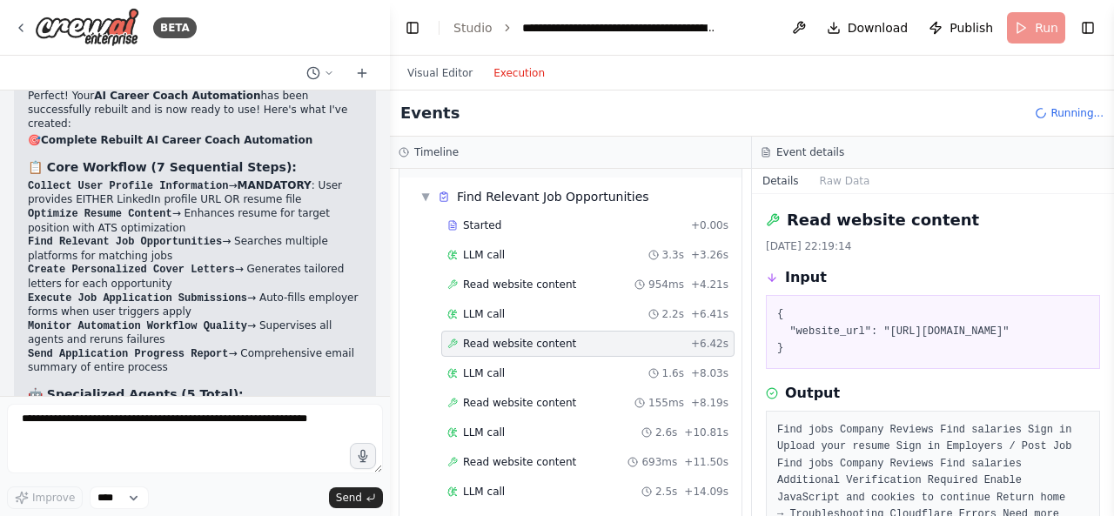
scroll to position [353, 0]
click at [545, 278] on span "Read website content" at bounding box center [519, 285] width 113 height 14
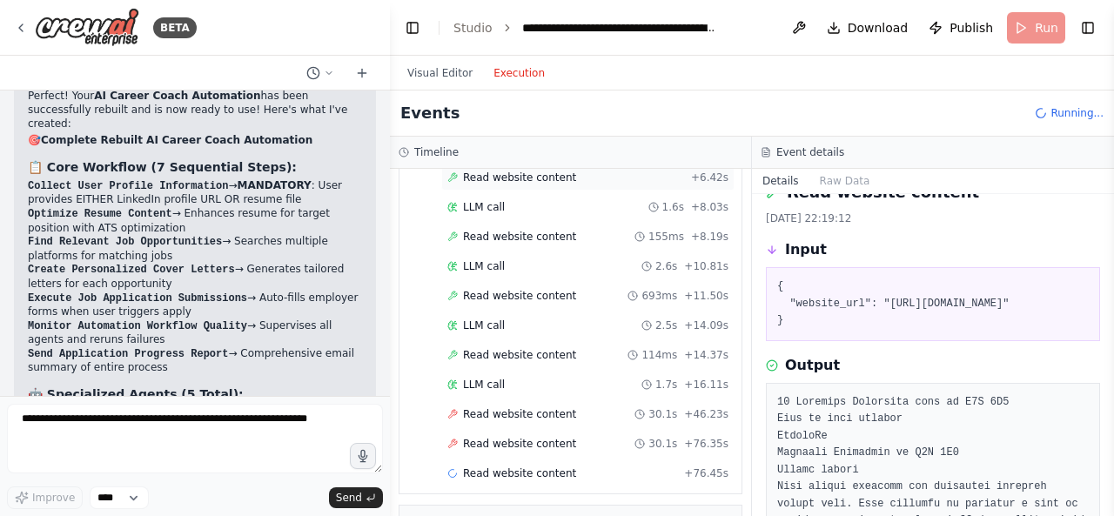
scroll to position [533, 0]
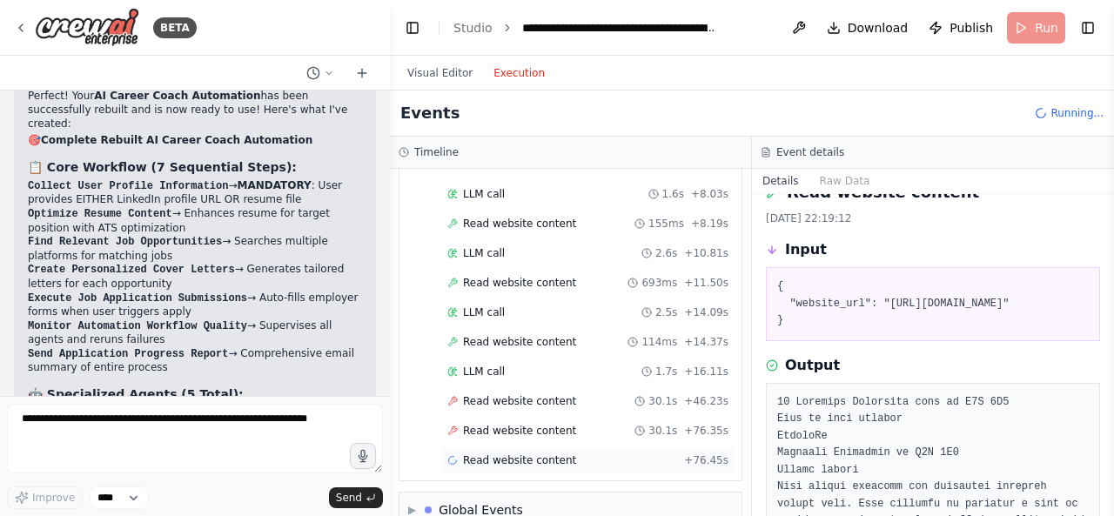
click at [620, 453] on div "Read website content + 76.45s" at bounding box center [587, 460] width 281 height 14
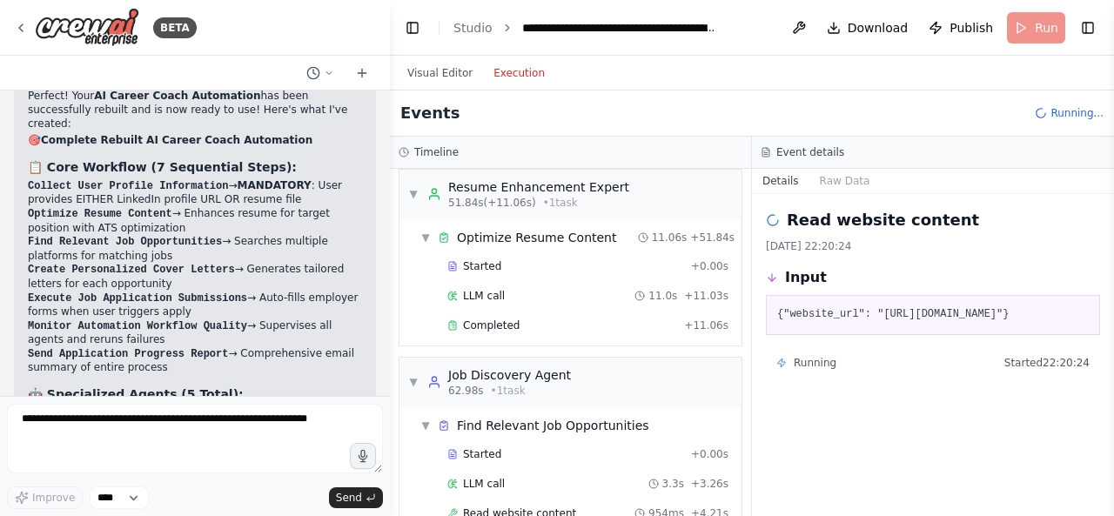
scroll to position [0, 0]
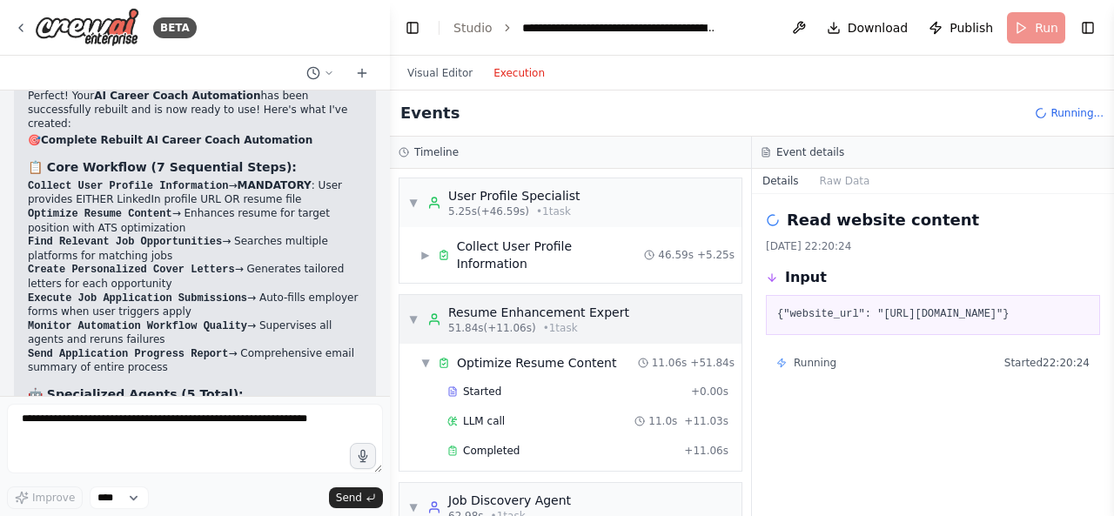
click at [525, 304] on div "Resume Enhancement Expert" at bounding box center [538, 312] width 181 height 17
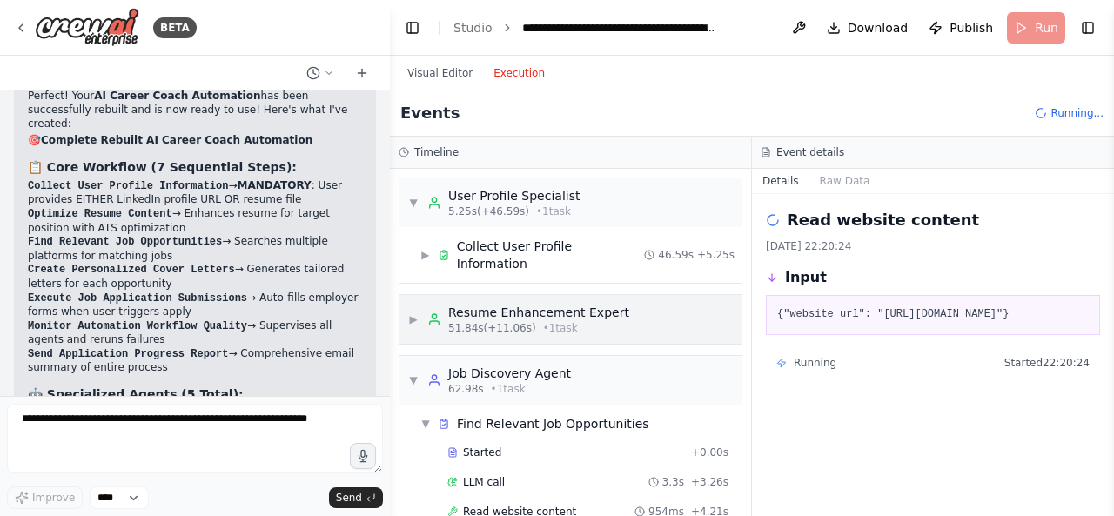
click at [540, 304] on div "Resume Enhancement Expert" at bounding box center [538, 312] width 181 height 17
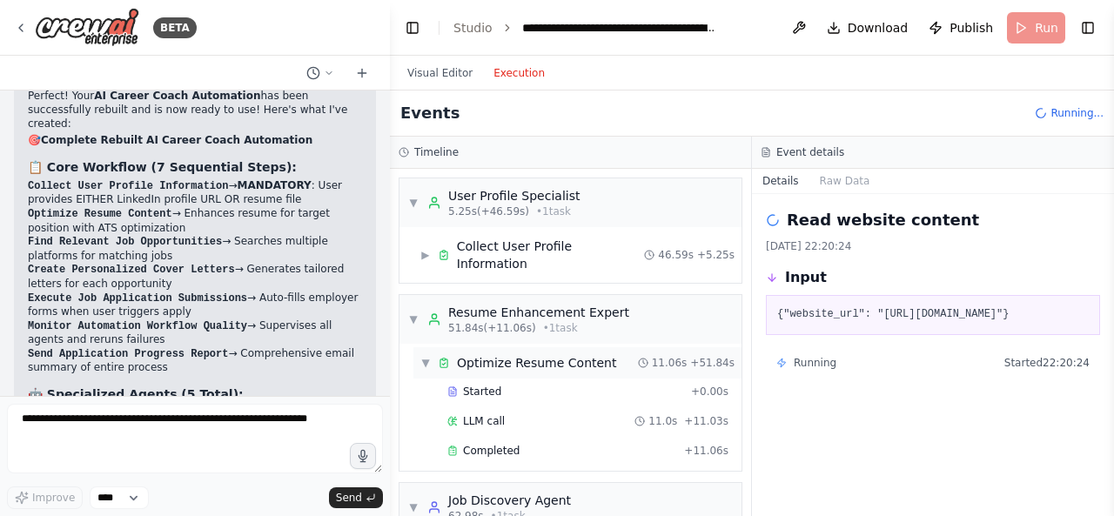
click at [426, 354] on div "▼ Optimize Resume Content" at bounding box center [518, 362] width 196 height 17
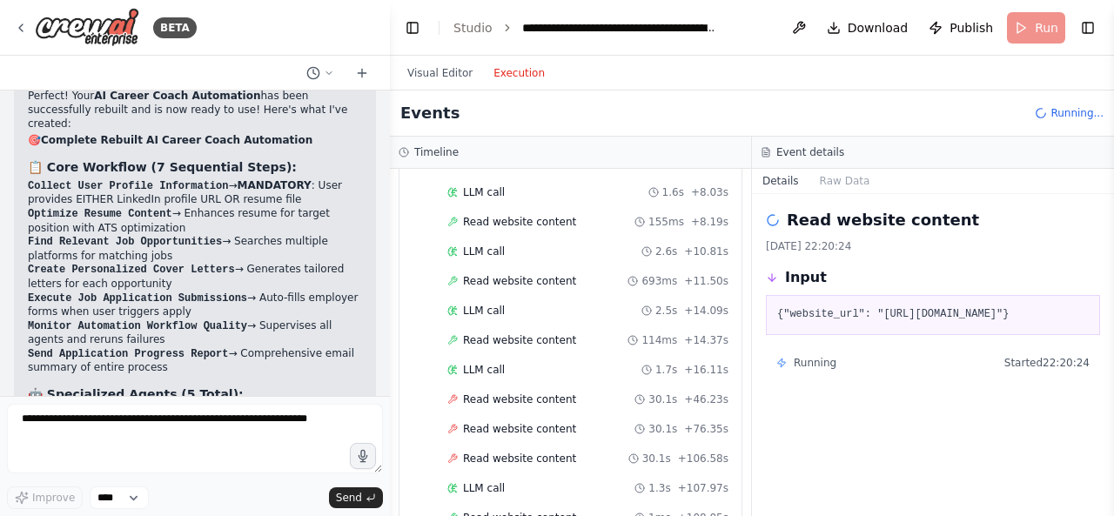
scroll to position [592, 0]
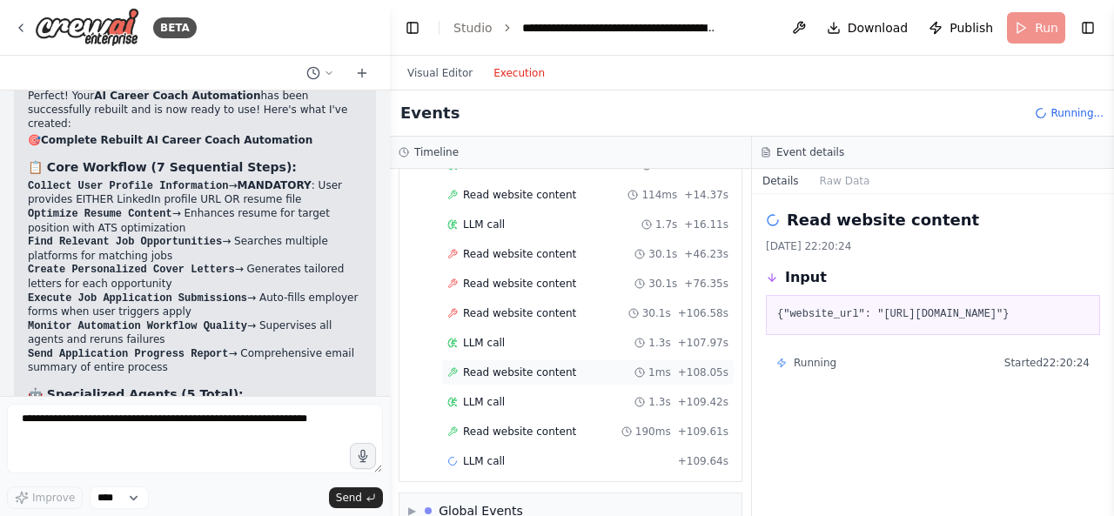
click at [583, 366] on div "Read website content 1ms + 108.05s" at bounding box center [587, 373] width 281 height 14
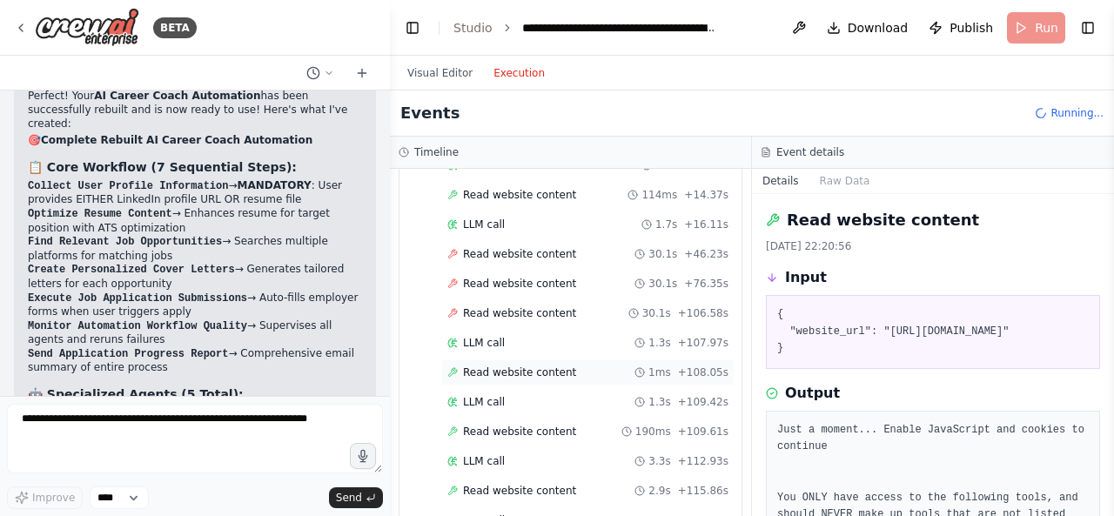
click at [560, 366] on span "Read website content" at bounding box center [519, 373] width 113 height 14
click at [542, 306] on span "Read website content" at bounding box center [519, 313] width 113 height 14
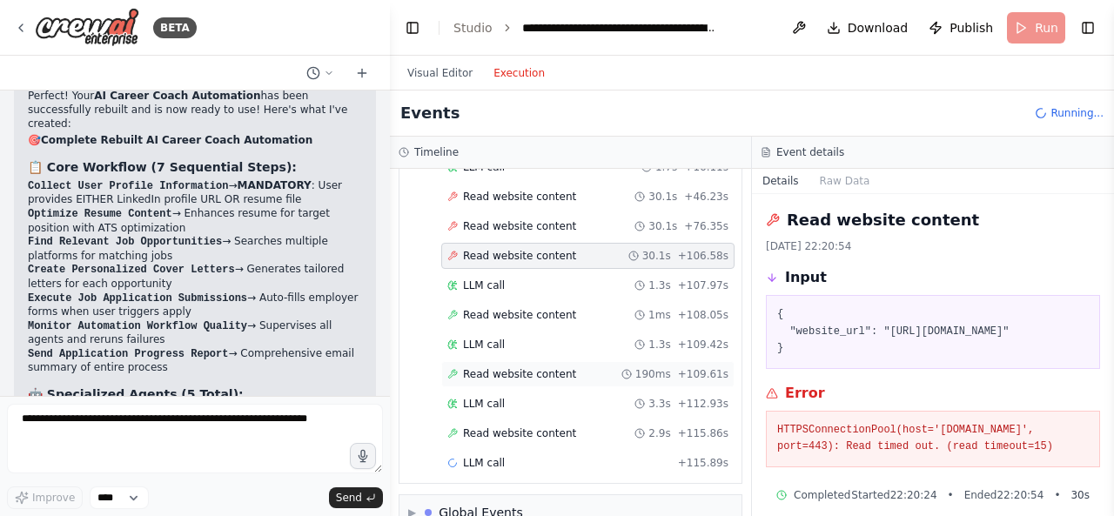
scroll to position [668, 0]
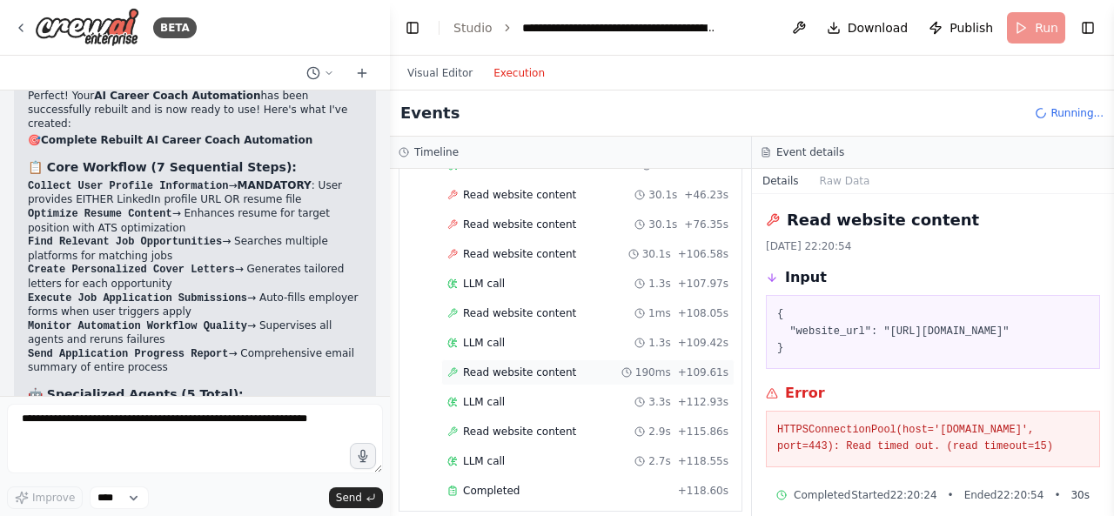
click at [550, 366] on span "Read website content" at bounding box center [519, 373] width 113 height 14
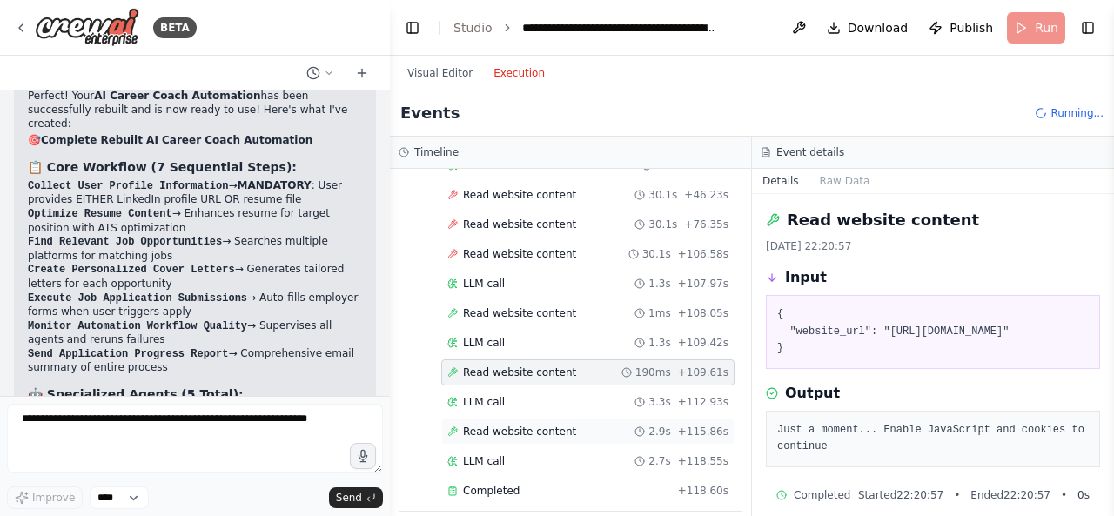
click at [552, 425] on span "Read website content" at bounding box center [519, 432] width 113 height 14
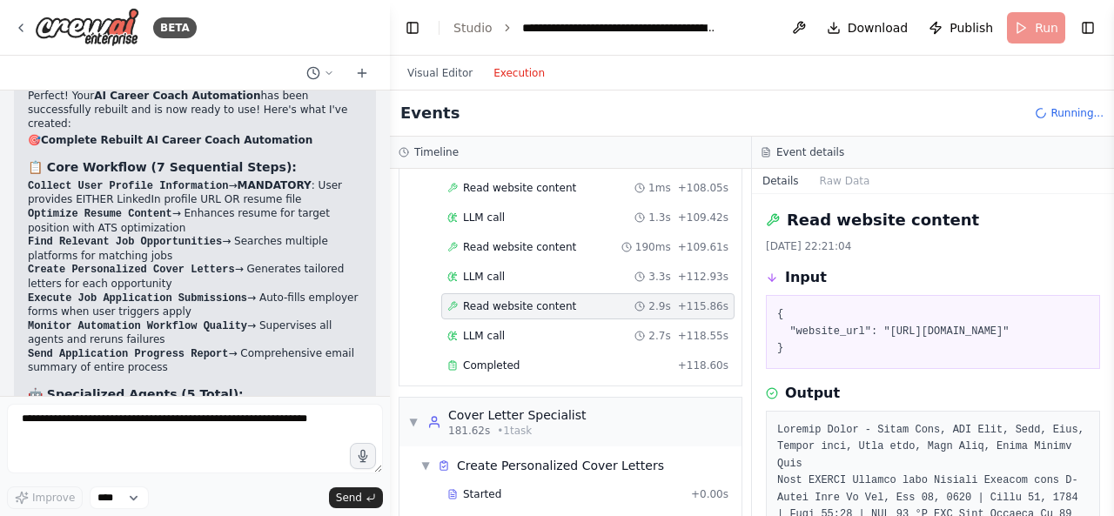
scroll to position [794, 0]
click at [560, 359] on div "Completed" at bounding box center [559, 366] width 224 height 14
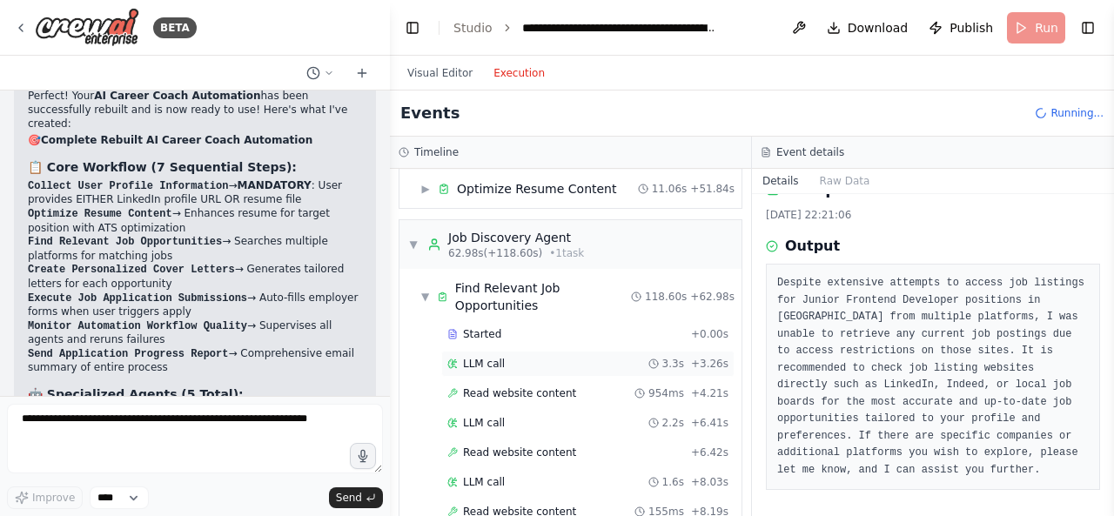
scroll to position [167, 0]
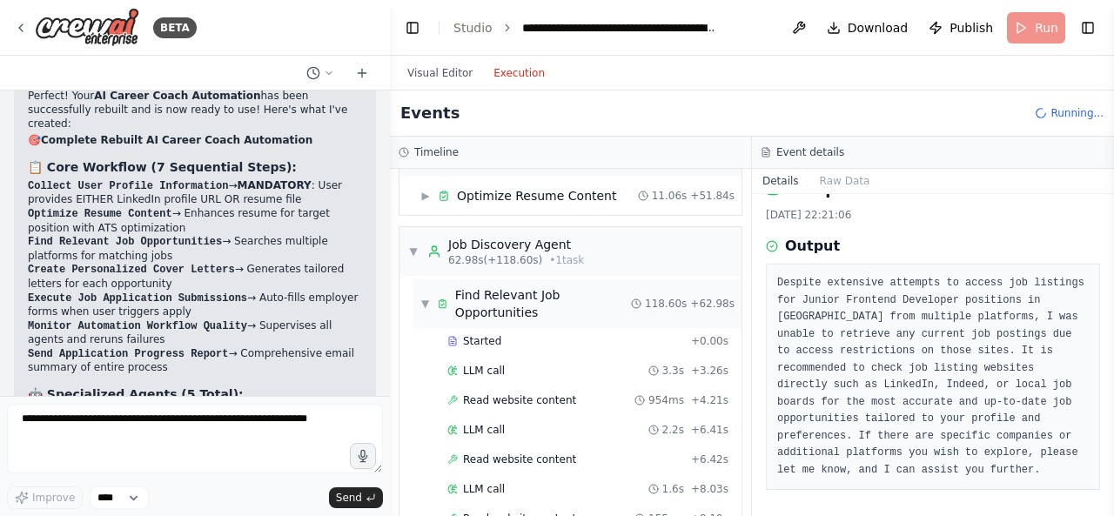
click at [438, 298] on icon at bounding box center [442, 304] width 11 height 12
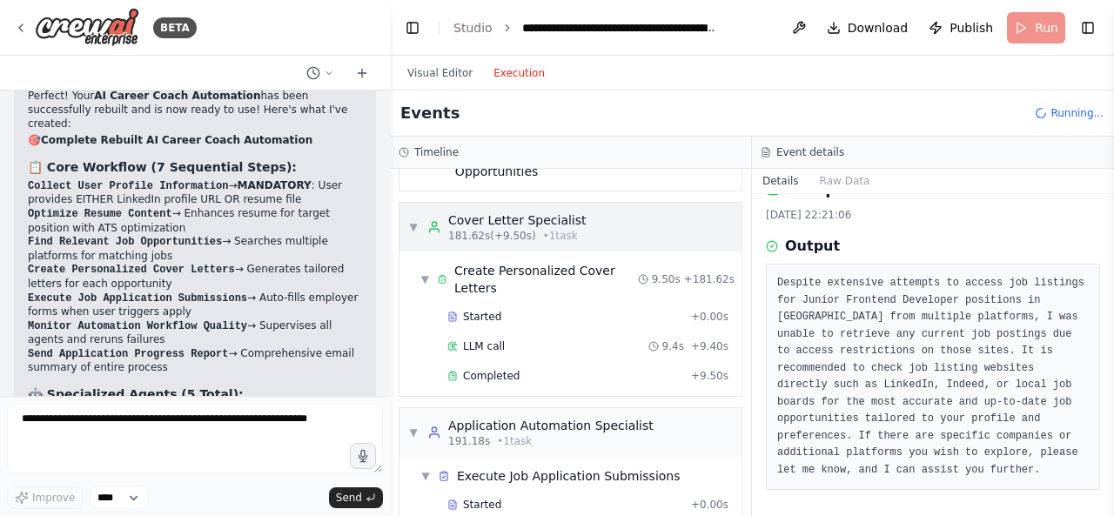
scroll to position [313, 0]
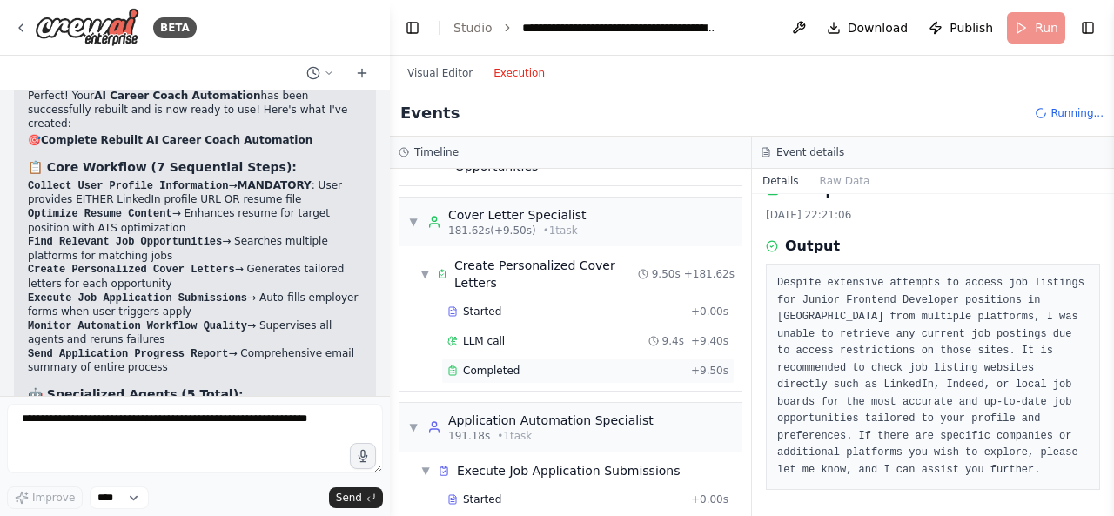
click at [557, 364] on div "Completed" at bounding box center [565, 371] width 237 height 14
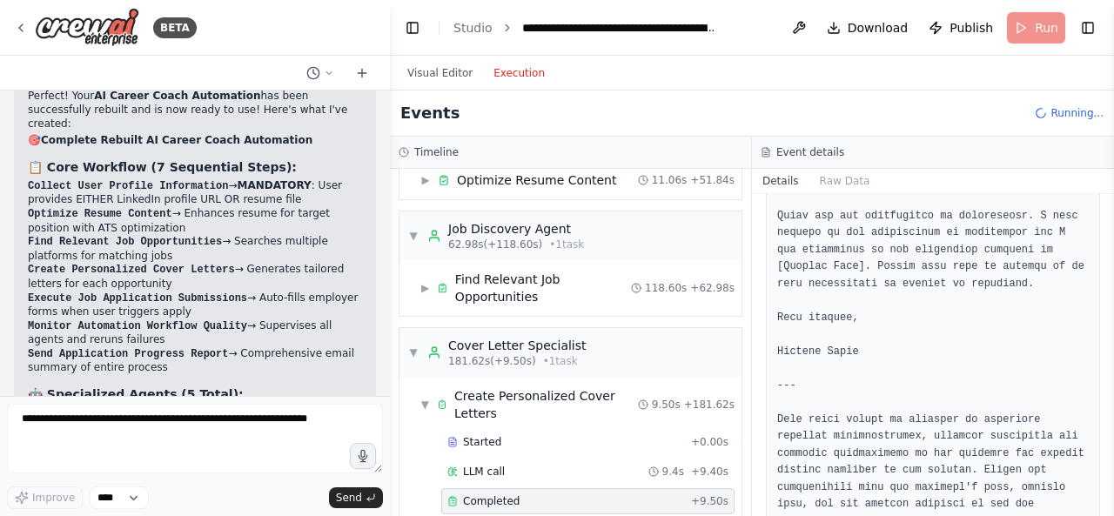
scroll to position [108, 0]
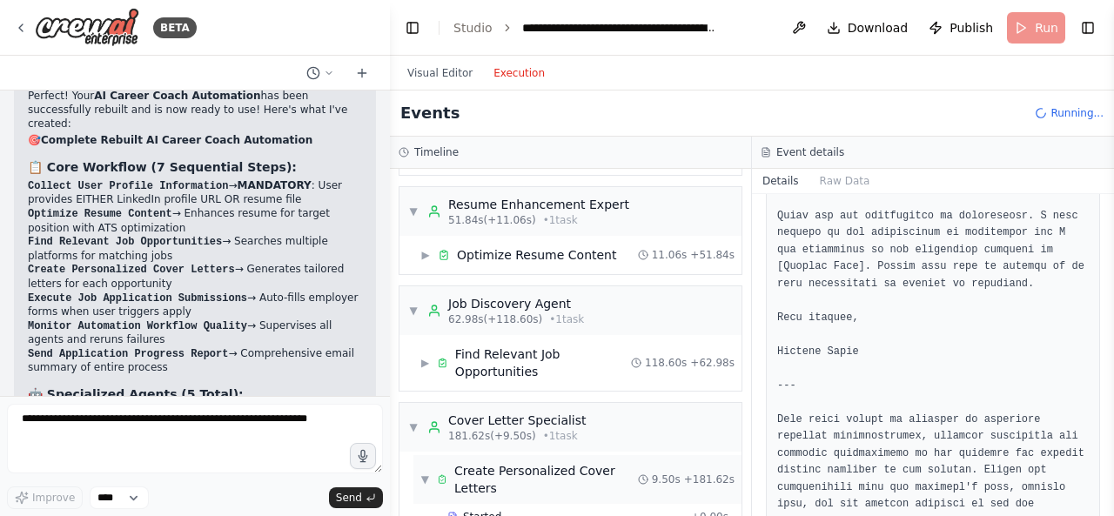
click at [429, 473] on span "▼" at bounding box center [425, 480] width 10 height 14
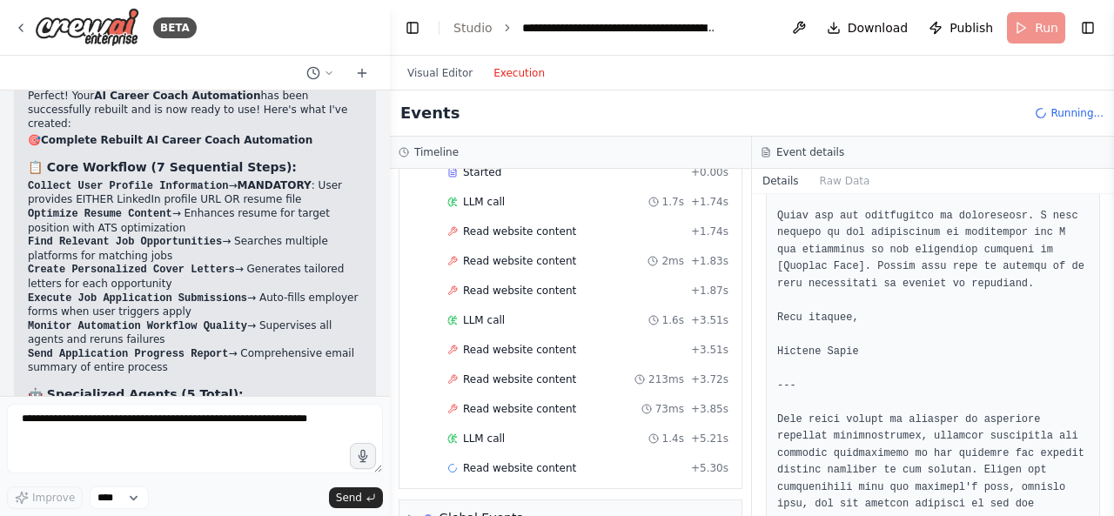
scroll to position [562, 0]
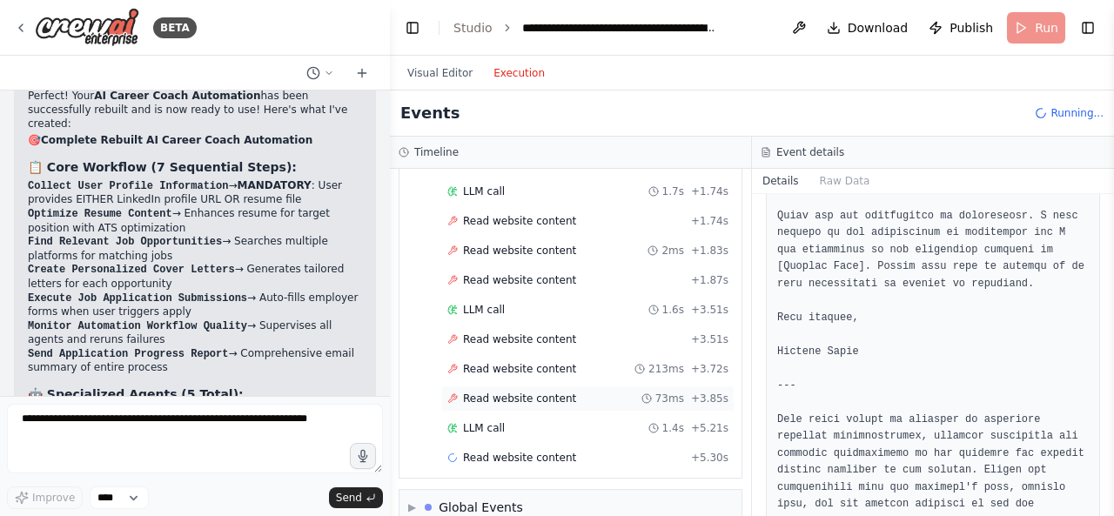
click at [500, 386] on div "Read website content 73ms + 3.85s" at bounding box center [587, 399] width 293 height 26
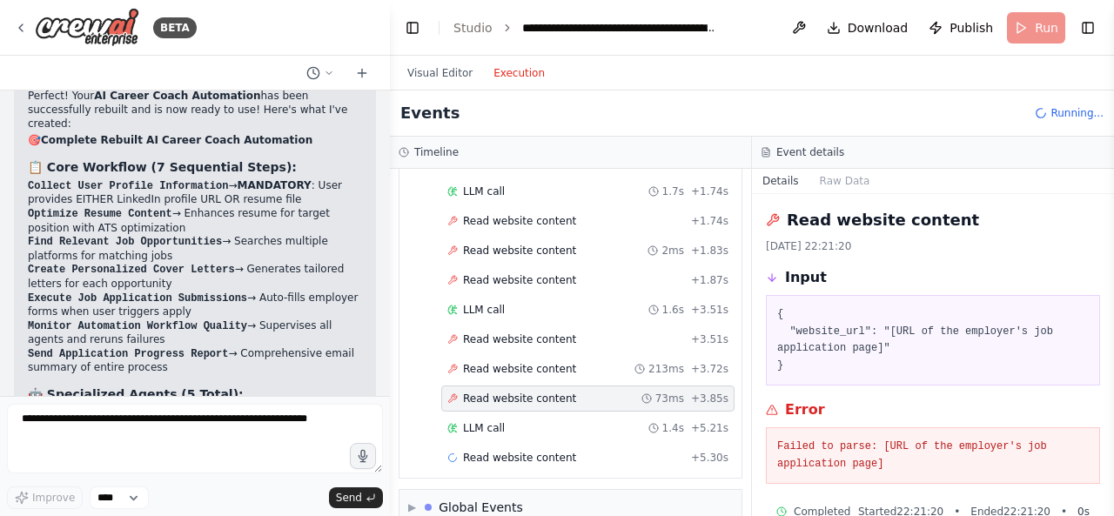
scroll to position [31, 0]
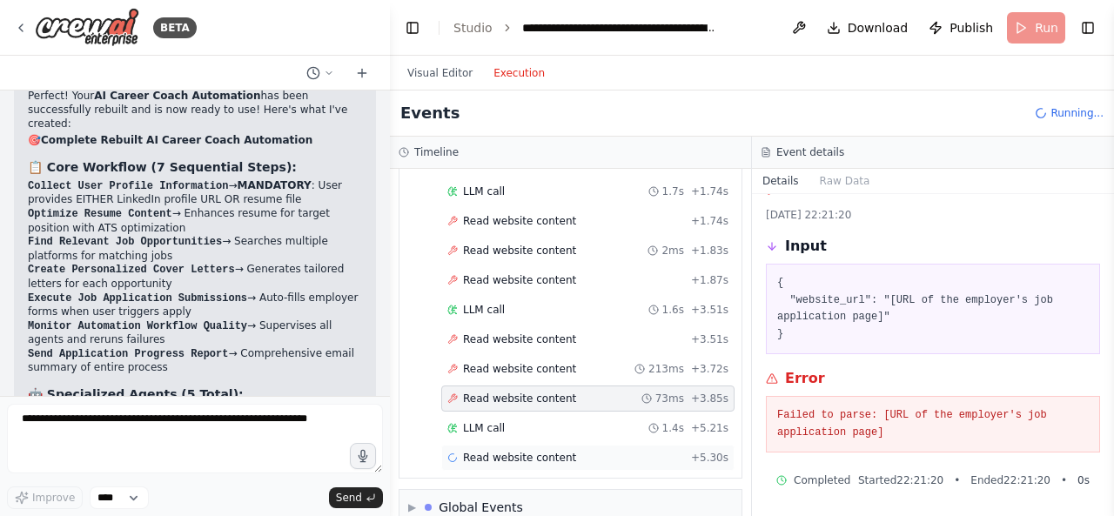
click at [541, 445] on div "Read website content + 5.30s" at bounding box center [587, 458] width 293 height 26
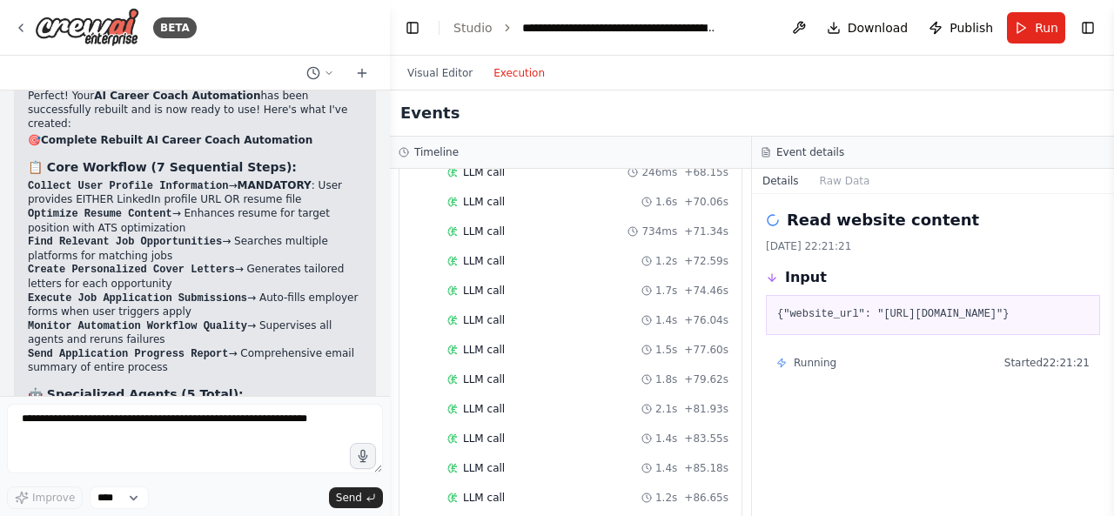
scroll to position [1644, 0]
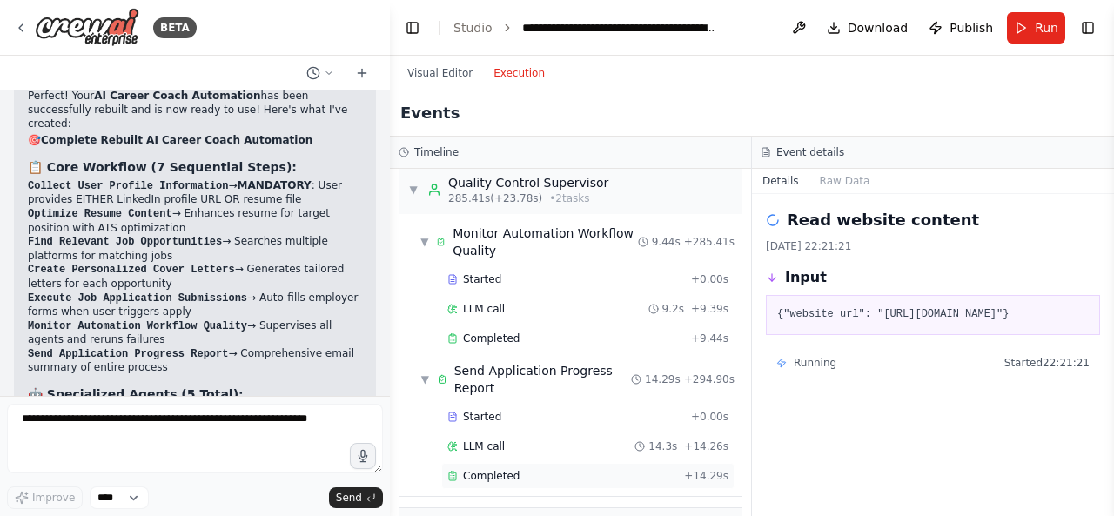
click at [518, 469] on div "Completed" at bounding box center [562, 476] width 230 height 14
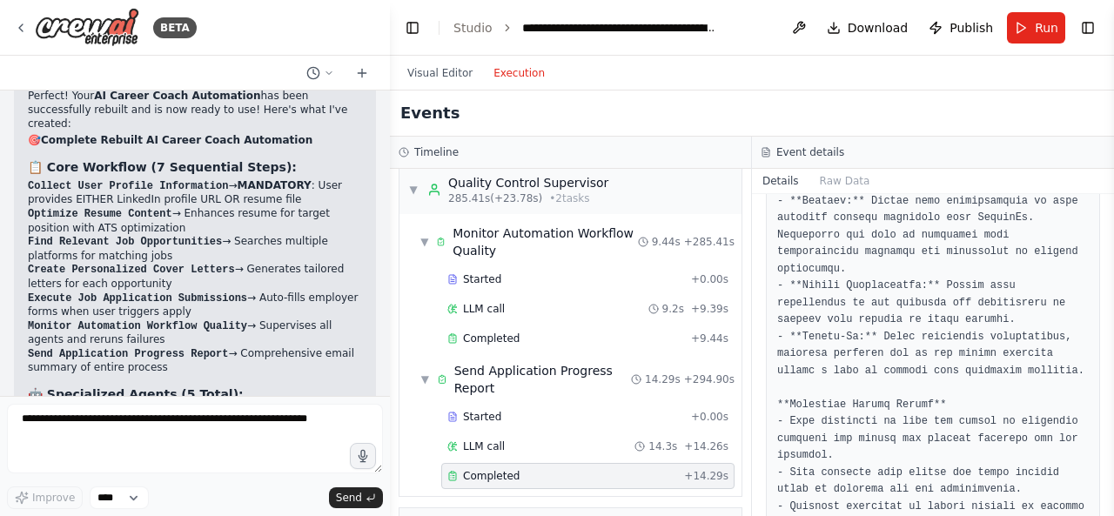
scroll to position [1491, 0]
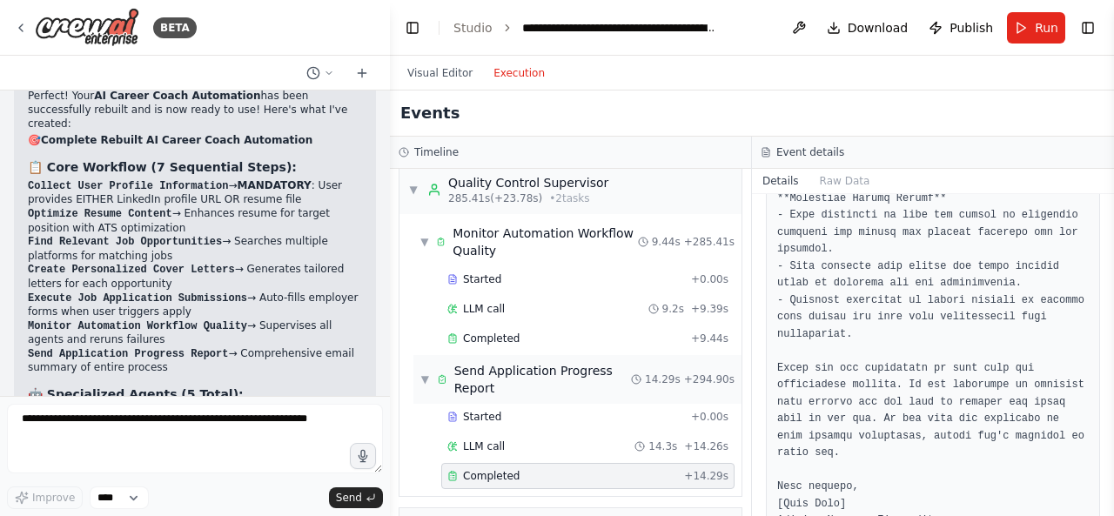
click at [534, 362] on div "Send Application Progress Report" at bounding box center [542, 379] width 177 height 35
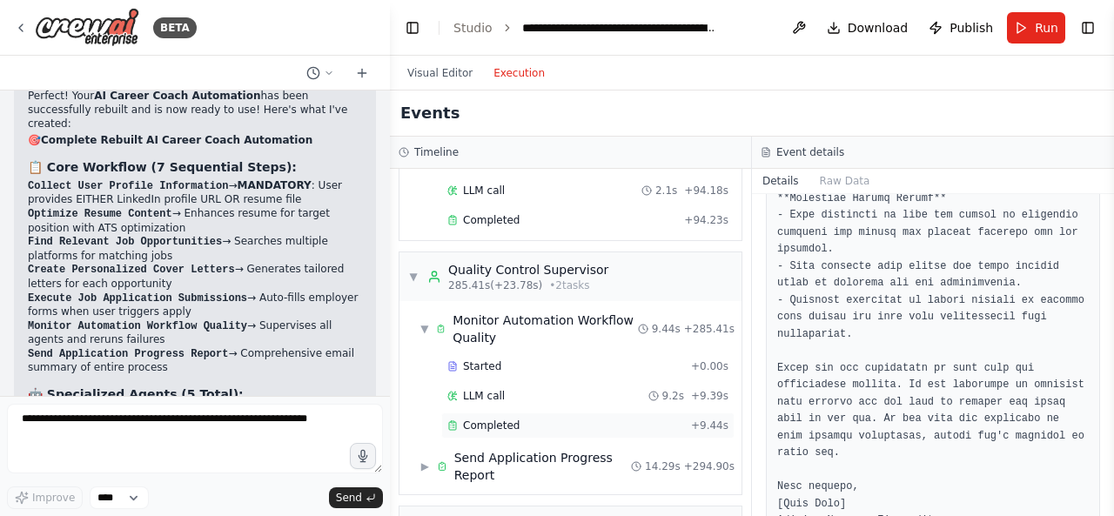
click at [527, 419] on div "Completed" at bounding box center [565, 426] width 237 height 14
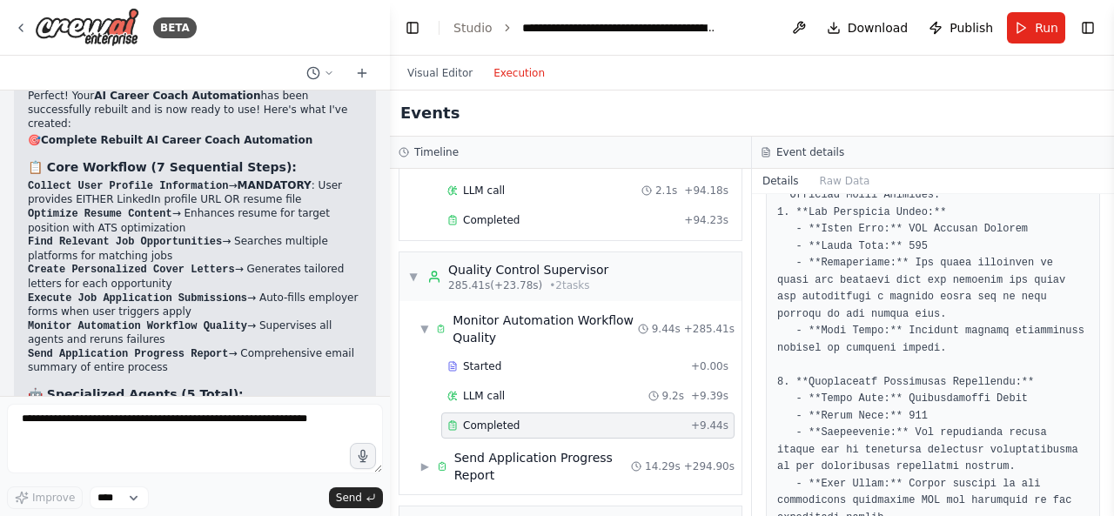
scroll to position [245, 0]
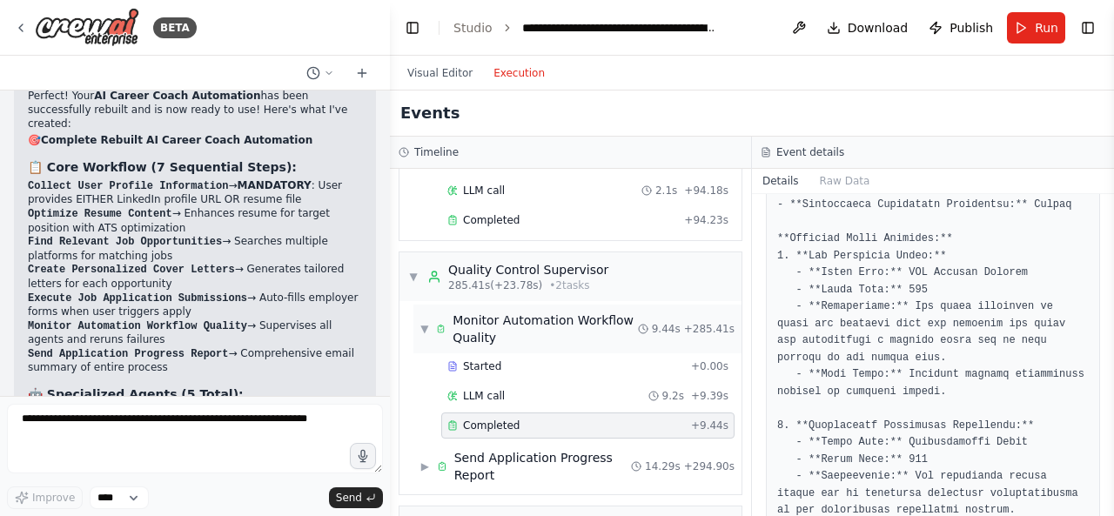
click at [533, 312] on div "Monitor Automation Workflow Quality" at bounding box center [545, 329] width 185 height 35
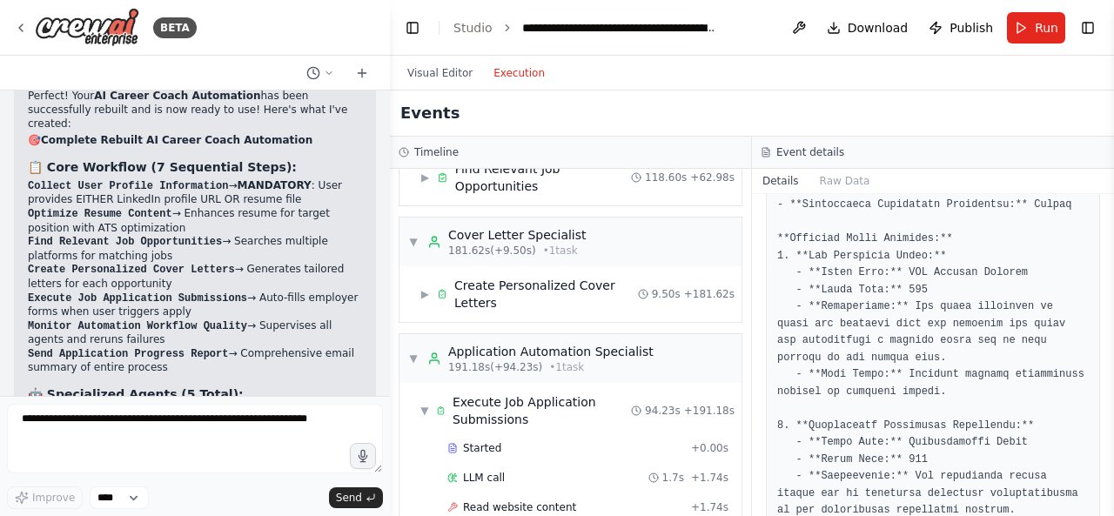
scroll to position [285, 0]
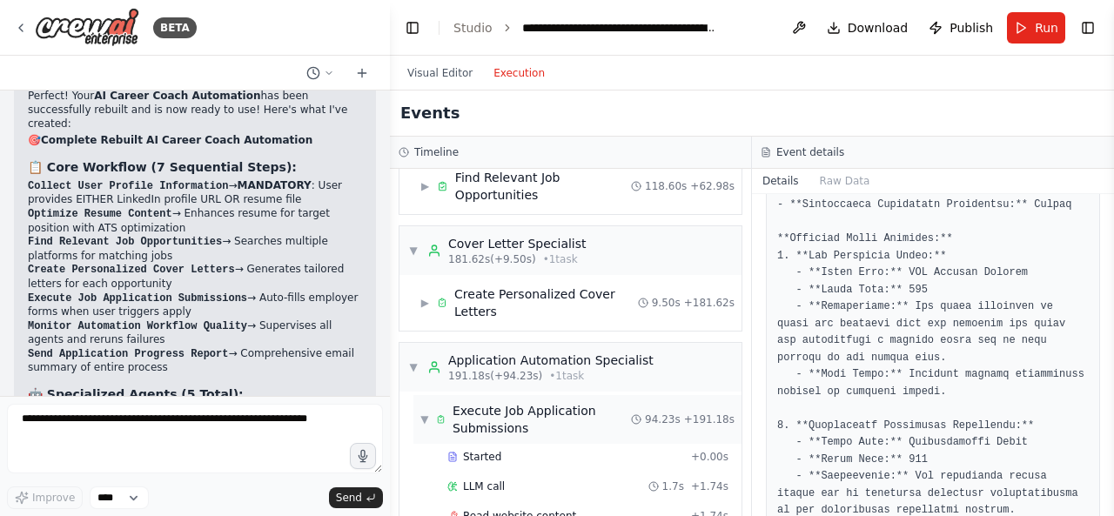
click at [515, 402] on div "Execute Job Application Submissions" at bounding box center [542, 419] width 178 height 35
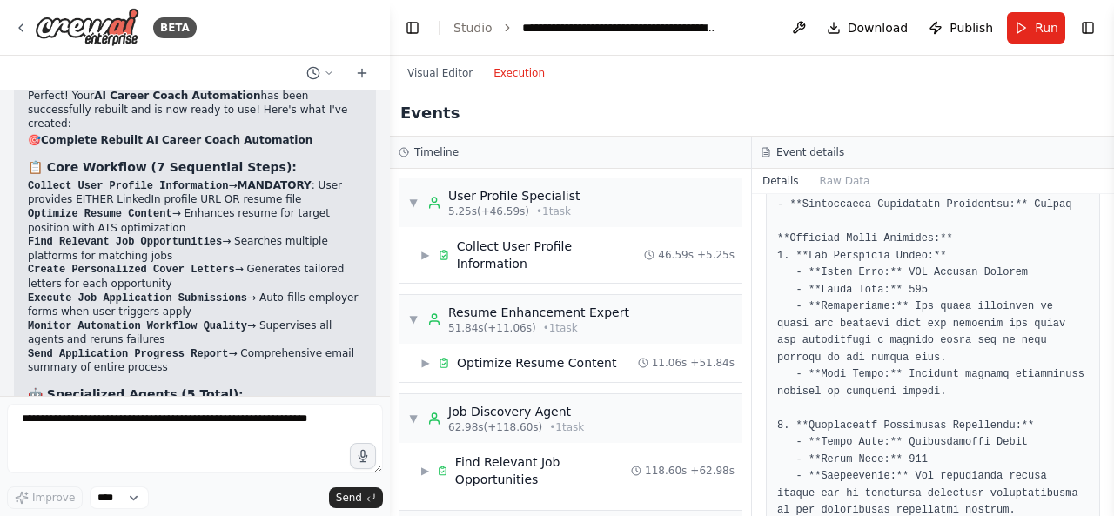
scroll to position [426, 0]
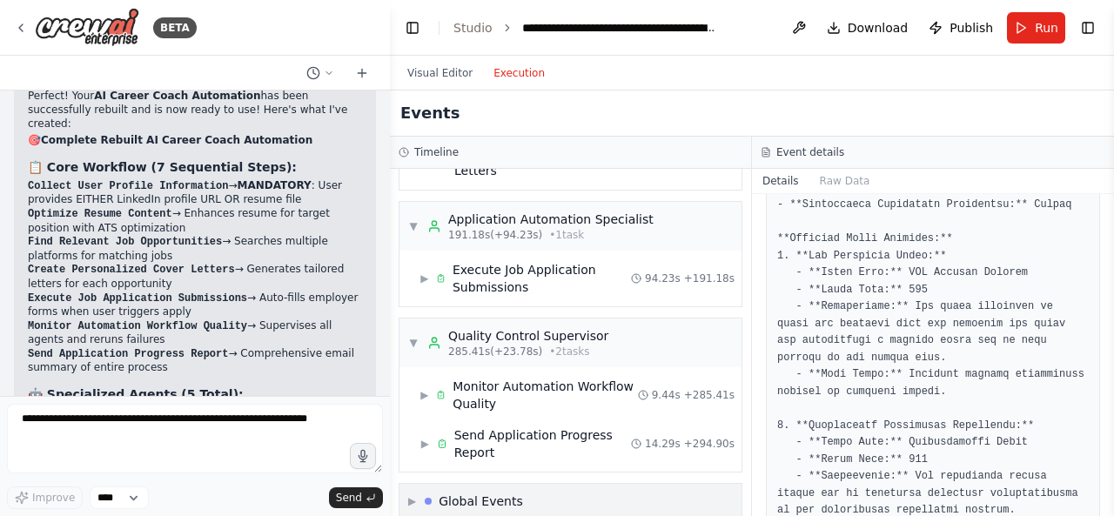
click at [519, 493] on div "Global Events" at bounding box center [481, 501] width 84 height 17
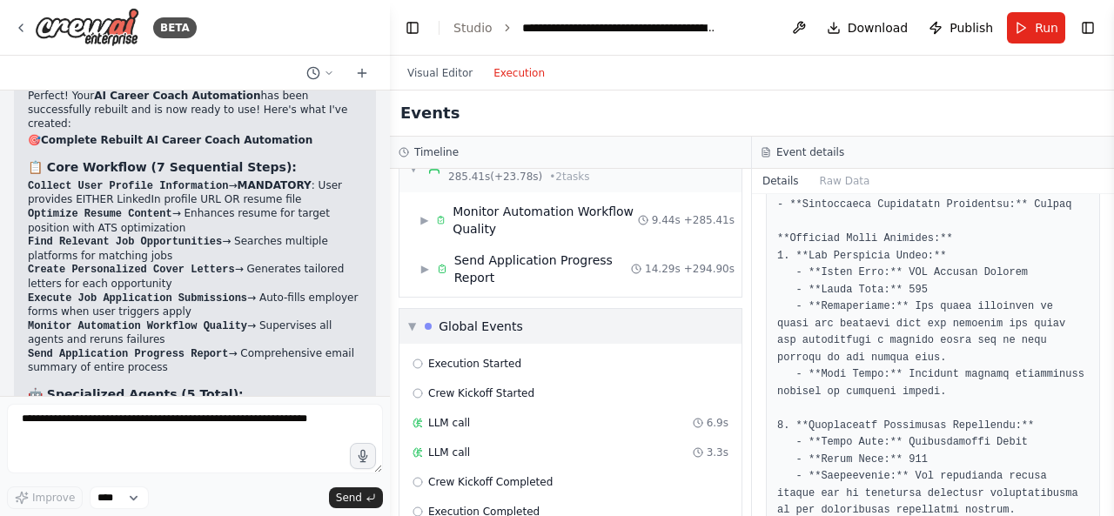
scroll to position [610, 0]
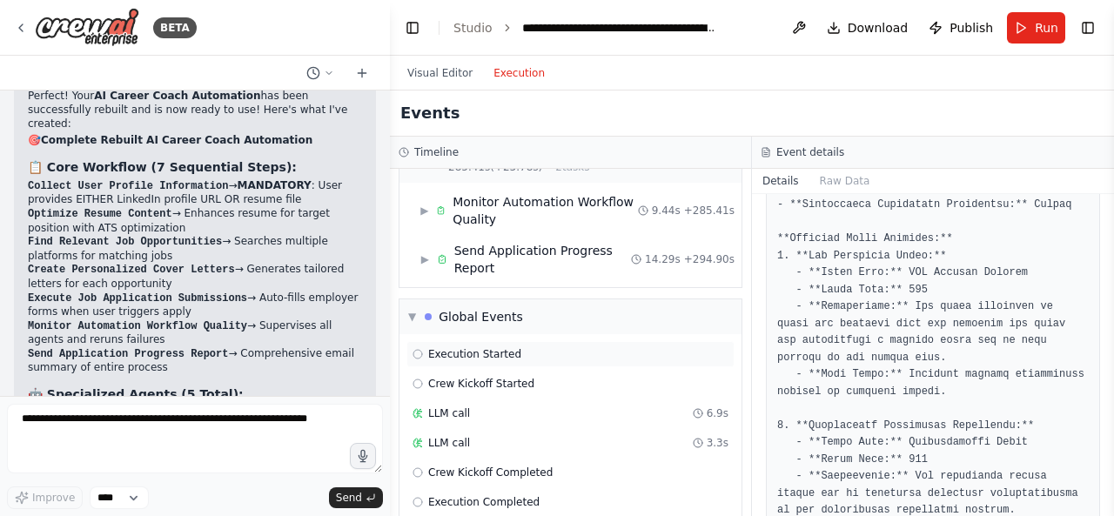
click at [485, 341] on div "Execution Started" at bounding box center [570, 354] width 328 height 26
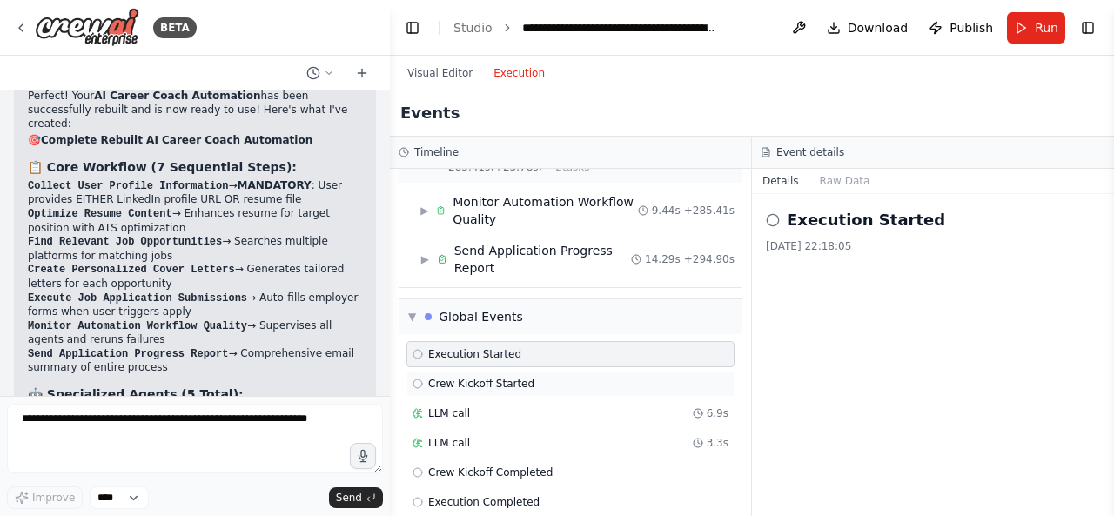
click at [489, 377] on span "Crew Kickoff Started" at bounding box center [481, 384] width 106 height 14
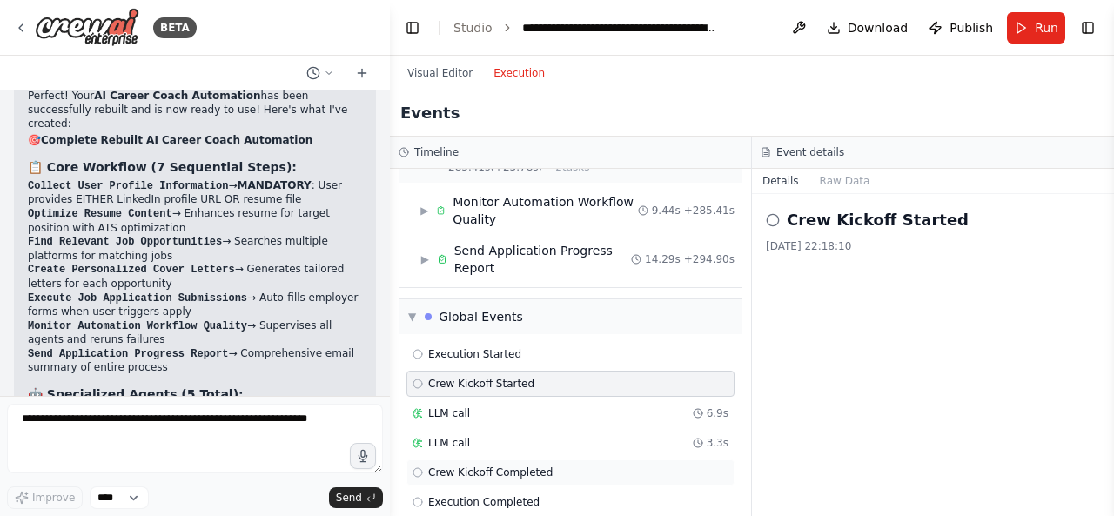
click at [503, 466] on span "Crew Kickoff Completed" at bounding box center [490, 473] width 124 height 14
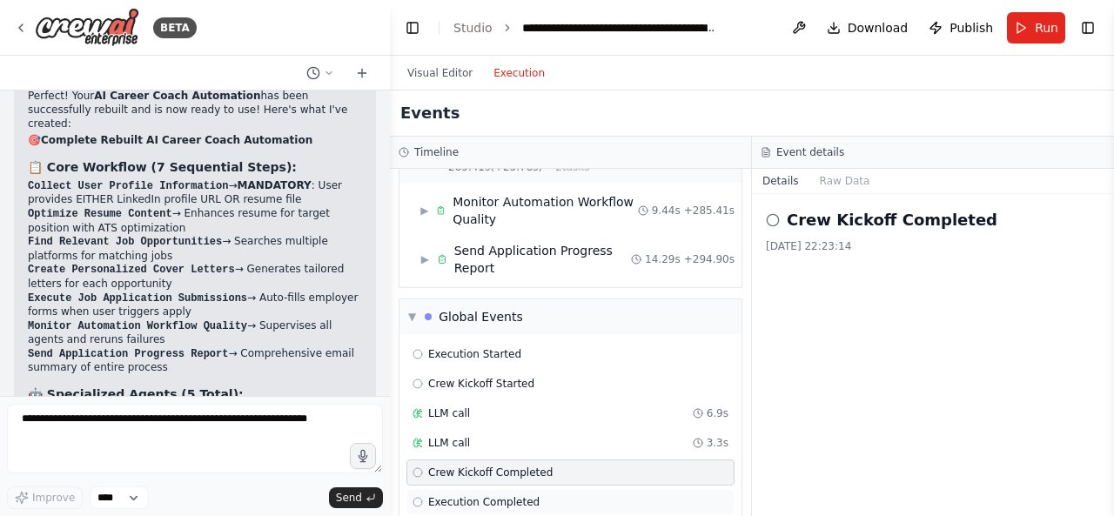
click at [506, 495] on span "Execution Completed" at bounding box center [483, 502] width 111 height 14
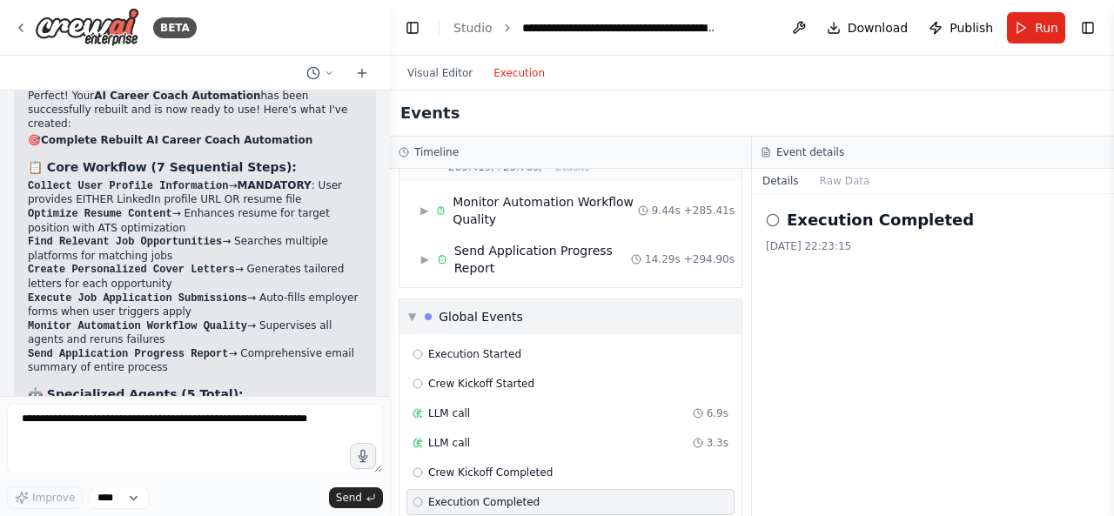
click at [453, 308] on div "Global Events" at bounding box center [481, 316] width 84 height 17
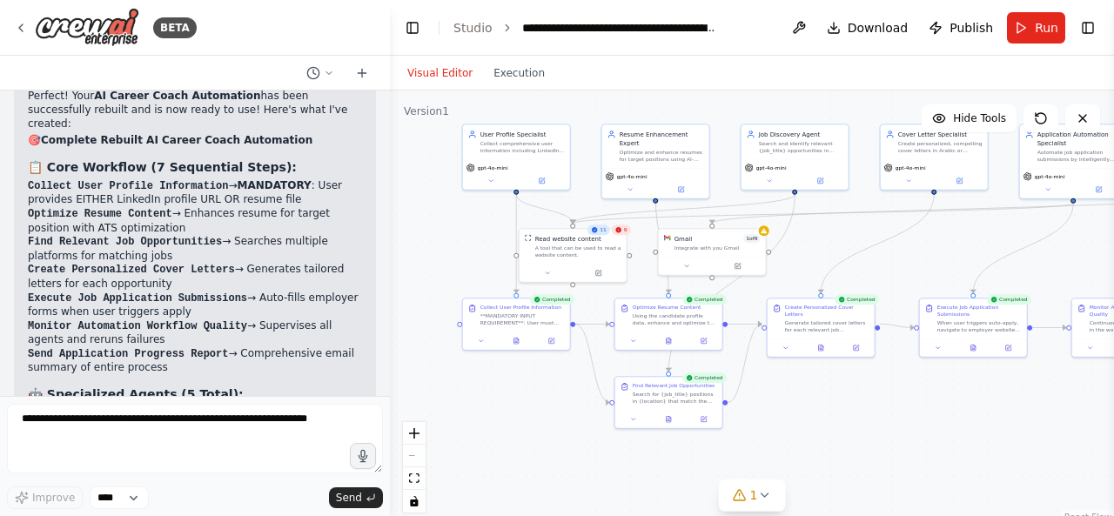
click at [419, 79] on button "Visual Editor" at bounding box center [440, 73] width 86 height 21
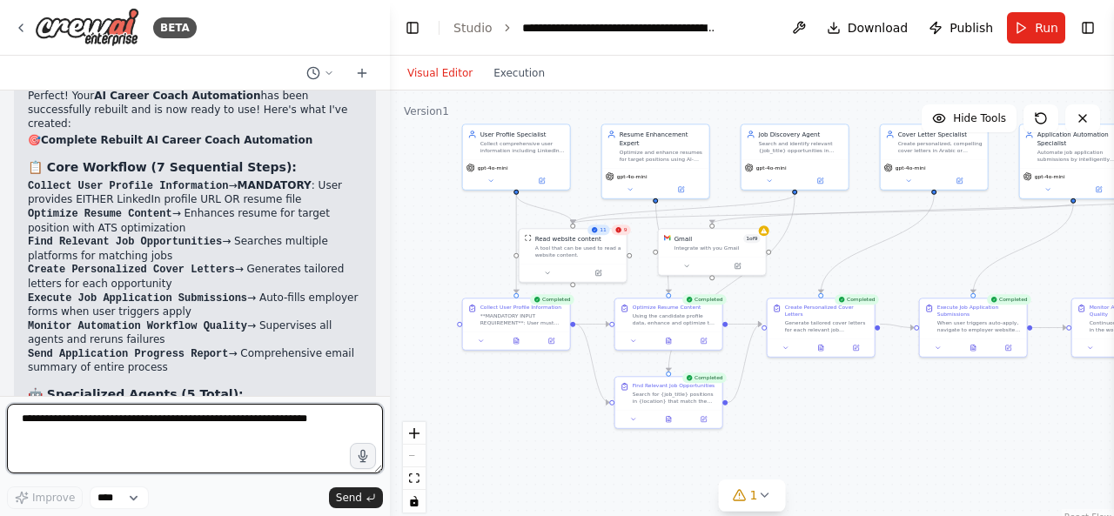
click at [259, 438] on textarea at bounding box center [195, 439] width 376 height 70
type textarea "*"
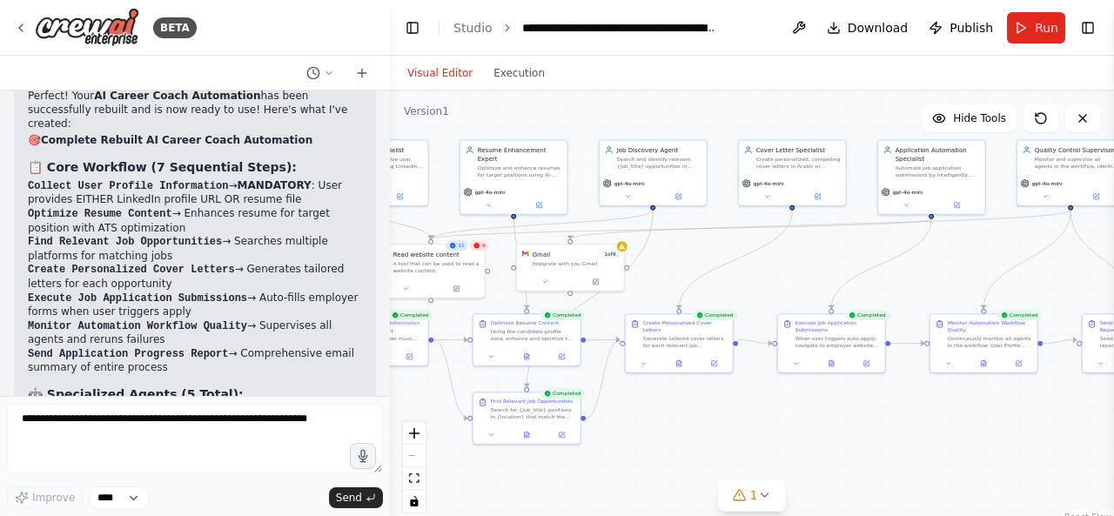
drag, startPoint x: 900, startPoint y: 255, endPoint x: 757, endPoint y: 271, distance: 143.6
click at [757, 271] on div ".deletable-edge-delete-btn { width: 20px; height: 20px; border: 0px solid #ffff…" at bounding box center [752, 308] width 724 height 435
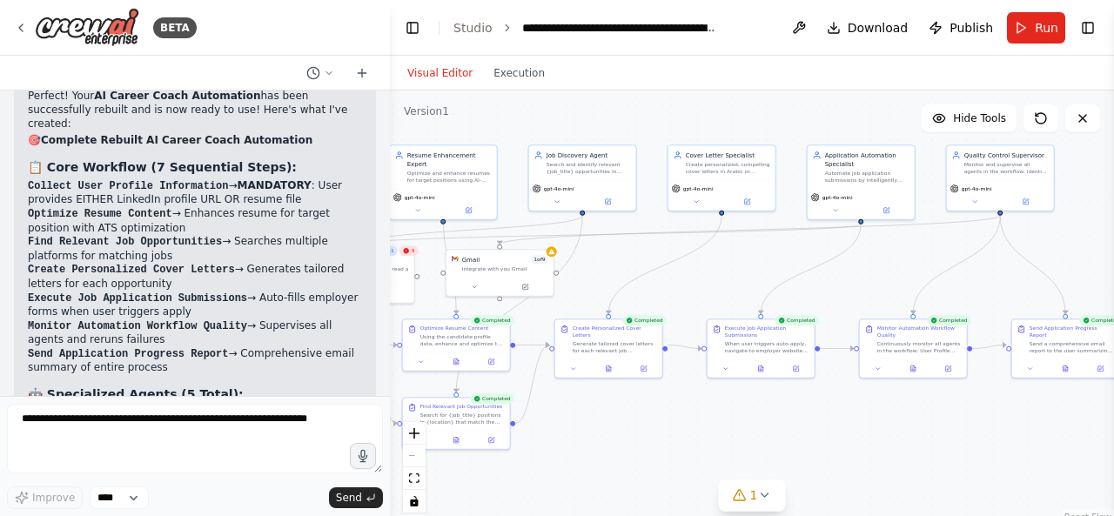
drag, startPoint x: 795, startPoint y: 273, endPoint x: 715, endPoint y: 281, distance: 80.4
click at [717, 281] on div ".deletable-edge-delete-btn { width: 20px; height: 20px; border: 0px solid #ffff…" at bounding box center [752, 308] width 724 height 435
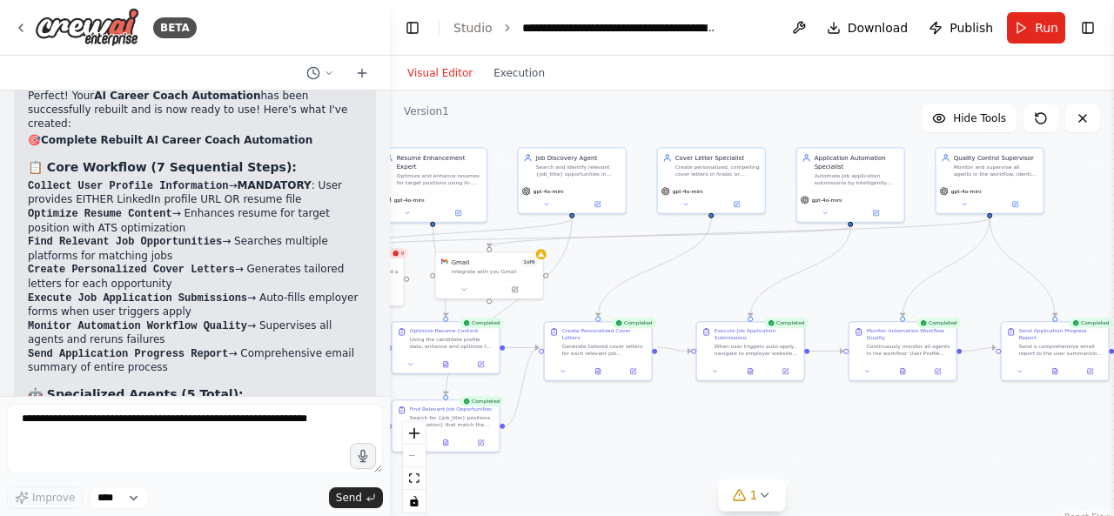
click at [715, 281] on div ".deletable-edge-delete-btn { width: 20px; height: 20px; border: 0px solid #ffff…" at bounding box center [752, 308] width 724 height 435
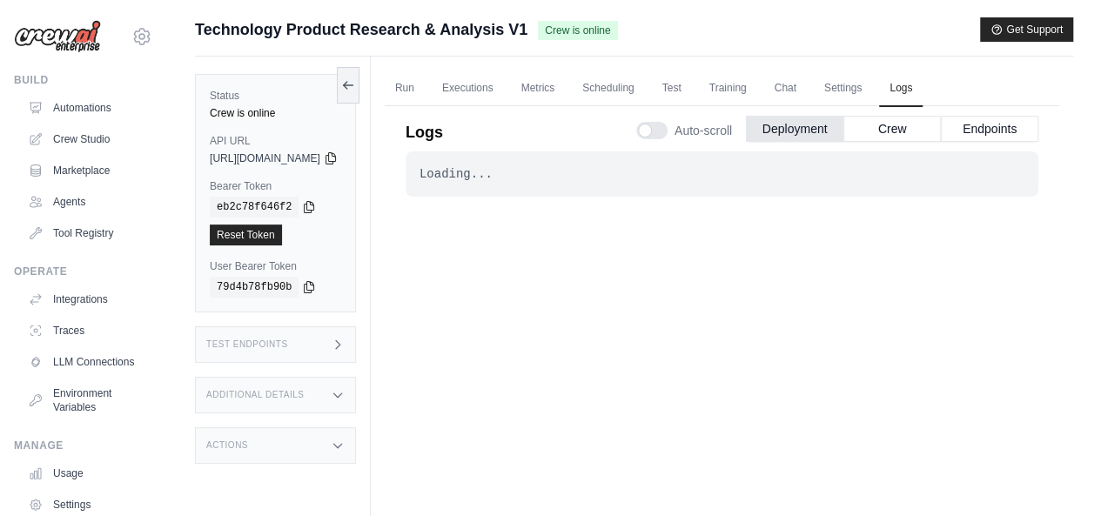
click at [338, 352] on div "Test Endpoints" at bounding box center [275, 344] width 161 height 37
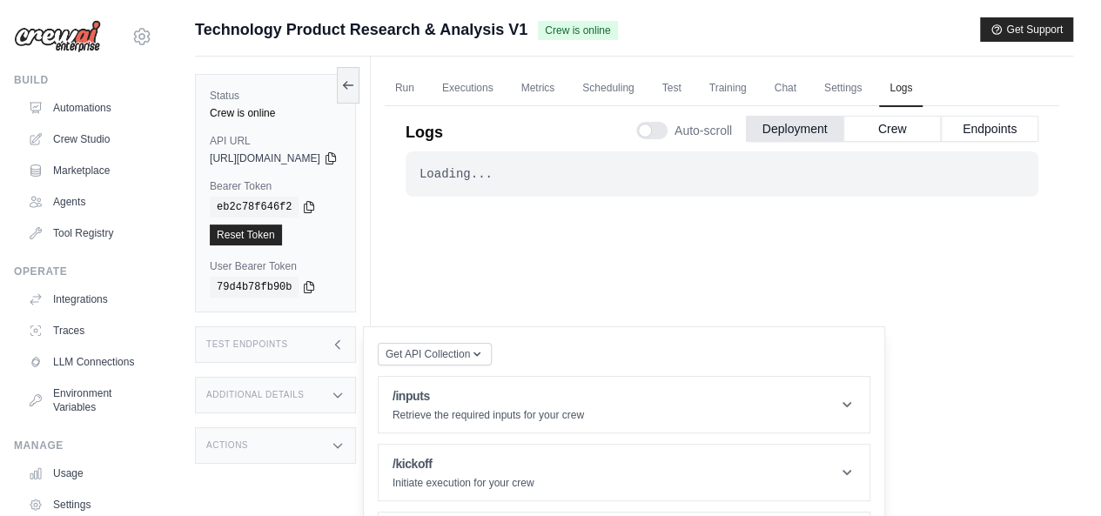
scroll to position [73, 0]
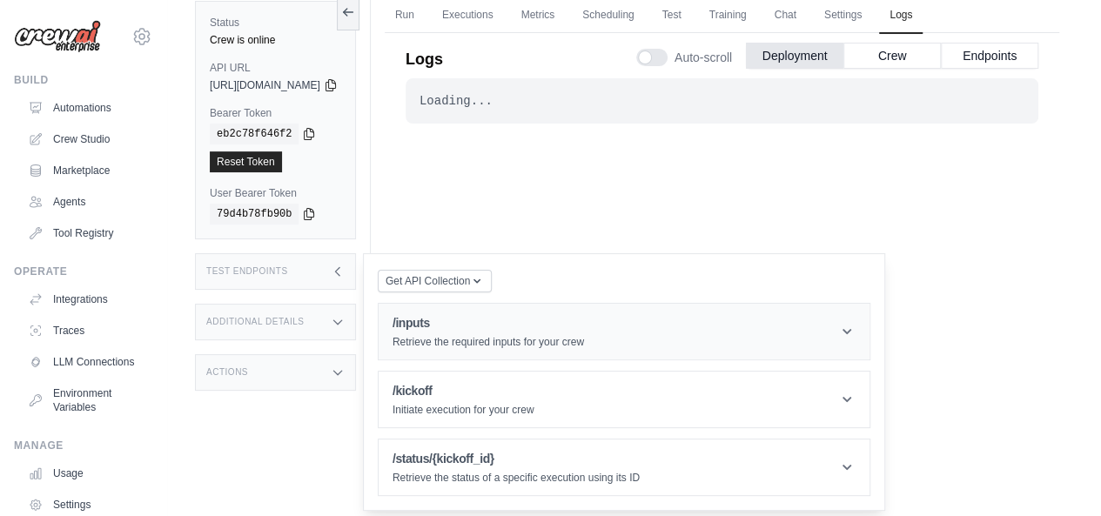
click at [642, 330] on header "/inputs Retrieve the required inputs for your crew" at bounding box center [624, 332] width 491 height 56
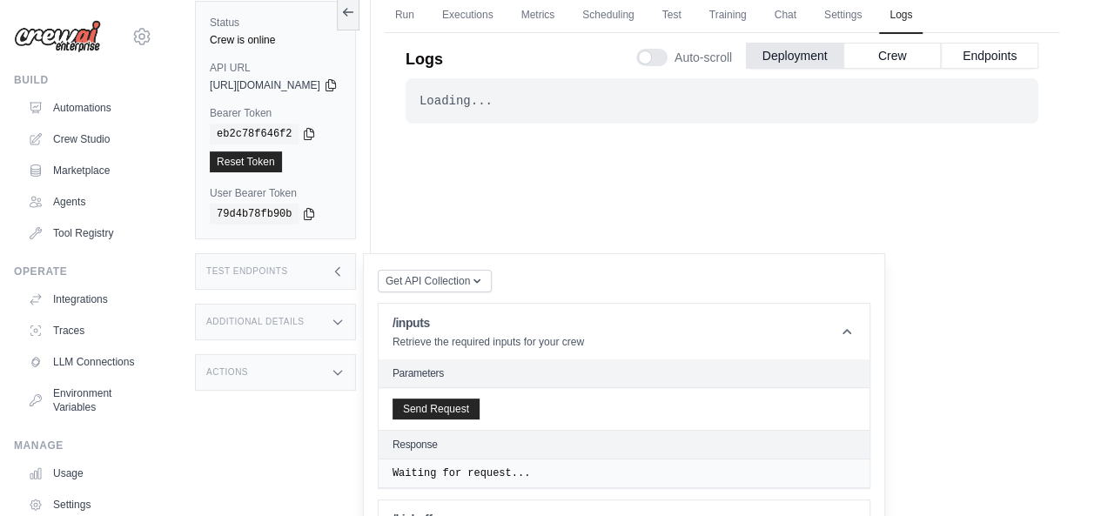
click at [498, 375] on h2 "Parameters" at bounding box center [623, 373] width 463 height 14
click at [480, 400] on button "Send Request" at bounding box center [435, 408] width 87 height 21
click at [464, 372] on h2 "Parameters" at bounding box center [623, 373] width 463 height 14
click at [459, 370] on h2 "Parameters" at bounding box center [623, 373] width 463 height 14
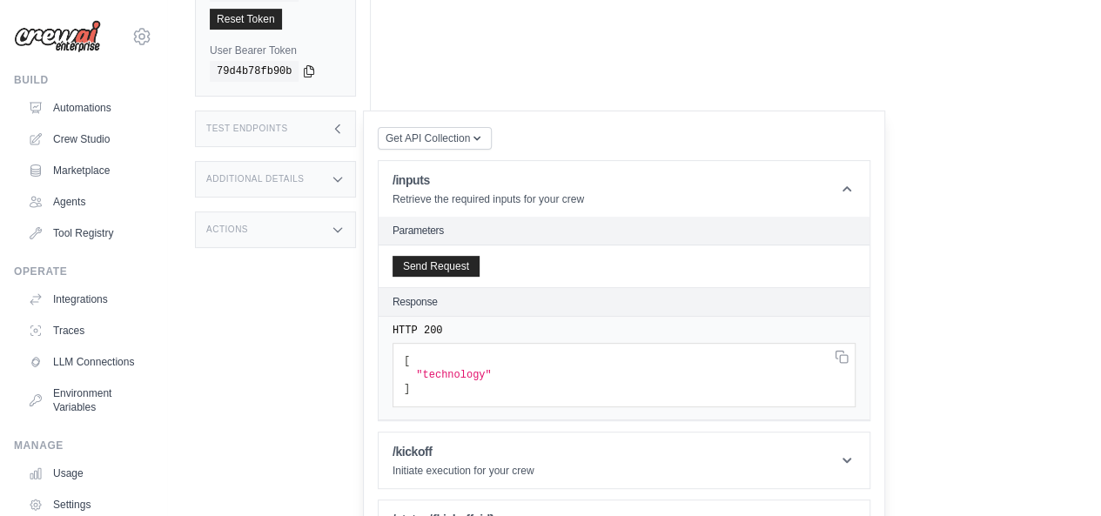
scroll to position [218, 0]
click at [452, 229] on h2 "Parameters" at bounding box center [623, 229] width 463 height 14
drag, startPoint x: 460, startPoint y: 227, endPoint x: 371, endPoint y: 550, distance: 334.8
click at [371, 372] on html "ibr.5500@gmail.com Settings Build Automations Crew Studio" at bounding box center [550, 77] width 1101 height 590
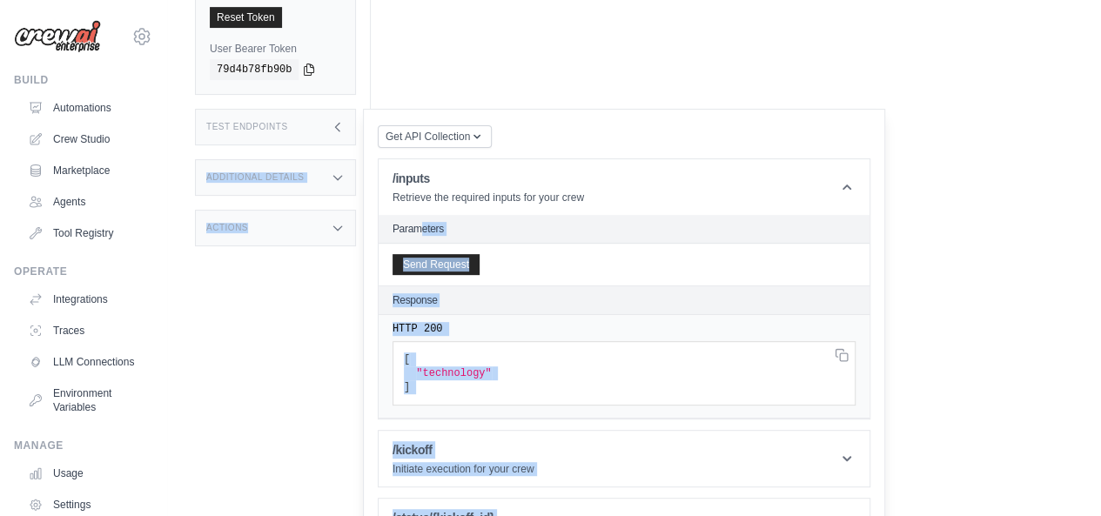
scroll to position [265, 0]
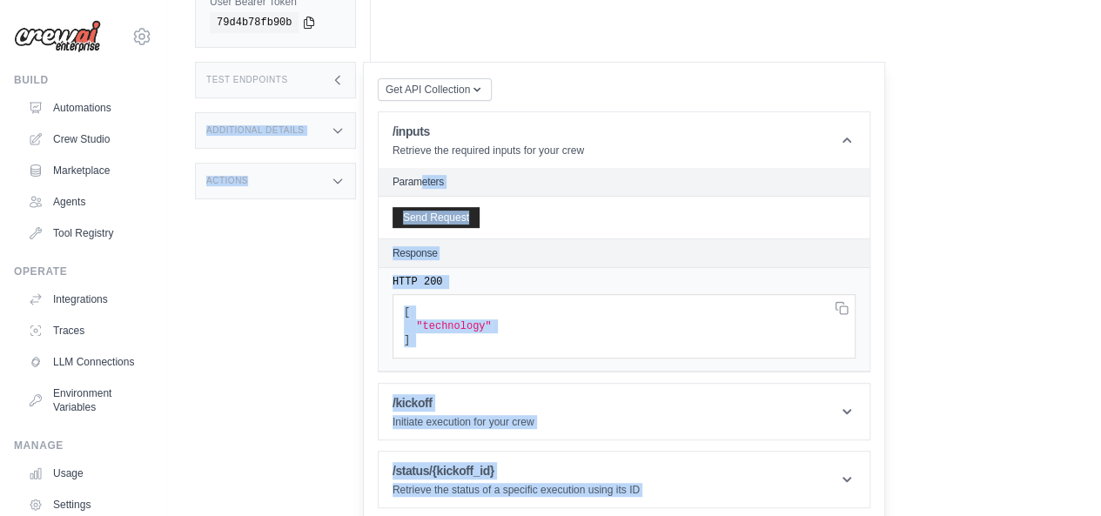
click at [591, 255] on div "Response" at bounding box center [623, 253] width 463 height 14
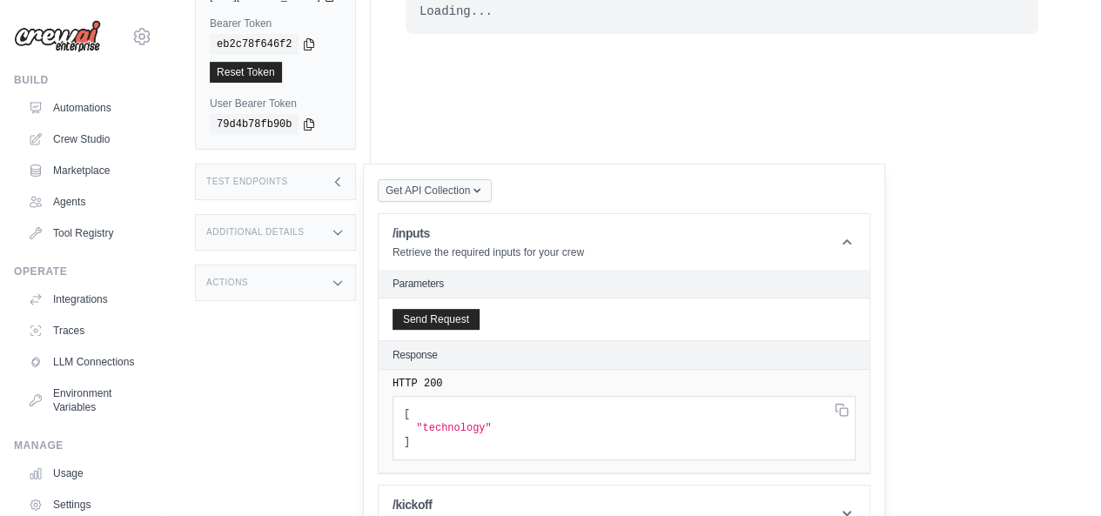
scroll to position [162, 0]
click at [480, 190] on icon "button" at bounding box center [476, 192] width 7 height 4
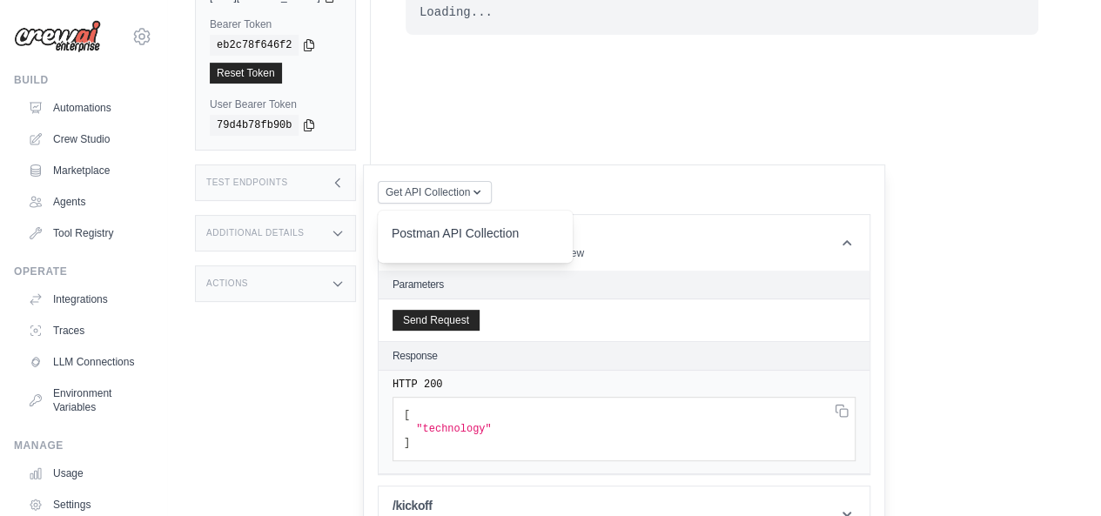
click at [630, 281] on h2 "Parameters" at bounding box center [623, 285] width 463 height 14
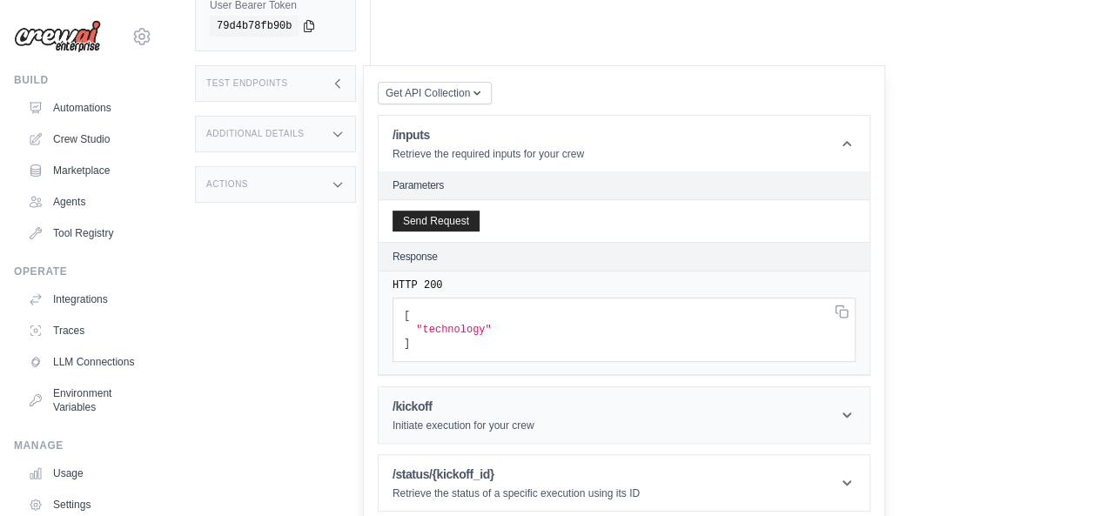
scroll to position [265, 0]
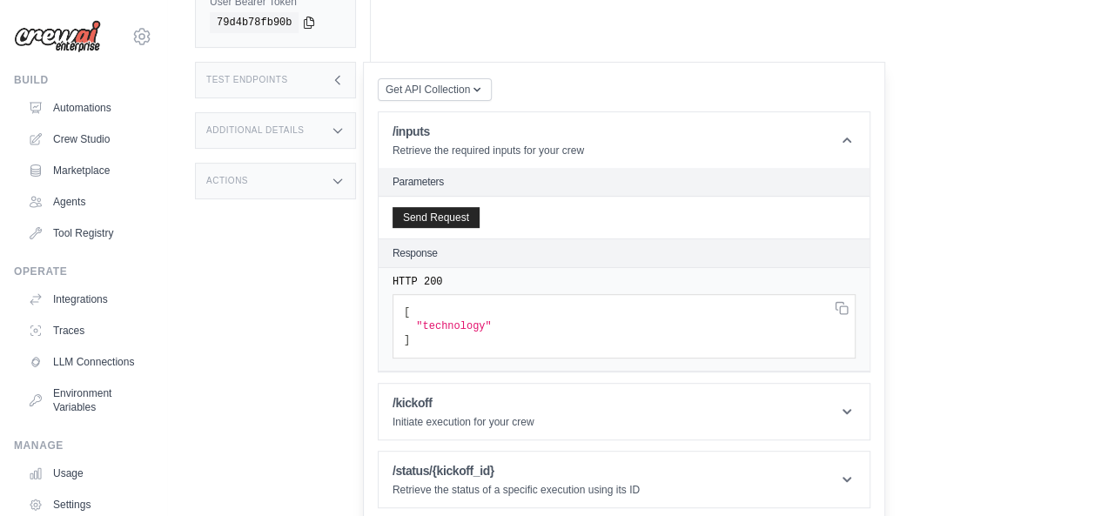
click at [350, 78] on div "Test Endpoints" at bounding box center [275, 80] width 161 height 37
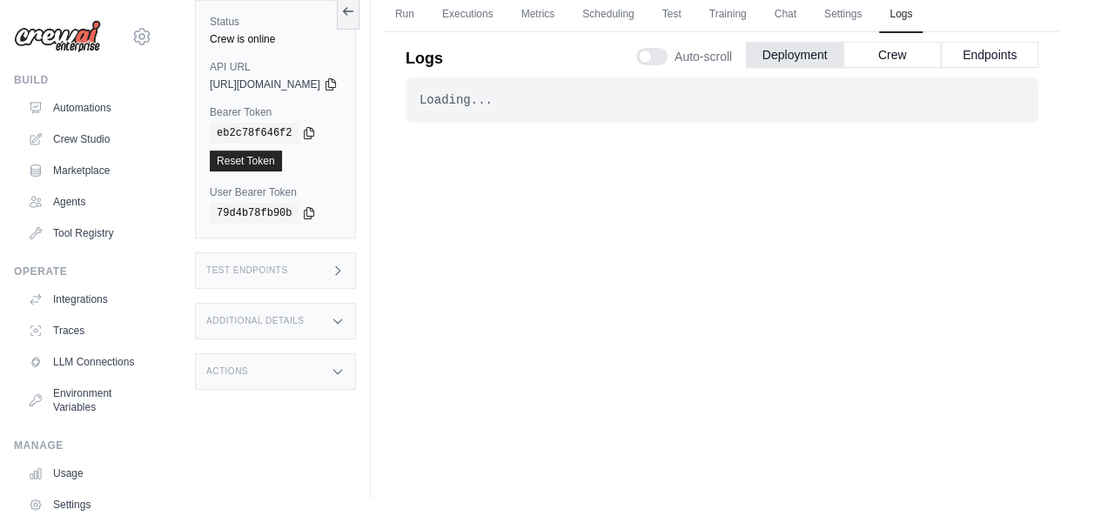
scroll to position [73, 0]
click at [356, 272] on div "Test Endpoints" at bounding box center [275, 271] width 161 height 37
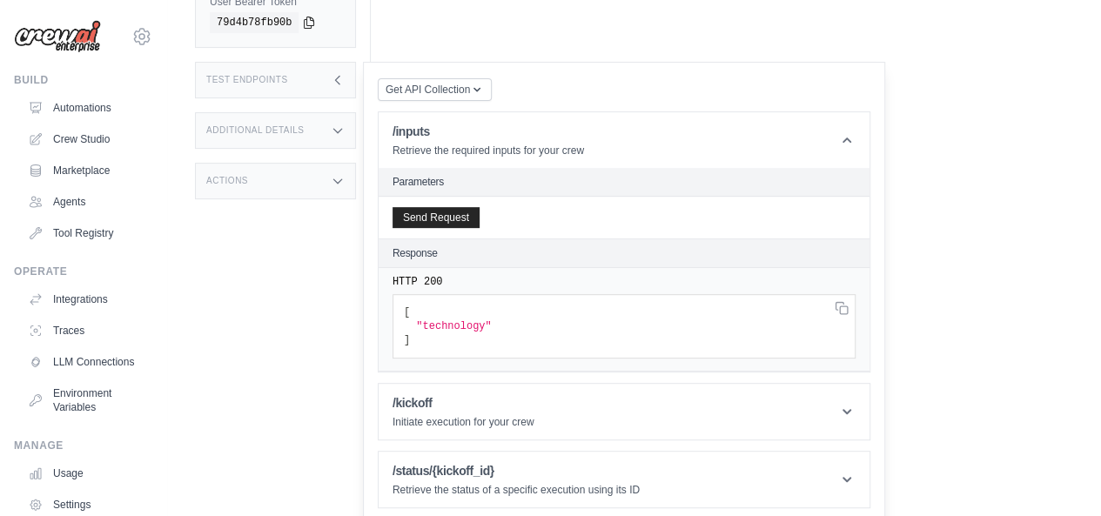
click at [356, 131] on div "Additional Details" at bounding box center [275, 130] width 161 height 37
click at [356, 135] on div "Additional Details" at bounding box center [275, 130] width 161 height 37
click at [356, 177] on div "Actions" at bounding box center [275, 181] width 161 height 37
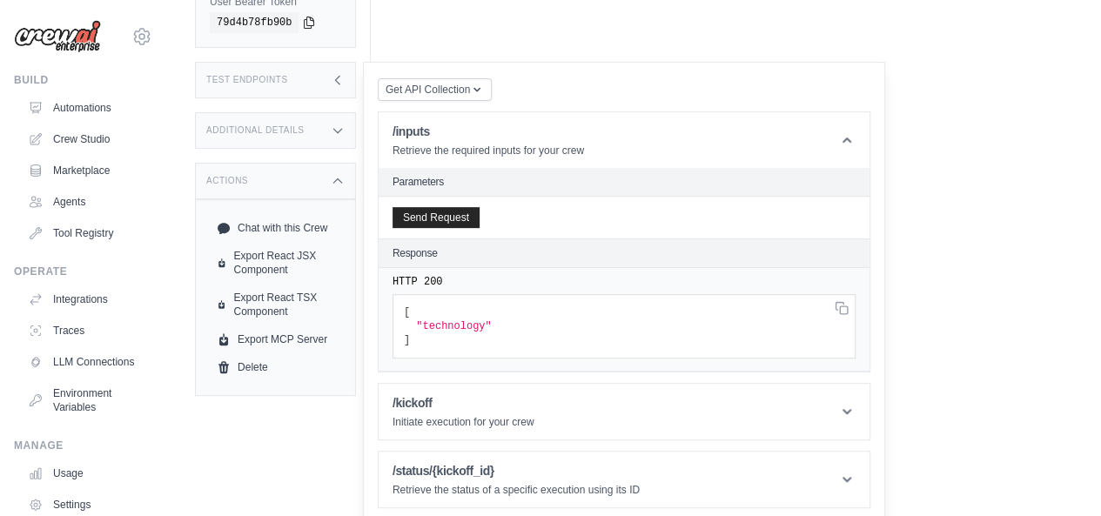
click at [345, 174] on icon at bounding box center [338, 181] width 14 height 14
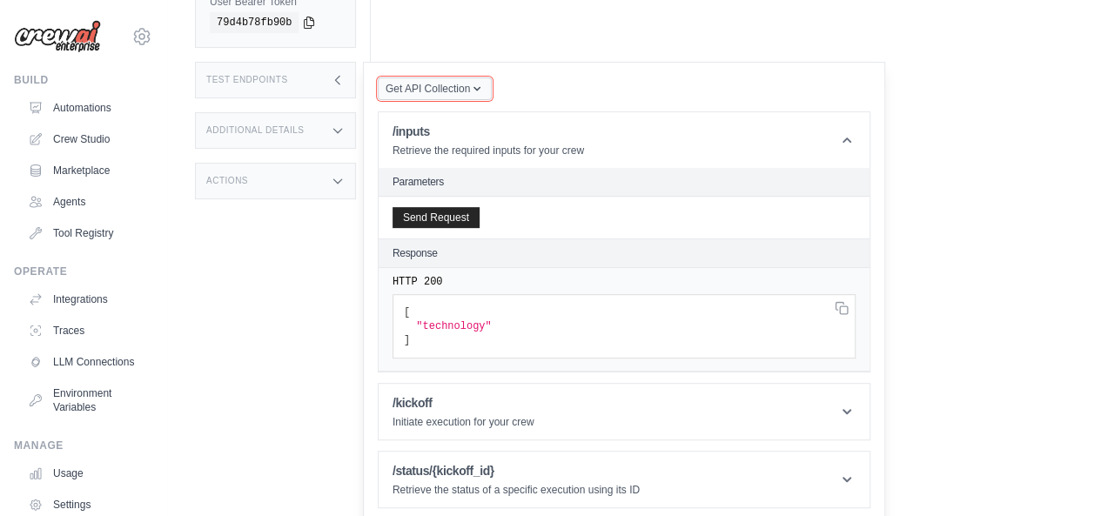
click at [484, 84] on icon "button" at bounding box center [477, 89] width 14 height 14
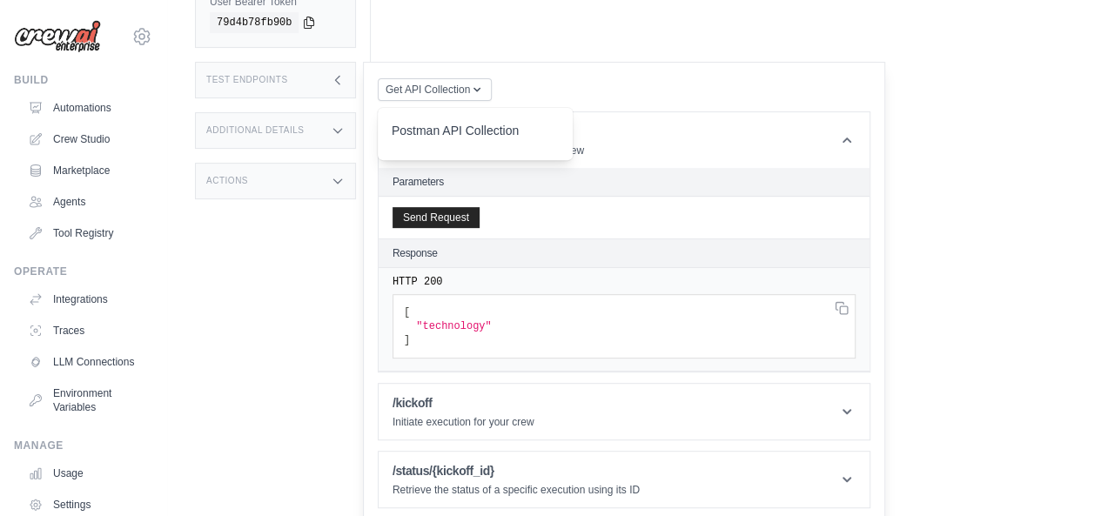
drag, startPoint x: 527, startPoint y: 130, endPoint x: 551, endPoint y: 141, distance: 26.9
click at [551, 141] on div "Postman API Collection" at bounding box center [475, 136] width 167 height 28
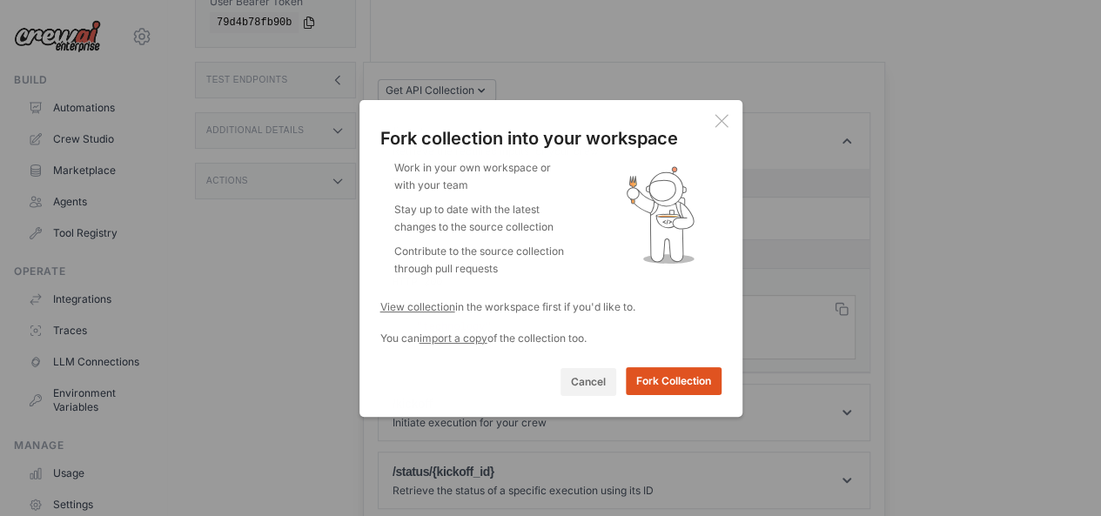
click at [664, 385] on button "Fork Collection" at bounding box center [674, 381] width 96 height 28
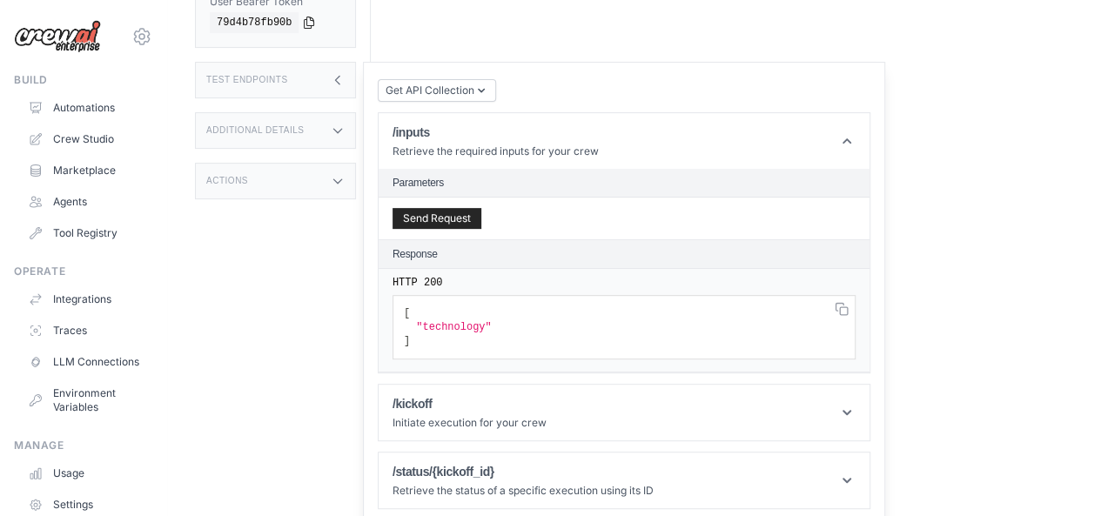
click at [371, 281] on div "Status Crew is online API URL copied https://technology-product-research-analys…" at bounding box center [283, 50] width 176 height 516
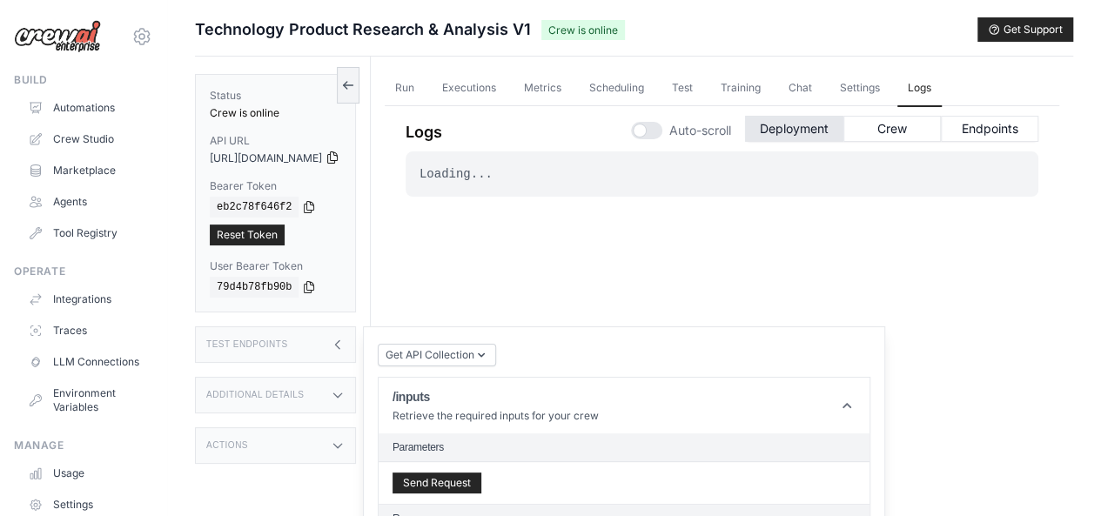
click at [339, 158] on icon at bounding box center [332, 158] width 14 height 14
click at [302, 205] on icon at bounding box center [309, 206] width 14 height 14
click at [339, 158] on icon at bounding box center [332, 158] width 14 height 14
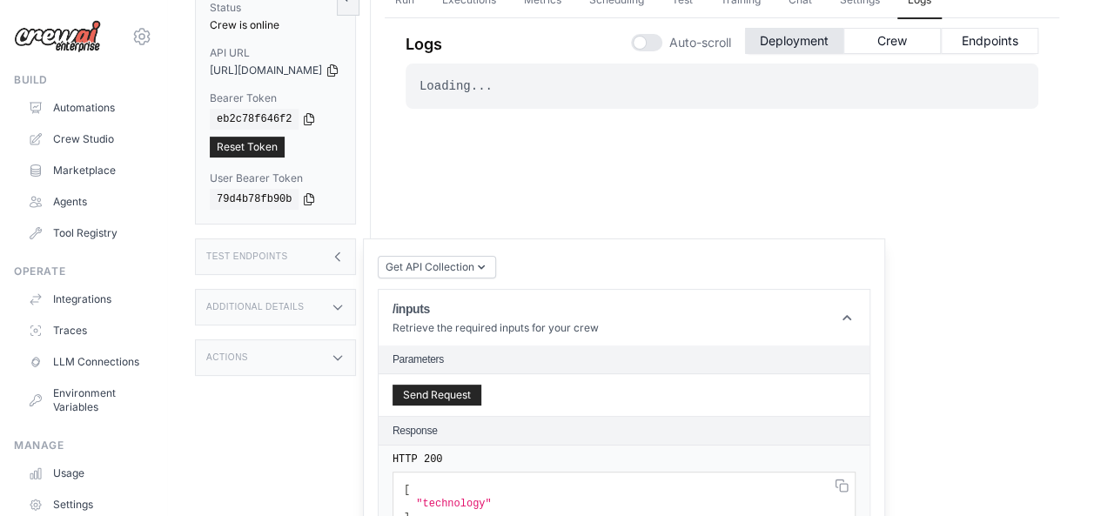
scroll to position [266, 0]
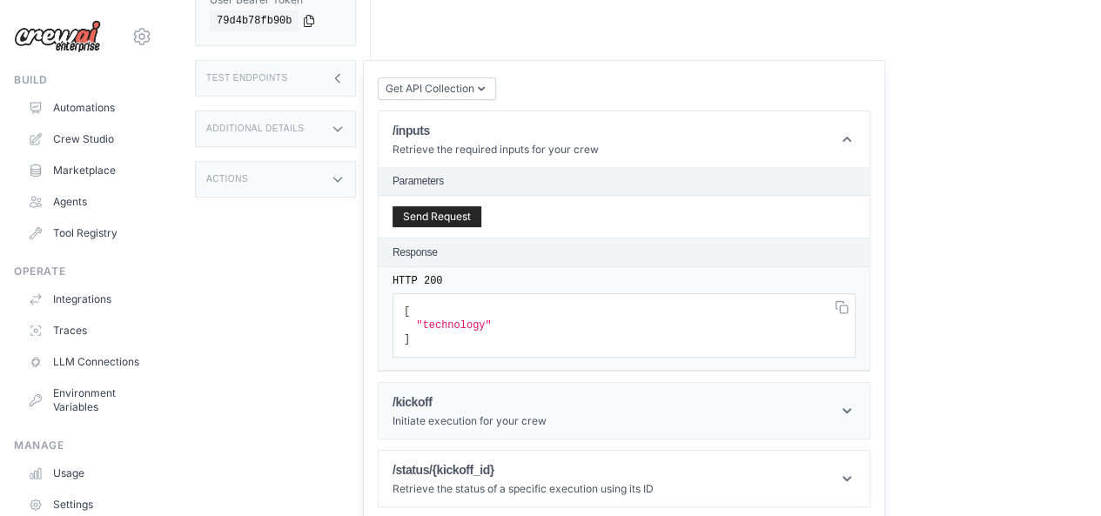
click at [855, 412] on icon at bounding box center [846, 410] width 17 height 17
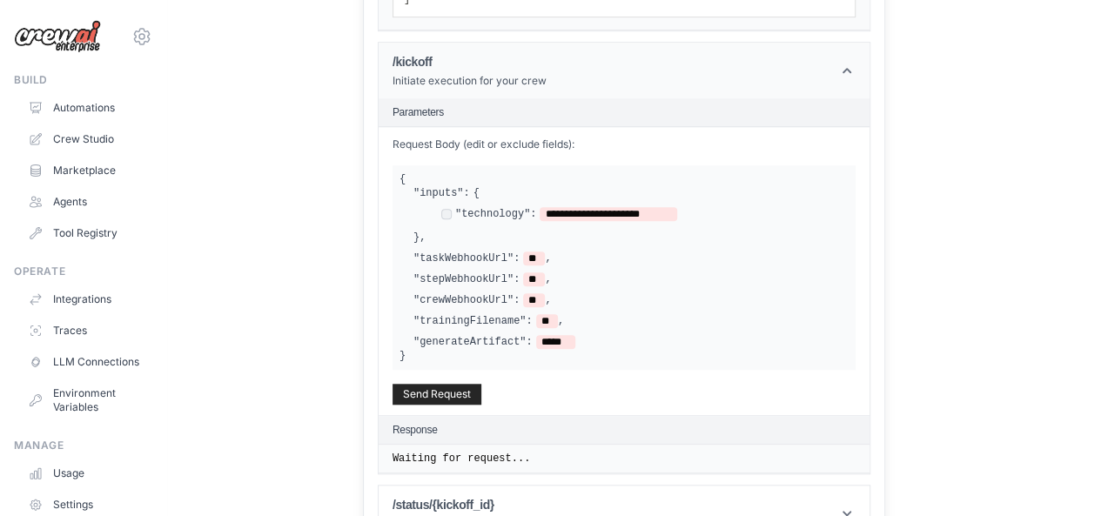
scroll to position [607, 0]
drag, startPoint x: 508, startPoint y: 185, endPoint x: 481, endPoint y: 227, distance: 49.7
click at [481, 227] on div "**********" at bounding box center [630, 214] width 435 height 58
copy div "**********"
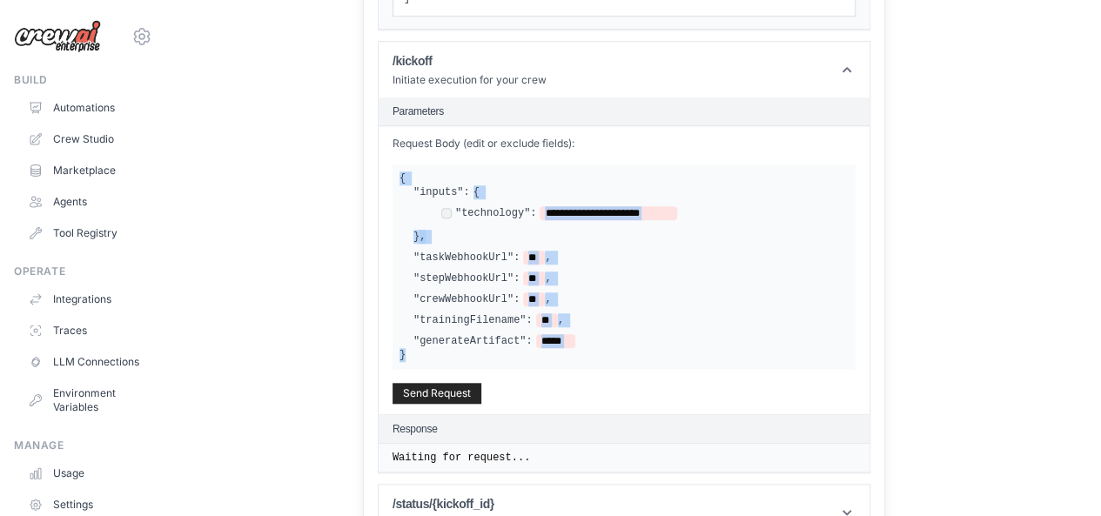
drag, startPoint x: 458, startPoint y: 356, endPoint x: 434, endPoint y: 176, distance: 181.7
click at [434, 176] on div "**********" at bounding box center [623, 266] width 463 height 205
copy div "**********"
click at [612, 191] on div "**********" at bounding box center [630, 214] width 435 height 58
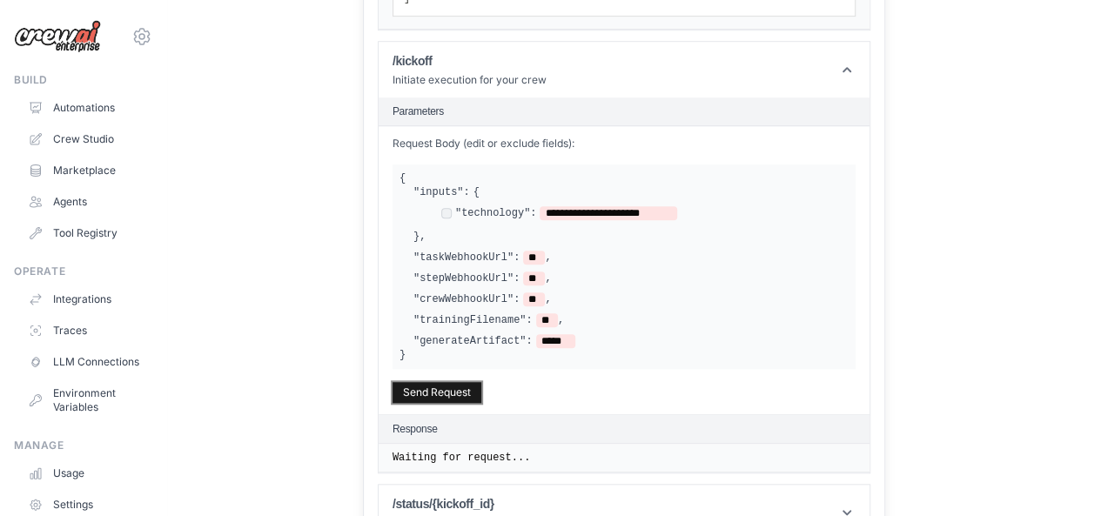
click at [481, 387] on button "Send Request" at bounding box center [436, 392] width 89 height 21
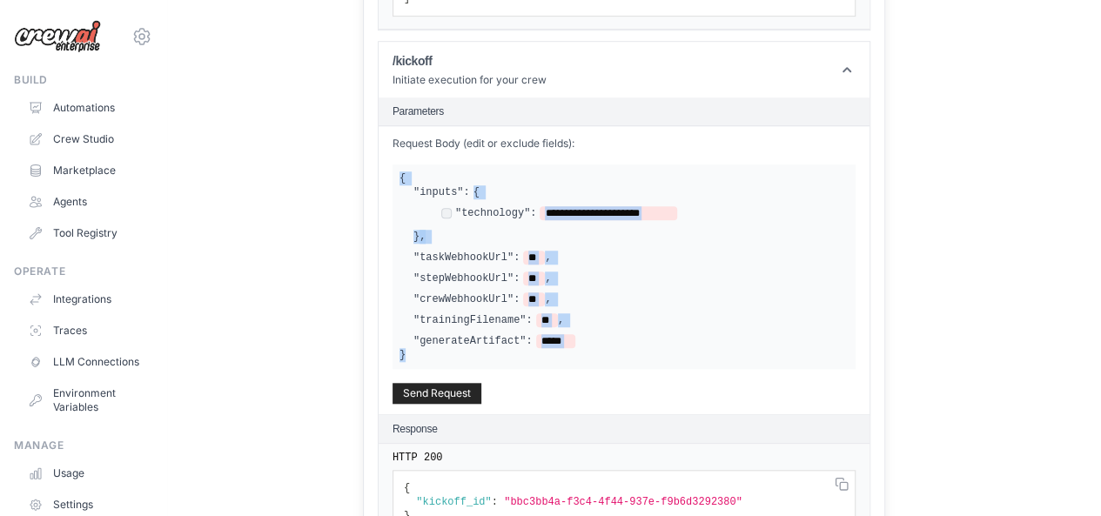
drag, startPoint x: 456, startPoint y: 355, endPoint x: 439, endPoint y: 171, distance: 185.3
click at [439, 171] on div "**********" at bounding box center [623, 266] width 463 height 205
click at [529, 211] on label ""technology":" at bounding box center [496, 213] width 82 height 14
click at [556, 239] on div "**********" at bounding box center [623, 266] width 449 height 163
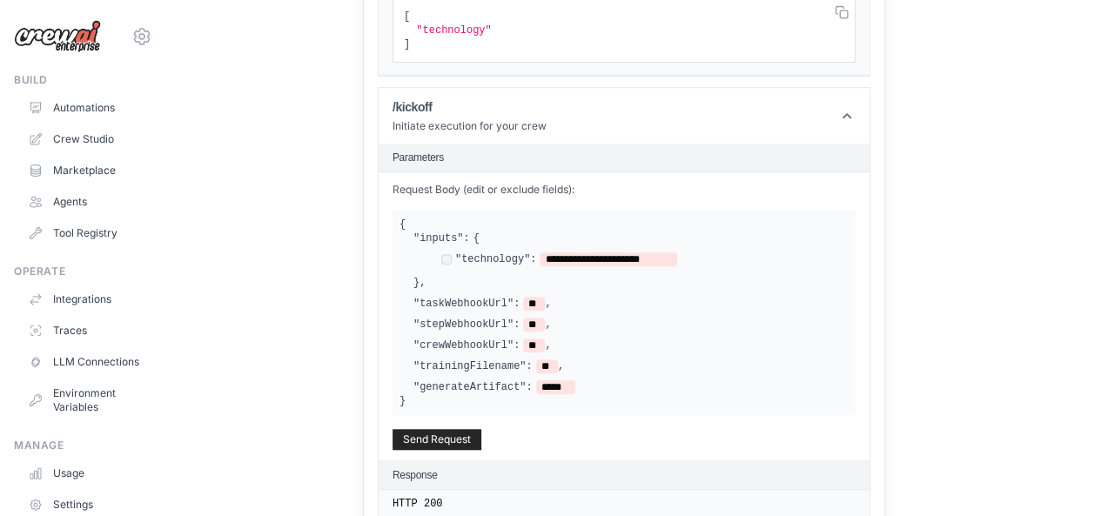
scroll to position [559, 0]
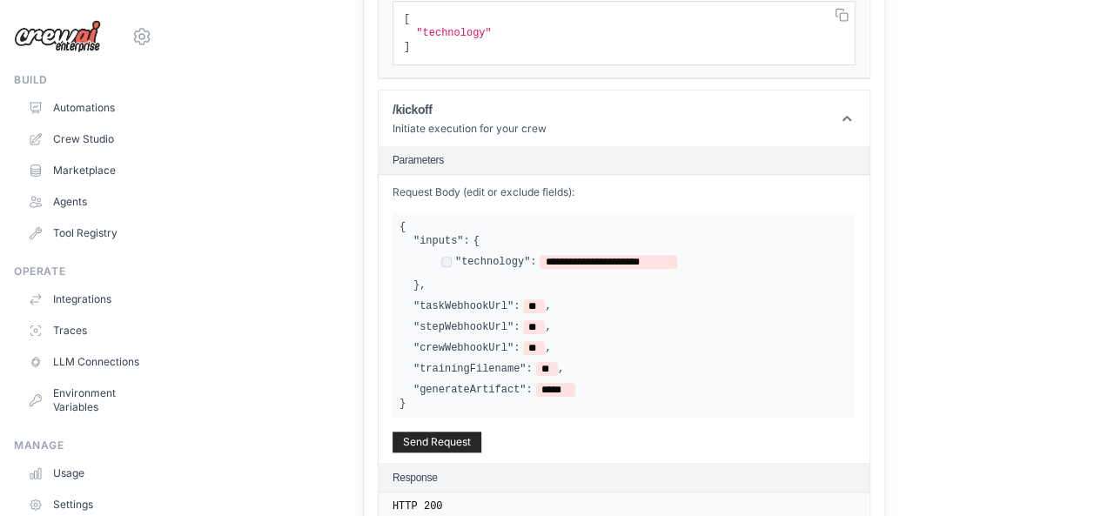
click at [530, 255] on label ""technology":" at bounding box center [496, 262] width 82 height 14
click at [531, 255] on label ""technology":" at bounding box center [496, 262] width 82 height 14
drag, startPoint x: 609, startPoint y: 392, endPoint x: 496, endPoint y: 342, distance: 123.9
click at [496, 342] on div "**********" at bounding box center [623, 315] width 463 height 205
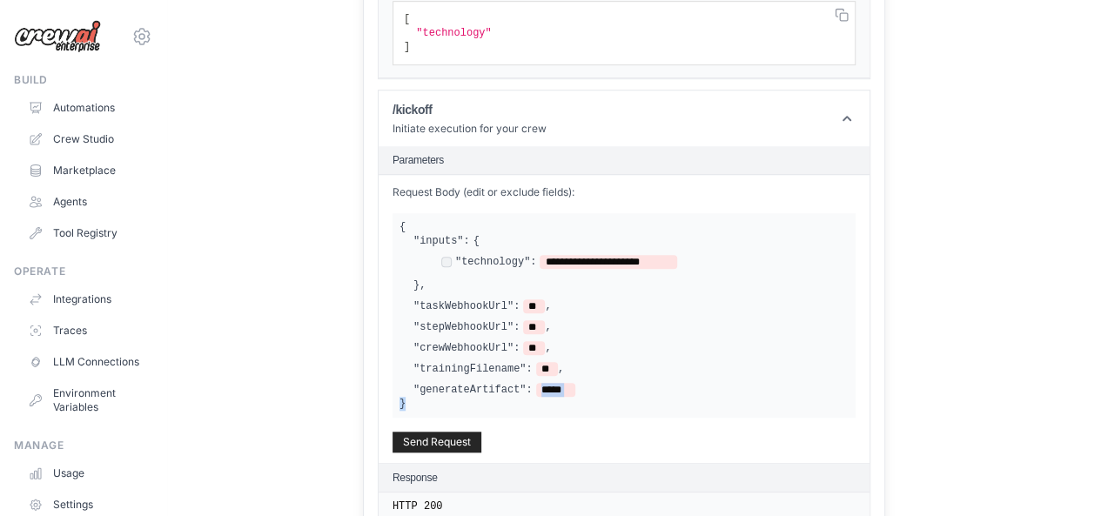
click at [497, 342] on label ""crewWebhookUrl":" at bounding box center [466, 348] width 106 height 14
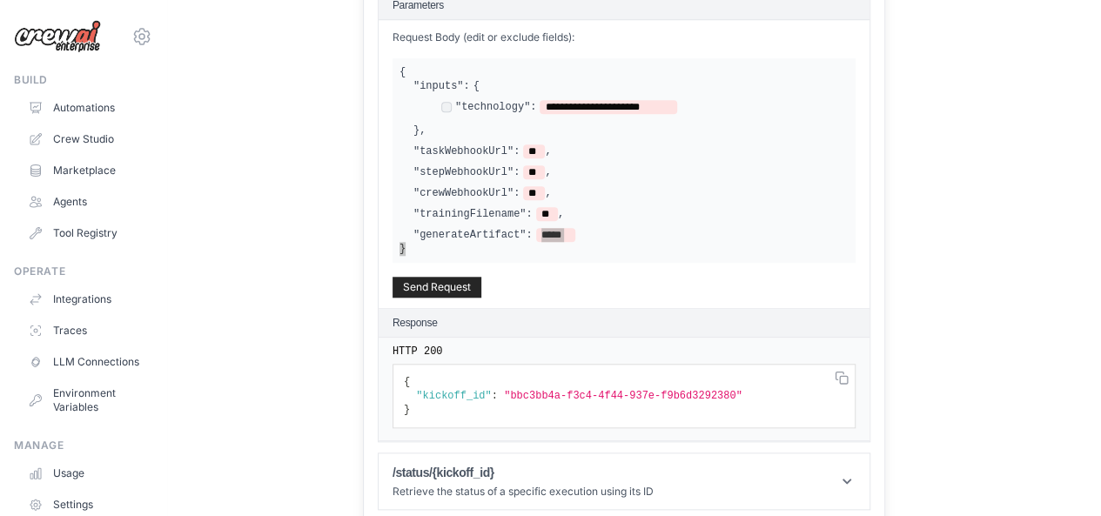
scroll to position [0, 0]
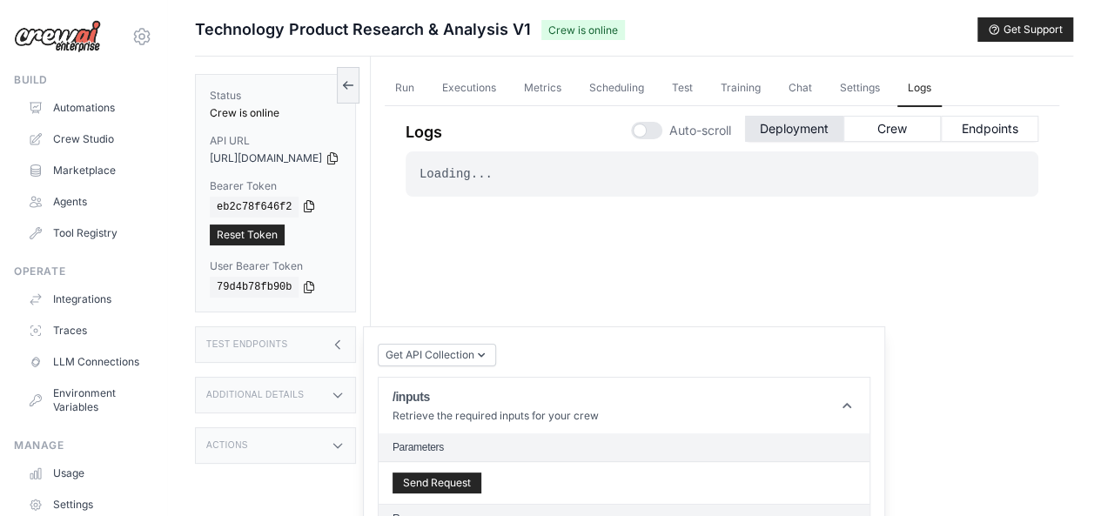
click at [303, 210] on icon at bounding box center [309, 206] width 14 height 14
